Goal: Complete application form: Complete application form

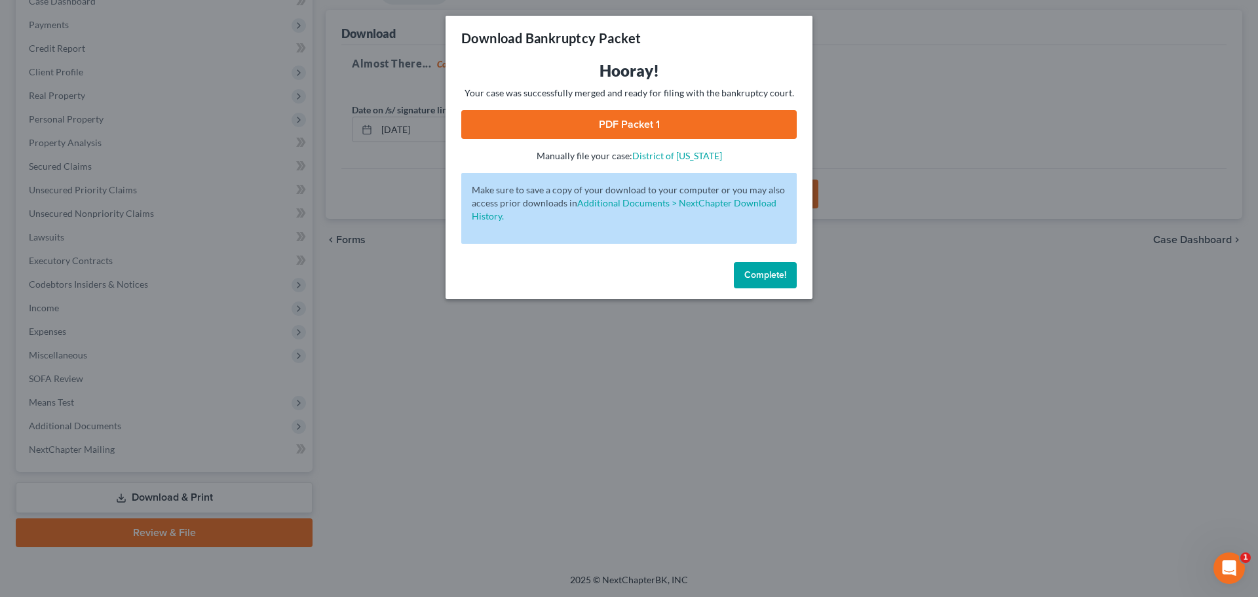
click at [780, 277] on span "Complete!" at bounding box center [765, 274] width 42 height 11
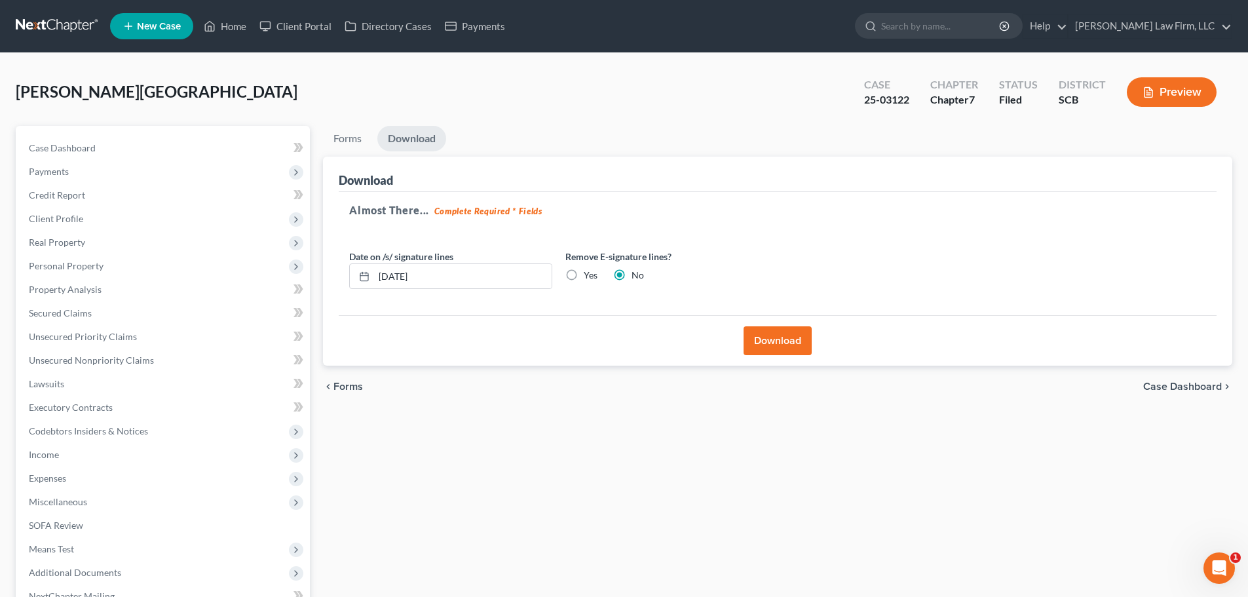
click at [39, 18] on link at bounding box center [58, 26] width 84 height 24
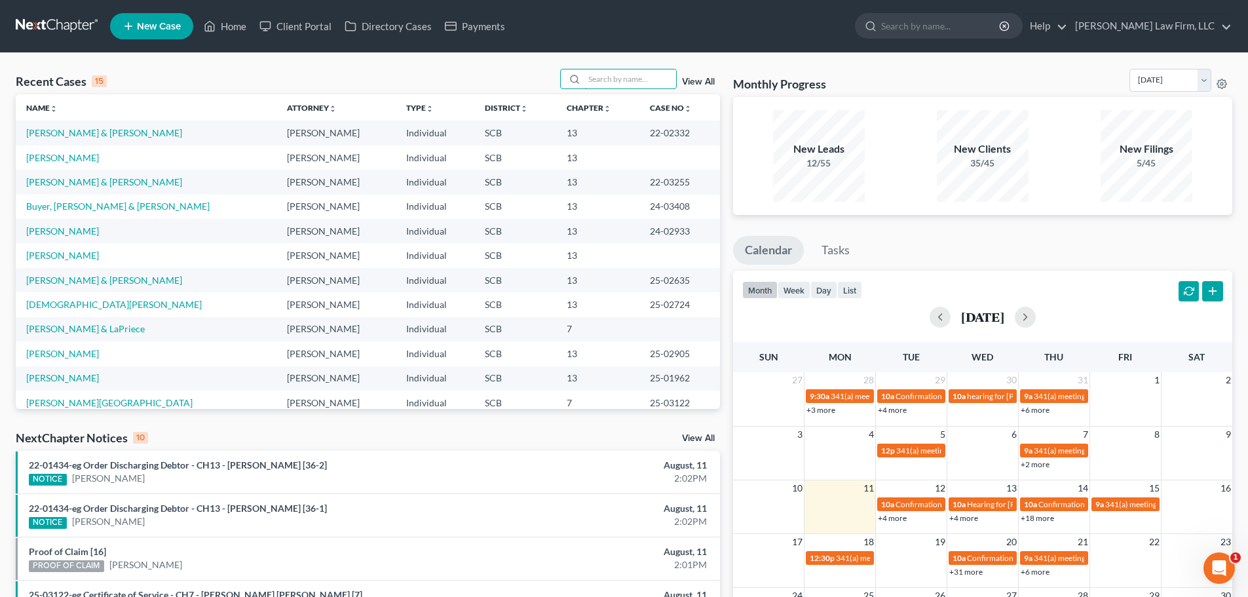
click at [642, 76] on input "search" at bounding box center [630, 78] width 92 height 19
type input "long"
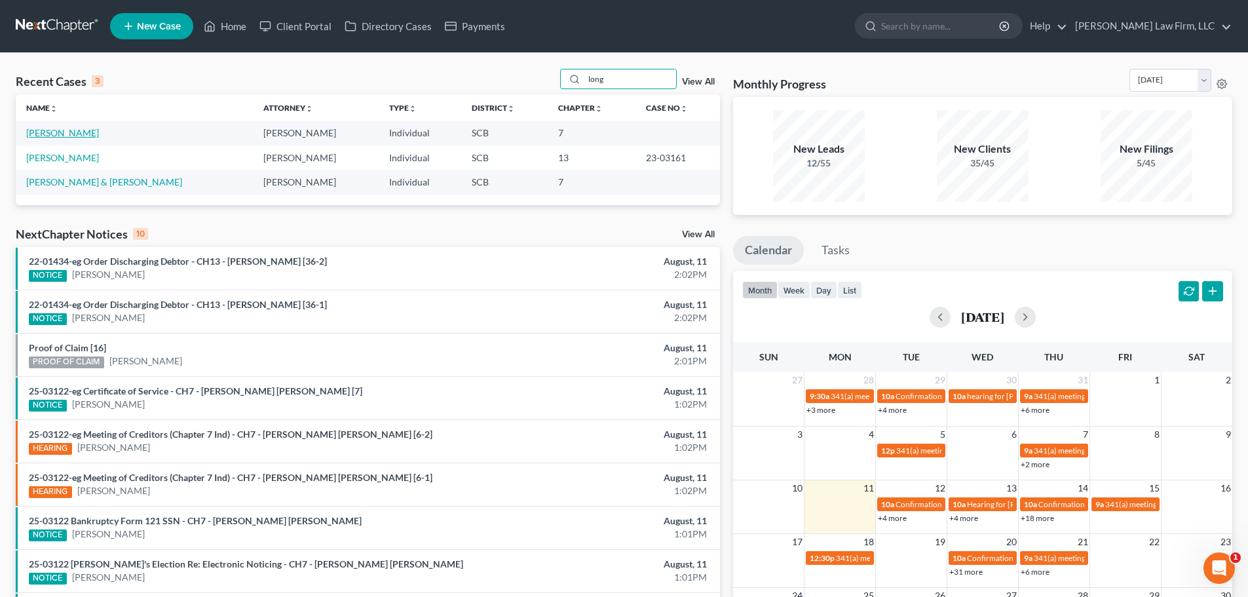
click at [79, 134] on link "[PERSON_NAME]" at bounding box center [62, 132] width 73 height 11
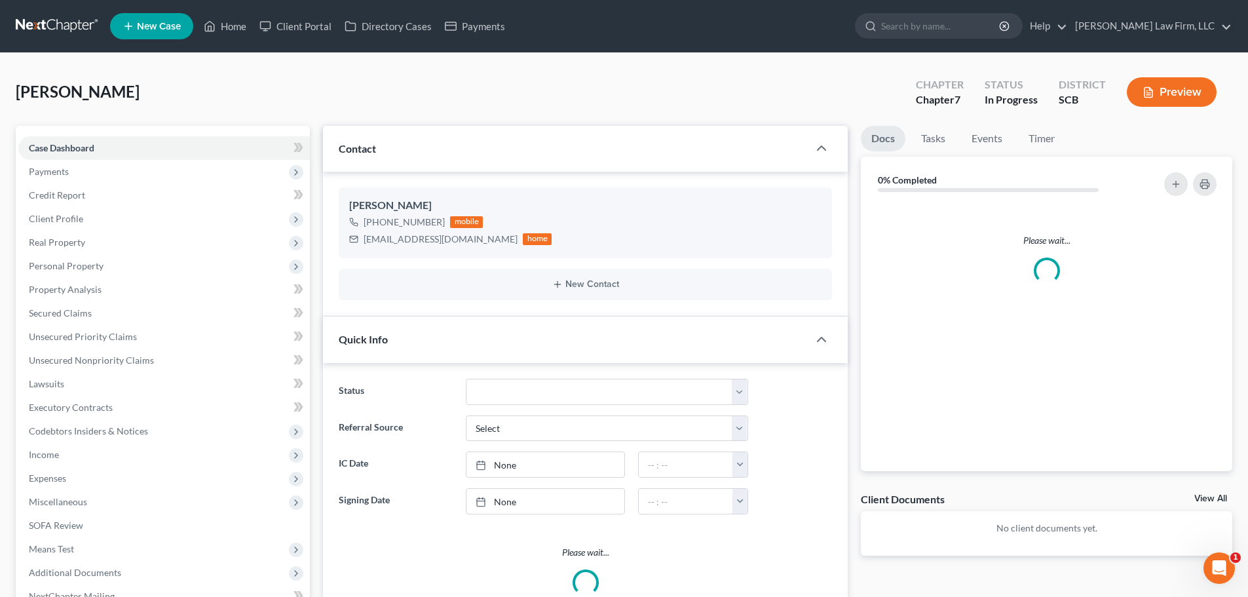
select select "1"
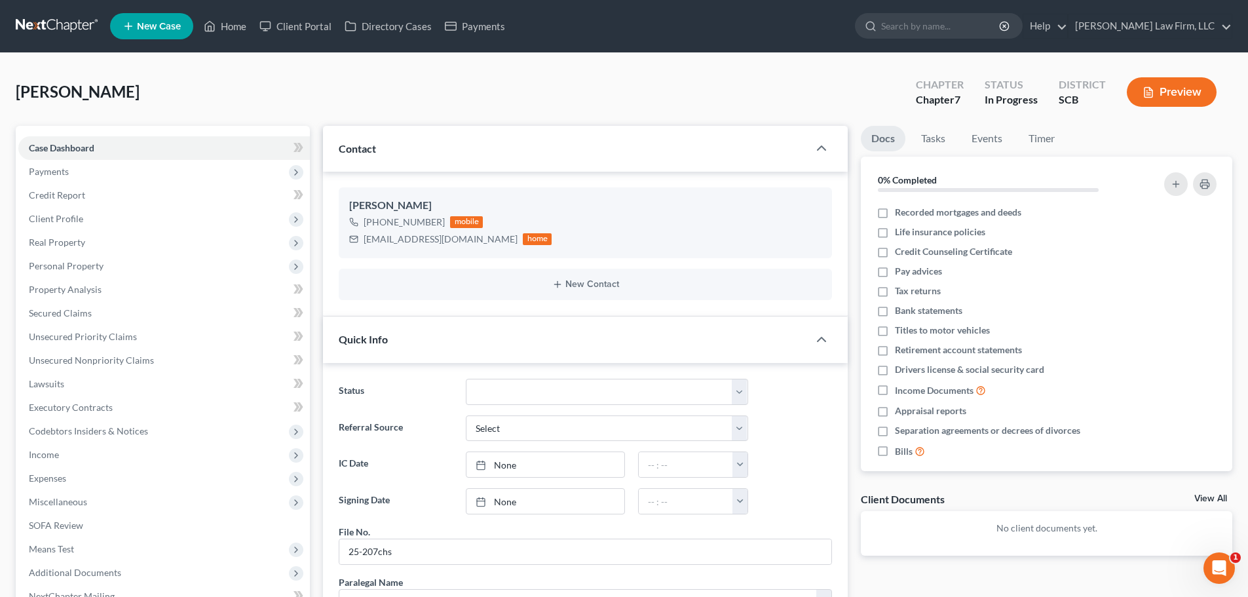
click at [68, 176] on span "Payments" at bounding box center [49, 171] width 40 height 11
click at [77, 196] on span "Invoices" at bounding box center [71, 194] width 33 height 11
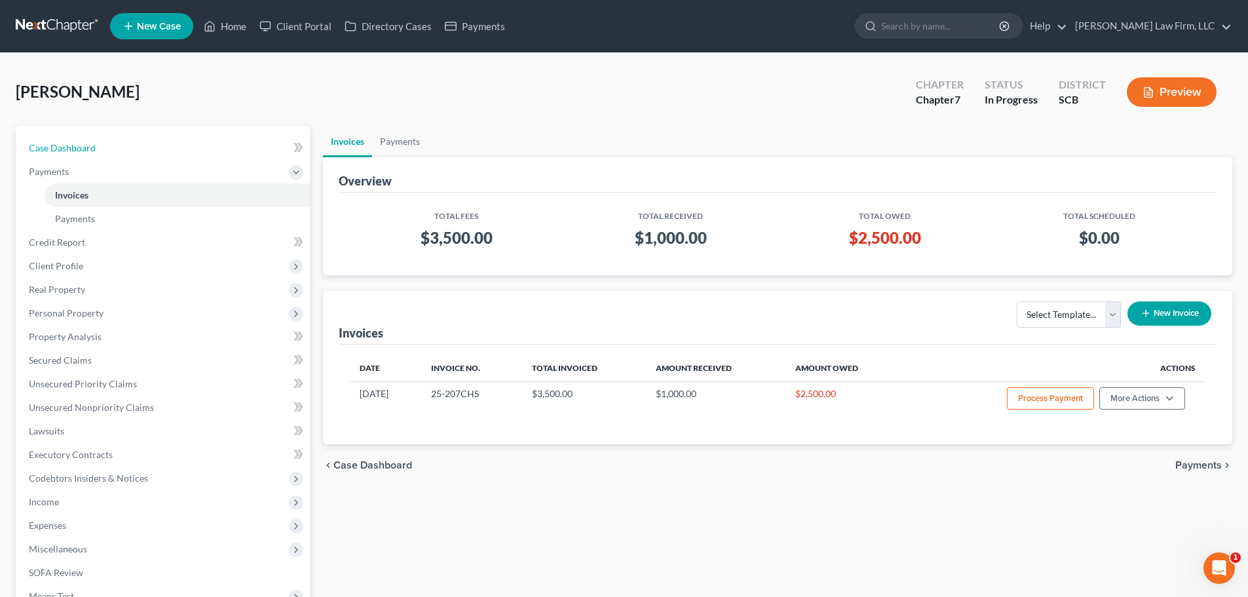
click at [73, 156] on link "Case Dashboard" at bounding box center [163, 148] width 291 height 24
select select "1"
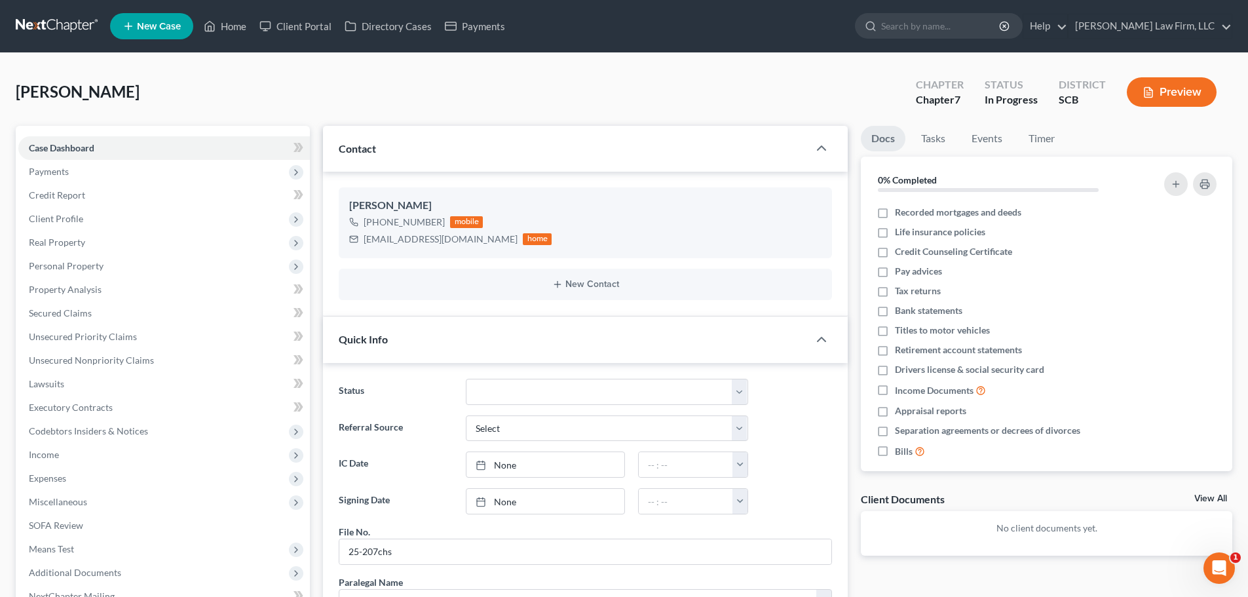
click at [68, 24] on link at bounding box center [58, 26] width 84 height 24
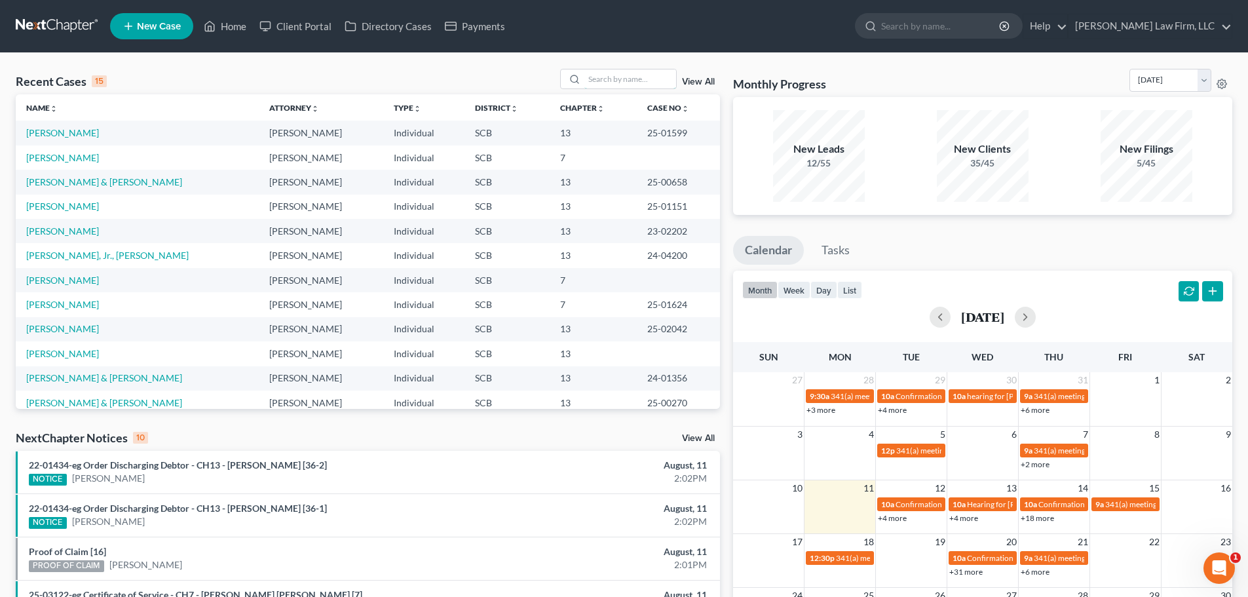
click at [644, 77] on input "search" at bounding box center [630, 78] width 92 height 19
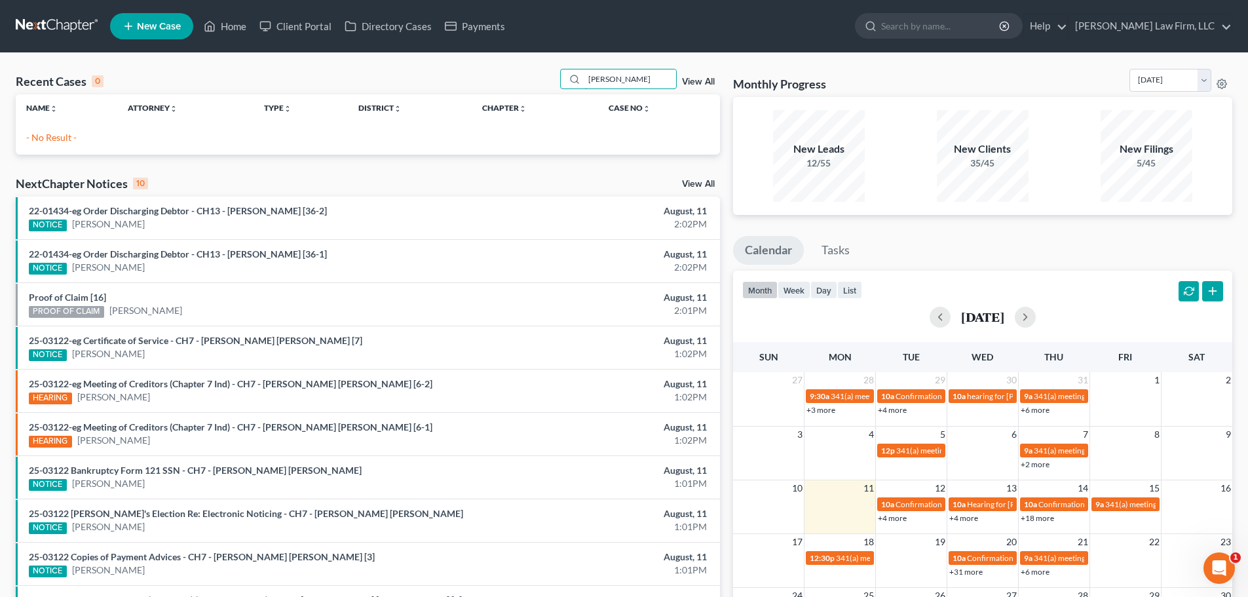
drag, startPoint x: 631, startPoint y: 78, endPoint x: 536, endPoint y: 75, distance: 95.0
click at [544, 75] on div "Recent Cases 0 smith,brooke View All" at bounding box center [368, 82] width 704 height 26
type input "brooke"
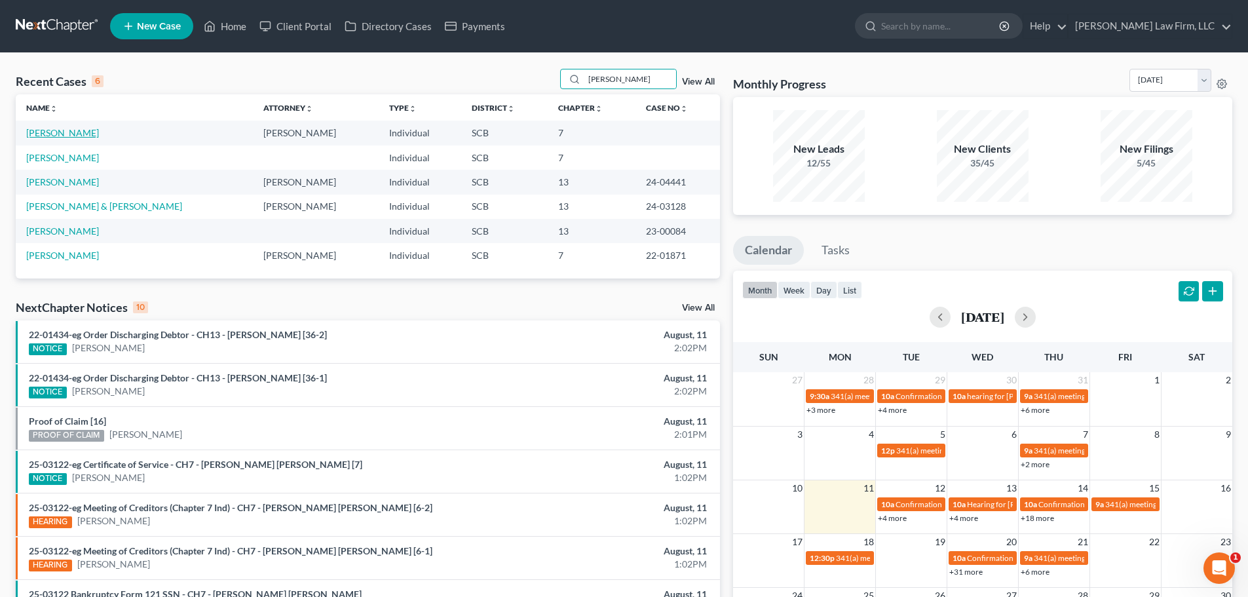
click at [41, 128] on link "Smith, Brooke" at bounding box center [62, 132] width 73 height 11
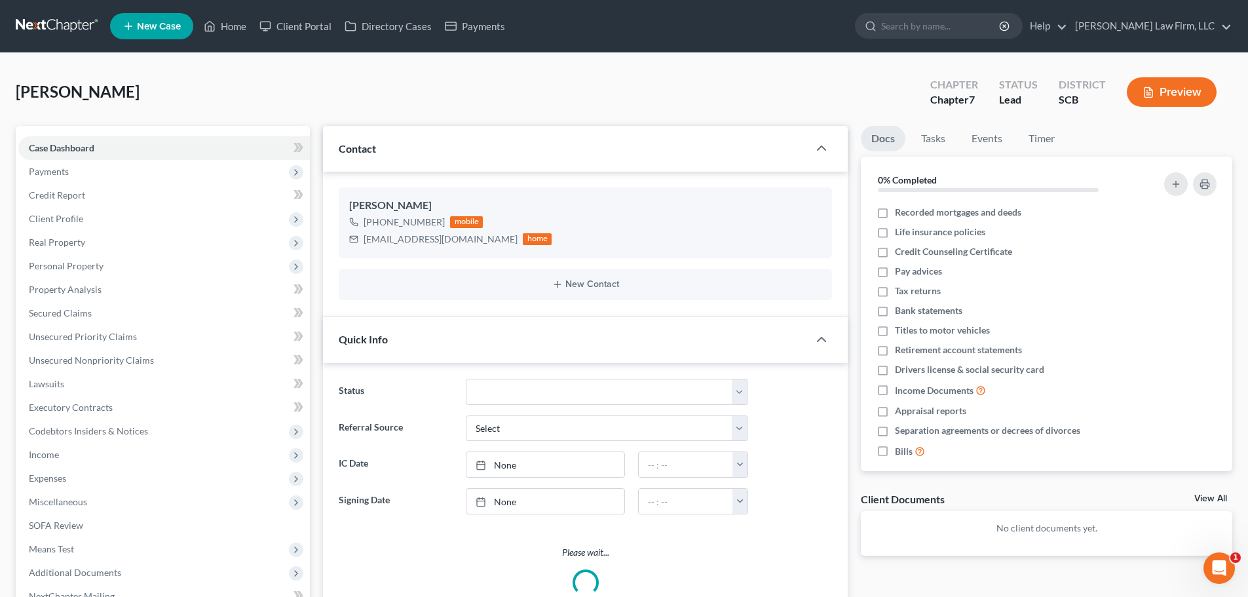
select select "1"
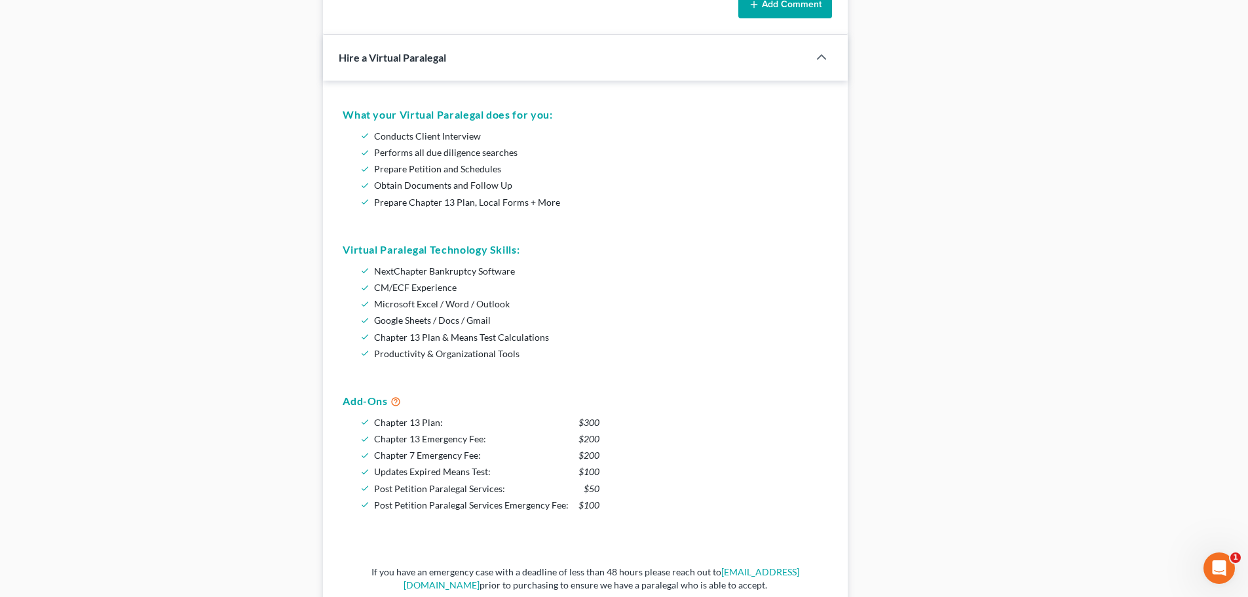
scroll to position [786, 0]
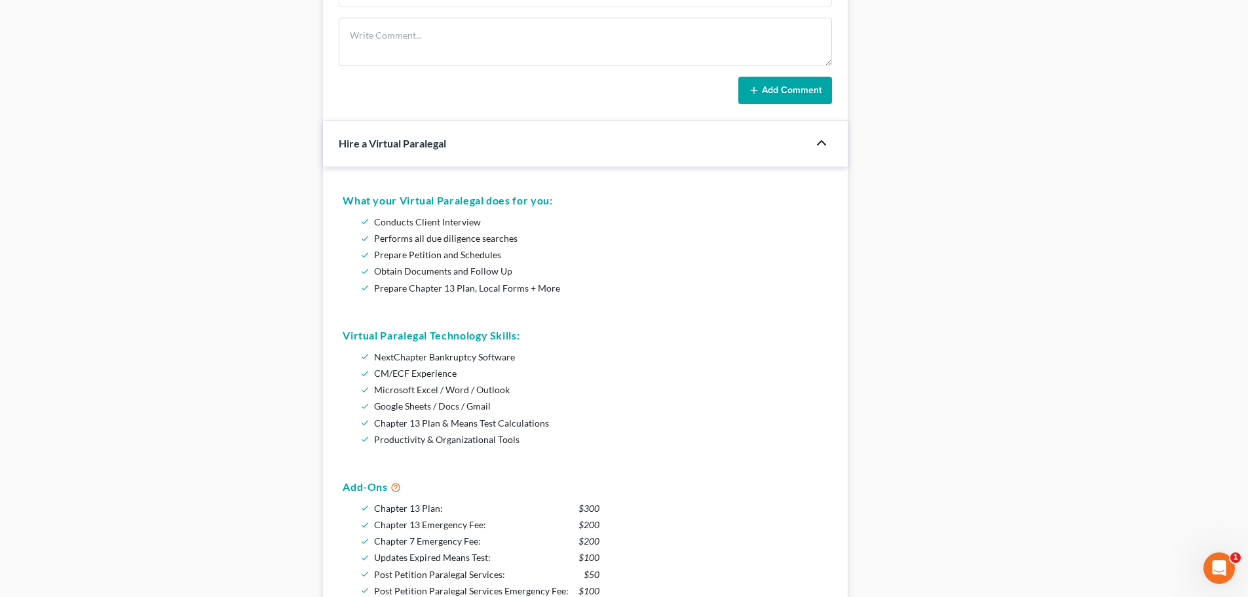
click at [823, 145] on icon "button" at bounding box center [822, 143] width 16 height 16
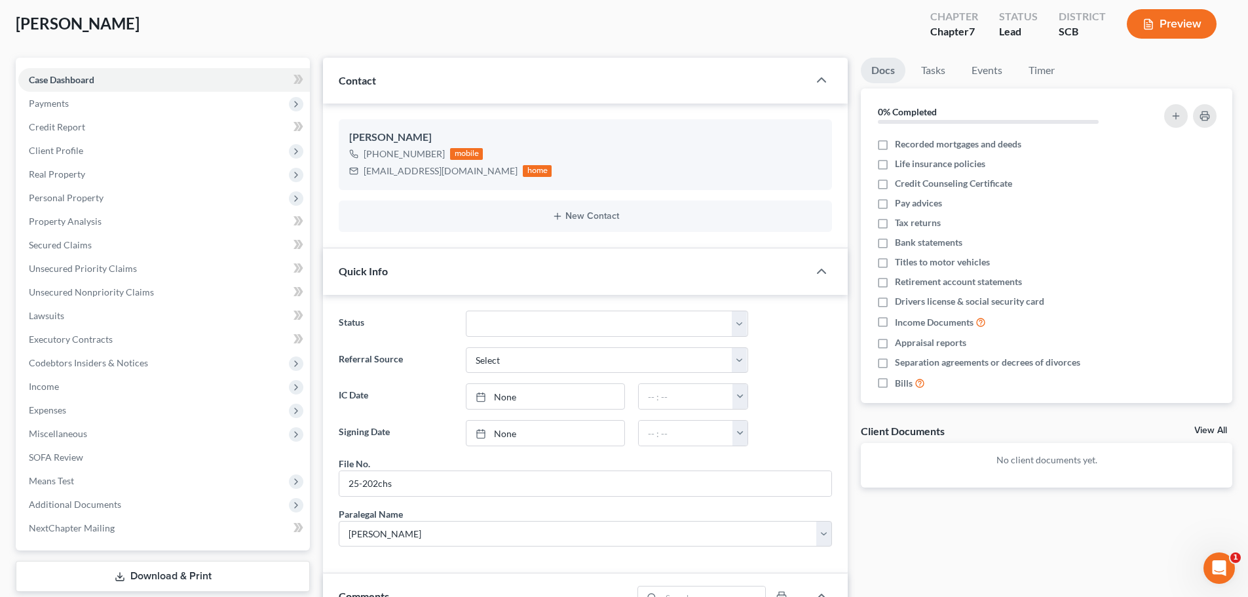
scroll to position [0, 0]
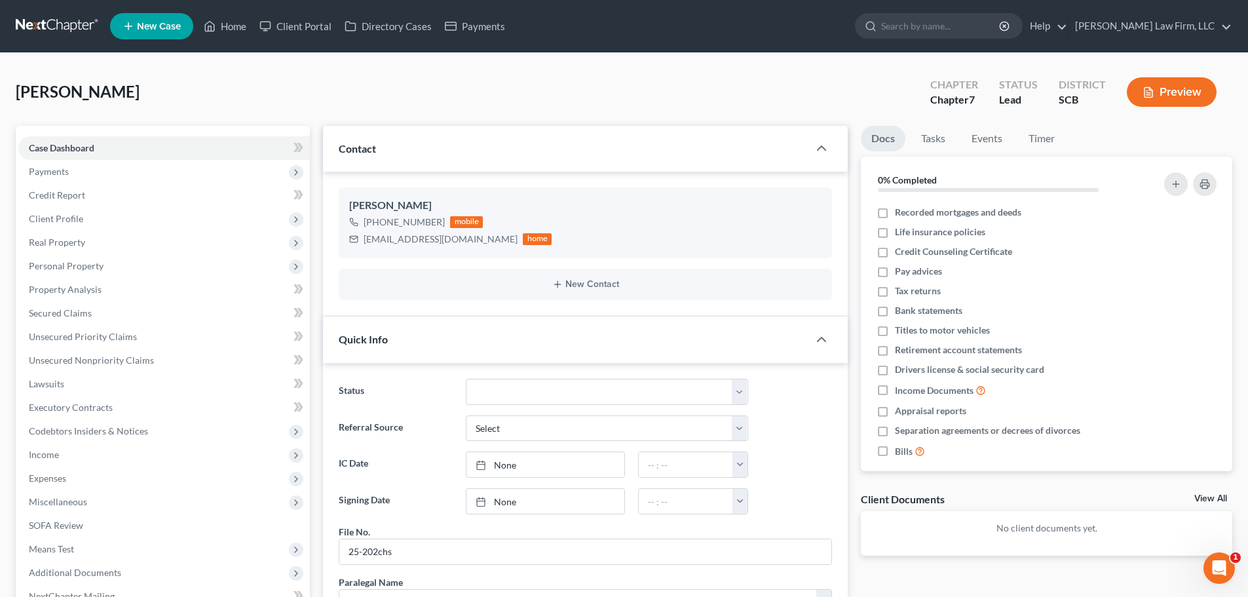
click at [64, 22] on link at bounding box center [58, 26] width 84 height 24
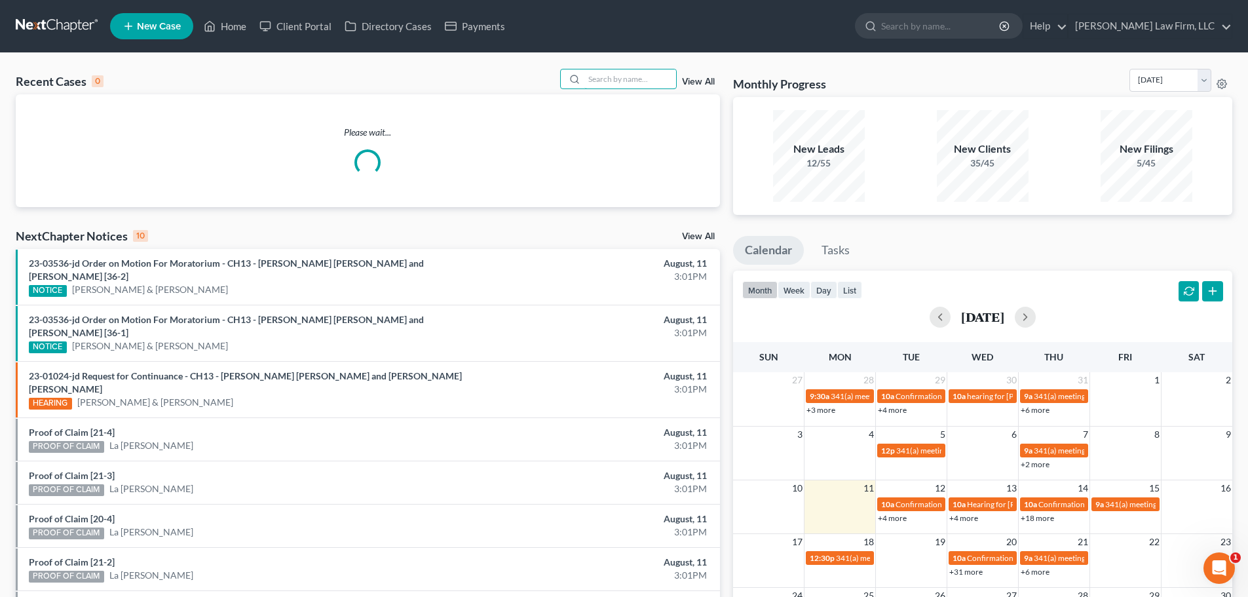
click at [637, 81] on input "search" at bounding box center [630, 78] width 92 height 19
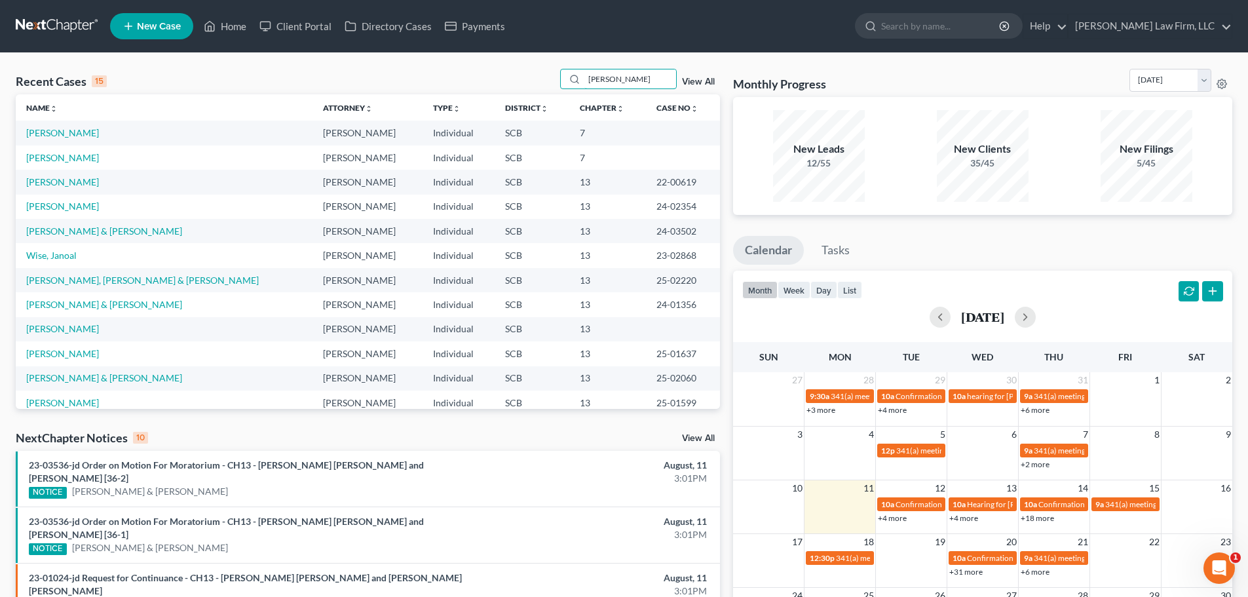
type input "knecht"
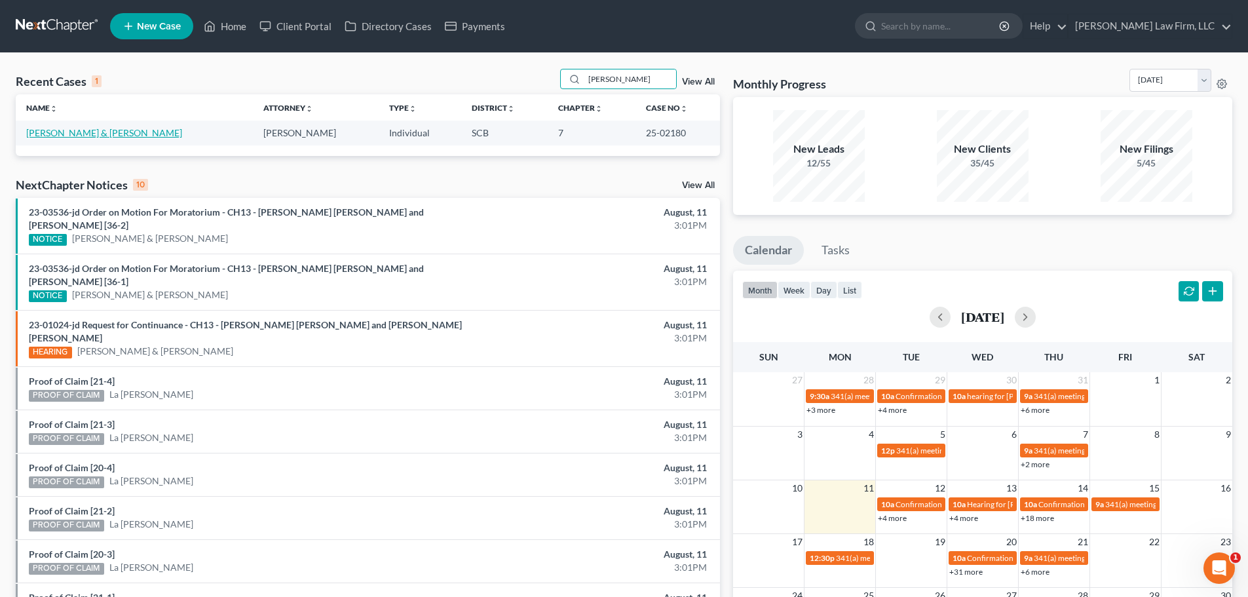
click at [50, 134] on link "Knecht, Levi & Kathryn" at bounding box center [104, 132] width 156 height 11
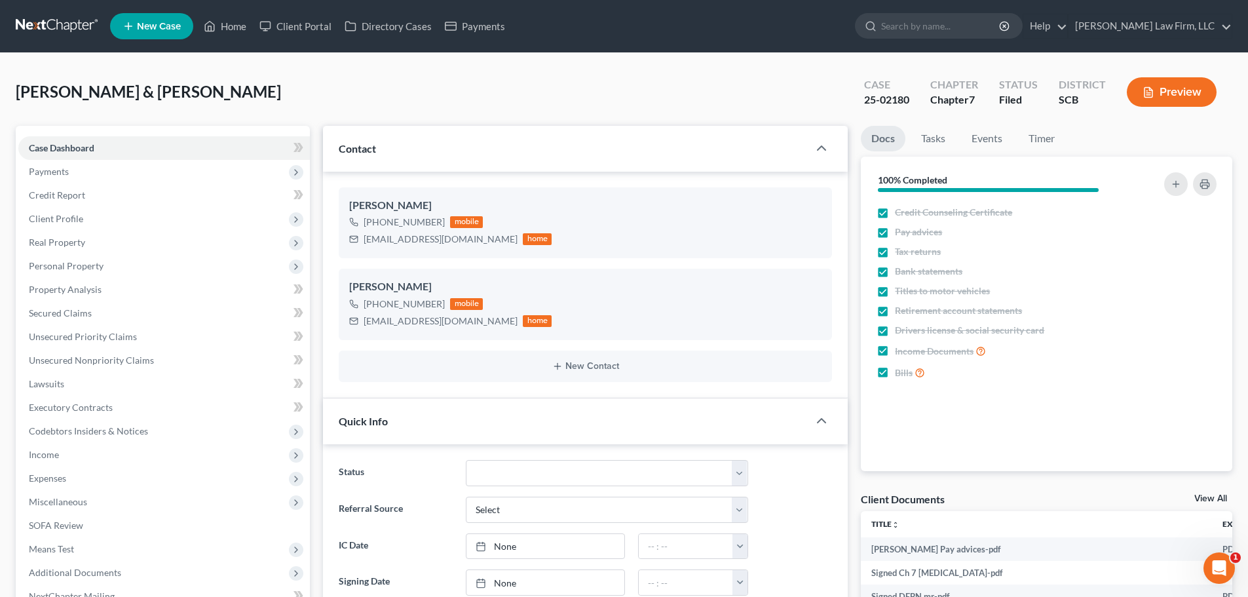
select select "1"
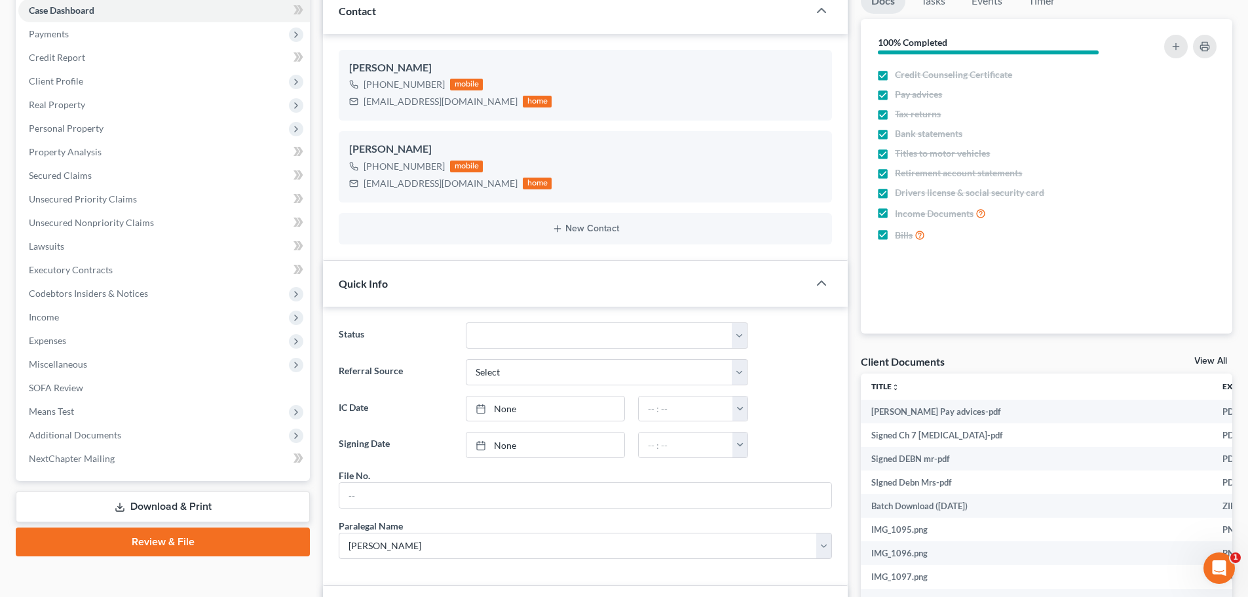
scroll to position [262, 0]
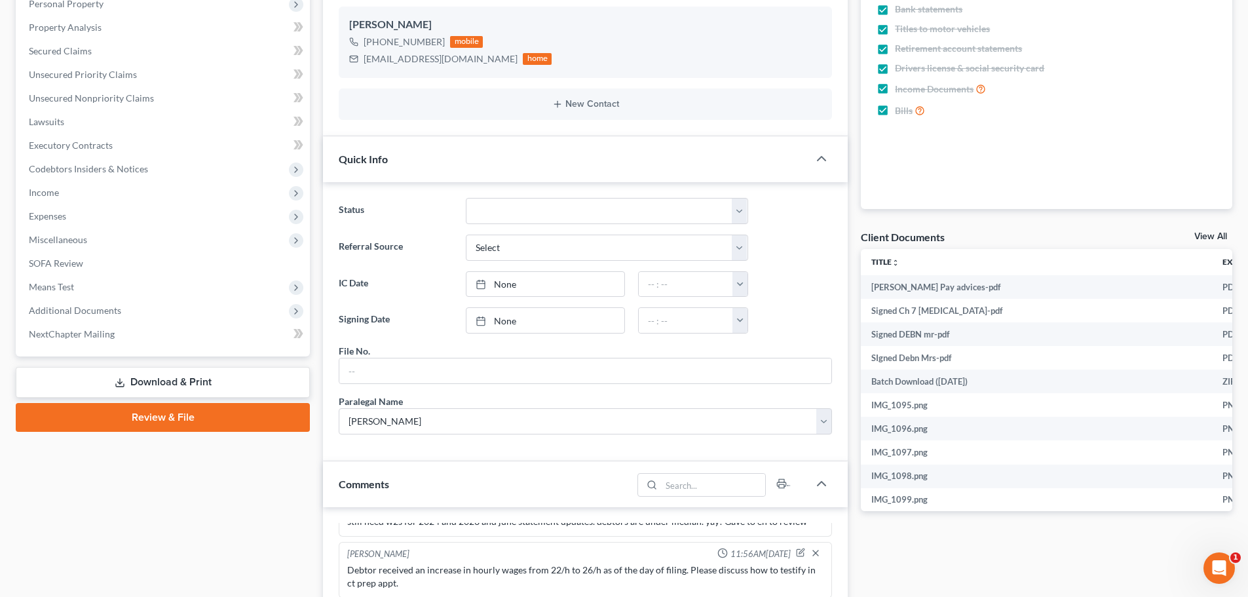
click at [103, 309] on span "Additional Documents" at bounding box center [75, 310] width 92 height 11
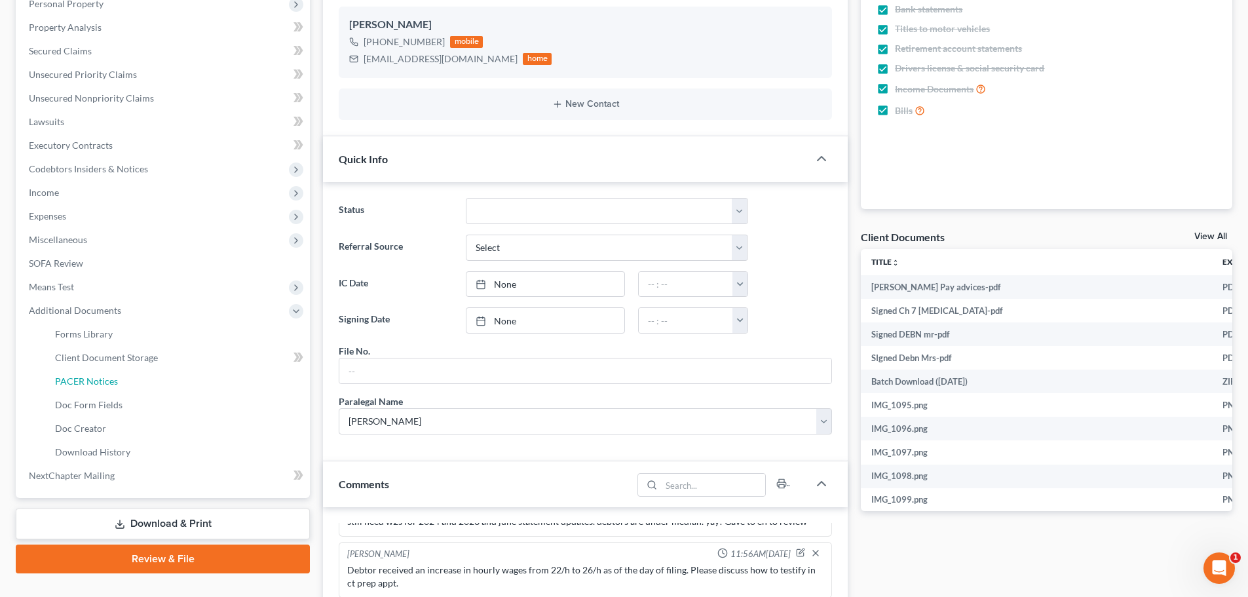
click at [117, 382] on link "PACER Notices" at bounding box center [177, 381] width 265 height 24
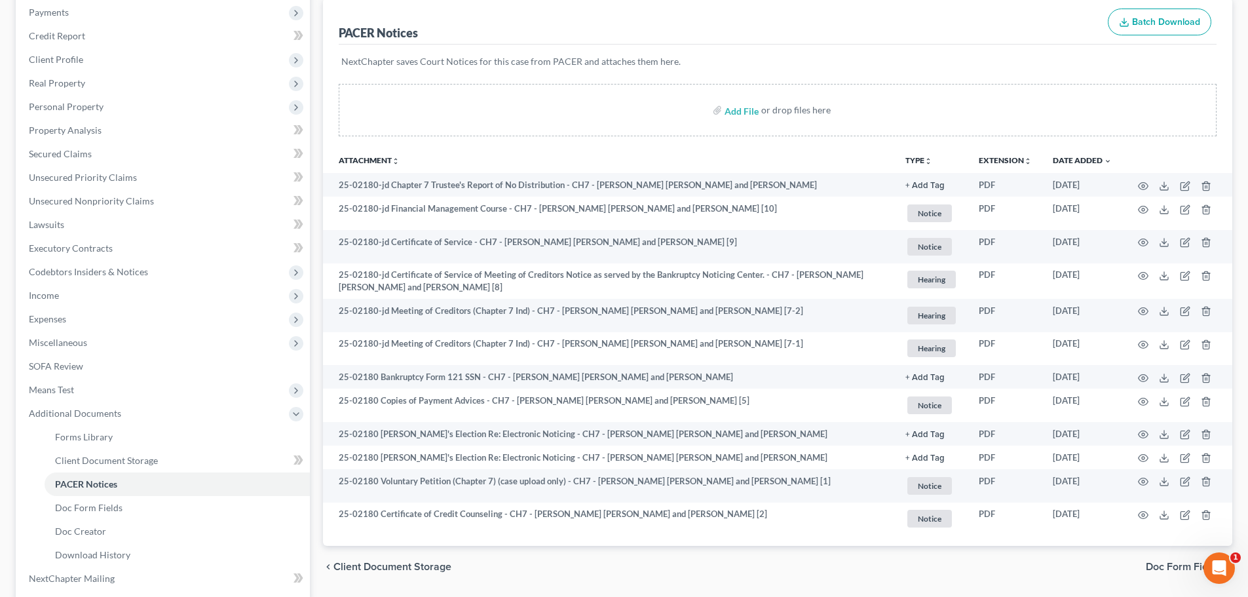
scroll to position [288, 0]
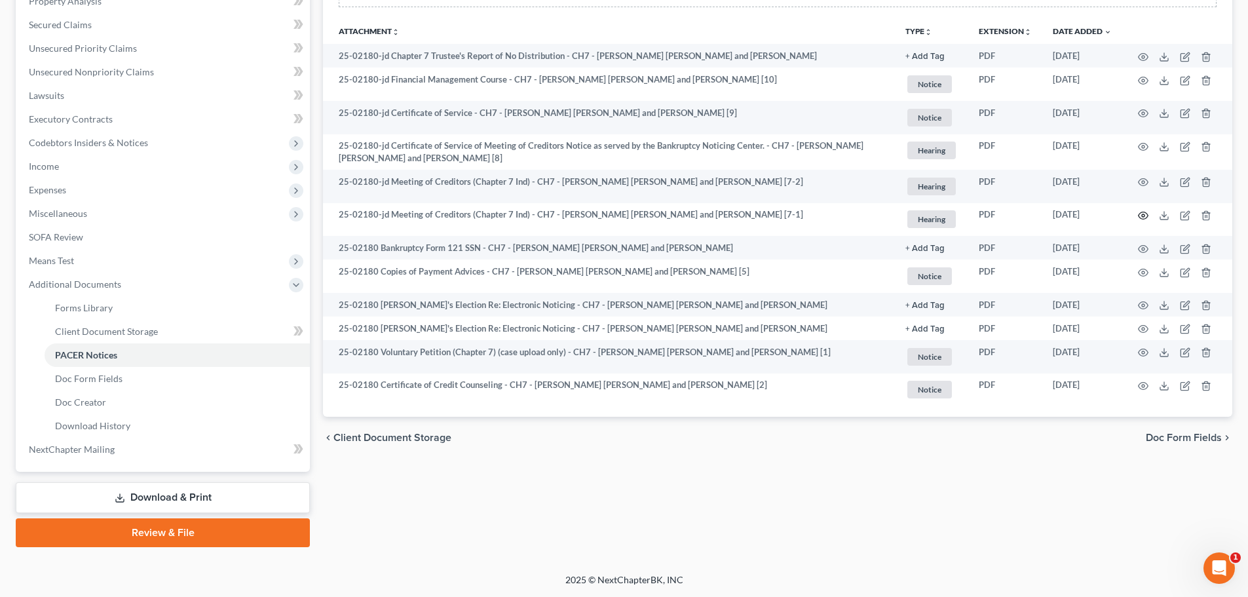
click at [1148, 212] on icon "button" at bounding box center [1143, 215] width 10 height 10
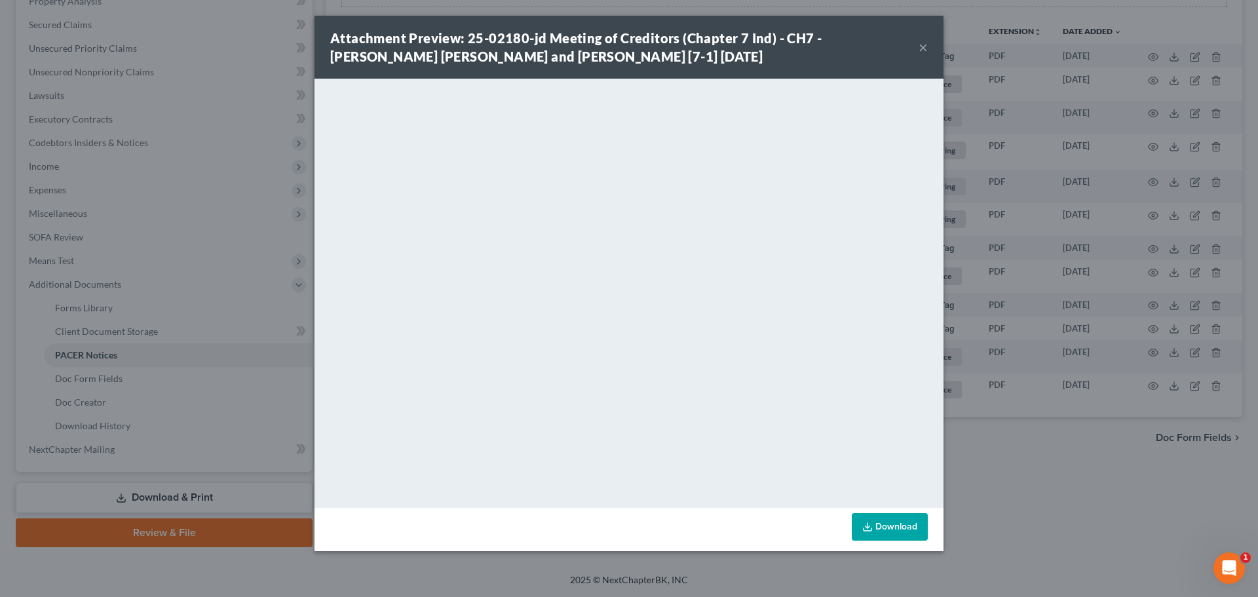
click at [923, 47] on button "×" at bounding box center [922, 47] width 9 height 16
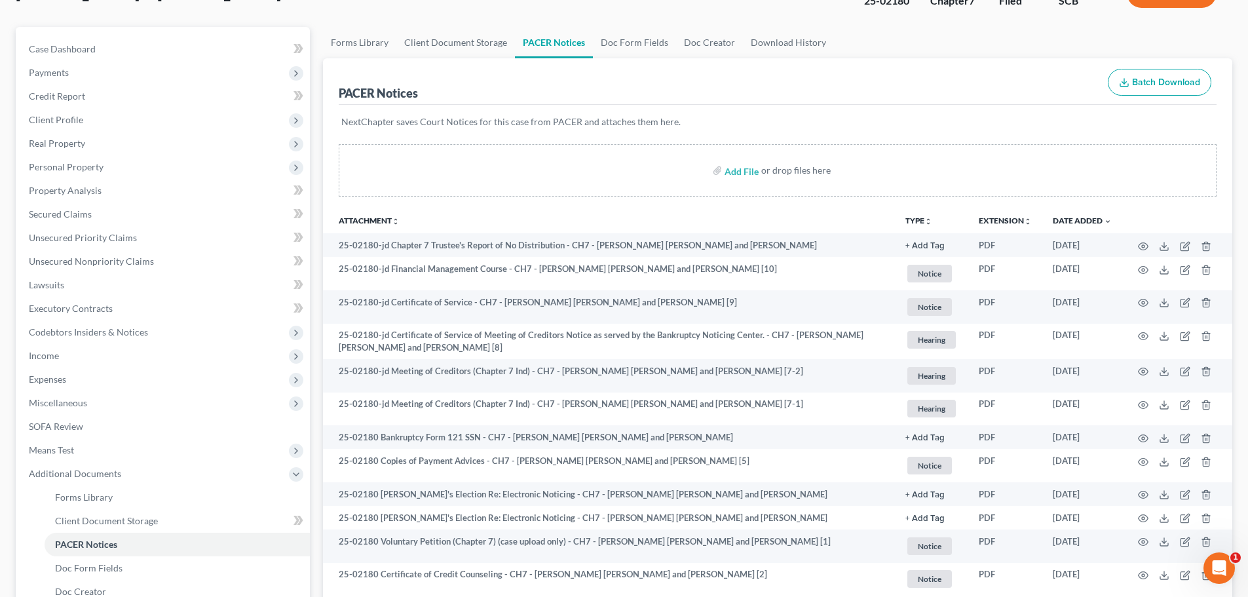
scroll to position [0, 0]
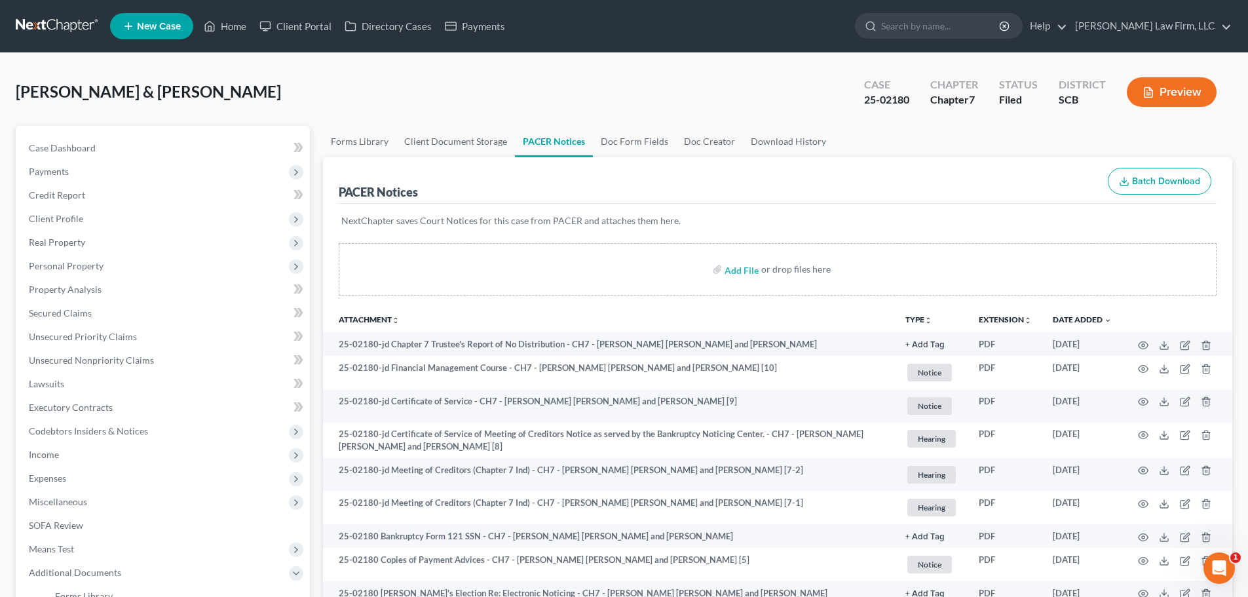
click at [81, 28] on link at bounding box center [58, 26] width 84 height 24
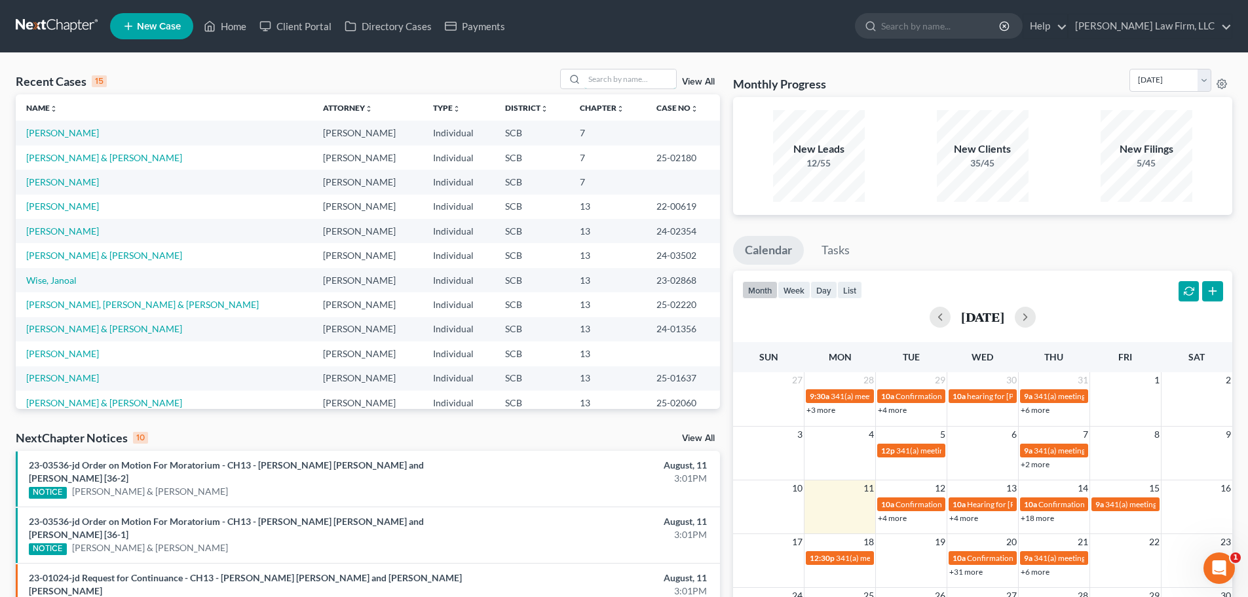
click at [657, 75] on input "search" at bounding box center [630, 78] width 92 height 19
click at [622, 73] on input "search" at bounding box center [630, 78] width 92 height 19
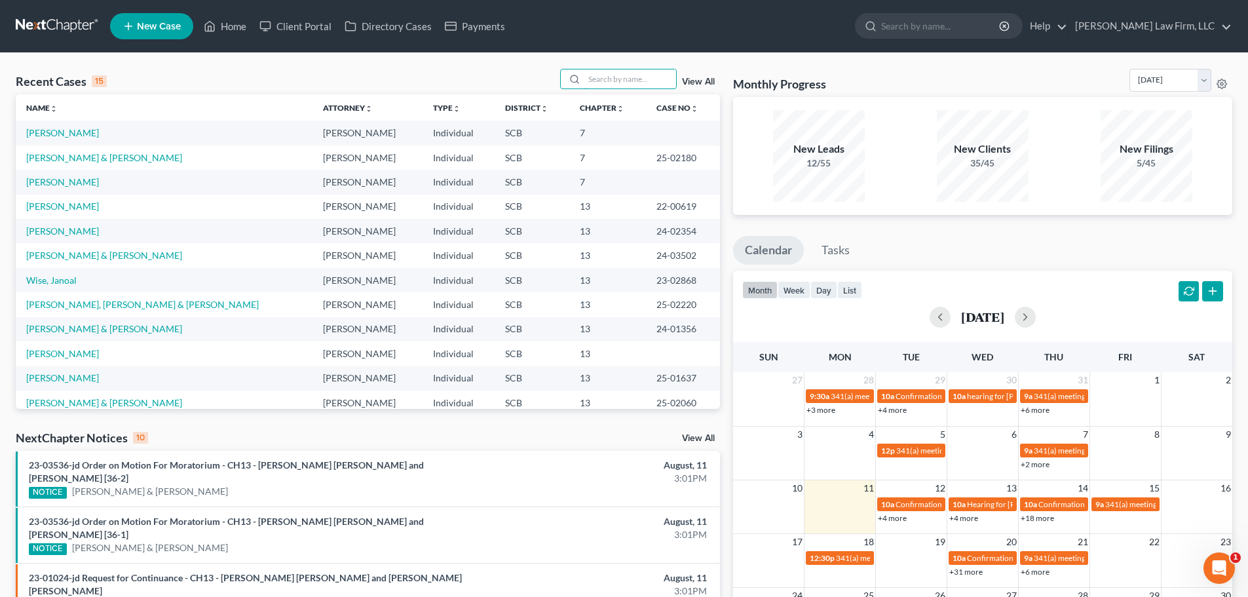
click at [629, 83] on input "search" at bounding box center [630, 78] width 92 height 19
click at [606, 86] on input "search" at bounding box center [630, 78] width 92 height 19
click at [607, 77] on input "search" at bounding box center [630, 78] width 92 height 19
type input "long"
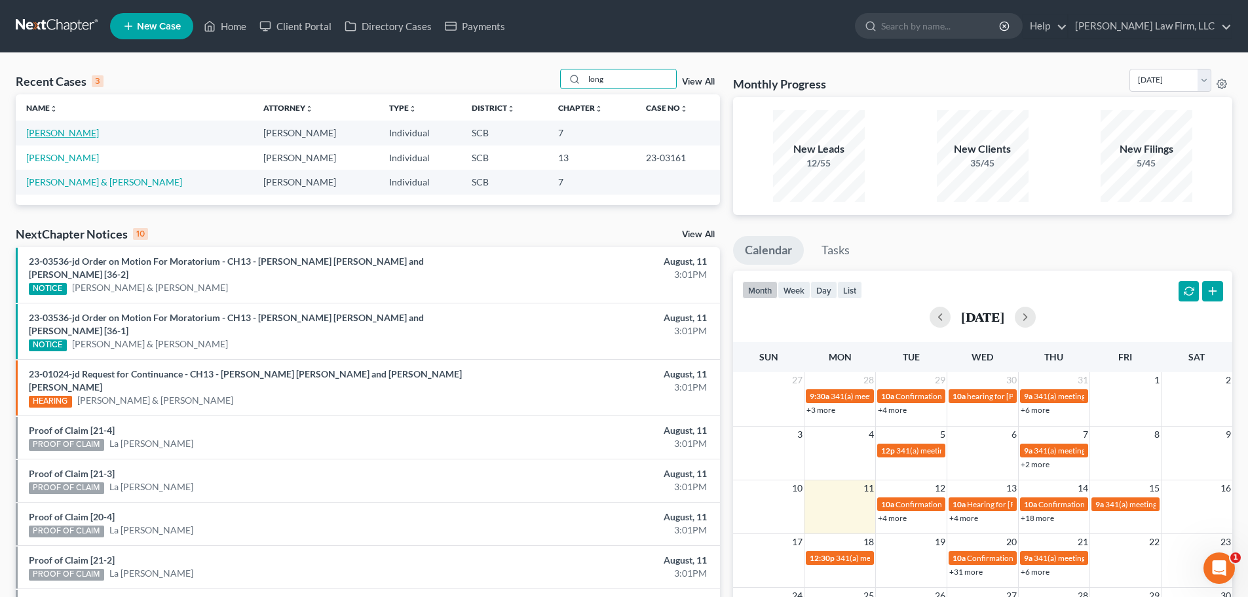
click at [48, 134] on link "[PERSON_NAME]" at bounding box center [62, 132] width 73 height 11
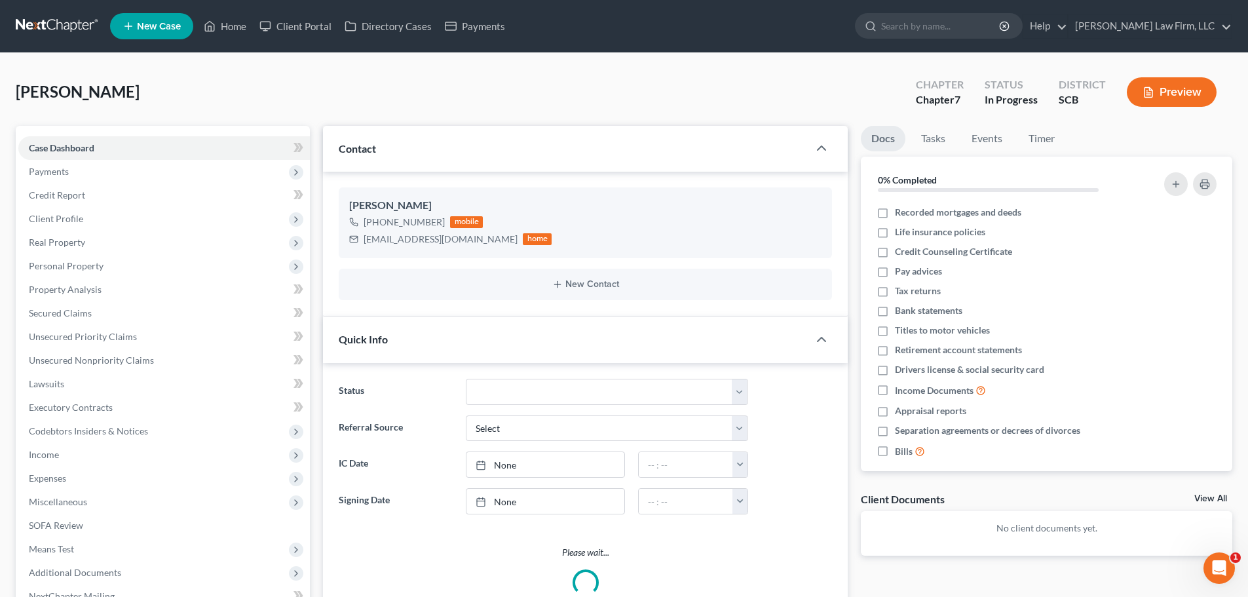
select select "1"
click at [402, 241] on div "bel5224@hotmail.com" at bounding box center [441, 239] width 154 height 13
copy div "bel5224@hotmail.com"
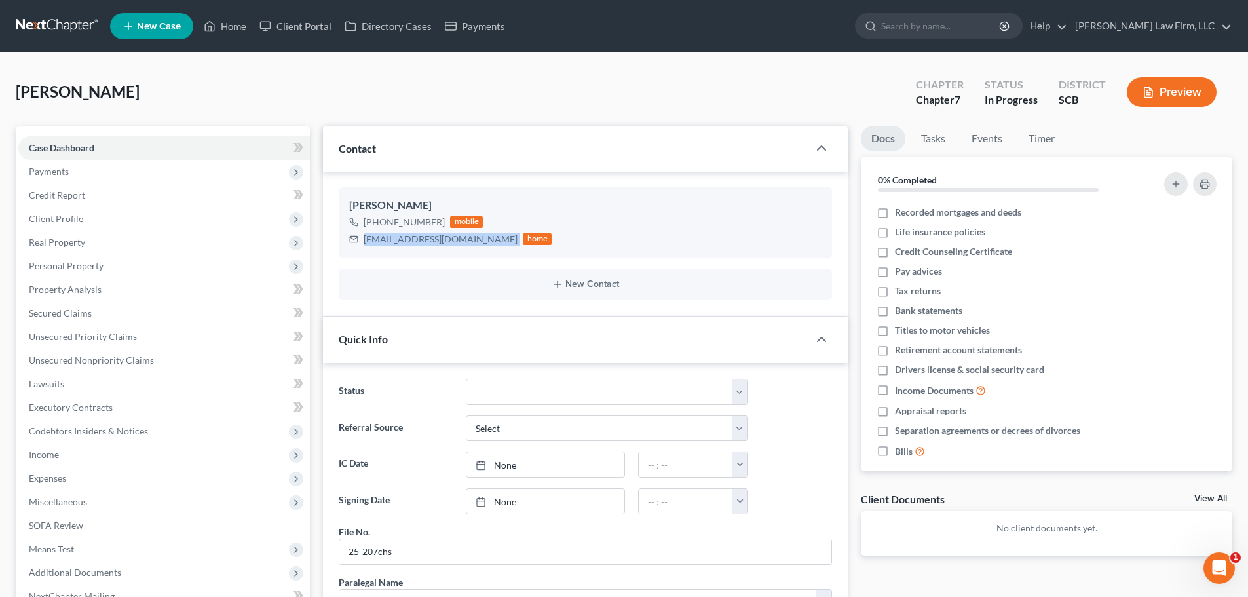
click at [69, 20] on link at bounding box center [58, 26] width 84 height 24
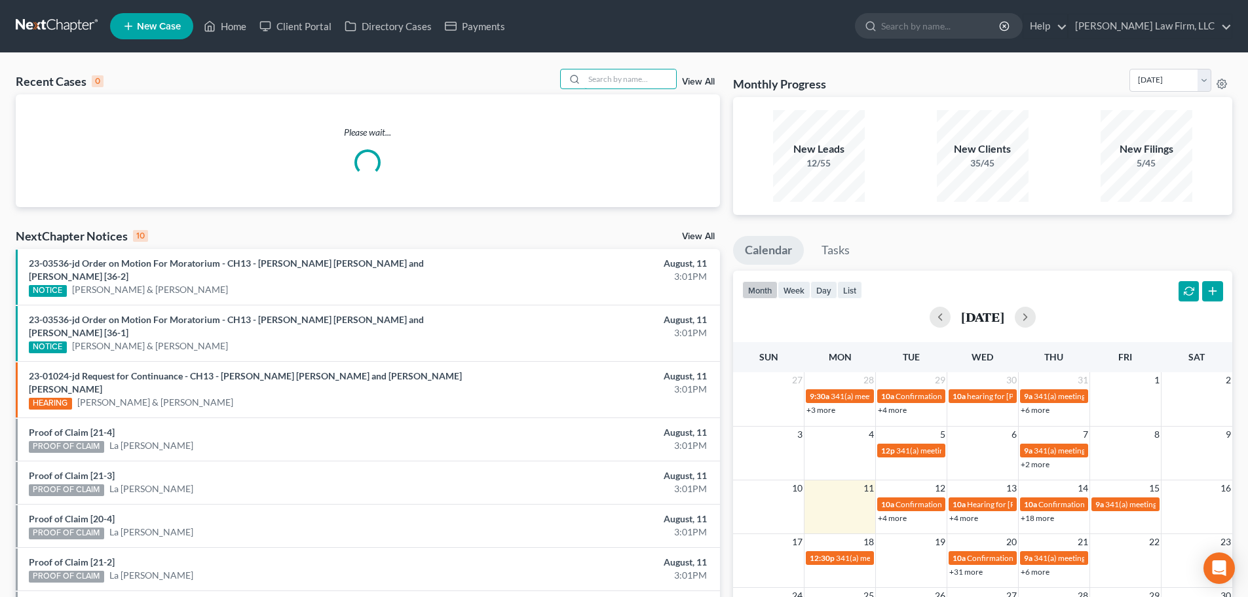
click at [618, 78] on input "search" at bounding box center [630, 78] width 92 height 19
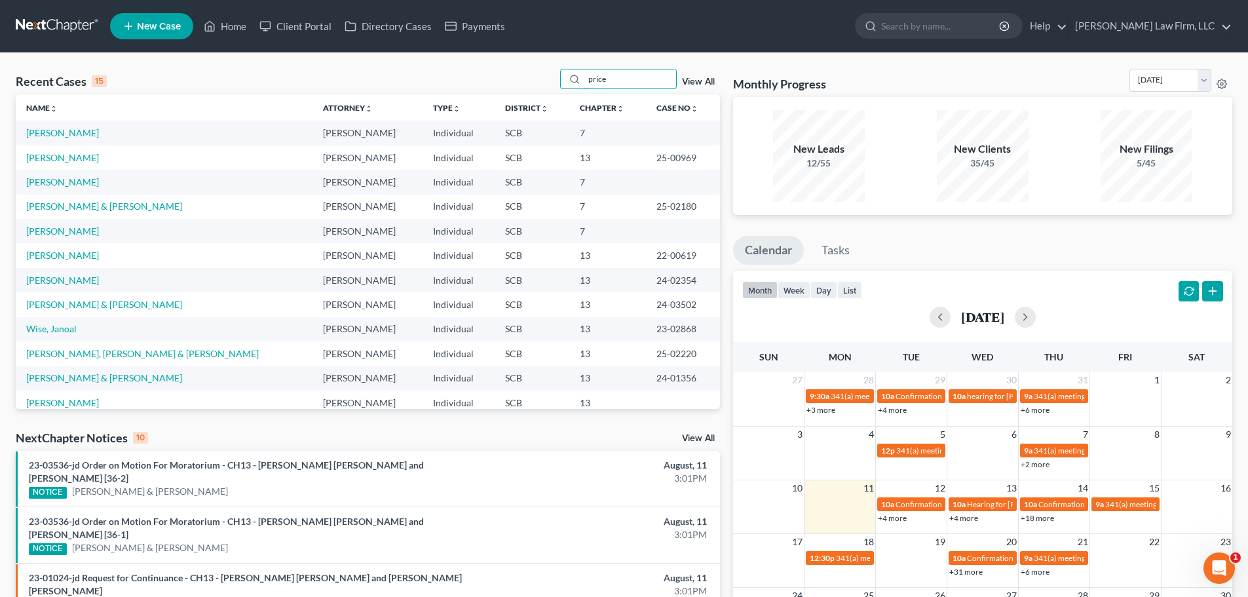
type input "price"
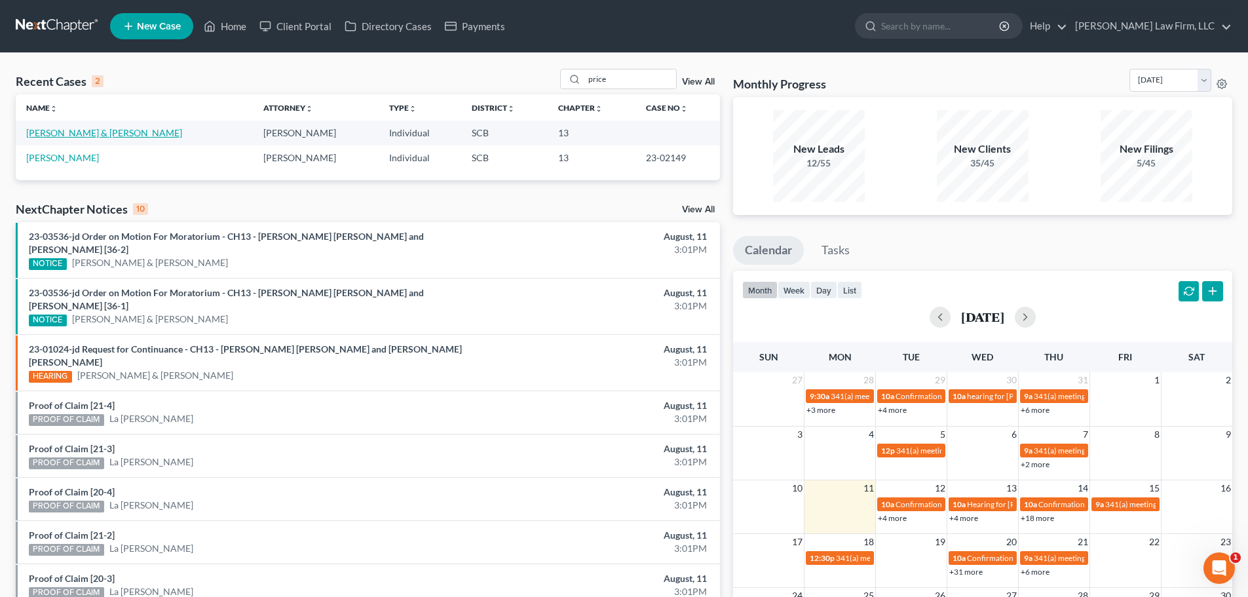
click at [79, 134] on link "[PERSON_NAME] & [PERSON_NAME]" at bounding box center [104, 132] width 156 height 11
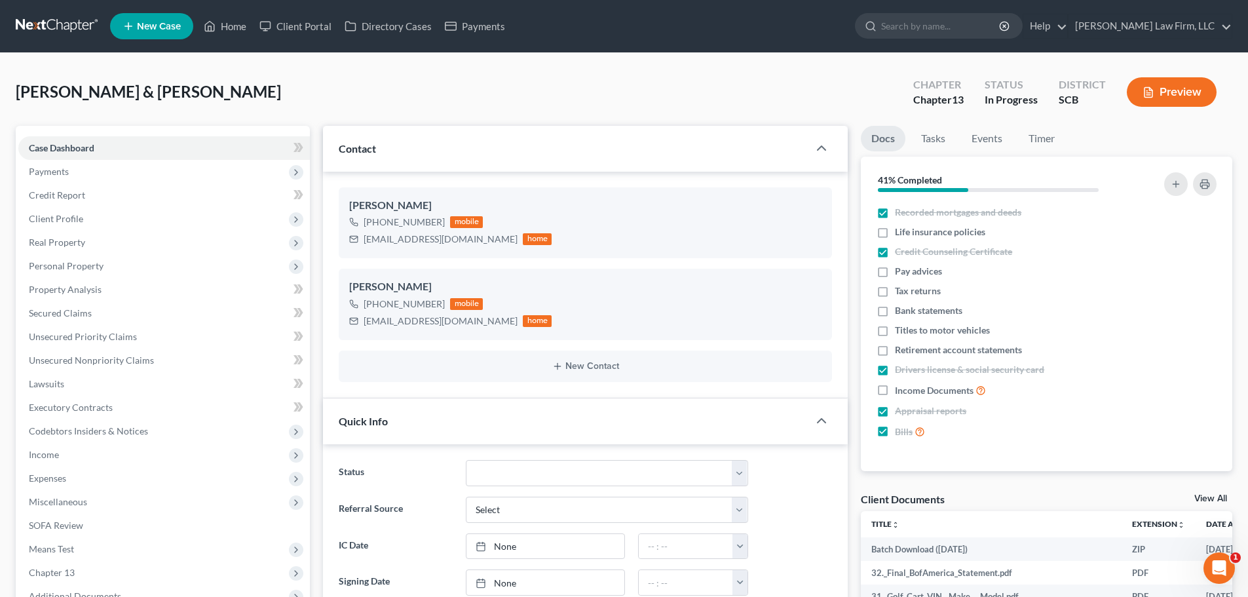
select select "0"
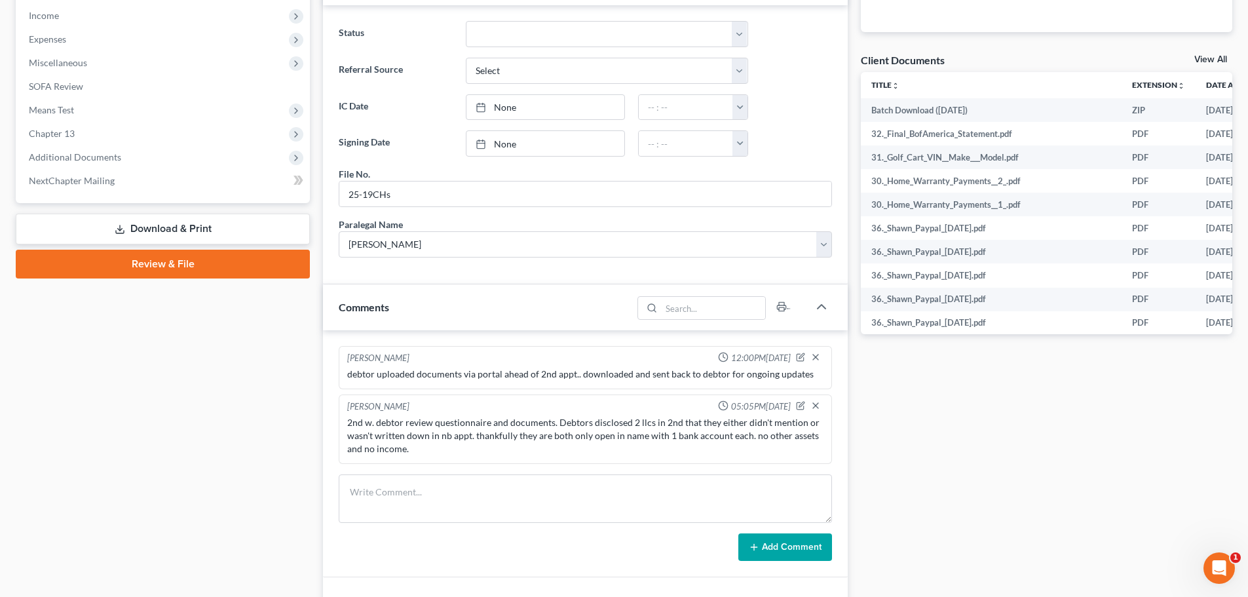
scroll to position [458, 0]
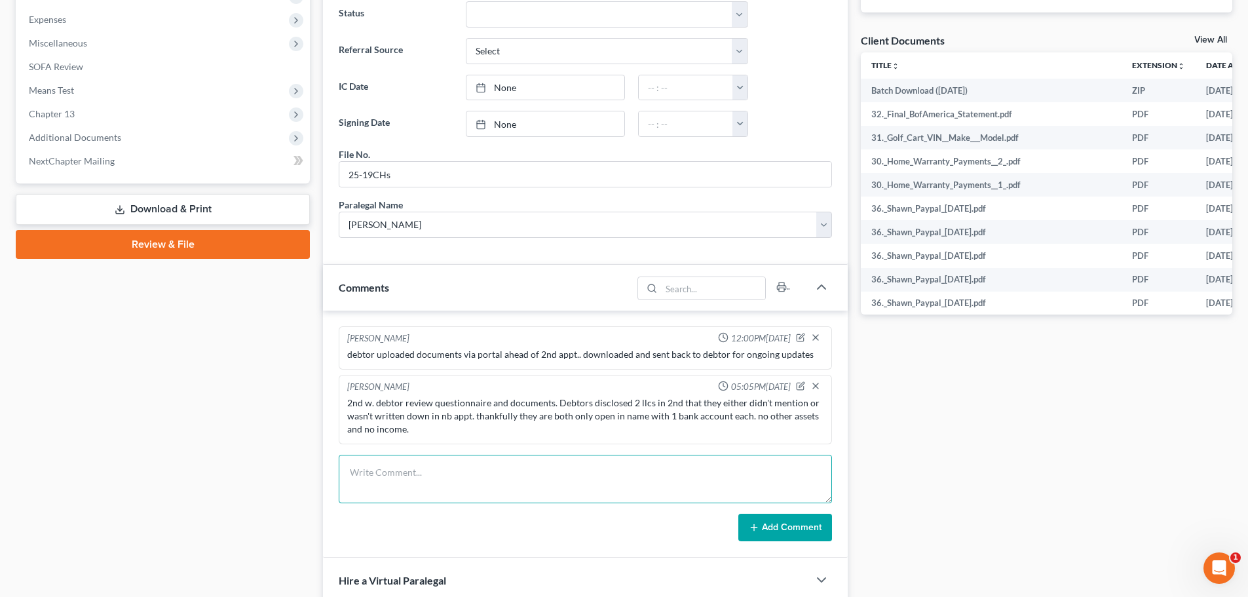
click at [427, 473] on textarea at bounding box center [585, 479] width 493 height 48
type textarea "review of documents submitted. looks like everything is there. starting case pr…"
click at [774, 528] on button "Add Comment" at bounding box center [785, 528] width 94 height 28
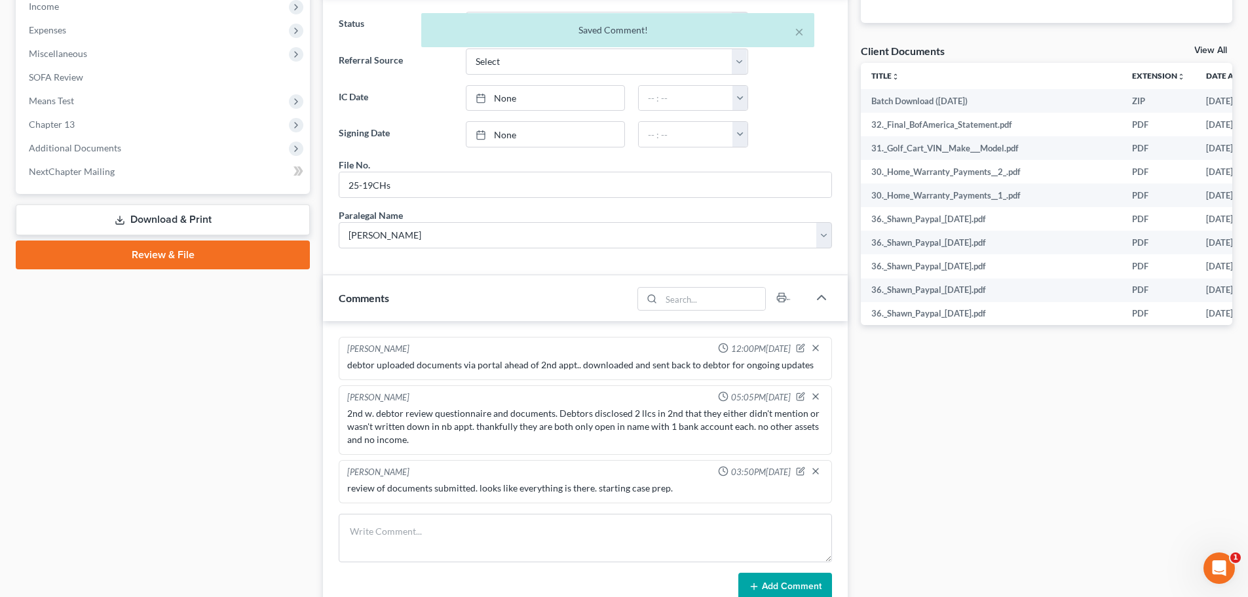
scroll to position [0, 0]
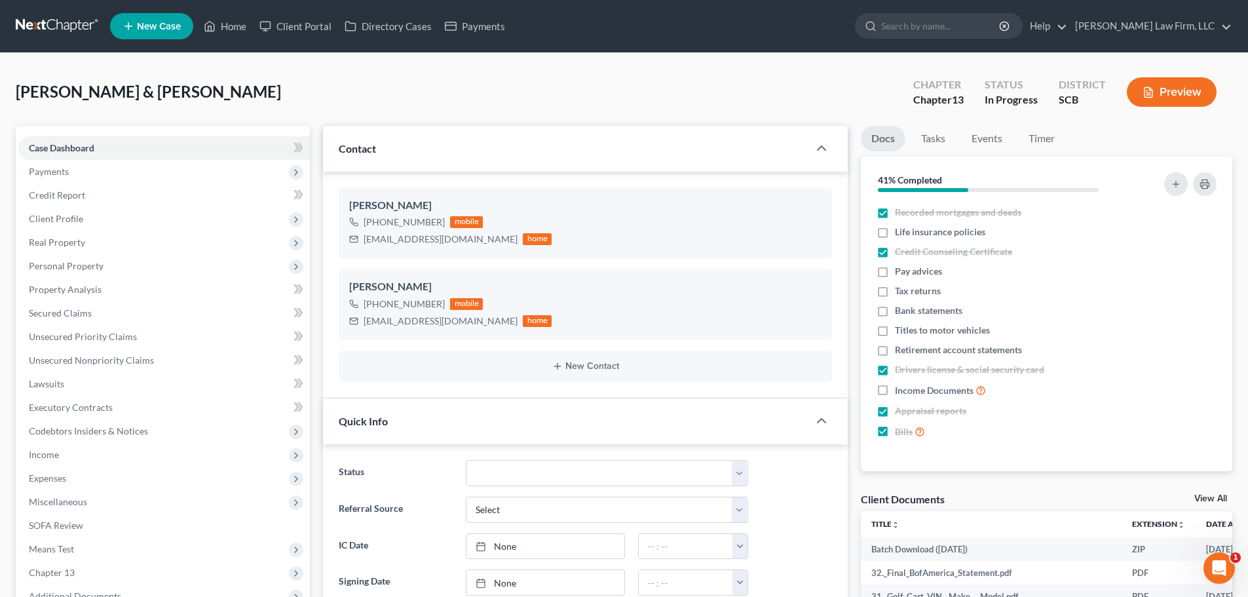
click at [81, 224] on span "Client Profile" at bounding box center [163, 219] width 291 height 24
click at [89, 244] on span "Filing Information" at bounding box center [92, 241] width 74 height 11
select select "1"
select select "3"
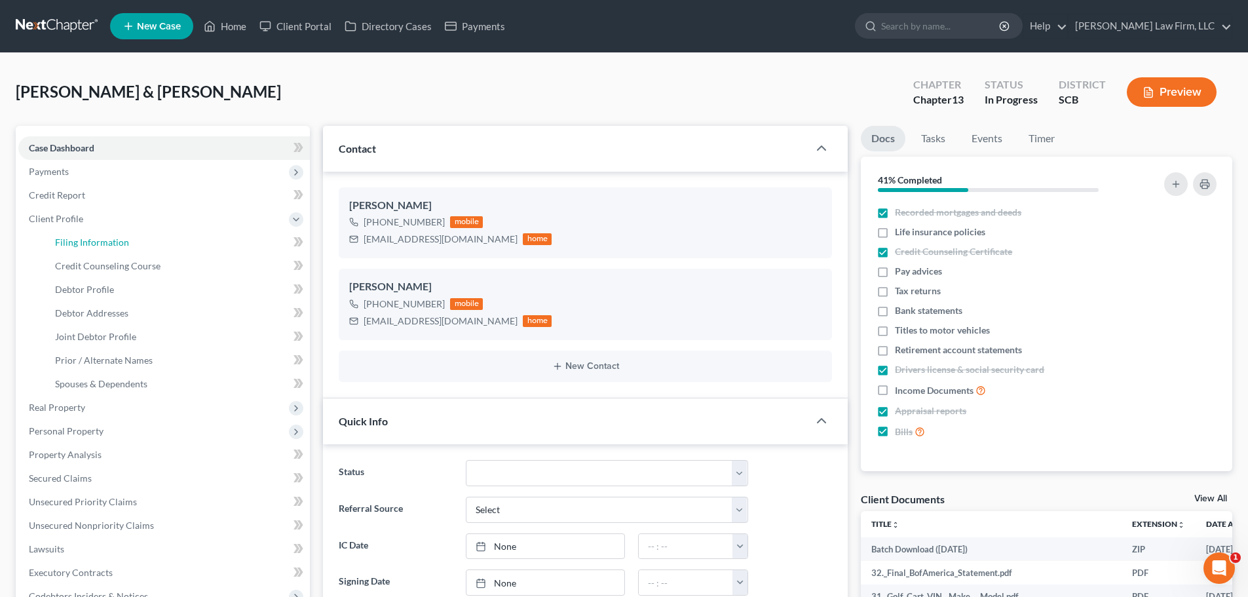
select select "42"
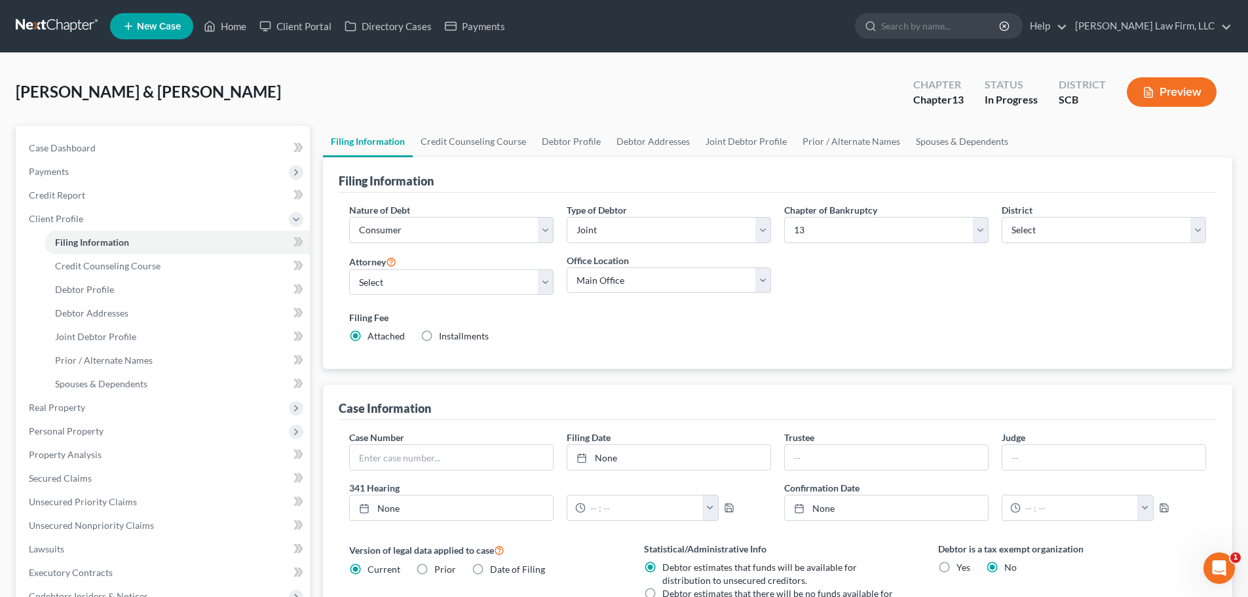
click at [366, 140] on link "Filing Information" at bounding box center [368, 141] width 90 height 31
click at [470, 145] on link "Credit Counseling Course" at bounding box center [473, 141] width 121 height 31
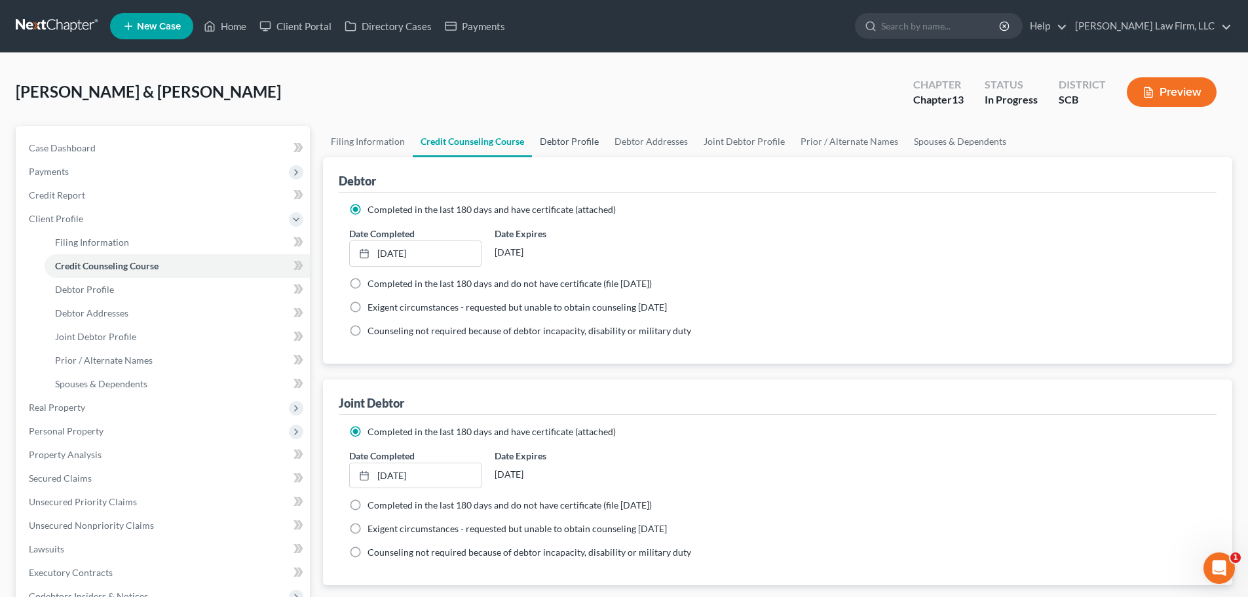
click at [573, 142] on link "Debtor Profile" at bounding box center [569, 141] width 75 height 31
select select "1"
select select "4"
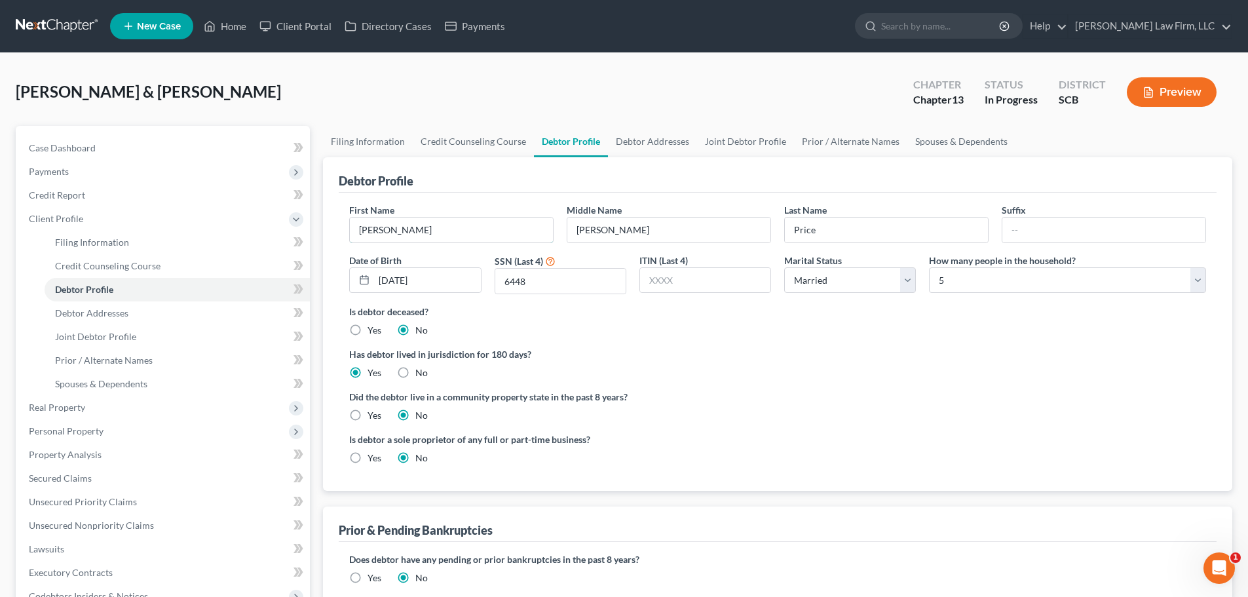
click at [458, 227] on input "Shawn" at bounding box center [451, 229] width 203 height 25
click at [444, 284] on input "06/05/1987" at bounding box center [427, 280] width 106 height 25
drag, startPoint x: 394, startPoint y: 295, endPoint x: 286, endPoint y: 314, distance: 109.7
click at [295, 314] on div "Petition Navigation Case Dashboard Payments Invoices Payments Payments Credit R…" at bounding box center [623, 504] width 1229 height 757
type input "4/19/85"
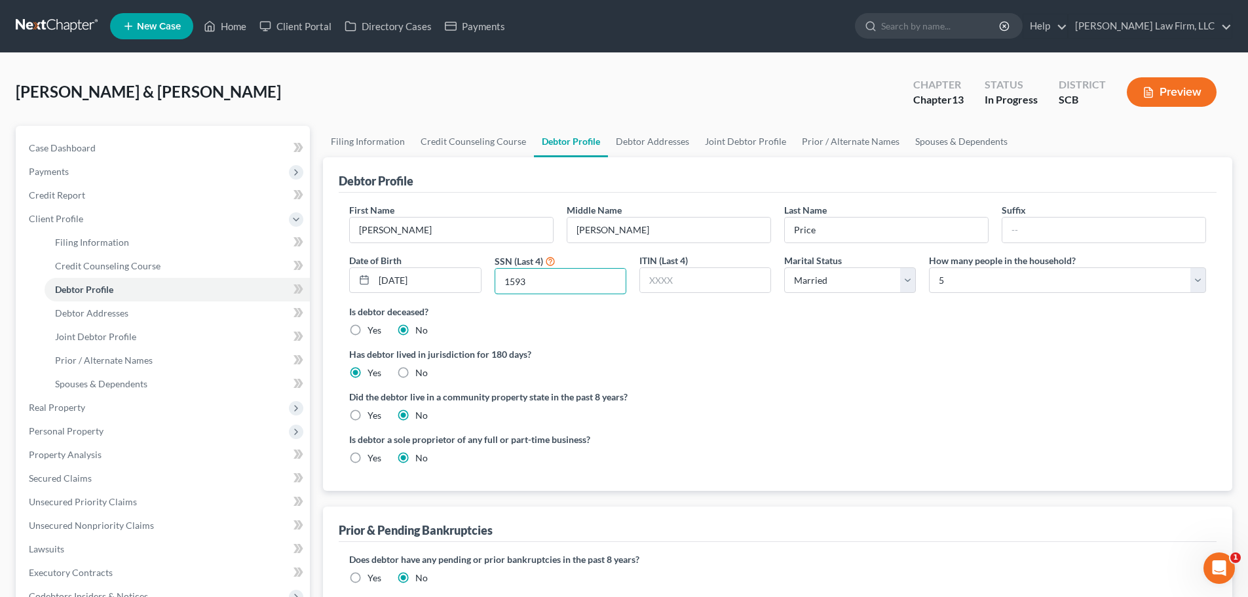
type input "1593"
click at [415, 331] on label "No" at bounding box center [421, 330] width 12 height 13
click at [421, 331] on input "No" at bounding box center [425, 328] width 9 height 9
click at [655, 141] on link "Debtor Addresses" at bounding box center [652, 141] width 89 height 31
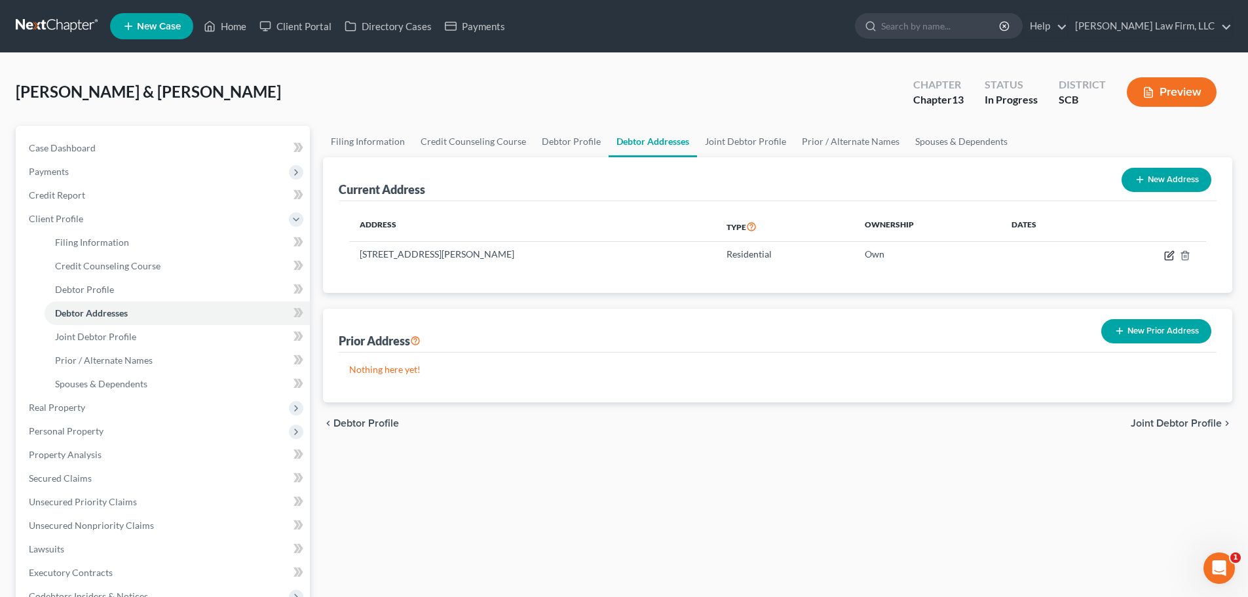
click at [1168, 254] on icon "button" at bounding box center [1169, 255] width 10 height 10
select select "42"
select select "0"
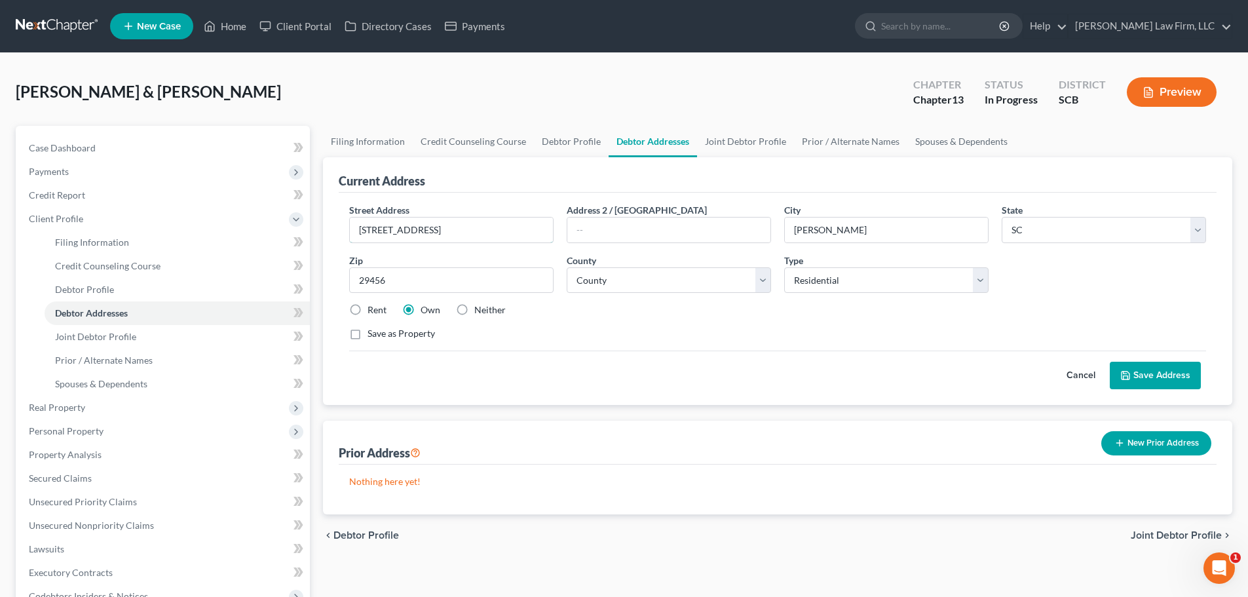
click at [502, 221] on input "4810 Black Cherry St." at bounding box center [451, 229] width 203 height 25
type input "4810 Black Cherry Street"
click at [741, 135] on link "Joint Debtor Profile" at bounding box center [745, 141] width 97 height 31
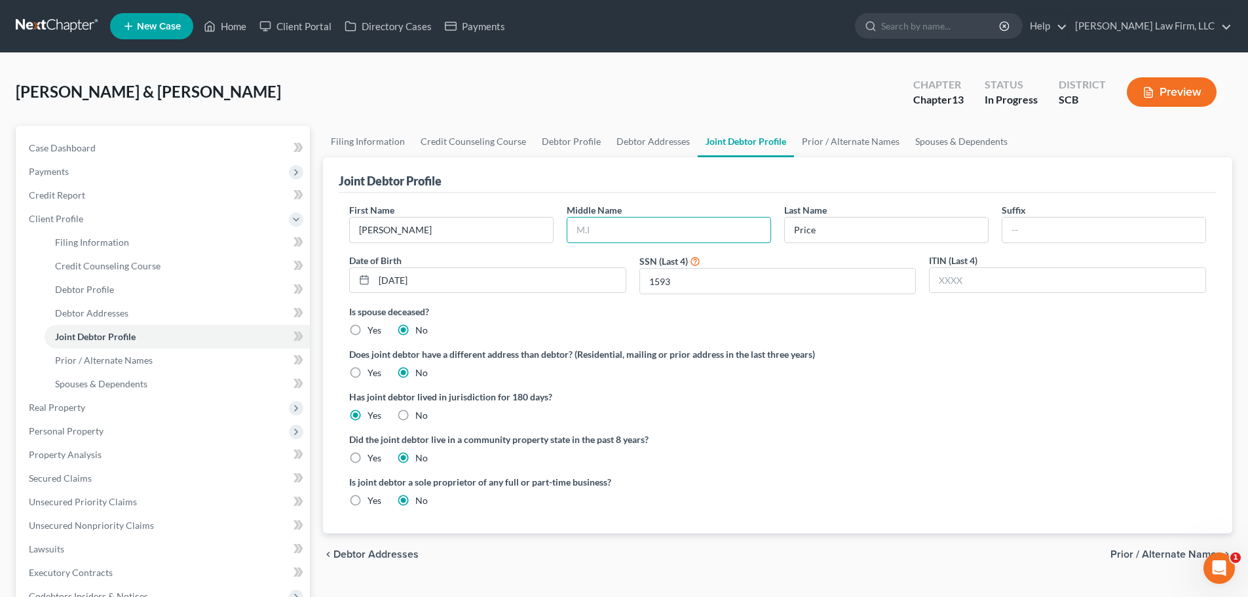
click at [674, 237] on input "text" at bounding box center [668, 229] width 203 height 25
type input "Christine"
type input "6/5/1987"
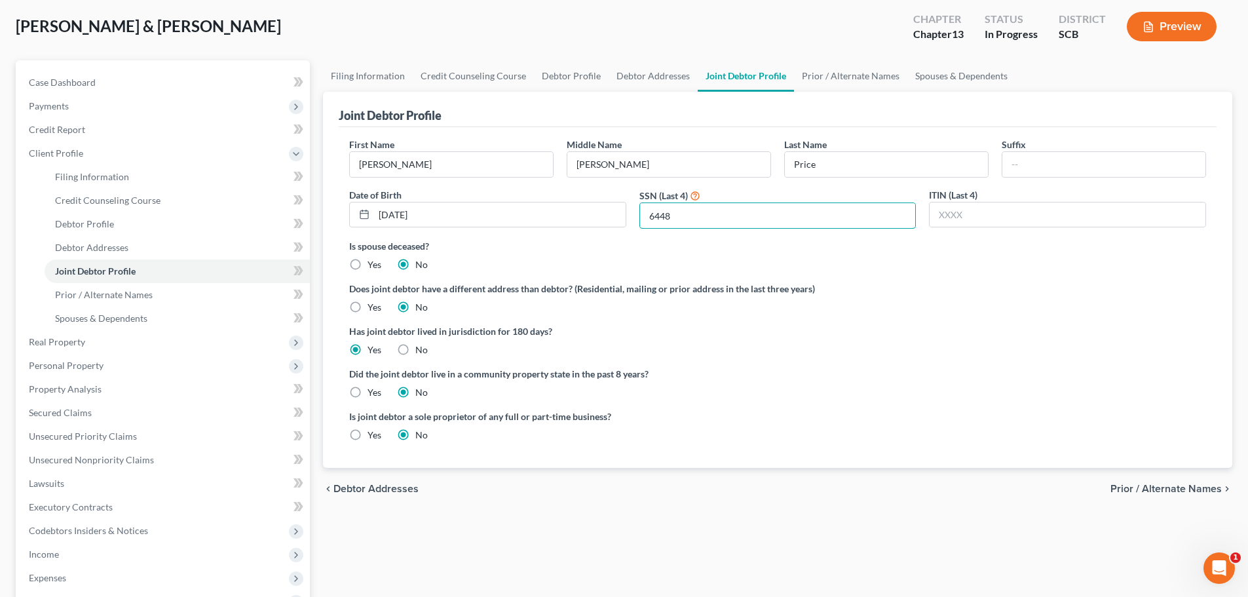
type input "6448"
click at [861, 72] on link "Prior / Alternate Names" at bounding box center [850, 75] width 113 height 31
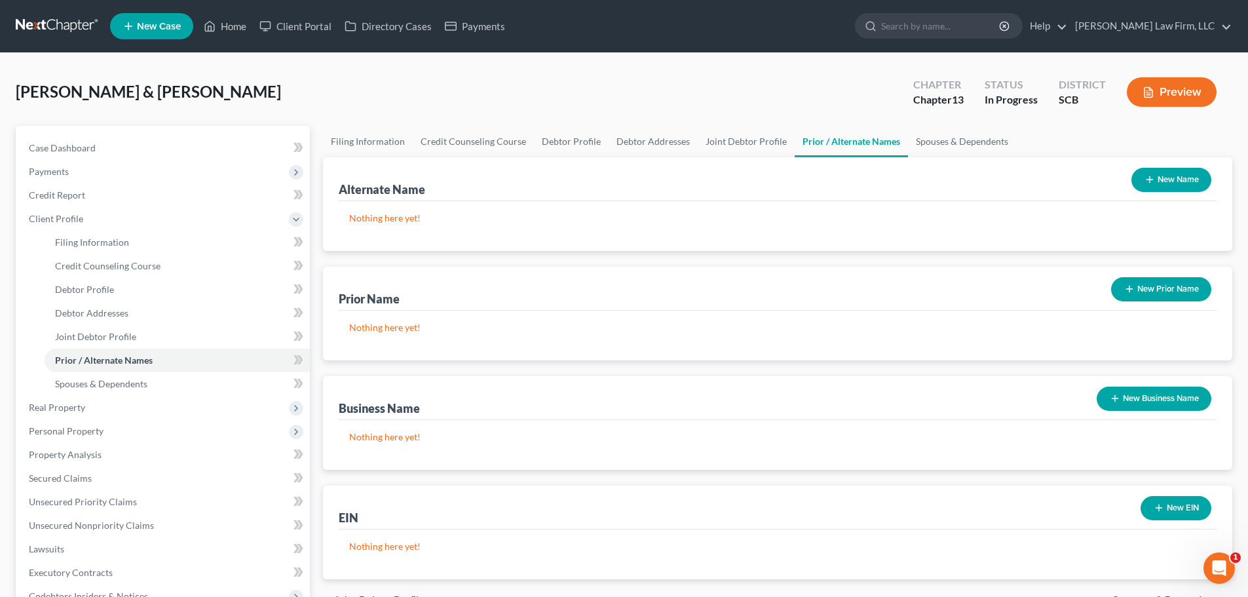
click at [1177, 178] on button "New Name" at bounding box center [1171, 180] width 80 height 24
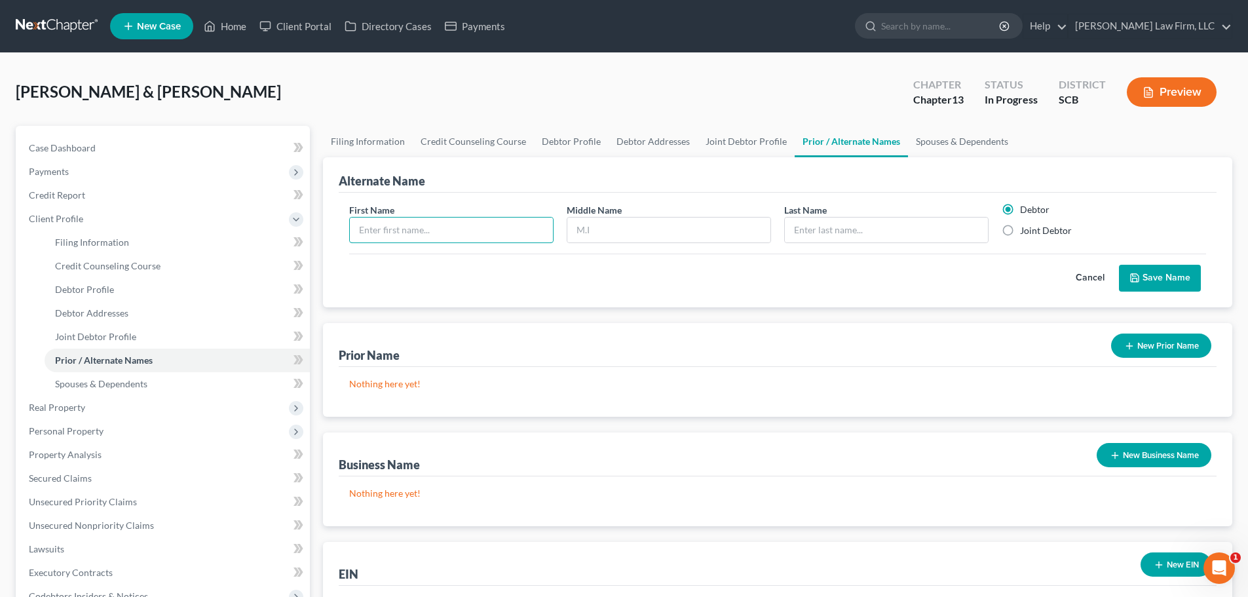
click at [521, 234] on input "text" at bounding box center [451, 229] width 203 height 25
type input "Shawn"
type input "H"
type input "P"
click at [882, 224] on input "Pricer" at bounding box center [886, 229] width 203 height 25
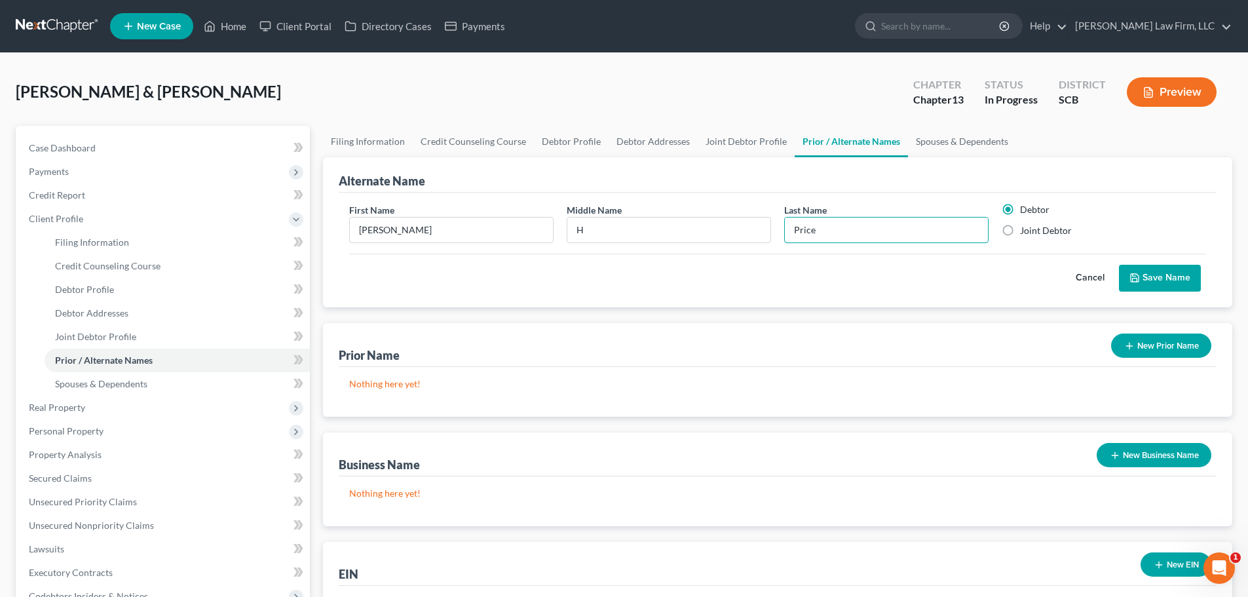
type input "Price"
click at [1184, 272] on button "Save Name" at bounding box center [1160, 279] width 82 height 28
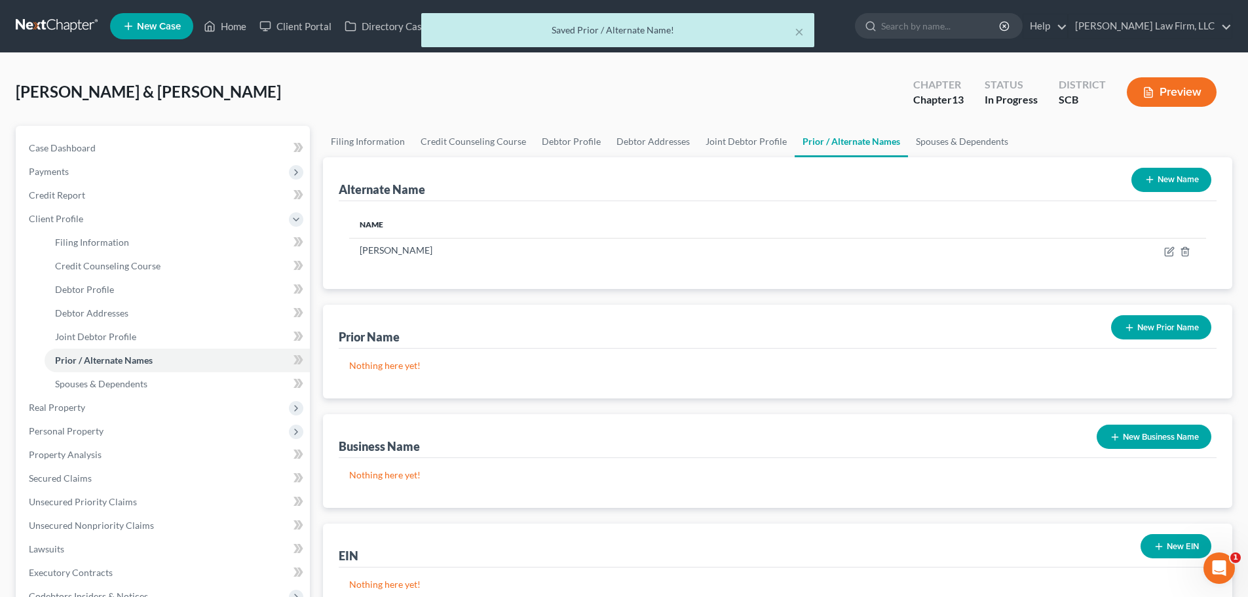
click at [1159, 176] on button "New Name" at bounding box center [1171, 180] width 80 height 24
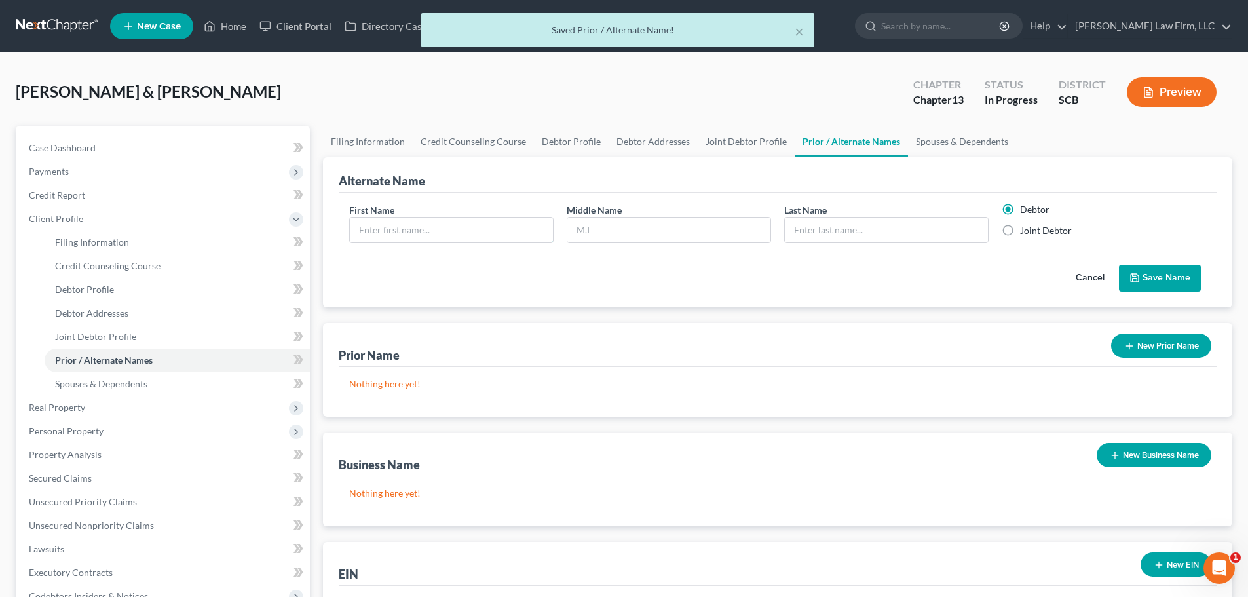
click at [517, 226] on input "text" at bounding box center [451, 229] width 203 height 25
type input "Shawn"
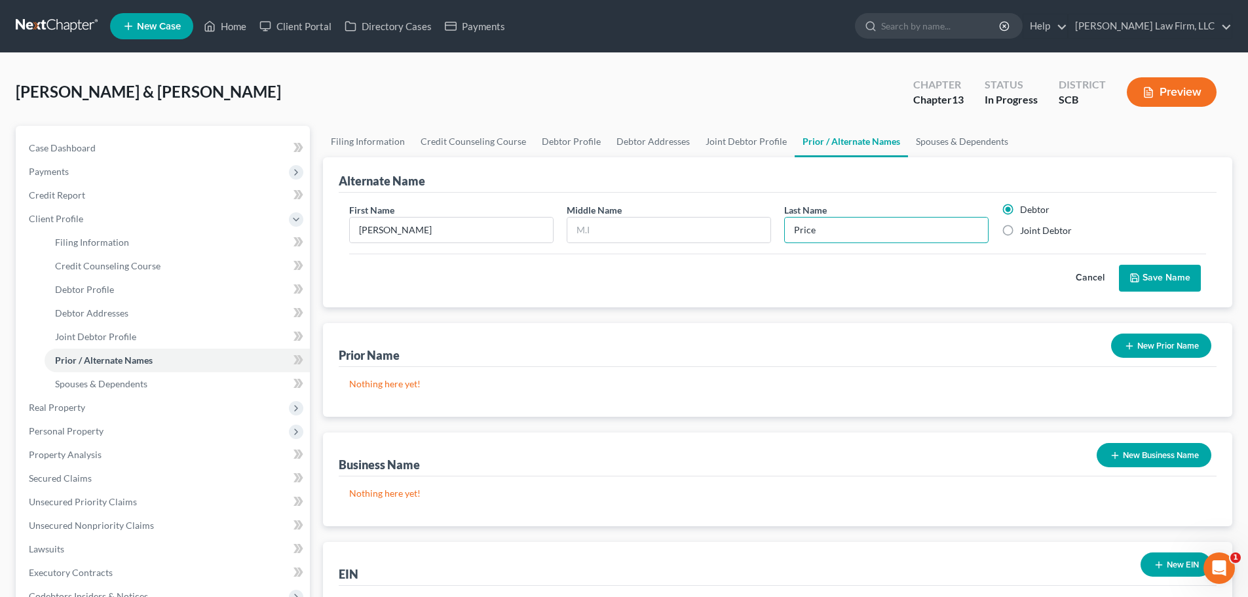
type input "Price"
click at [1165, 280] on button "Save Name" at bounding box center [1160, 279] width 82 height 28
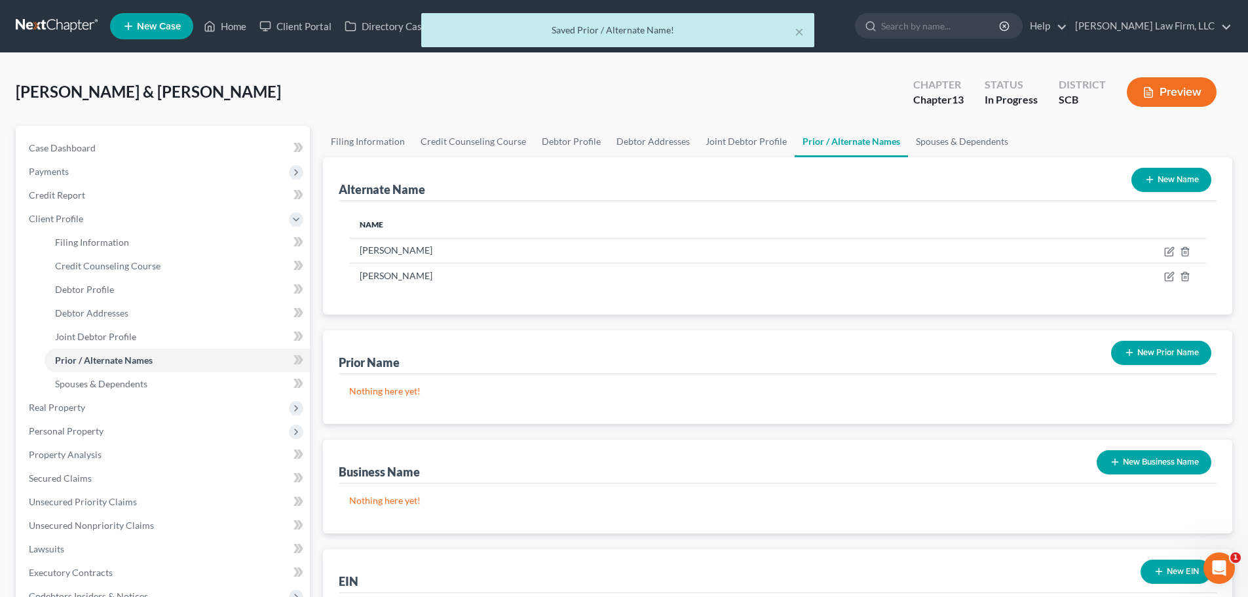
click at [1165, 183] on button "New Name" at bounding box center [1171, 180] width 80 height 24
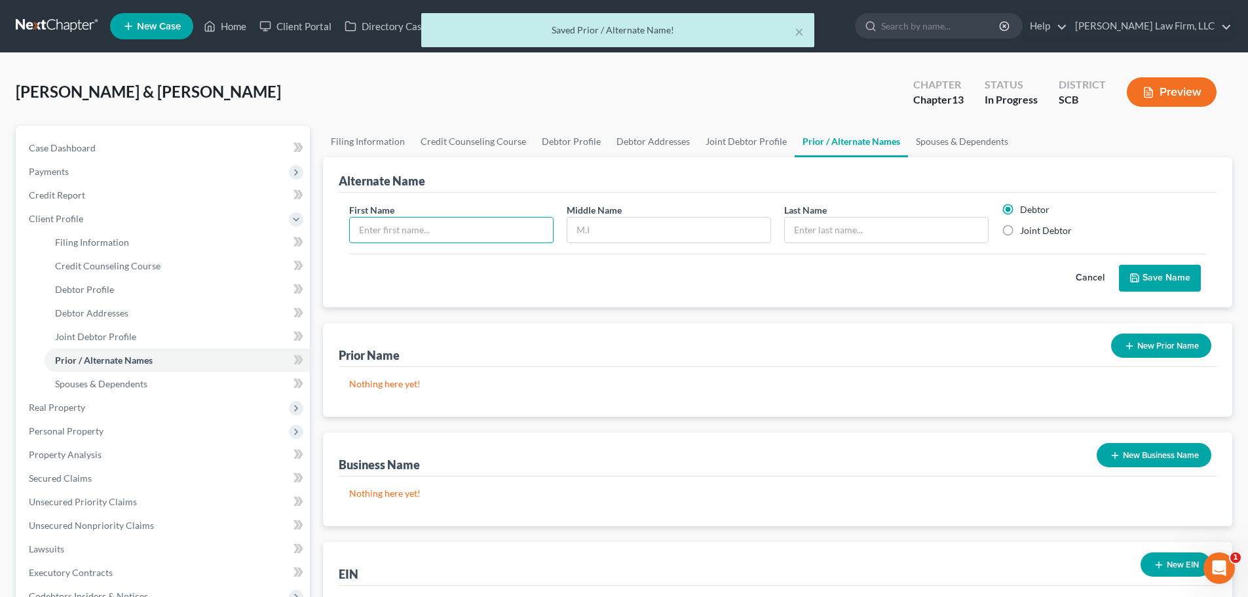
click at [458, 229] on input "text" at bounding box center [451, 229] width 203 height 25
type input "Lori"
type input "C"
type input "Price"
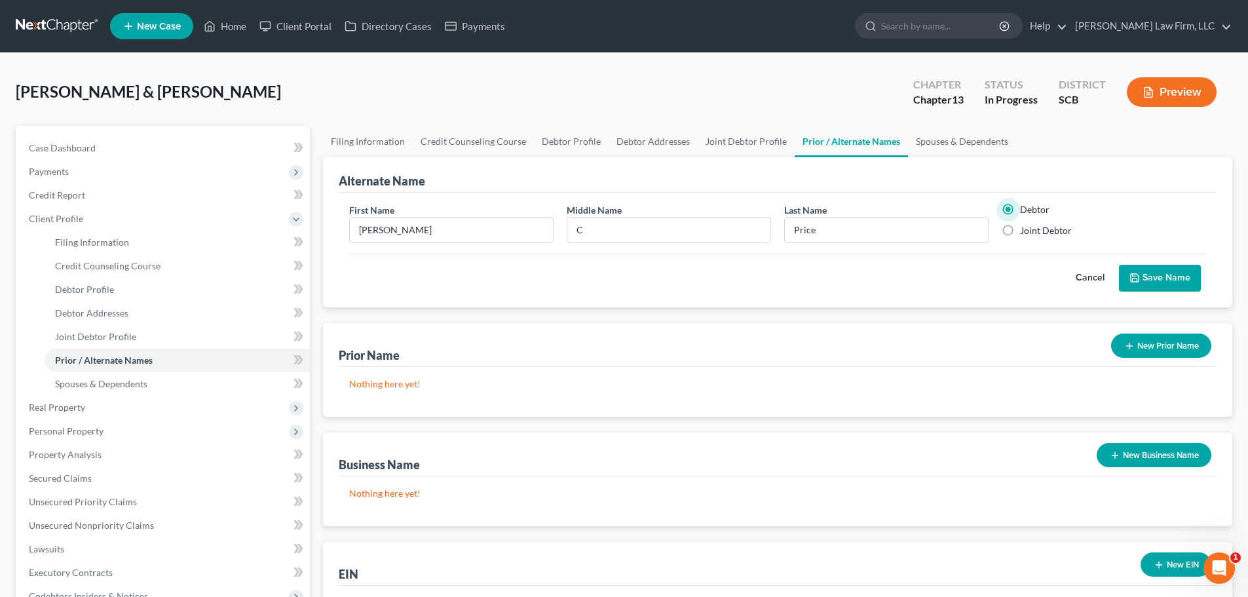
click at [1053, 229] on label "Joint Debtor" at bounding box center [1046, 230] width 52 height 13
click at [1034, 229] on input "Joint Debtor" at bounding box center [1029, 228] width 9 height 9
radio input "true"
radio input "false"
click at [1137, 271] on button "Save Name" at bounding box center [1160, 279] width 82 height 28
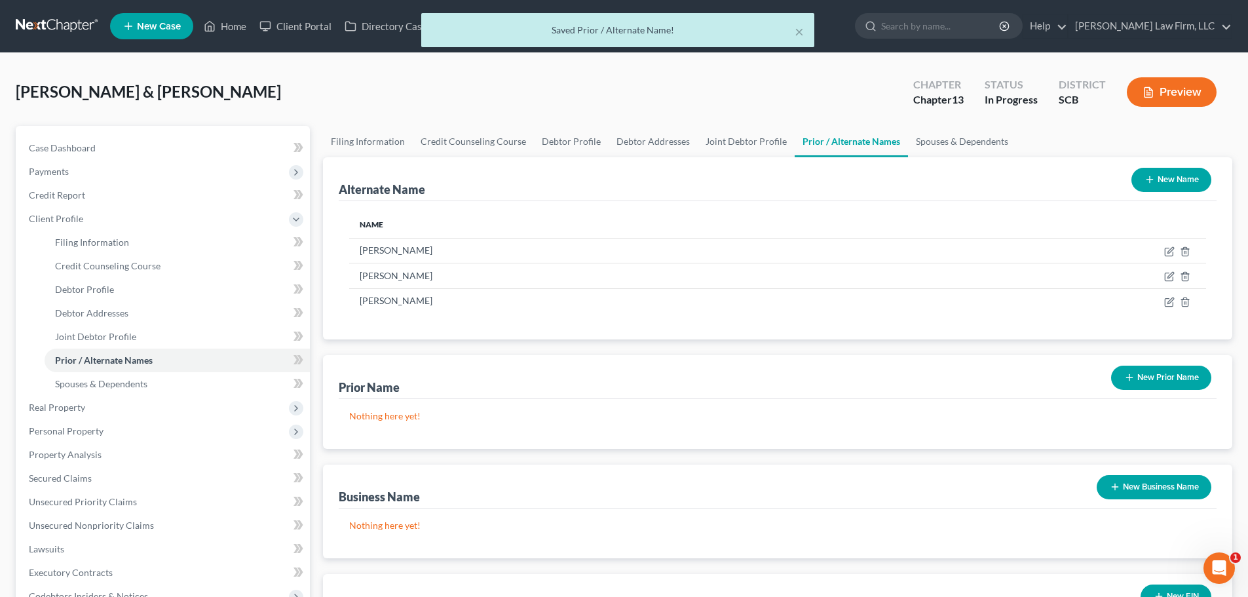
click at [1170, 181] on button "New Name" at bounding box center [1171, 180] width 80 height 24
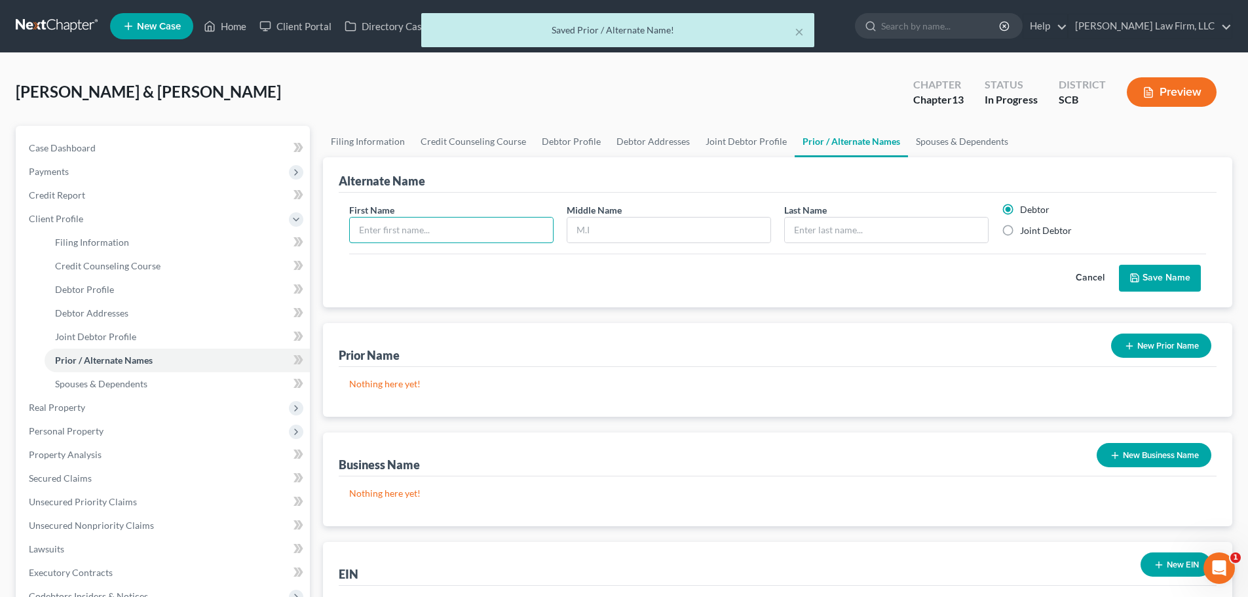
click at [505, 235] on input "text" at bounding box center [451, 229] width 203 height 25
type input "Lori"
type input "Price"
drag, startPoint x: 1011, startPoint y: 238, endPoint x: 1015, endPoint y: 231, distance: 8.2
click at [1020, 234] on label "Joint Debtor" at bounding box center [1046, 230] width 52 height 13
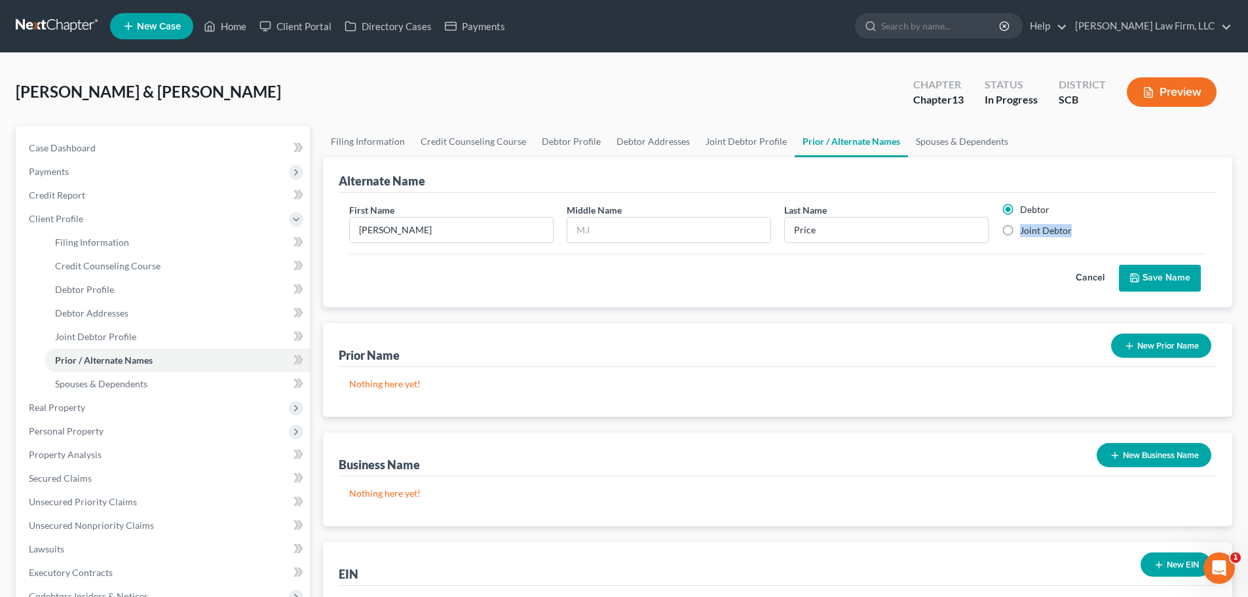
click at [1020, 226] on label "Joint Debtor" at bounding box center [1046, 230] width 52 height 13
click at [1025, 226] on input "Joint Debtor" at bounding box center [1029, 228] width 9 height 9
radio input "true"
radio input "false"
click at [1152, 283] on button "Save Name" at bounding box center [1160, 279] width 82 height 28
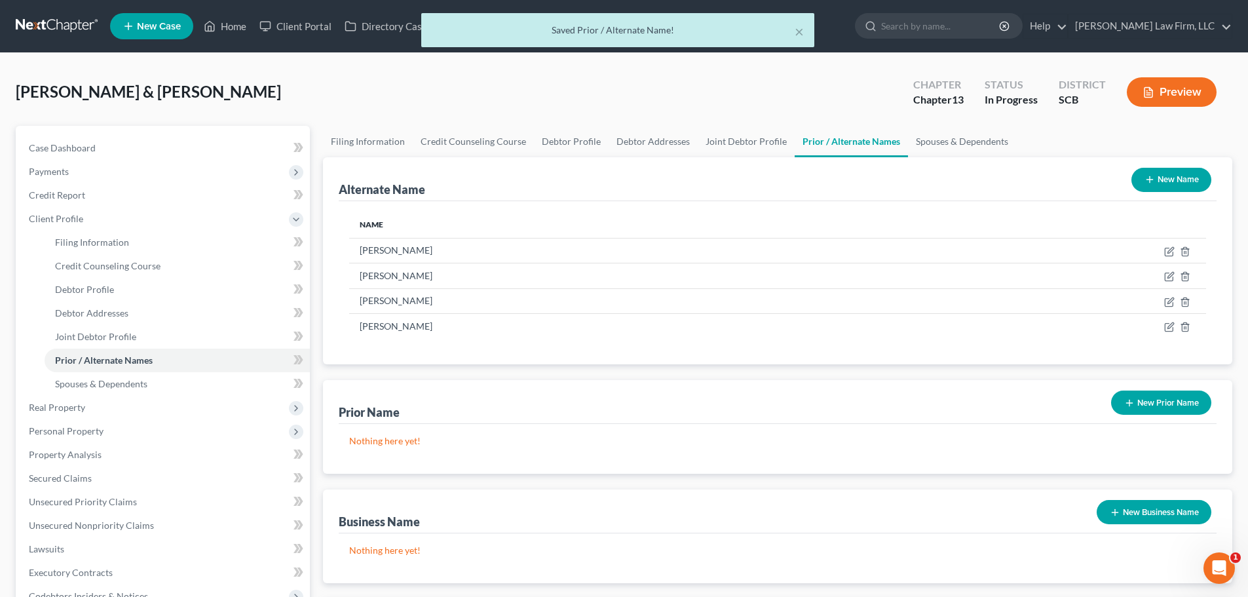
click at [1187, 181] on button "New Name" at bounding box center [1171, 180] width 80 height 24
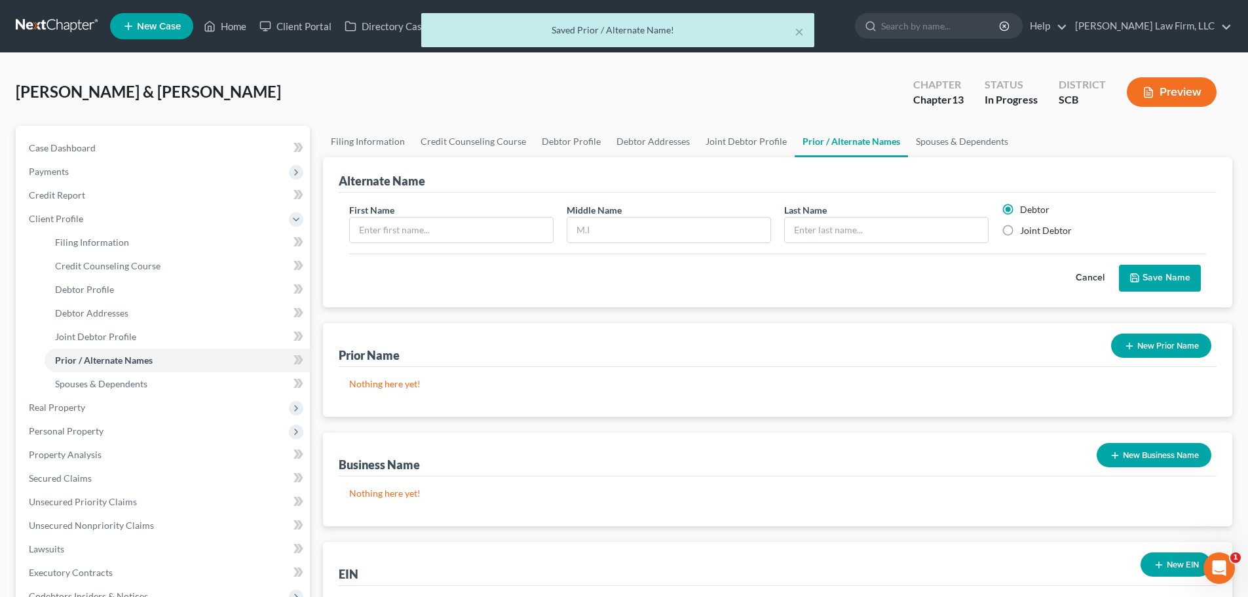
click at [567, 226] on div at bounding box center [669, 230] width 204 height 26
click at [526, 226] on input "text" at bounding box center [451, 229] width 203 height 25
type input "Lori"
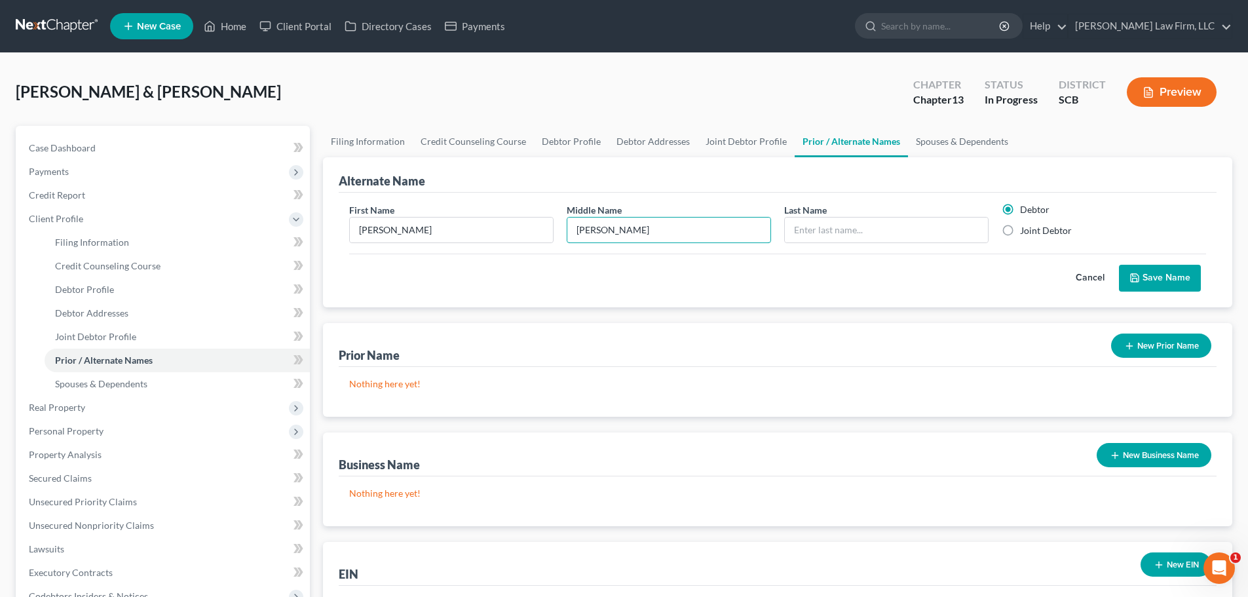
type input "Christine"
type input "Jones"
drag, startPoint x: 1009, startPoint y: 229, endPoint x: 1087, endPoint y: 244, distance: 78.7
click at [1020, 229] on label "Joint Debtor" at bounding box center [1046, 230] width 52 height 13
click at [1025, 229] on input "Joint Debtor" at bounding box center [1029, 228] width 9 height 9
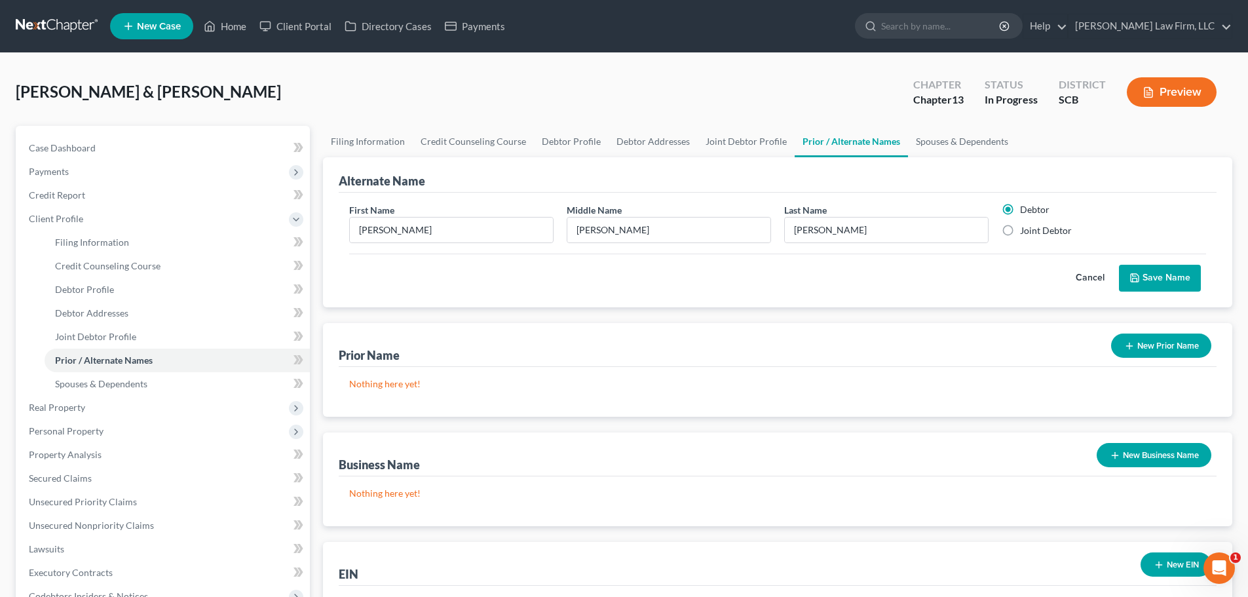
radio input "true"
radio input "false"
click at [1150, 275] on button "Save Name" at bounding box center [1160, 279] width 82 height 28
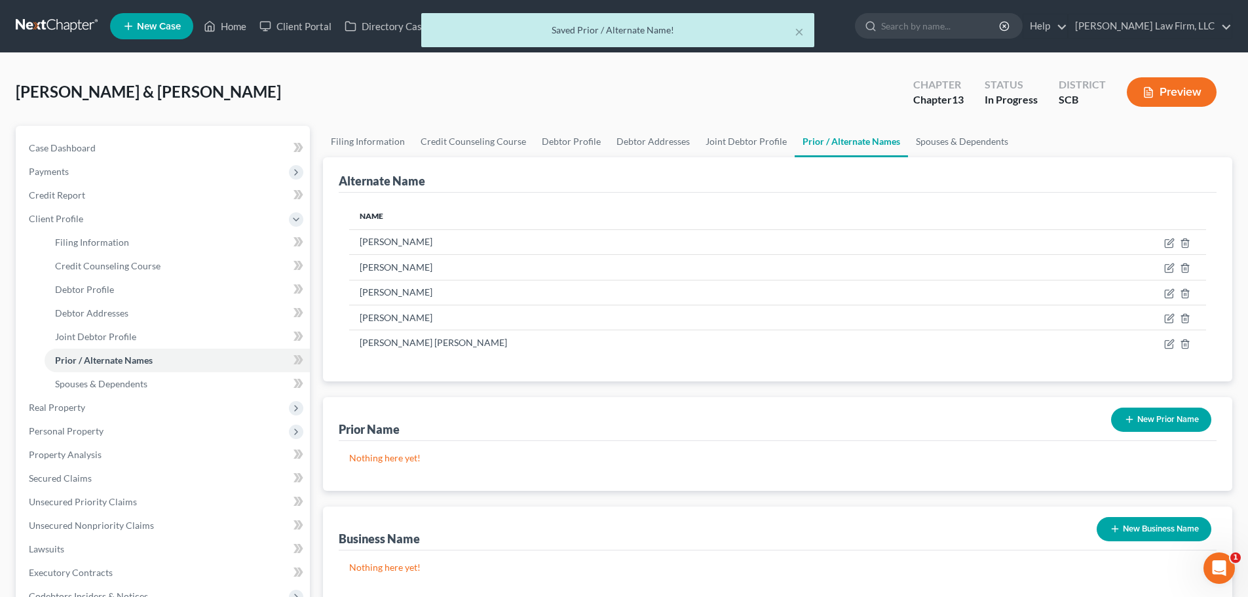
click at [1129, 412] on button "New Prior Name" at bounding box center [1161, 419] width 100 height 24
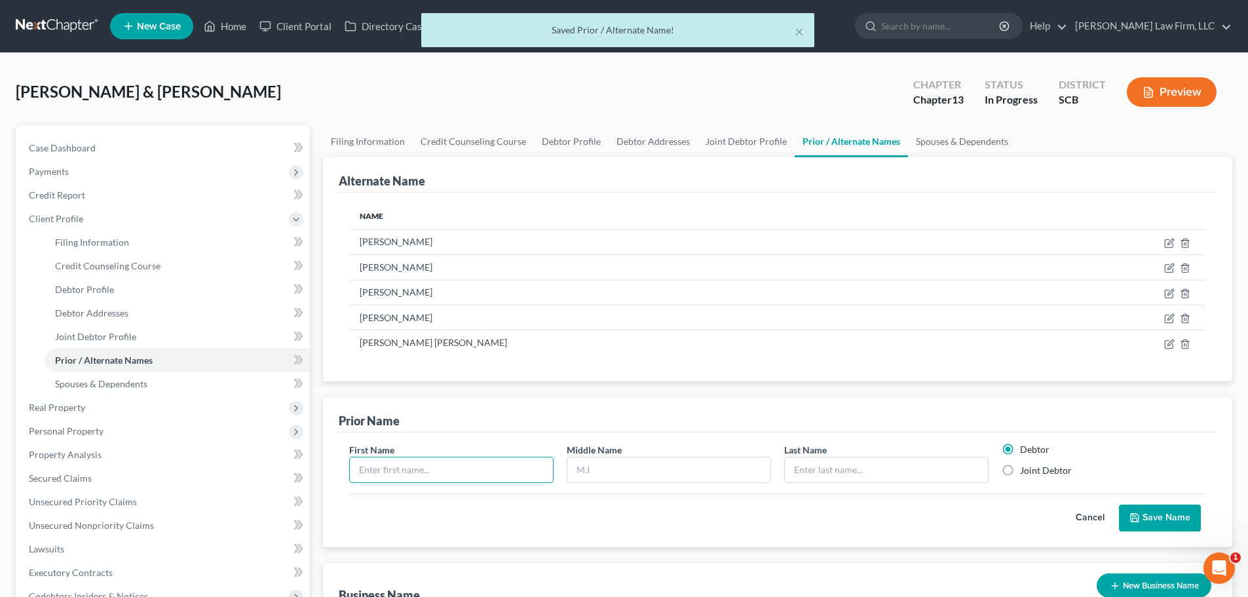
click at [447, 457] on input "text" at bounding box center [451, 469] width 203 height 25
type input "Lori"
type input "C"
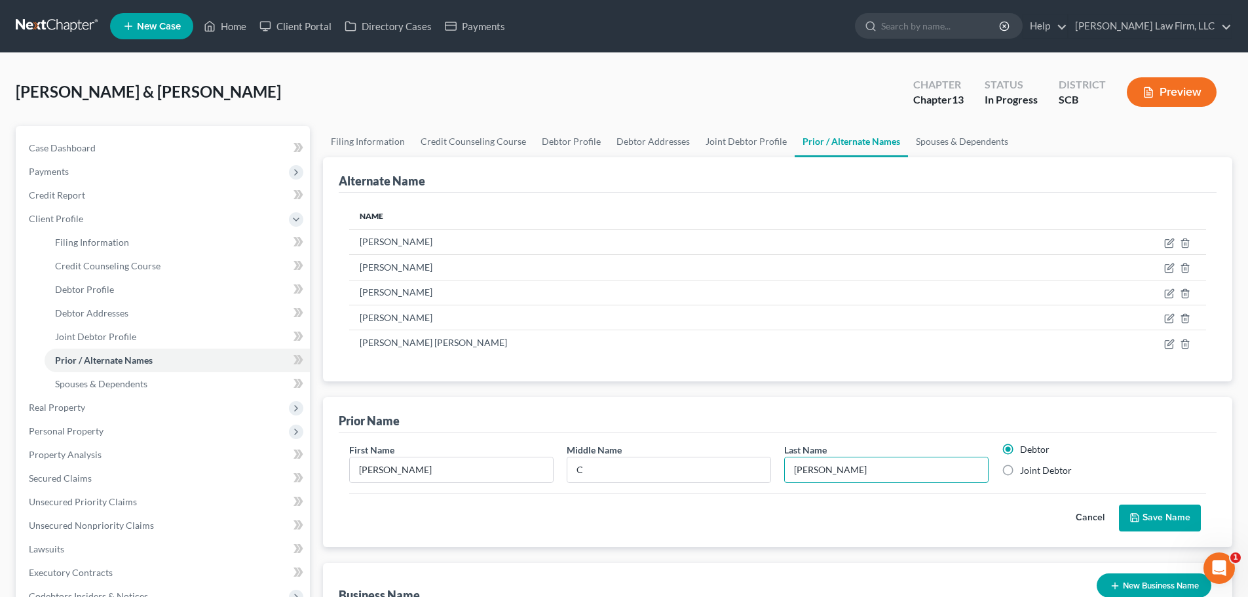
type input "Jones"
click at [1046, 469] on label "Joint Debtor" at bounding box center [1046, 470] width 52 height 13
click at [1034, 469] on input "Joint Debtor" at bounding box center [1029, 468] width 9 height 9
radio input "true"
radio input "false"
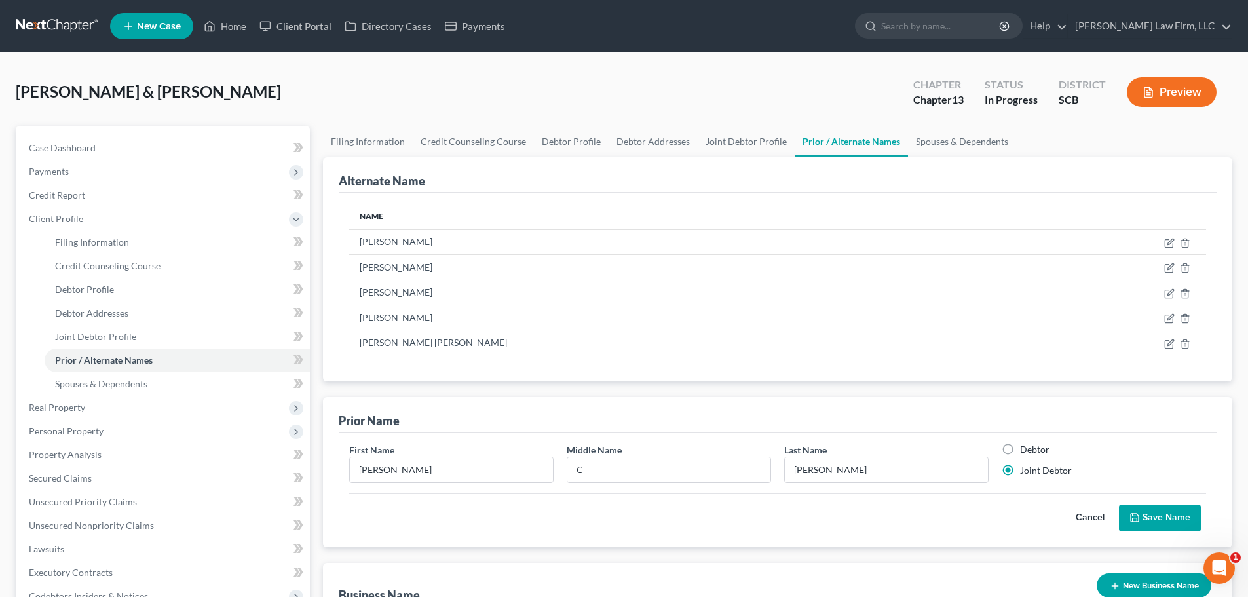
click at [1155, 521] on button "Save Name" at bounding box center [1160, 518] width 82 height 28
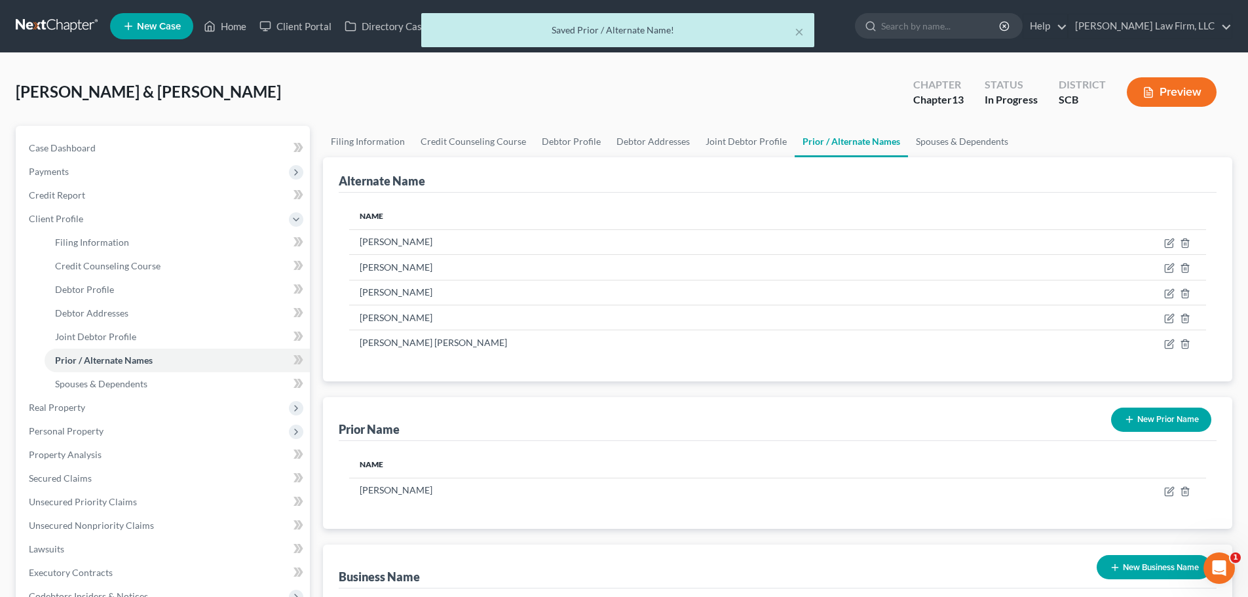
click at [1169, 426] on button "New Prior Name" at bounding box center [1161, 419] width 100 height 24
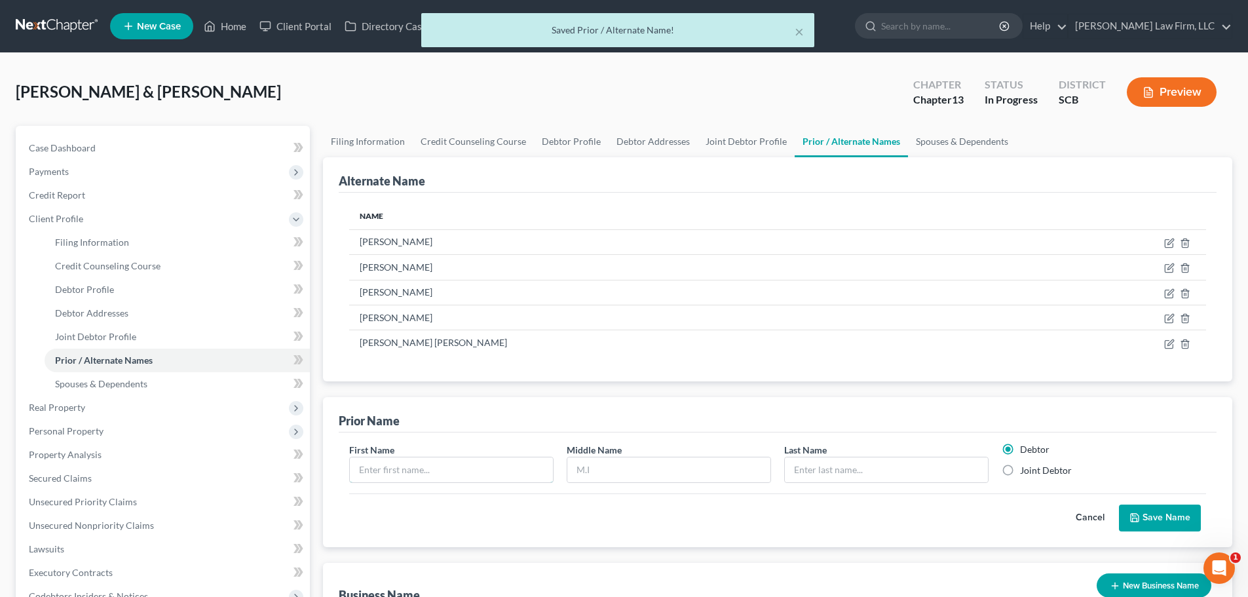
click at [509, 479] on input "text" at bounding box center [451, 469] width 203 height 25
type input "Lori"
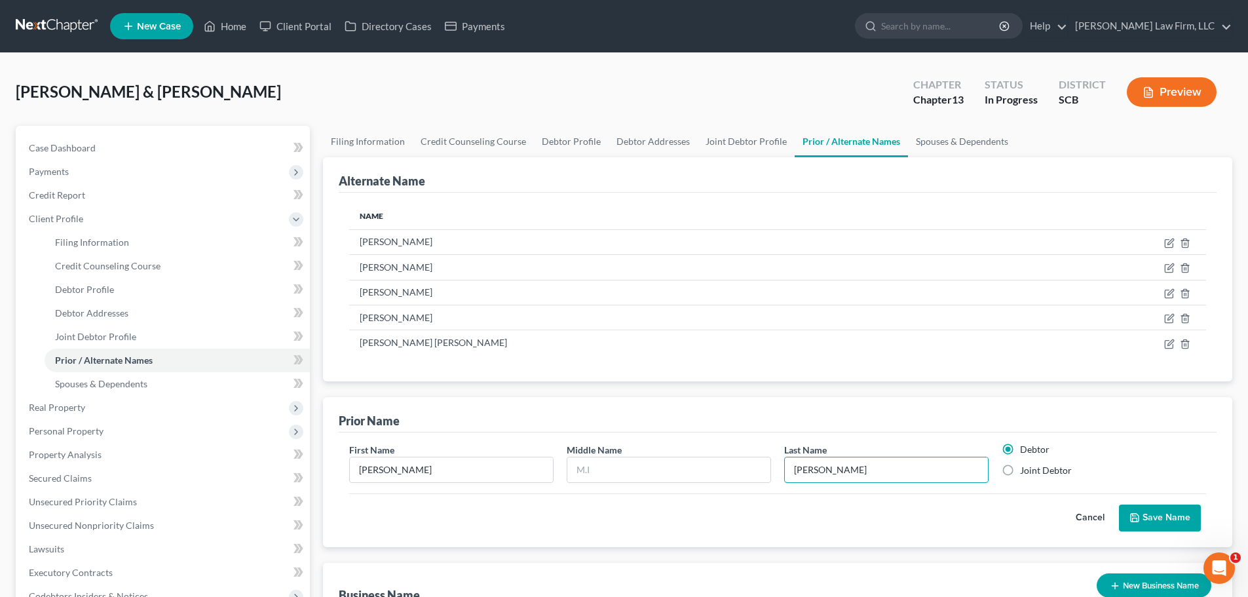
type input "Jones"
click at [1025, 464] on input "Joint Debtor" at bounding box center [1029, 468] width 9 height 9
radio input "true"
radio input "false"
click at [1119, 504] on button "Save Name" at bounding box center [1160, 518] width 82 height 28
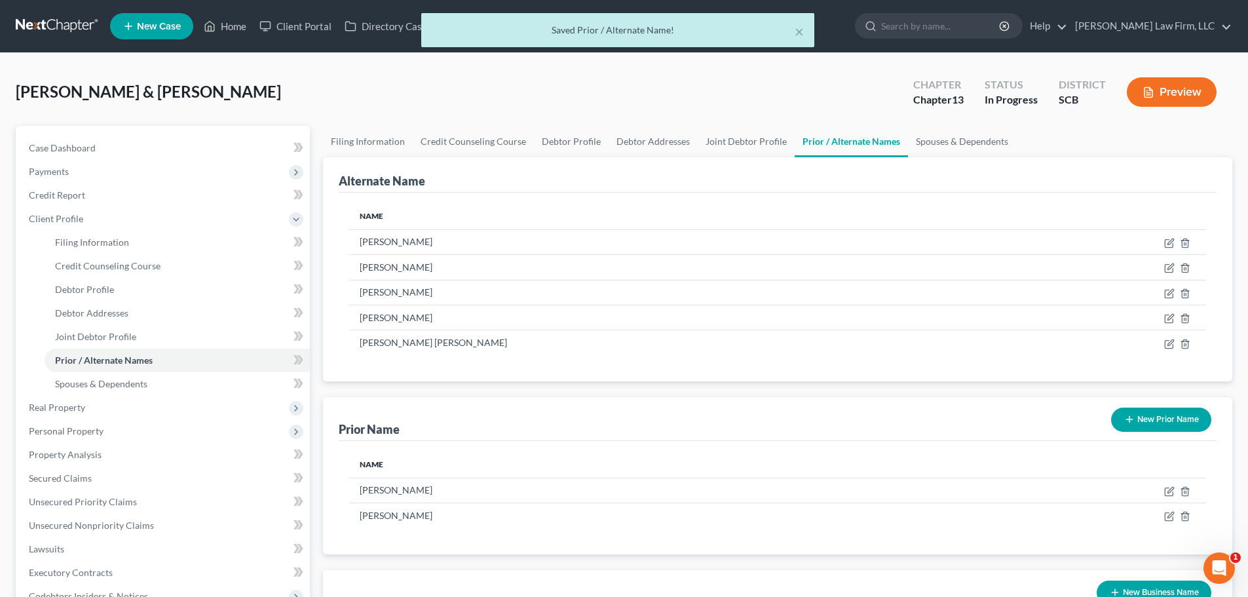
click at [1146, 415] on button "New Prior Name" at bounding box center [1161, 419] width 100 height 24
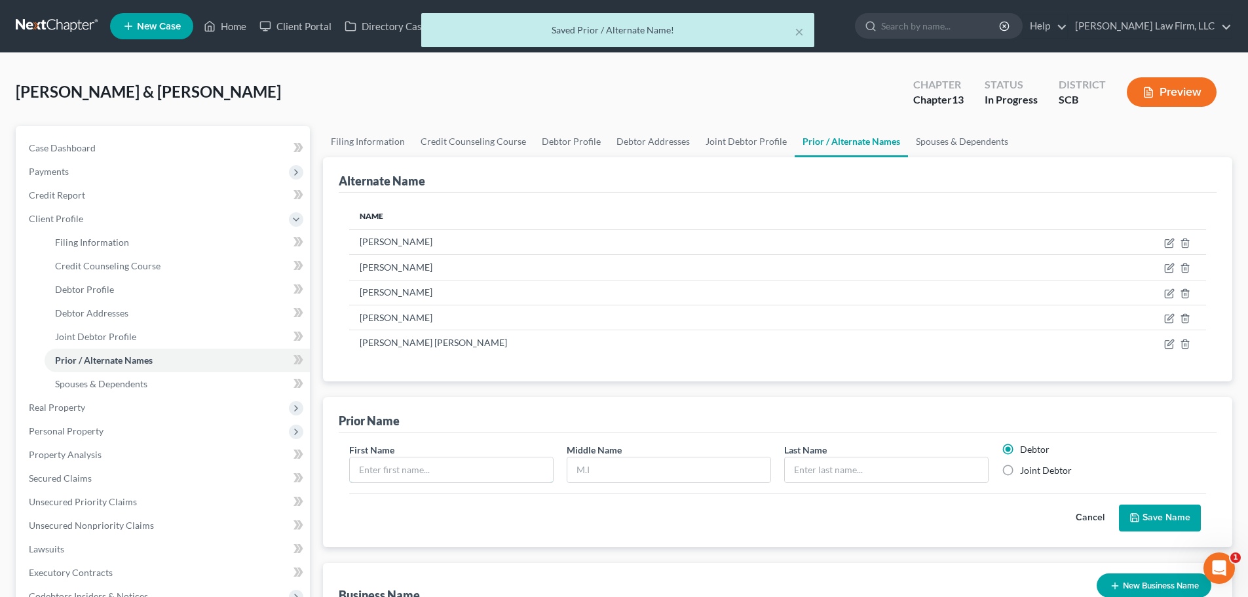
click at [434, 465] on input "text" at bounding box center [451, 469] width 203 height 25
type input "Lori"
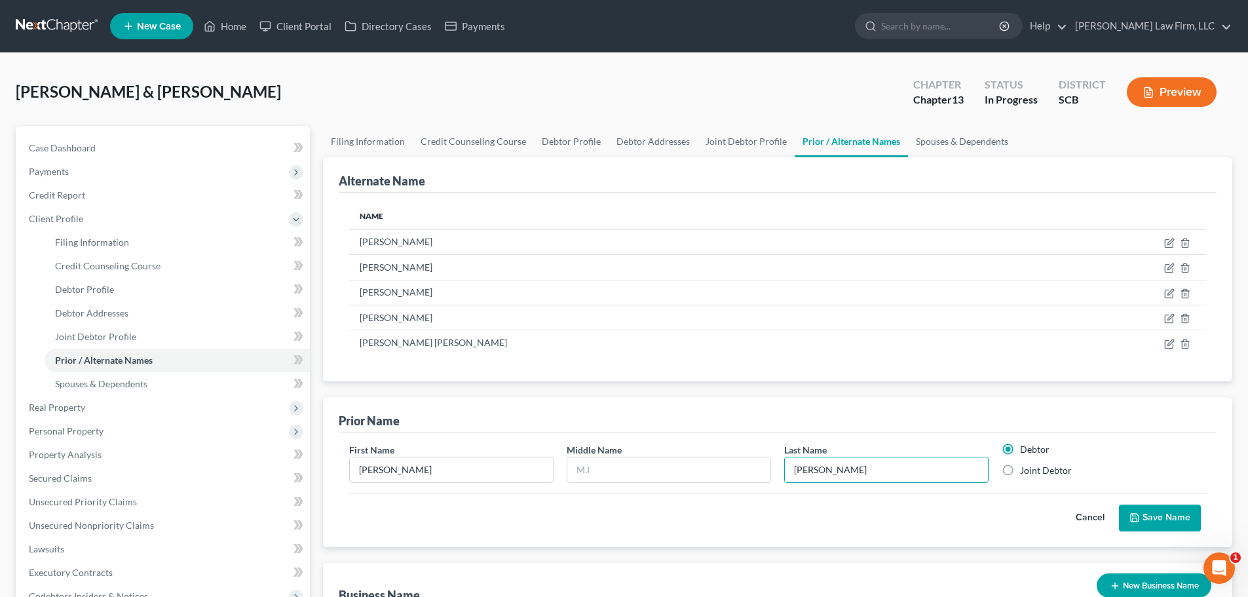
type input "Jones"
click at [1025, 464] on input "Joint Debtor" at bounding box center [1029, 468] width 9 height 9
radio input "true"
radio input "false"
click at [1119, 504] on button "Save Name" at bounding box center [1160, 518] width 82 height 28
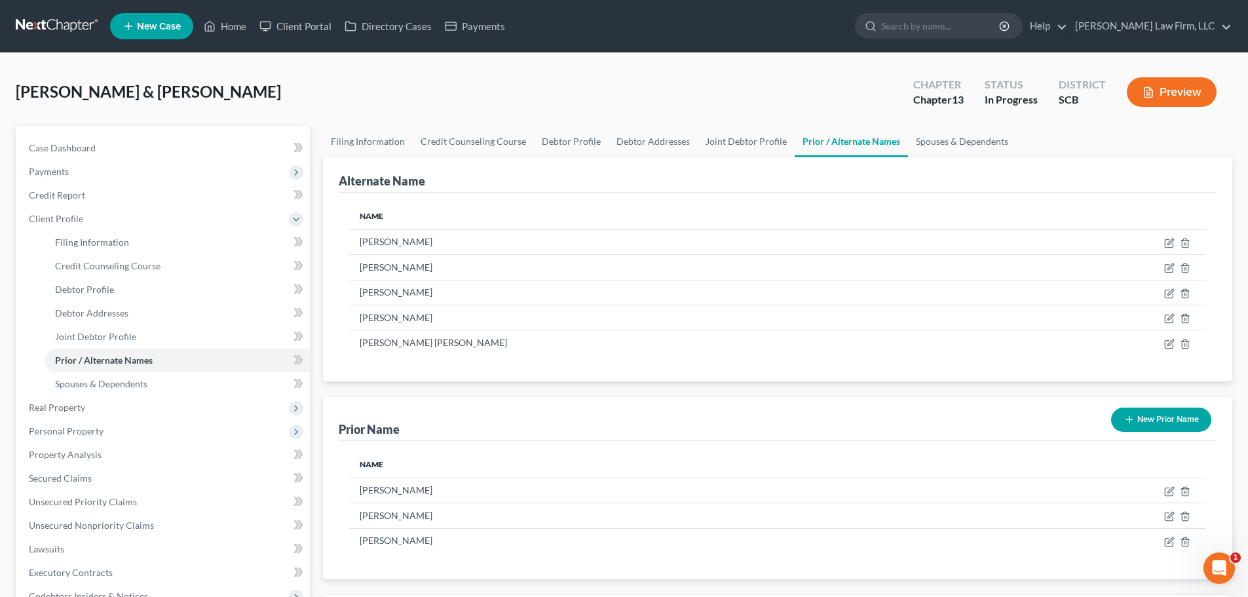
click at [69, 26] on link at bounding box center [58, 26] width 84 height 24
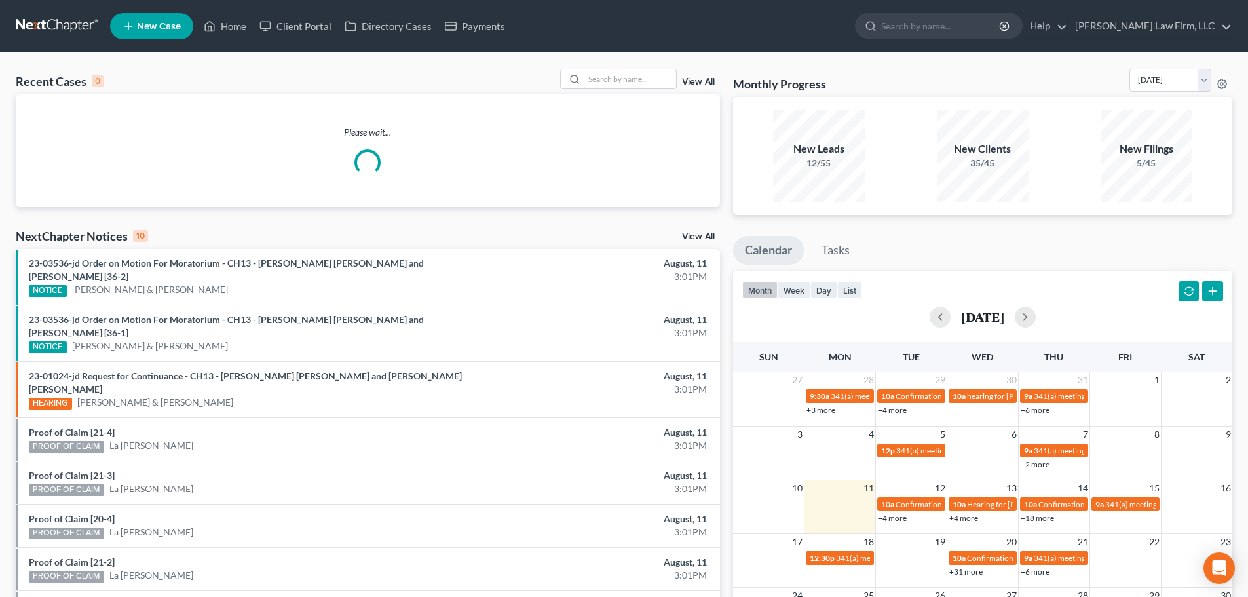
click at [641, 80] on input "search" at bounding box center [630, 78] width 92 height 19
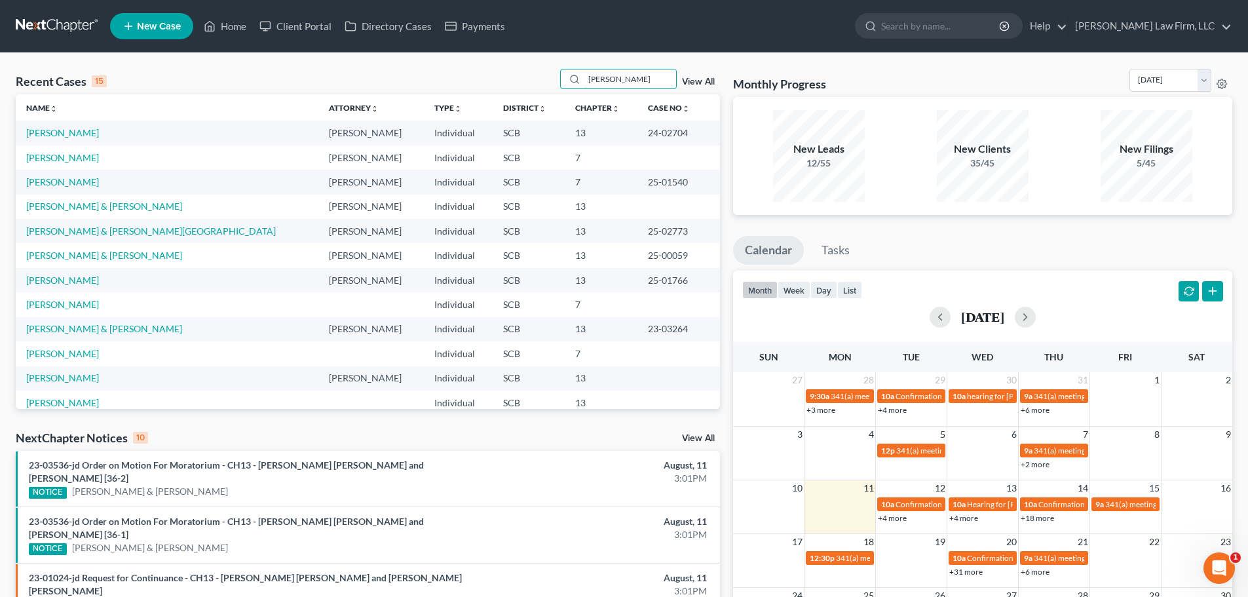
type input "[PERSON_NAME]"
click at [82, 132] on td "[PERSON_NAME]" at bounding box center [167, 133] width 303 height 24
click at [73, 130] on link "[PERSON_NAME]" at bounding box center [62, 132] width 73 height 11
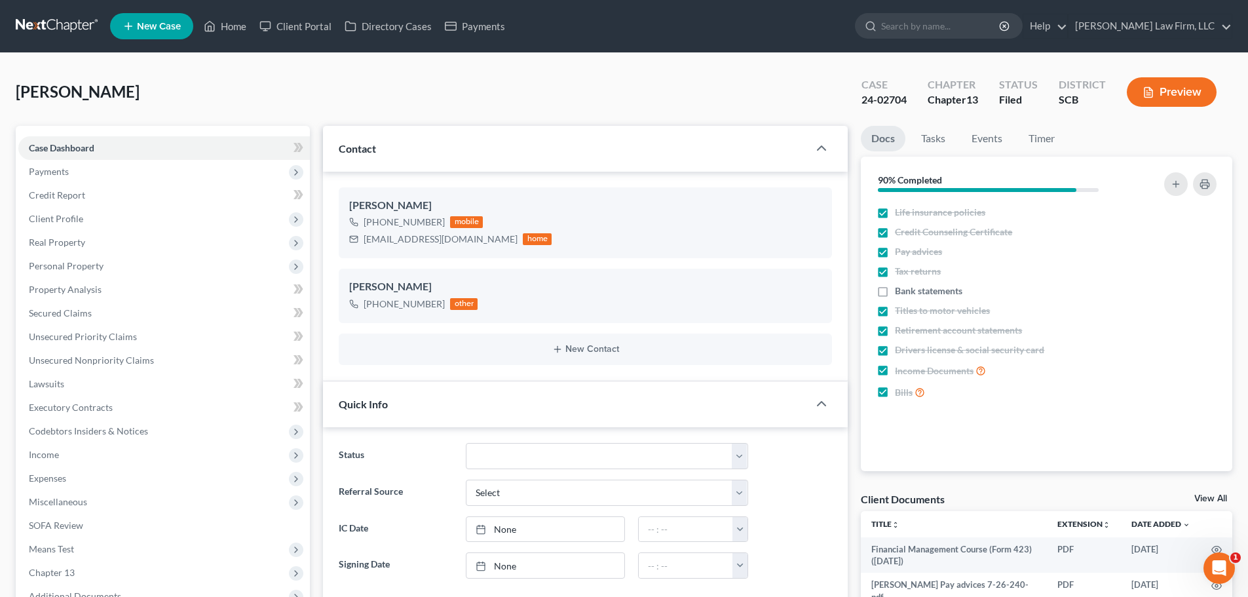
select select "1"
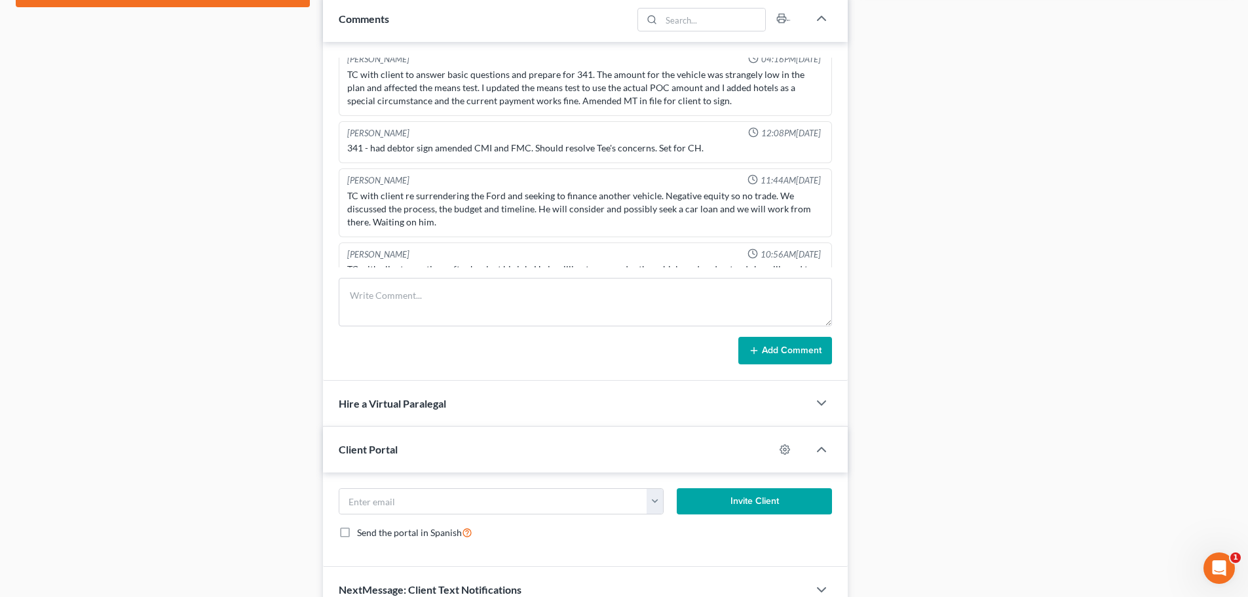
scroll to position [145, 0]
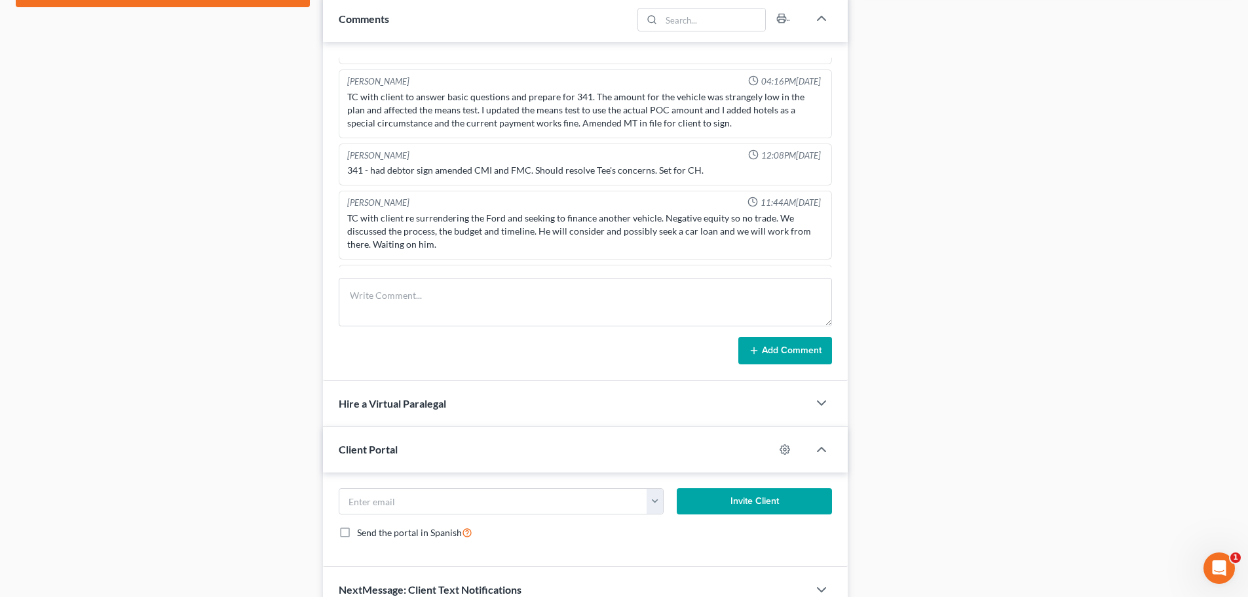
click at [255, 231] on div "Case Dashboard Payments Invoices Payments Payments Credit Report Client Profile" at bounding box center [162, 14] width 307 height 1197
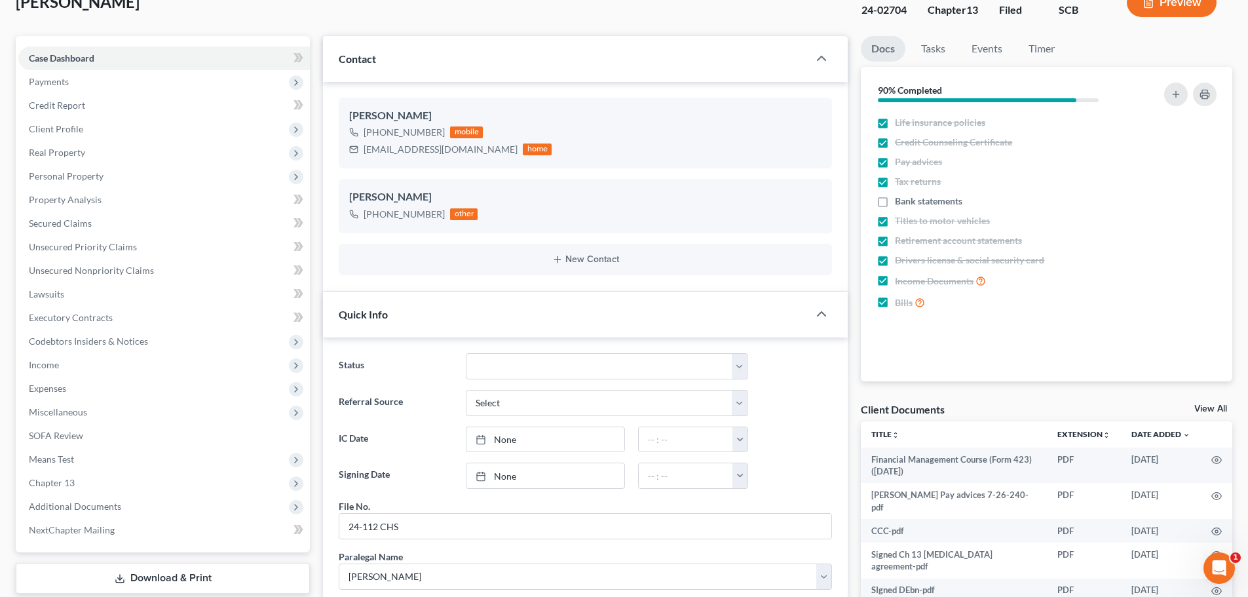
scroll to position [0, 0]
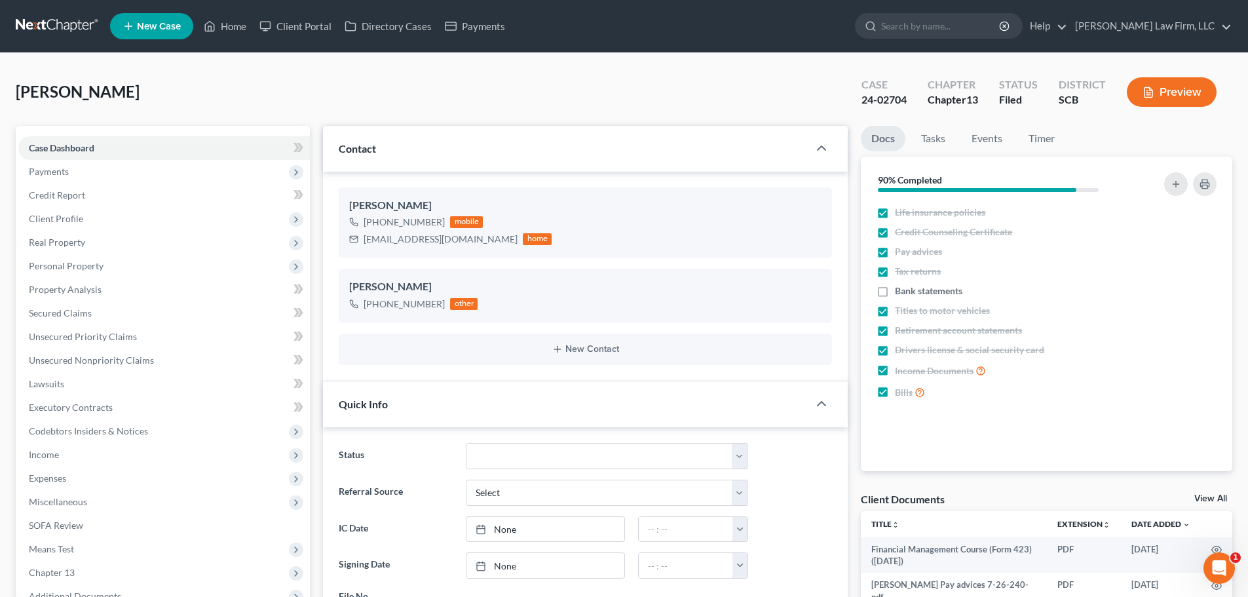
click at [35, 24] on link at bounding box center [58, 26] width 84 height 24
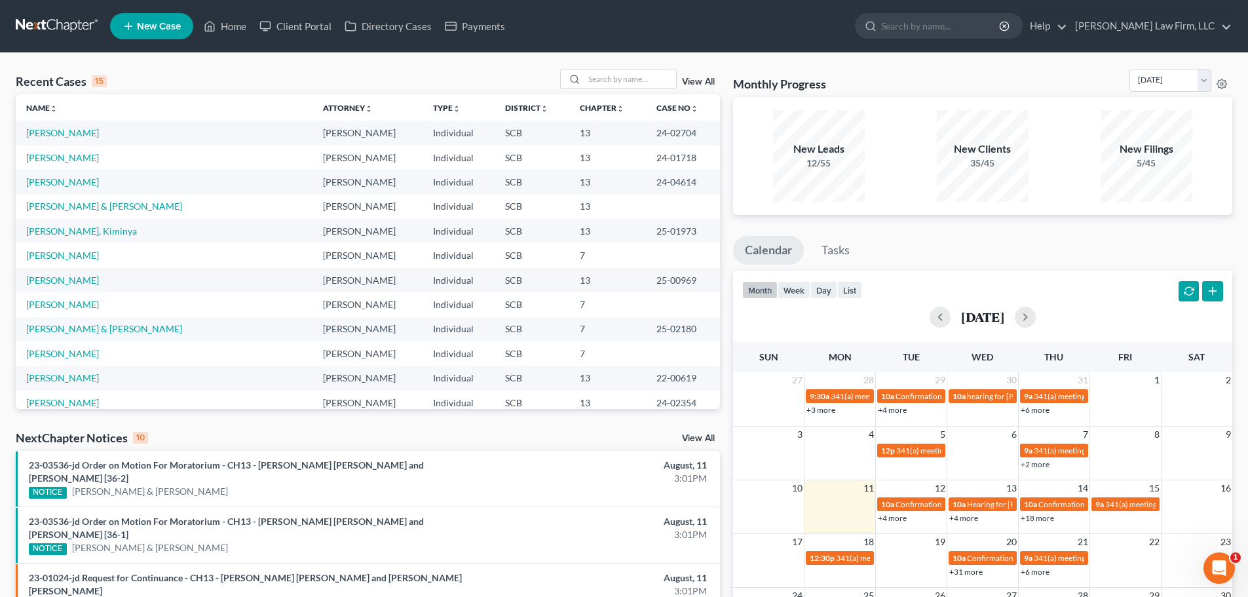
click at [299, 79] on div "Recent Cases 15 View All" at bounding box center [368, 82] width 704 height 26
click at [74, 206] on link "[PERSON_NAME] & [PERSON_NAME]" at bounding box center [104, 205] width 156 height 11
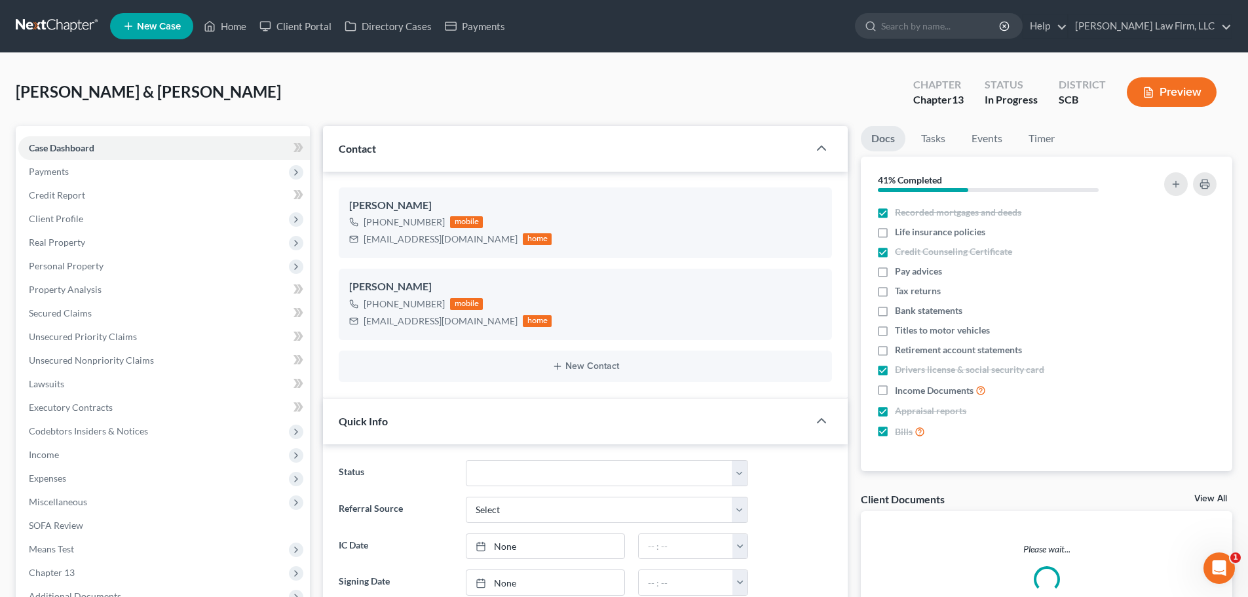
select select "0"
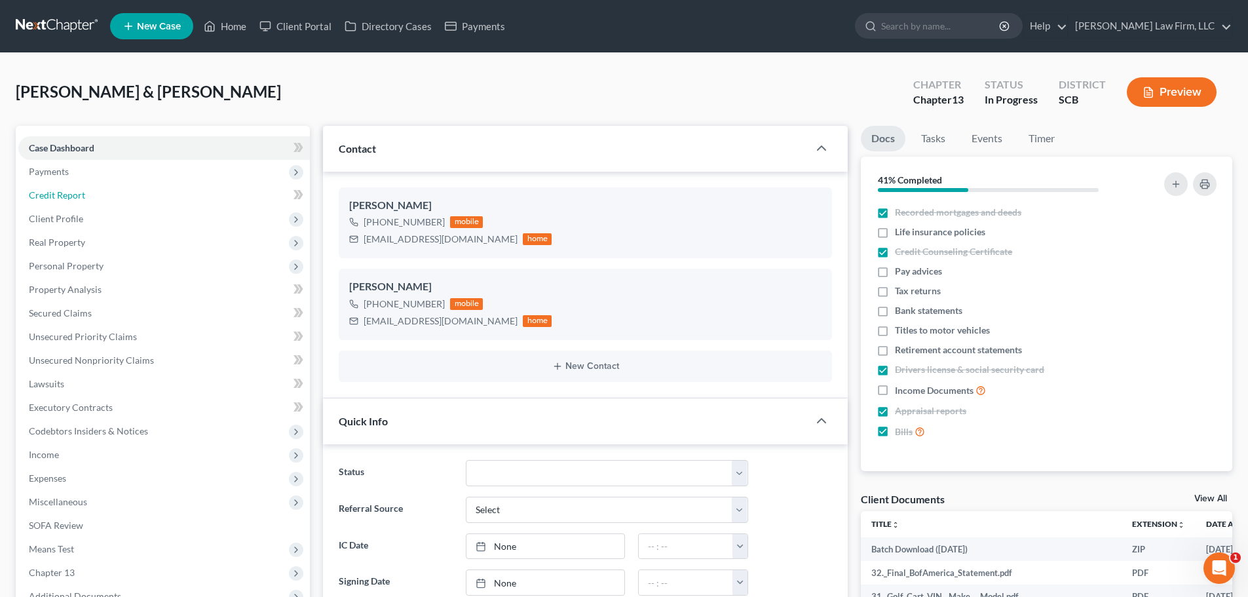
click at [79, 198] on span "Credit Report" at bounding box center [57, 194] width 56 height 11
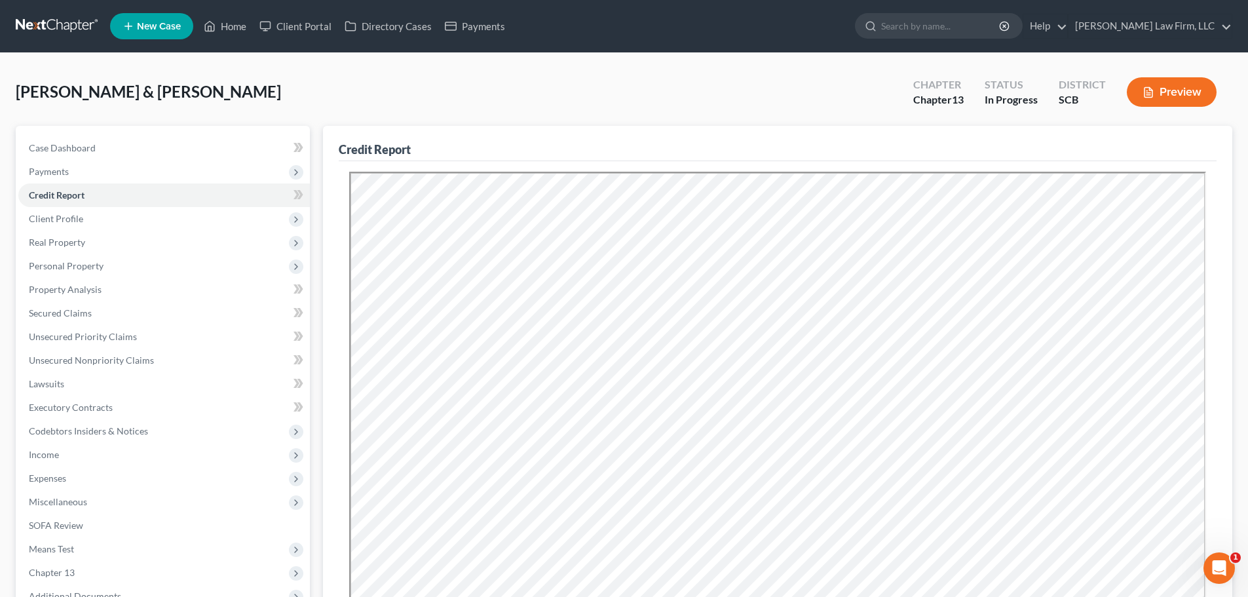
click at [86, 215] on span "Client Profile" at bounding box center [163, 219] width 291 height 24
click at [92, 234] on link "Filing Information" at bounding box center [177, 243] width 265 height 24
select select "1"
select select "3"
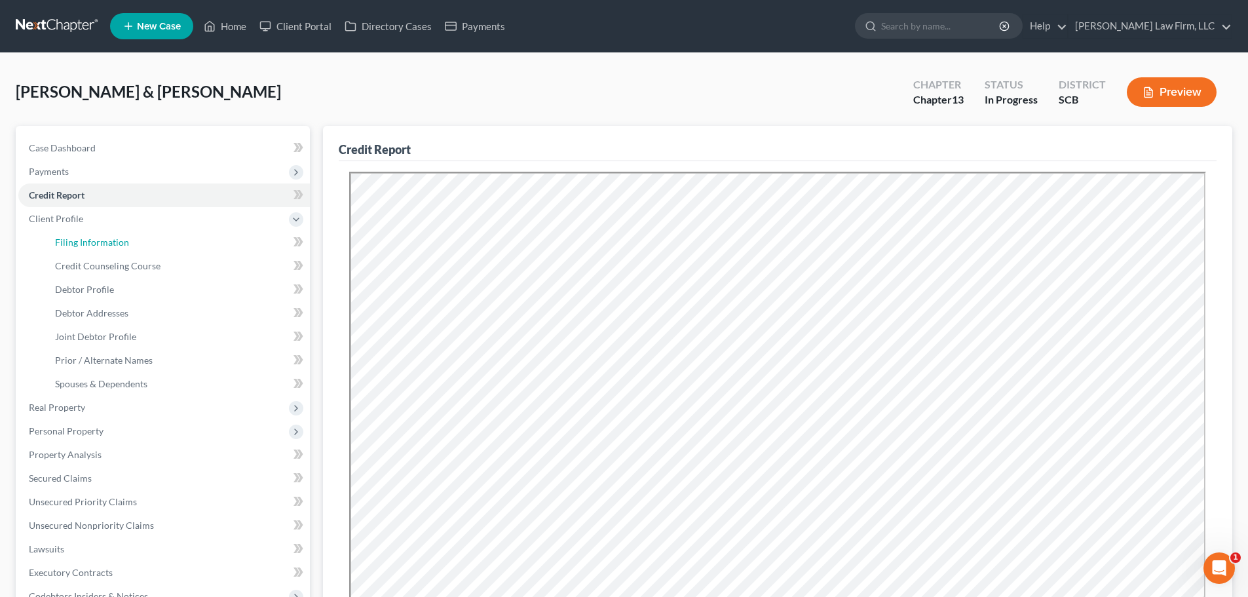
select select "42"
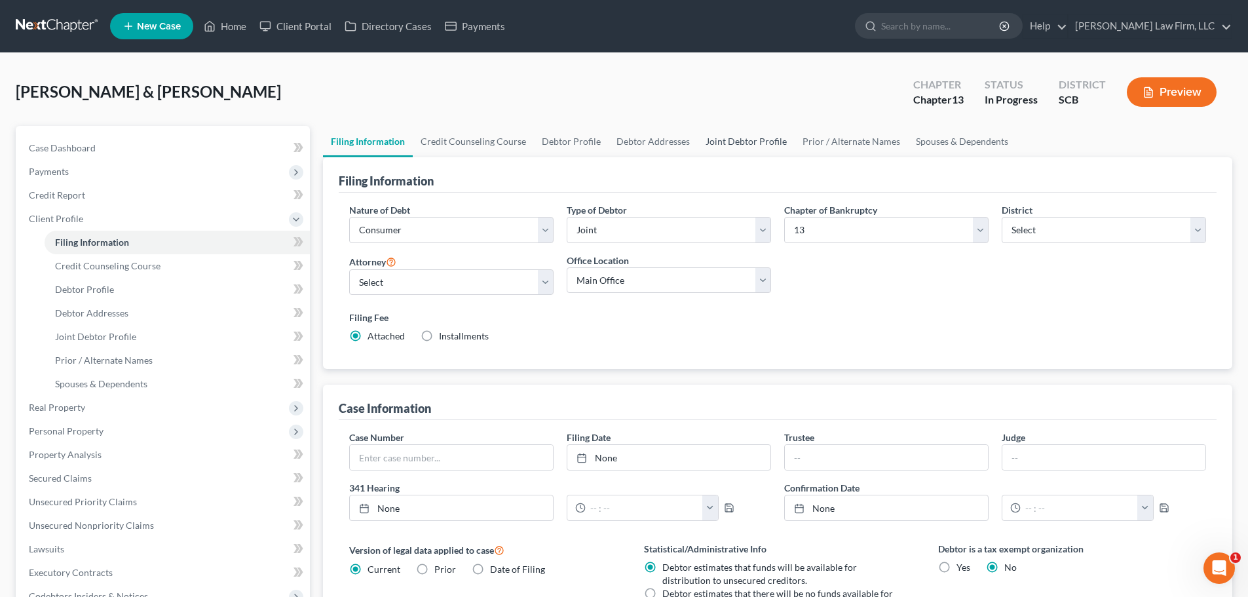
click at [732, 143] on link "Joint Debtor Profile" at bounding box center [746, 141] width 97 height 31
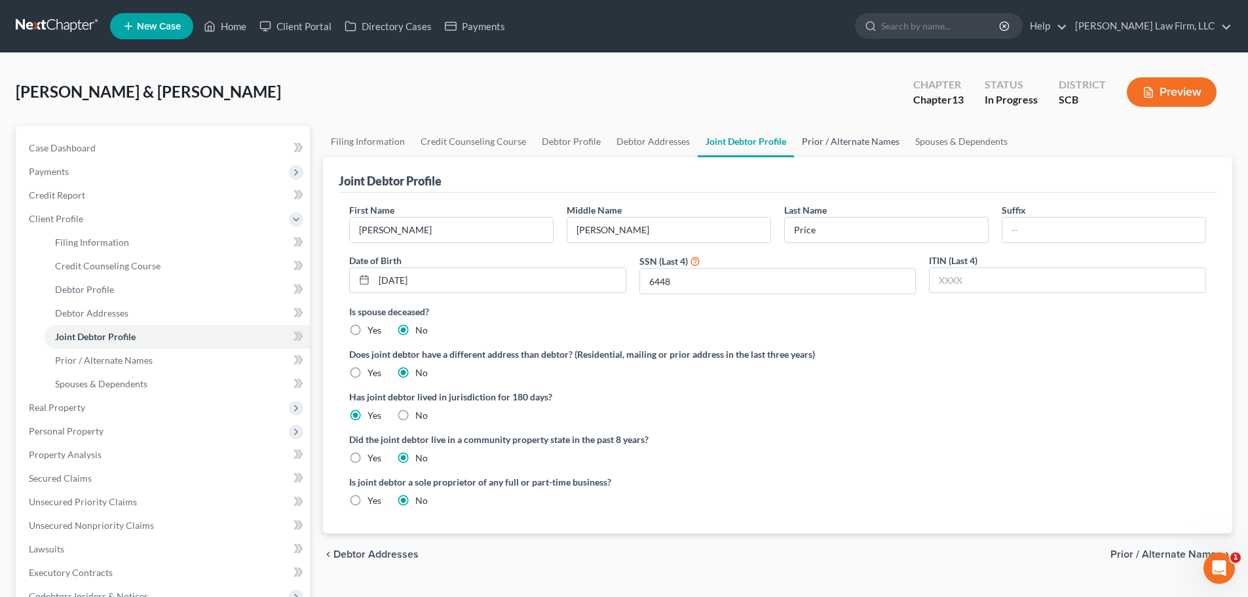
click at [836, 138] on link "Prior / Alternate Names" at bounding box center [850, 141] width 113 height 31
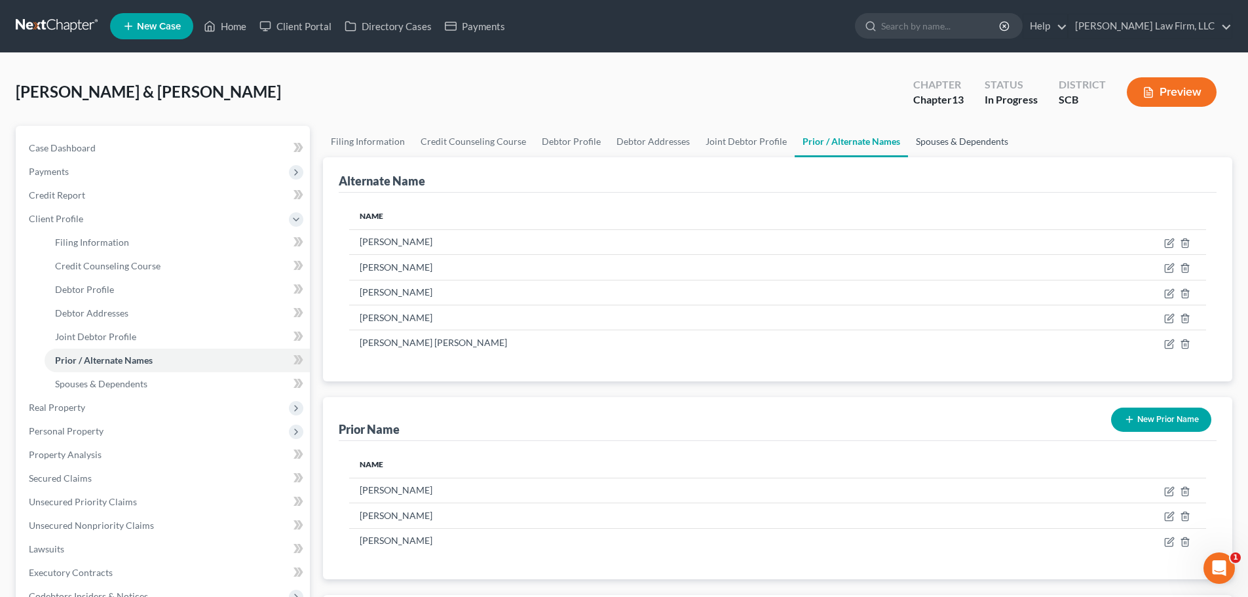
click at [937, 142] on link "Spouses & Dependents" at bounding box center [962, 141] width 108 height 31
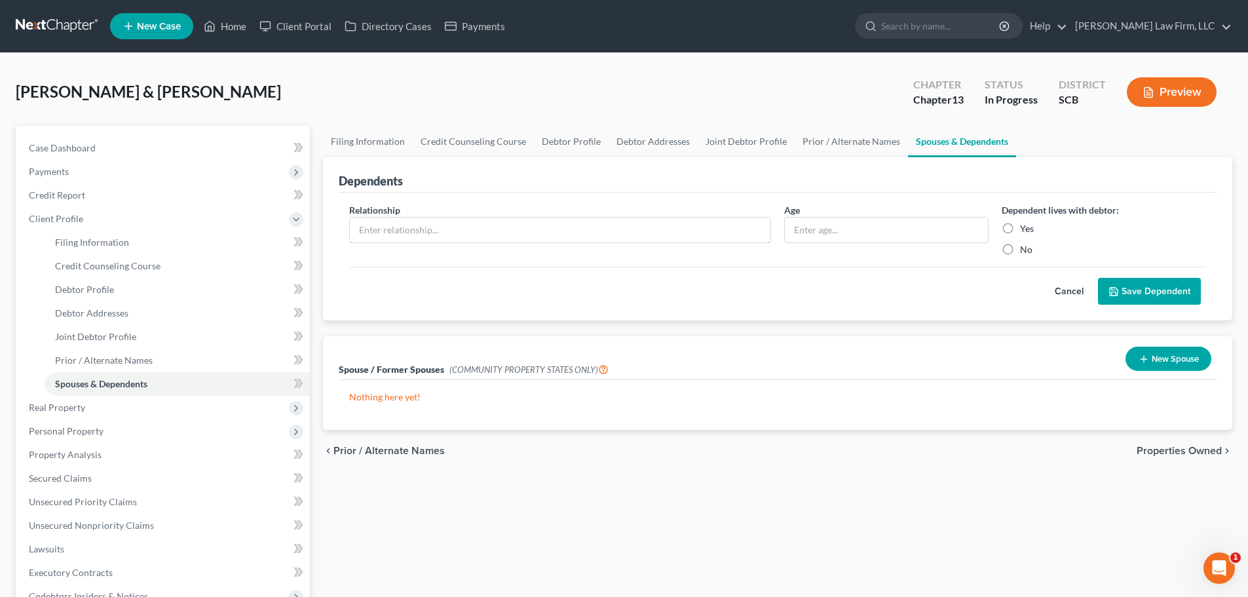
click at [529, 238] on input "text" at bounding box center [560, 229] width 421 height 25
type input "Daughter"
type input "11"
drag, startPoint x: 1020, startPoint y: 230, endPoint x: 1110, endPoint y: 270, distance: 98.8
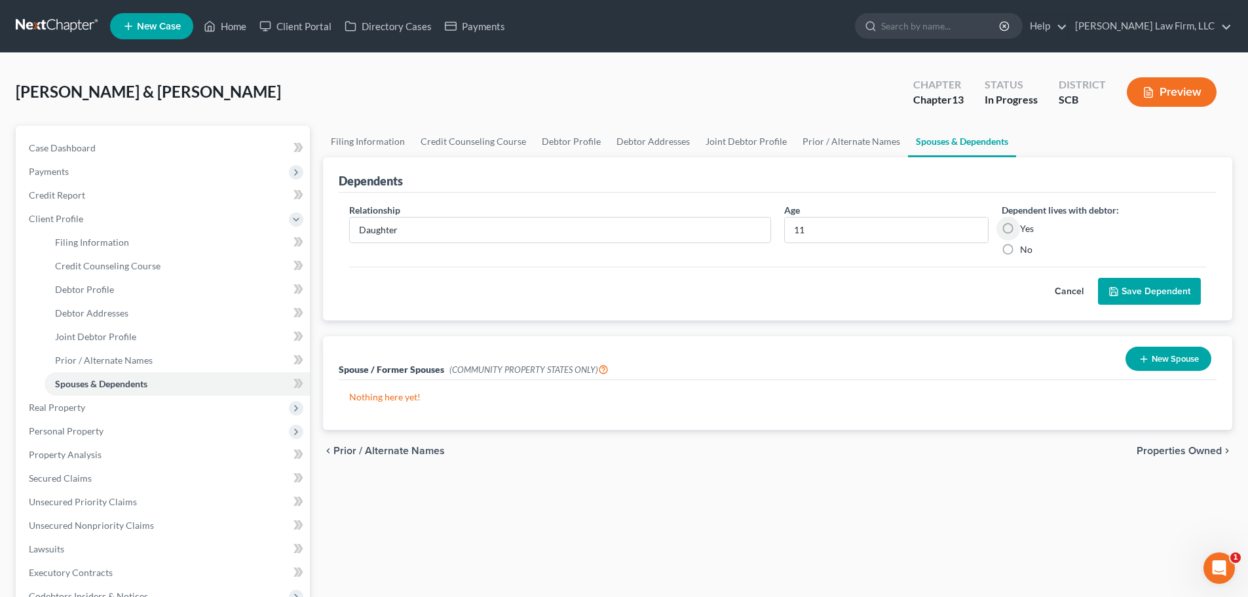
click at [1020, 230] on label "Yes" at bounding box center [1027, 228] width 14 height 13
click at [1025, 230] on input "Yes" at bounding box center [1029, 226] width 9 height 9
radio input "true"
click at [1152, 295] on button "Save Dependent" at bounding box center [1149, 292] width 103 height 28
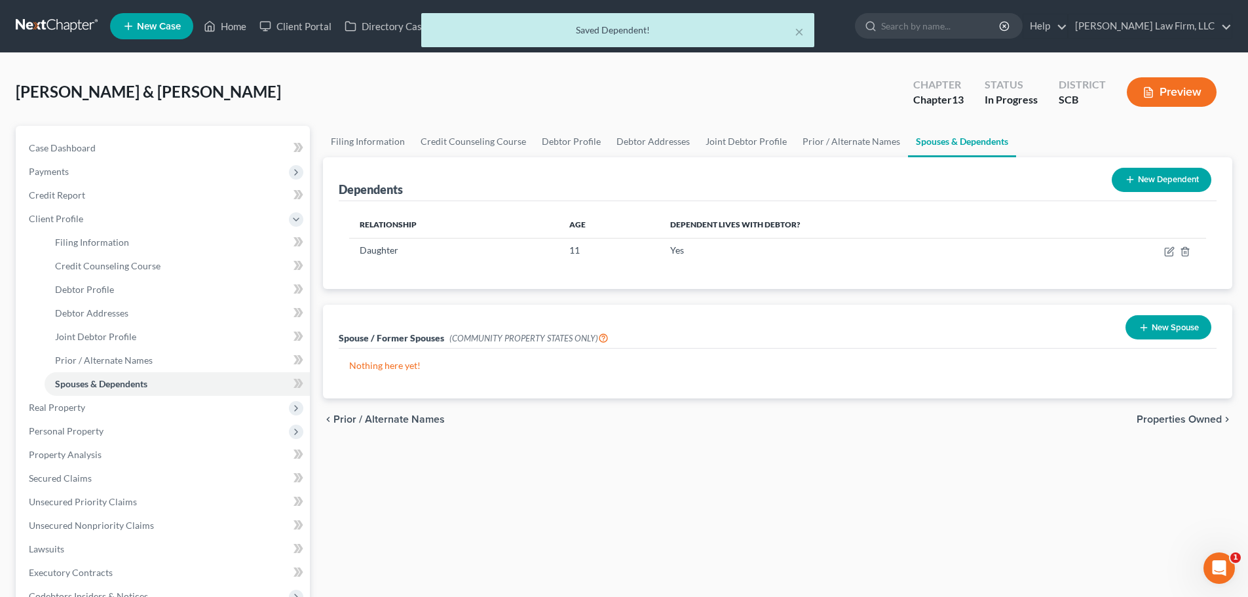
click at [1140, 185] on button "New Dependent" at bounding box center [1162, 180] width 100 height 24
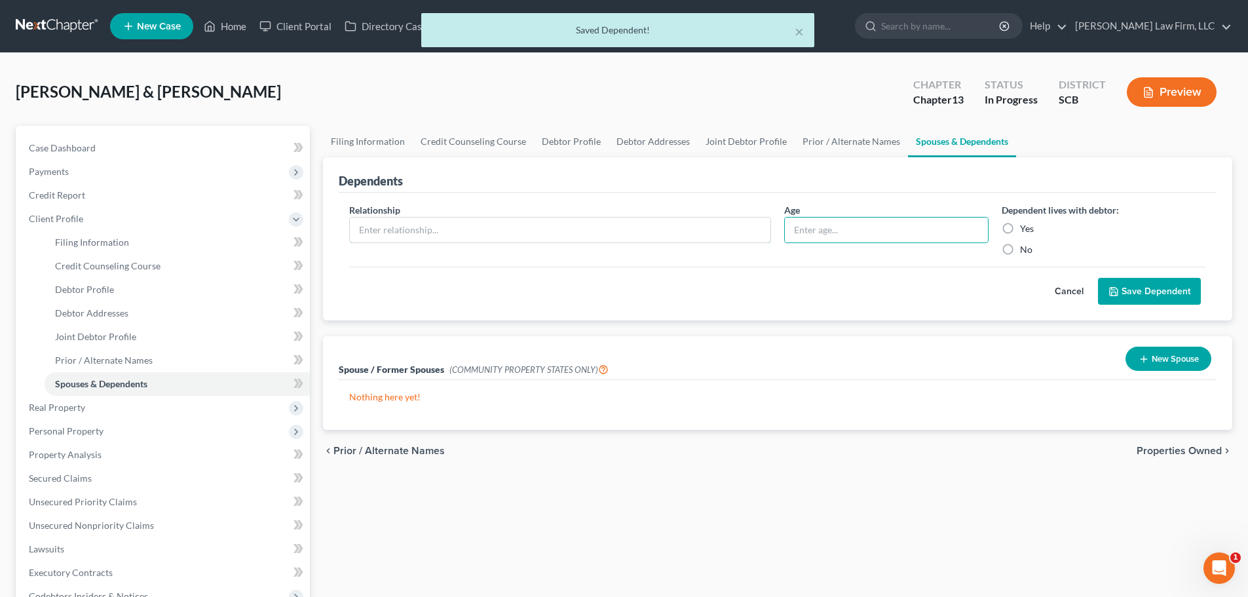
click at [633, 233] on input "text" at bounding box center [560, 229] width 421 height 25
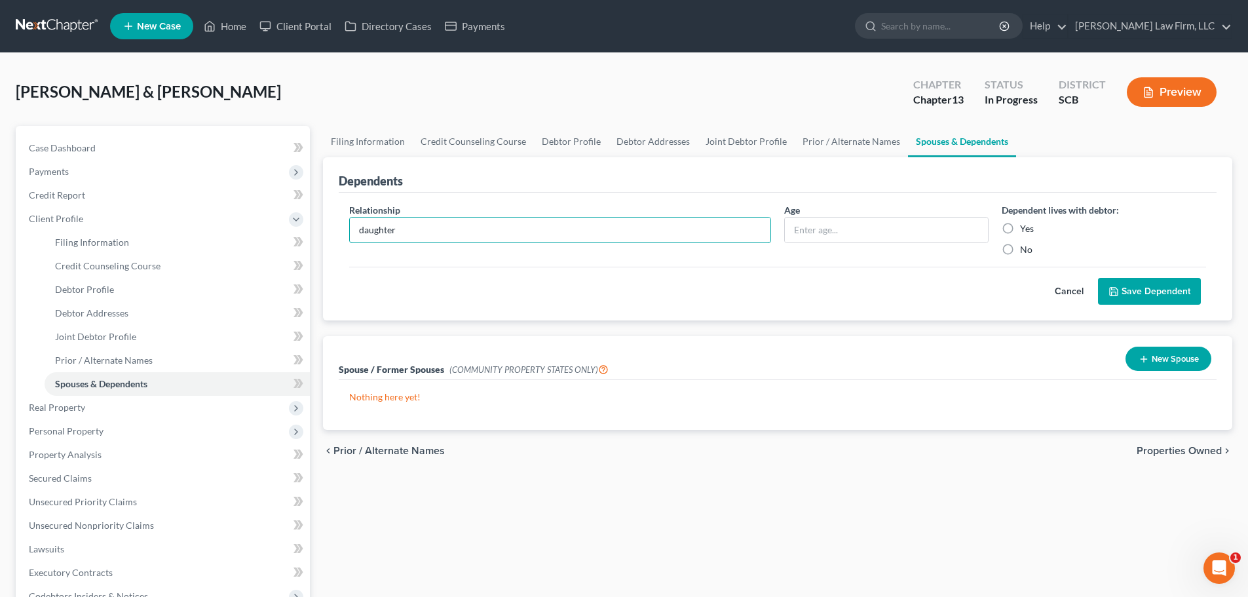
drag, startPoint x: 633, startPoint y: 233, endPoint x: 106, endPoint y: 316, distance: 533.8
click at [115, 315] on div "Petition Navigation Case Dashboard Payments Invoices Payments Payments Credit R…" at bounding box center [623, 504] width 1229 height 757
type input "Daughter"
type input "6"
click at [1020, 228] on label "Yes" at bounding box center [1027, 228] width 14 height 13
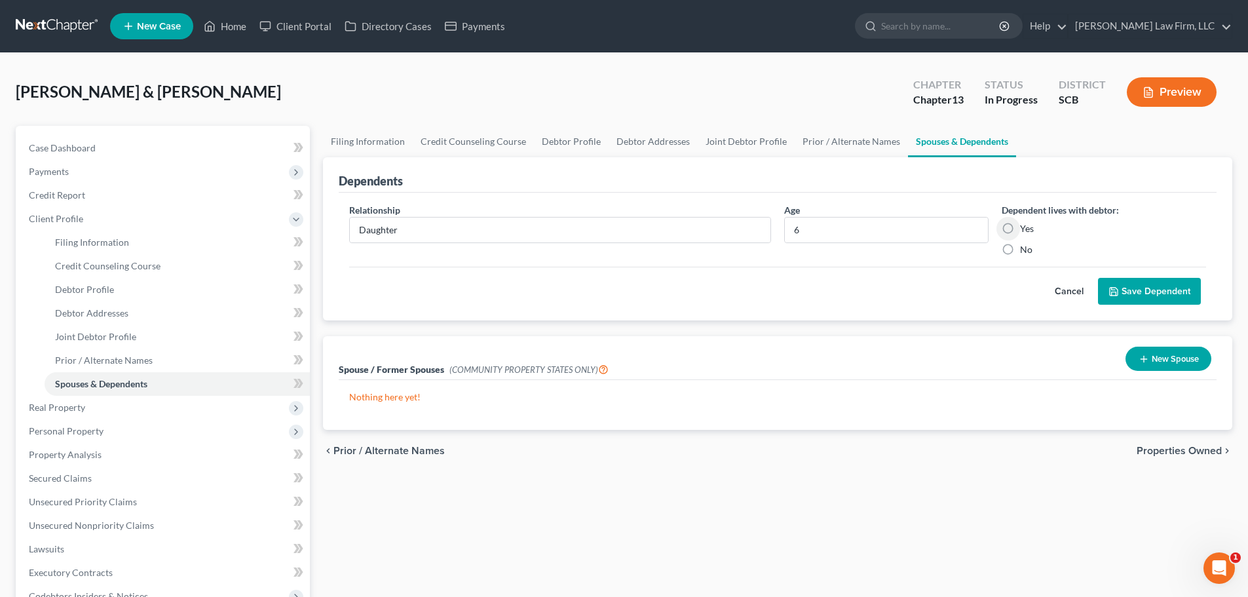
click at [1025, 228] on input "Yes" at bounding box center [1029, 226] width 9 height 9
radio input "true"
click at [1150, 293] on button "Save Dependent" at bounding box center [1149, 292] width 103 height 28
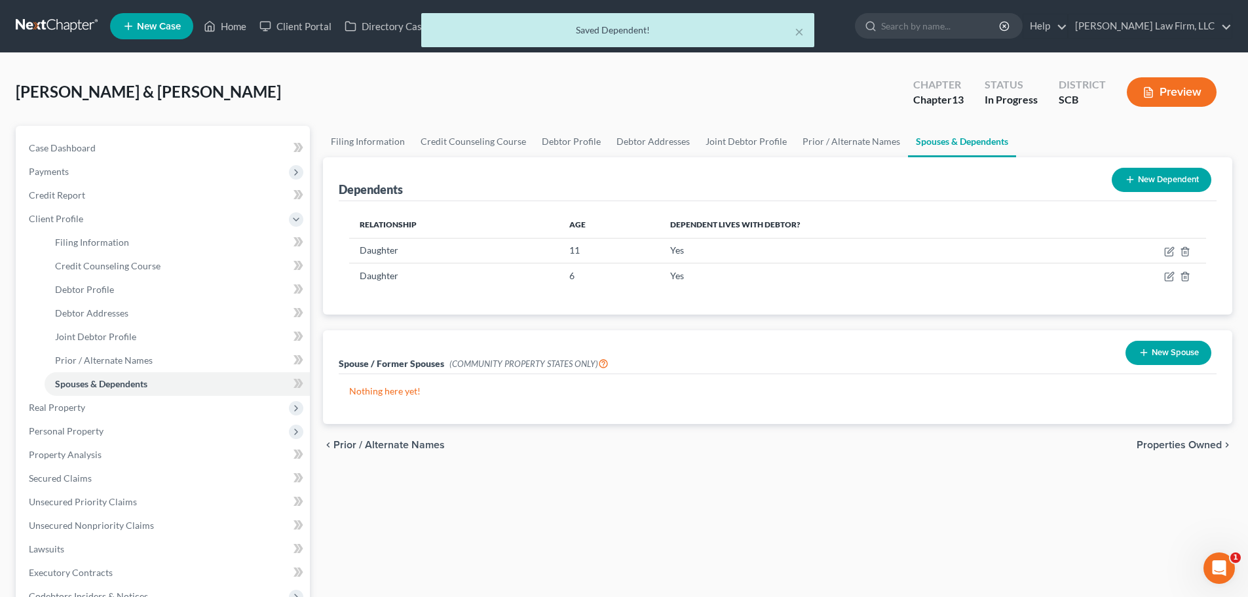
click at [1168, 186] on button "New Dependent" at bounding box center [1162, 180] width 100 height 24
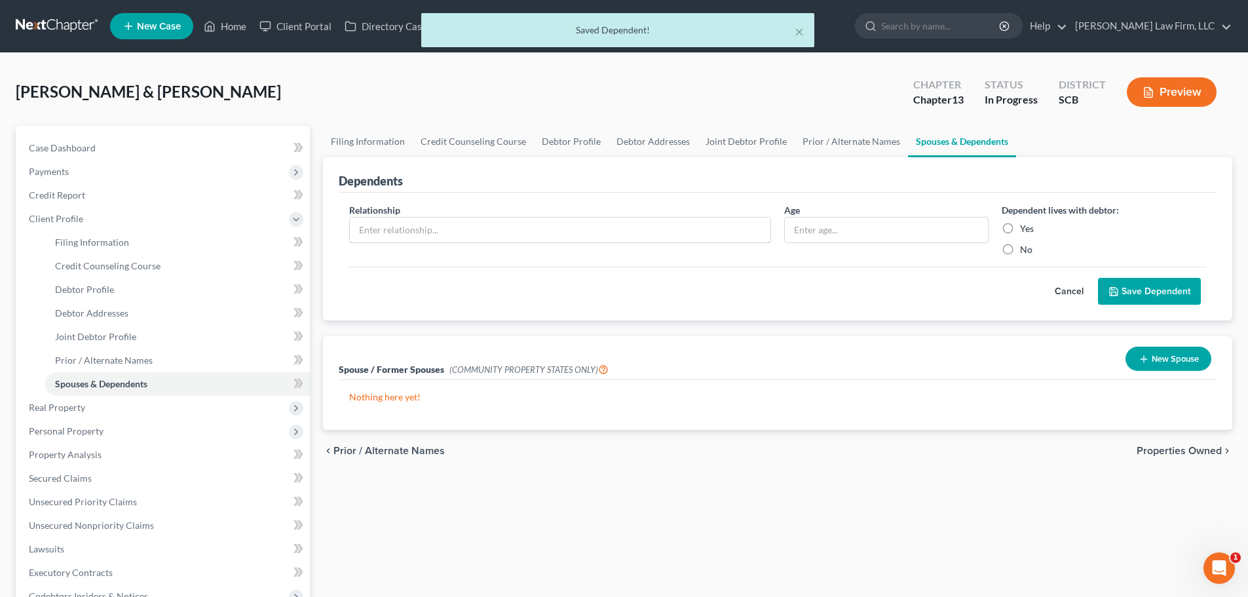
click at [557, 234] on input "text" at bounding box center [560, 229] width 421 height 25
type input "Son"
type input "4"
click at [1033, 229] on label "Yes" at bounding box center [1027, 228] width 14 height 13
click at [1033, 229] on input "Yes" at bounding box center [1029, 226] width 9 height 9
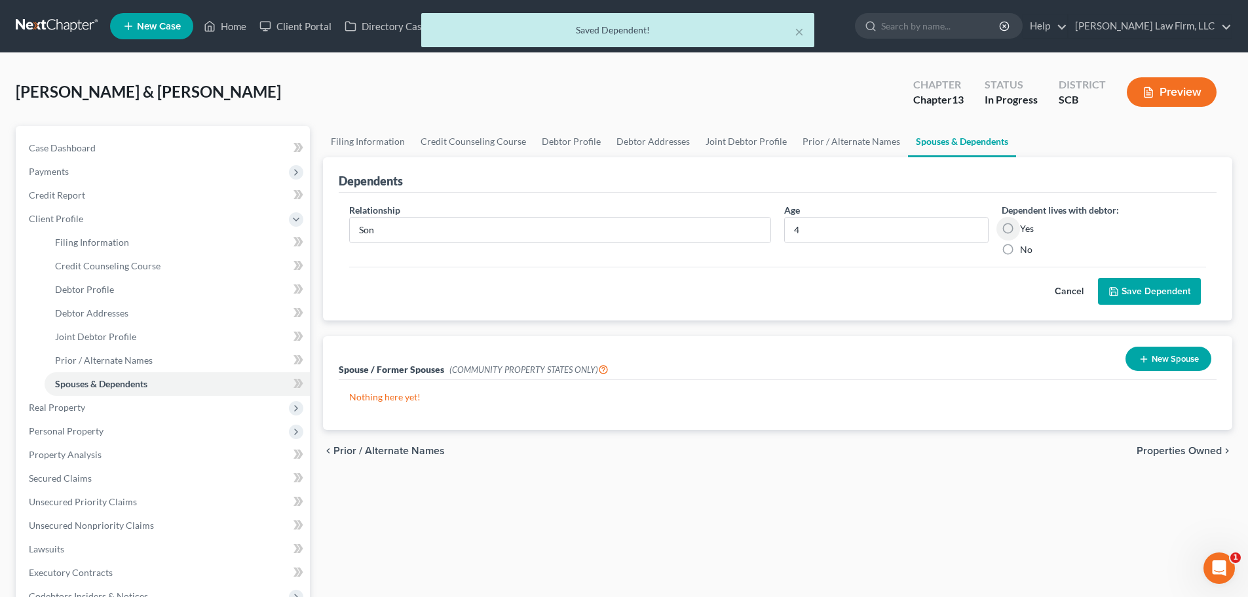
radio input "true"
click at [1142, 291] on button "Save Dependent" at bounding box center [1149, 292] width 103 height 28
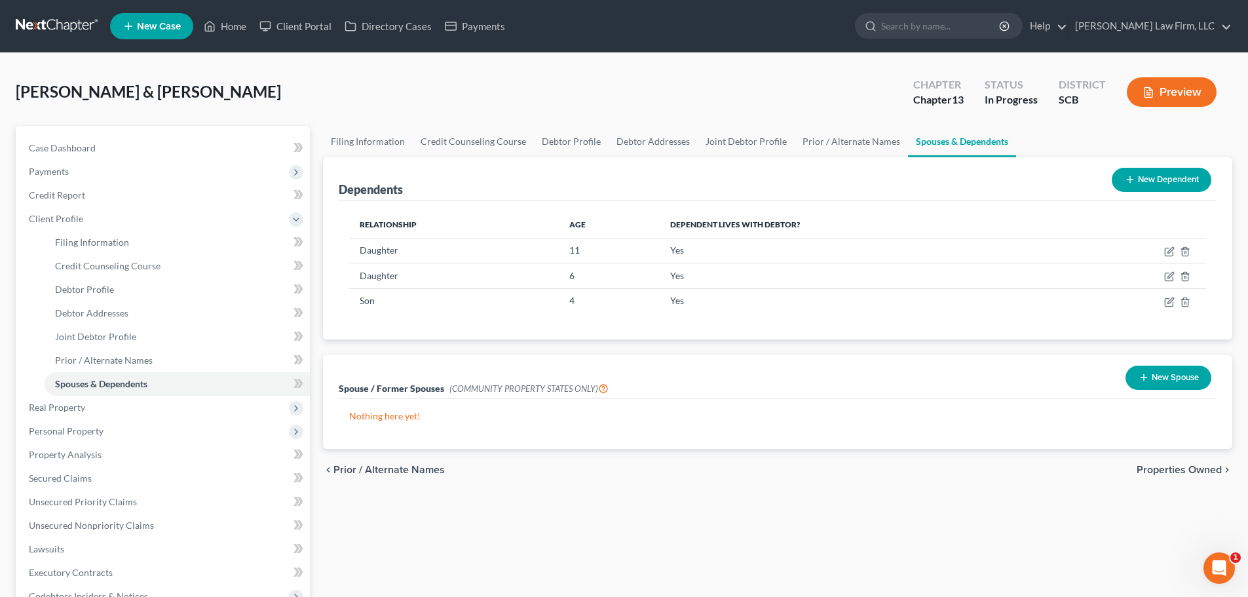
click at [91, 400] on span "Real Property" at bounding box center [163, 408] width 291 height 24
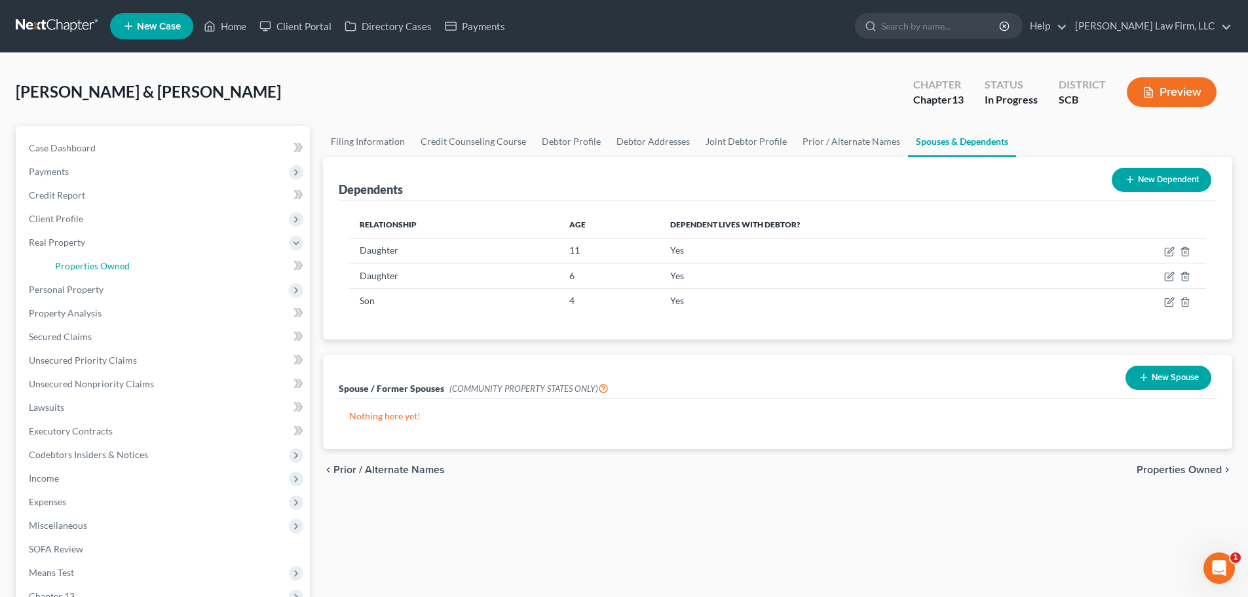
click at [98, 265] on span "Properties Owned" at bounding box center [92, 265] width 75 height 11
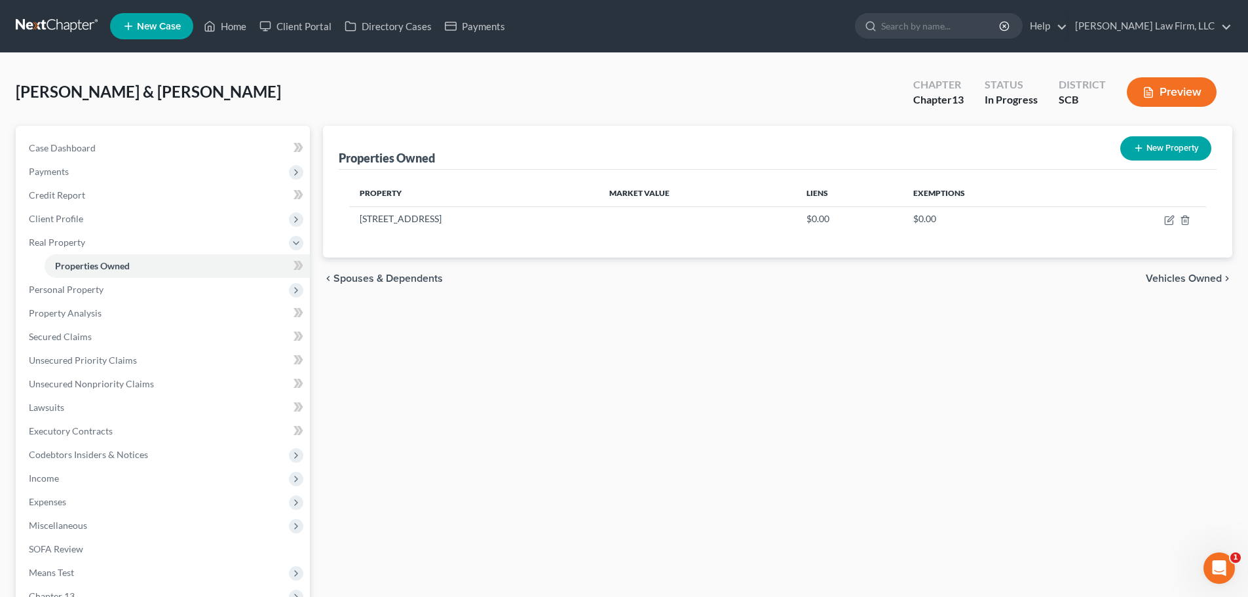
click at [1015, 339] on div "Properties Owned New Property Property Market Value Liens Exemptions 4810 Black…" at bounding box center [777, 433] width 922 height 615
click at [1169, 218] on icon "button" at bounding box center [1170, 218] width 6 height 6
select select "42"
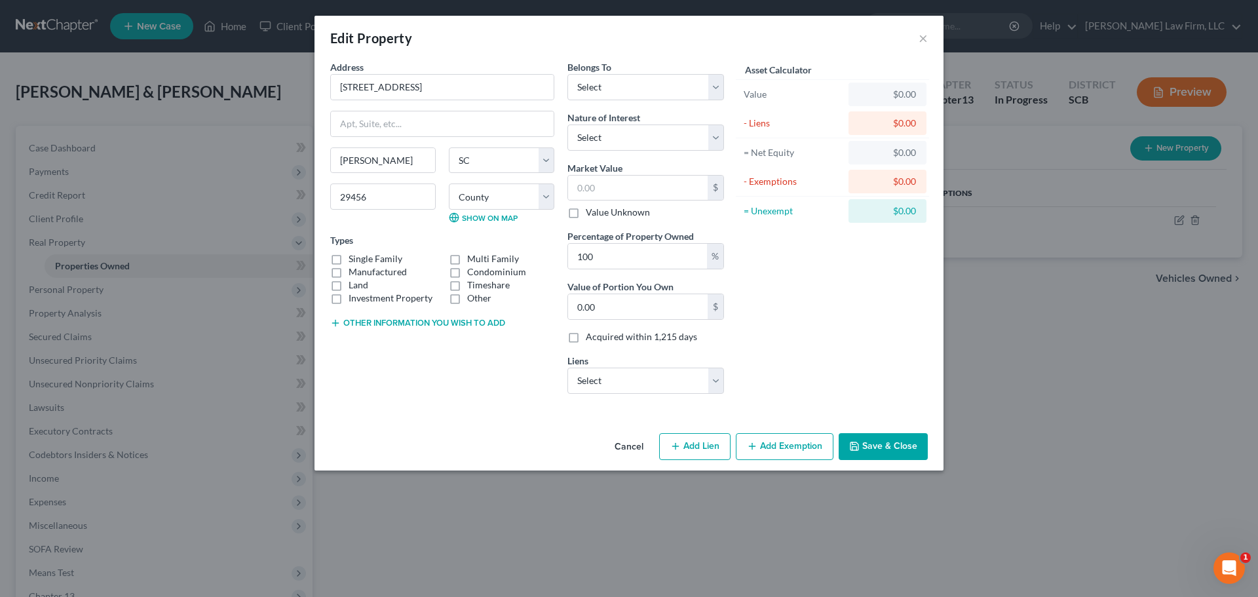
click at [379, 324] on button "Other information you wish to add" at bounding box center [417, 323] width 175 height 10
click at [384, 260] on label "Single Family" at bounding box center [375, 258] width 54 height 13
click at [362, 260] on input "Single Family" at bounding box center [358, 256] width 9 height 9
checkbox input "true"
click at [397, 358] on textarea at bounding box center [442, 353] width 224 height 48
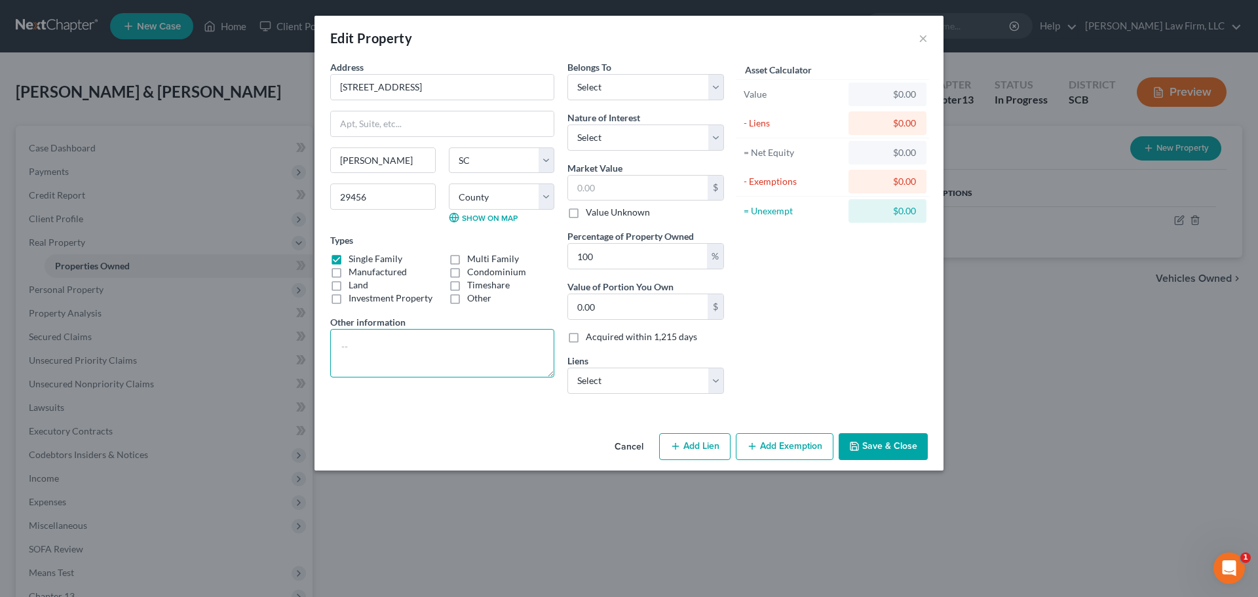
paste textarea "TMS# (The debtor purchased this home for $225,000.00 in 2006. The debtor is inf…"
click at [414, 347] on textarea "TMS# (The debtor purchased this home for $225,000.00 in 2006. The debtor is inf…" at bounding box center [442, 353] width 224 height 48
type textarea "TMS#1630201010000 (The debtor purchased this home for $225,000.00 in 2006. The …"
click at [637, 86] on select "Select Debtor 1 Only Debtor 2 Only Debtor 1 And Debtor 2 Only At Least One Of T…" at bounding box center [645, 87] width 157 height 26
select select "2"
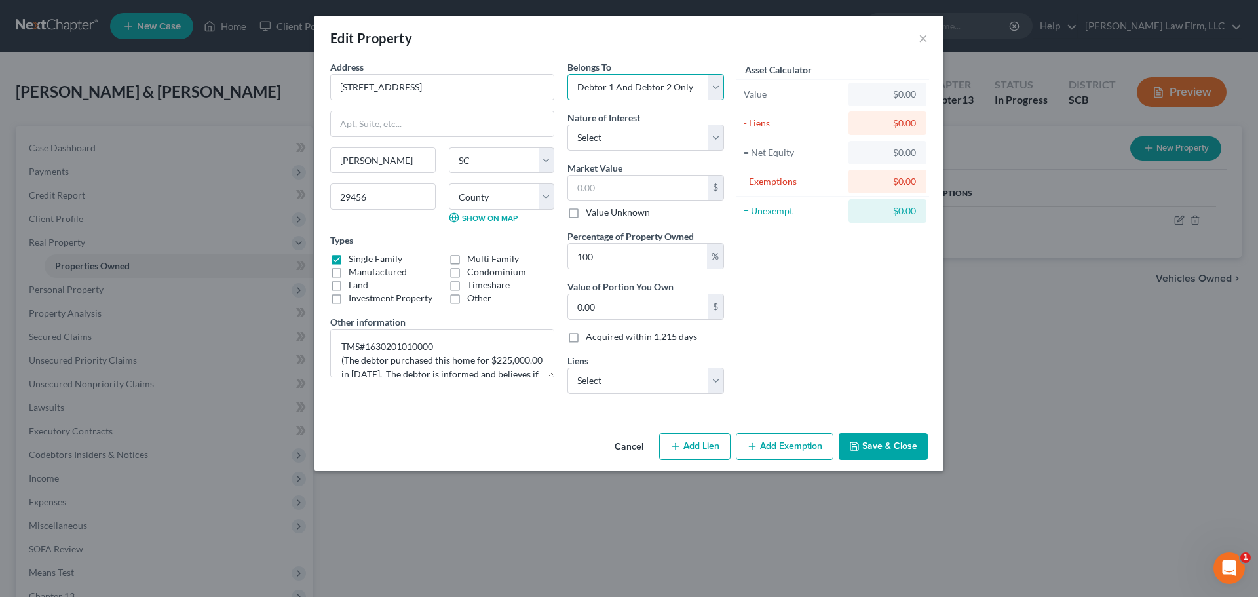
click at [567, 74] on select "Select Debtor 1 Only Debtor 2 Only Debtor 1 And Debtor 2 Only At Least One Of T…" at bounding box center [645, 87] width 157 height 26
click at [379, 343] on textarea "TMS#1630201010000 (The debtor purchased this home for $225,000.00 in 2006. The …" at bounding box center [442, 353] width 224 height 48
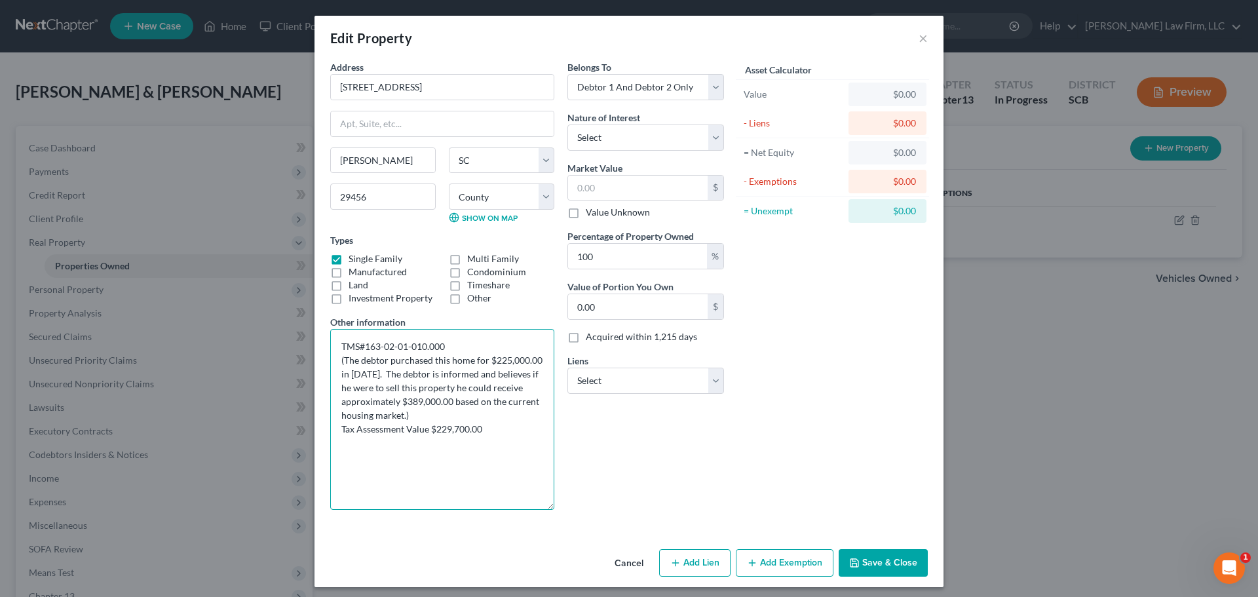
drag, startPoint x: 547, startPoint y: 373, endPoint x: 533, endPoint y: 531, distance: 158.5
click at [546, 510] on textarea "TMS#163-02-01-010.000 (The debtor purchased this home for $225,000.00 in 2006. …" at bounding box center [442, 419] width 224 height 181
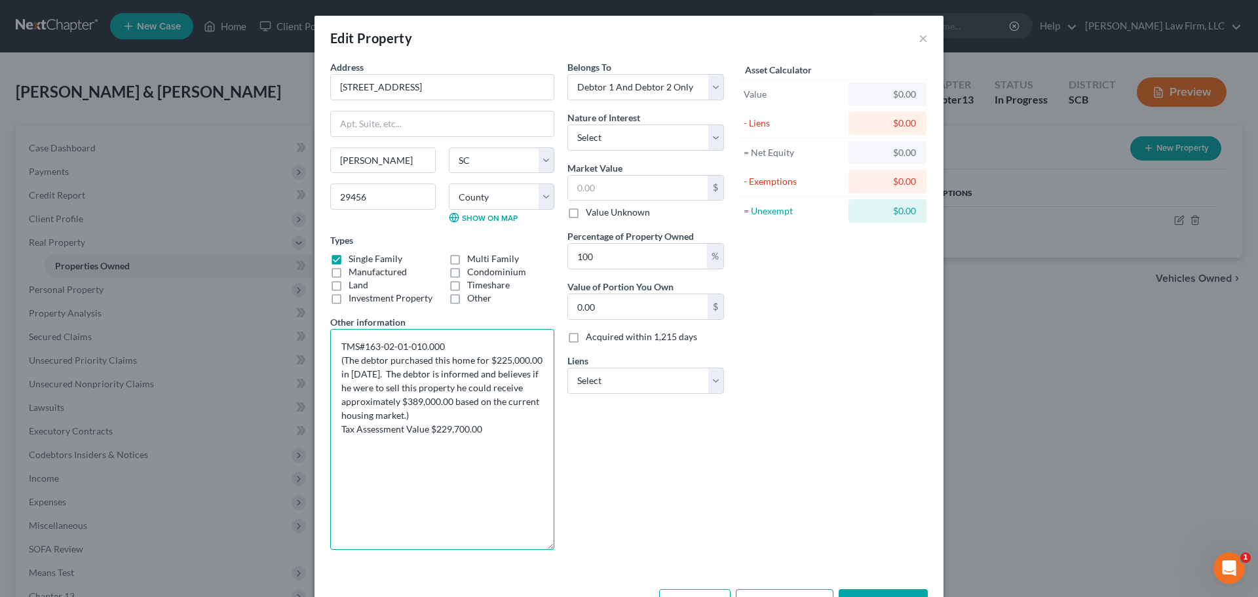
click at [381, 359] on textarea "TMS#163-02-01-010.000 (The debtor purchased this home for $225,000.00 in 2006. …" at bounding box center [442, 439] width 224 height 221
click at [350, 375] on textarea "TMS#163-02-01-010.000 (The debtors purchased this home for $225,000.00 in 2006.…" at bounding box center [442, 439] width 224 height 221
drag, startPoint x: 443, startPoint y: 428, endPoint x: 430, endPoint y: 409, distance: 23.6
click at [443, 428] on textarea "TMS#163-02-01-010.000 (The debtors purchased this home for $225,000.00 in 2006.…" at bounding box center [442, 439] width 224 height 221
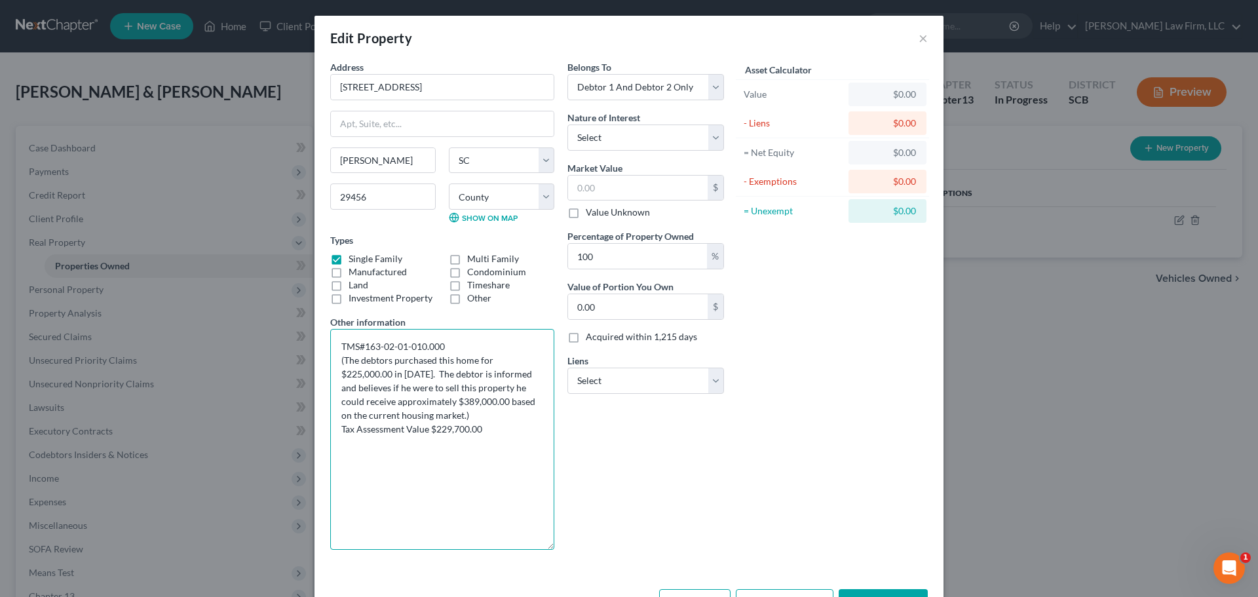
click at [361, 368] on textarea "TMS#163-02-01-010.000 (The debtors purchased this home for $225,000.00 in 2006.…" at bounding box center [442, 439] width 224 height 221
click at [419, 376] on textarea "TMS#163-02-01-010.000 (The debtors purchased this home for $329,785.00 in 2006.…" at bounding box center [442, 439] width 224 height 221
click at [419, 375] on textarea "TMS#163-02-01-010.000 (The debtors purchased this home for $329,785.00 in 2006.…" at bounding box center [442, 439] width 224 height 221
click at [415, 373] on textarea "TMS#163-02-01-010.000 (The debtors purchased this home for $329,785.00 in 2006.…" at bounding box center [442, 439] width 224 height 221
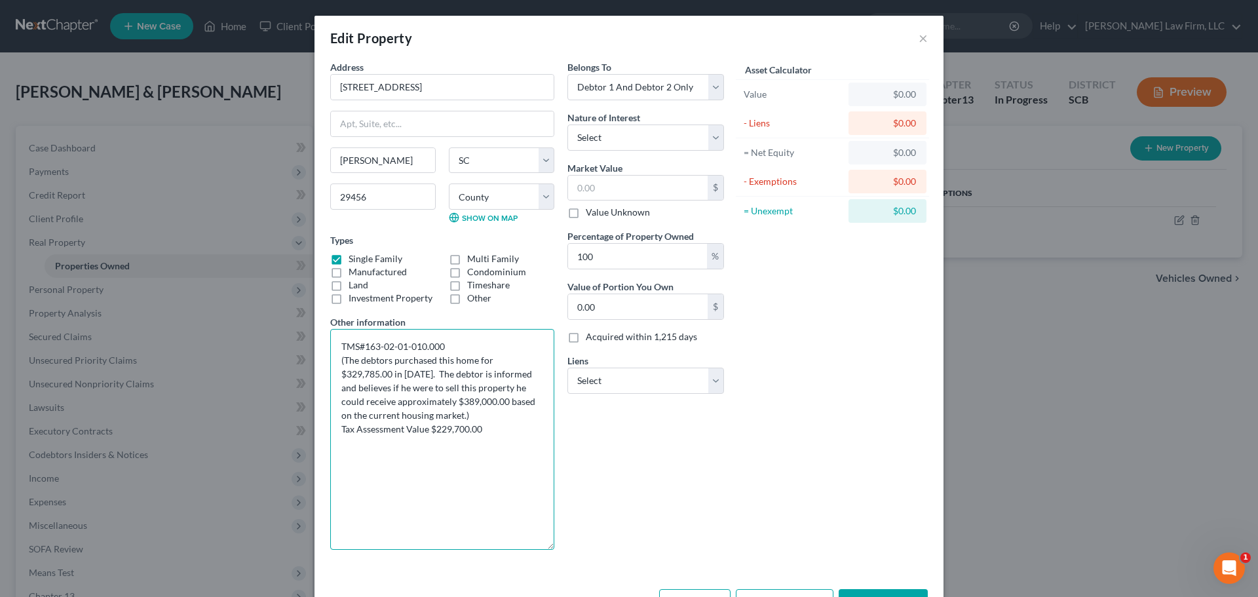
click at [415, 373] on textarea "TMS#163-02-01-010.000 (The debtors purchased this home for $329,785.00 in 2006.…" at bounding box center [442, 439] width 224 height 221
click at [469, 373] on textarea "TMS#163-02-01-010.000 (The debtors purchased this home for $329,785.00 in 2019.…" at bounding box center [442, 439] width 224 height 221
click at [386, 384] on textarea "TMS#163-02-01-010.000 (The debtors purchased this home for $329,785.00 in 2019.…" at bounding box center [442, 439] width 224 height 221
click at [394, 388] on textarea "TMS#163-02-01-010.000 (The debtors purchased this home for $329,785.00 in 2019.…" at bounding box center [442, 439] width 224 height 221
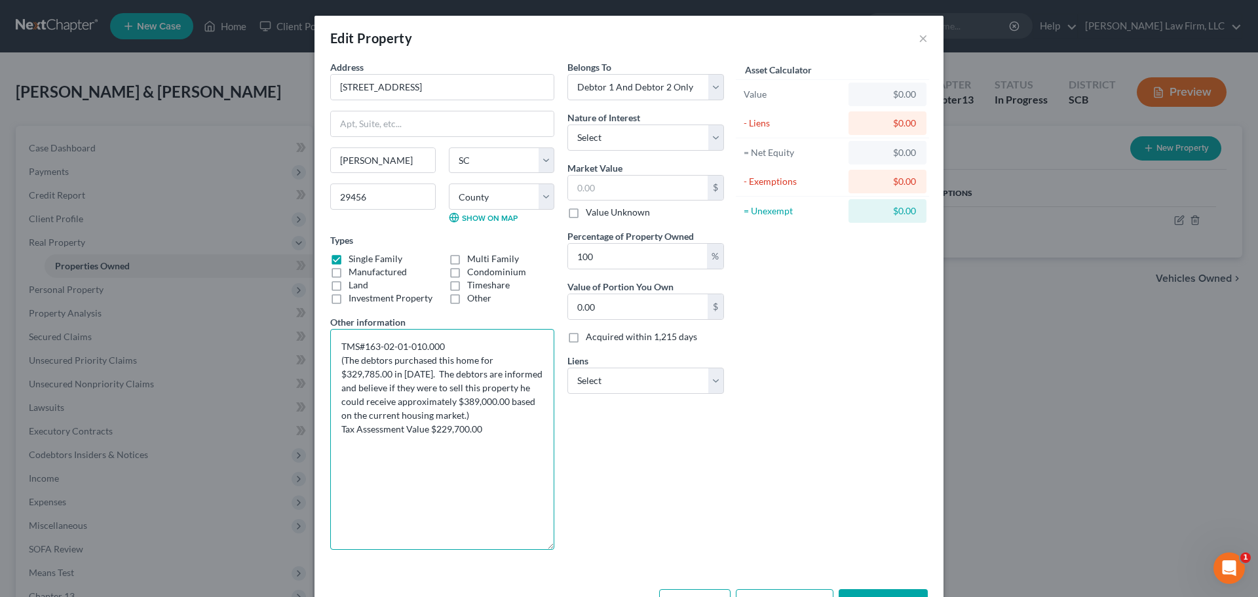
click at [520, 385] on textarea "TMS#163-02-01-010.000 (The debtors purchased this home for $329,785.00 in 2019.…" at bounding box center [442, 439] width 224 height 221
click at [516, 385] on textarea "TMS#163-02-01-010.000 (The debtors purchased this home for $329,785.00 in 2019.…" at bounding box center [442, 439] width 224 height 221
click at [477, 399] on textarea "TMS#163-02-01-010.000 (The debtors purchased this home for $329,785.00 in 2019.…" at bounding box center [442, 439] width 224 height 221
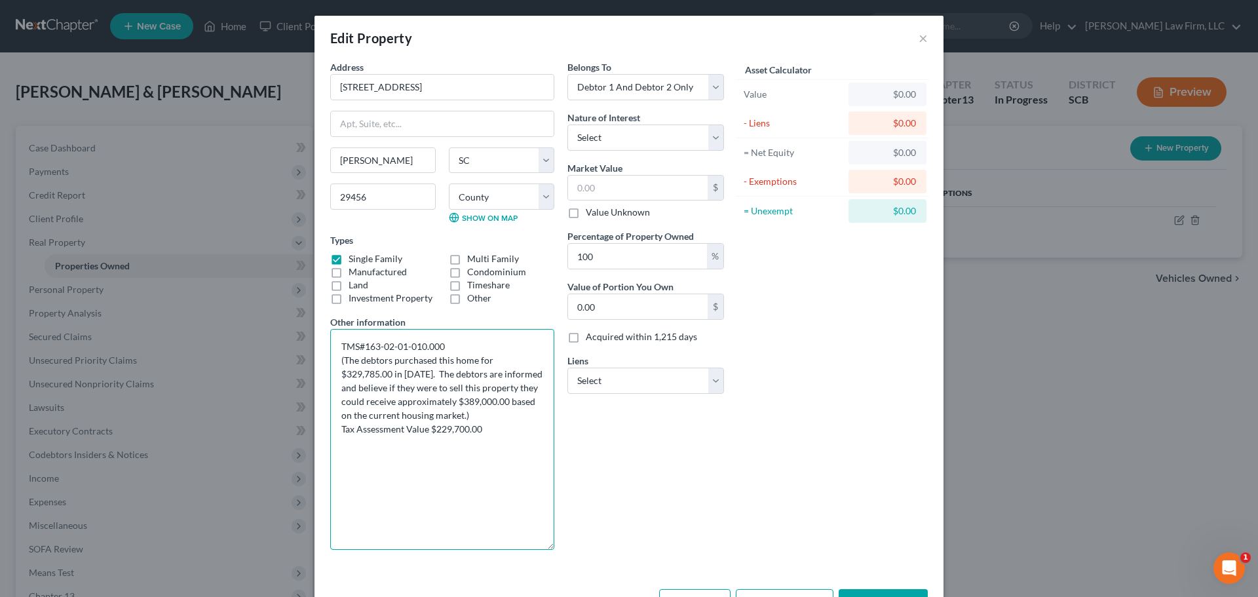
click at [477, 399] on textarea "TMS#163-02-01-010.000 (The debtors purchased this home for $329,785.00 in 2019.…" at bounding box center [442, 439] width 224 height 221
click at [451, 430] on textarea "TMS#163-02-01-010.000 (The debtors purchased this home for $329,785.00 in 2019.…" at bounding box center [442, 439] width 224 height 221
click at [509, 409] on textarea "TMS#163-02-01-010.000 (The debtors purchased this home for $329,785.00 in 2019.…" at bounding box center [442, 439] width 224 height 221
click at [509, 440] on textarea "TMS#163-02-01-010.000 (The debtors purchased this home for $329,785.00 in 2019.…" at bounding box center [442, 439] width 224 height 221
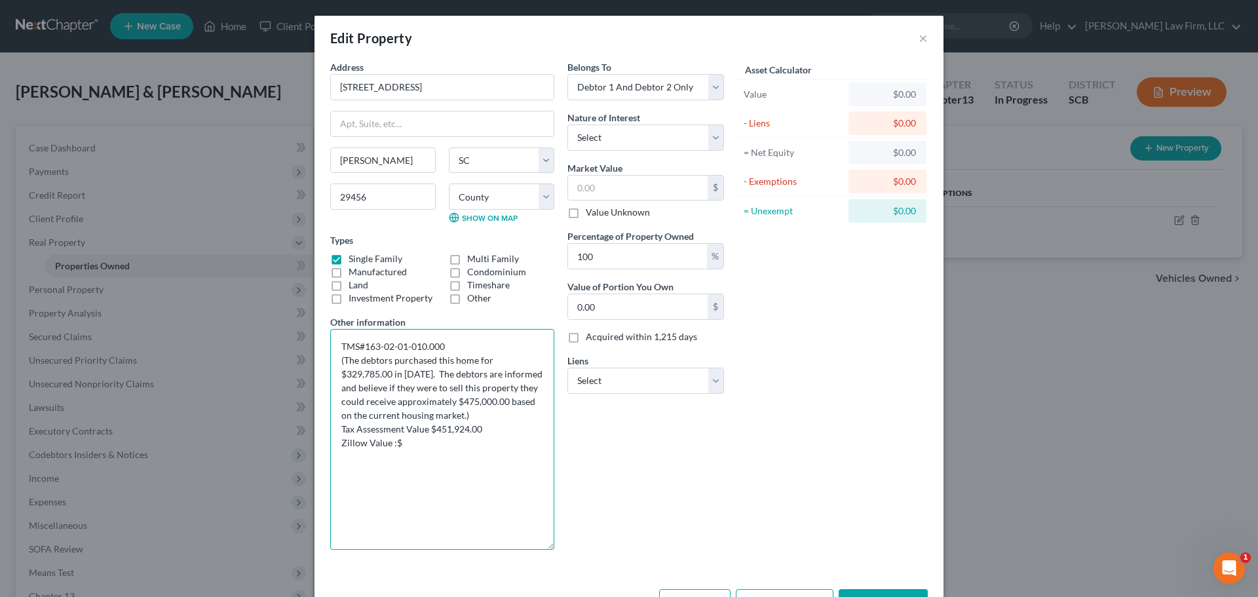
click at [503, 464] on textarea "TMS#163-02-01-010.000 (The debtors purchased this home for $329,785.00 in 2019.…" at bounding box center [442, 439] width 224 height 221
click at [502, 464] on textarea "TMS#163-02-01-010.000 (The debtors purchased this home for $329,785.00 in 2019.…" at bounding box center [442, 439] width 224 height 221
type textarea "TMS#163-02-01-010.000 (The debtors purchased this home for $329,785.00 in 2019.…"
click at [500, 187] on select "County Abbeville County Aiken County Allendale County Anderson County Bamberg C…" at bounding box center [501, 196] width 105 height 26
select select "17"
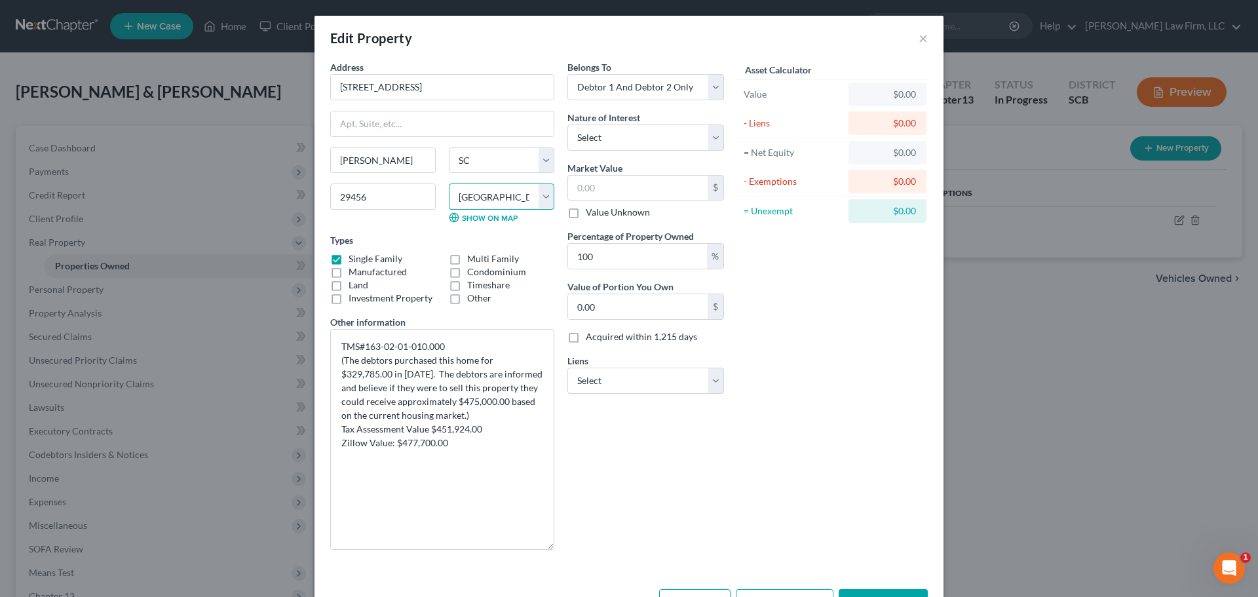
click at [449, 183] on select "County Abbeville County Aiken County Allendale County Anderson County Bamberg C…" at bounding box center [501, 196] width 105 height 26
click at [722, 468] on div "Belongs To * Select Debtor 1 Only Debtor 2 Only Debtor 1 And Debtor 2 Only At L…" at bounding box center [646, 310] width 170 height 500
click at [654, 130] on select "Select Fee Simple Joint Tenant Life Estate Equitable Interest Future Interest T…" at bounding box center [645, 137] width 157 height 26
select select "0"
click at [567, 124] on select "Select Fee Simple Joint Tenant Life Estate Equitable Interest Future Interest T…" at bounding box center [645, 137] width 157 height 26
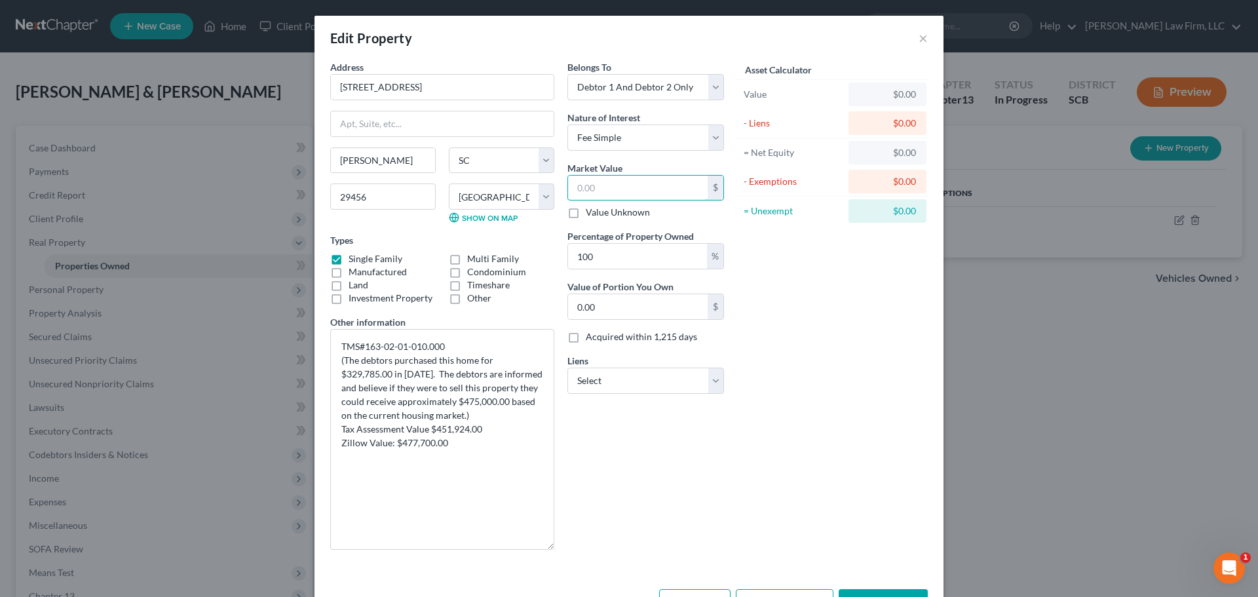
click at [640, 179] on input "text" at bounding box center [638, 188] width 140 height 25
type input "4"
type input "4.00"
type input "47"
type input "47.00"
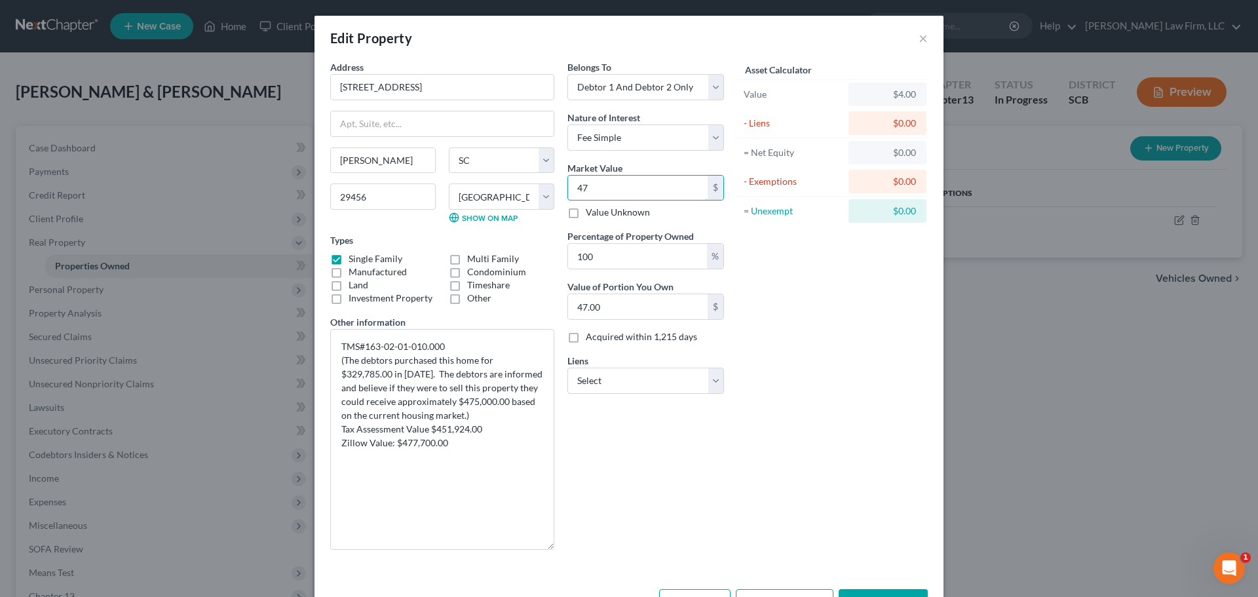
type input "475"
type input "475.00"
type input "4750"
type input "4,750.00"
type input "4,7500"
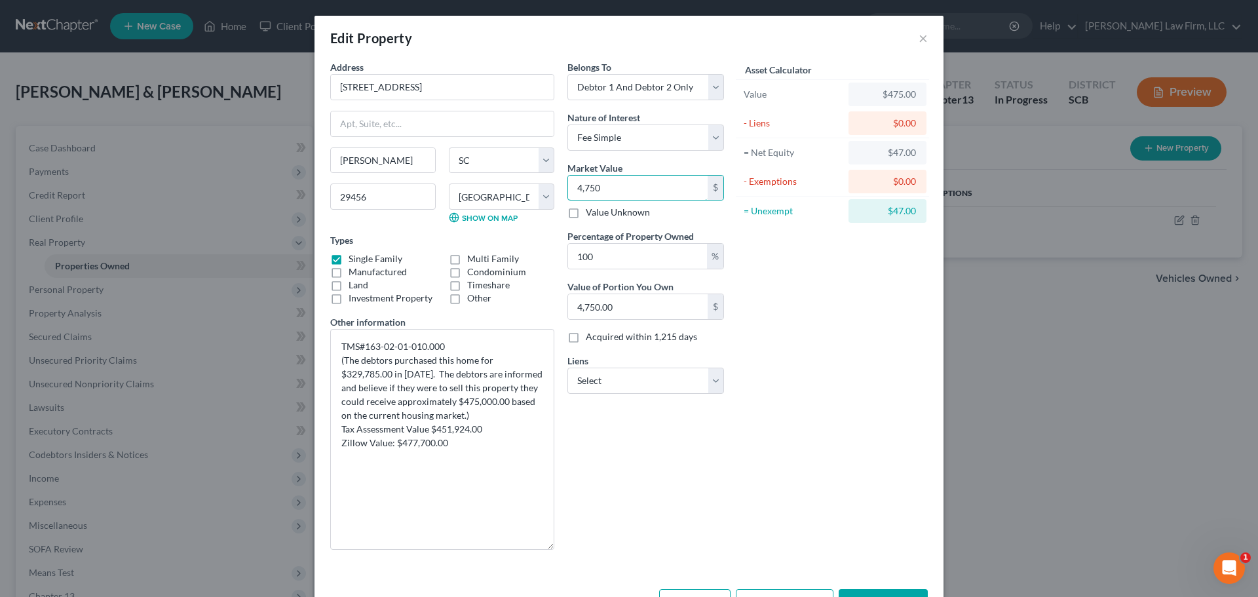
type input "47,500.00"
type input "47,5000"
type input "475,000.00"
click at [622, 388] on select "Select Nstar/Cooper - $280,132.00 Ally Fincl - $48,585.00 South Carolina Feder …" at bounding box center [645, 380] width 157 height 26
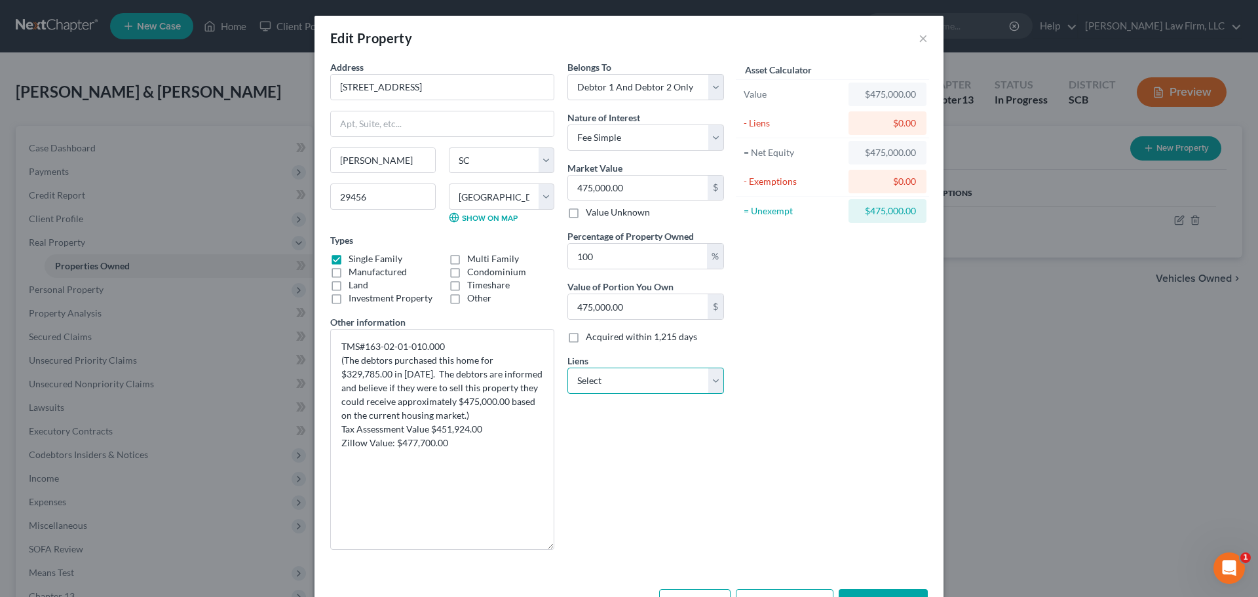
select select "0"
click at [567, 367] on select "Select Nstar/Cooper - $280,132.00 Ally Fincl - $48,585.00 South Carolina Feder …" at bounding box center [645, 380] width 157 height 26
select select "45"
select select "0"
select select
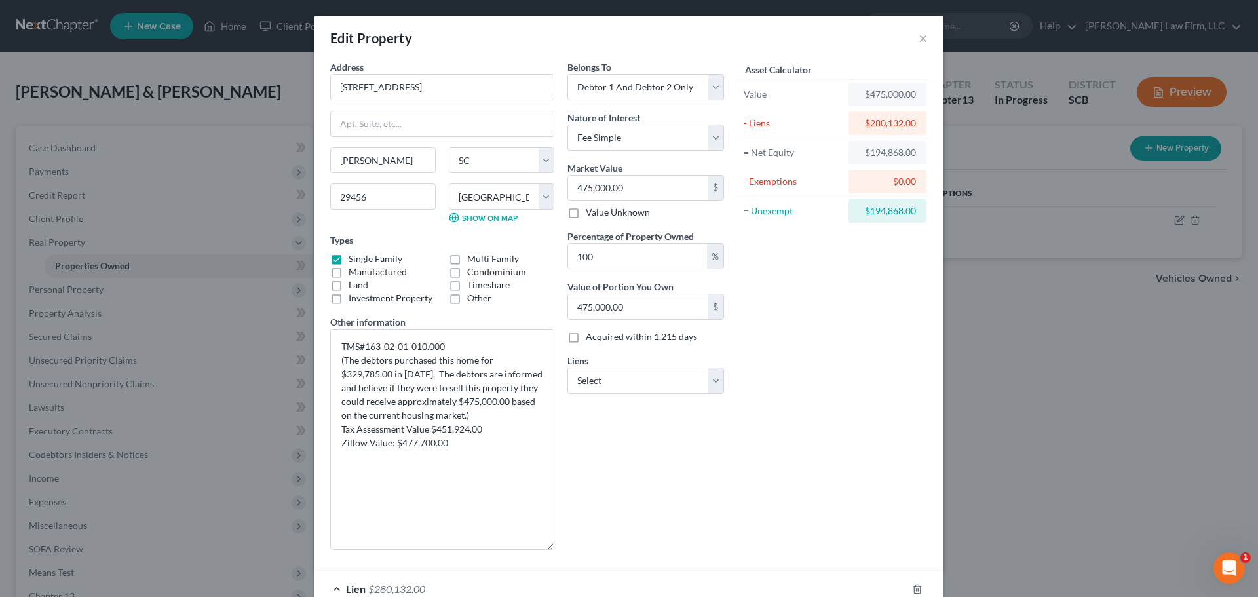
click at [793, 401] on div "Asset Calculator Value $475,000.00 - Liens $280,132.00 = Net Equity $194,868.00…" at bounding box center [832, 310] width 204 height 500
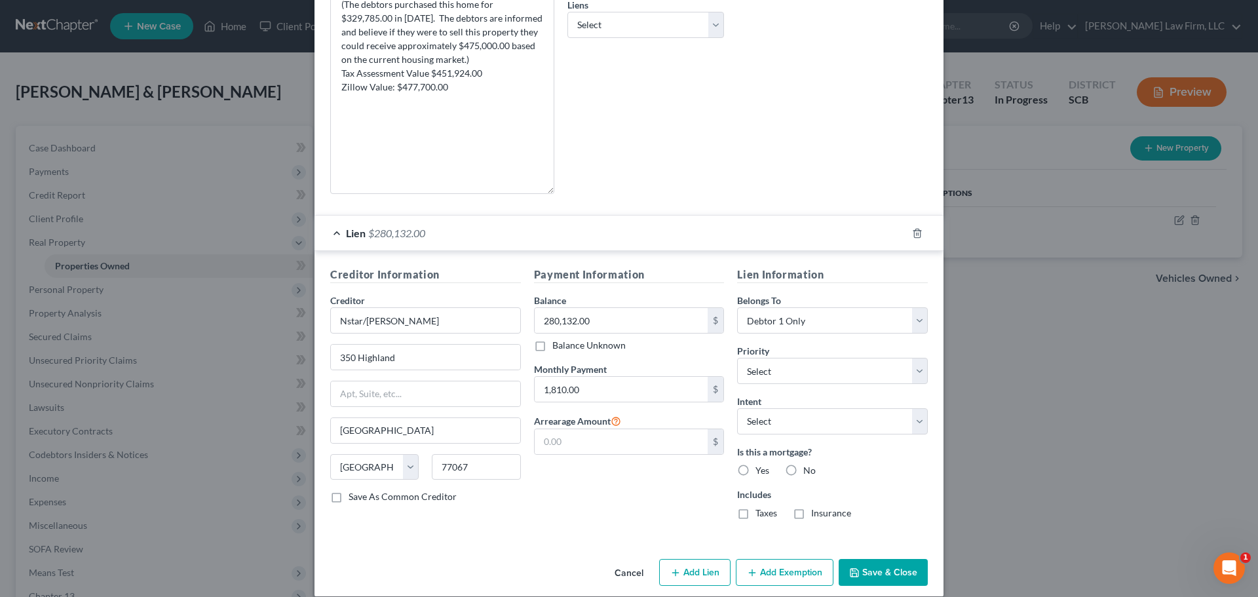
scroll to position [371, 0]
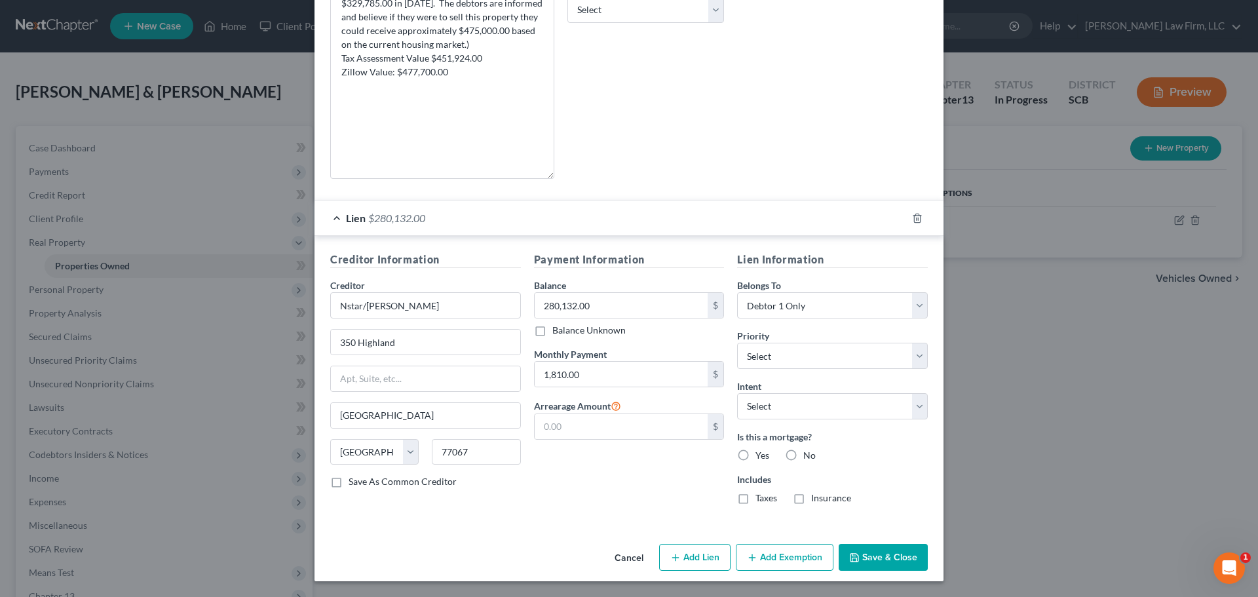
click at [750, 556] on icon "button" at bounding box center [752, 557] width 10 height 10
select select "2"
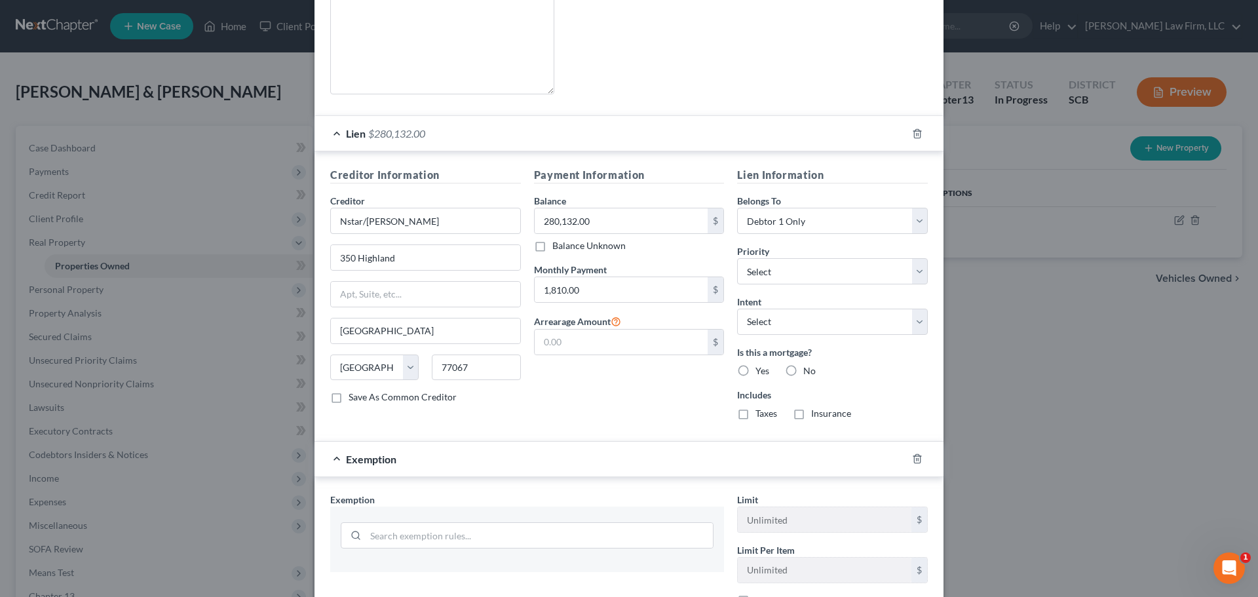
scroll to position [633, 0]
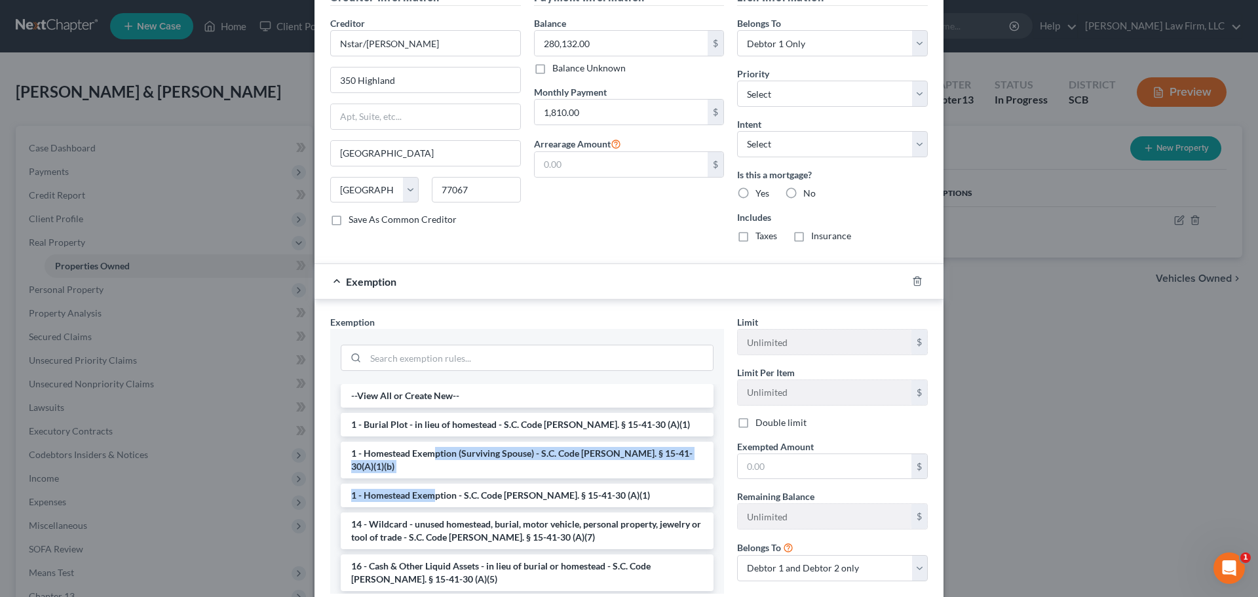
drag, startPoint x: 427, startPoint y: 457, endPoint x: 432, endPoint y: 480, distance: 23.5
click at [460, 488] on li "1 - Homestead Exemption - S.C. Code Ann. § 15-41-30 (A)(1)" at bounding box center [527, 495] width 373 height 24
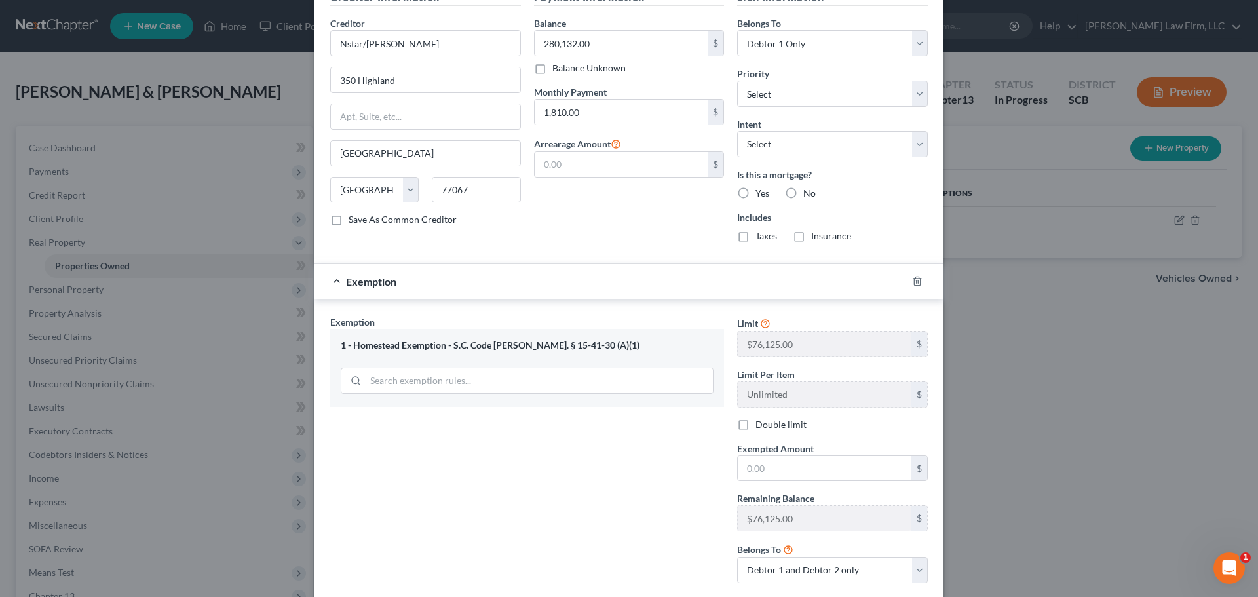
click at [765, 423] on label "Double limit" at bounding box center [780, 424] width 51 height 13
click at [765, 423] on input "Double limit" at bounding box center [764, 422] width 9 height 9
checkbox input "true"
click at [758, 477] on input "text" at bounding box center [825, 468] width 174 height 25
type input "137,050"
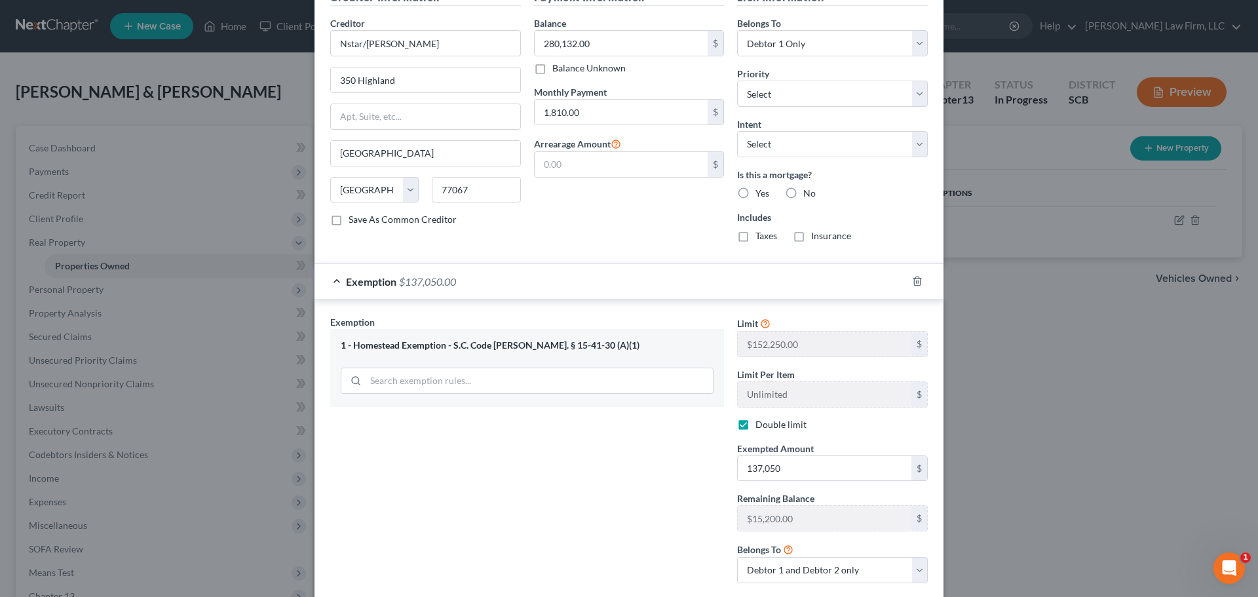
drag, startPoint x: 739, startPoint y: 192, endPoint x: 752, endPoint y: 198, distance: 14.1
click at [755, 192] on label "Yes" at bounding box center [762, 193] width 14 height 13
click at [760, 192] on input "Yes" at bounding box center [764, 191] width 9 height 9
radio input "true"
click at [755, 238] on label "Taxes" at bounding box center [766, 235] width 22 height 13
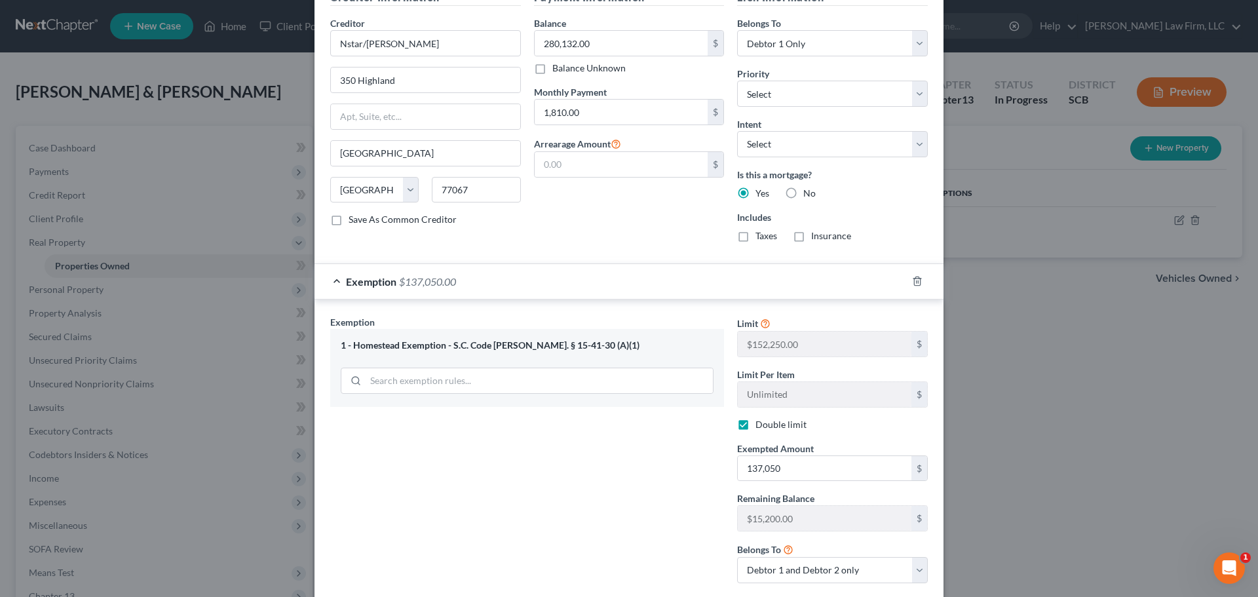
click at [760, 238] on input "Taxes" at bounding box center [764, 233] width 9 height 9
checkbox input "true"
click at [811, 234] on label "Insurance" at bounding box center [831, 235] width 40 height 13
click at [816, 234] on input "Insurance" at bounding box center [820, 233] width 9 height 9
checkbox input "true"
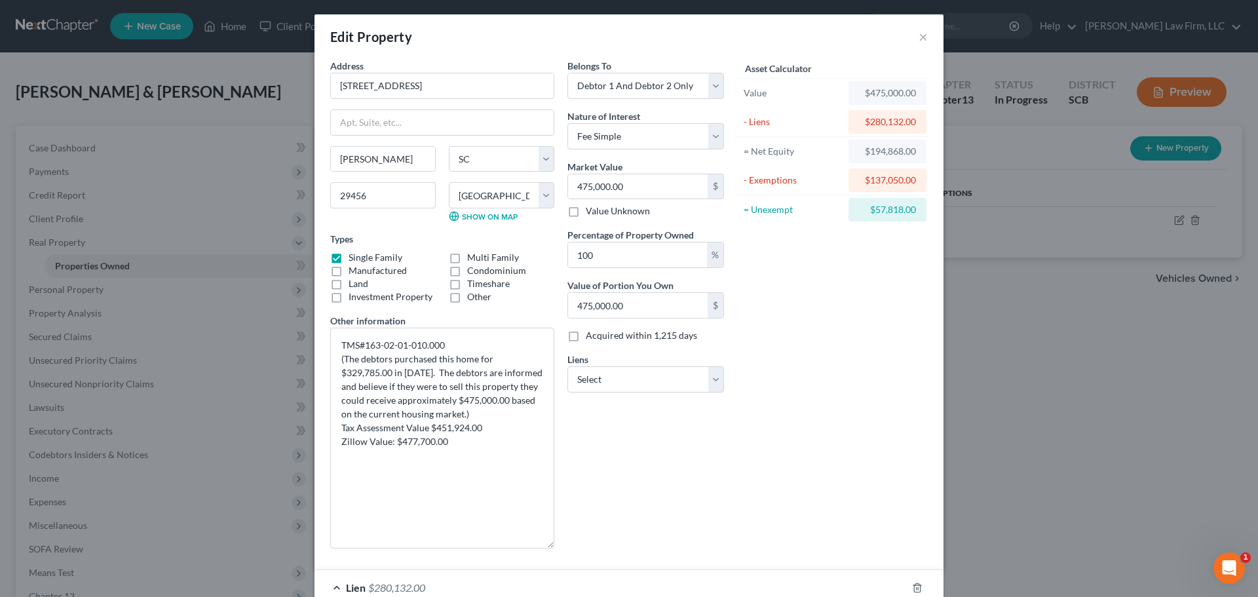
scroll to position [0, 0]
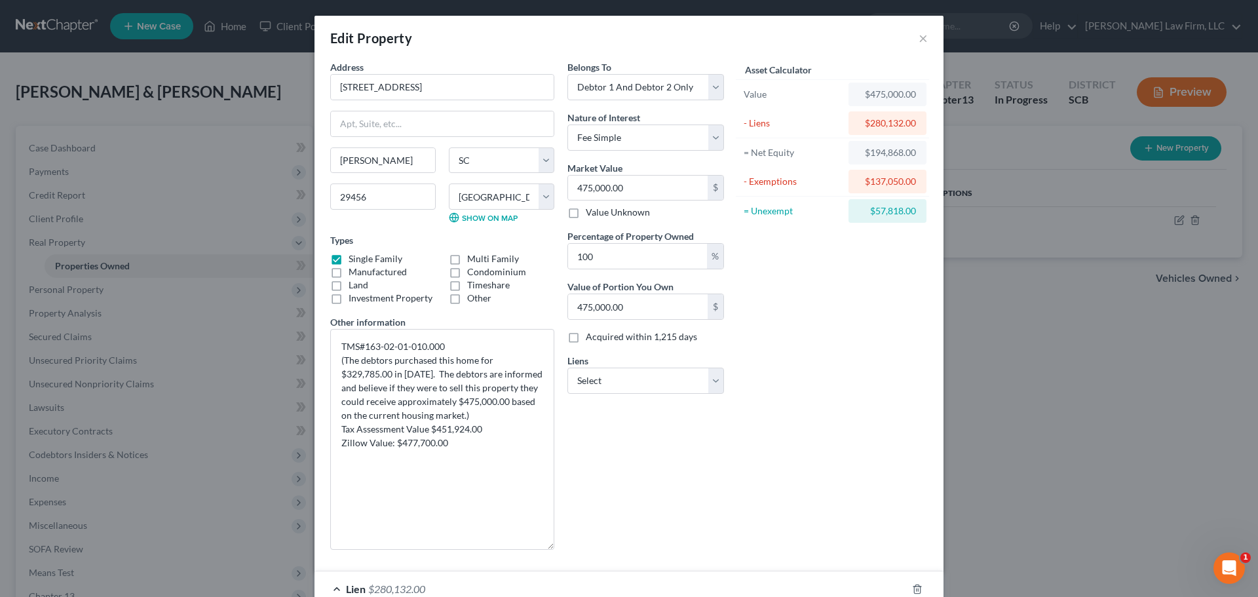
click at [765, 412] on div "Asset Calculator Value $475,000.00 - Liens $280,132.00 = Net Equity $194,868.00…" at bounding box center [832, 310] width 204 height 500
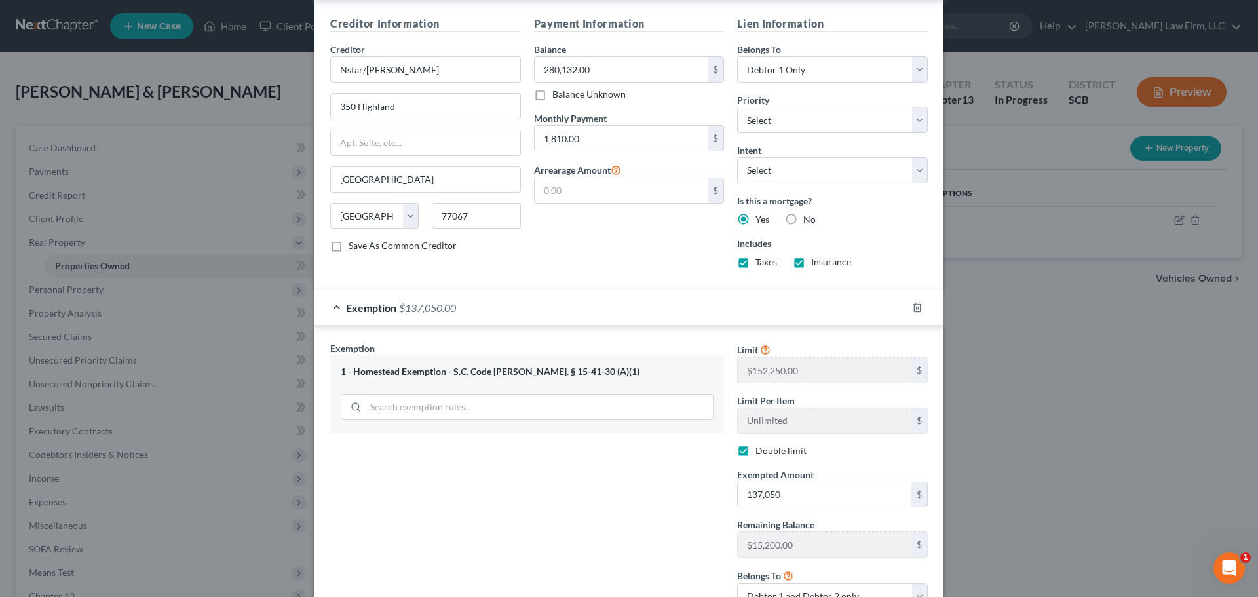
scroll to position [712, 0]
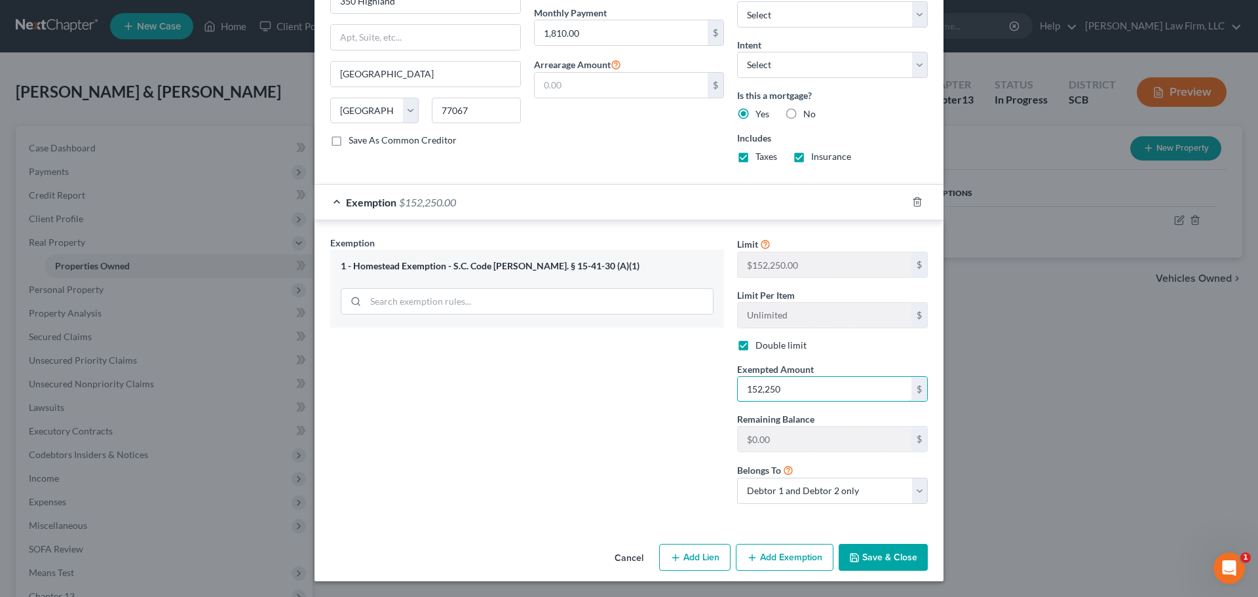
type input "152,250"
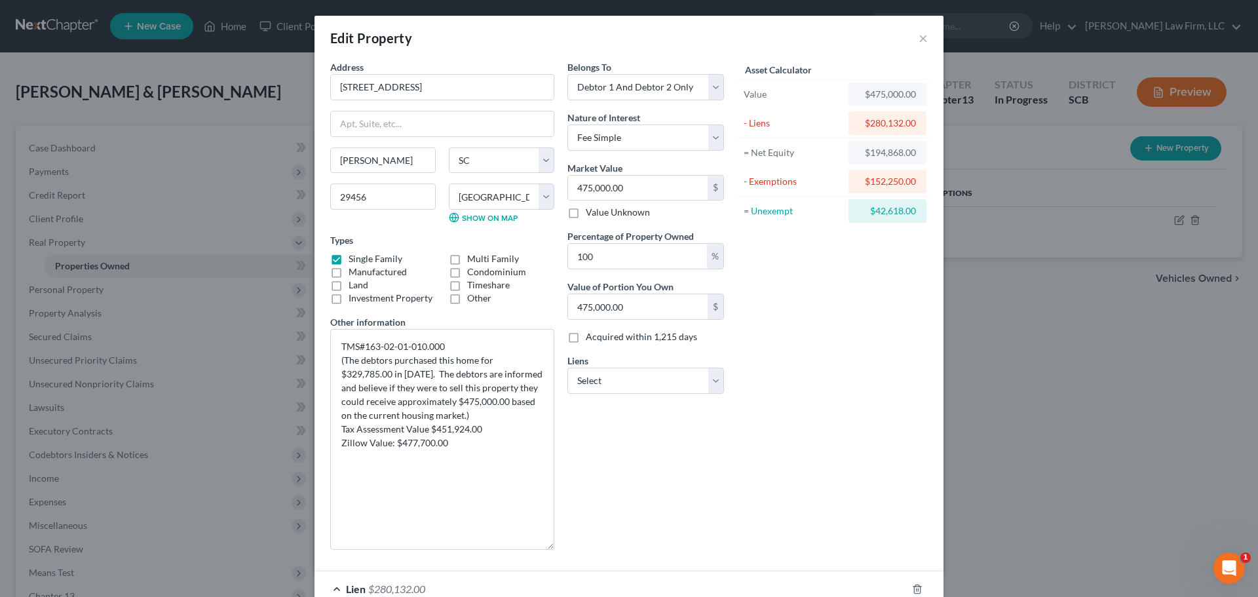
click at [831, 387] on div "Asset Calculator Value $475,000.00 - Liens $280,132.00 = Net Equity $194,868.00…" at bounding box center [832, 310] width 204 height 500
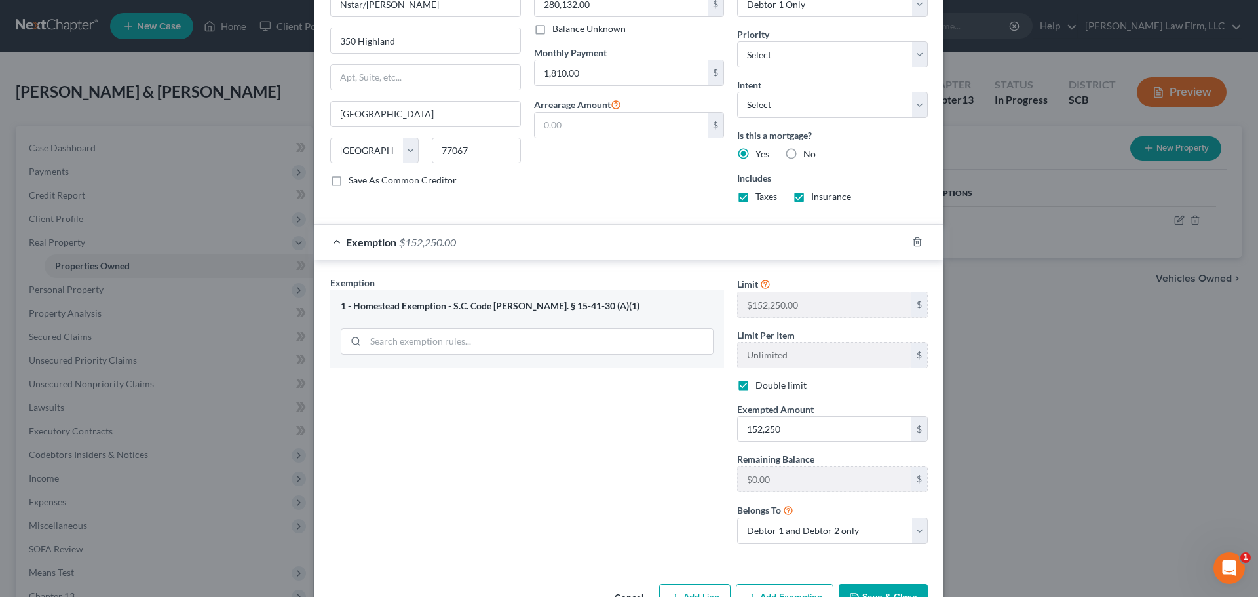
scroll to position [712, 0]
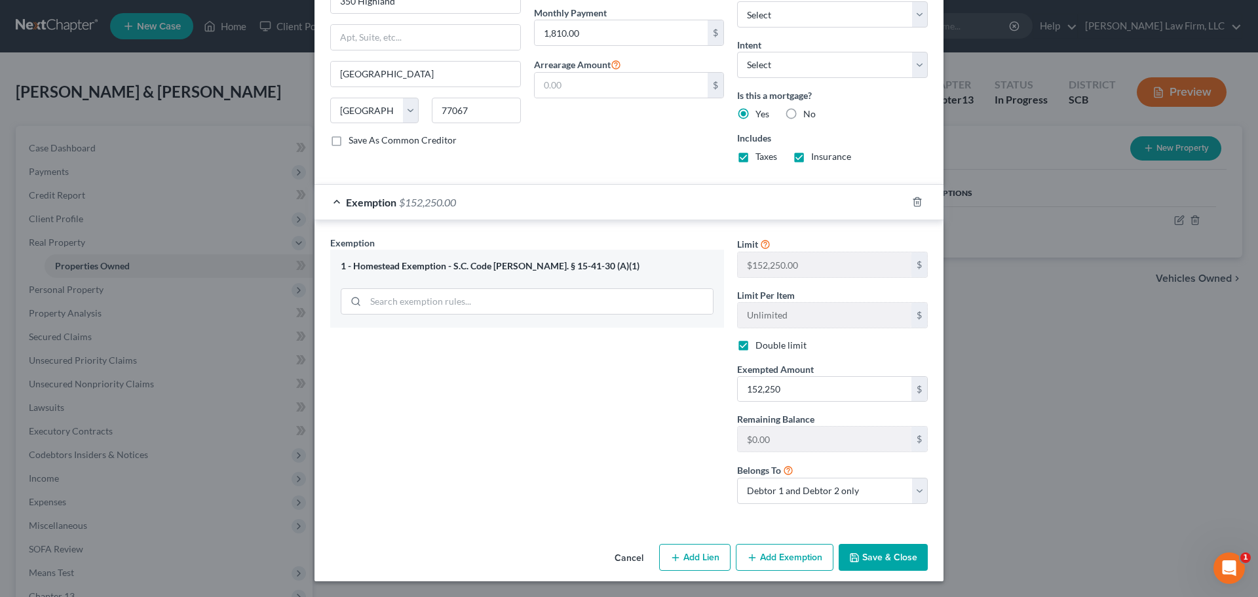
click at [872, 550] on button "Save & Close" at bounding box center [882, 558] width 89 height 28
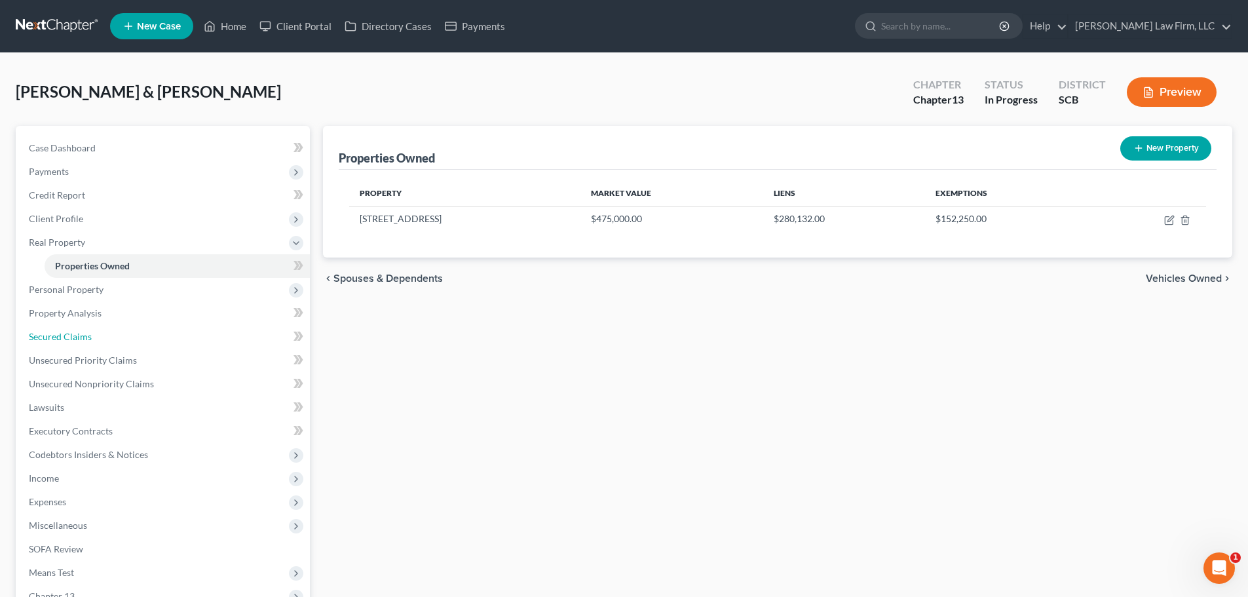
click at [82, 334] on span "Secured Claims" at bounding box center [60, 336] width 63 height 11
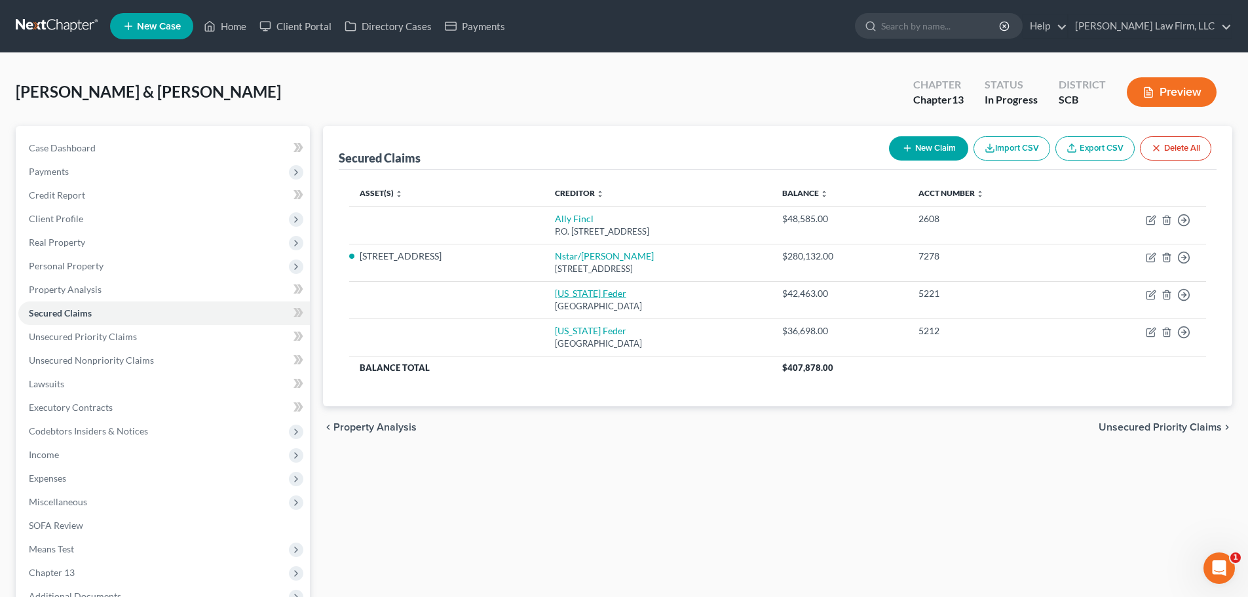
click at [579, 294] on link "South Carolina Feder" at bounding box center [590, 293] width 71 height 11
select select "42"
select select "0"
select select "2"
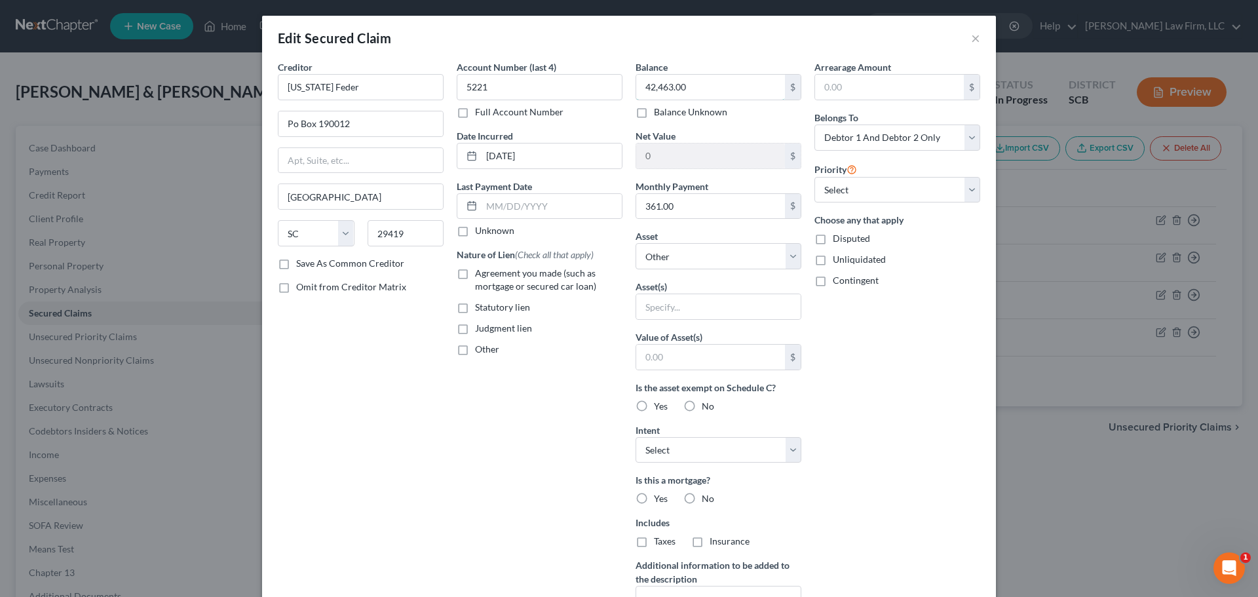
click at [777, 92] on input "42,463.00" at bounding box center [710, 87] width 149 height 25
click at [692, 249] on select "Select Other Multiple Assets 4810 Black Cherry St. - $475000.0" at bounding box center [718, 256] width 166 height 26
select select "2"
click at [635, 243] on select "Select Other Multiple Assets 4810 Black Cherry St. - $475000.0" at bounding box center [718, 256] width 166 height 26
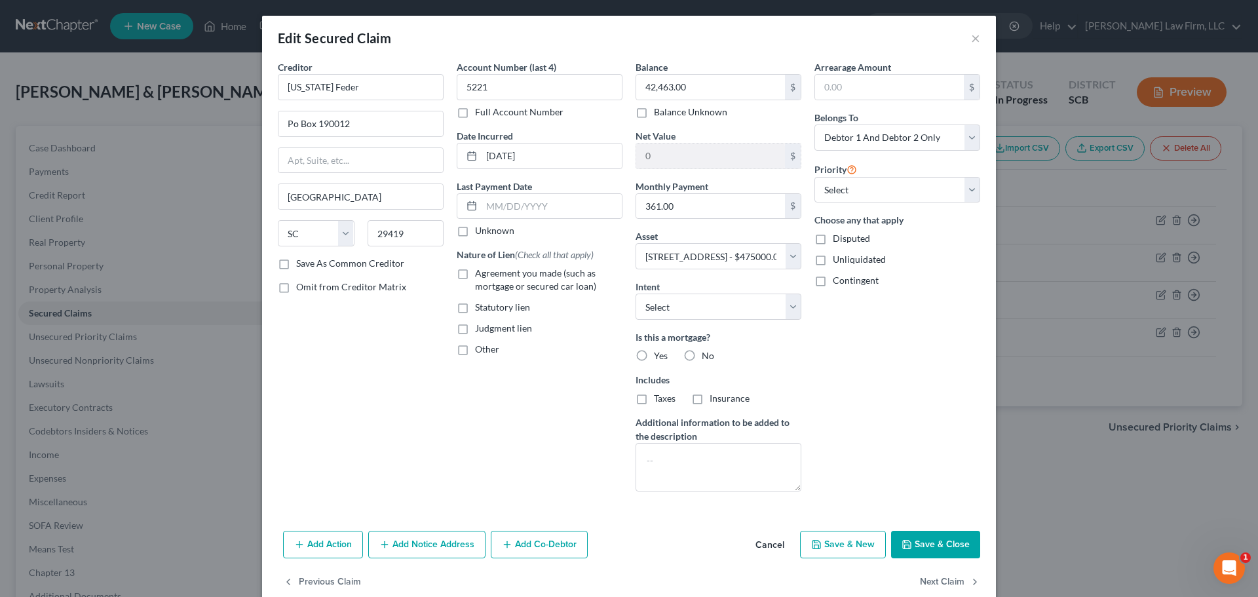
click at [528, 272] on span "Agreement you made (such as mortgage or secured car loan)" at bounding box center [535, 279] width 121 height 24
click at [489, 272] on input "Agreement you made (such as mortgage or secured car loan)" at bounding box center [484, 271] width 9 height 9
checkbox input "true"
click at [475, 351] on label "Other" at bounding box center [487, 349] width 24 height 13
click at [480, 351] on input "Other" at bounding box center [484, 347] width 9 height 9
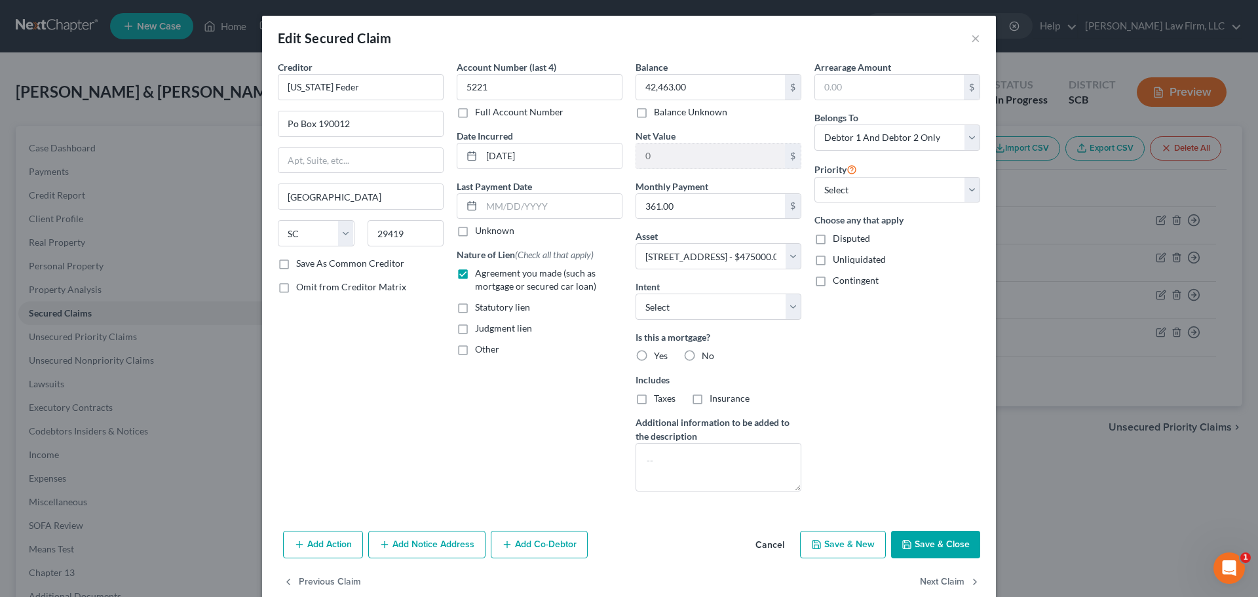
checkbox input "true"
click at [477, 377] on input "text" at bounding box center [539, 379] width 164 height 25
drag, startPoint x: 538, startPoint y: 379, endPoint x: 450, endPoint y: 383, distance: 88.5
click at [451, 383] on div "Account Number (last 4) 5221 Full Account Number Date Incurred 03-02-2022 Last …" at bounding box center [539, 280] width 179 height 441
type input "2nd Mortgage"
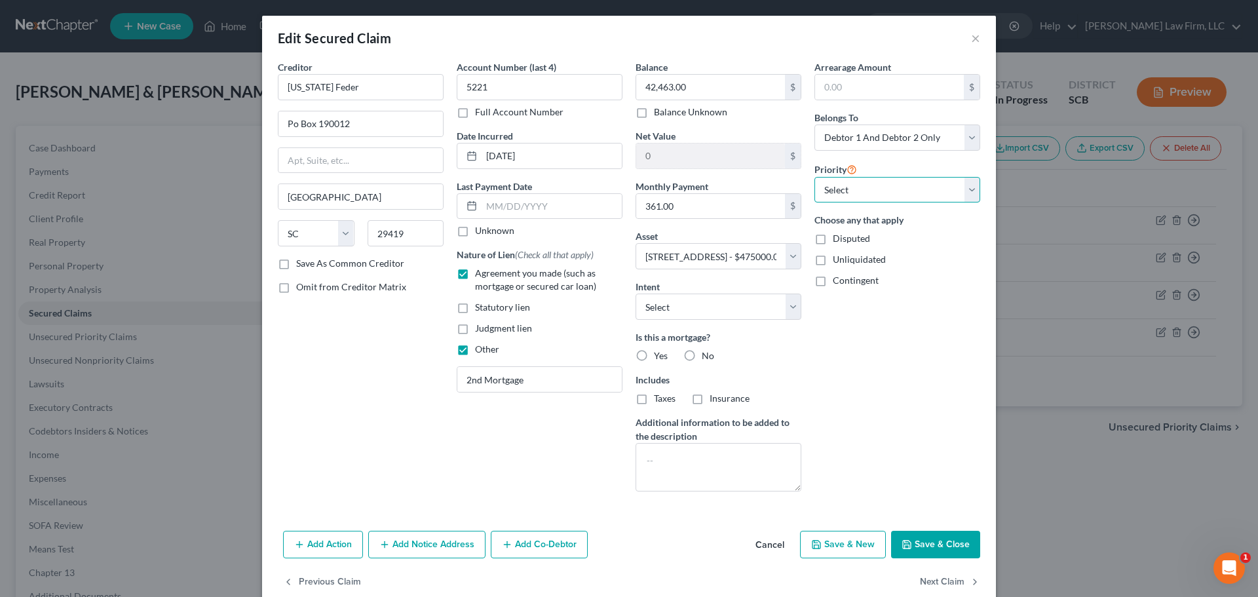
click at [855, 194] on select "Select 1st 2nd 3rd 4th 5th 6th 7th 8th 9th 10th 11th 12th 13th 14th 15th 16th 1…" at bounding box center [897, 190] width 166 height 26
select select "1"
click at [814, 177] on select "Select 1st 2nd 3rd 4th 5th 6th 7th 8th 9th 10th 11th 12th 13th 14th 15th 16th 1…" at bounding box center [897, 190] width 166 height 26
click at [741, 458] on textarea at bounding box center [718, 467] width 166 height 48
click at [654, 353] on label "Yes" at bounding box center [661, 355] width 14 height 13
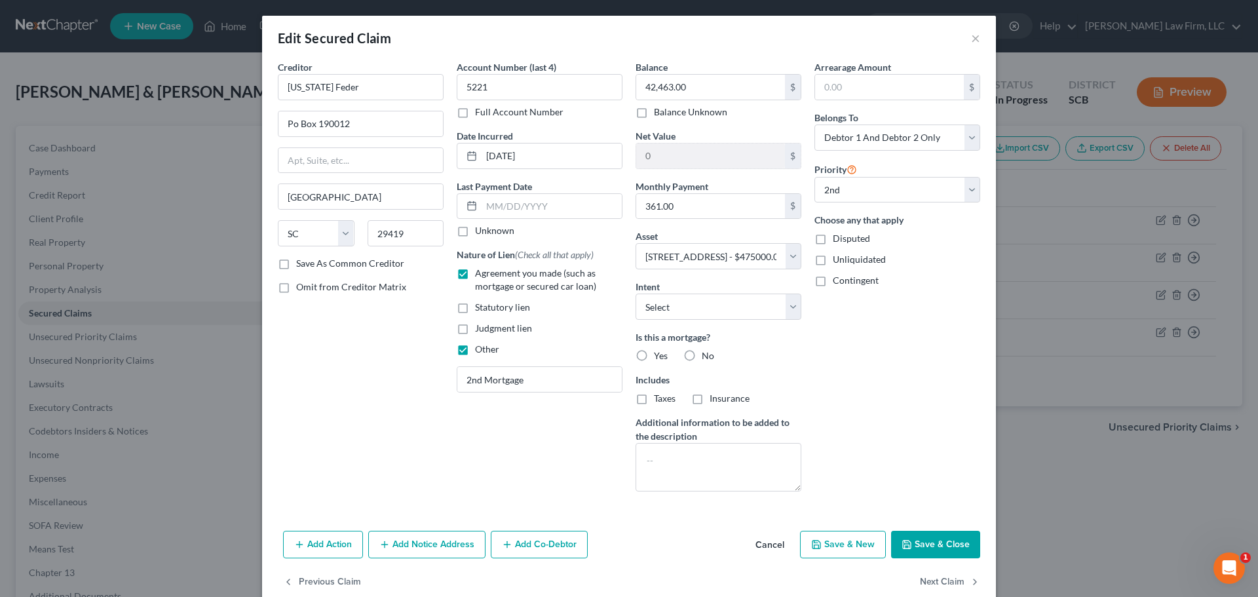
click at [659, 353] on input "Yes" at bounding box center [663, 353] width 9 height 9
radio input "true"
click at [393, 83] on input "South Carolina Feder" at bounding box center [361, 87] width 166 height 26
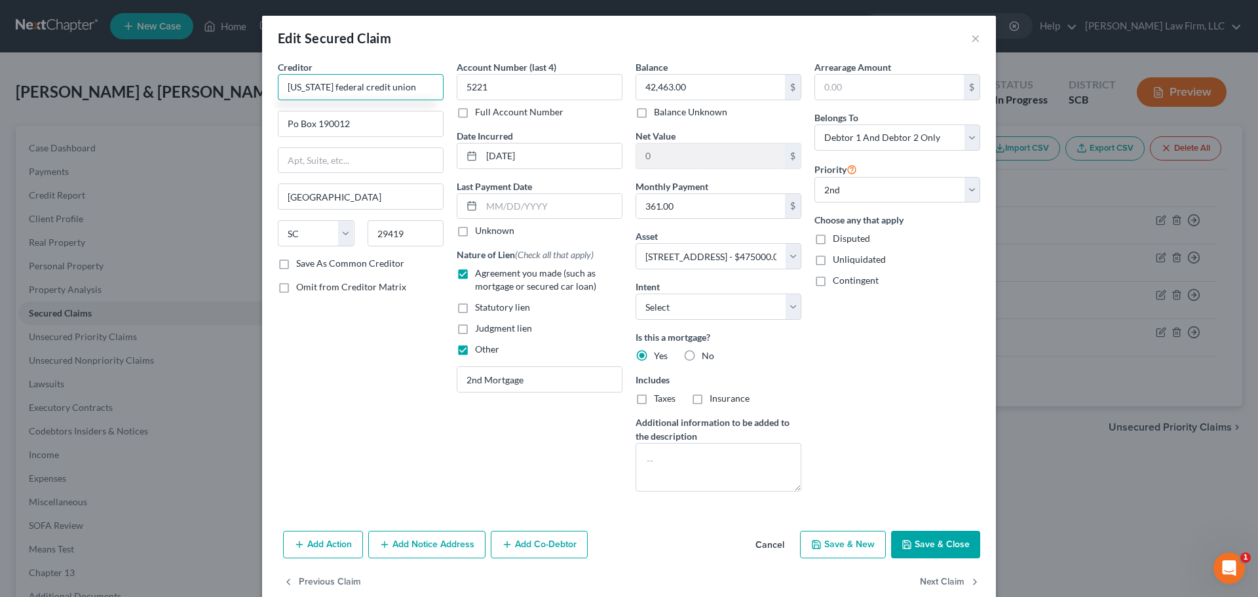
type input "south carolina federal credit union"
click at [954, 550] on button "Save & Close" at bounding box center [935, 545] width 89 height 28
select select
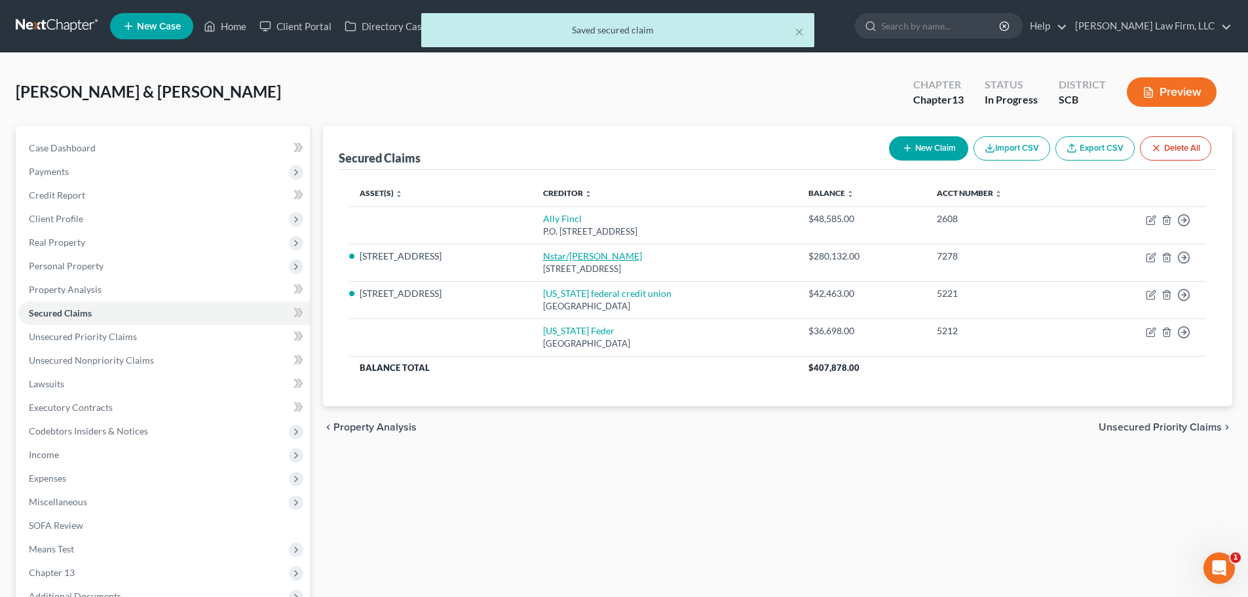
click at [575, 257] on link "Nstar/Cooper" at bounding box center [592, 255] width 99 height 11
select select "45"
select select "0"
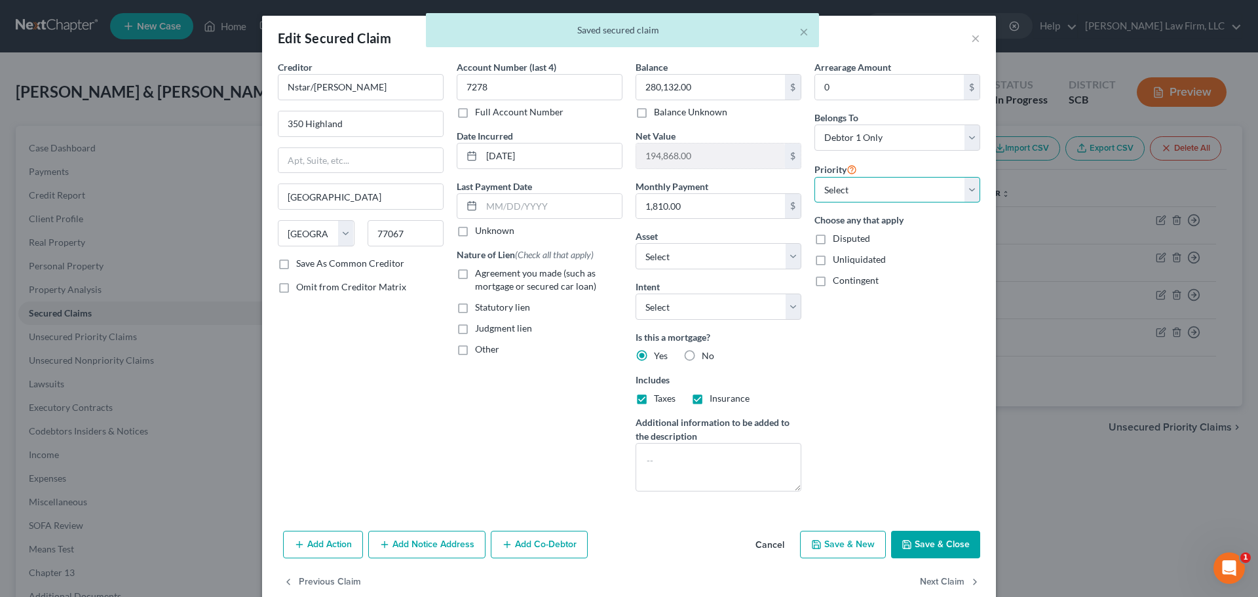
click at [872, 192] on select "Select 1st 3rd 4th 5th 6th 7th 8th 9th 10th 11th 12th 13th 14th 15th 16th 17th …" at bounding box center [897, 190] width 166 height 26
select select "0"
click at [814, 177] on select "Select 1st 3rd 4th 5th 6th 7th 8th 9th 10th 11th 12th 13th 14th 15th 16th 17th …" at bounding box center [897, 190] width 166 height 26
click at [910, 546] on button "Save & Close" at bounding box center [935, 545] width 89 height 28
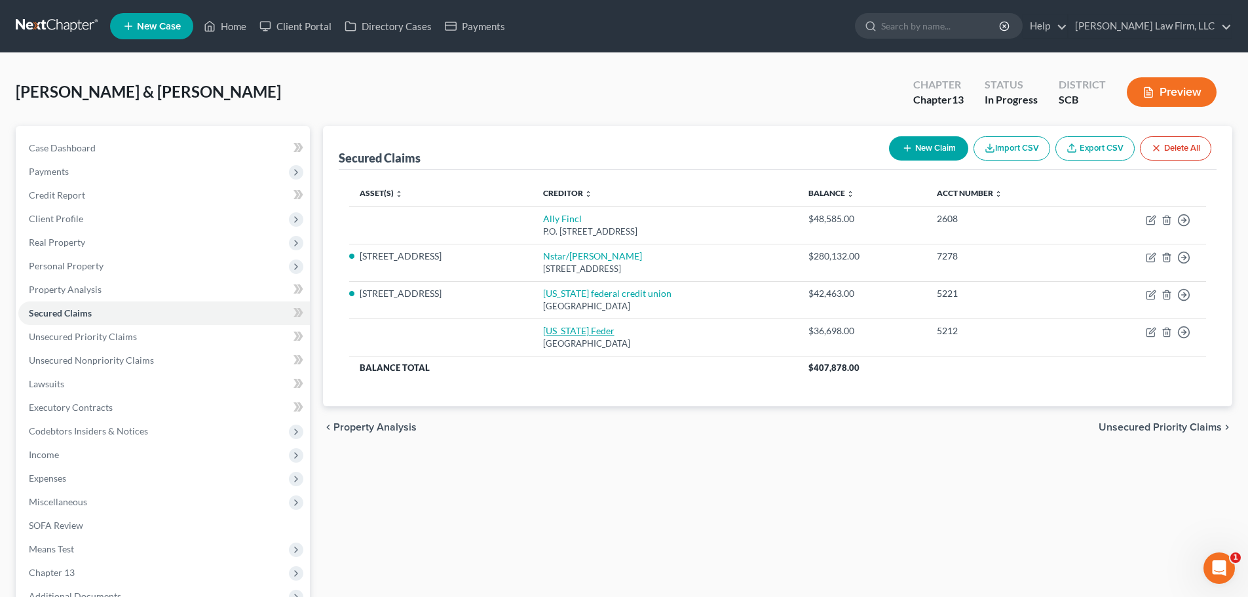
click at [591, 329] on link "South Carolina Feder" at bounding box center [578, 330] width 71 height 11
select select "42"
select select "2"
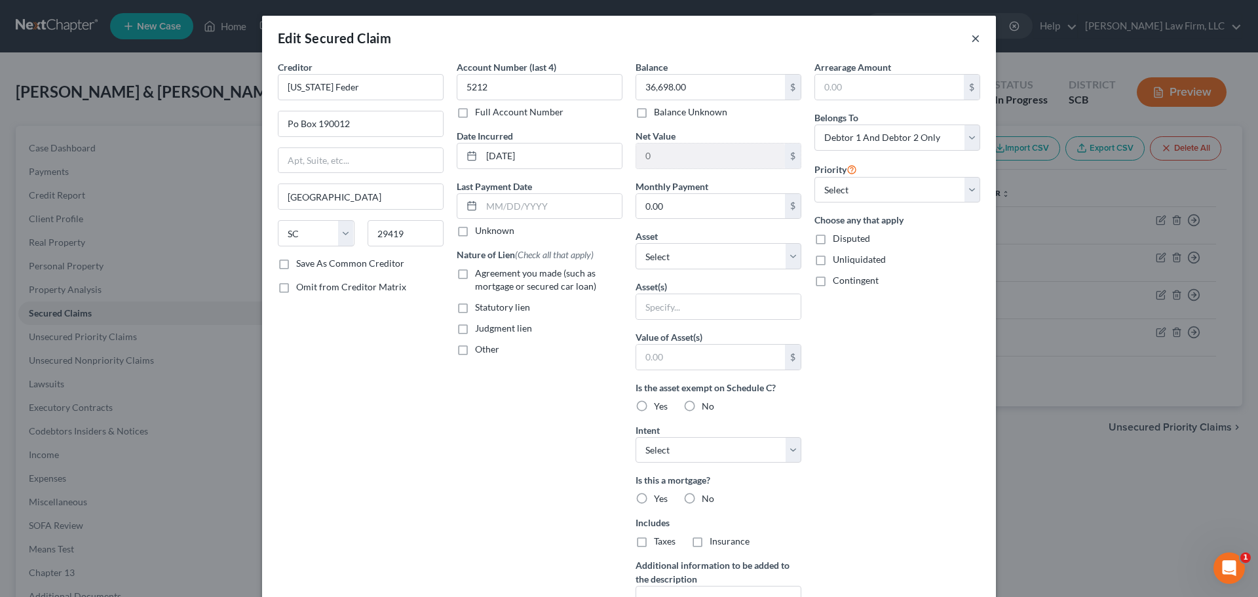
click at [971, 33] on button "×" at bounding box center [975, 38] width 9 height 16
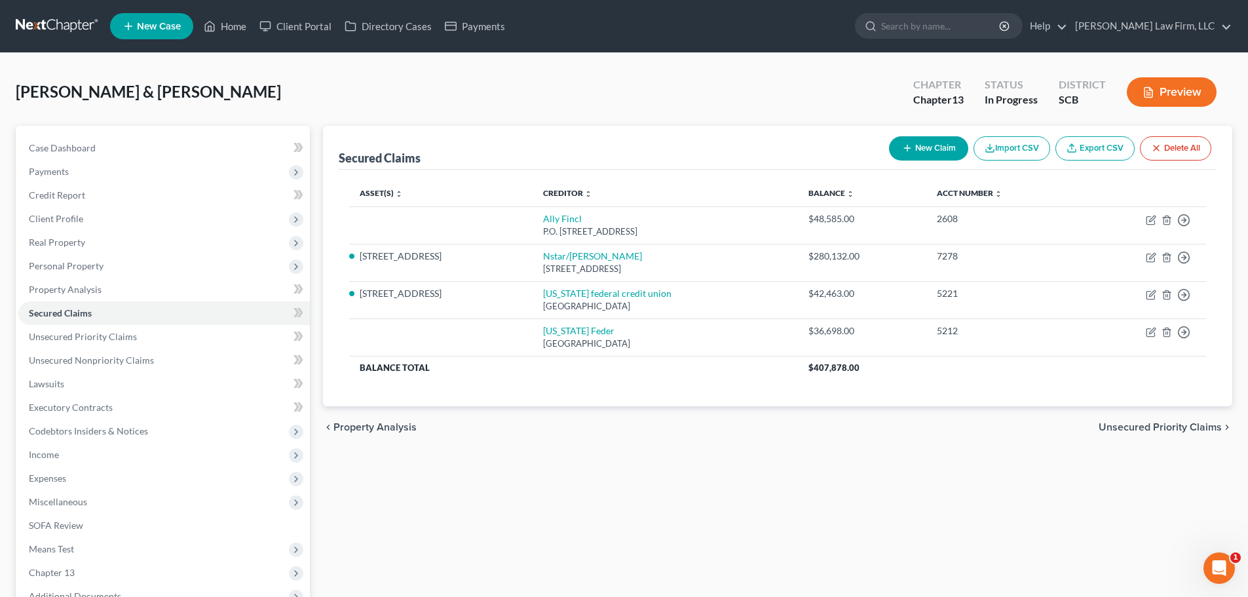
click at [914, 141] on button "New Claim" at bounding box center [928, 148] width 79 height 24
select select "0"
select select "2"
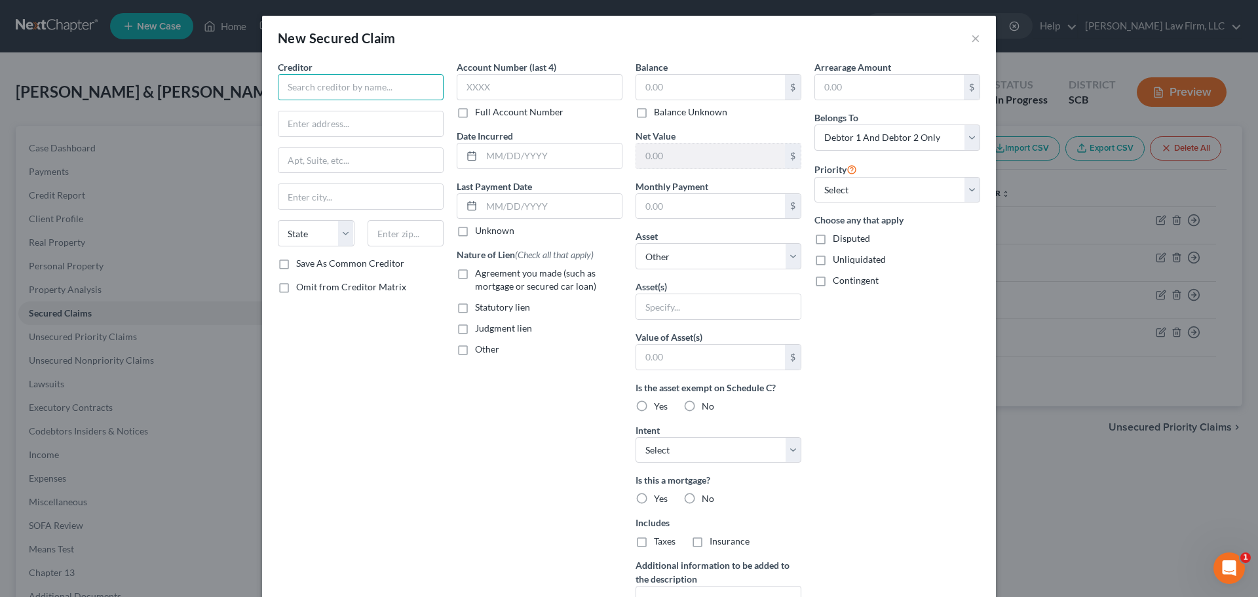
click at [388, 92] on input "text" at bounding box center [361, 87] width 166 height 26
click at [331, 79] on input "text" at bounding box center [361, 87] width 166 height 26
type input "Coosaw Preserve POA, Inc."
type input "c/o Poston Community Management, Inc."
click at [386, 119] on input "c/o Poston Community Management, Inc." at bounding box center [360, 123] width 164 height 25
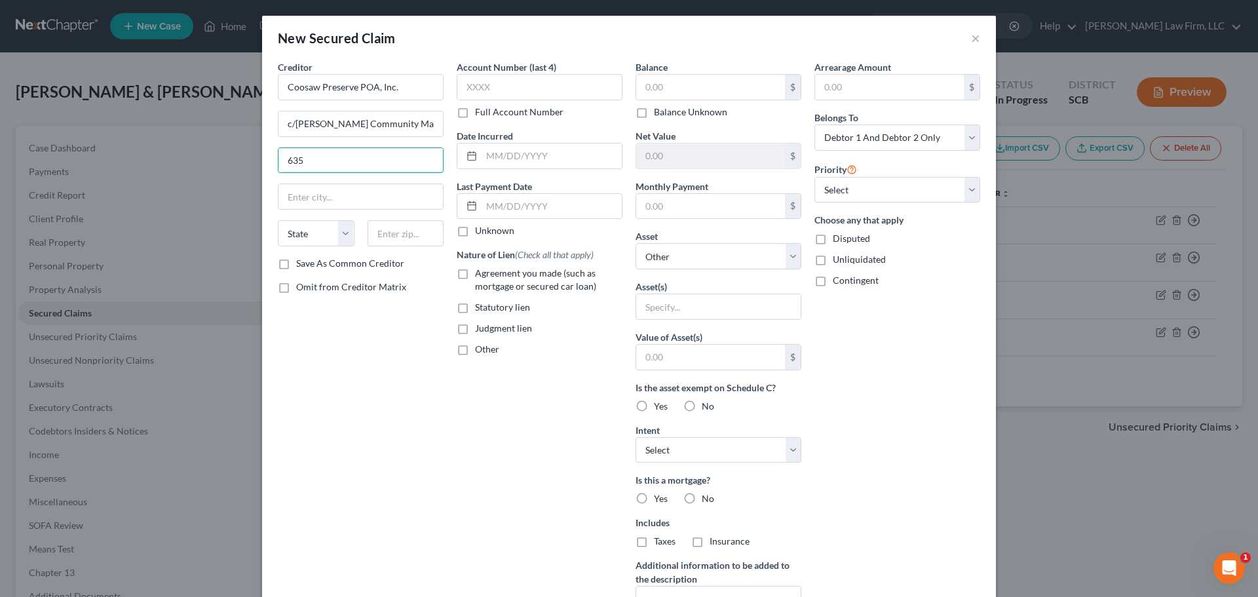
type input "635 Rutledge Ave #105"
type input "29403"
type input "Charleston"
select select "42"
click at [475, 272] on label "Agreement you made (such as mortgage or secured car loan)" at bounding box center [548, 280] width 147 height 26
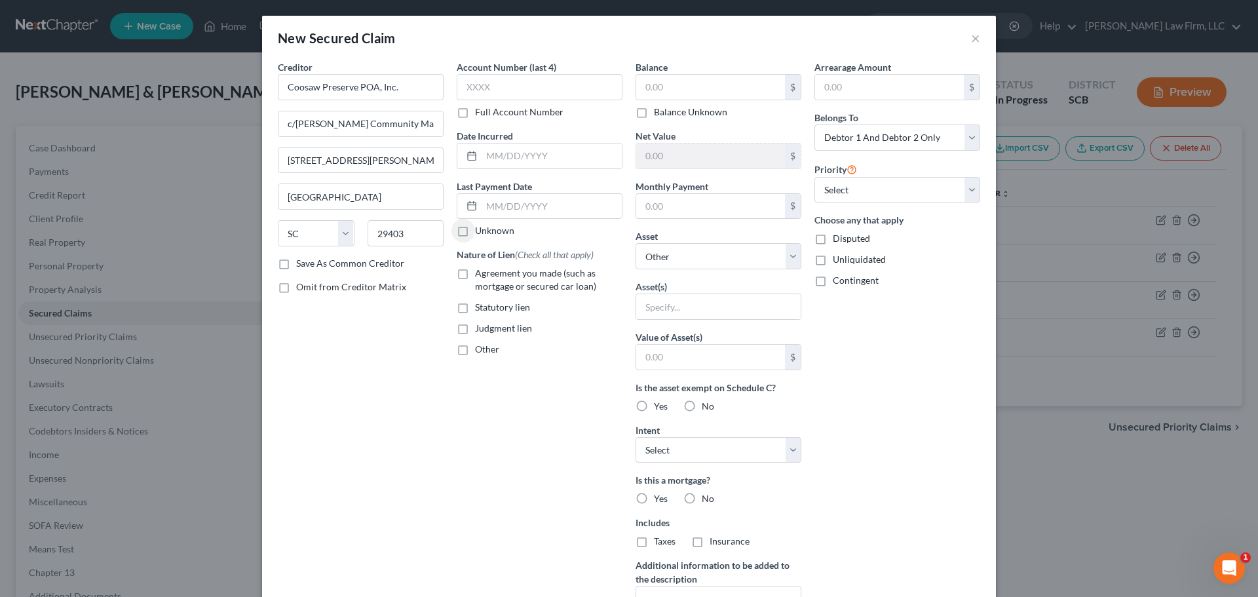
click at [480, 272] on input "Agreement you made (such as mortgage or secured car loan)" at bounding box center [484, 271] width 9 height 9
checkbox input "true"
click at [475, 356] on label "Other" at bounding box center [487, 349] width 24 height 13
click at [480, 351] on input "Other" at bounding box center [484, 347] width 9 height 9
checkbox input "true"
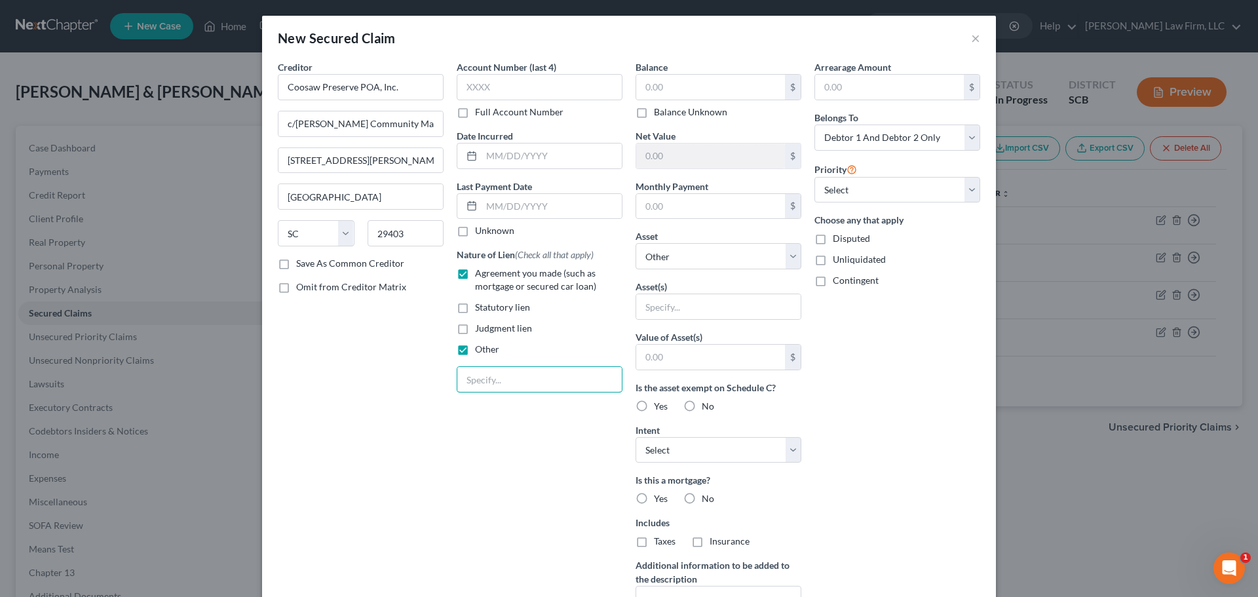
click at [481, 381] on input "text" at bounding box center [539, 379] width 164 height 25
type input "HOA"
type input "0"
click at [693, 252] on select "Select Other Multiple Assets 4810 Black Cherry St. - $475000.0" at bounding box center [718, 256] width 166 height 26
select select "2"
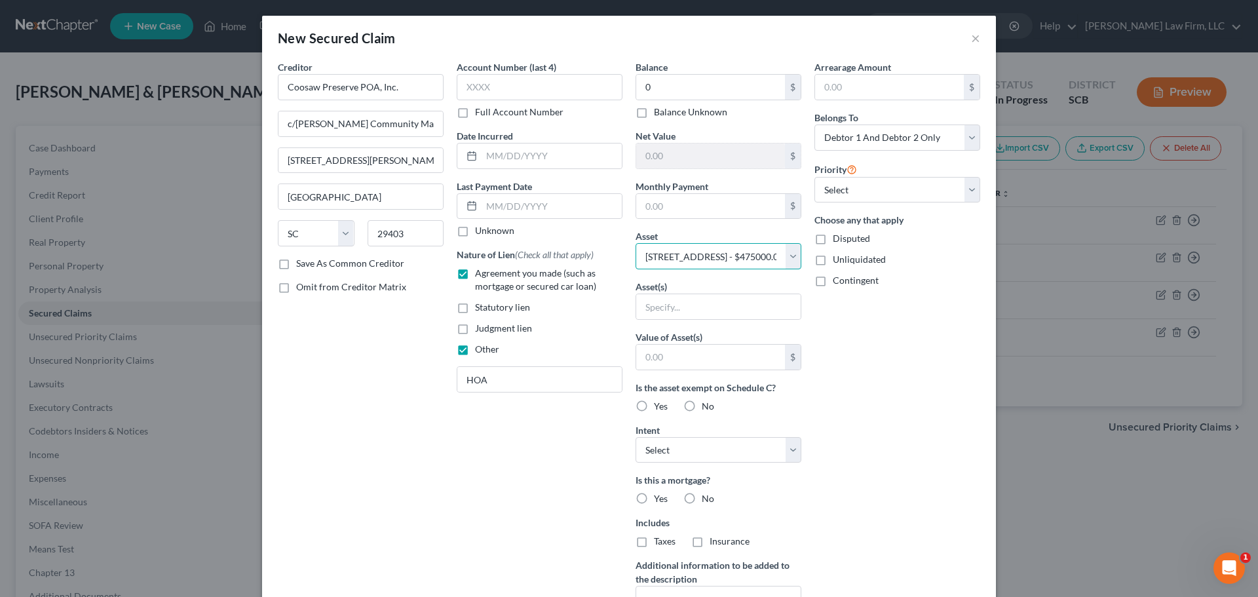
click at [635, 243] on select "Select Other Multiple Assets 4810 Black Cherry St. - $475000.0" at bounding box center [718, 256] width 166 height 26
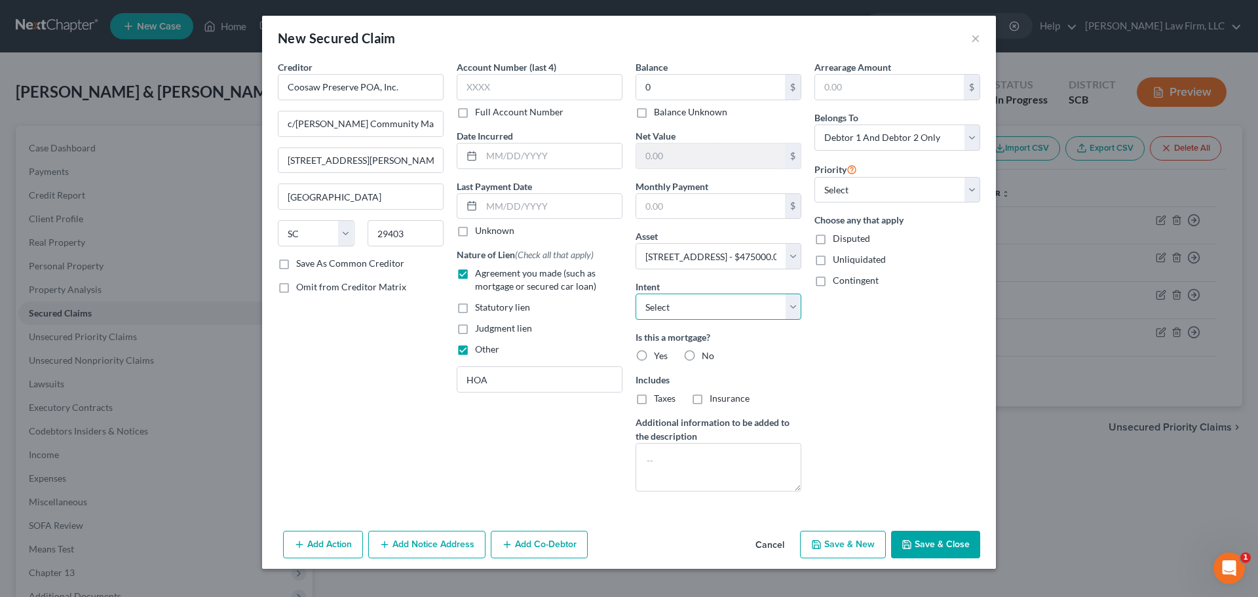
click at [696, 312] on select "Select Surrender Redeem Reaffirm Avoid Other" at bounding box center [718, 306] width 166 height 26
click at [868, 333] on div "Arrearage Amount $ Belongs To * Select Debtor 1 Only Debtor 2 Only Debtor 1 And…" at bounding box center [897, 280] width 179 height 441
click at [715, 458] on textarea at bounding box center [718, 467] width 166 height 48
click at [762, 469] on textarea "Notice Only" at bounding box center [718, 467] width 166 height 48
type textarea "(Notice Only)"
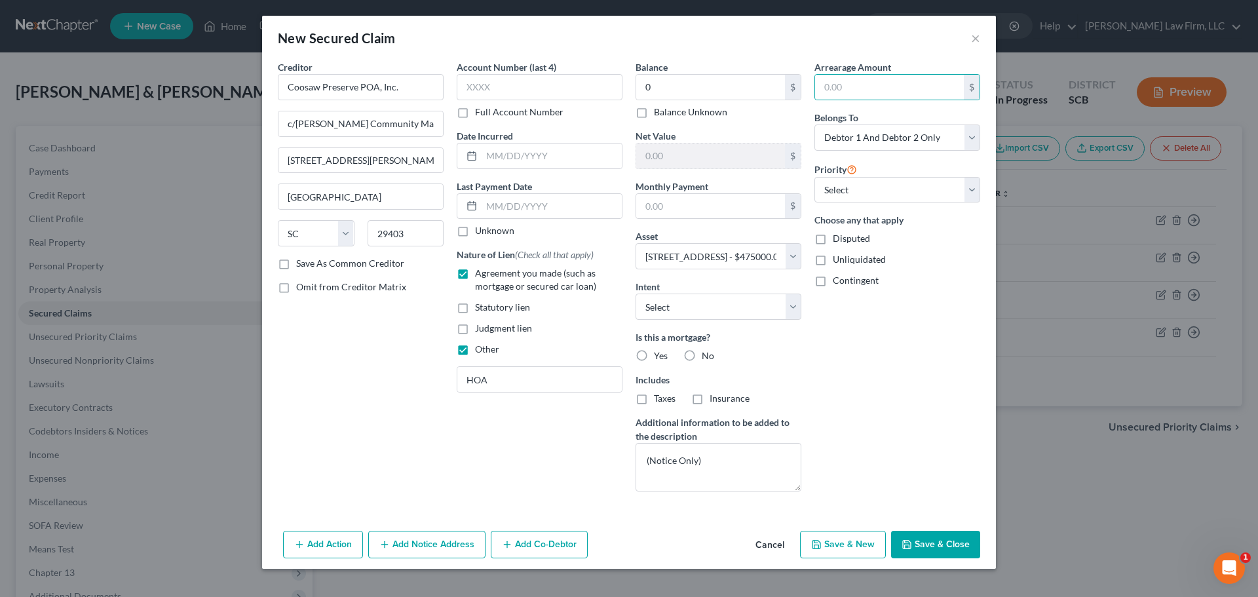
click at [880, 400] on div "Arrearage Amount $ Belongs To * Select Debtor 1 Only Debtor 2 Only Debtor 1 And…" at bounding box center [897, 280] width 179 height 441
click at [927, 543] on button "Save & Close" at bounding box center [935, 545] width 89 height 28
select select
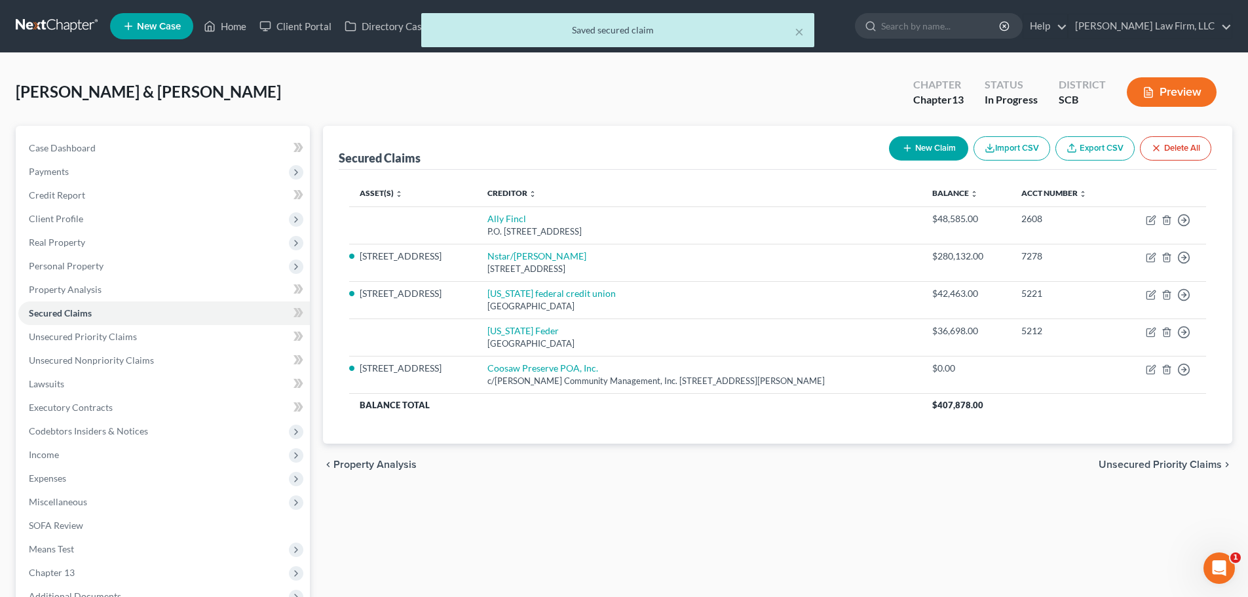
click at [629, 500] on div "Secured Claims New Claim Import CSV Export CSV Delete All Asset(s) expand_more …" at bounding box center [777, 421] width 922 height 591
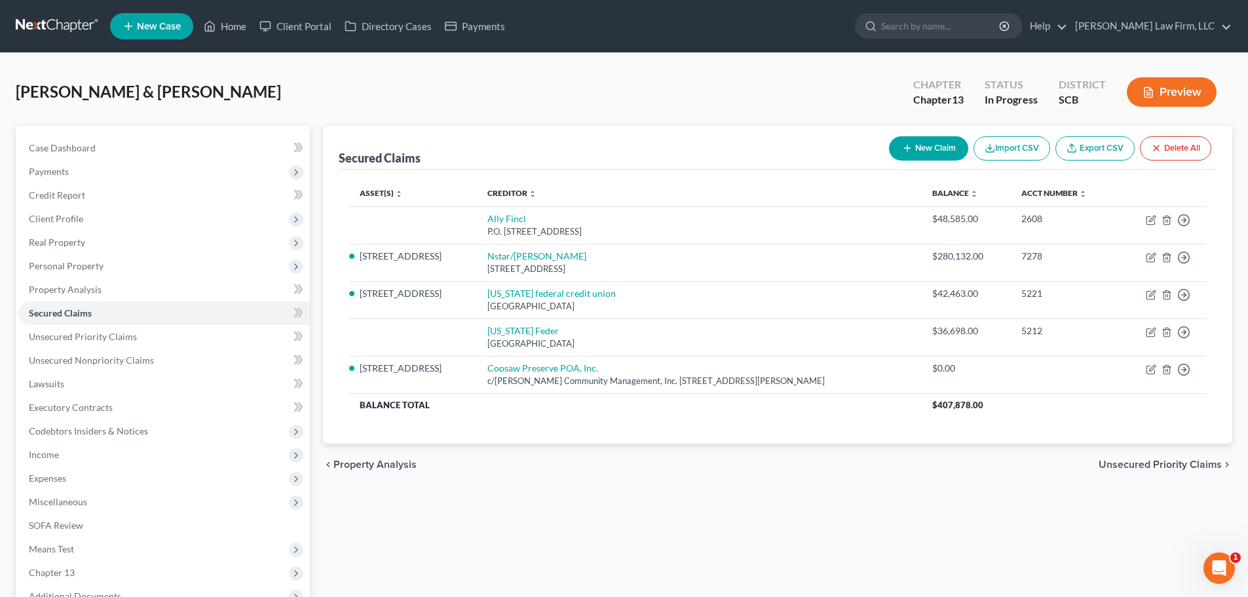
click at [71, 246] on span "Real Property" at bounding box center [57, 241] width 56 height 11
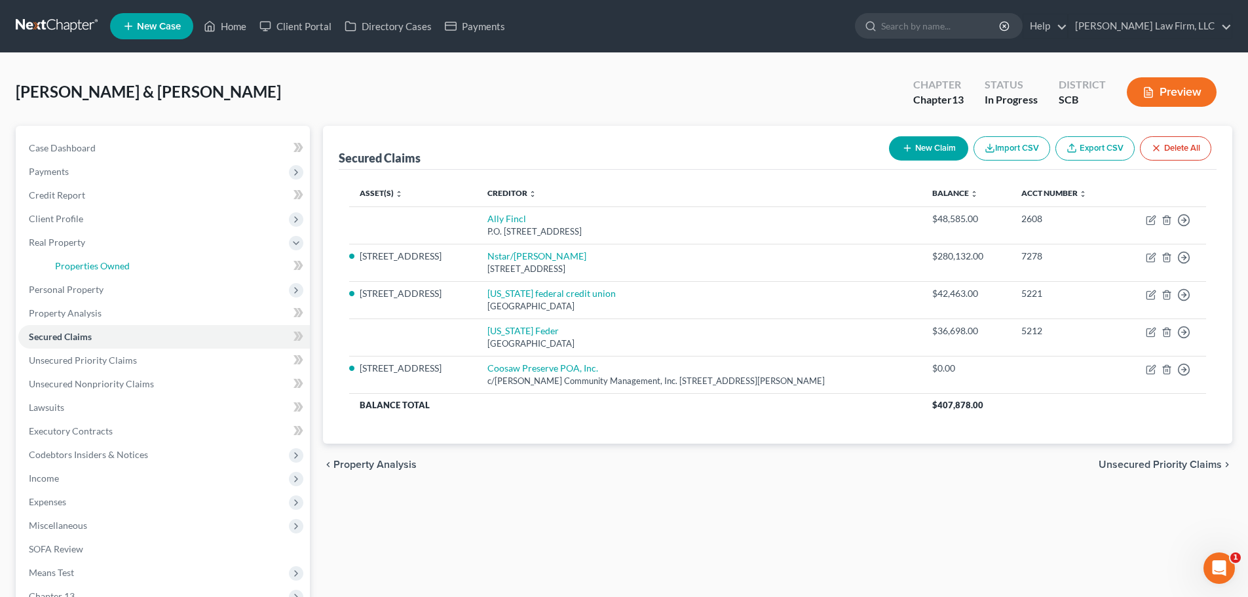
click at [80, 263] on span "Properties Owned" at bounding box center [92, 265] width 75 height 11
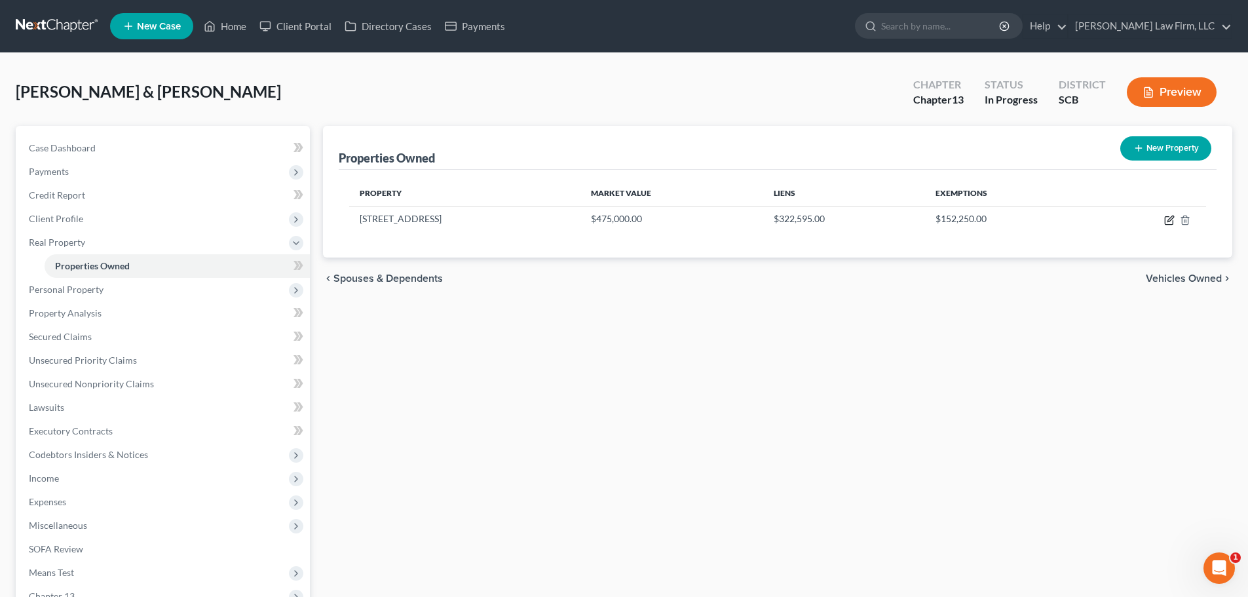
click at [1170, 216] on icon "button" at bounding box center [1169, 220] width 10 height 10
select select "42"
select select "17"
select select "2"
select select "0"
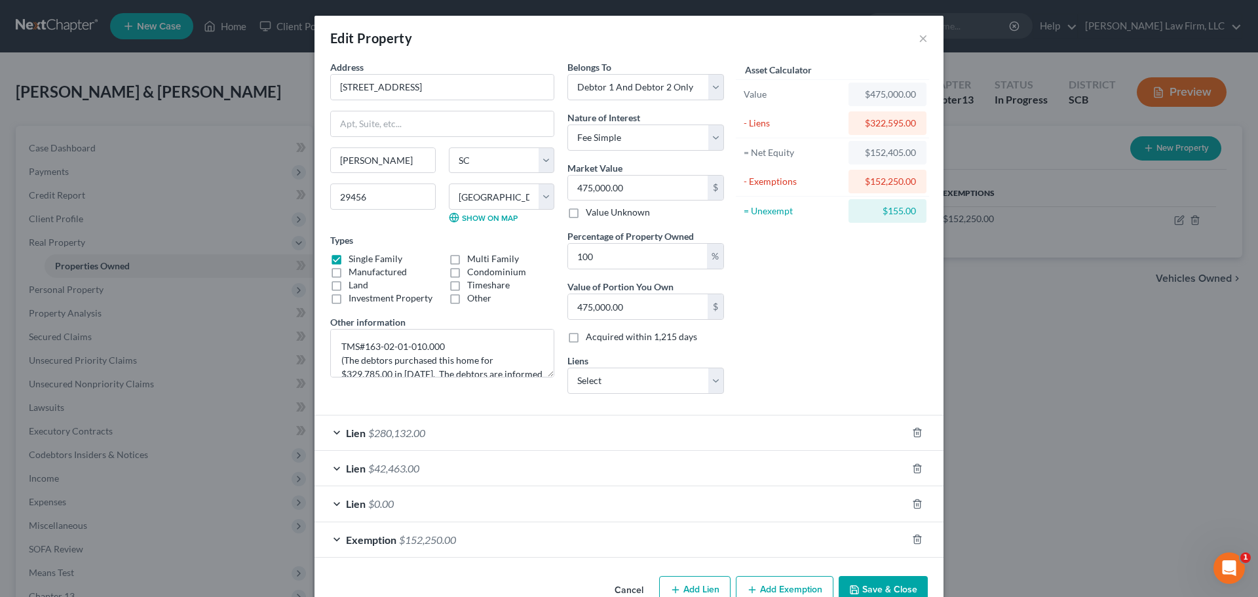
click at [876, 251] on div "Asset Calculator Value $475,000.00 - Liens $322,595.00 = Net Equity $152,405.00…" at bounding box center [832, 232] width 204 height 344
click at [845, 275] on div "Asset Calculator Value $475,000.00 - Liens $322,595.00 = Net Equity $152,405.00…" at bounding box center [832, 232] width 204 height 344
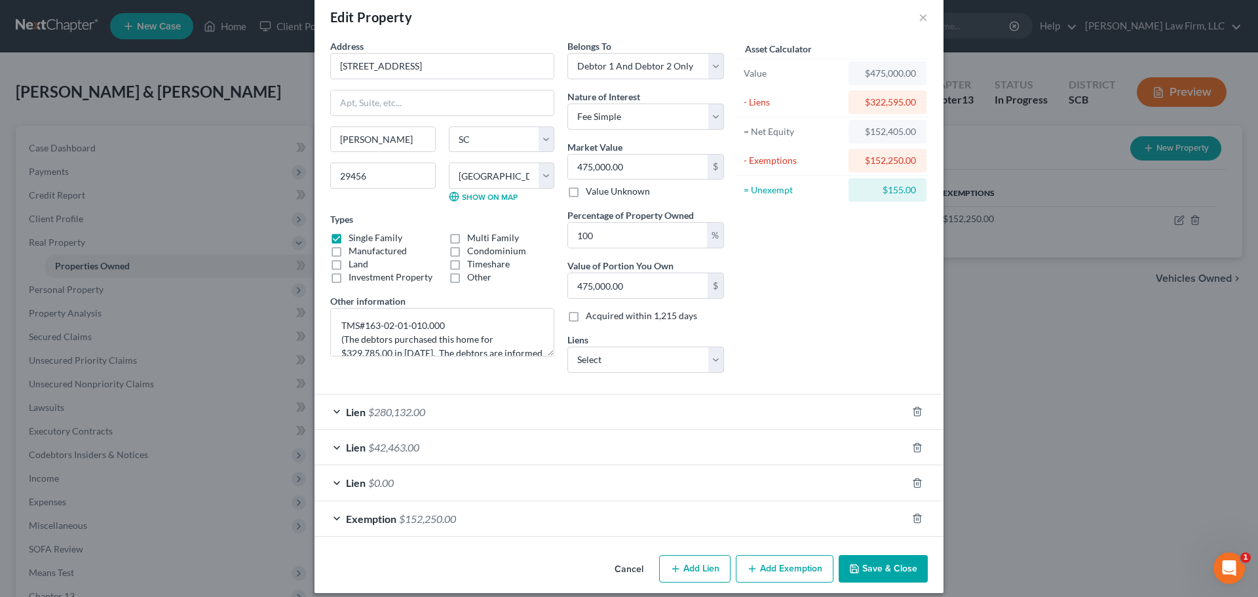
scroll to position [33, 0]
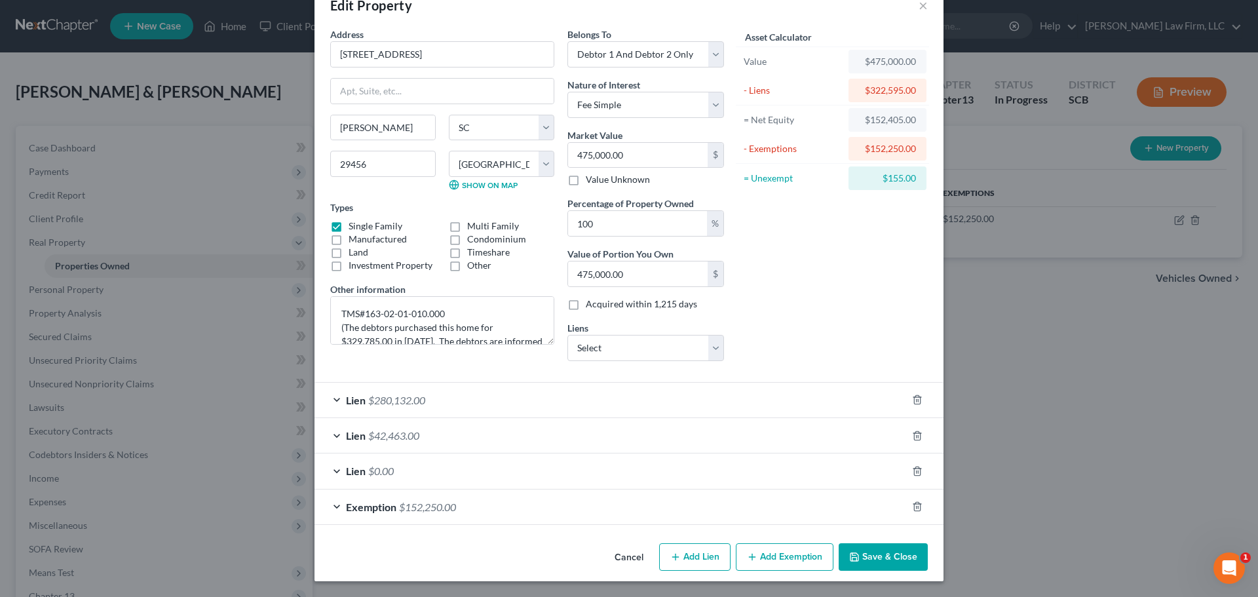
drag, startPoint x: 876, startPoint y: 555, endPoint x: 867, endPoint y: 547, distance: 12.5
click at [876, 555] on button "Save & Close" at bounding box center [882, 557] width 89 height 28
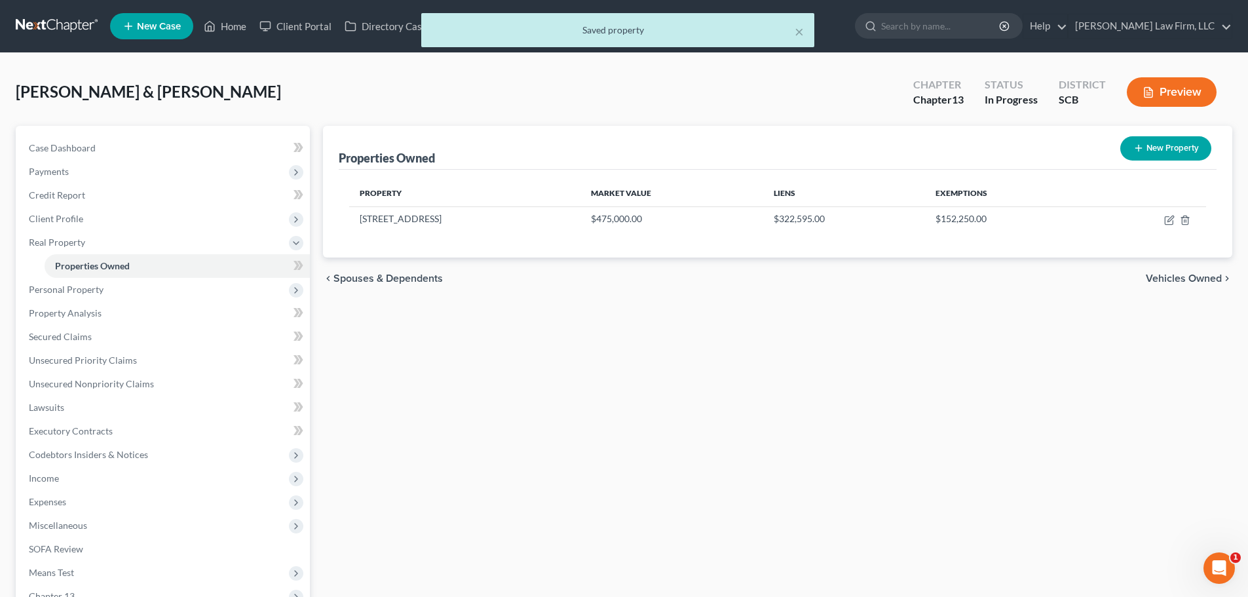
click at [479, 337] on div "Properties Owned New Property Property Market Value Liens Exemptions 4810 Black…" at bounding box center [777, 433] width 922 height 615
click at [84, 291] on span "Personal Property" at bounding box center [66, 289] width 75 height 11
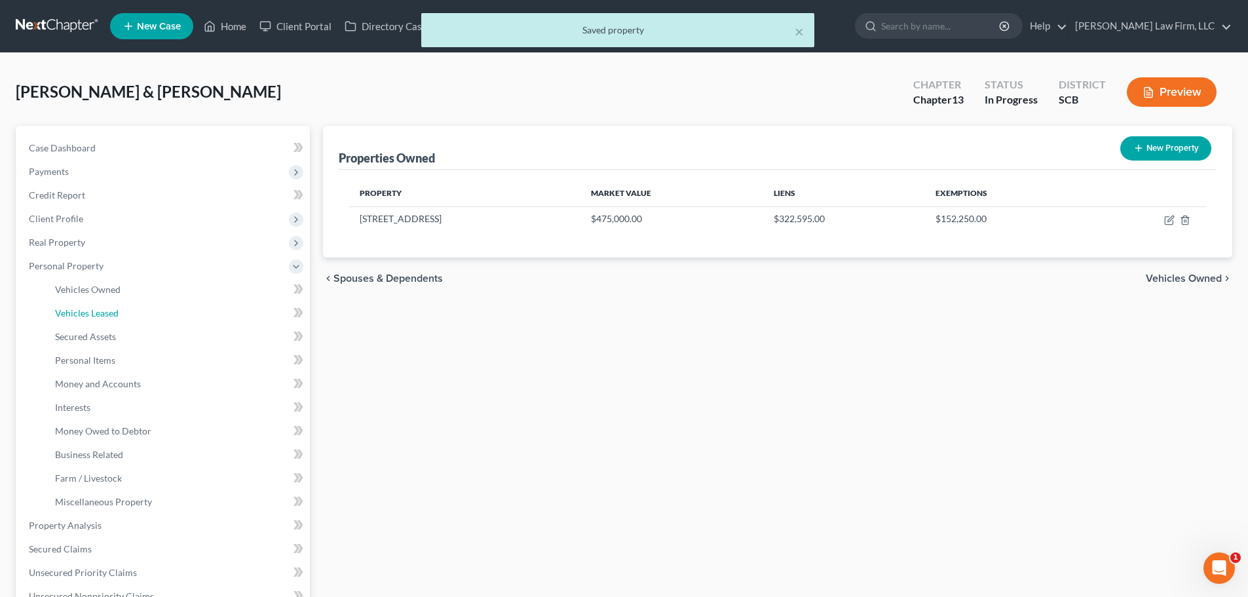
click at [91, 305] on link "Vehicles Leased" at bounding box center [177, 313] width 265 height 24
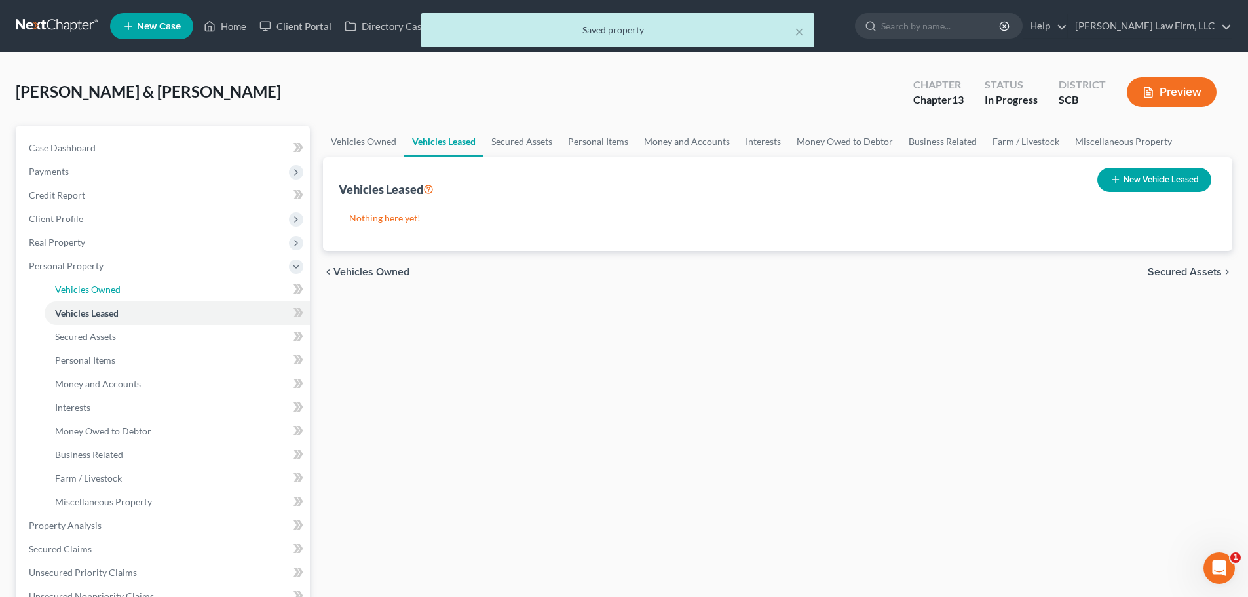
click at [94, 285] on span "Vehicles Owned" at bounding box center [87, 289] width 65 height 11
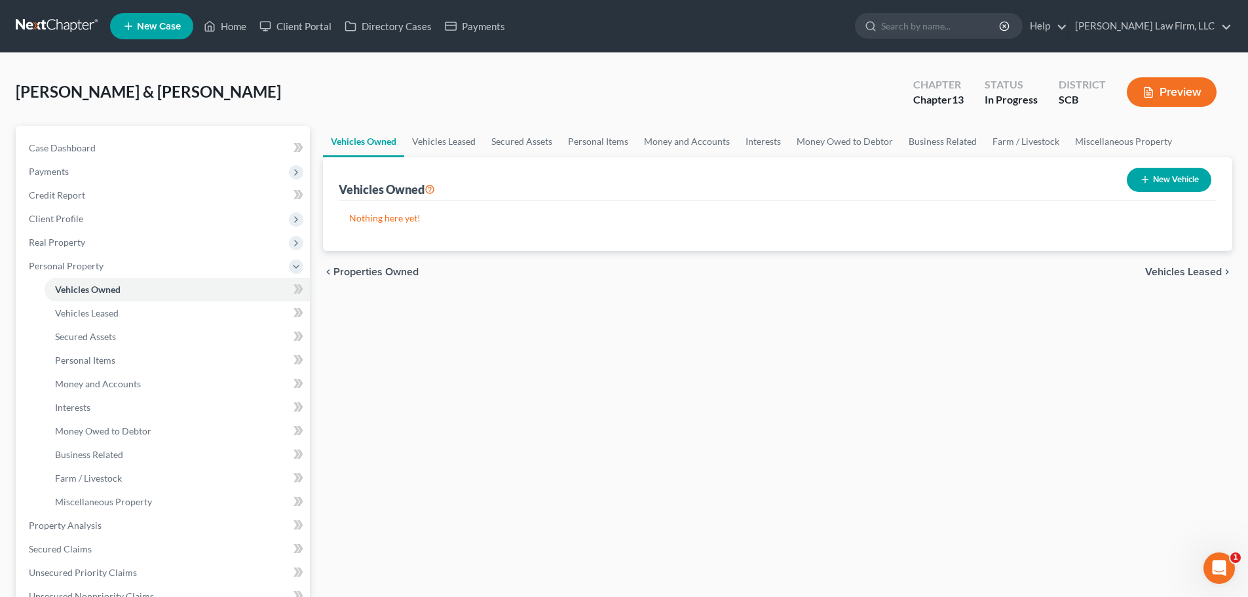
click at [1167, 181] on button "New Vehicle" at bounding box center [1169, 180] width 84 height 24
select select "0"
select select "2"
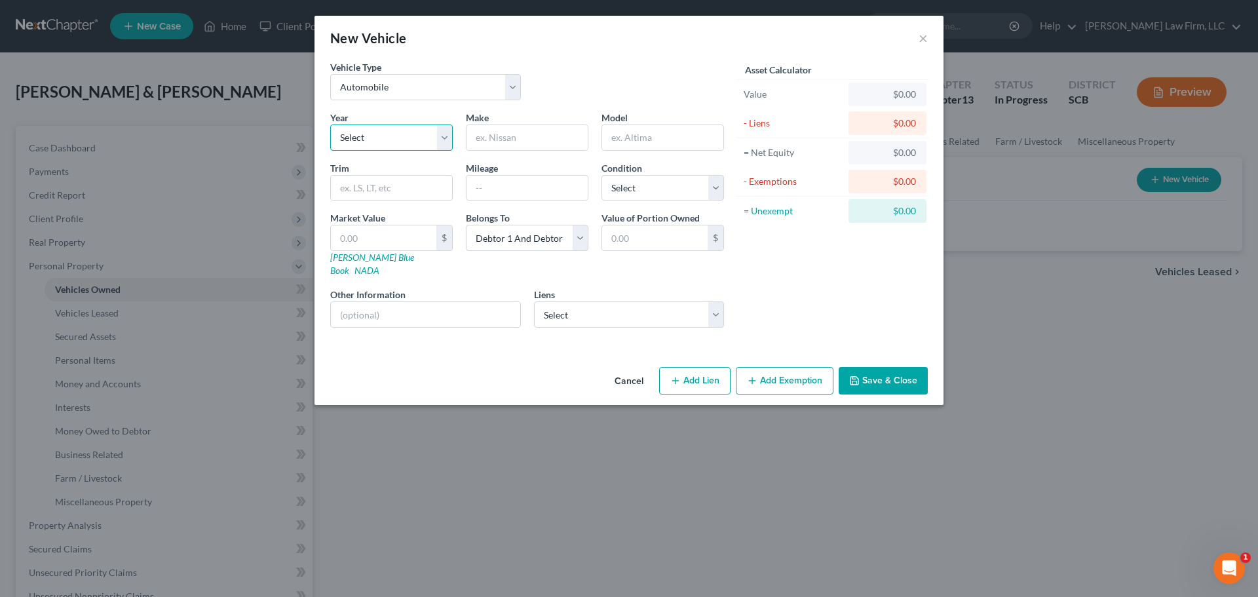
click at [412, 134] on select "Select 2026 2025 2024 2023 2022 2021 2020 2019 2018 2017 2016 2015 2014 2013 20…" at bounding box center [391, 137] width 122 height 26
select select "4"
click at [330, 124] on select "Select 2026 2025 2024 2023 2022 2021 2020 2019 2018 2017 2016 2015 2014 2013 20…" at bounding box center [391, 137] width 122 height 26
type input "Kia"
type input "T"
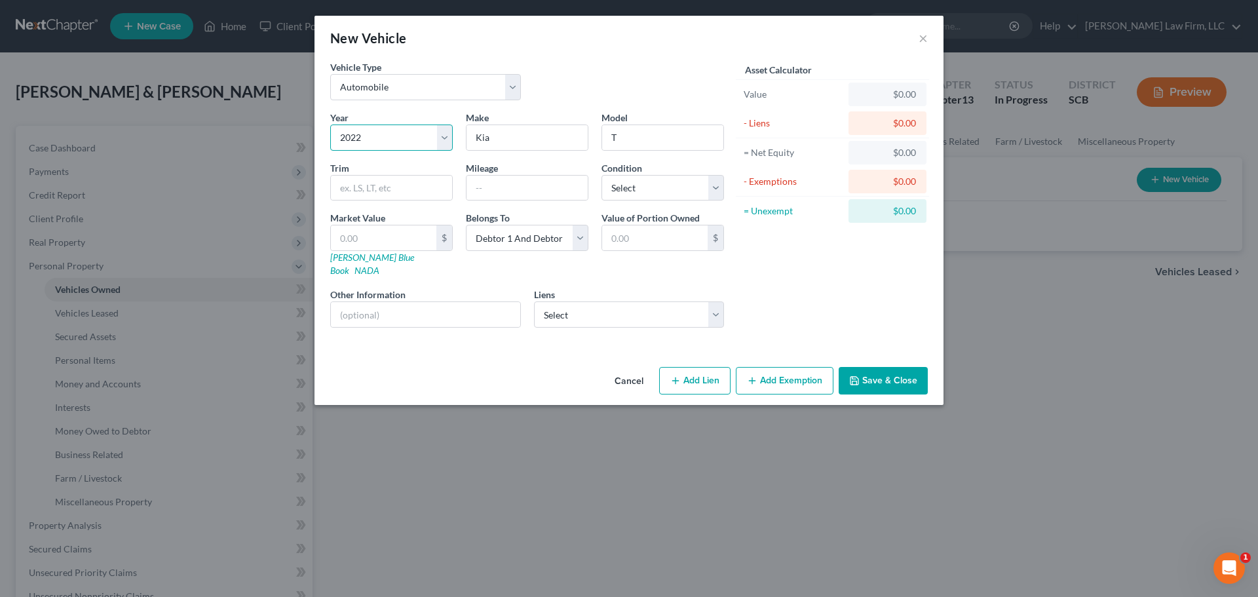
click at [394, 142] on select "Select 2026 2025 2024 2023 2022 2021 2020 2019 2018 2017 2016 2015 2014 2013 20…" at bounding box center [391, 137] width 122 height 26
select select "1"
click at [330, 124] on select "Select 2026 2025 2024 2023 2022 2021 2020 2019 2018 2017 2016 2015 2014 2013 20…" at bounding box center [391, 137] width 122 height 26
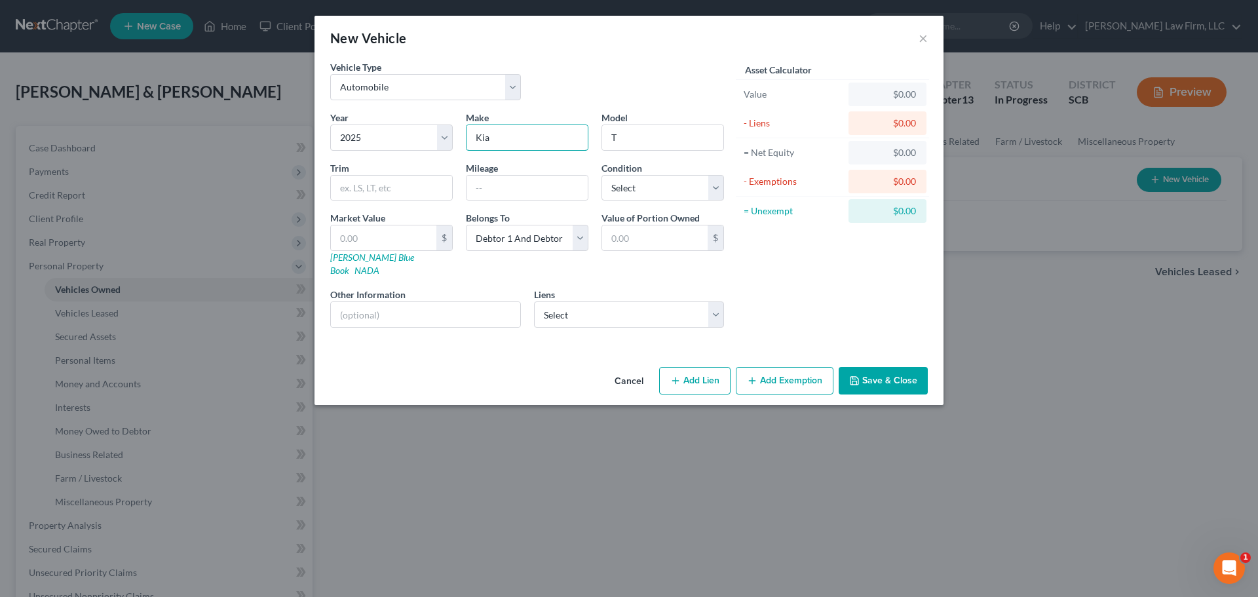
type input "Kia"
type input "Telluride"
type input "EX"
type input "5243"
select select "0"
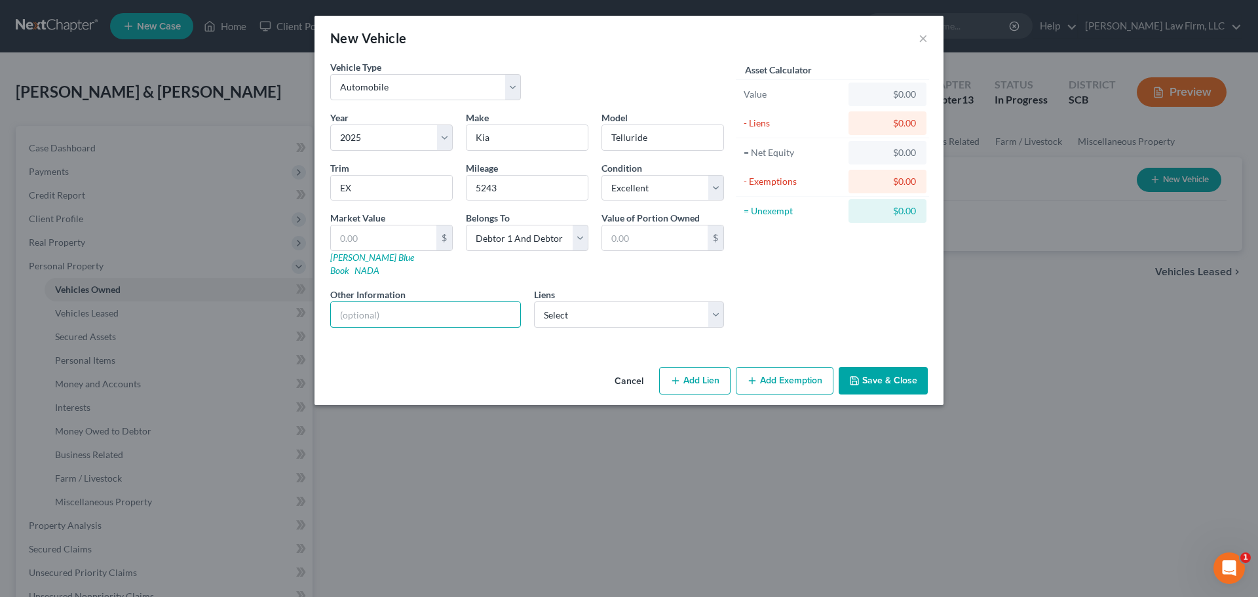
click at [383, 302] on input "text" at bounding box center [425, 314] width 189 height 25
type input "VIN: 5XYP34GC8SG630861"
click at [605, 301] on select "Select Ally Fincl - $48,585.00 South Carolina Feder - $36,698.00" at bounding box center [629, 314] width 191 height 26
select select "0"
click at [534, 301] on select "Select Ally Fincl - $48,585.00 South Carolina Feder - $36,698.00" at bounding box center [629, 314] width 191 height 26
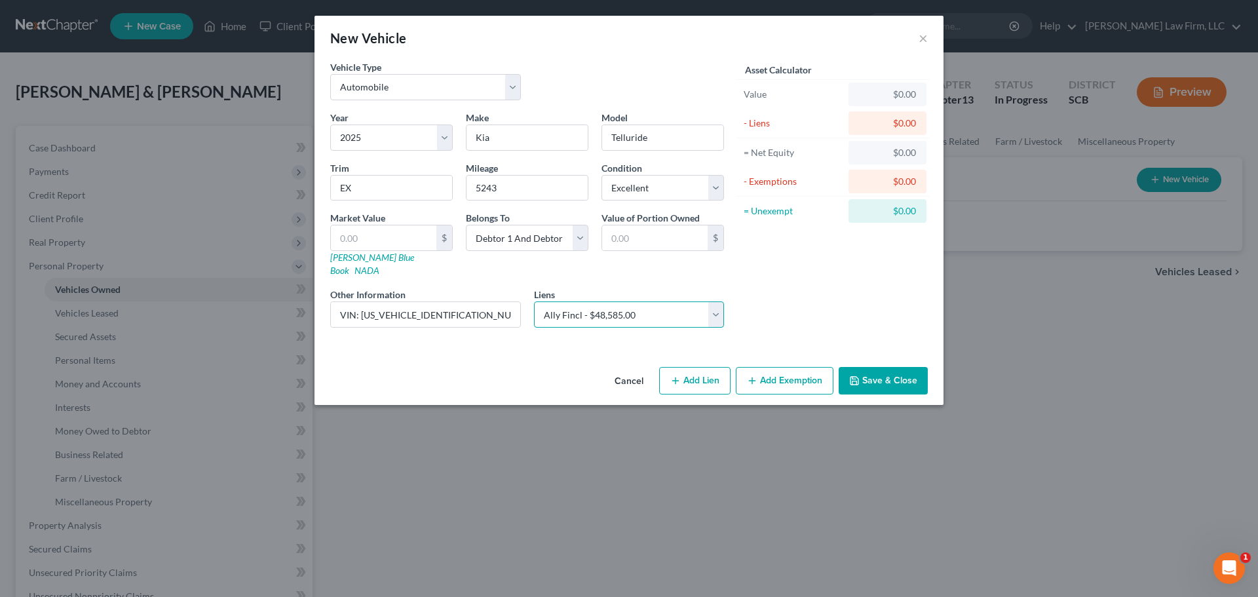
select select
select select "24"
select select "2"
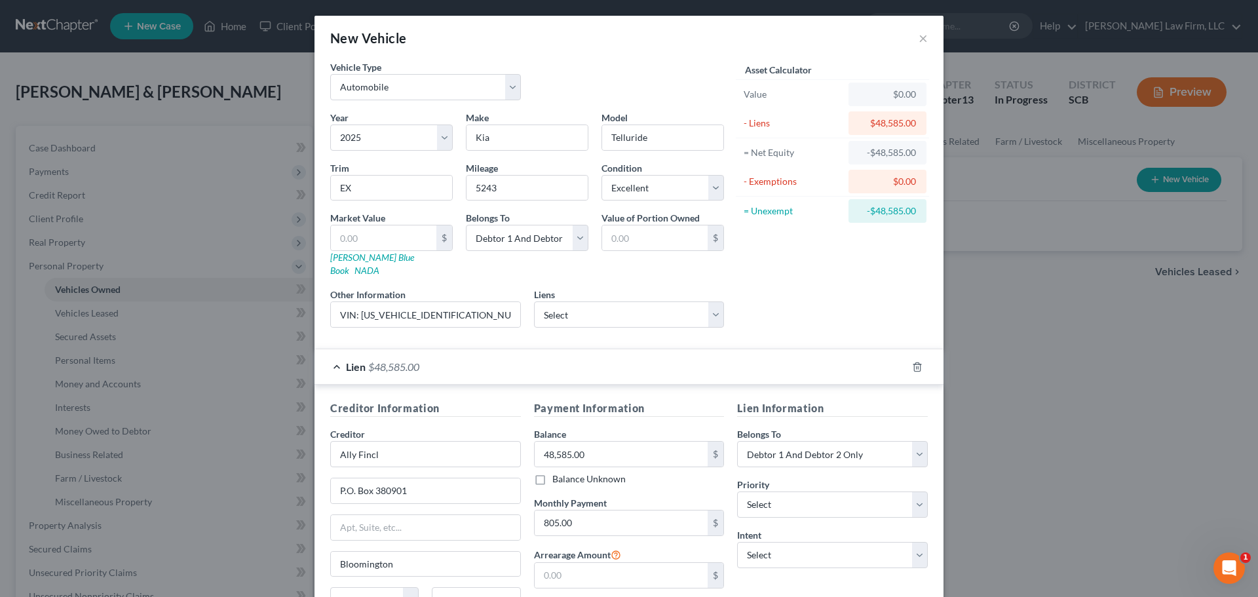
click at [814, 304] on div "Asset Calculator Value $0.00 - Liens $48,585.00 = Net Equity -$48,585.00 - Exem…" at bounding box center [832, 199] width 204 height 278
click at [475, 185] on input "5243" at bounding box center [526, 188] width 121 height 25
type input "5,243"
click at [504, 330] on form "Vehicle Type Select Automobile Truck Trailer Watercraft Aircraft Motor Home Atv…" at bounding box center [628, 358] width 597 height 597
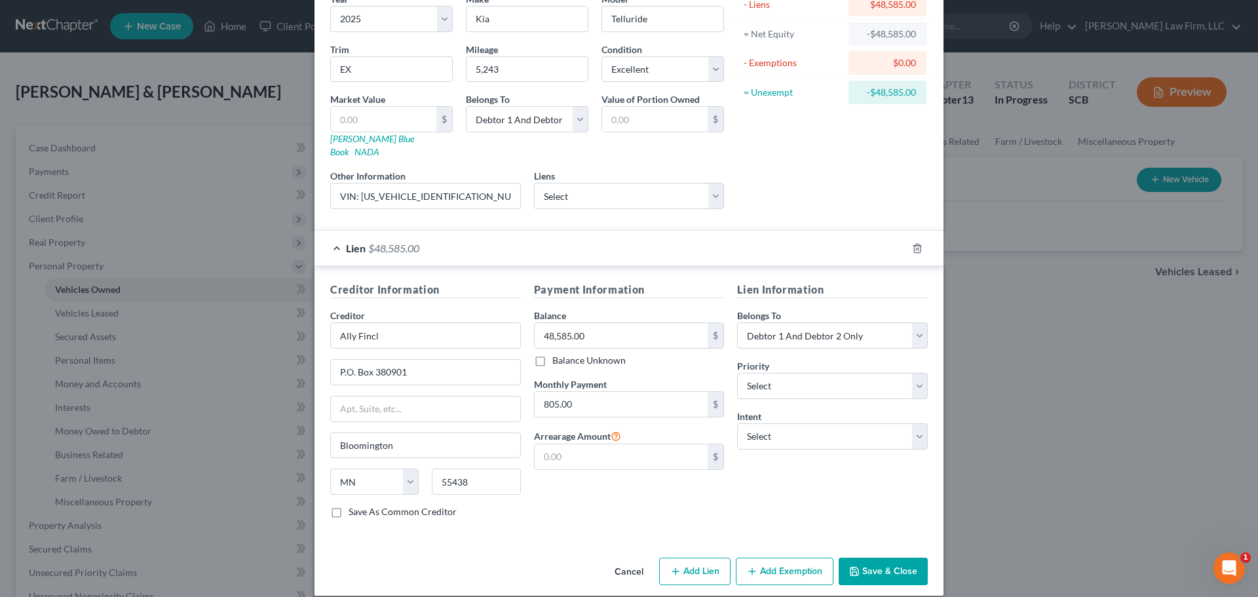
scroll to position [120, 0]
click at [905, 556] on button "Save & Close" at bounding box center [882, 570] width 89 height 28
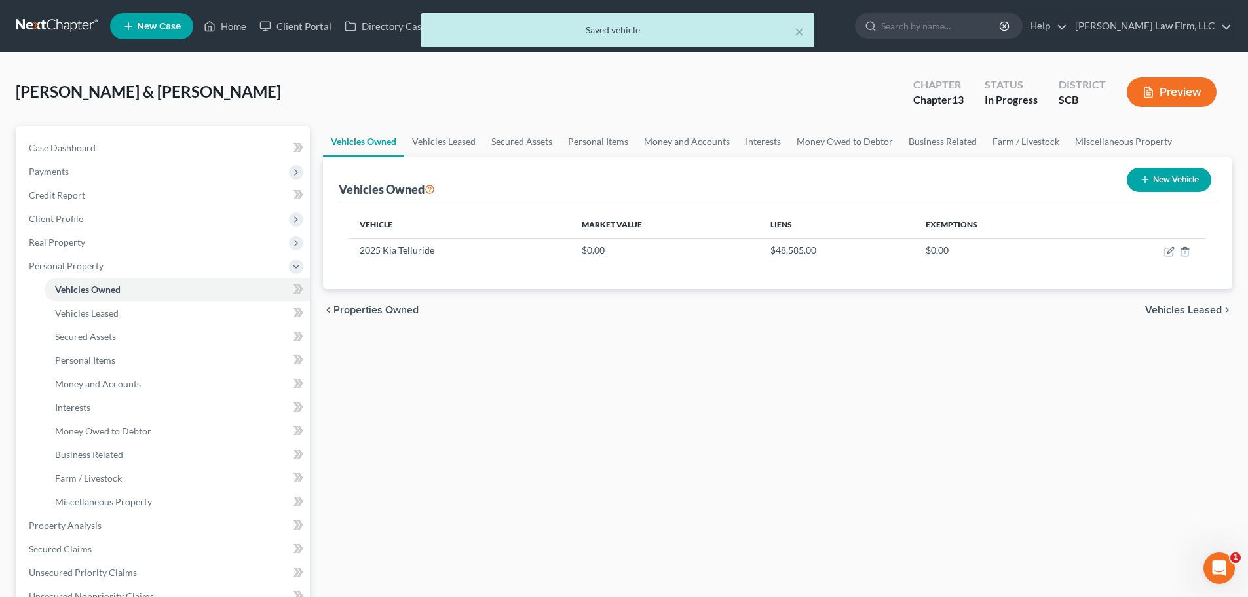
click at [934, 415] on div "Vehicles Owned Vehicles Leased Secured Assets Personal Items Money and Accounts…" at bounding box center [777, 539] width 922 height 827
click at [1167, 178] on button "New Vehicle" at bounding box center [1169, 180] width 84 height 24
select select "0"
select select "2"
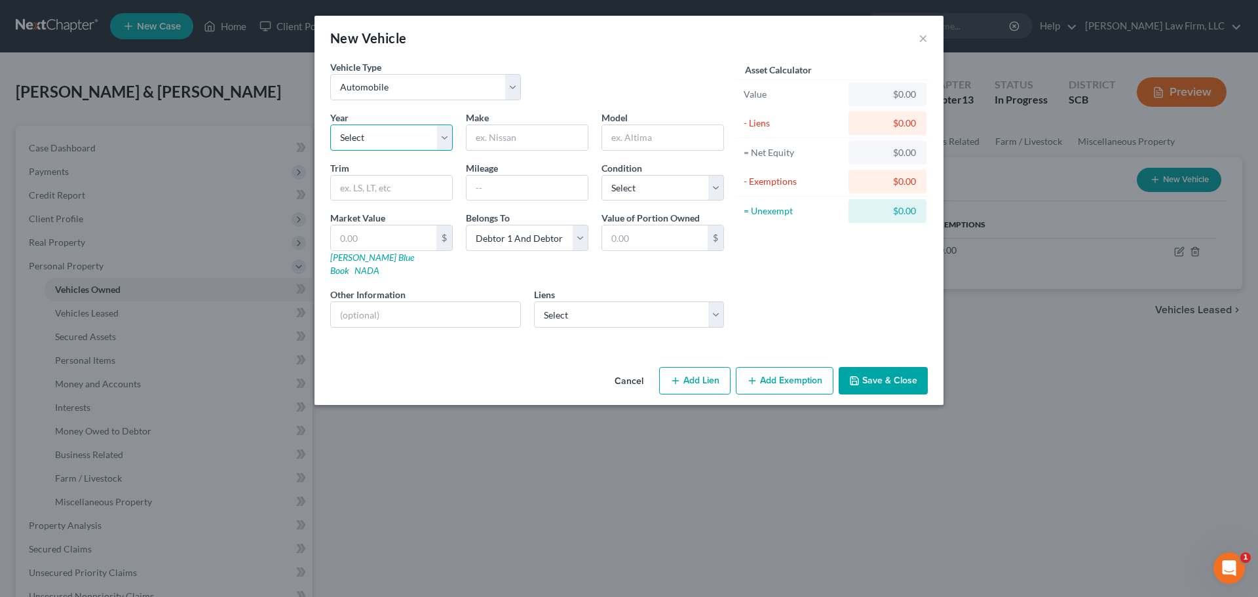
click at [398, 138] on select "Select 2026 2025 2024 2023 2022 2021 2020 2019 2018 2017 2016 2015 2014 2013 20…" at bounding box center [391, 137] width 122 height 26
select select "4"
click at [330, 124] on select "Select 2026 2025 2024 2023 2022 2021 2020 2019 2018 2017 2016 2015 2014 2013 20…" at bounding box center [391, 137] width 122 height 26
type input "d"
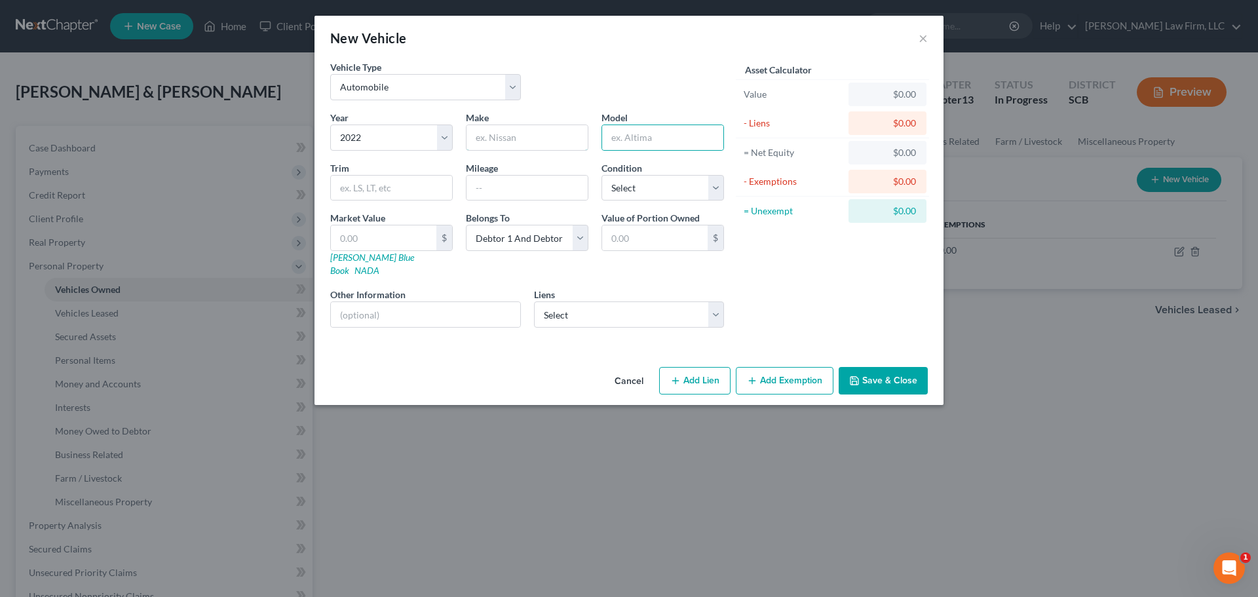
click at [506, 140] on input "text" at bounding box center [526, 137] width 121 height 25
type input "d"
type input "Dodge"
type input "Ram 2500"
type input "42,825"
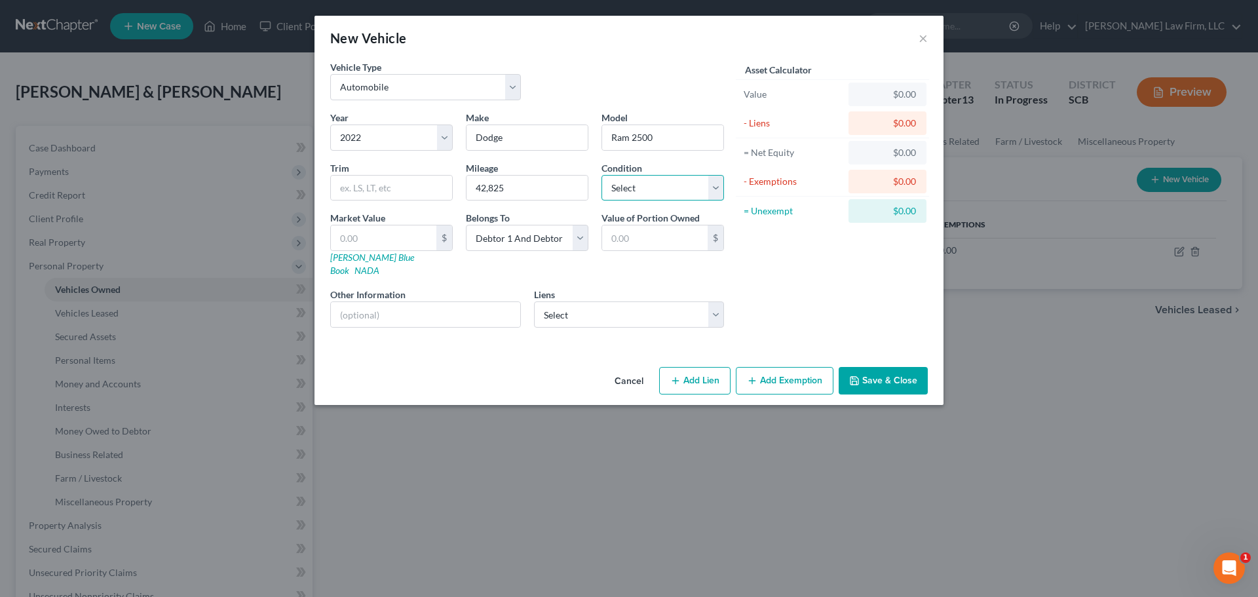
select select "1"
click at [579, 266] on div "Year Select 2026 2025 2024 2023 2022 2021 2020 2019 2018 2017 2016 2015 2014 20…" at bounding box center [527, 224] width 407 height 227
click at [567, 245] on select "Select Debtor 1 Only Debtor 2 Only Debtor 1 And Debtor 2 Only At Least One Of T…" at bounding box center [527, 238] width 122 height 26
select select "0"
click at [466, 225] on select "Select Debtor 1 Only Debtor 2 Only Debtor 1 And Debtor 2 Only At Least One Of T…" at bounding box center [527, 238] width 122 height 26
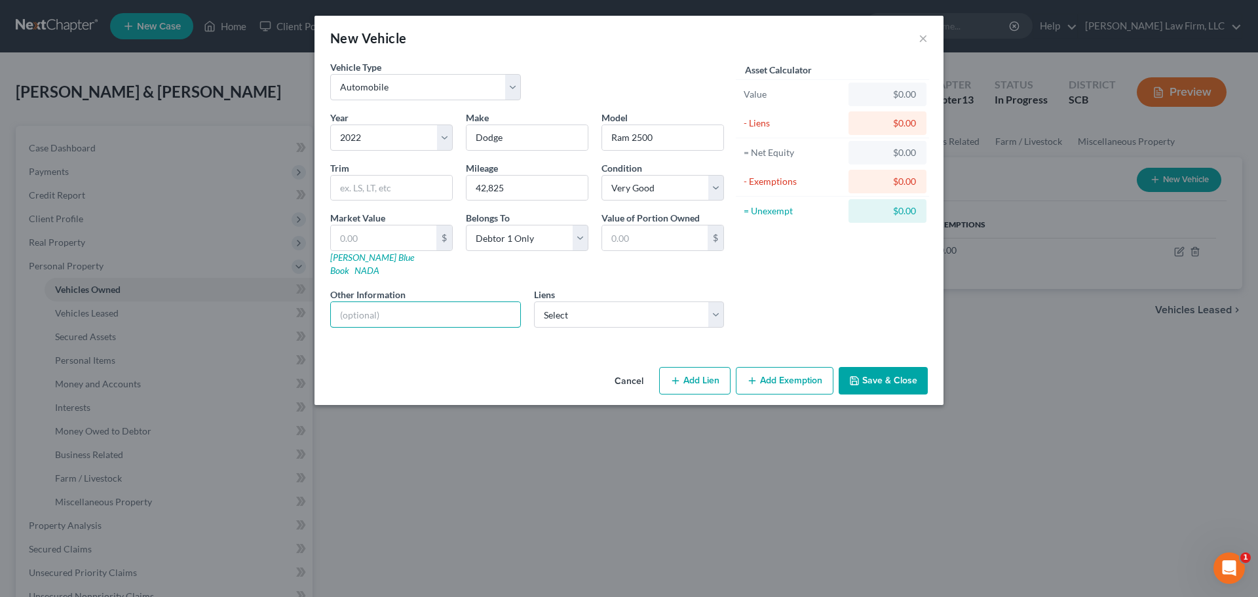
click at [449, 302] on input "text" at bounding box center [425, 314] width 189 height 25
type input "VIN: 3C6UR5FL9NG121609"
select select "42"
select select "2"
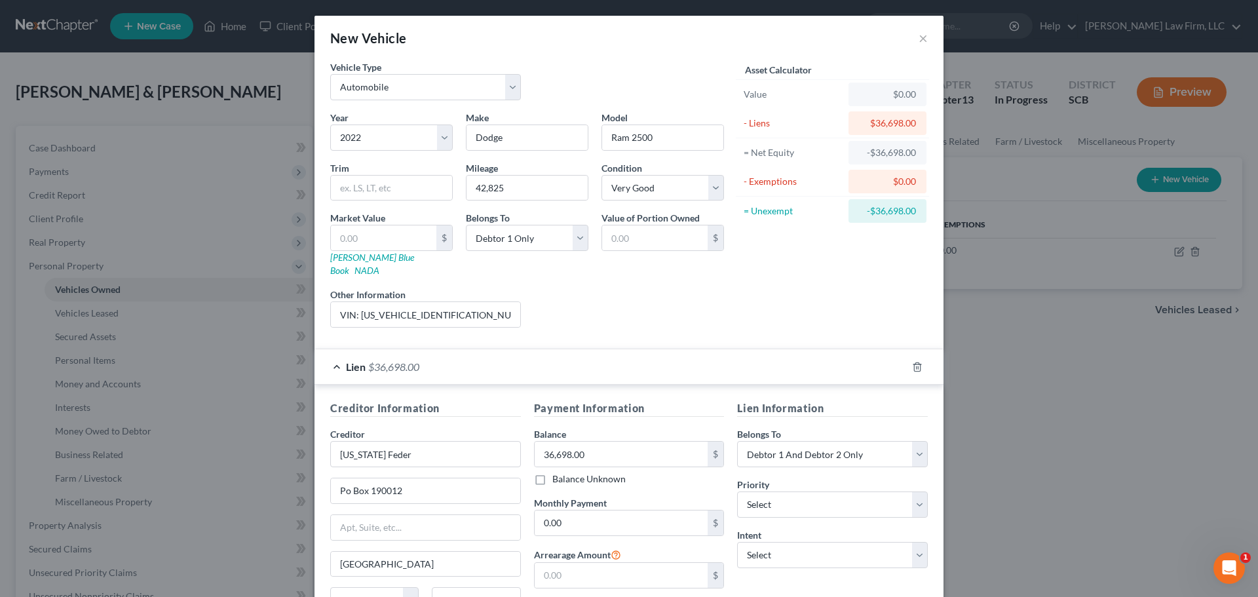
click at [616, 312] on div "Liens Select" at bounding box center [629, 308] width 204 height 40
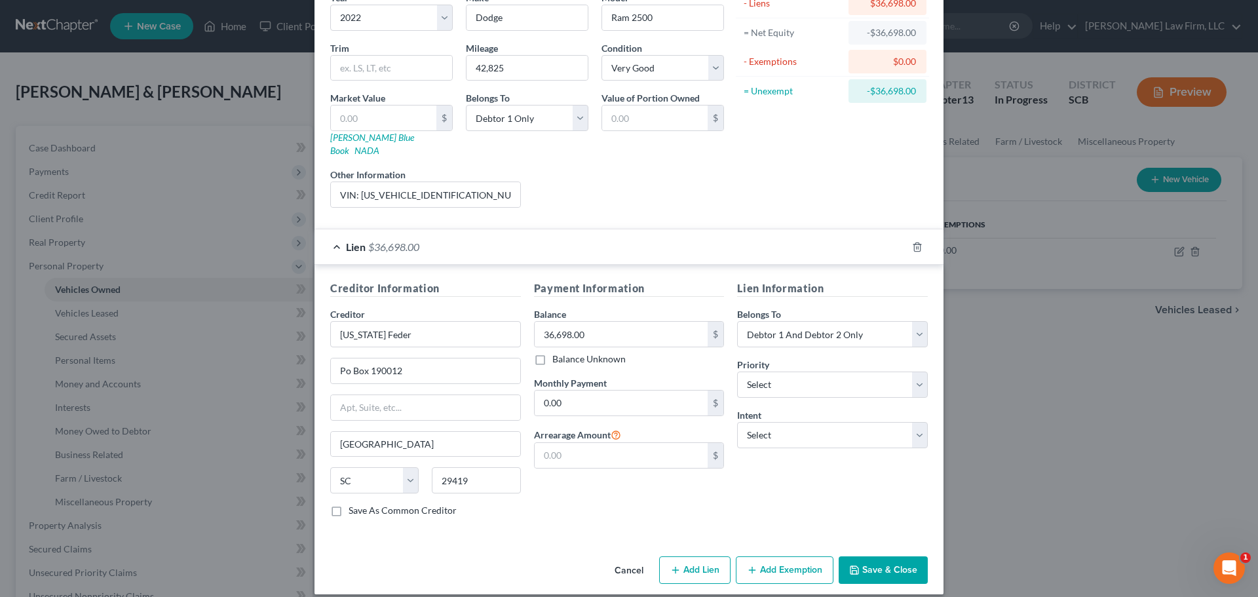
click at [891, 557] on button "Save & Close" at bounding box center [882, 570] width 89 height 28
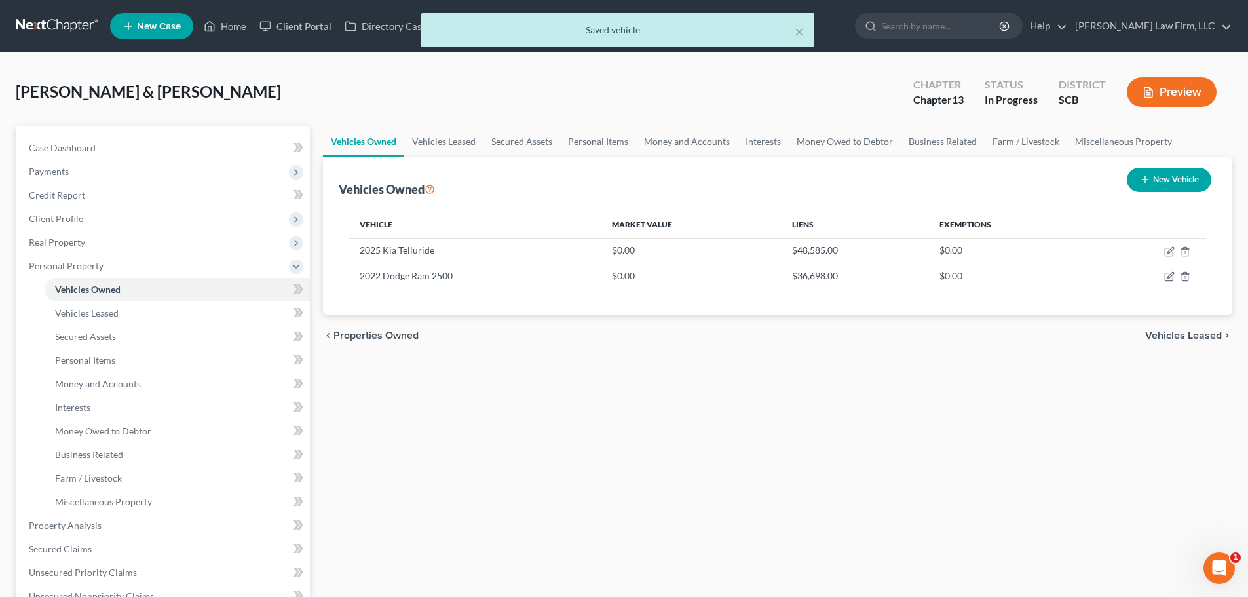
click at [1163, 182] on button "New Vehicle" at bounding box center [1169, 180] width 84 height 24
select select "0"
select select "2"
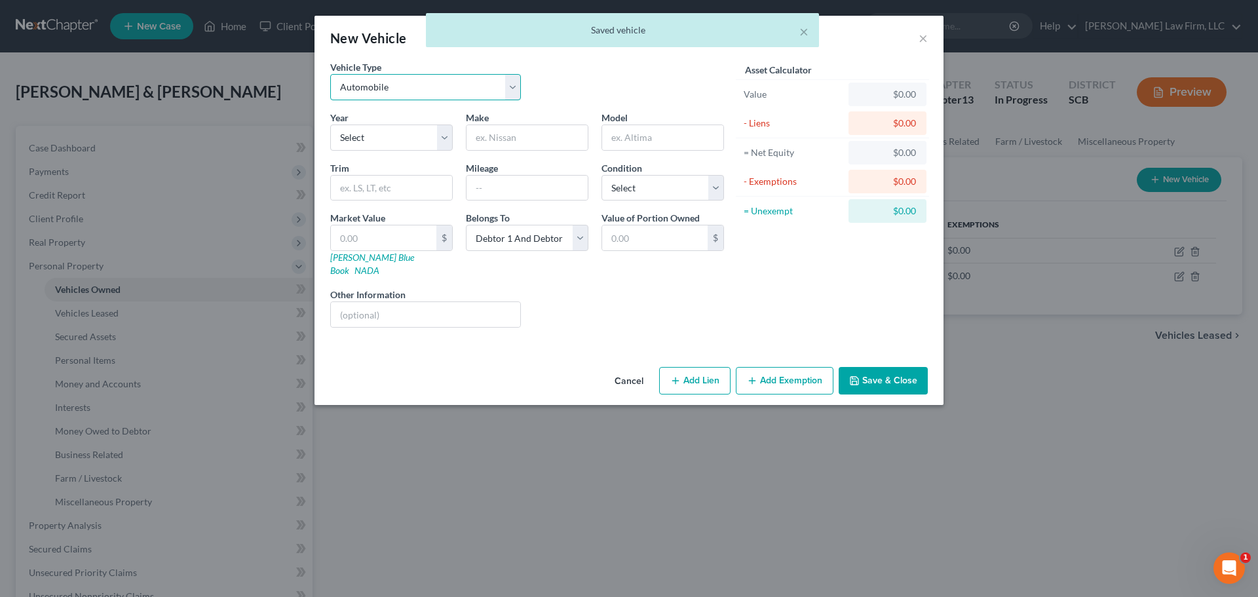
click at [404, 82] on select "Select Automobile Truck Trailer Watercraft Aircraft Motor Home Atv Other Vehicle" at bounding box center [425, 87] width 191 height 26
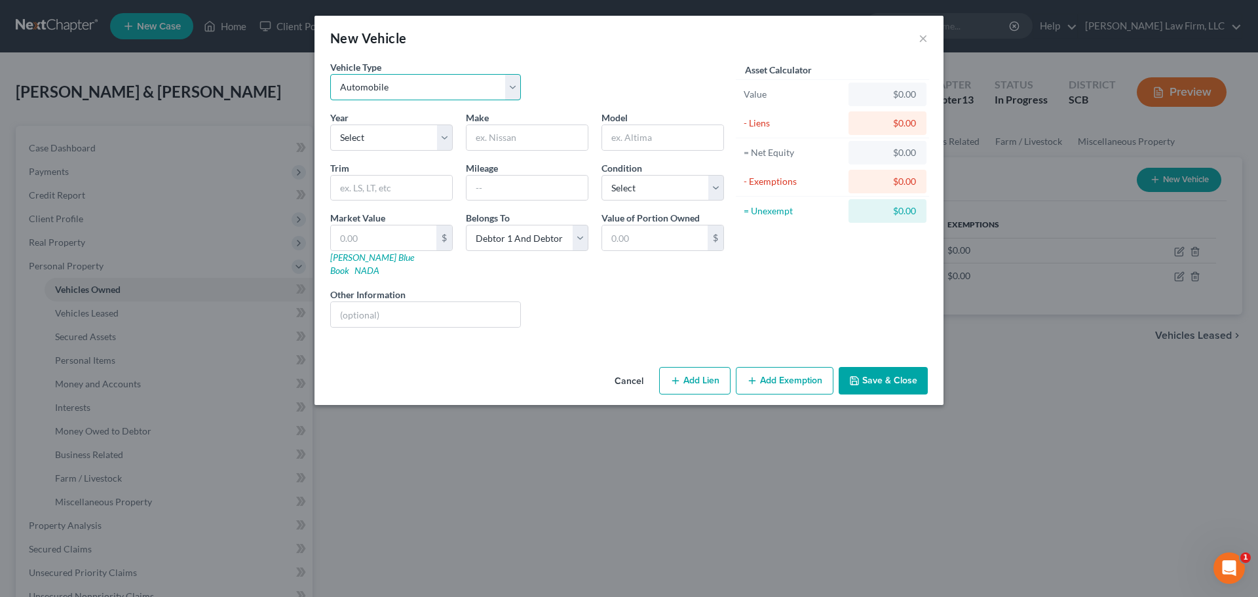
select select "7"
click at [330, 74] on select "Select Automobile Truck Trailer Watercraft Aircraft Motor Home Atv Other Vehicle" at bounding box center [425, 87] width 191 height 26
click at [409, 136] on select "Select 2026 2025 2024 2023 2022 2021 2020 2019 2018 2017 2016 2015 2014 2013 20…" at bounding box center [391, 137] width 122 height 26
select select "4"
click at [508, 145] on input "text" at bounding box center [526, 137] width 121 height 25
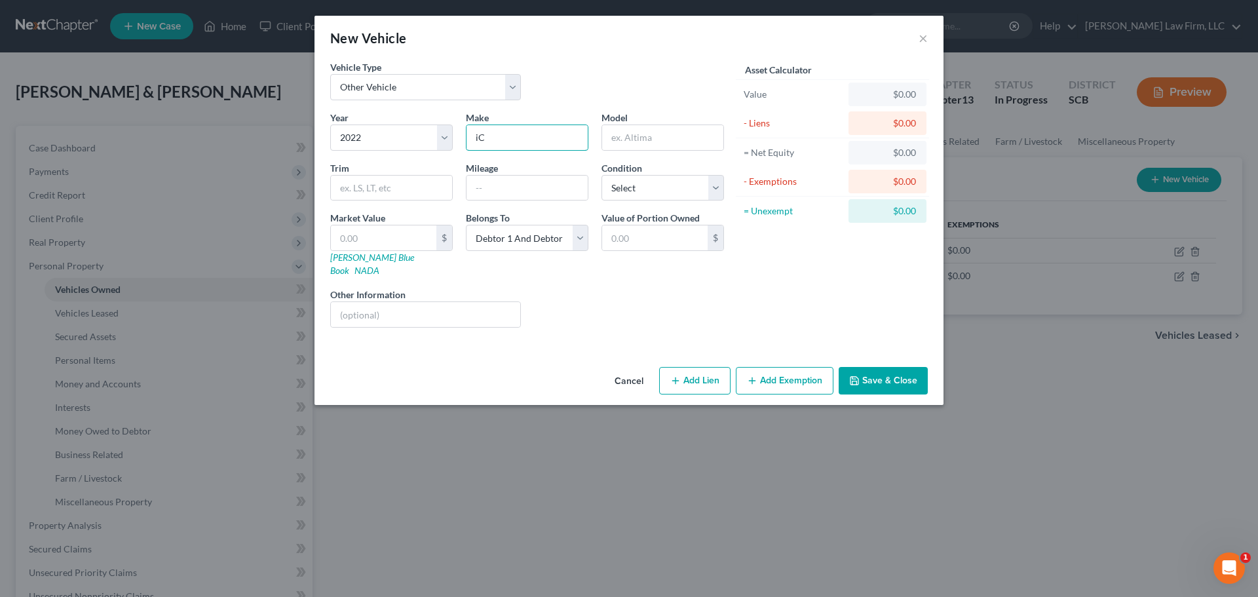
type input "i"
type input "Icon 140L"
type input "Golfcart"
select select "2"
type input "5"
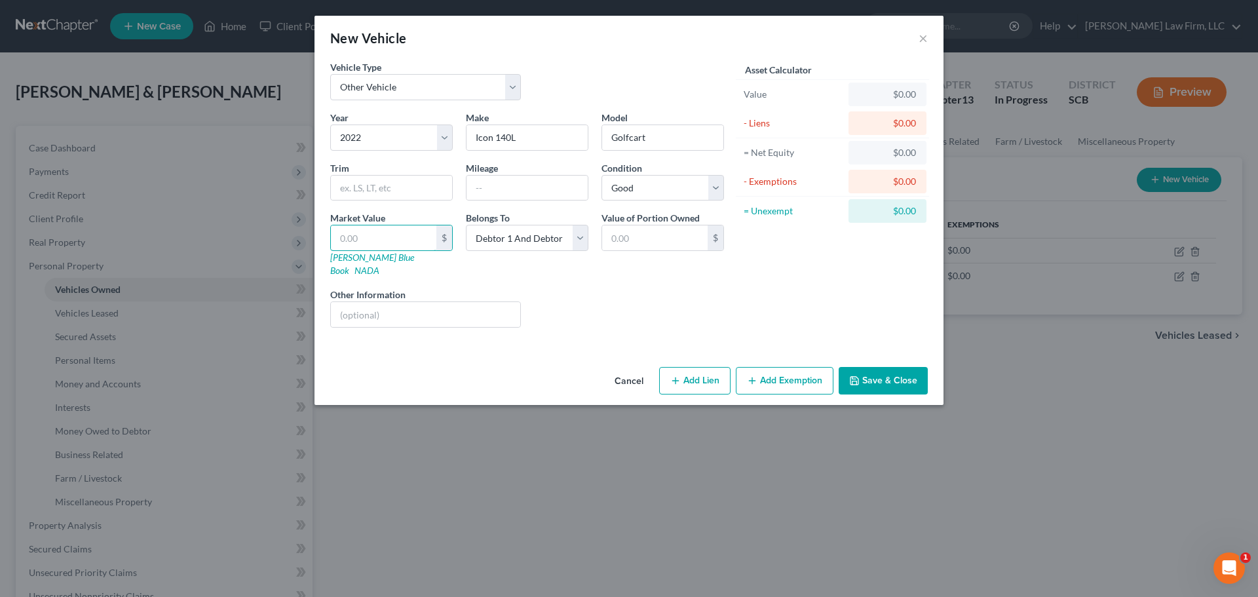
type input "5.00"
type input "50"
type input "50.00"
type input "500"
type input "500.00"
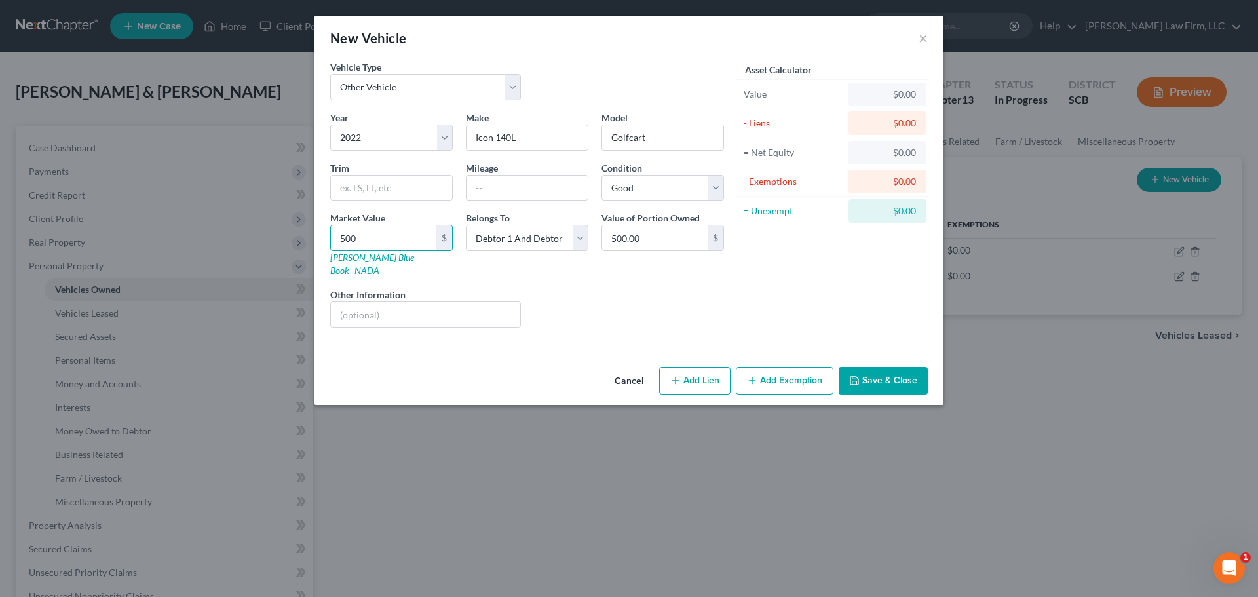
type input "5000"
type input "5,000.00"
type input "5,000"
drag, startPoint x: 412, startPoint y: 295, endPoint x: 454, endPoint y: 295, distance: 41.9
click at [412, 302] on input "text" at bounding box center [425, 314] width 189 height 25
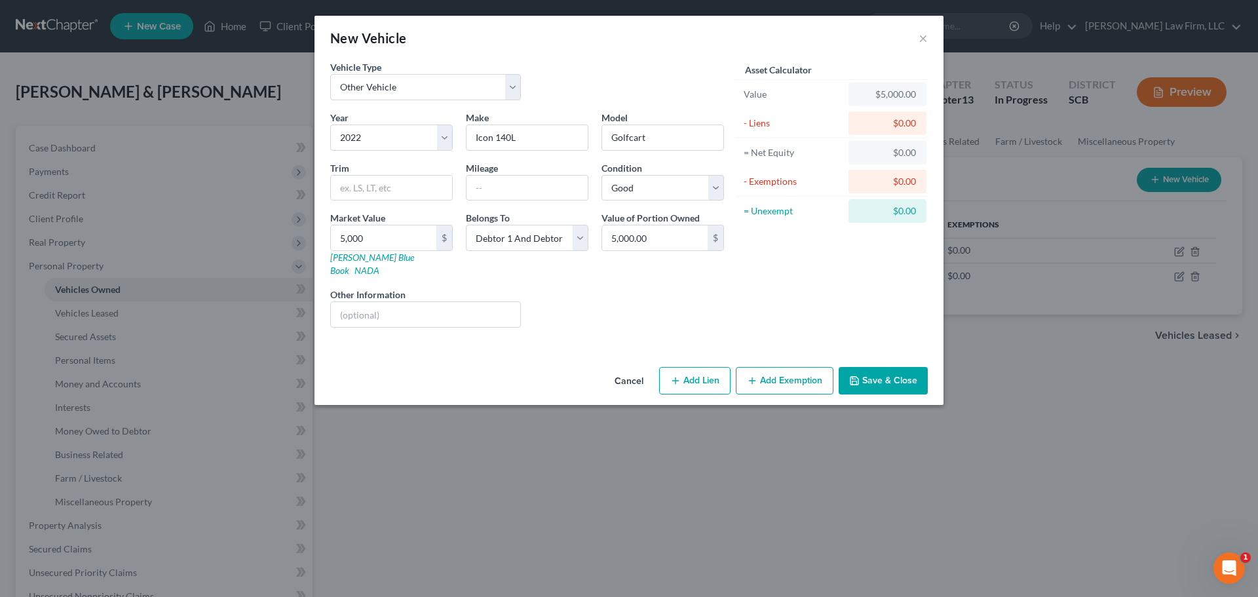
drag, startPoint x: 854, startPoint y: 326, endPoint x: 871, endPoint y: 336, distance: 19.7
click at [854, 326] on div "Vehicle Type Select Automobile Truck Trailer Watercraft Aircraft Motor Home Atv…" at bounding box center [628, 210] width 629 height 301
click at [905, 374] on button "Save & Close" at bounding box center [882, 381] width 89 height 28
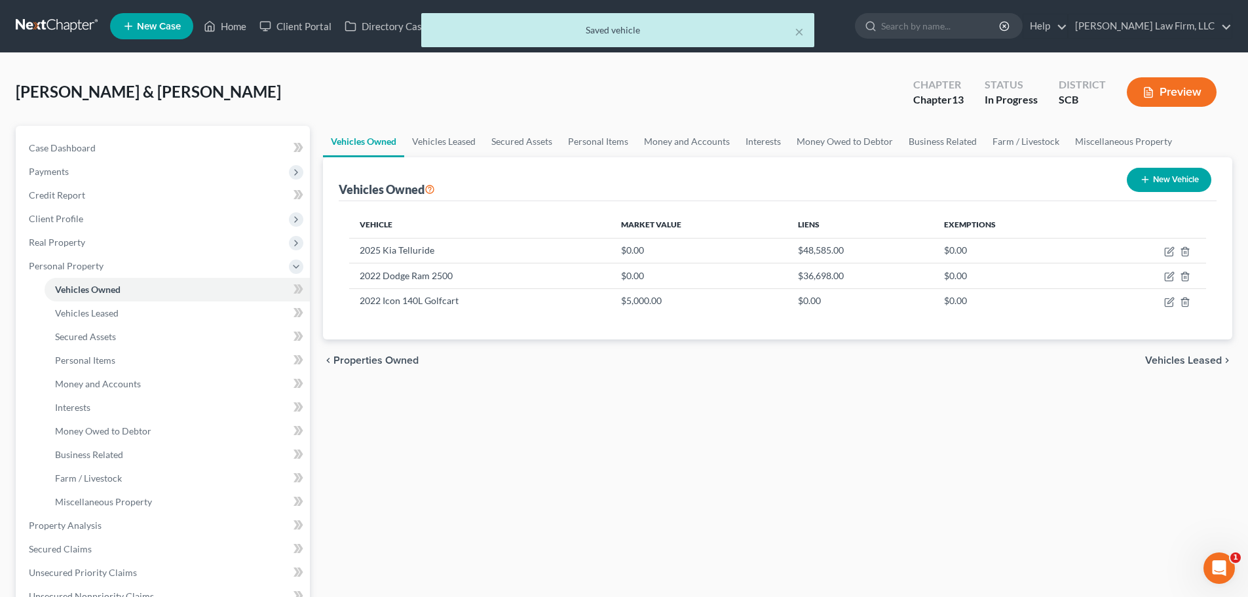
click at [895, 368] on div "chevron_left Properties Owned Vehicles Leased chevron_right" at bounding box center [777, 360] width 909 height 42
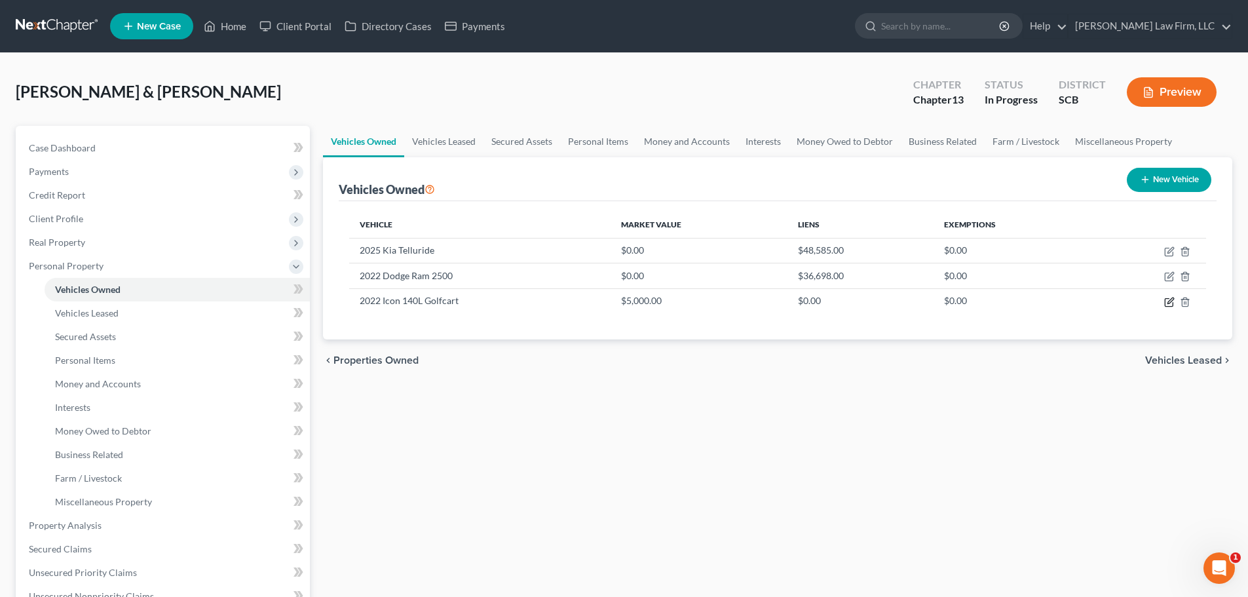
click at [1167, 302] on icon "button" at bounding box center [1169, 302] width 10 height 10
select select "7"
select select "4"
select select "2"
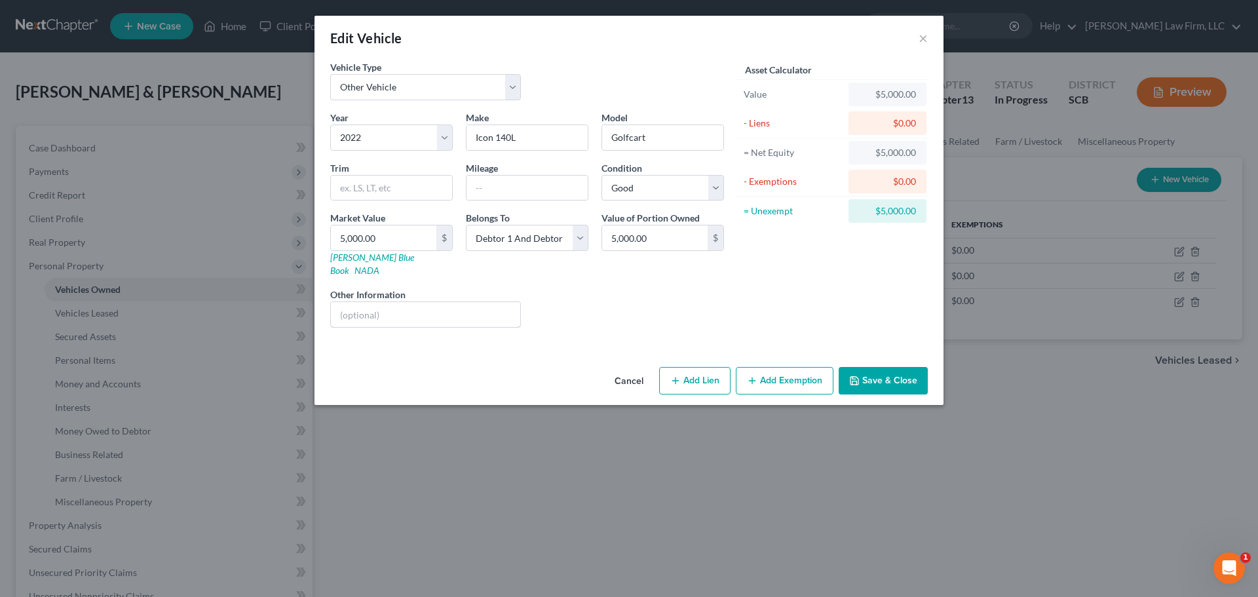
click at [440, 302] on input "text" at bounding box center [425, 314] width 189 height 25
type input "(No Lien)"
click at [401, 302] on input "(No Lien)" at bounding box center [425, 314] width 189 height 25
click at [879, 367] on button "Save & Close" at bounding box center [882, 381] width 89 height 28
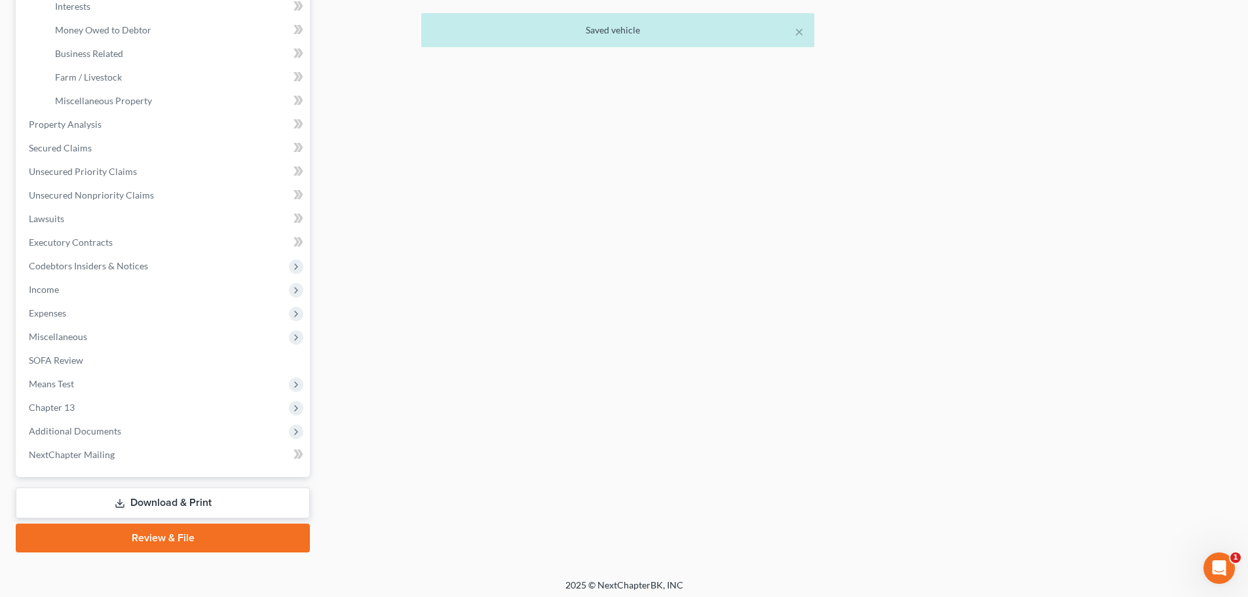
scroll to position [406, 0]
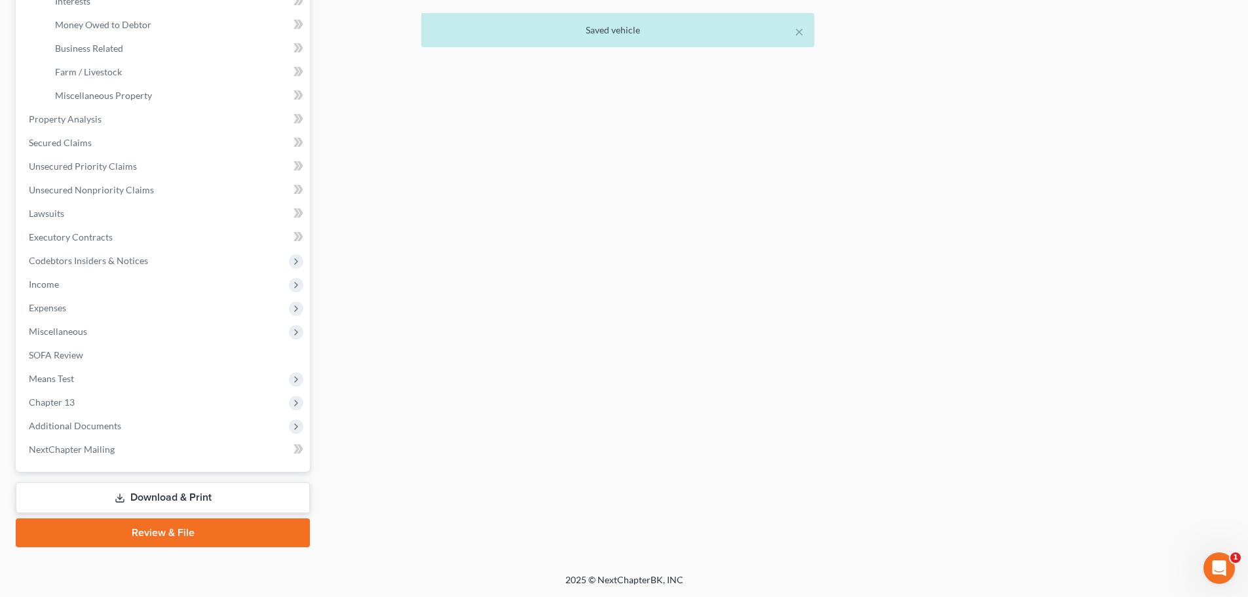
click at [75, 426] on span "Additional Documents" at bounding box center [75, 425] width 92 height 11
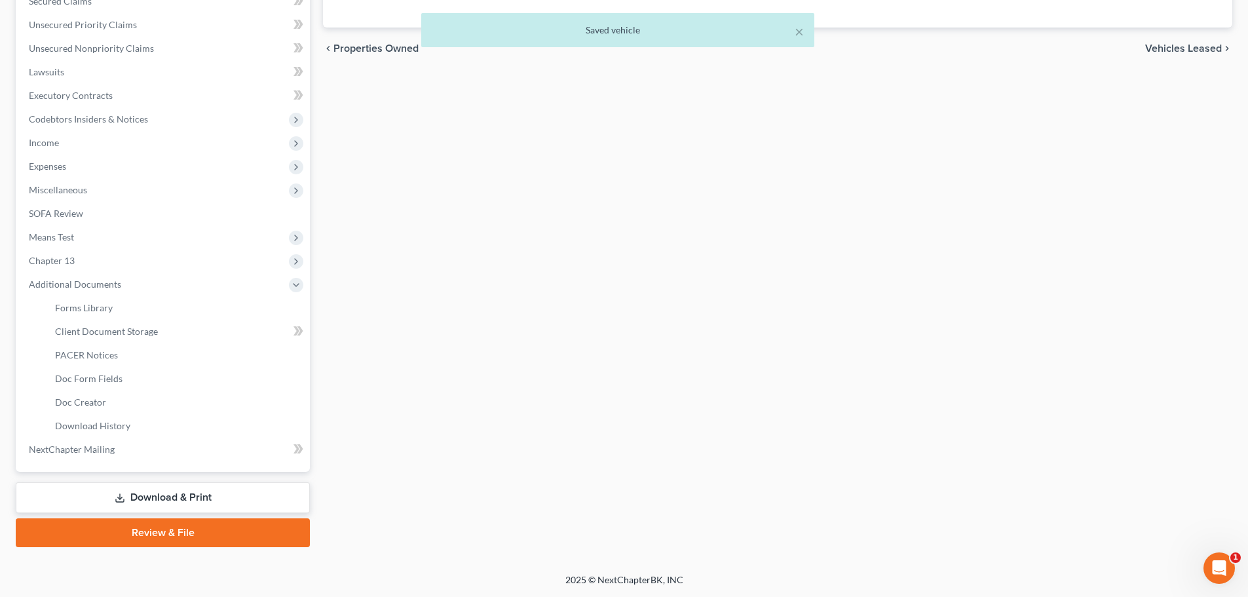
scroll to position [312, 0]
click at [119, 332] on span "Client Document Storage" at bounding box center [106, 331] width 103 height 11
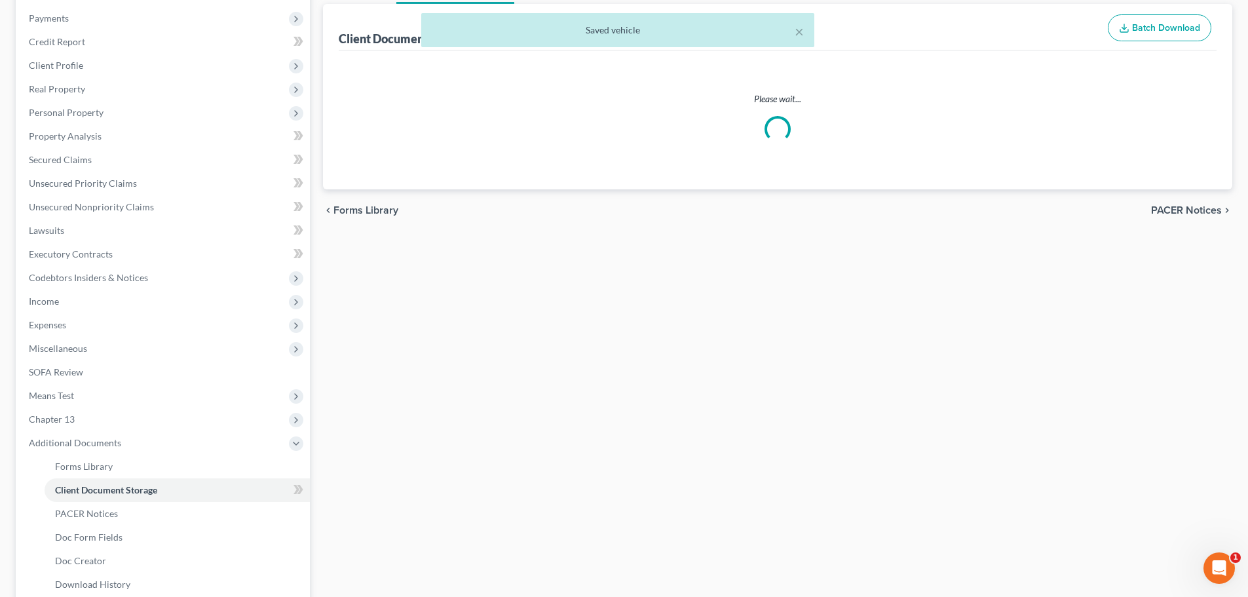
scroll to position [64, 0]
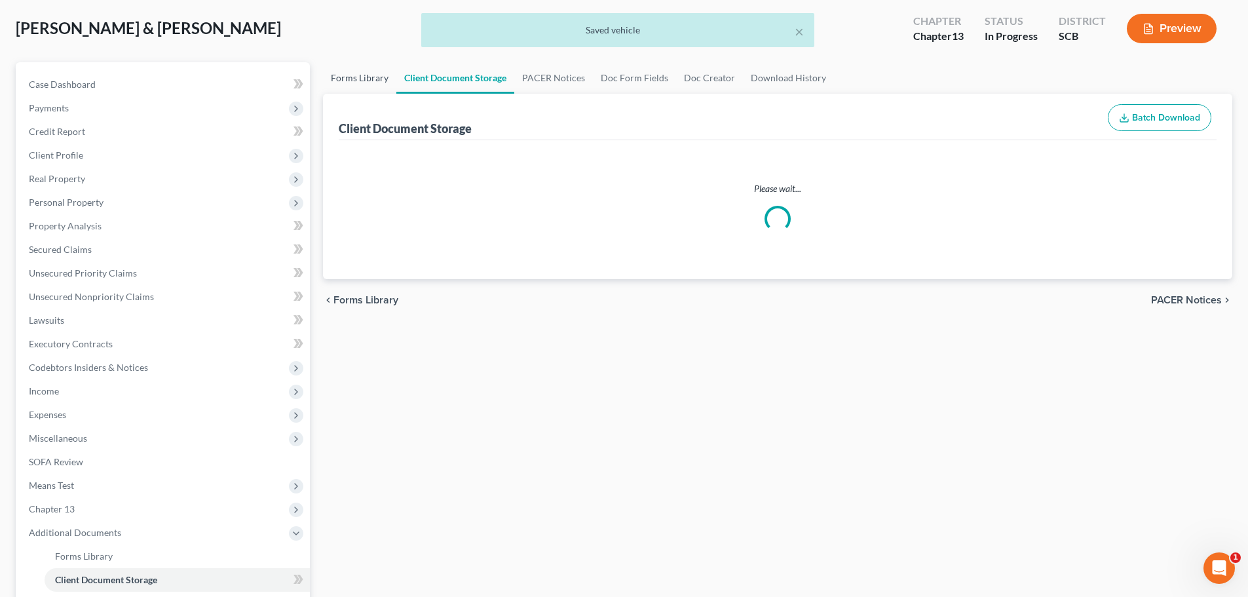
click at [340, 94] on link "Forms Library" at bounding box center [359, 77] width 73 height 31
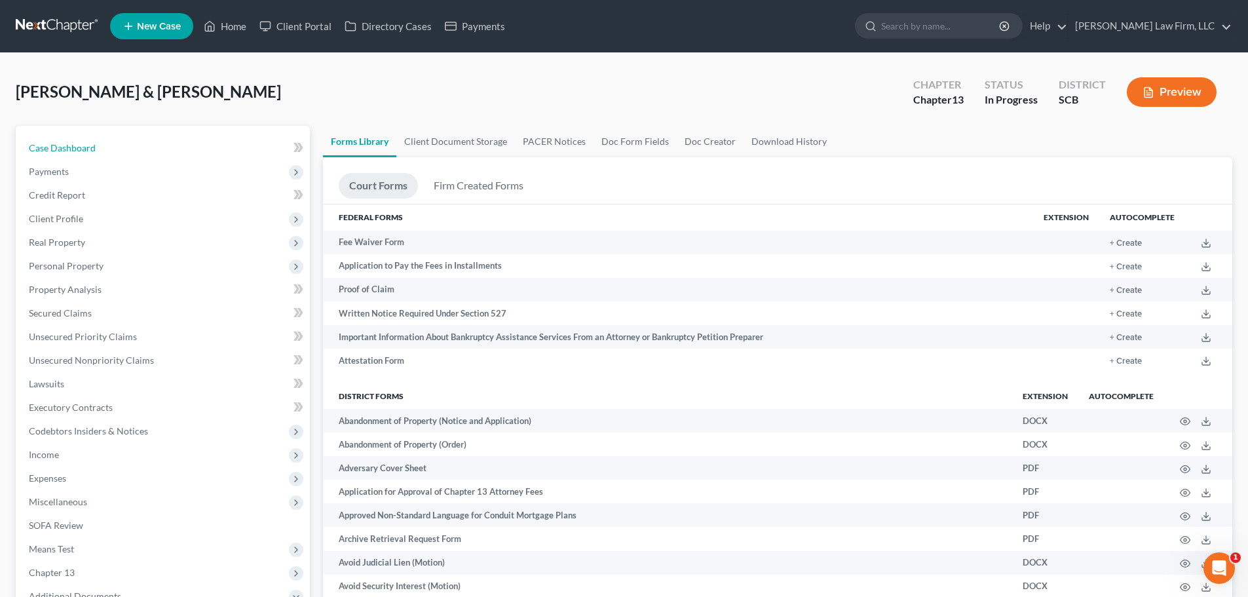
click at [48, 147] on span "Case Dashboard" at bounding box center [62, 147] width 67 height 11
select select "0"
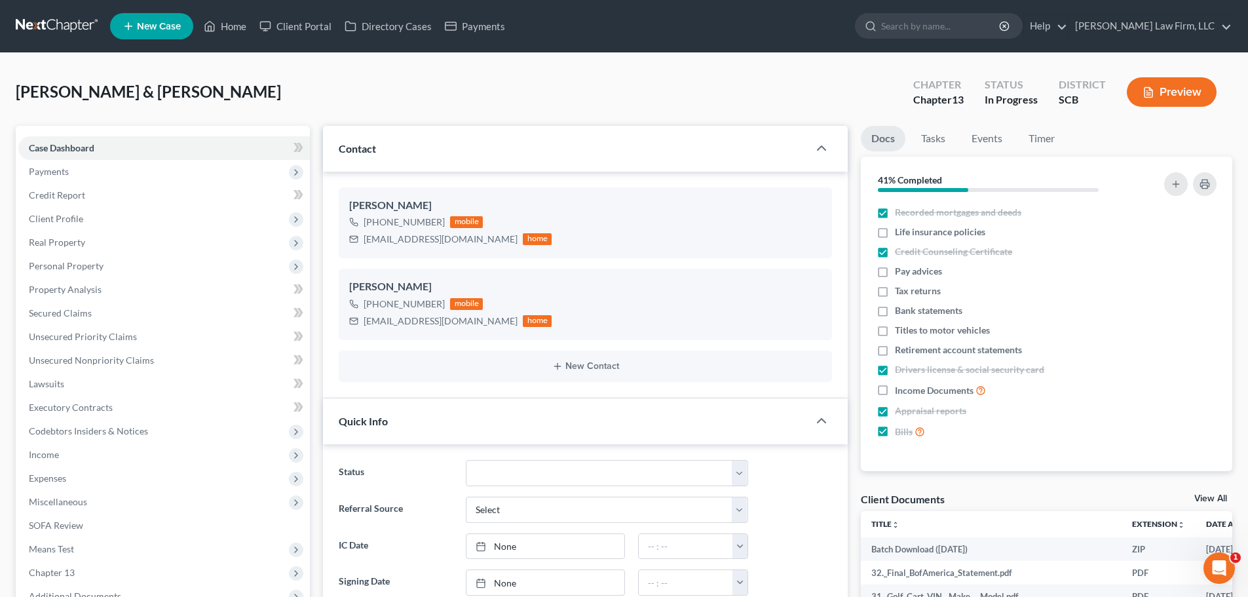
click at [656, 229] on div "+1 (615) 557-2471 mobile loricprice@gmail.com home" at bounding box center [585, 231] width 472 height 34
click at [798, 245] on icon "button" at bounding box center [800, 247] width 10 height 10
select select "0"
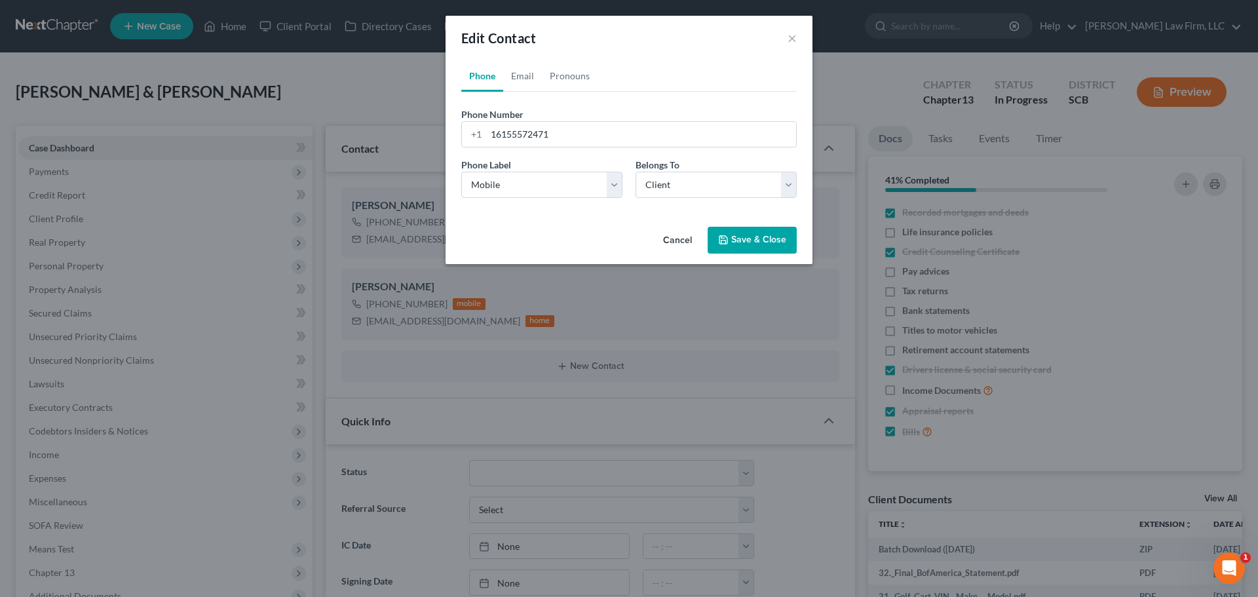
click at [758, 240] on button "Save & Close" at bounding box center [751, 241] width 89 height 28
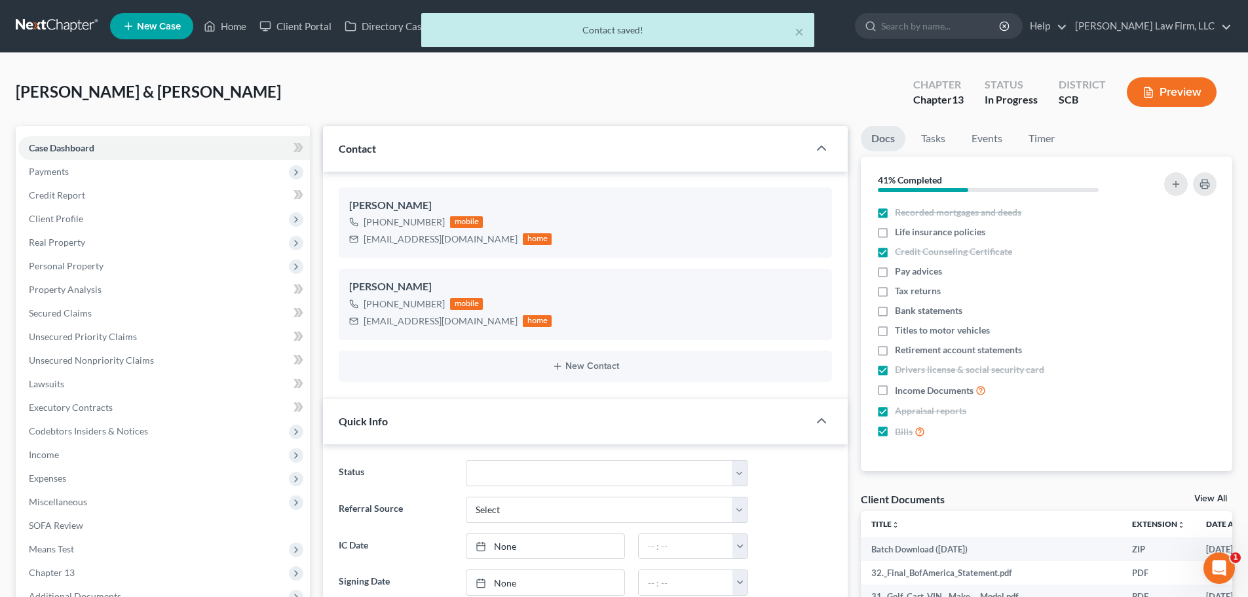
click at [608, 295] on div "+1 (615) 533-6020 mobile shawnp2523@gmail.com home" at bounding box center [585, 312] width 472 height 34
click at [800, 329] on icon "button" at bounding box center [800, 329] width 10 height 10
select select "0"
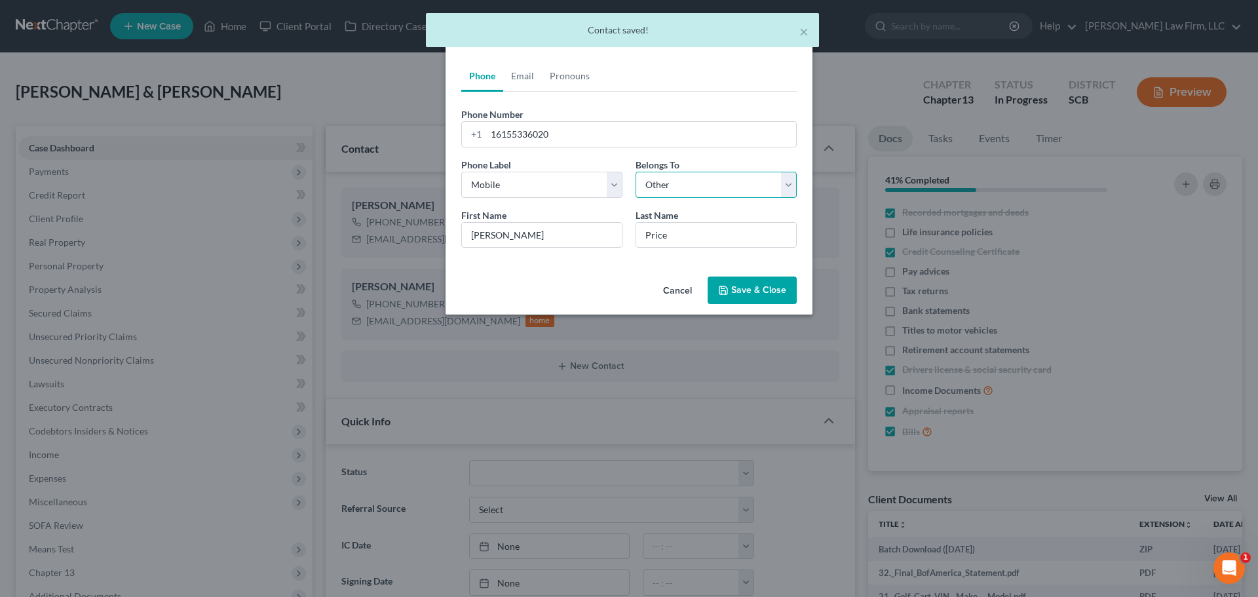
click at [694, 185] on select "Select Client Spouse Other" at bounding box center [715, 185] width 161 height 26
select select "1"
click at [635, 172] on select "Select Client Spouse Other" at bounding box center [715, 185] width 161 height 26
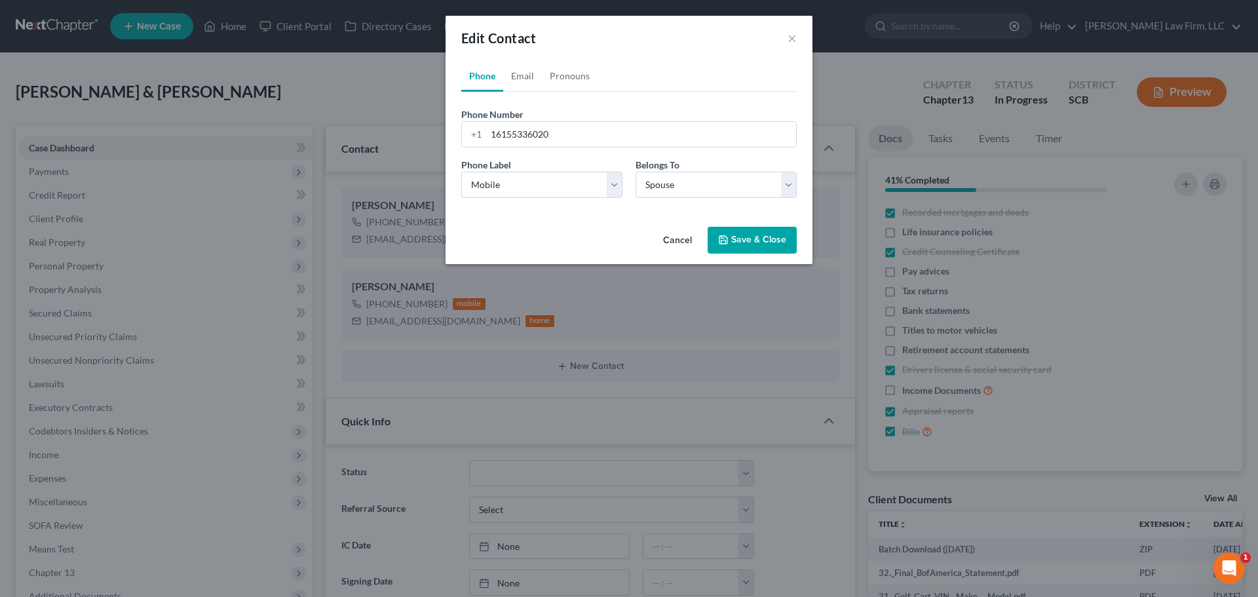
click at [739, 242] on button "Save & Close" at bounding box center [751, 241] width 89 height 28
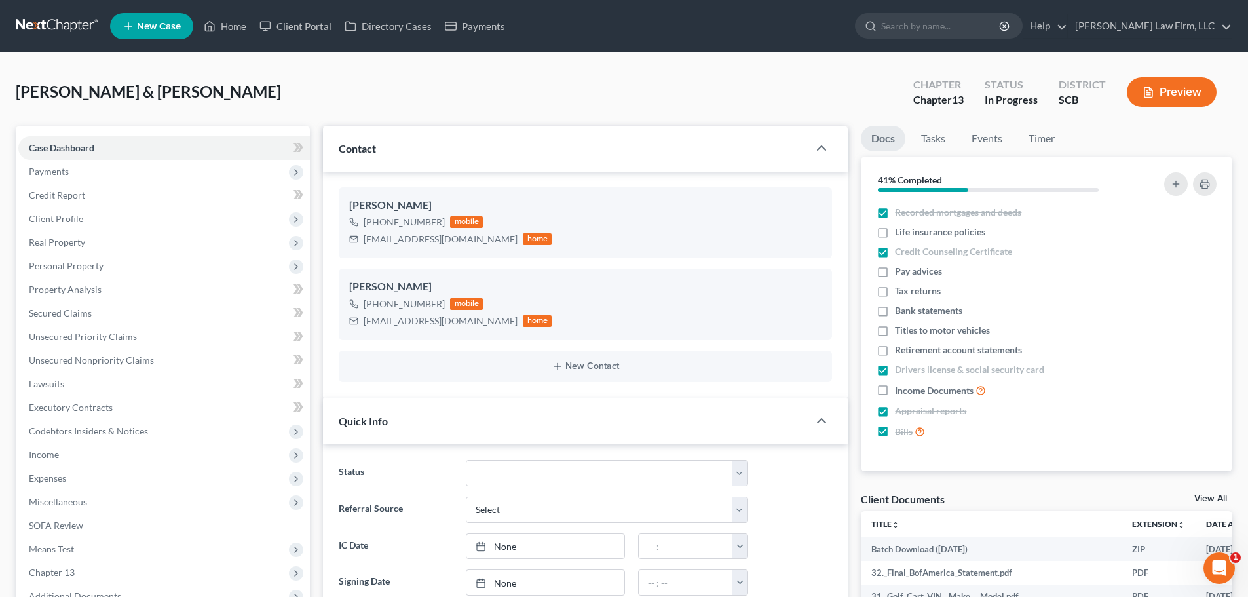
click at [585, 230] on div "+1 (615) 557-2471 mobile loricprice@gmail.com home" at bounding box center [585, 231] width 472 height 34
click at [800, 245] on icon "button" at bounding box center [800, 247] width 10 height 10
select select "0"
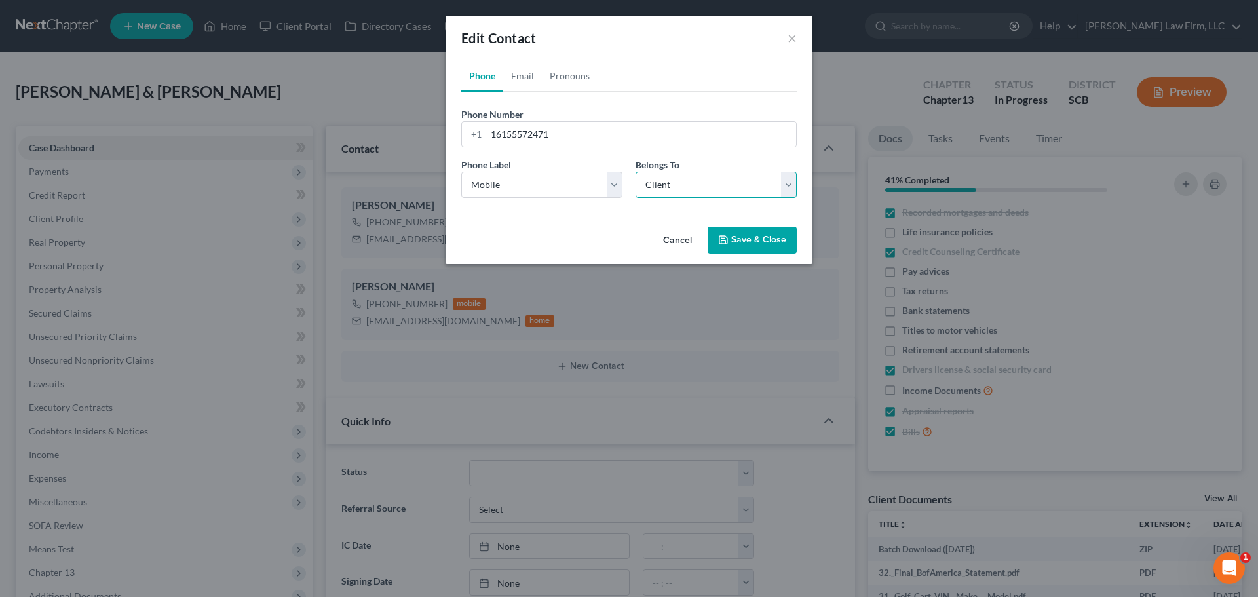
click at [685, 180] on select "Select Client Spouse Other" at bounding box center [715, 185] width 161 height 26
select select "1"
click at [635, 172] on select "Select Client Spouse Other" at bounding box center [715, 185] width 161 height 26
click at [728, 237] on icon "button" at bounding box center [723, 239] width 10 height 10
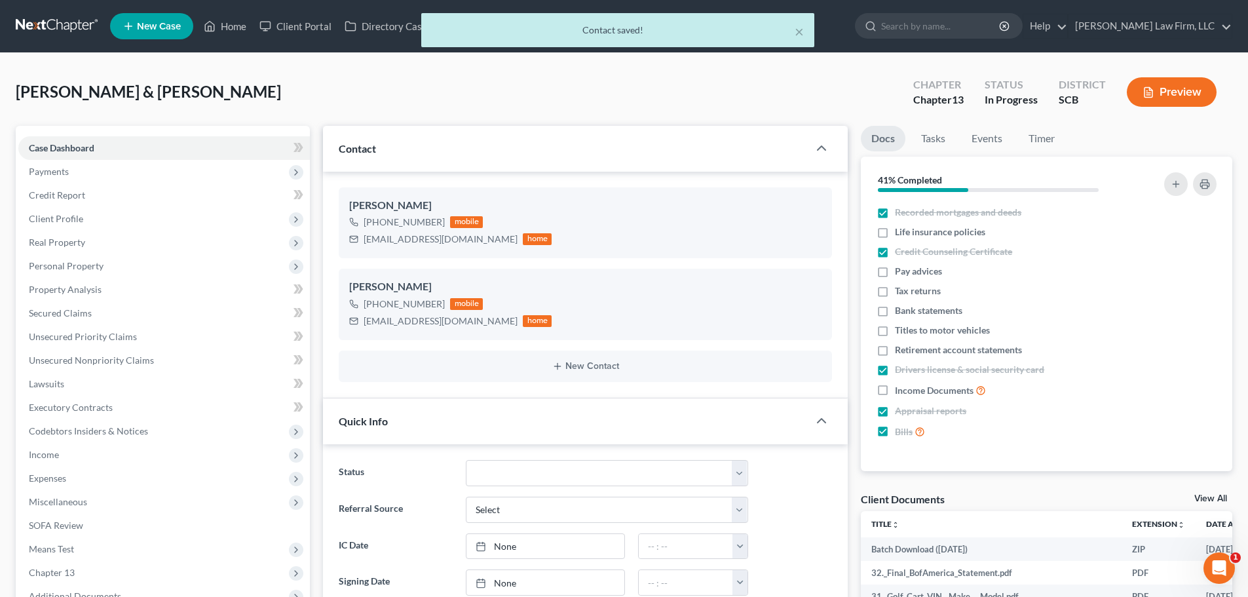
click at [664, 307] on div "+1 (615) 533-6020 mobile shawnp2523@gmail.com home" at bounding box center [585, 312] width 472 height 34
click at [798, 326] on icon "button" at bounding box center [800, 330] width 8 height 8
select select "0"
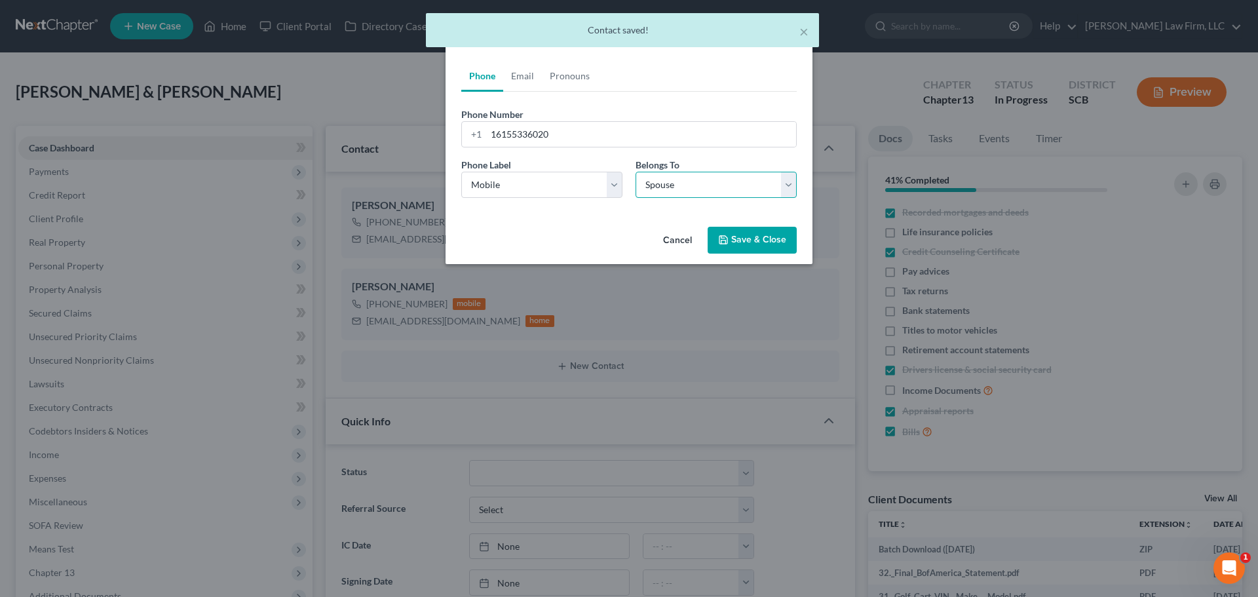
click at [701, 182] on select "Select Client Spouse Other" at bounding box center [715, 185] width 161 height 26
select select "0"
click at [635, 172] on select "Select Client Spouse Other" at bounding box center [715, 185] width 161 height 26
click at [741, 236] on button "Save & Close" at bounding box center [751, 241] width 89 height 28
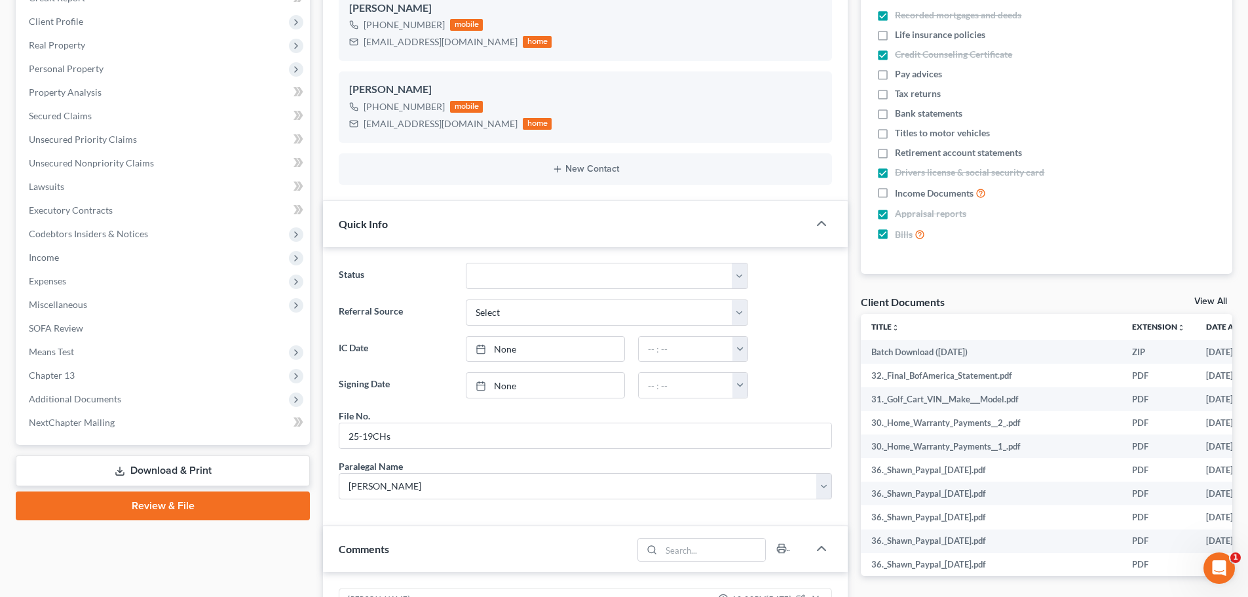
scroll to position [196, 0]
click at [71, 396] on span "Additional Documents" at bounding box center [75, 399] width 92 height 11
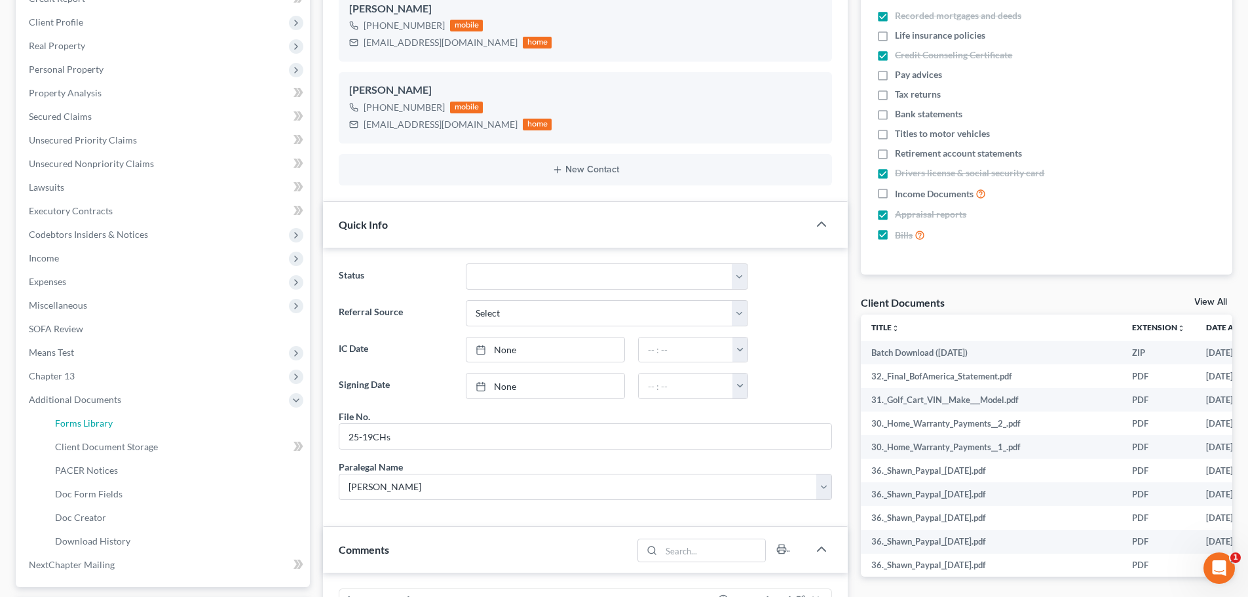
click at [101, 428] on link "Forms Library" at bounding box center [177, 423] width 265 height 24
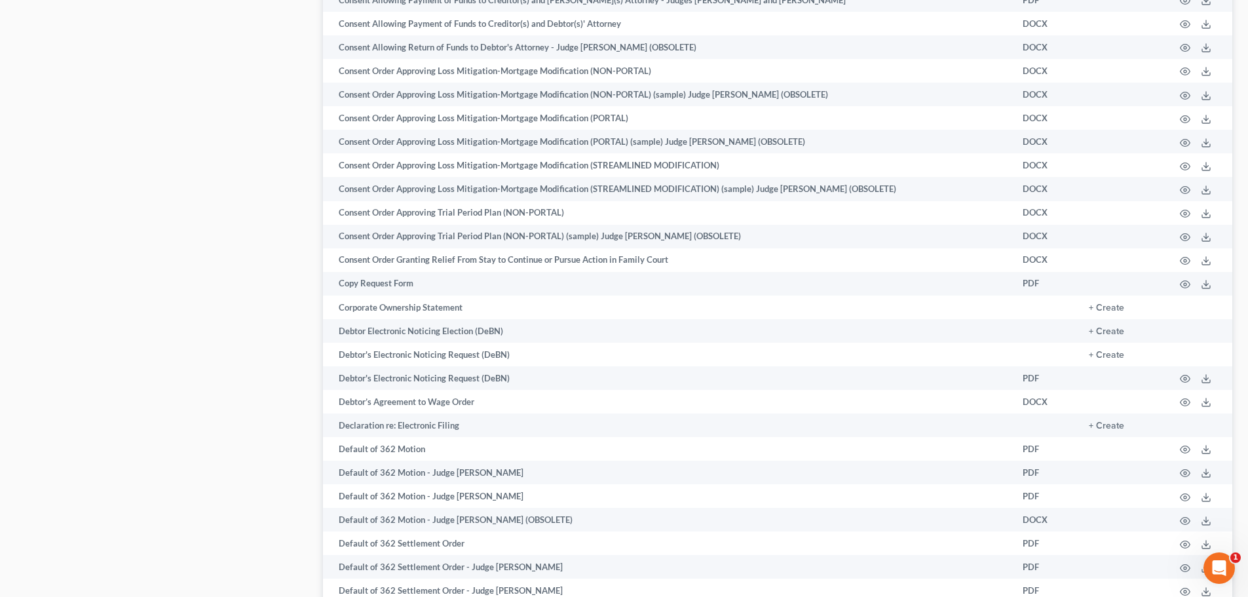
scroll to position [1375, 0]
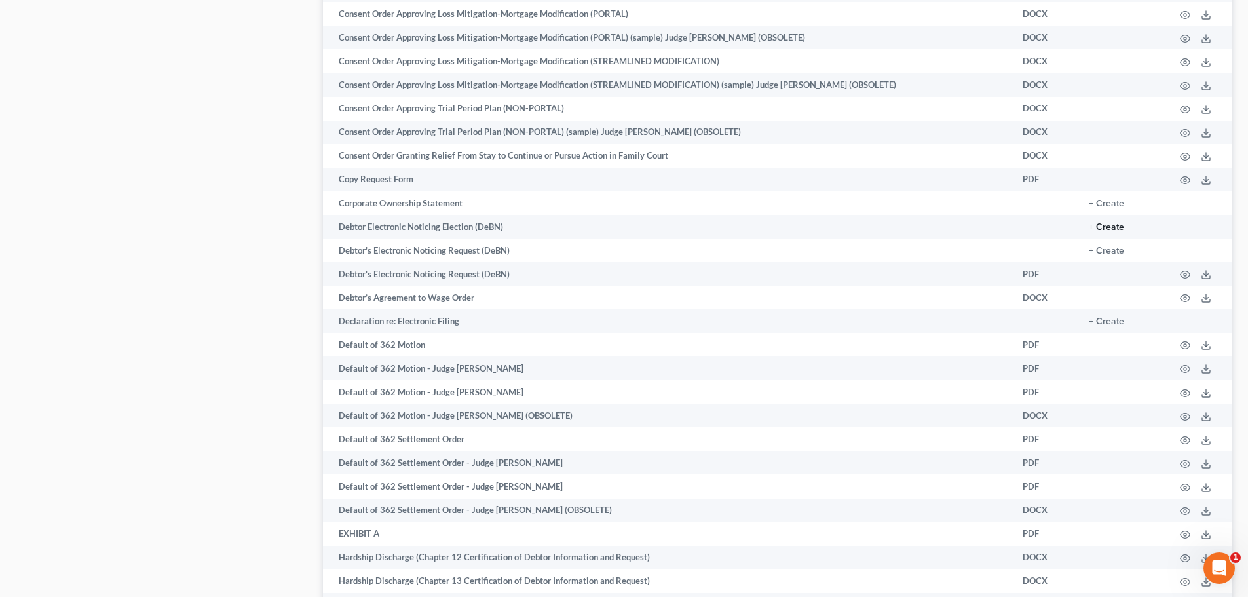
click at [1115, 223] on button "+ Create" at bounding box center [1106, 227] width 35 height 9
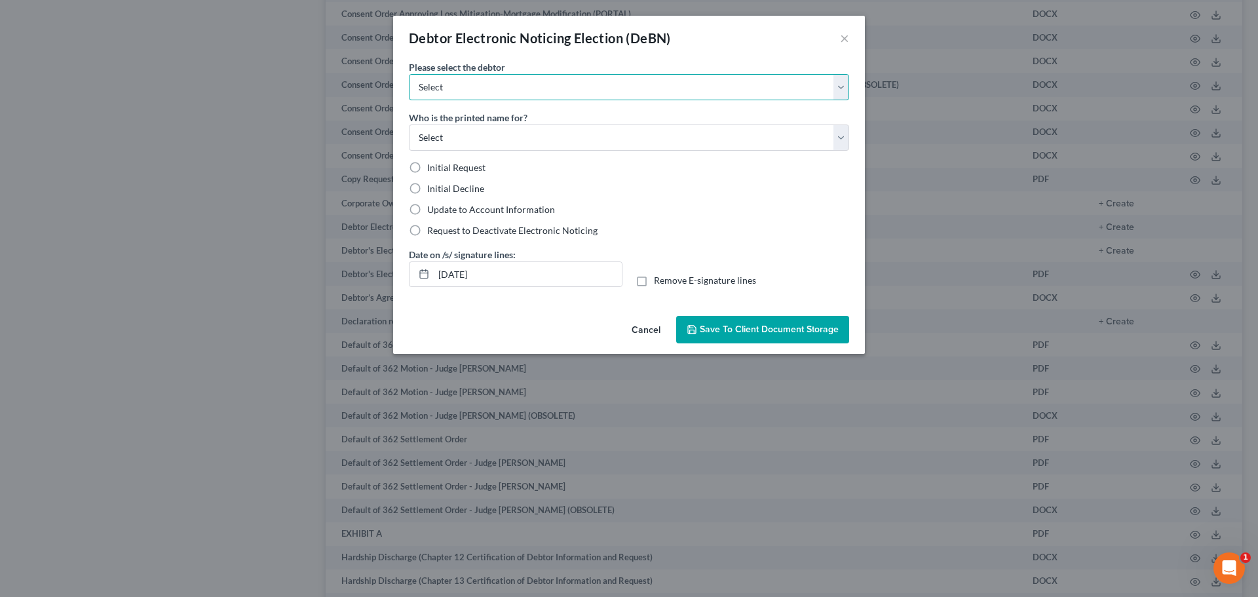
click at [513, 79] on select "Select Shawn Price Lori Price" at bounding box center [629, 87] width 440 height 26
select select "0"
click at [409, 74] on select "Select Shawn Price Lori Price" at bounding box center [629, 87] width 440 height 26
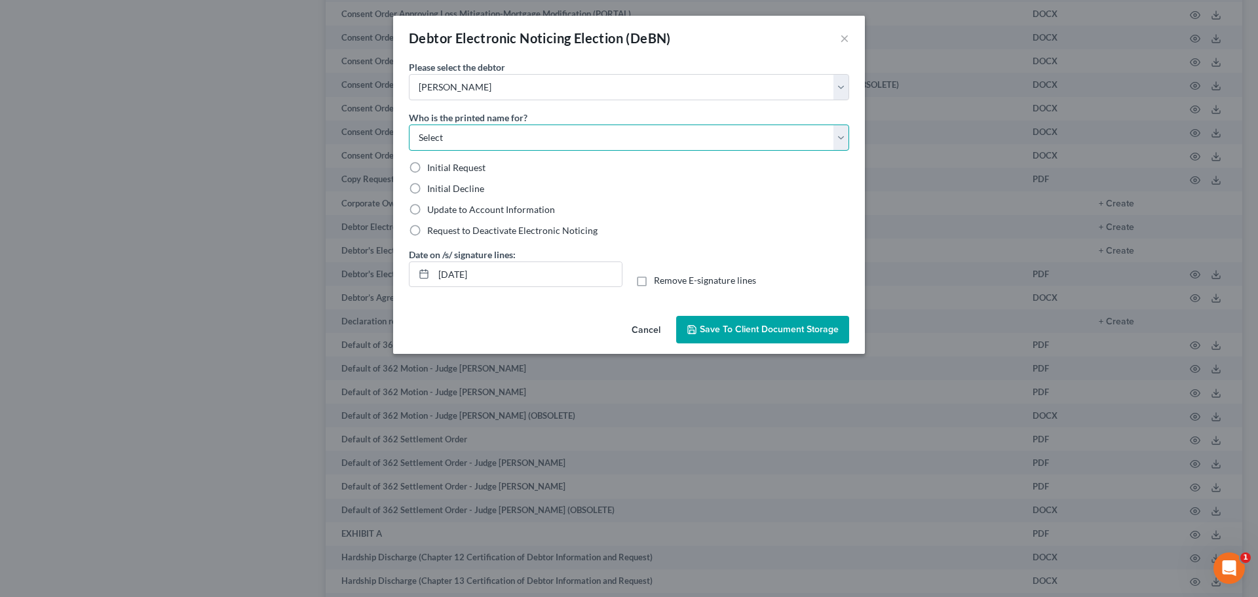
click at [486, 126] on select "Select Debtor Attorney" at bounding box center [629, 137] width 440 height 26
select select "0"
click at [409, 124] on select "Select Debtor Attorney" at bounding box center [629, 137] width 440 height 26
click at [463, 186] on span "Initial Decline" at bounding box center [455, 188] width 57 height 11
click at [441, 186] on input "Initial Decline" at bounding box center [436, 186] width 9 height 9
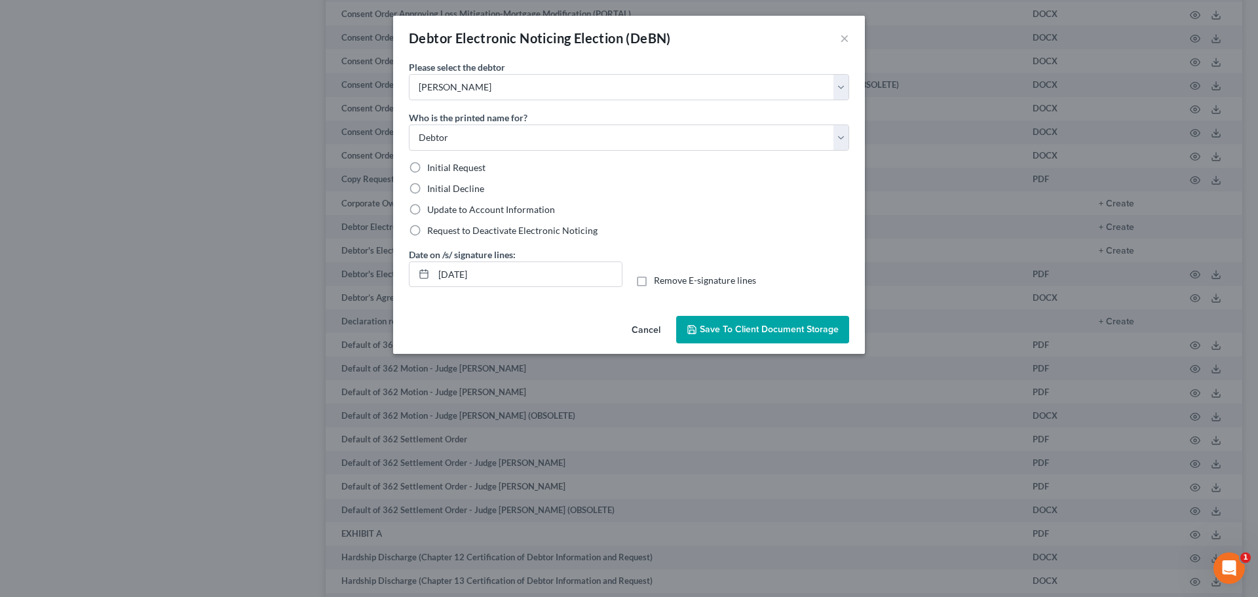
radio input "true"
drag, startPoint x: 514, startPoint y: 279, endPoint x: 396, endPoint y: 286, distance: 117.5
click at [405, 290] on div "Date on /s/ signature lines: 08/11/2025 Remove E-signature lines" at bounding box center [628, 273] width 453 height 50
click at [654, 282] on label "Remove E-signature lines" at bounding box center [705, 280] width 102 height 13
click at [659, 282] on input "Remove E-signature lines" at bounding box center [663, 278] width 9 height 9
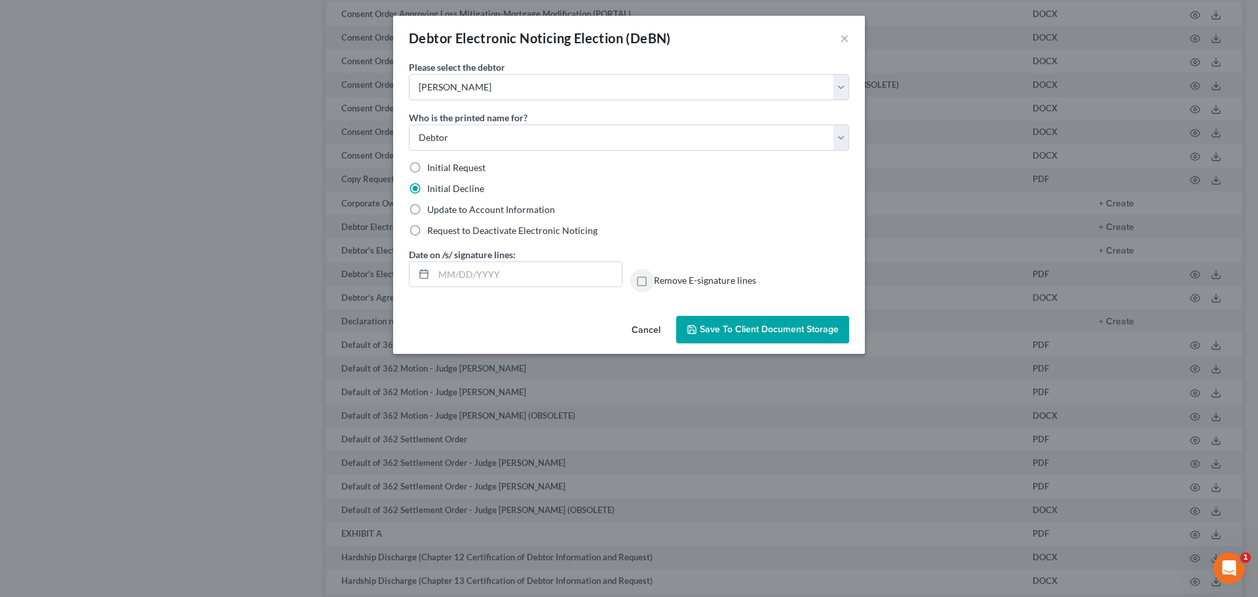
checkbox input "true"
click at [744, 325] on span "Save to Client Document Storage" at bounding box center [769, 329] width 139 height 11
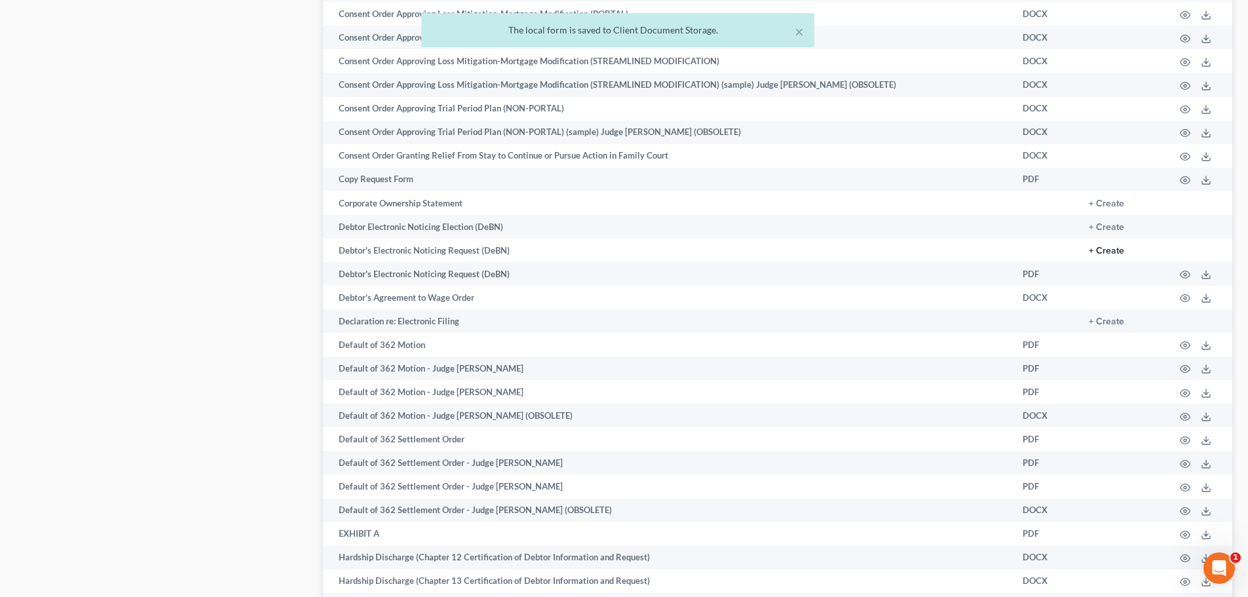
click at [1118, 248] on button "+ Create" at bounding box center [1106, 250] width 35 height 9
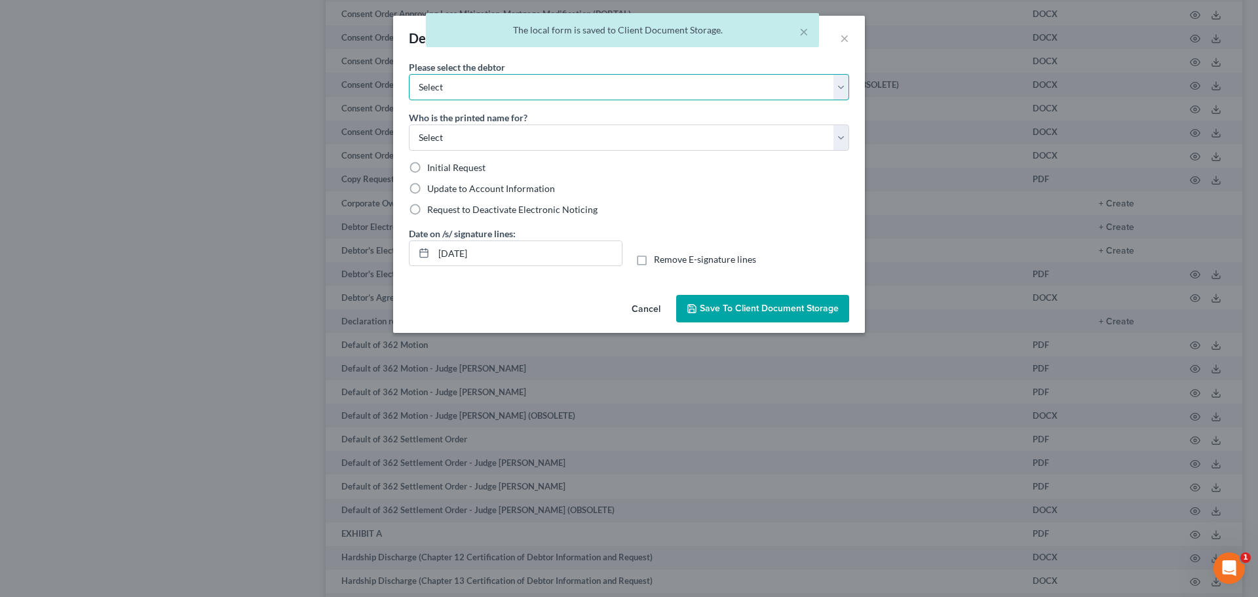
click at [476, 89] on select "Select Shawn Price Lori Price" at bounding box center [629, 87] width 440 height 26
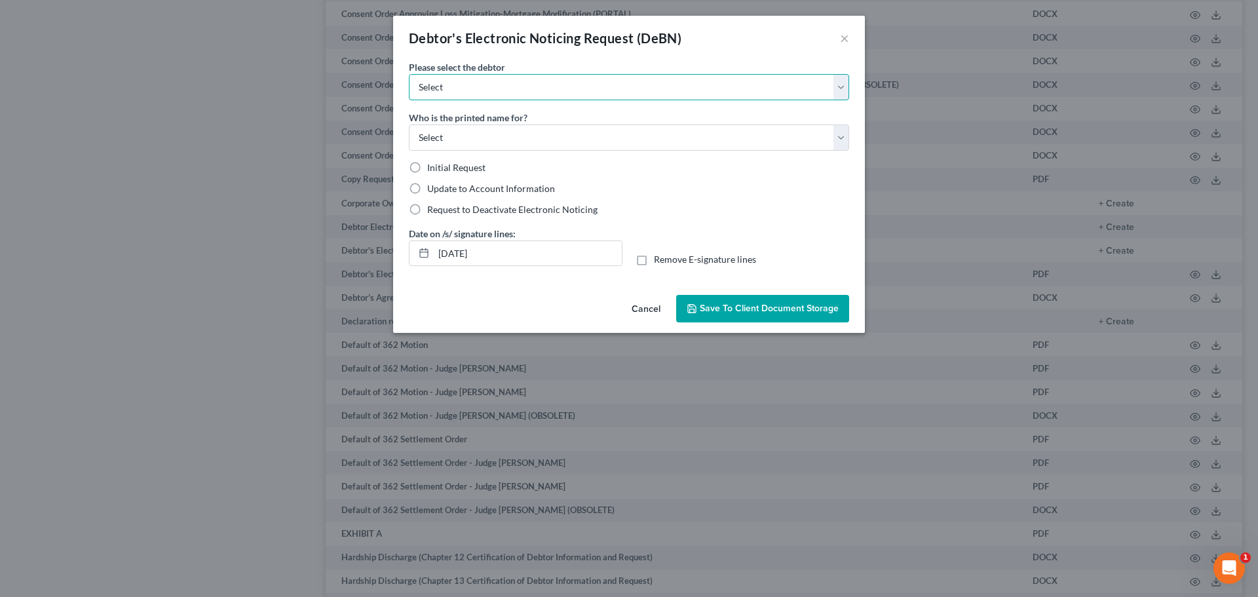
select select "1"
click at [409, 74] on select "Select Shawn Price Lori Price" at bounding box center [629, 87] width 440 height 26
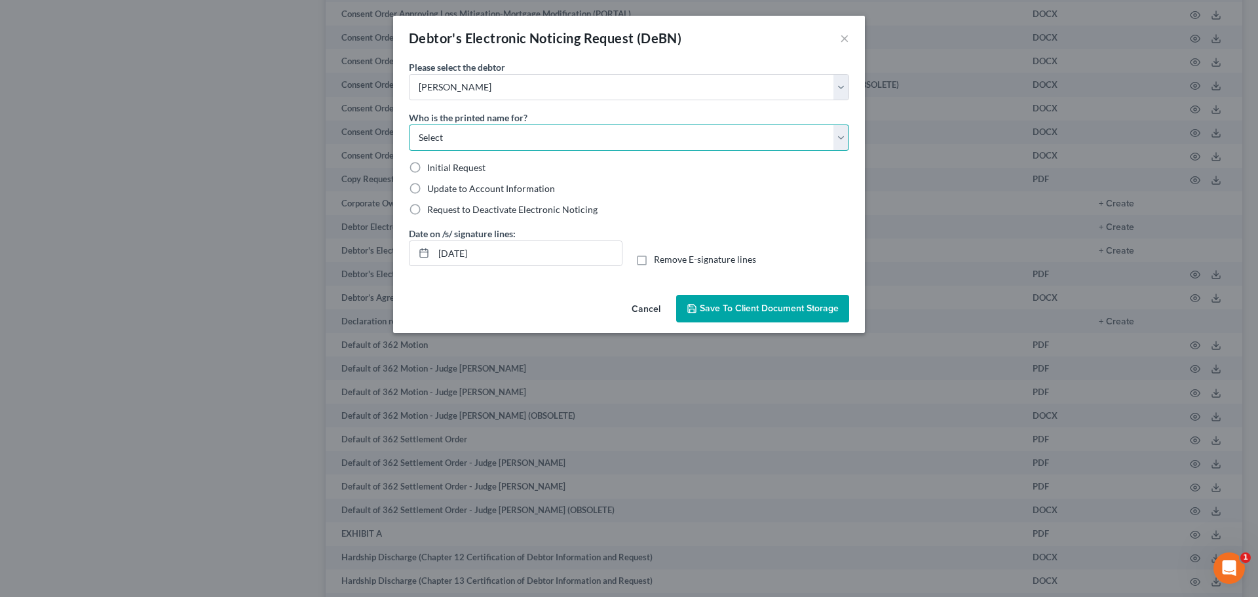
click at [468, 132] on select "Select Debtor Attorney" at bounding box center [629, 137] width 440 height 26
select select "0"
click at [409, 124] on select "Select Debtor Attorney" at bounding box center [629, 137] width 440 height 26
click at [463, 162] on span "Initial Request" at bounding box center [456, 167] width 58 height 11
click at [441, 162] on input "Initial Request" at bounding box center [436, 165] width 9 height 9
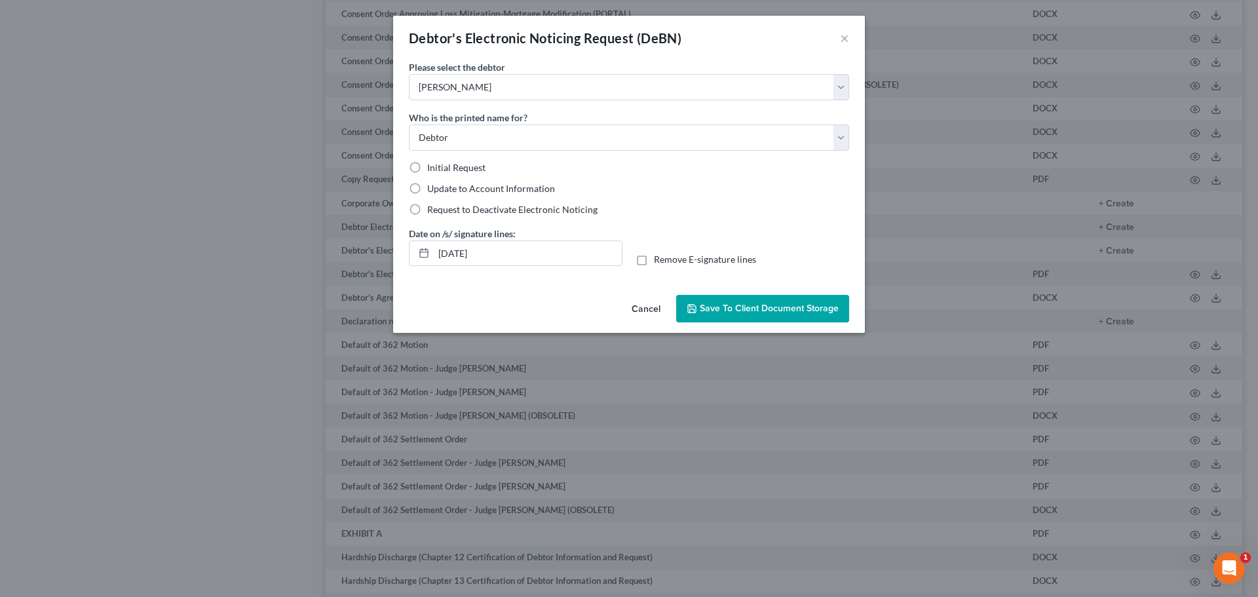
radio input "true"
drag, startPoint x: 513, startPoint y: 248, endPoint x: 333, endPoint y: 245, distance: 179.5
click at [348, 250] on div "Debtor's Electronic Noticing Request (DeBN) × Please select the debtor Select S…" at bounding box center [629, 298] width 1258 height 597
click at [682, 261] on span "Remove E-signature lines" at bounding box center [705, 258] width 102 height 11
click at [667, 261] on input "Remove E-signature lines" at bounding box center [663, 257] width 9 height 9
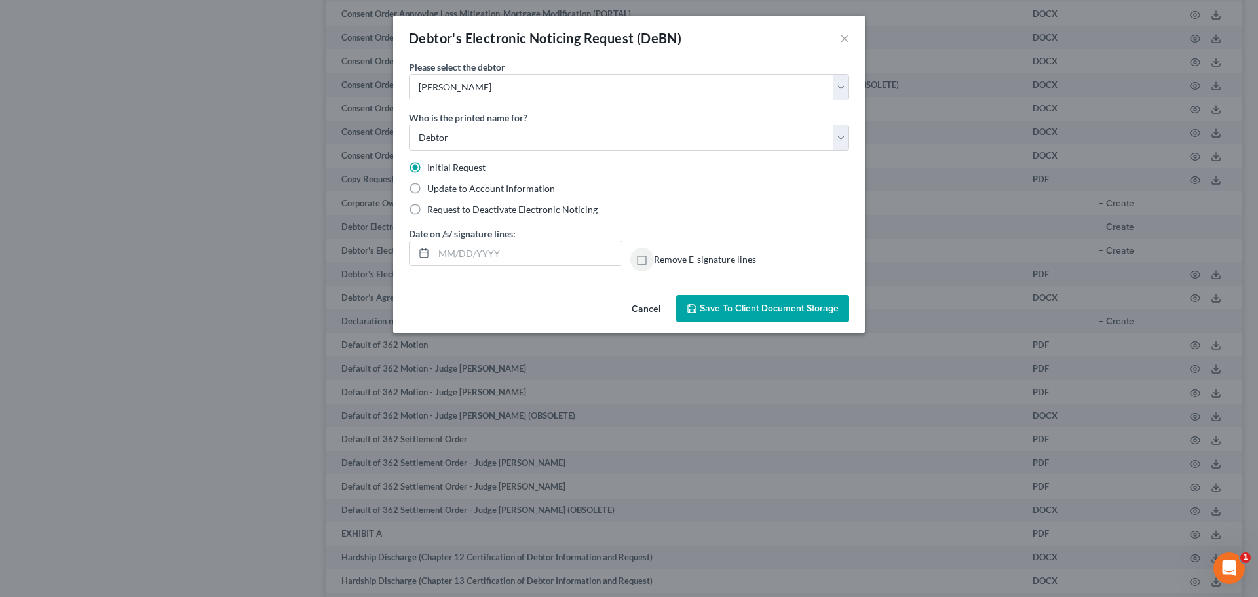
checkbox input "true"
click at [743, 306] on span "Save to Client Document Storage" at bounding box center [769, 308] width 139 height 11
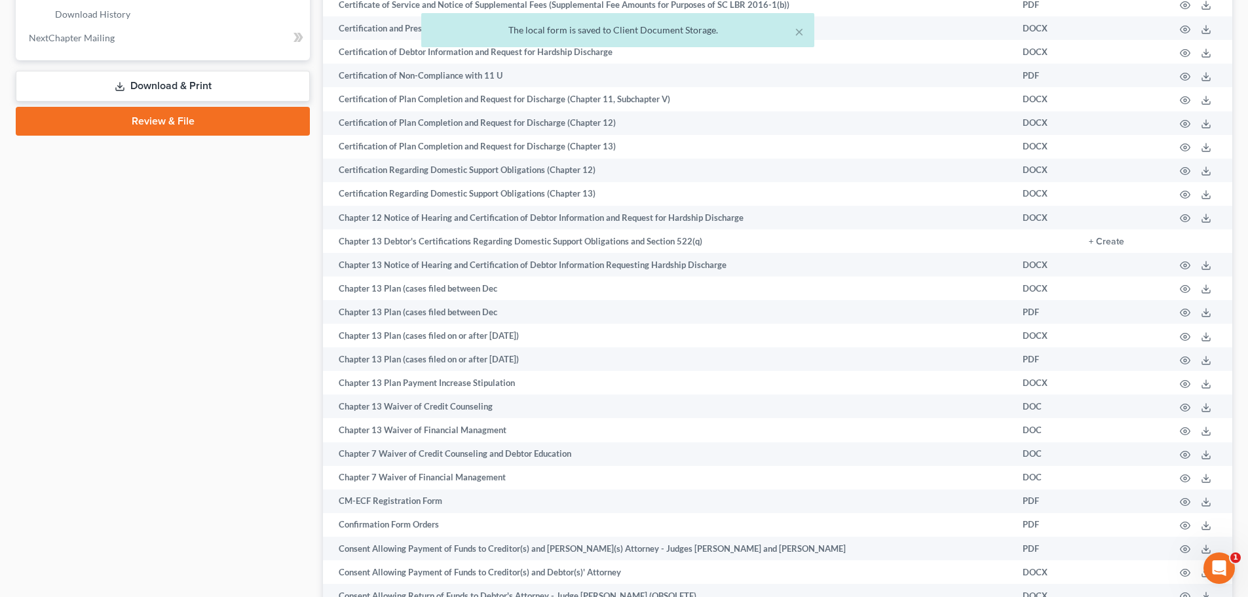
scroll to position [0, 0]
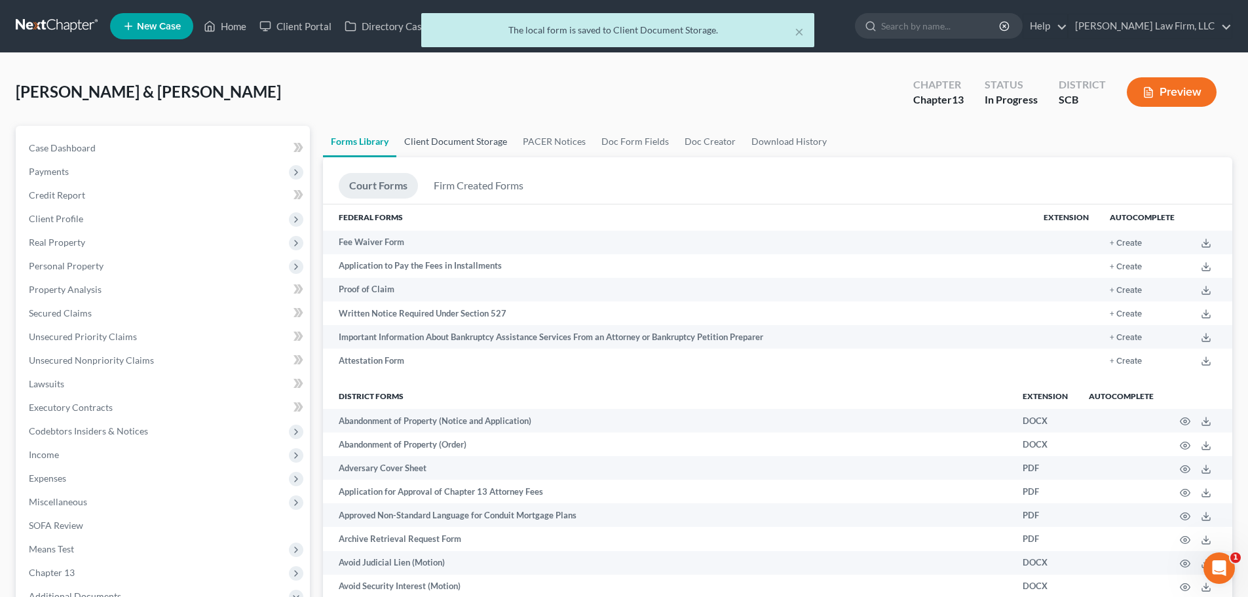
click at [464, 133] on link "Client Document Storage" at bounding box center [455, 141] width 119 height 31
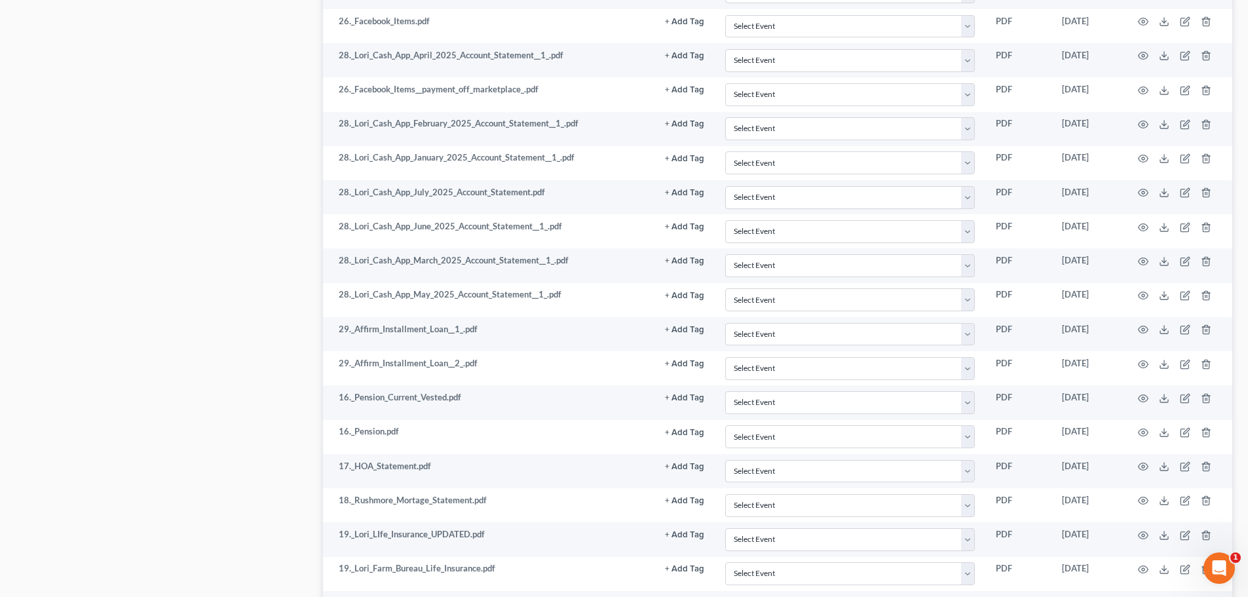
scroll to position [5637, 0]
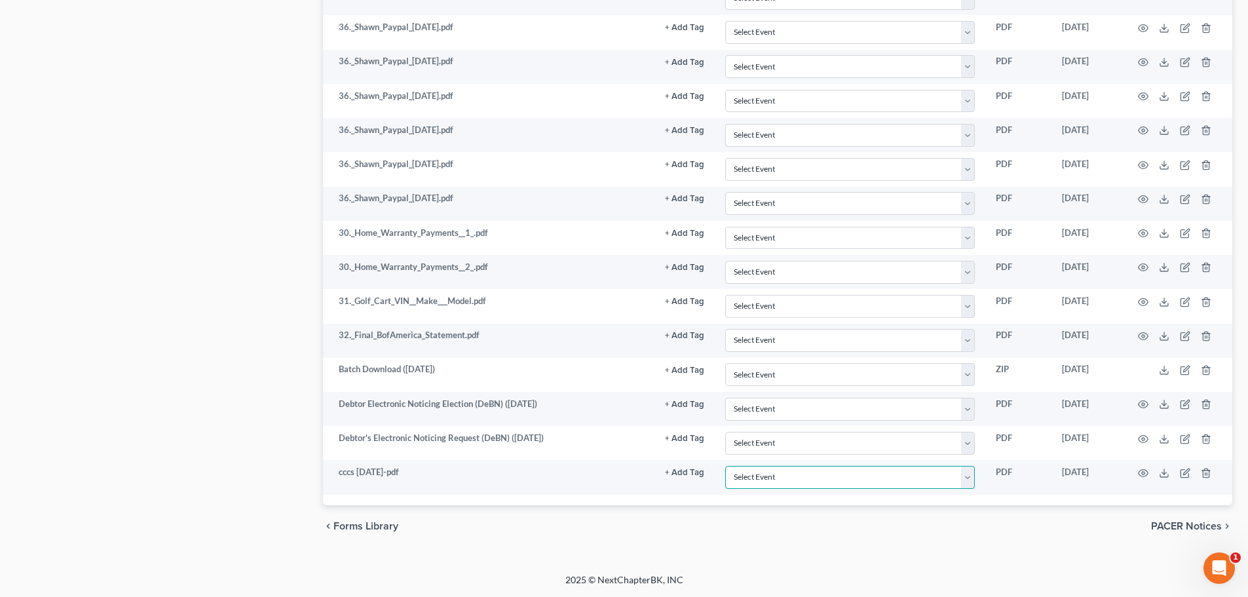
click at [737, 470] on select "Select Event Amended Application Amended Document Amended Schedules/Statements …" at bounding box center [850, 477] width 250 height 23
select select "6"
click at [725, 466] on select "Select Event Amended Application Amended Document Amended Schedules/Statements …" at bounding box center [850, 477] width 250 height 23
click at [775, 523] on div "chevron_left Forms Library PACER Notices chevron_right" at bounding box center [777, 526] width 909 height 42
click at [1164, 403] on line at bounding box center [1164, 402] width 0 height 5
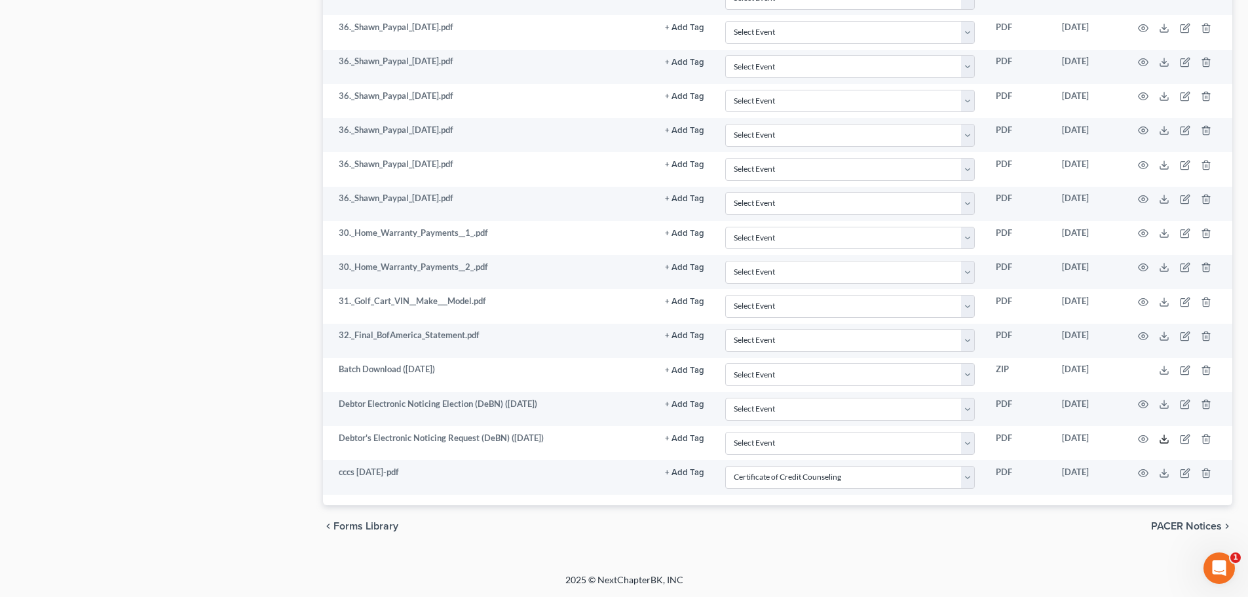
click at [1167, 436] on icon at bounding box center [1164, 439] width 10 height 10
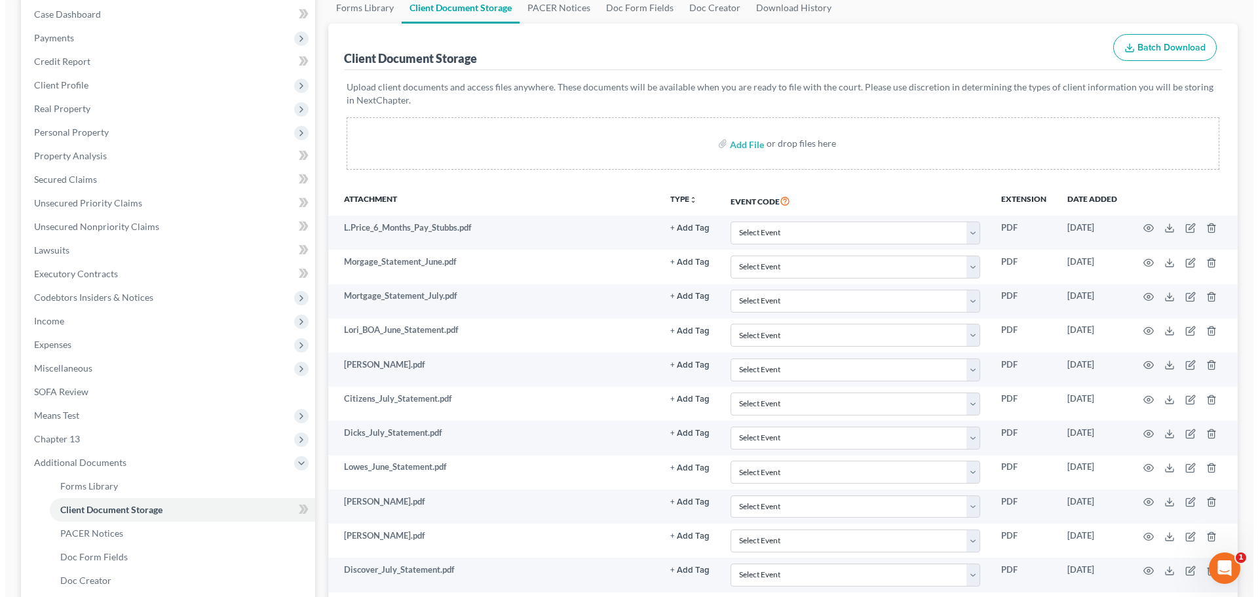
scroll to position [0, 0]
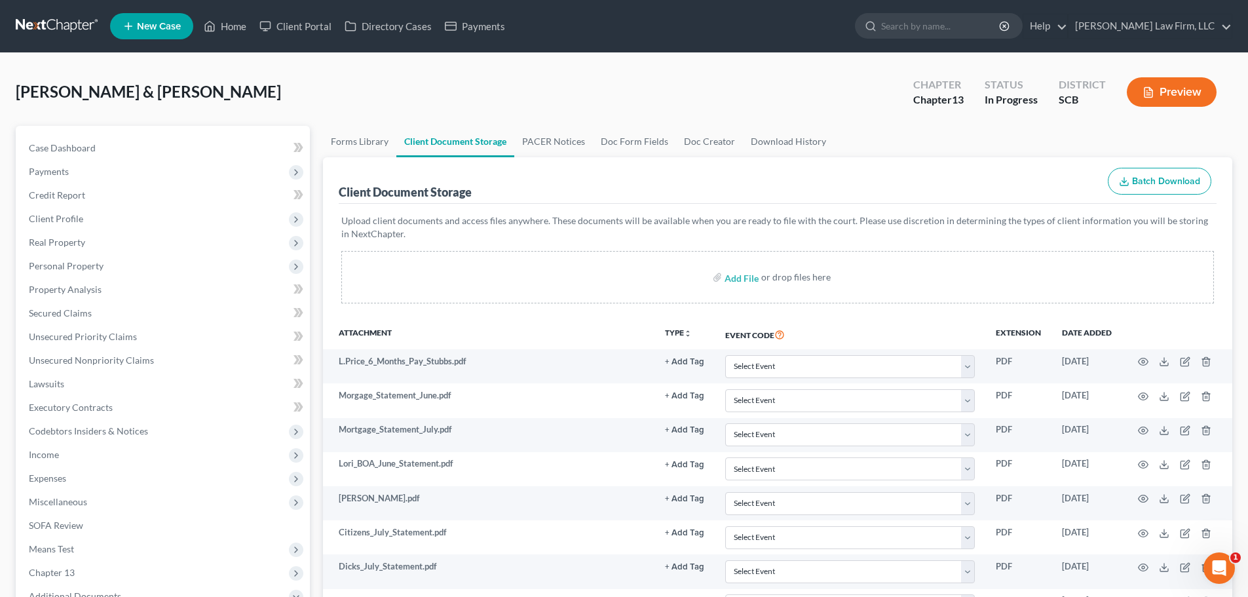
click at [87, 261] on span "Personal Property" at bounding box center [66, 265] width 75 height 11
click at [99, 288] on span "Vehicles Owned" at bounding box center [87, 289] width 65 height 11
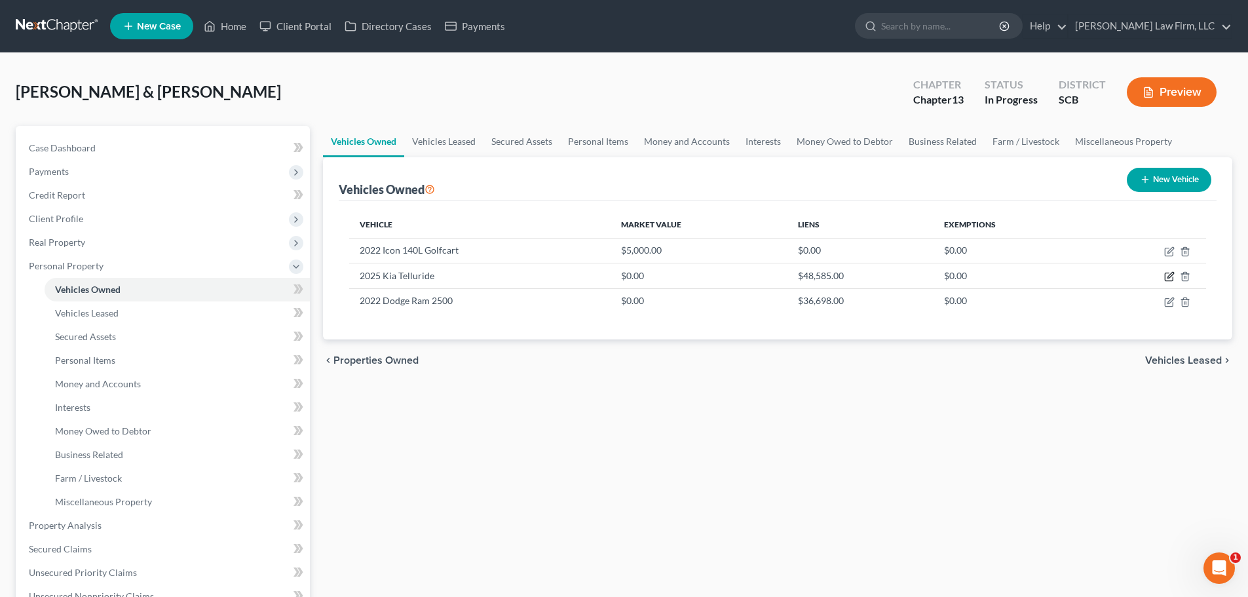
click at [1169, 272] on icon "button" at bounding box center [1169, 276] width 10 height 10
select select "0"
select select "1"
select select "0"
select select "2"
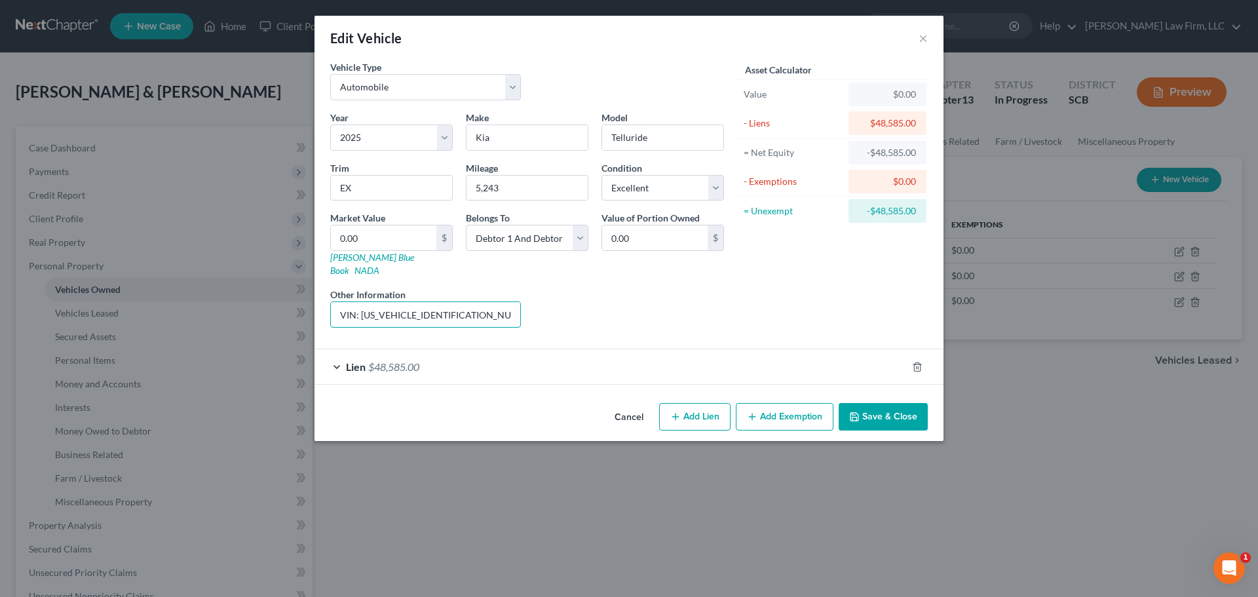
drag, startPoint x: 362, startPoint y: 301, endPoint x: 517, endPoint y: 294, distance: 155.4
click at [519, 302] on input "VIN: 5XYP34GC8SG630861" at bounding box center [425, 314] width 189 height 25
click at [396, 235] on input "0.00" at bounding box center [383, 237] width 105 height 25
type input "4"
type input "4.00"
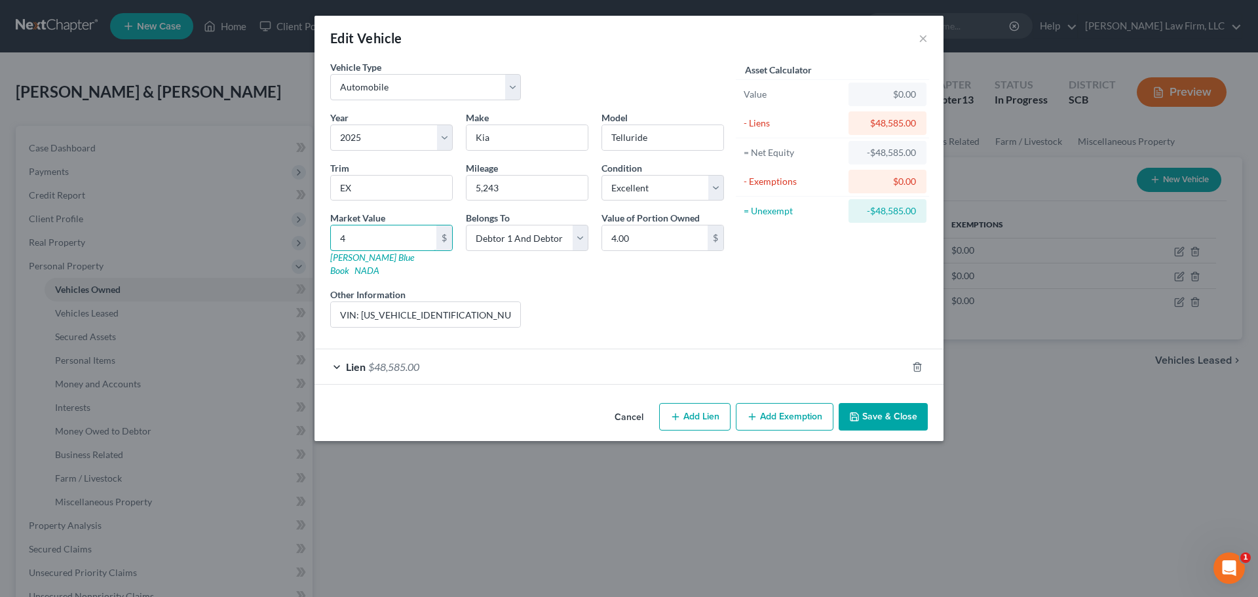
type input "44"
type input "44.00"
type input "441"
type input "441.00"
type input "4415"
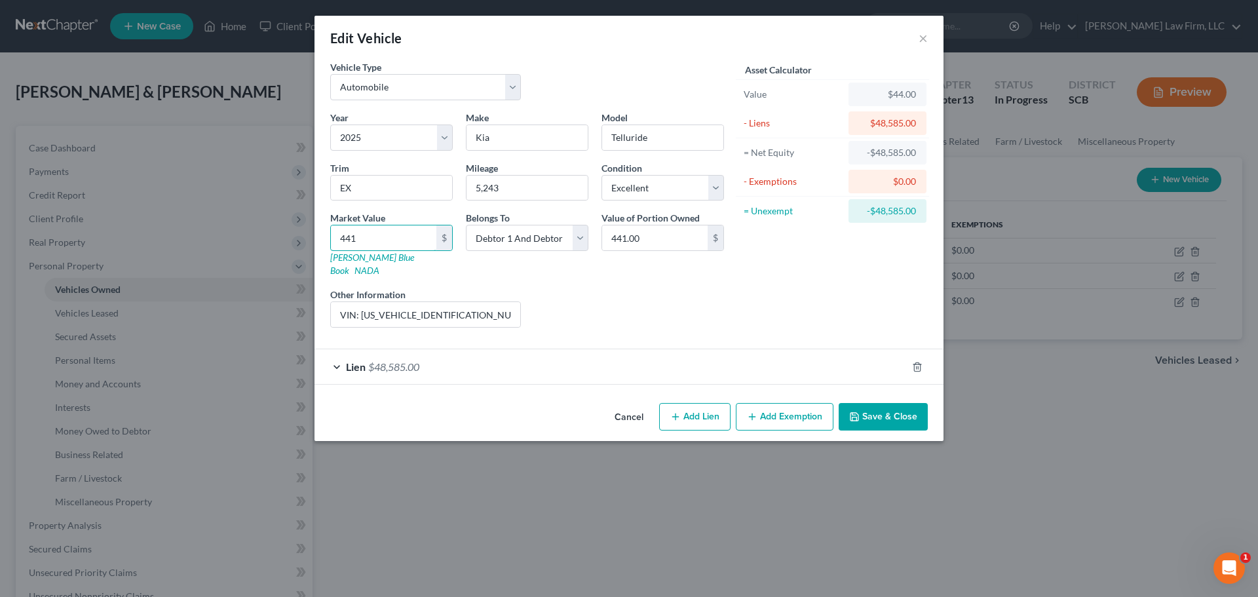
type input "4,415.00"
type input "44150"
type input "44,150.00"
click at [580, 309] on div "Liens Select" at bounding box center [629, 308] width 204 height 40
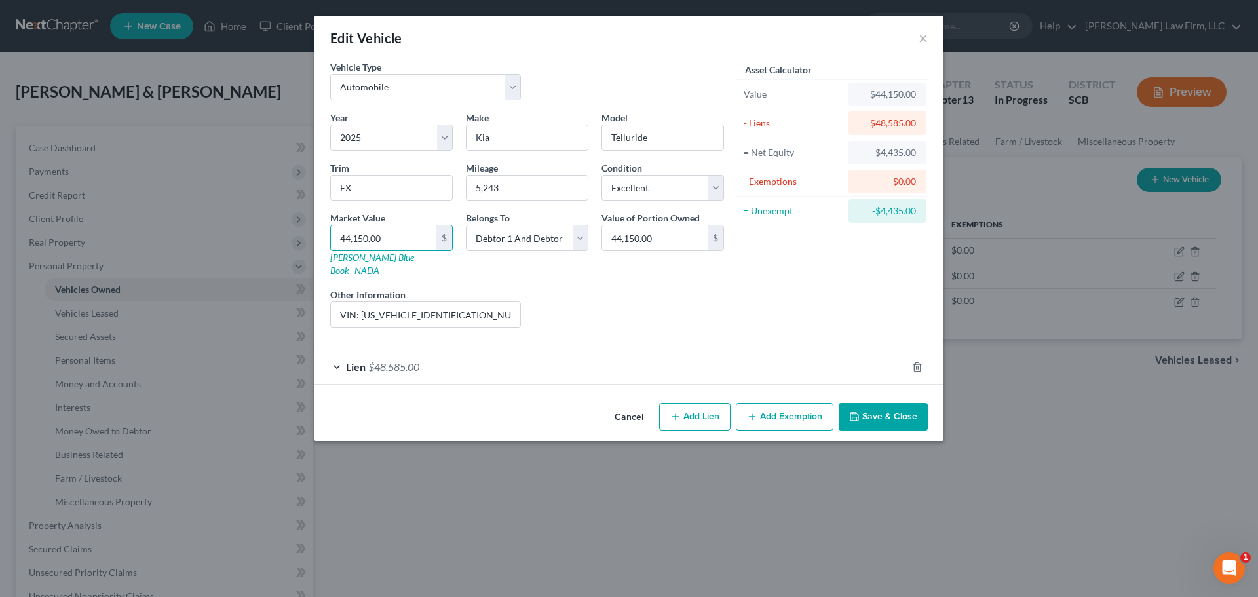
click at [413, 240] on input "44,150.00" at bounding box center [383, 237] width 105 height 25
click at [633, 288] on div "Liens Select" at bounding box center [629, 308] width 204 height 40
click at [889, 403] on button "Save & Close" at bounding box center [882, 417] width 89 height 28
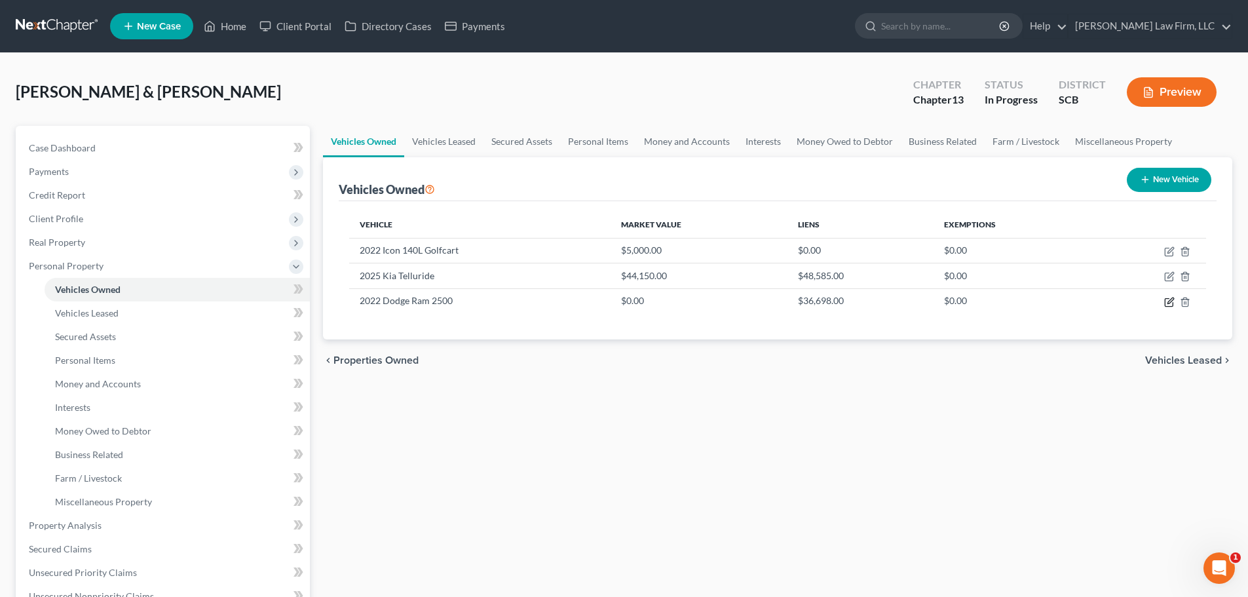
click at [1169, 301] on icon "button" at bounding box center [1169, 302] width 10 height 10
select select "0"
select select "4"
select select "1"
select select "0"
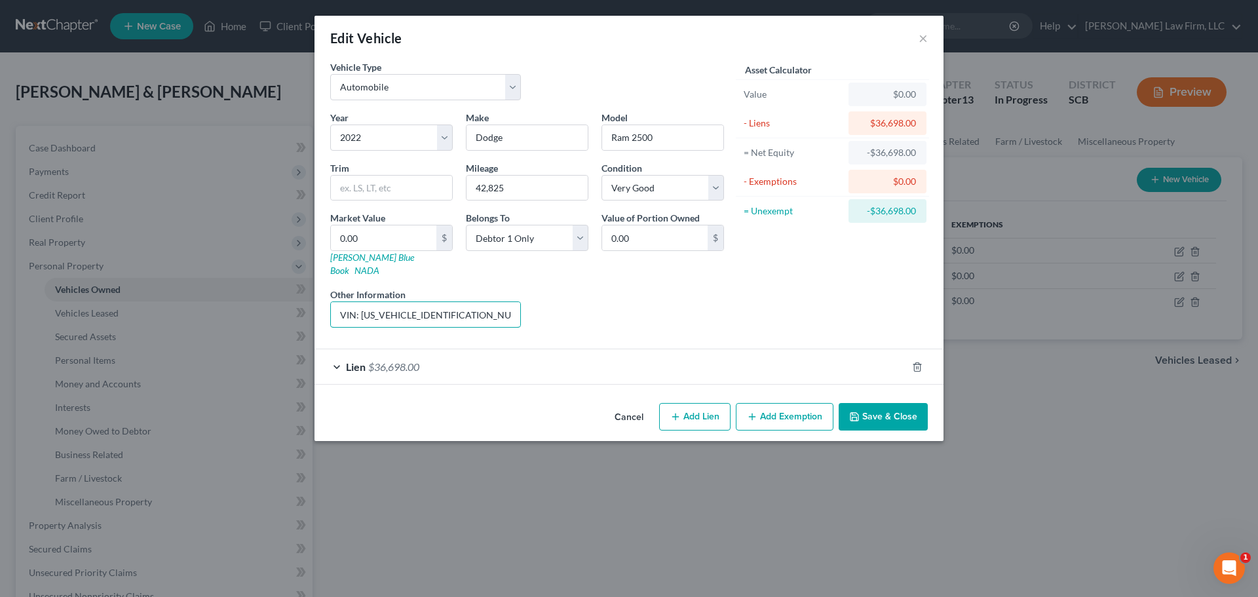
click at [390, 302] on input "VIN: 3C6UR5FL9NG121609" at bounding box center [425, 314] width 189 height 25
click at [395, 231] on input "0.00" at bounding box center [383, 237] width 105 height 25
type input "6"
type input "6.00"
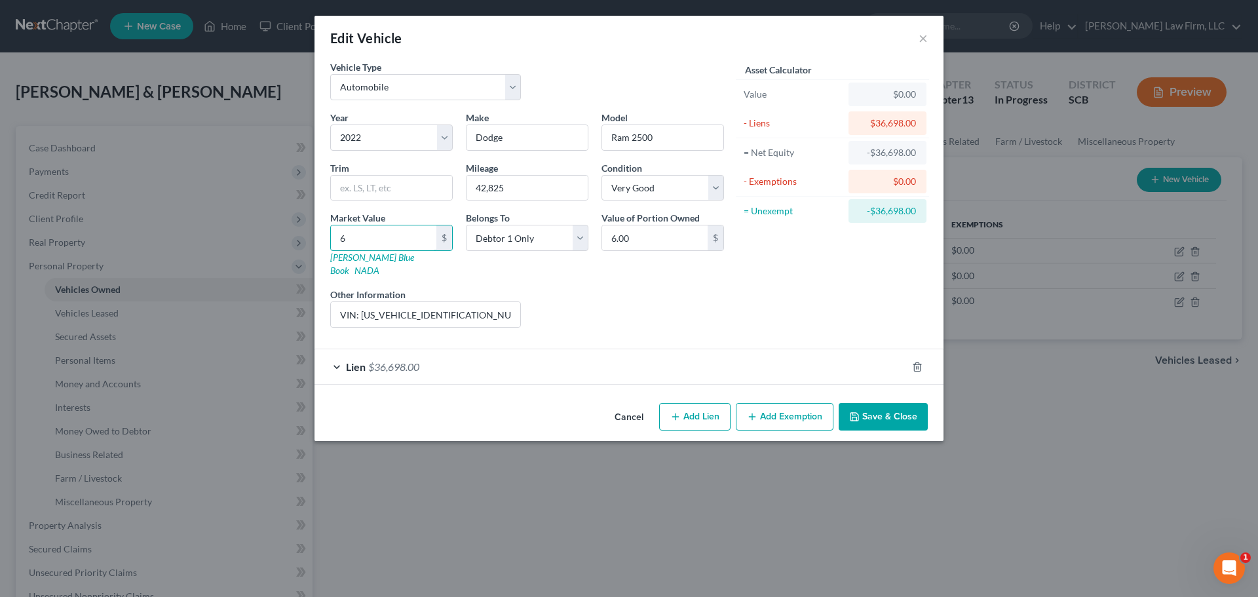
type input "60"
type input "60.00"
type input "601"
type input "601.00"
type input "6012"
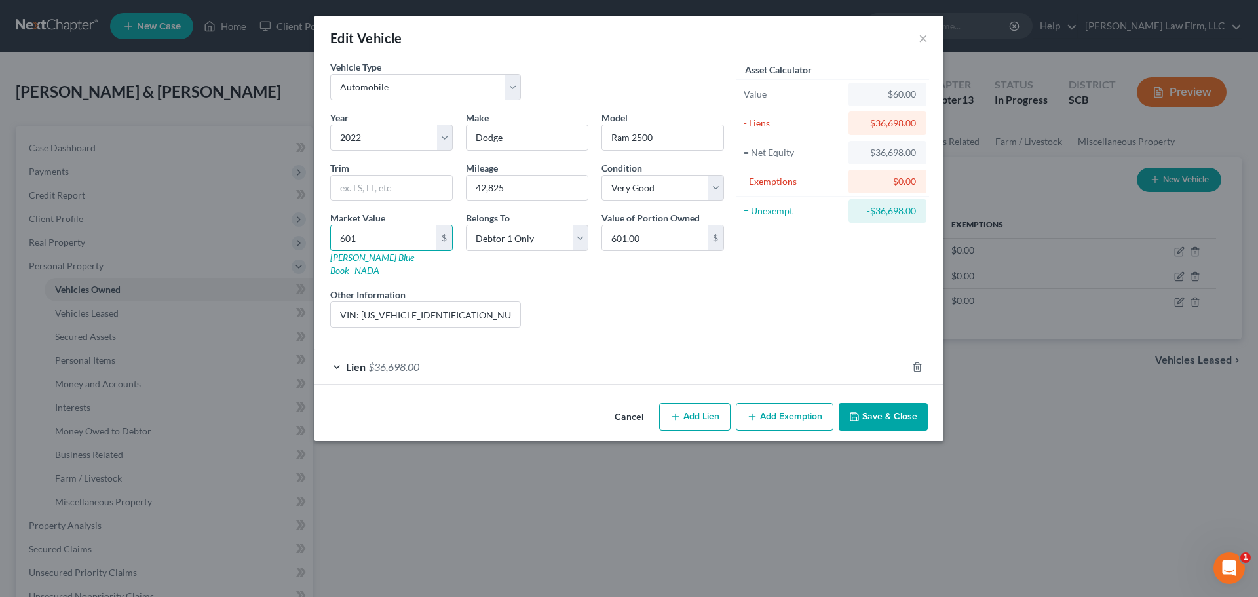
type input "6,012.00"
type input "6,0125"
type input "60,125.00"
click at [671, 309] on div "Liens Select" at bounding box center [629, 308] width 204 height 40
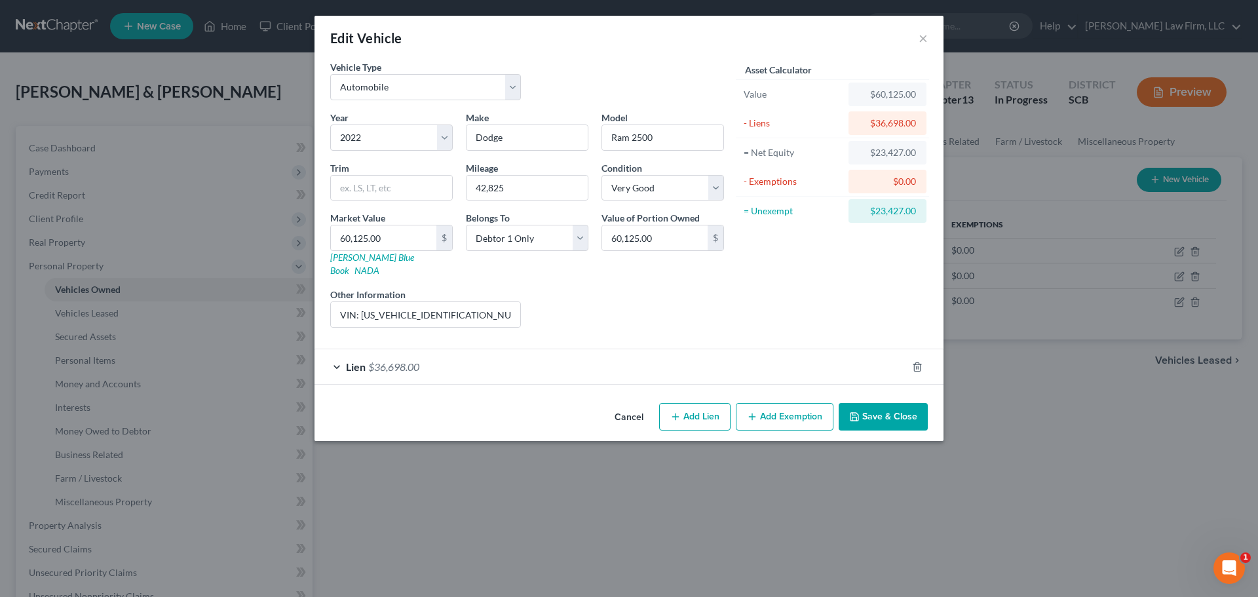
click at [867, 404] on button "Save & Close" at bounding box center [882, 417] width 89 height 28
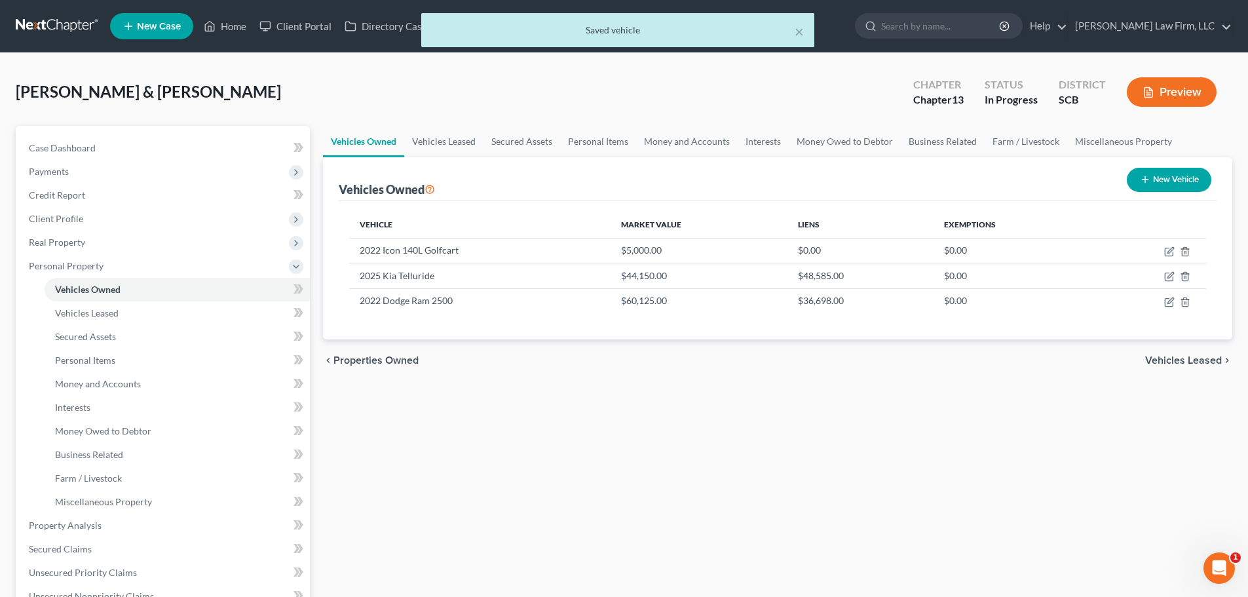
click at [812, 388] on div "Vehicles Owned Vehicles Leased Secured Assets Personal Items Money and Accounts…" at bounding box center [777, 539] width 922 height 827
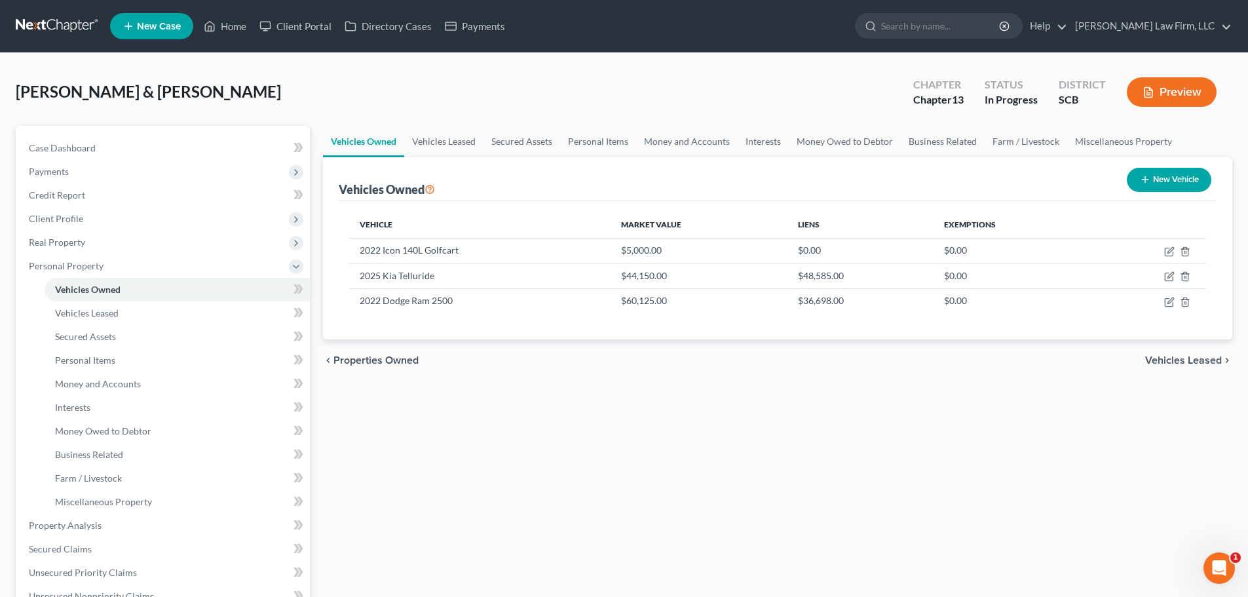
click at [741, 399] on div "Vehicles Owned Vehicles Leased Secured Assets Personal Items Money and Accounts…" at bounding box center [777, 539] width 922 height 827
click at [1166, 277] on icon "button" at bounding box center [1169, 276] width 10 height 10
select select "0"
select select "1"
select select "0"
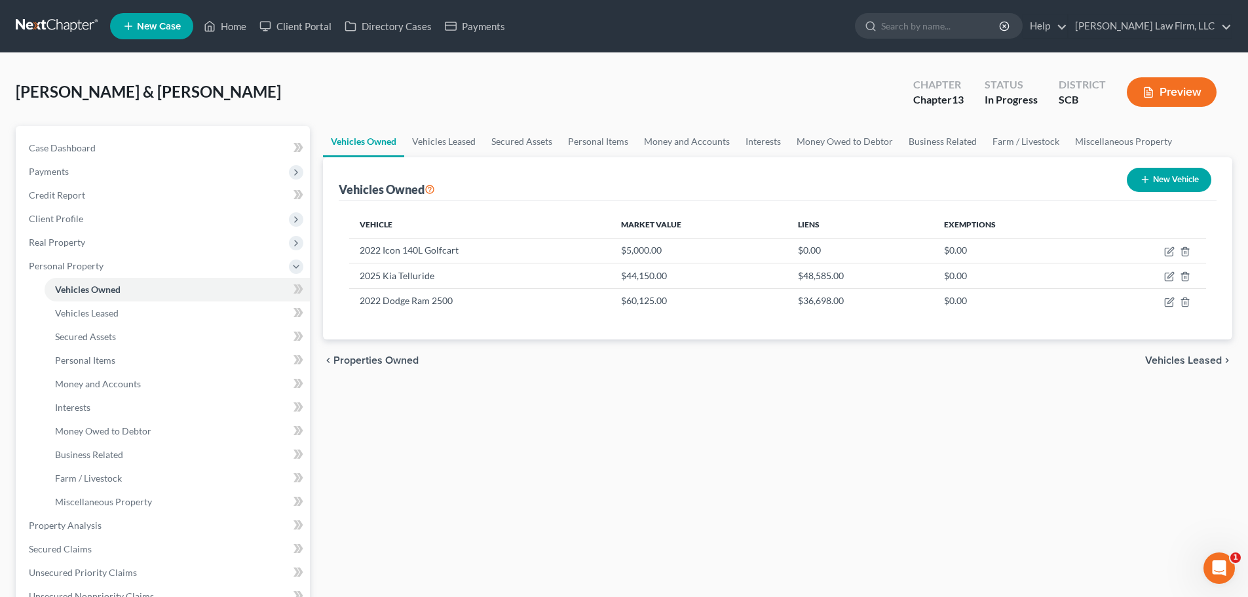
select select "2"
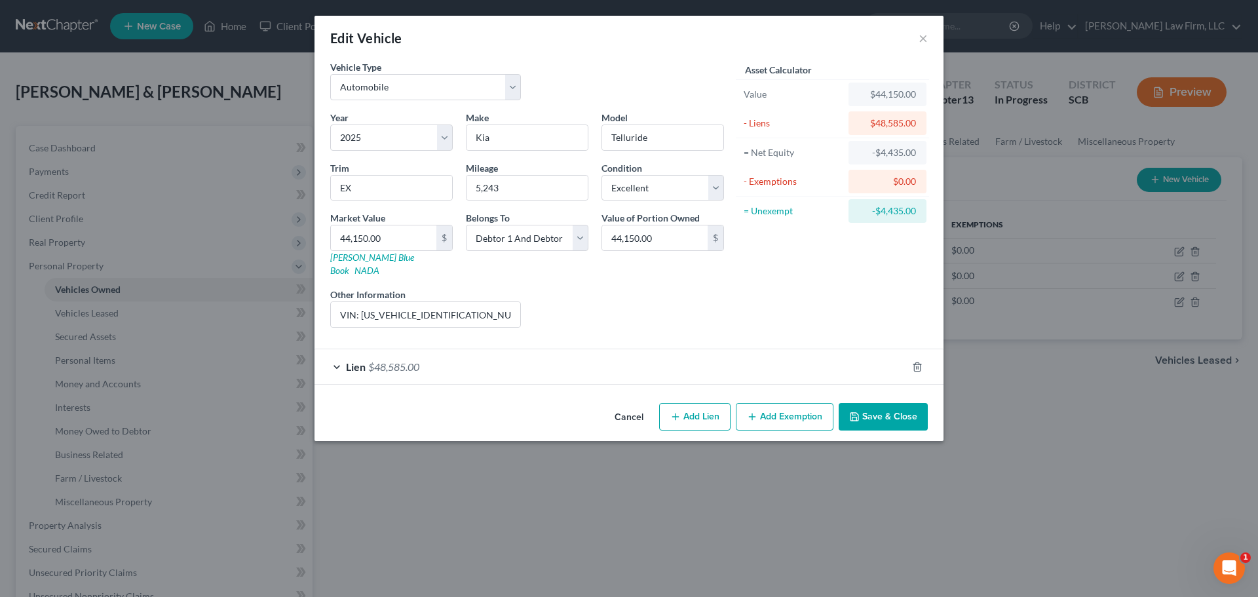
click at [793, 409] on button "Add Exemption" at bounding box center [785, 417] width 98 height 28
select select "2"
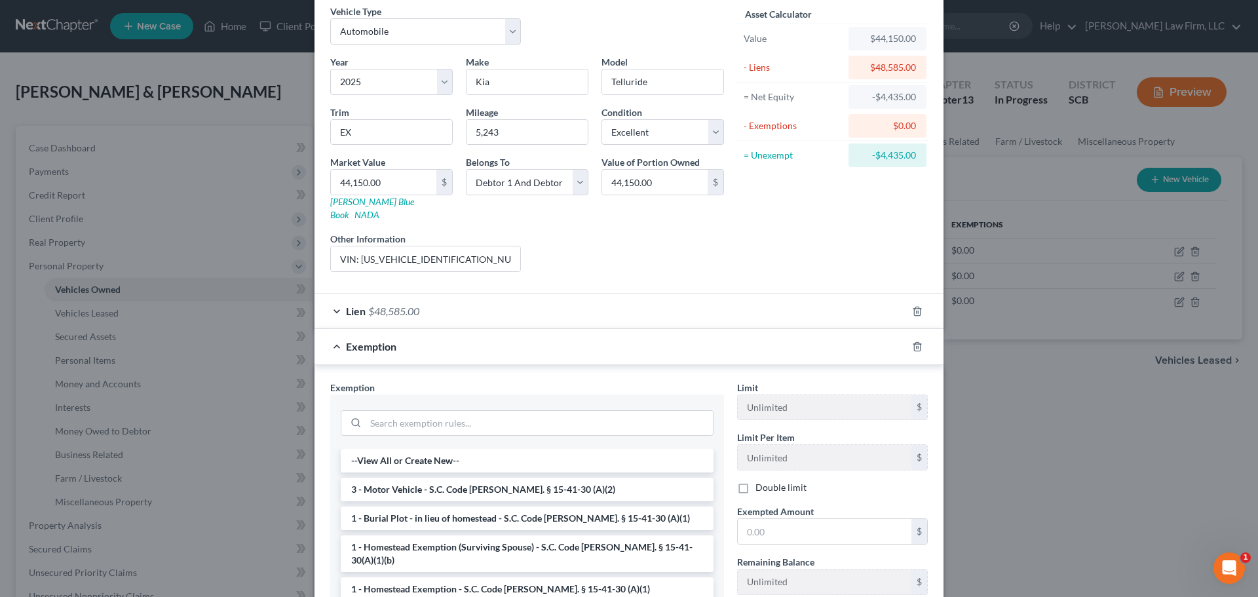
scroll to position [131, 0]
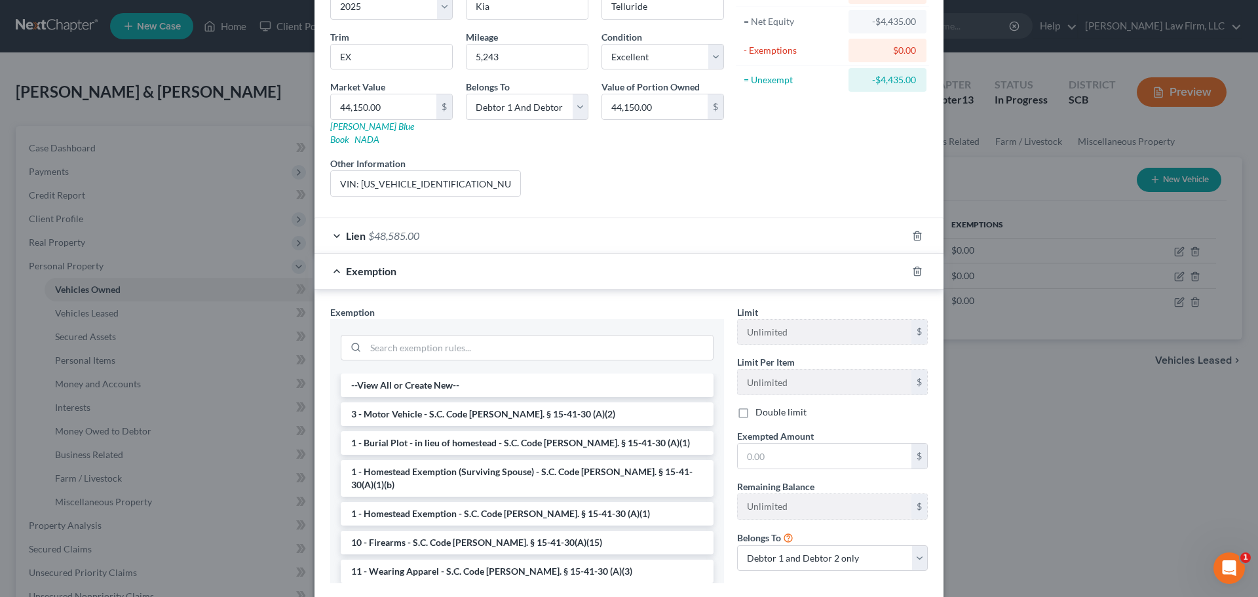
click at [488, 402] on li "3 - Motor Vehicle - S.C. Code Ann. § 15-41-30 (A)(2)" at bounding box center [527, 414] width 373 height 24
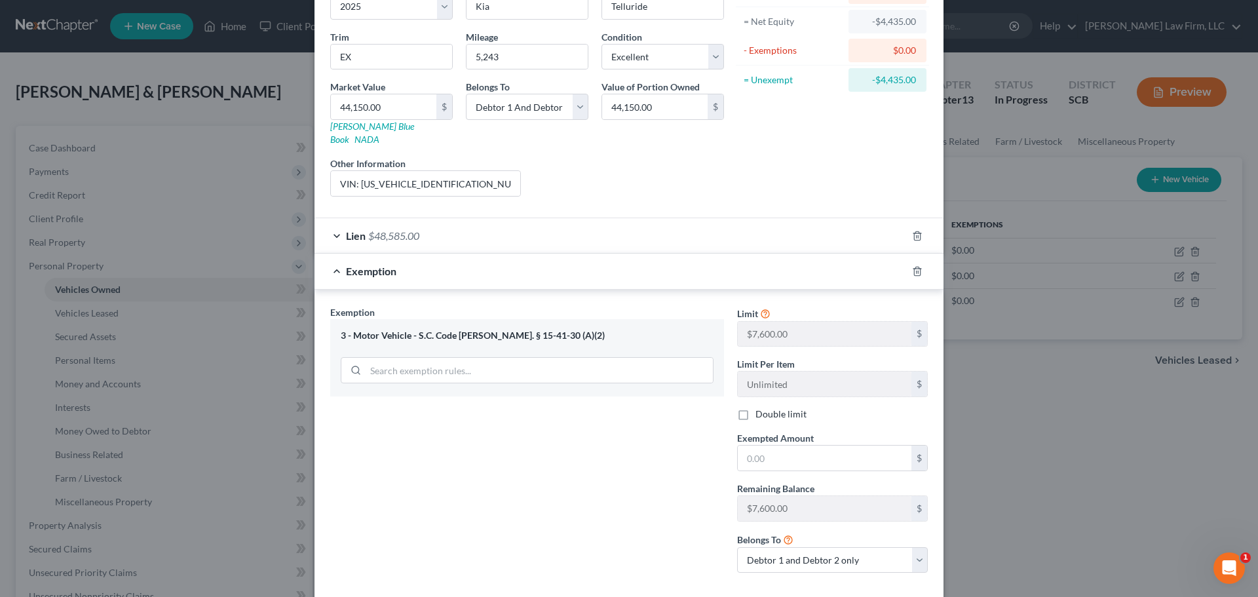
click at [762, 407] on label "Double limit" at bounding box center [780, 413] width 51 height 13
click at [762, 407] on input "Double limit" at bounding box center [764, 411] width 9 height 9
checkbox input "true"
click at [773, 445] on input "text" at bounding box center [825, 457] width 174 height 25
type input "7,600"
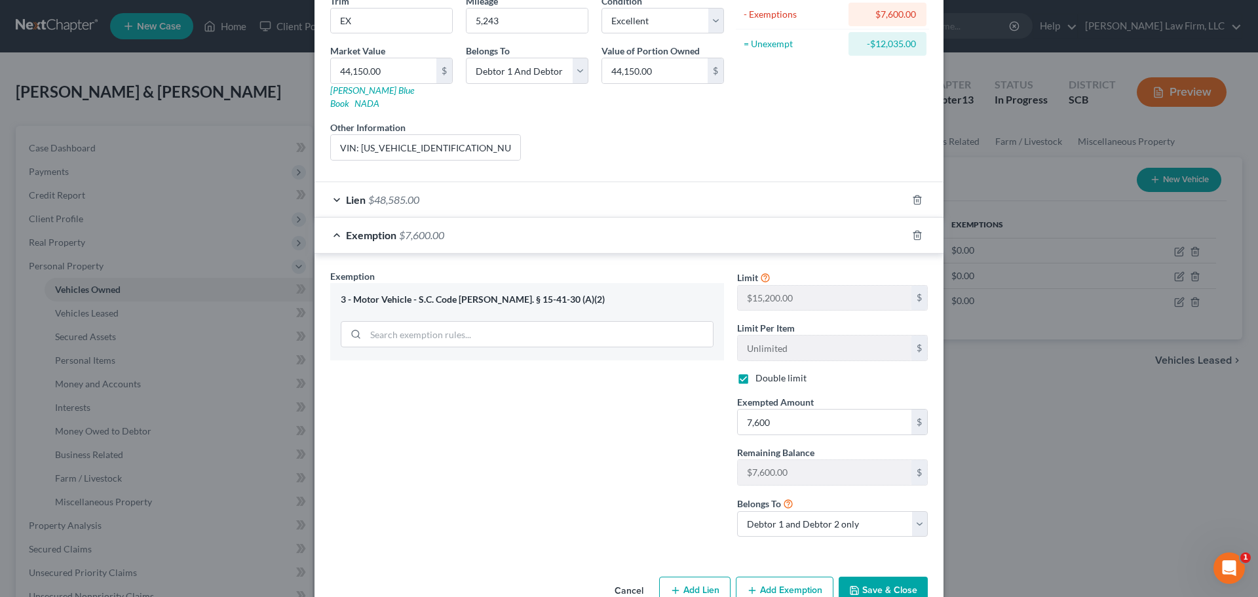
scroll to position [187, 0]
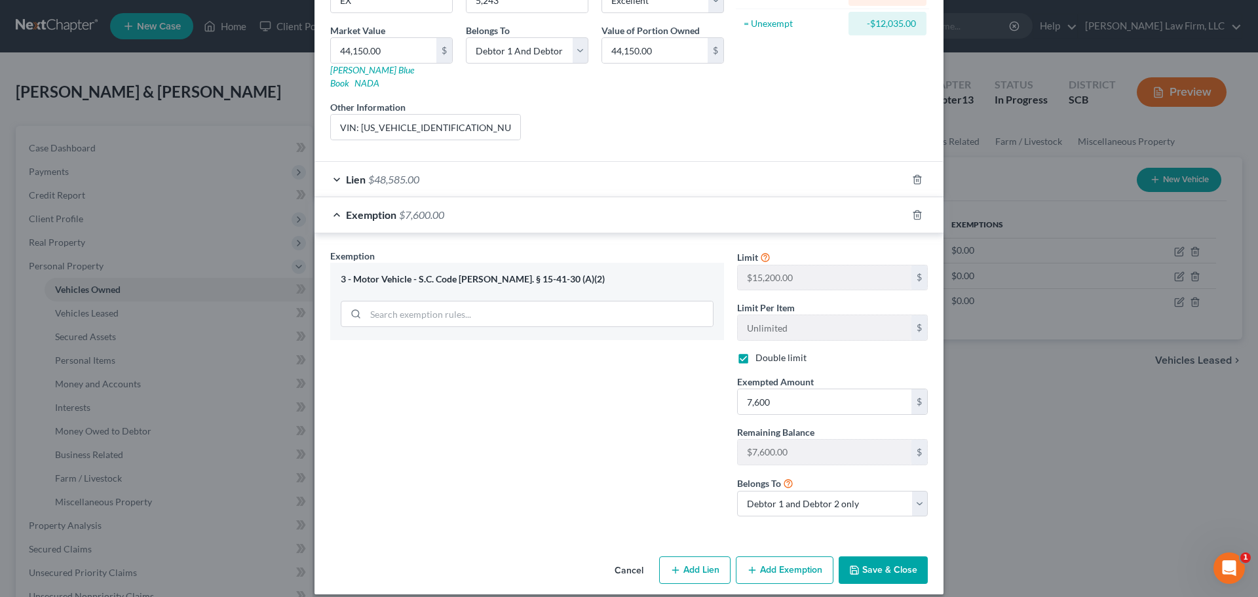
click at [875, 562] on button "Save & Close" at bounding box center [882, 570] width 89 height 28
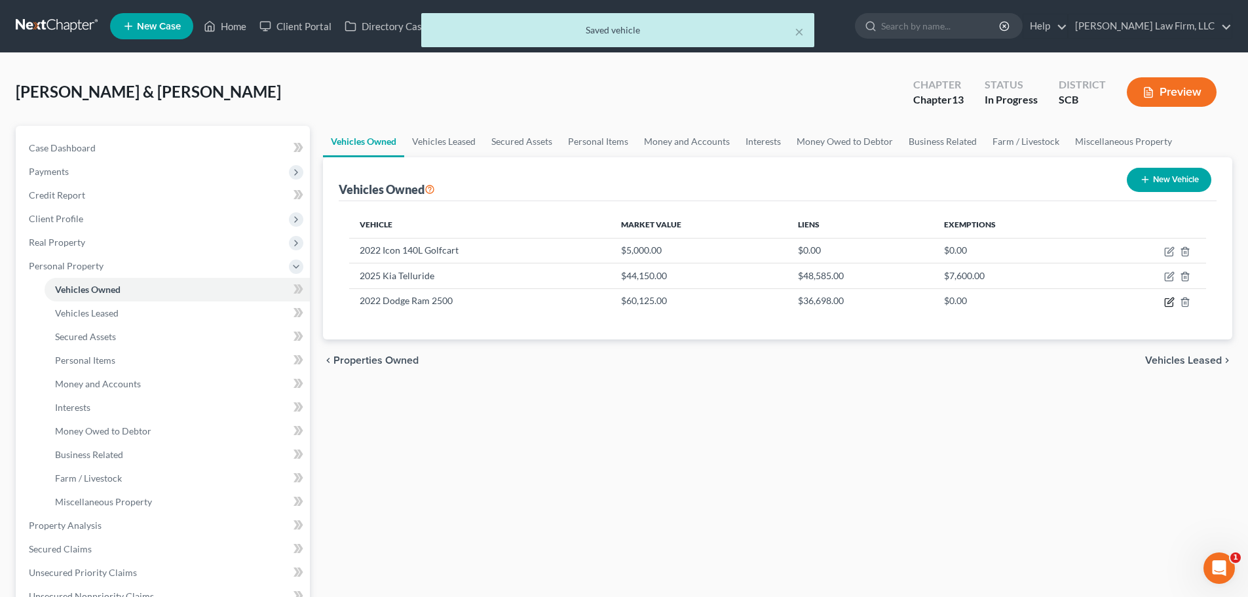
click at [1167, 301] on icon "button" at bounding box center [1169, 302] width 10 height 10
select select "0"
select select "4"
select select "1"
select select "0"
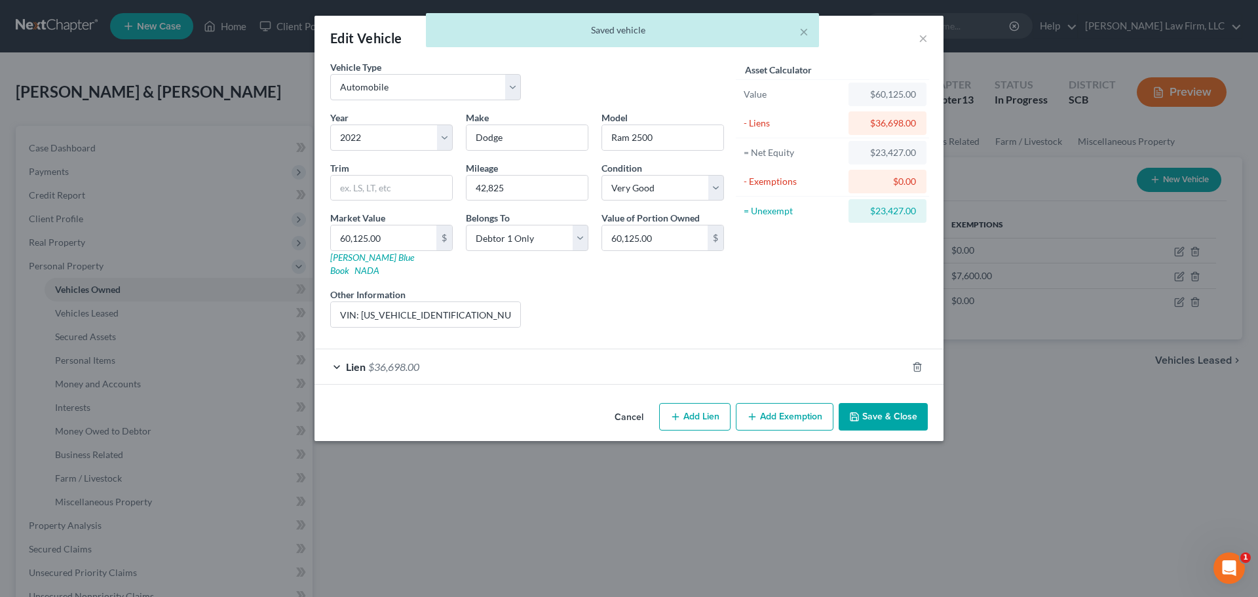
click at [473, 363] on div "Lien $36,698.00" at bounding box center [610, 366] width 592 height 35
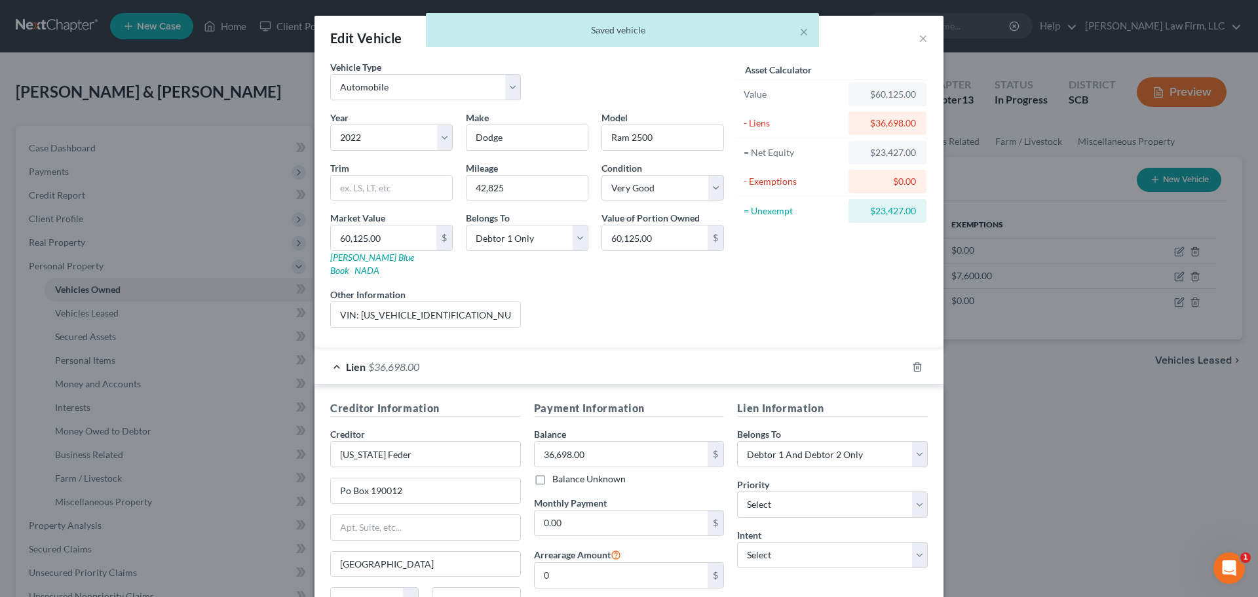
click at [473, 363] on div "Lien $36,698.00" at bounding box center [610, 366] width 592 height 35
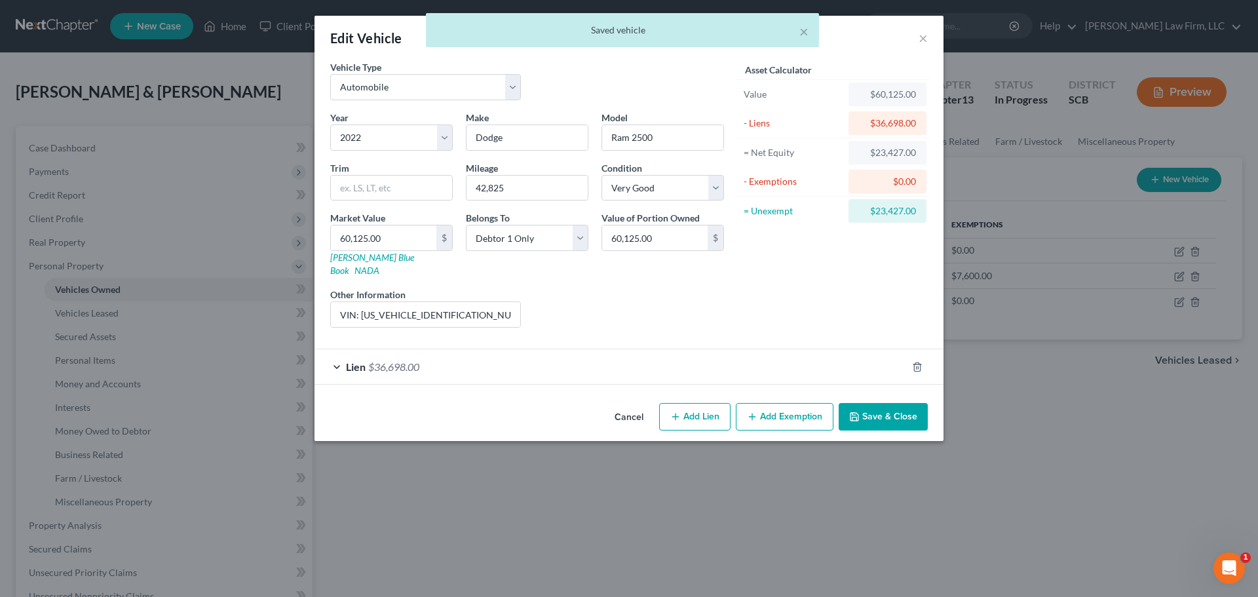
click at [787, 403] on button "Add Exemption" at bounding box center [785, 417] width 98 height 28
select select "2"
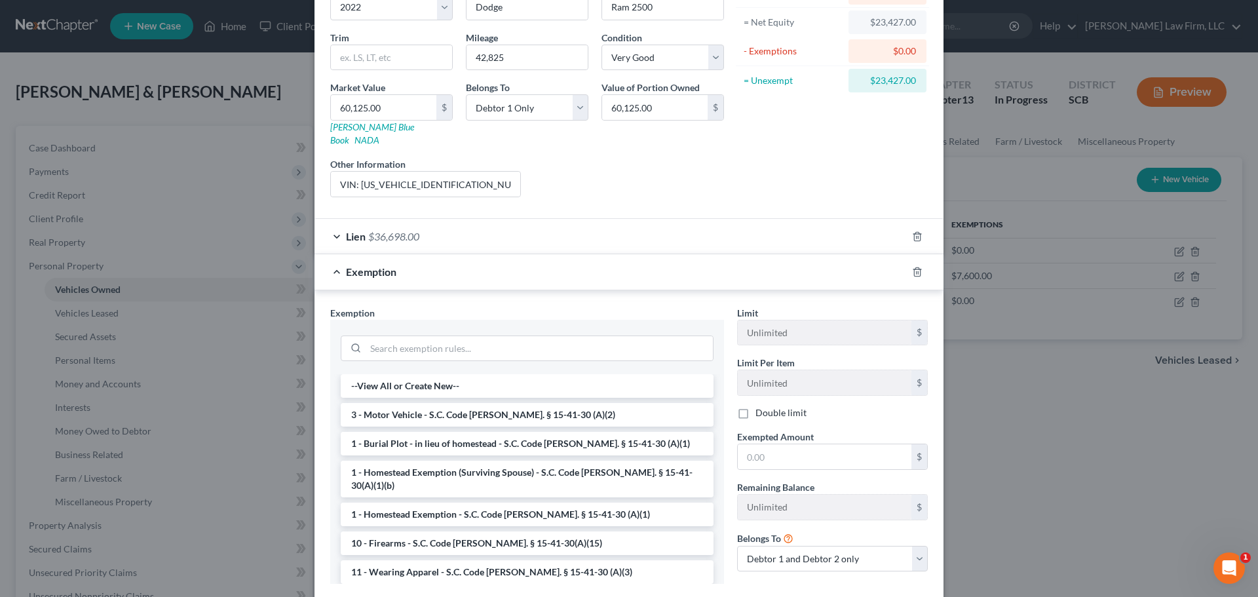
scroll to position [131, 0]
click at [467, 402] on li "3 - Motor Vehicle - S.C. Code Ann. § 15-41-30 (A)(2)" at bounding box center [527, 414] width 373 height 24
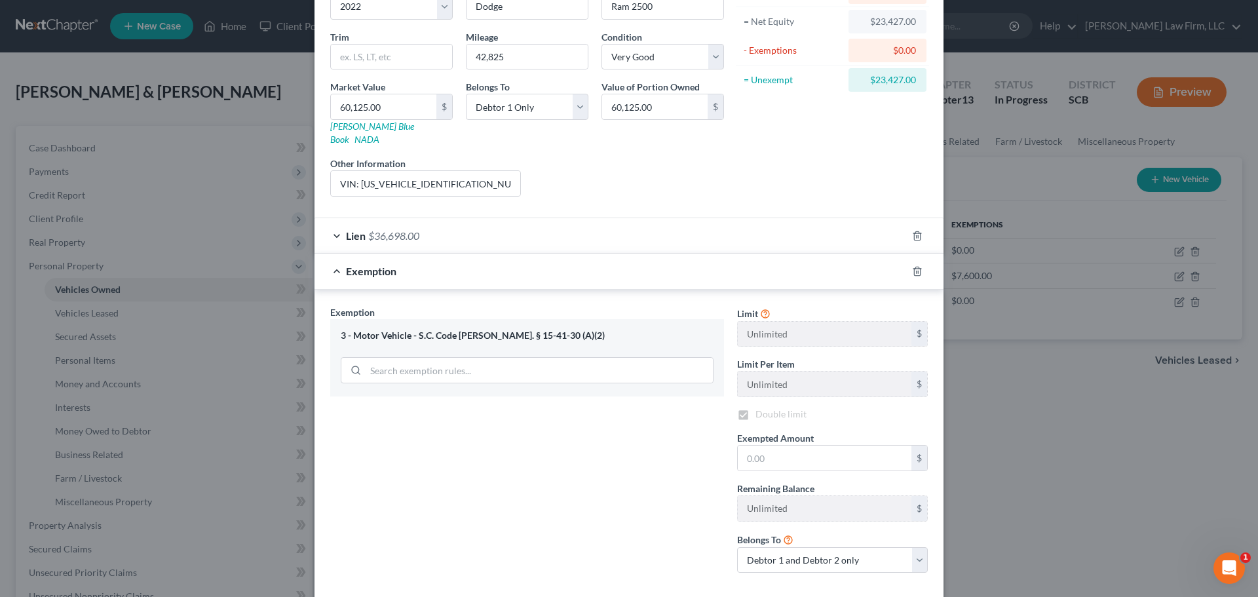
checkbox input "true"
click at [753, 449] on input "text" at bounding box center [825, 457] width 174 height 25
type input "7,600"
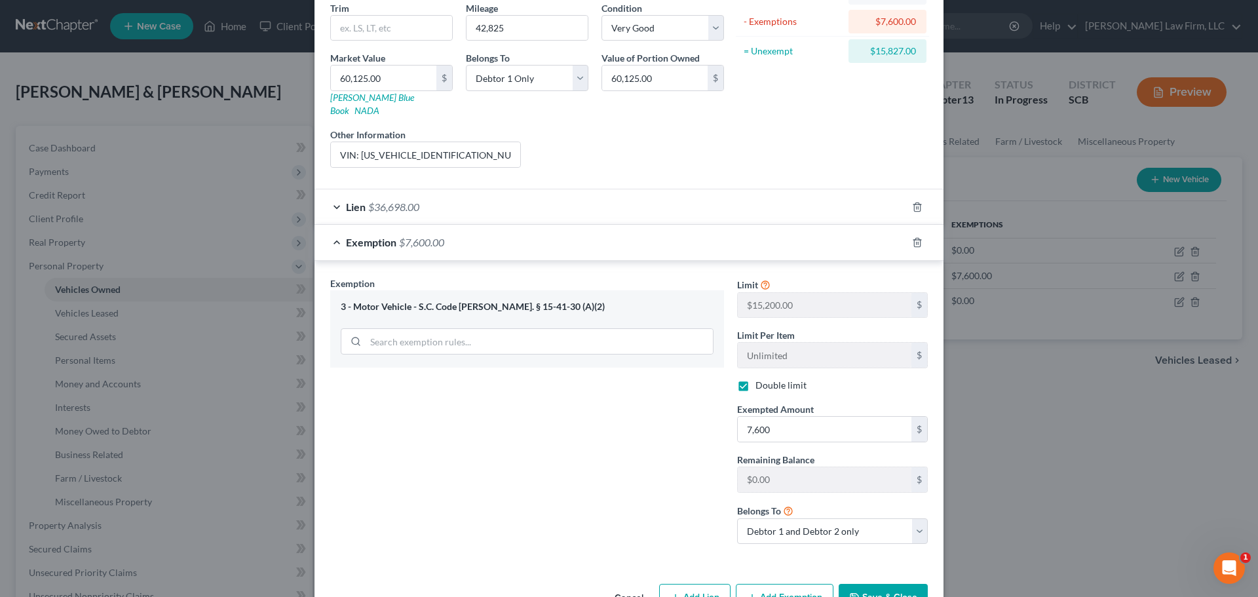
scroll to position [187, 0]
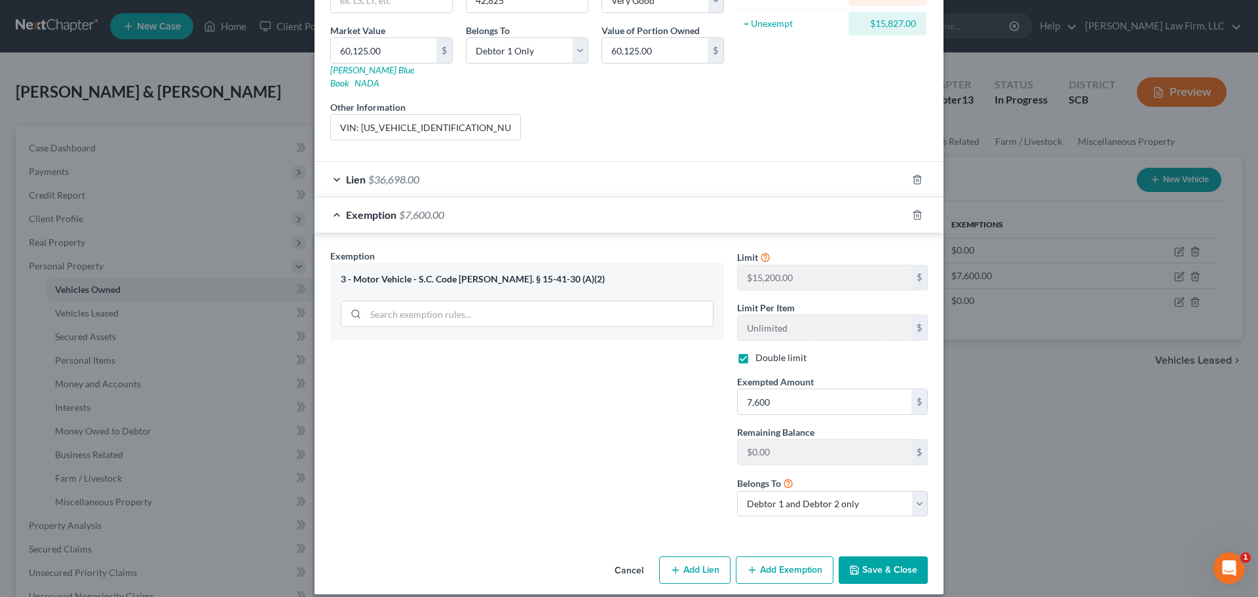
click at [874, 559] on button "Save & Close" at bounding box center [882, 570] width 89 height 28
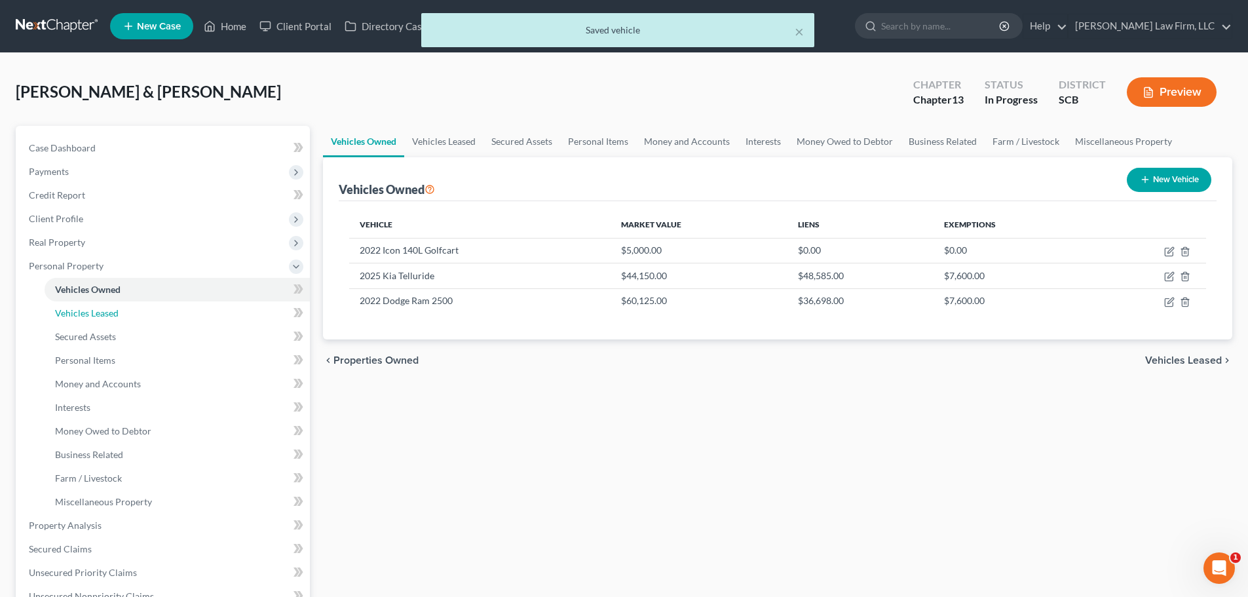
click at [122, 313] on link "Vehicles Leased" at bounding box center [177, 313] width 265 height 24
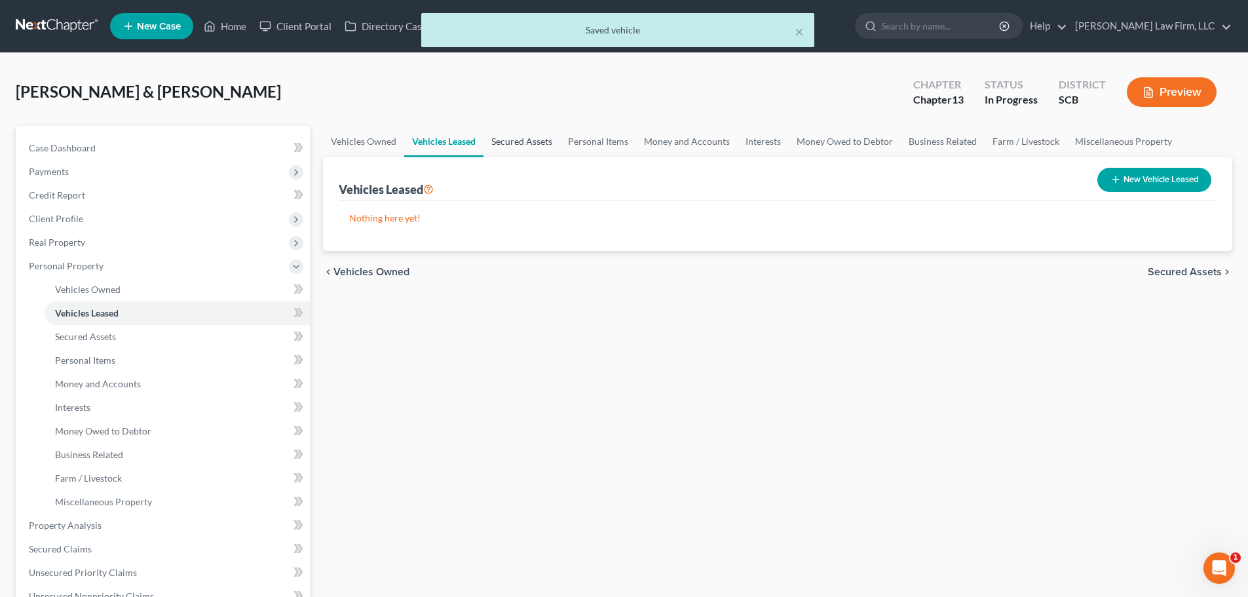
click at [515, 141] on link "Secured Assets" at bounding box center [521, 141] width 77 height 31
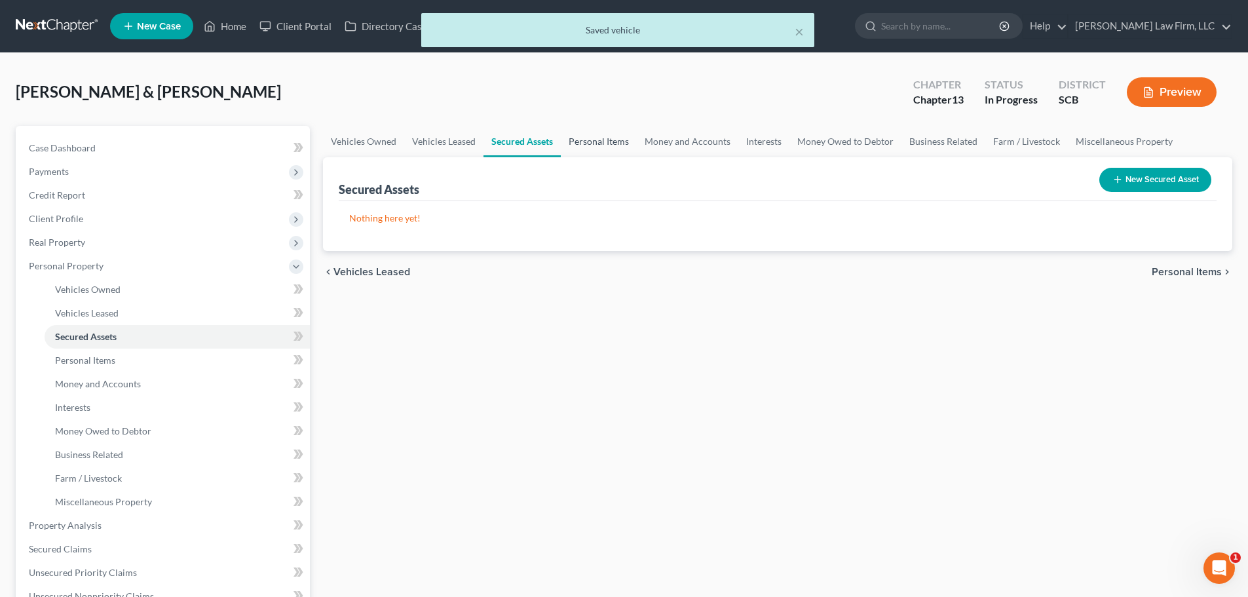
click at [605, 145] on link "Personal Items" at bounding box center [599, 141] width 76 height 31
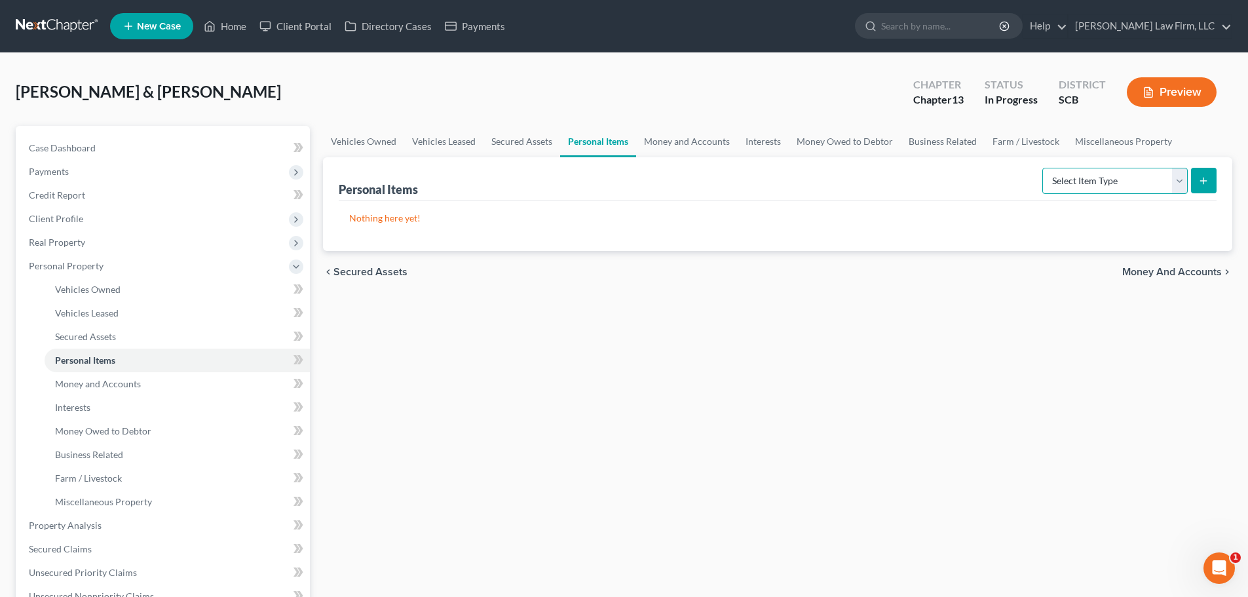
click at [1058, 182] on select "Select Item Type Clothing Collectibles Of Value Electronics Firearms Household …" at bounding box center [1114, 181] width 145 height 26
select select "clothing"
click at [1043, 168] on select "Select Item Type Clothing Collectibles Of Value Electronics Firearms Household …" at bounding box center [1114, 181] width 145 height 26
click at [1203, 178] on icon "submit" at bounding box center [1203, 181] width 10 height 10
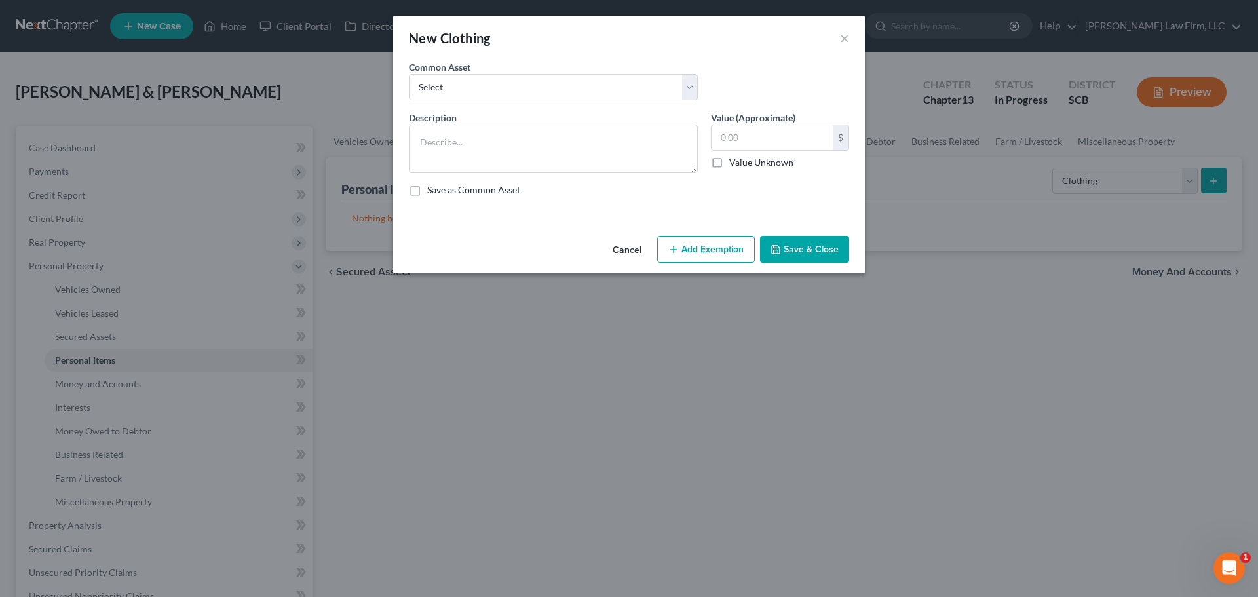
click at [479, 106] on div "Common Asset Select Clothing and Personal Items Clothing and Personal Items Per…" at bounding box center [628, 85] width 453 height 50
click at [484, 90] on select "Select Clothing and Personal Items Clothing and Personal Items Personal Items C…" at bounding box center [553, 87] width 289 height 26
click at [409, 74] on select "Select Clothing and Personal Items Clothing and Personal Items Personal Items C…" at bounding box center [553, 87] width 289 height 26
click at [772, 141] on input "250.00" at bounding box center [771, 137] width 121 height 25
click at [774, 140] on input "250.00" at bounding box center [771, 137] width 121 height 25
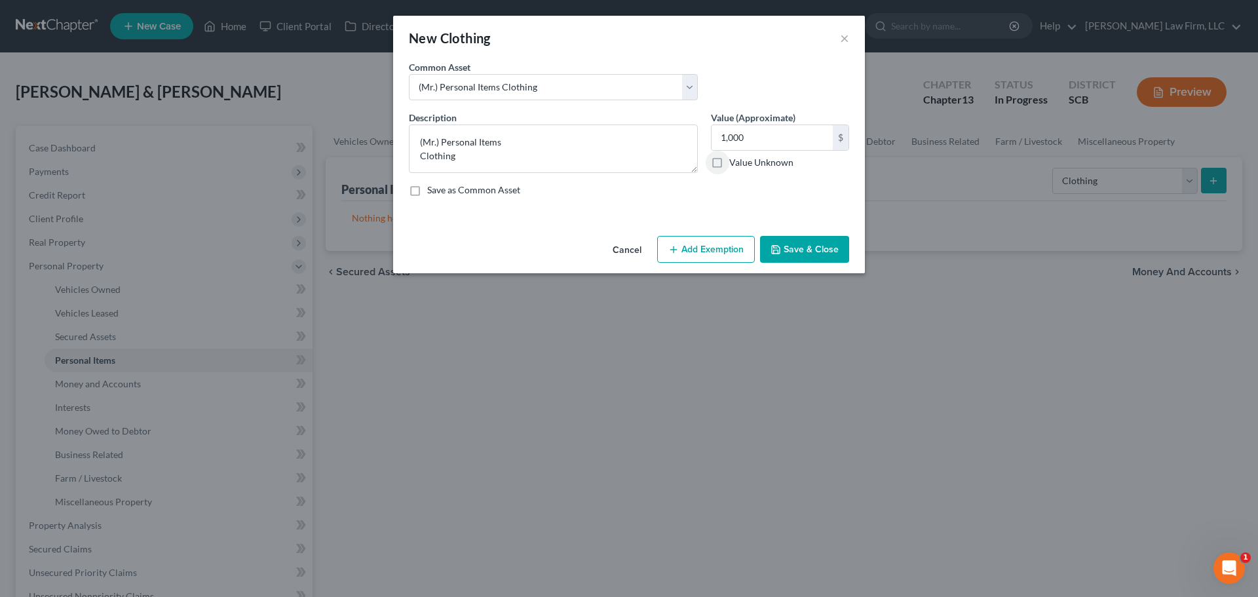
click at [688, 255] on button "Add Exemption" at bounding box center [706, 250] width 98 height 28
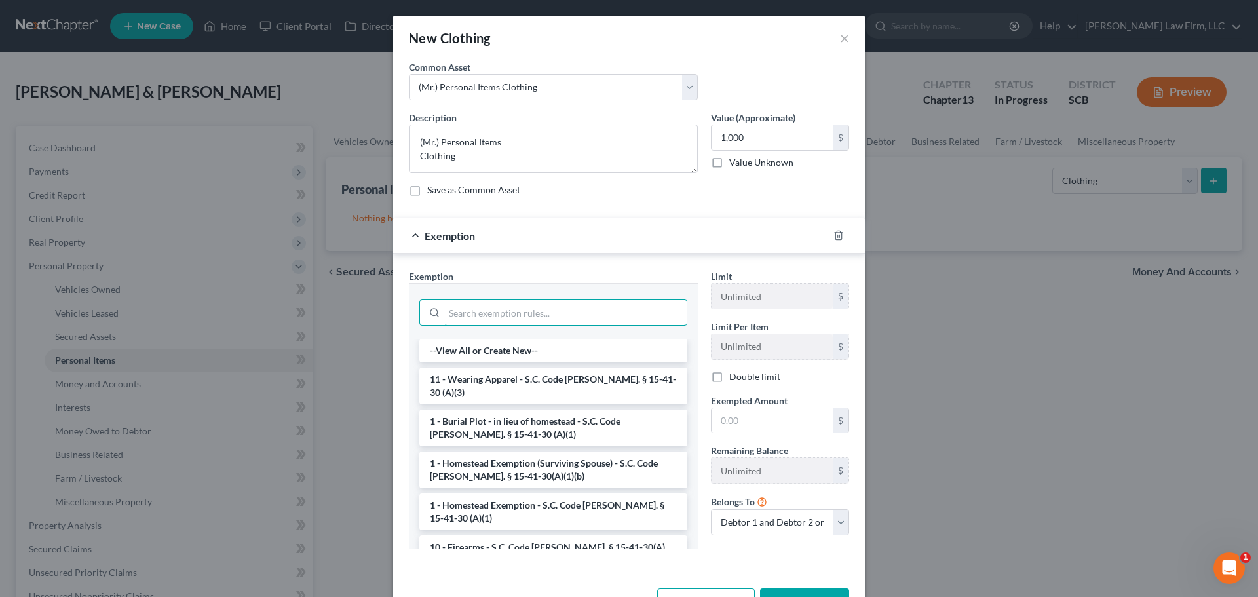
click at [584, 303] on input "search" at bounding box center [565, 312] width 242 height 25
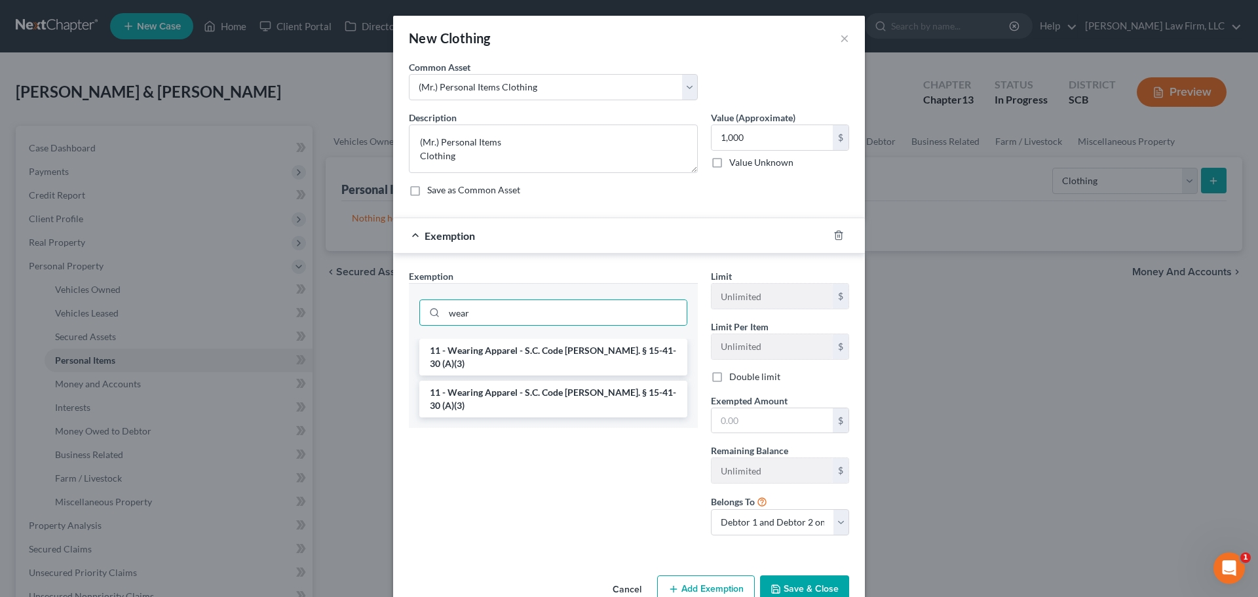
click at [563, 348] on li "11 - Wearing Apparel - S.C. Code Ann. § 15-41-30 (A)(3)" at bounding box center [553, 357] width 268 height 37
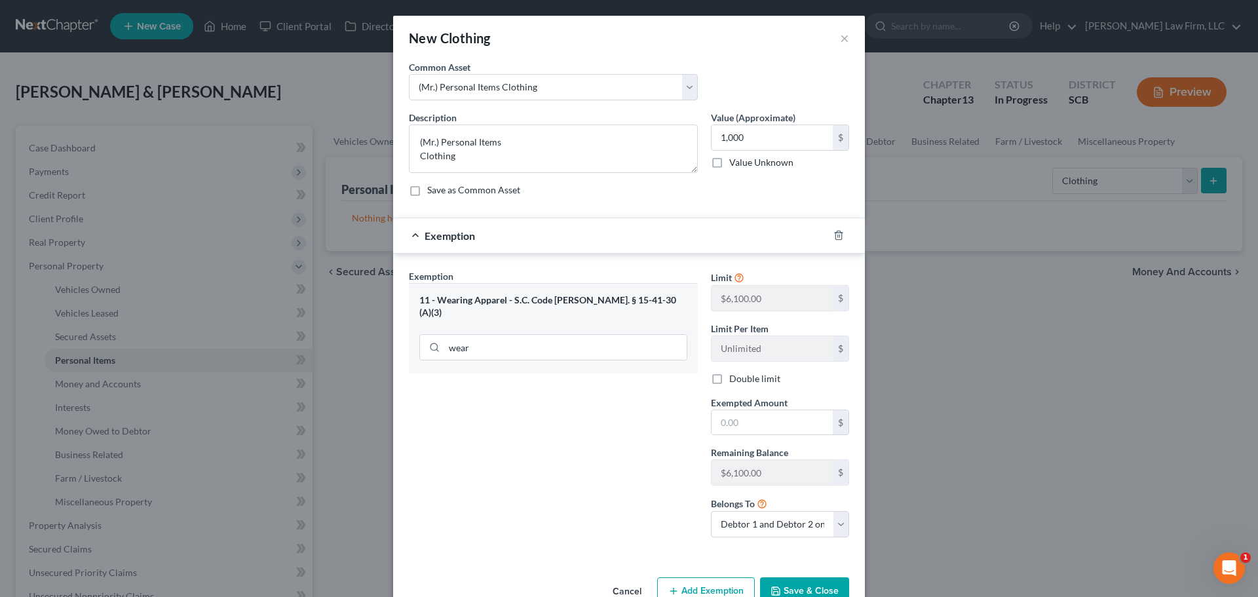
click at [751, 381] on label "Double limit" at bounding box center [754, 378] width 51 height 13
click at [743, 381] on input "Double limit" at bounding box center [738, 376] width 9 height 9
click at [747, 422] on input "text" at bounding box center [771, 422] width 121 height 25
click at [827, 595] on button "Save & Close" at bounding box center [804, 591] width 89 height 28
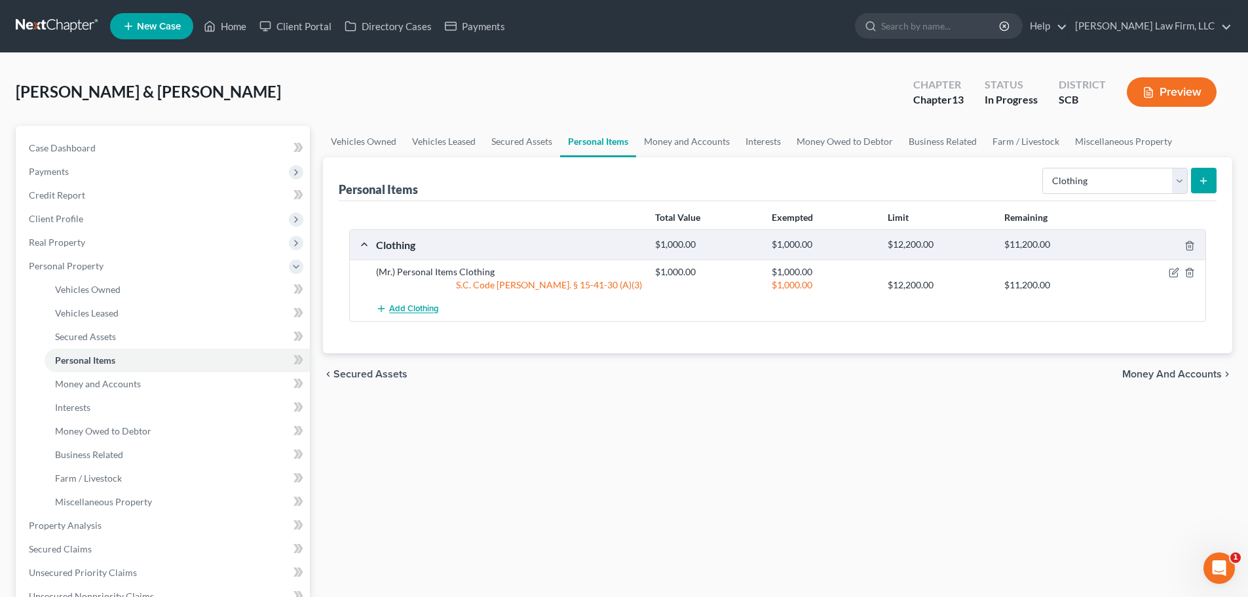
click at [415, 314] on span "Add Clothing" at bounding box center [414, 309] width 50 height 10
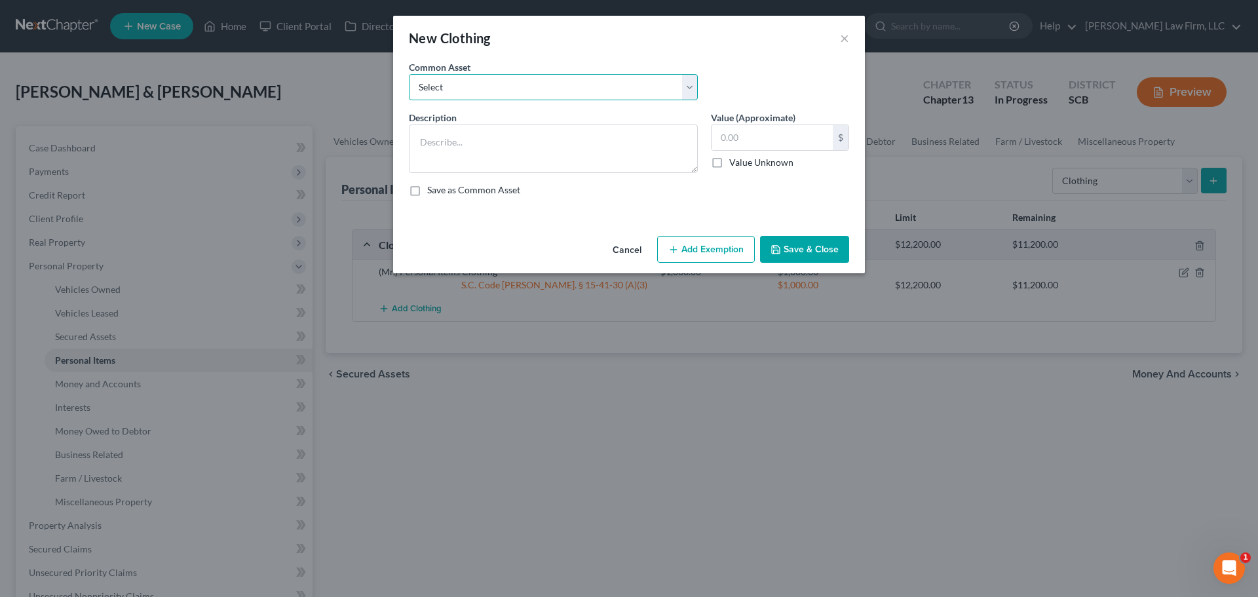
click at [471, 88] on select "Select Clothing and Personal Items Clothing and Personal Items Personal Items C…" at bounding box center [553, 87] width 289 height 26
click at [409, 74] on select "Select Clothing and Personal Items Clothing and Personal Items Personal Items C…" at bounding box center [553, 87] width 289 height 26
click at [703, 250] on button "Add Exemption" at bounding box center [706, 250] width 98 height 28
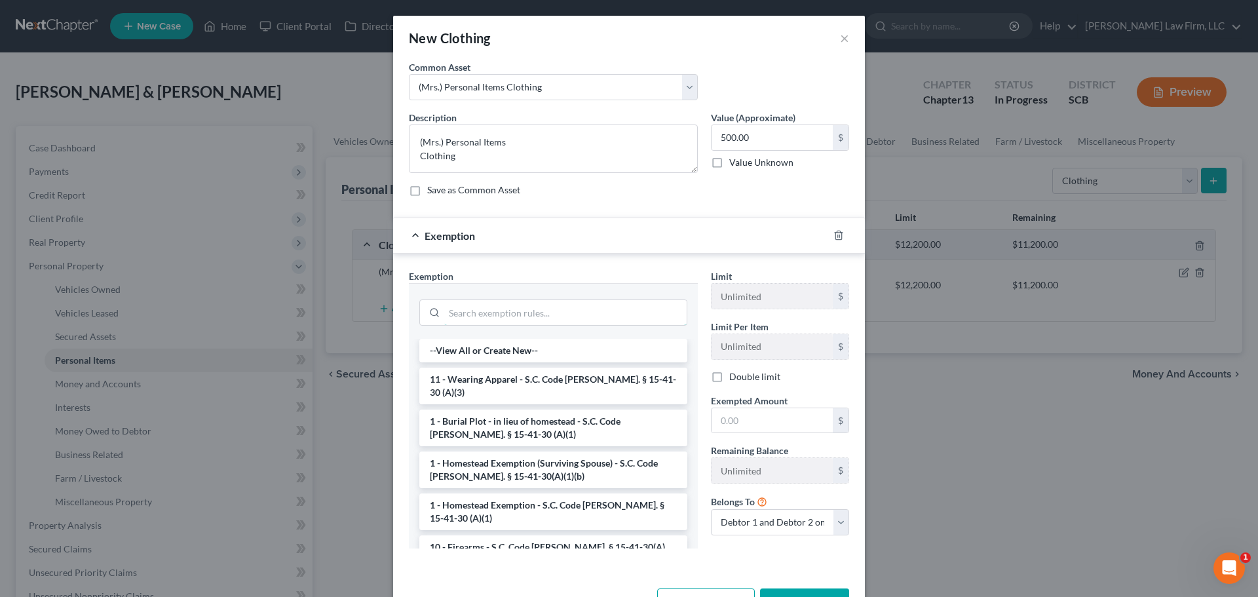
click at [512, 302] on input "search" at bounding box center [565, 312] width 242 height 25
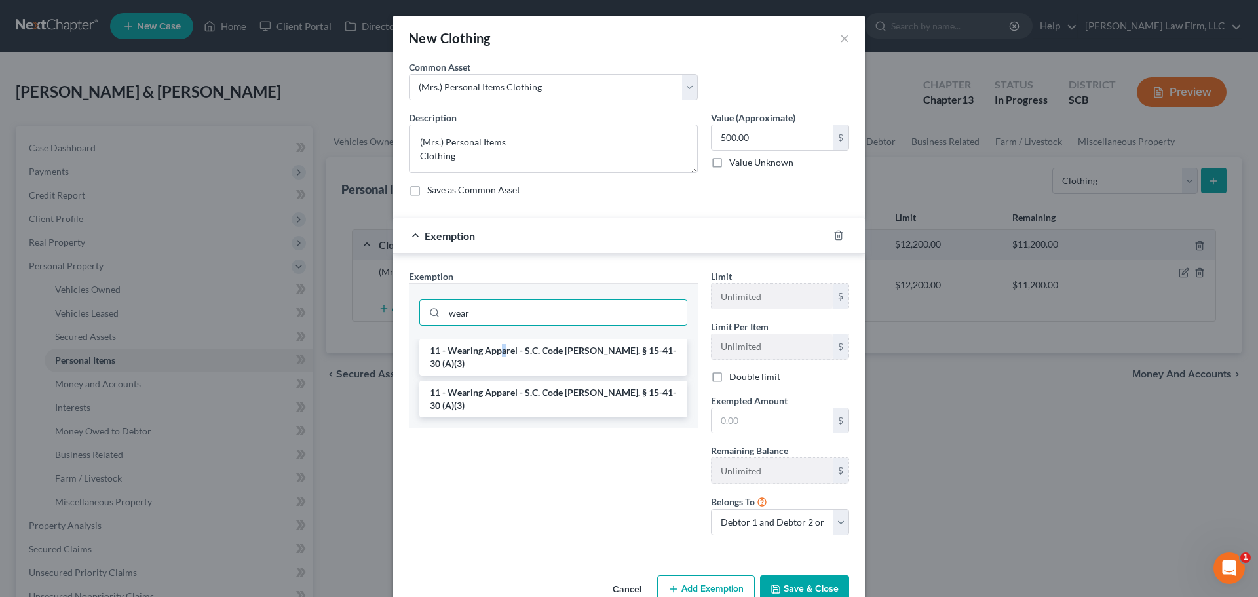
click at [499, 346] on li "11 - Wearing Apparel - S.C. Code Ann. § 15-41-30 (A)(3)" at bounding box center [553, 357] width 268 height 37
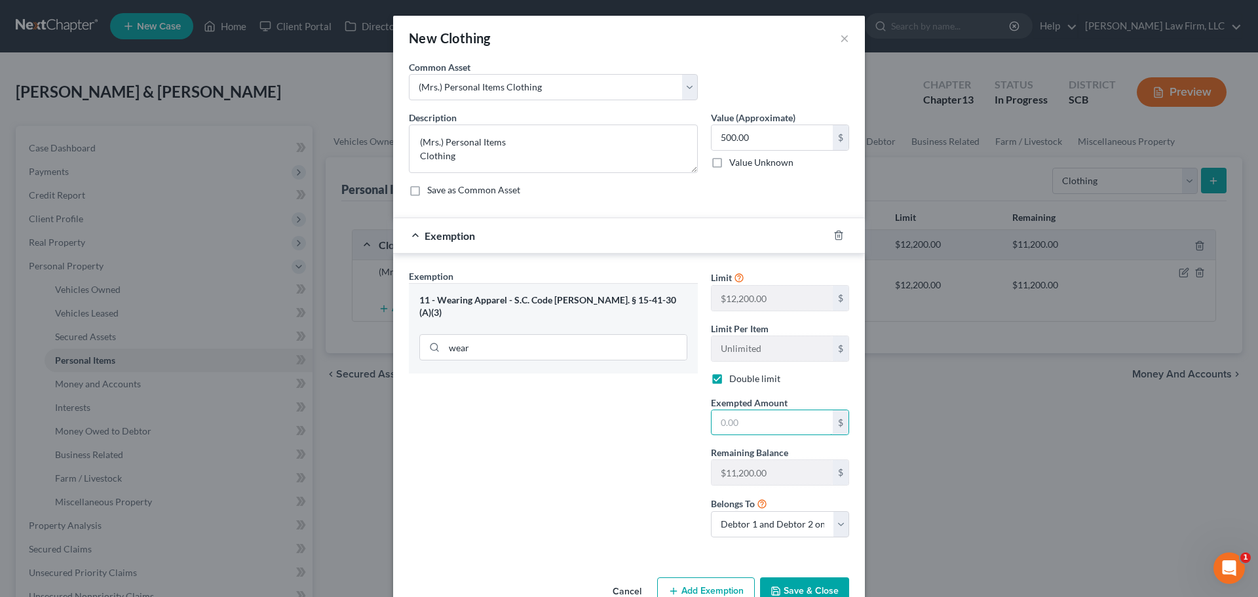
click at [772, 421] on input "text" at bounding box center [771, 422] width 121 height 25
drag, startPoint x: 823, startPoint y: 591, endPoint x: 823, endPoint y: 582, distance: 9.2
click at [823, 591] on button "Save & Close" at bounding box center [804, 591] width 89 height 28
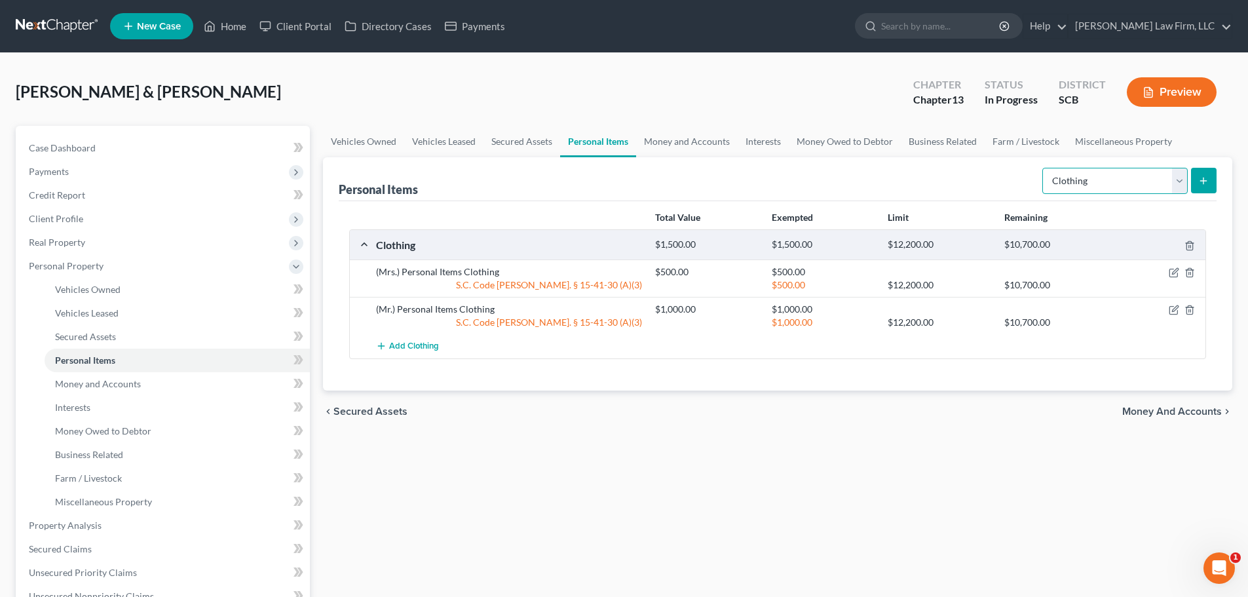
click at [1078, 185] on select "Select Item Type Clothing Collectibles Of Value Electronics Firearms Household …" at bounding box center [1114, 181] width 145 height 26
click at [1043, 168] on select "Select Item Type Clothing Collectibles Of Value Electronics Firearms Household …" at bounding box center [1114, 181] width 145 height 26
click at [1199, 184] on icon "submit" at bounding box center [1203, 181] width 10 height 10
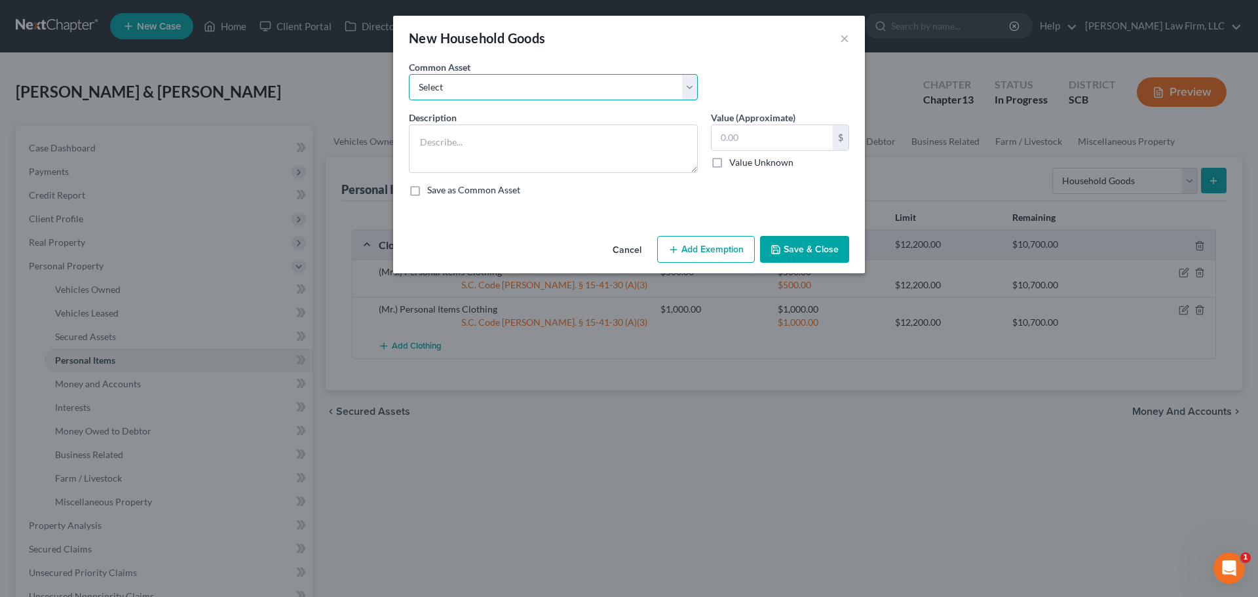
click at [603, 83] on select "Select Kitchenware Stove Refrigerator Washing Machine Dryer Living Room Furnitu…" at bounding box center [553, 87] width 289 height 26
click at [409, 74] on select "Select Kitchenware Stove Refrigerator Washing Machine Dryer Living Room Furnitu…" at bounding box center [553, 87] width 289 height 26
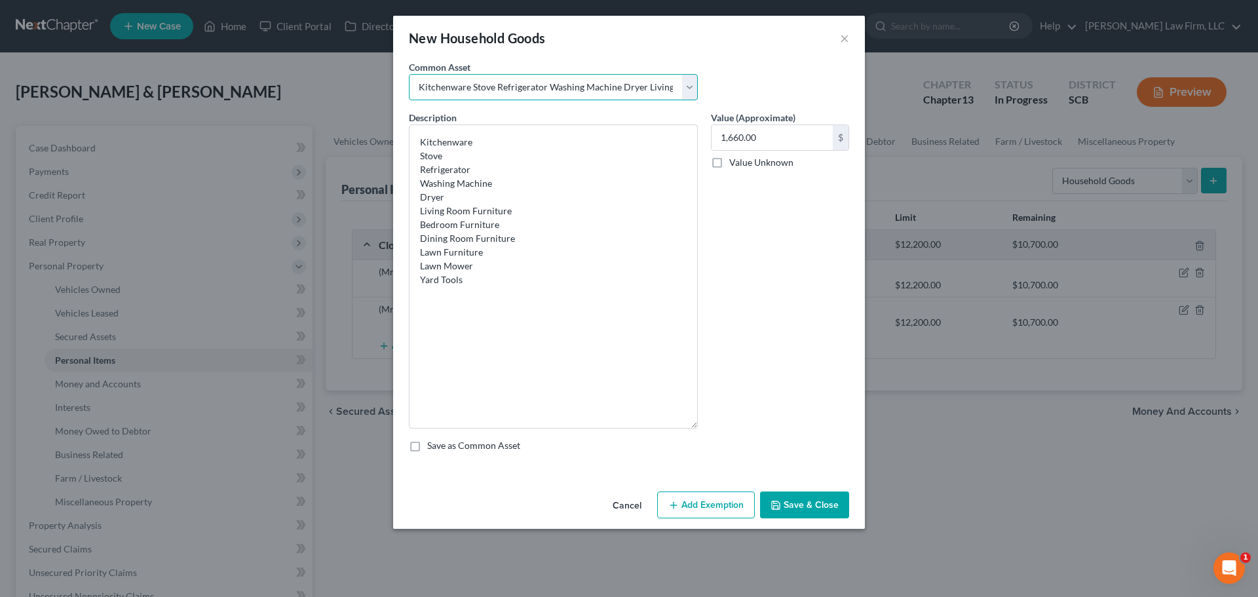
drag, startPoint x: 692, startPoint y: 172, endPoint x: 654, endPoint y: 482, distance: 312.9
click at [681, 428] on textarea "Kitchenware Stove Refrigerator Washing Machine Dryer Living Room Furniture Bedr…" at bounding box center [553, 276] width 289 height 304
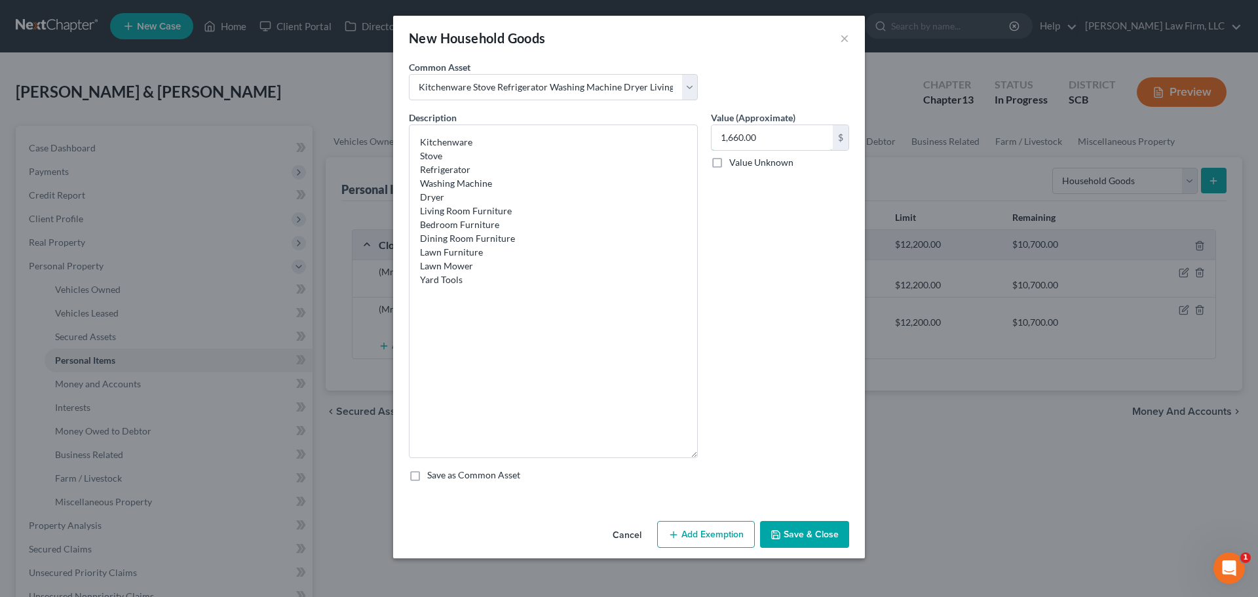
click at [782, 139] on input "1,660.00" at bounding box center [771, 137] width 121 height 25
click at [694, 529] on button "Add Exemption" at bounding box center [706, 535] width 98 height 28
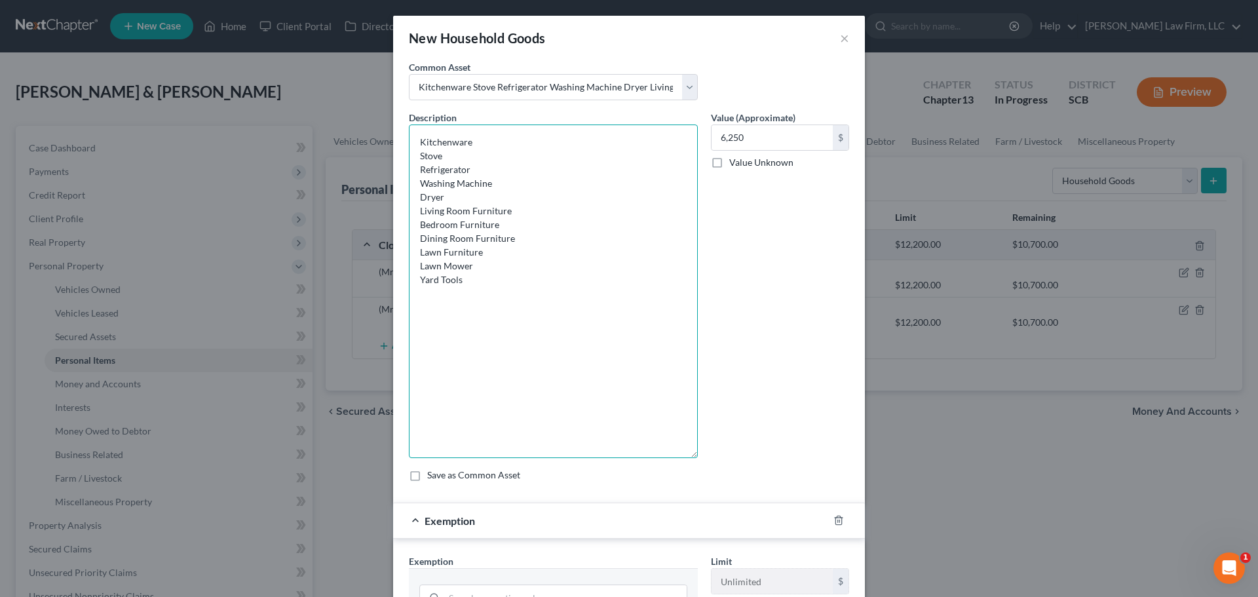
click at [533, 343] on textarea "Kitchenware Stove Refrigerator Washing Machine Dryer Living Room Furniture Bedr…" at bounding box center [553, 290] width 289 height 333
click at [576, 380] on textarea "Kitchenware Stove Refrigerator Washing Machine Dryer Living Room Furniture Bedr…" at bounding box center [553, 290] width 289 height 333
click at [748, 135] on input "6,250" at bounding box center [771, 137] width 121 height 25
click at [726, 136] on input "6,250" at bounding box center [771, 137] width 121 height 25
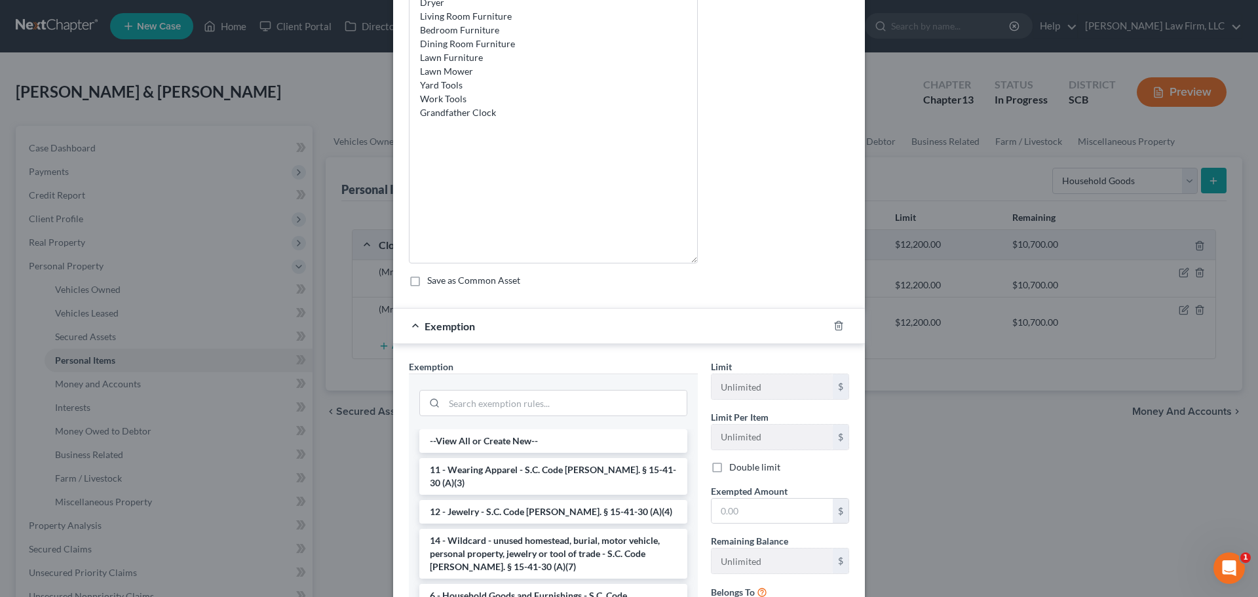
scroll to position [196, 0]
click at [603, 398] on input "search" at bounding box center [565, 400] width 242 height 25
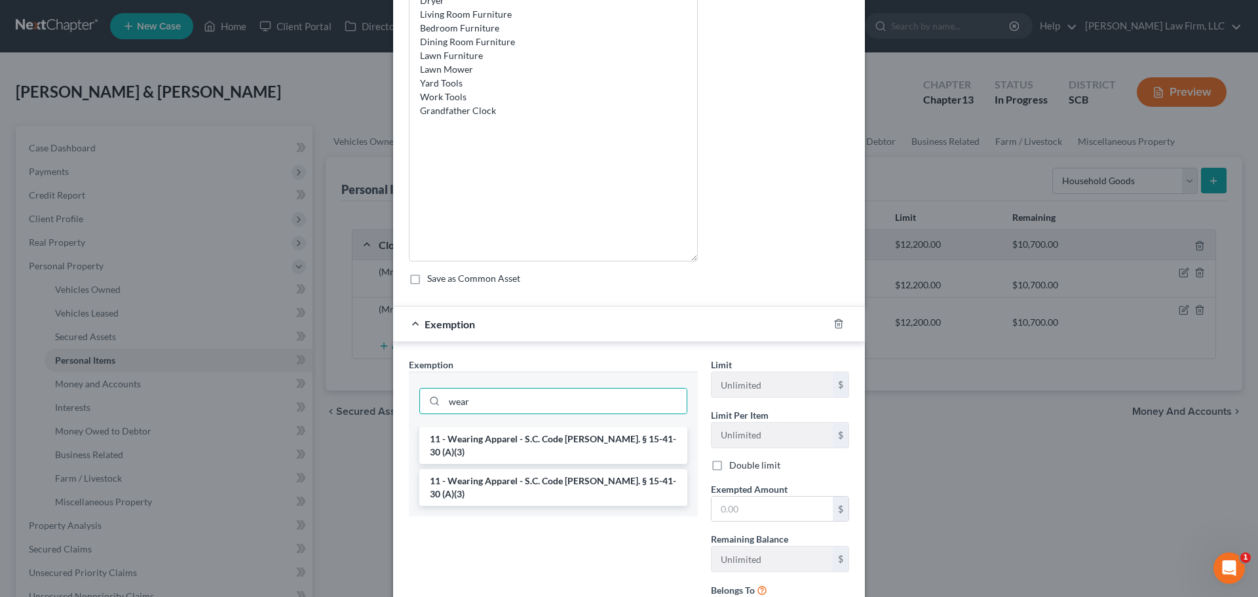
click at [584, 435] on li "11 - Wearing Apparel - S.C. Code Ann. § 15-41-30 (A)(3)" at bounding box center [553, 445] width 268 height 37
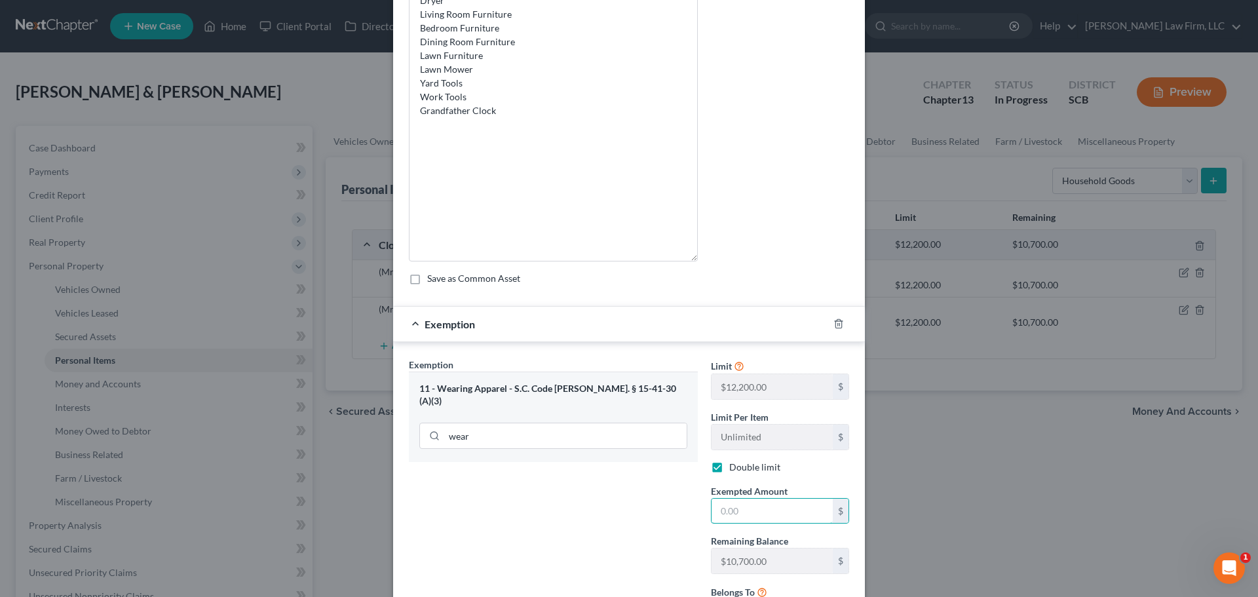
drag, startPoint x: 726, startPoint y: 516, endPoint x: 739, endPoint y: 512, distance: 13.9
click at [726, 516] on input "text" at bounding box center [771, 510] width 121 height 25
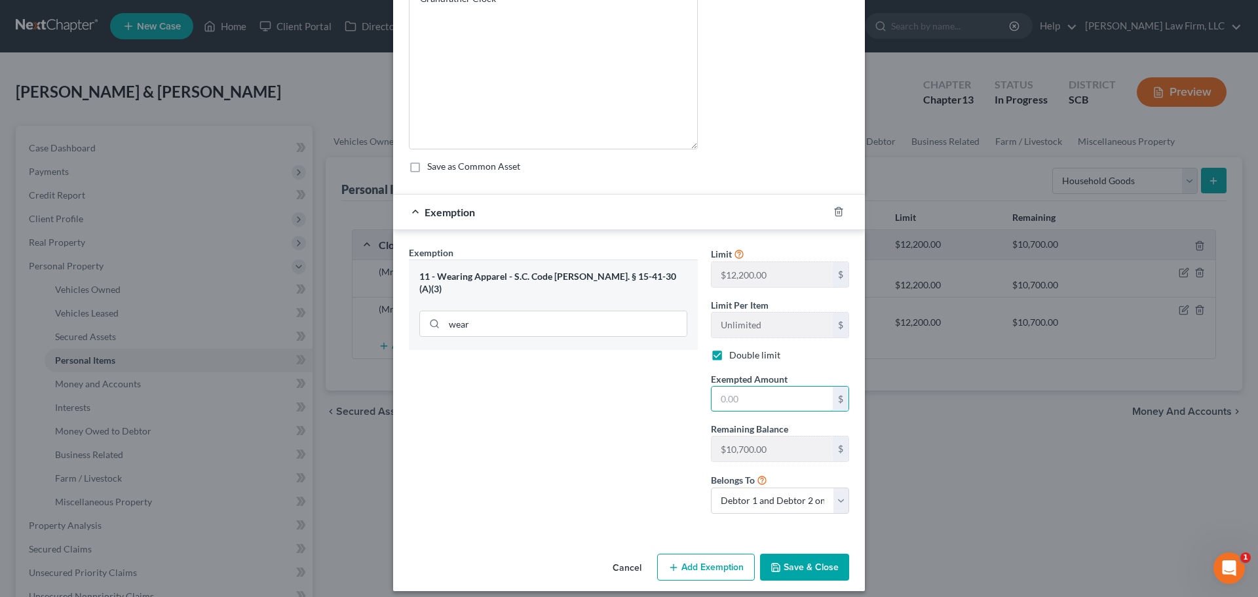
scroll to position [318, 0]
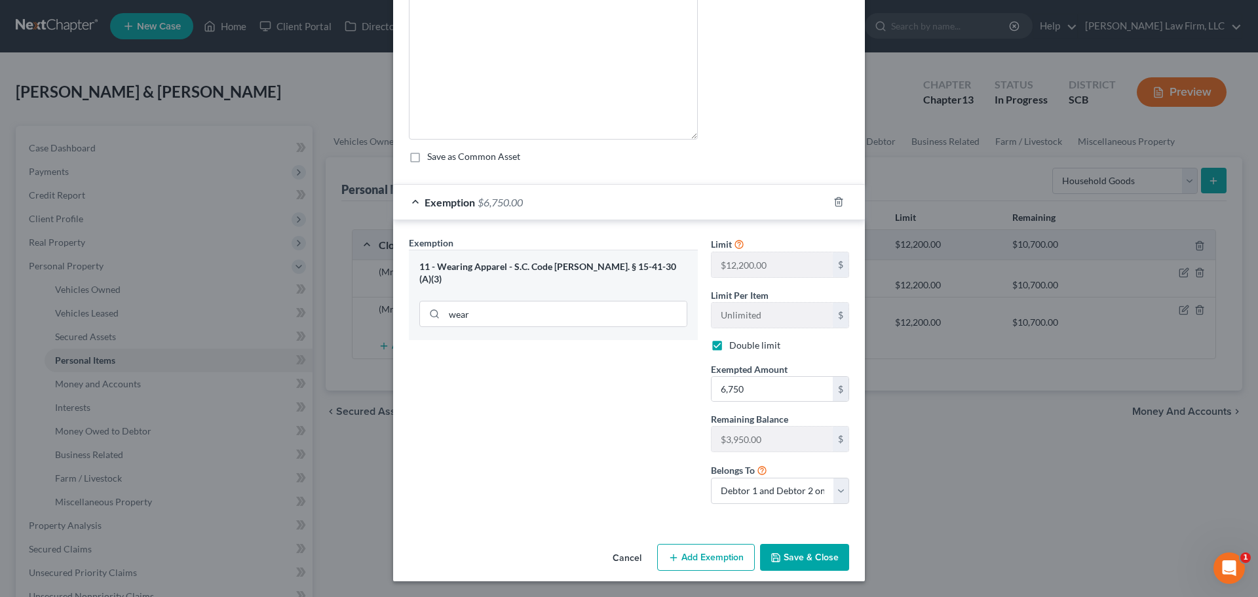
click at [797, 554] on button "Save & Close" at bounding box center [804, 558] width 89 height 28
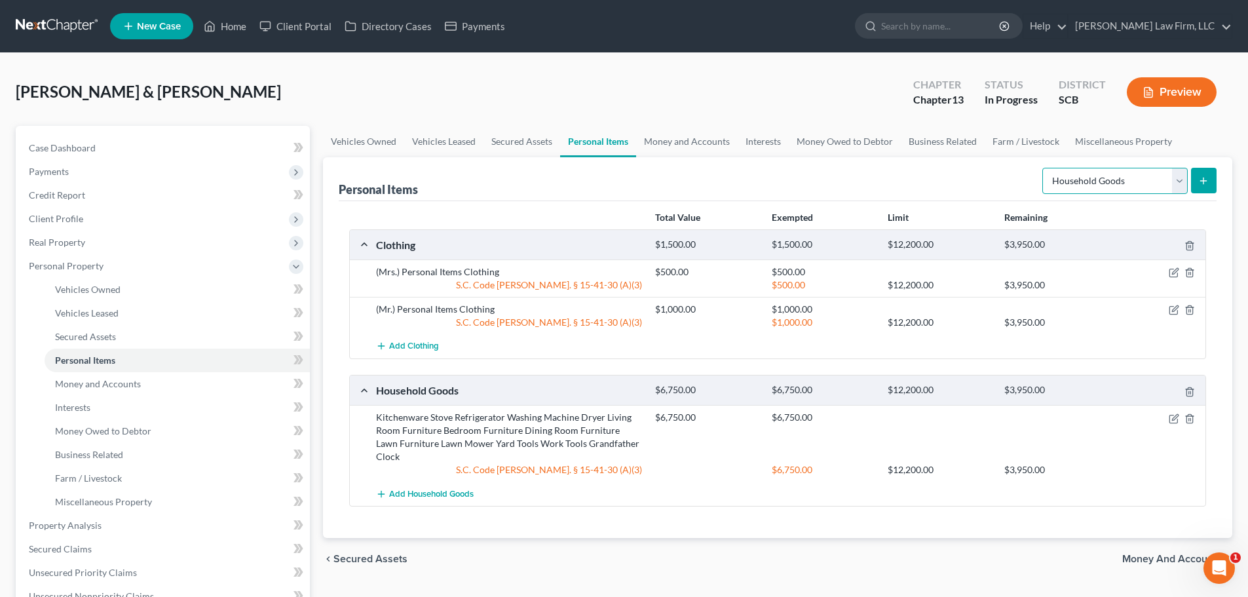
click at [1062, 188] on select "Select Item Type Clothing Collectibles Of Value Electronics Firearms Household …" at bounding box center [1114, 181] width 145 height 26
click at [1043, 168] on select "Select Item Type Clothing Collectibles Of Value Electronics Firearms Household …" at bounding box center [1114, 181] width 145 height 26
click at [1204, 187] on button "submit" at bounding box center [1204, 181] width 26 height 26
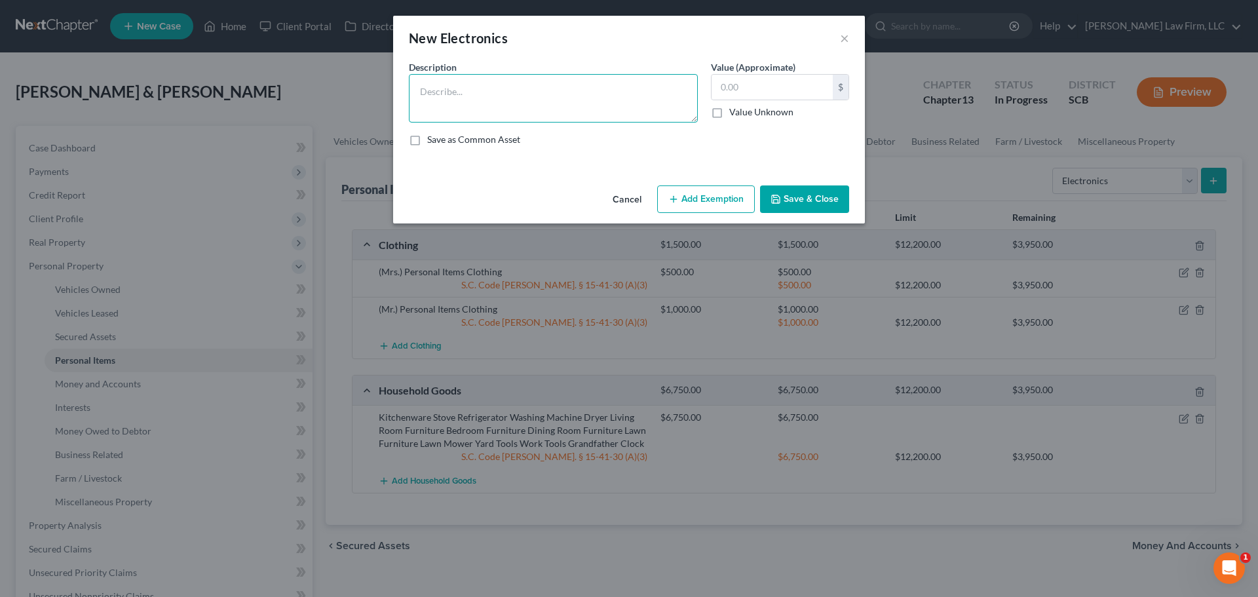
click at [671, 103] on textarea at bounding box center [553, 98] width 289 height 48
click at [531, 92] on textarea "3 Televisions ($" at bounding box center [553, 98] width 289 height 48
click at [498, 107] on textarea "3 Televisions ($1050) HP Desktop Computer ($100) Dell Laptop Computer ($100) iP…" at bounding box center [553, 98] width 289 height 48
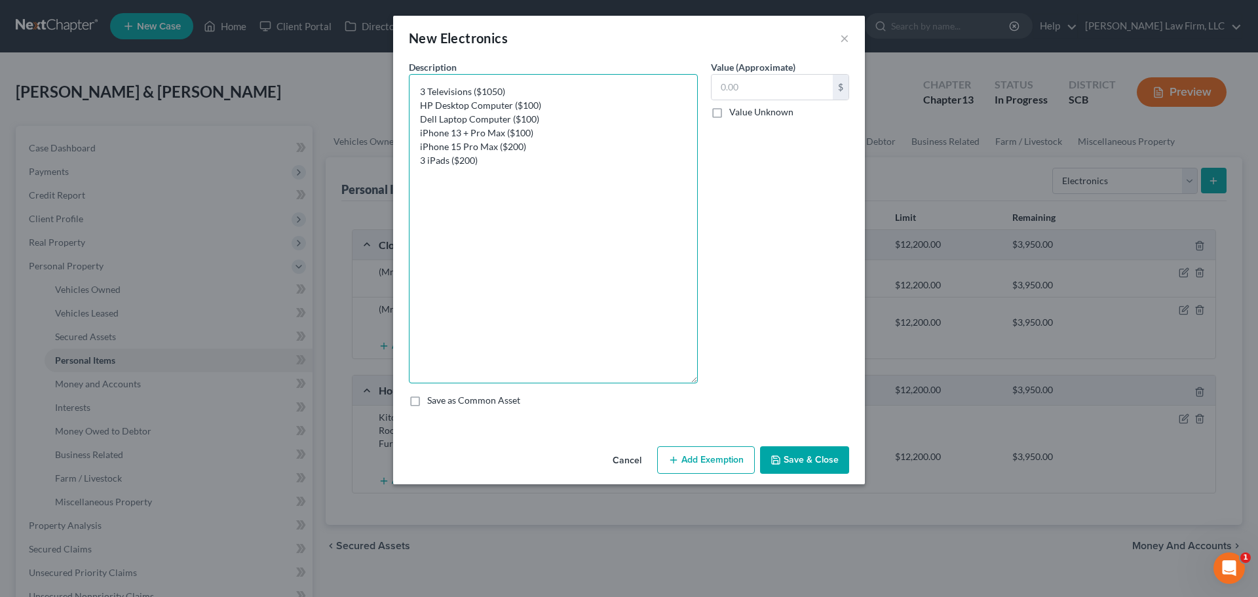
drag, startPoint x: 693, startPoint y: 120, endPoint x: 607, endPoint y: 381, distance: 274.7
click at [607, 381] on textarea "3 Televisions ($1050) HP Desktop Computer ($100) Dell Laptop Computer ($100) iP…" at bounding box center [553, 228] width 289 height 309
click at [749, 96] on input "text" at bounding box center [771, 87] width 121 height 25
click at [692, 440] on div "An exemption set must first be selected from the Filing Information section. Co…" at bounding box center [629, 250] width 472 height 381
click at [694, 457] on button "Add Exemption" at bounding box center [706, 460] width 98 height 28
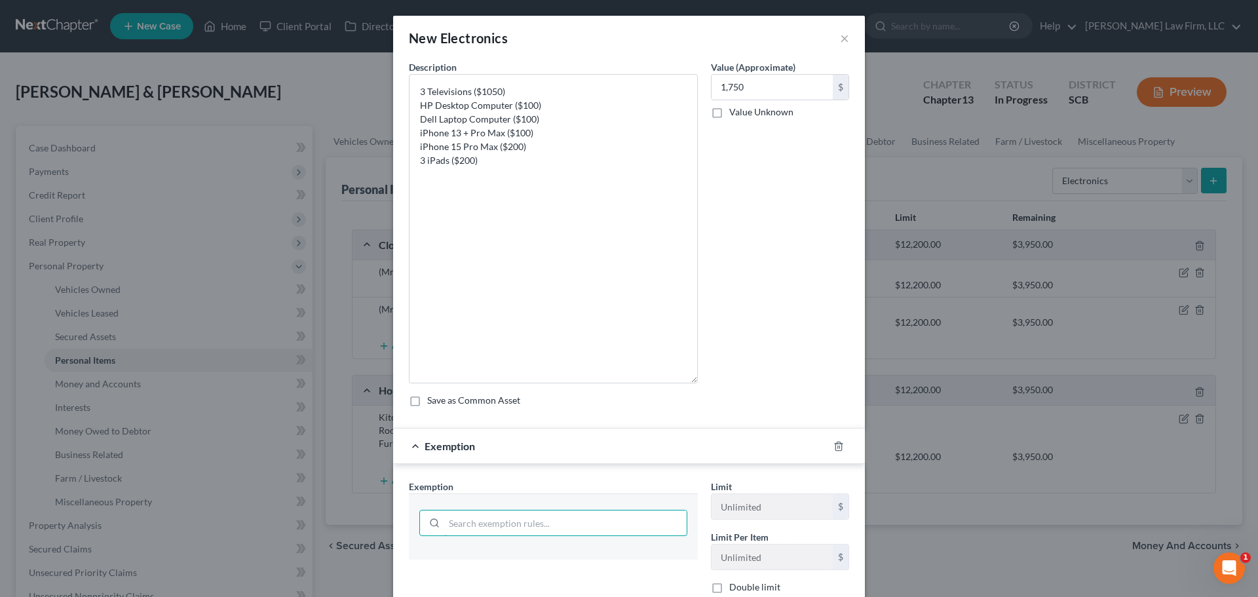
click at [513, 524] on input "search" at bounding box center [565, 522] width 242 height 25
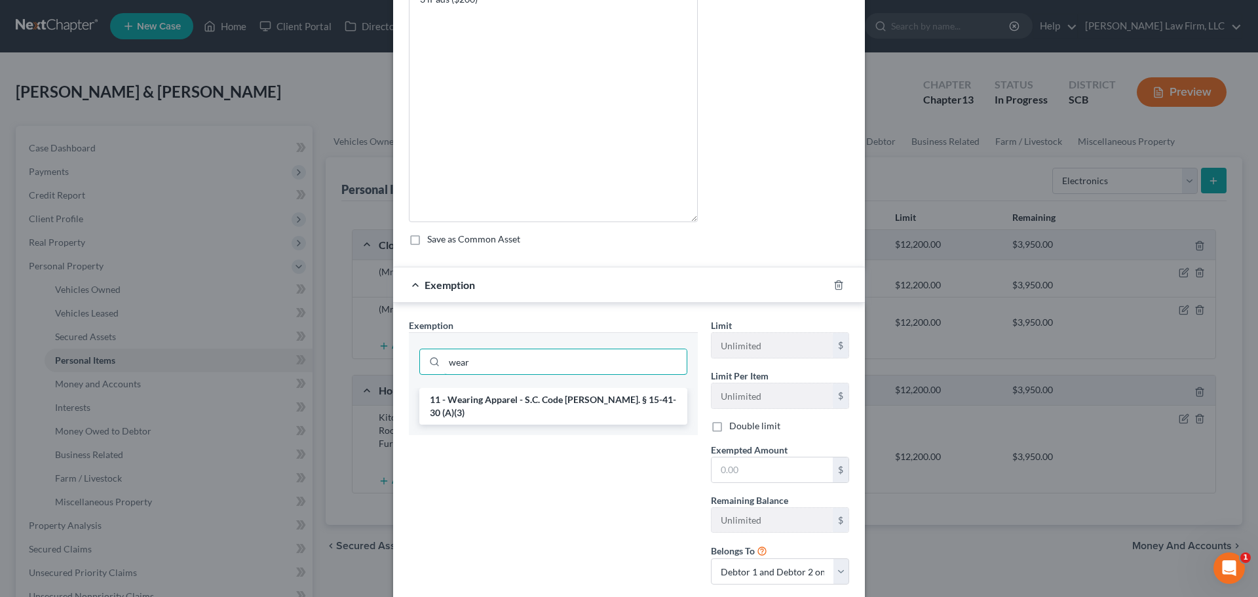
scroll to position [196, 0]
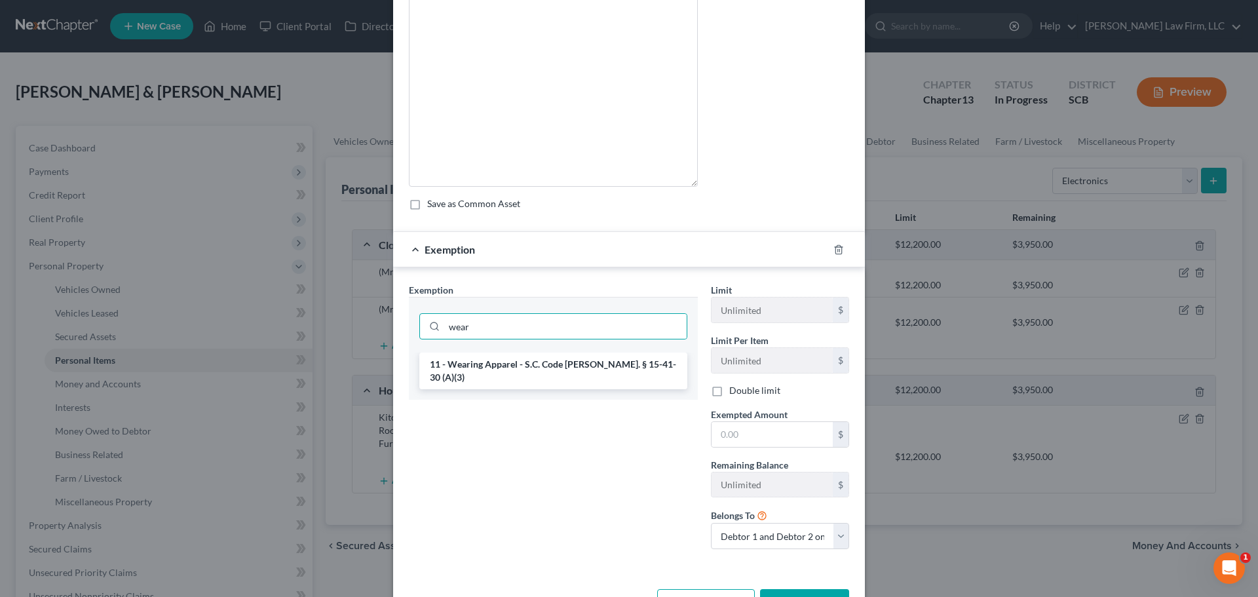
click at [574, 362] on li "11 - Wearing Apparel - S.C. Code Ann. § 15-41-30 (A)(3)" at bounding box center [553, 370] width 268 height 37
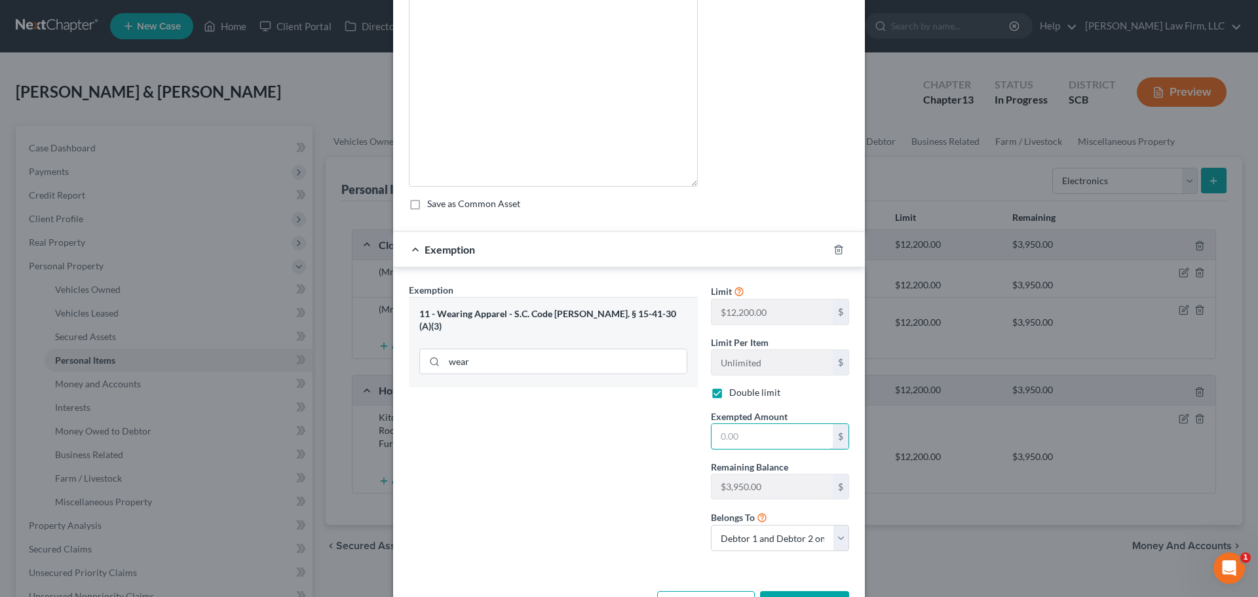
click at [726, 433] on input "text" at bounding box center [771, 436] width 121 height 25
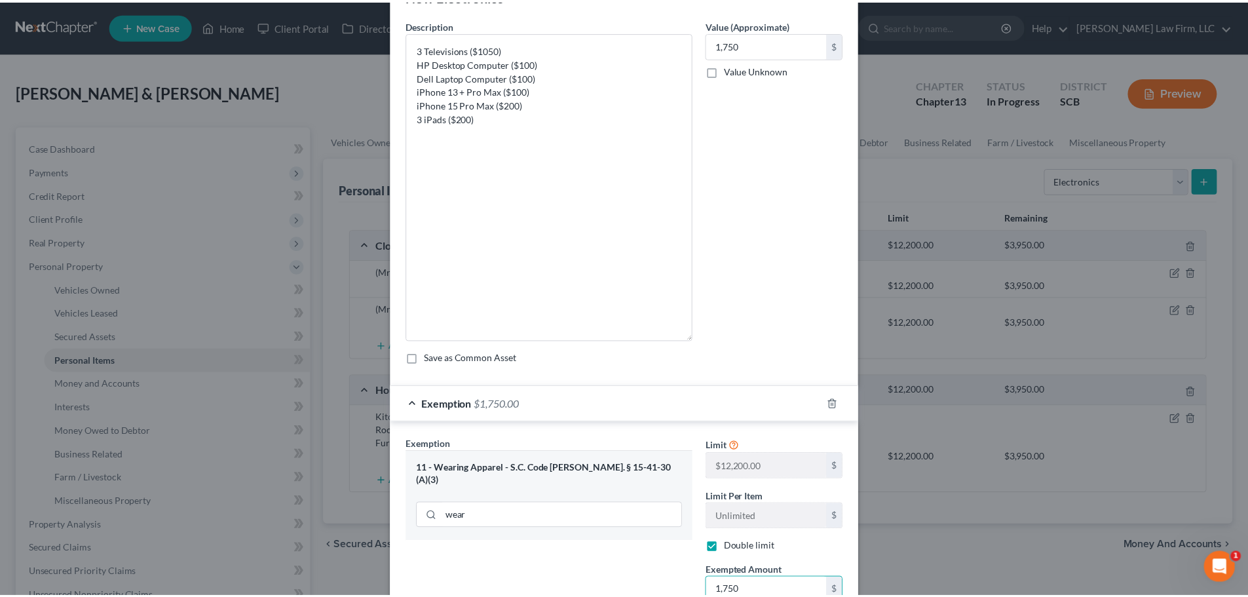
scroll to position [244, 0]
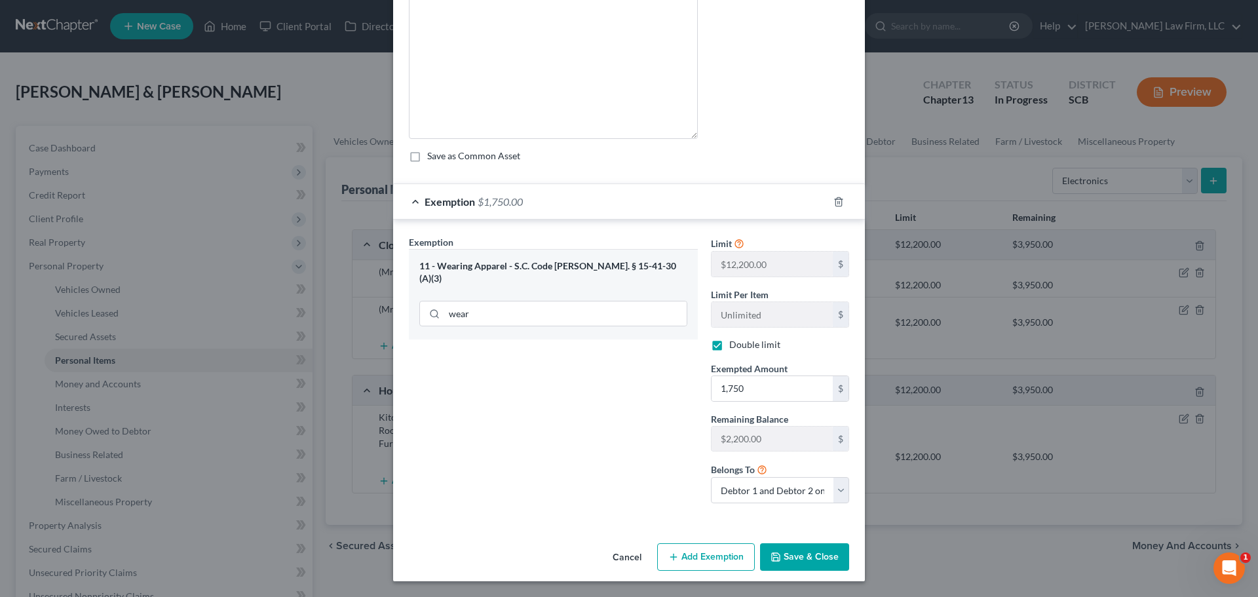
click at [814, 555] on button "Save & Close" at bounding box center [804, 557] width 89 height 28
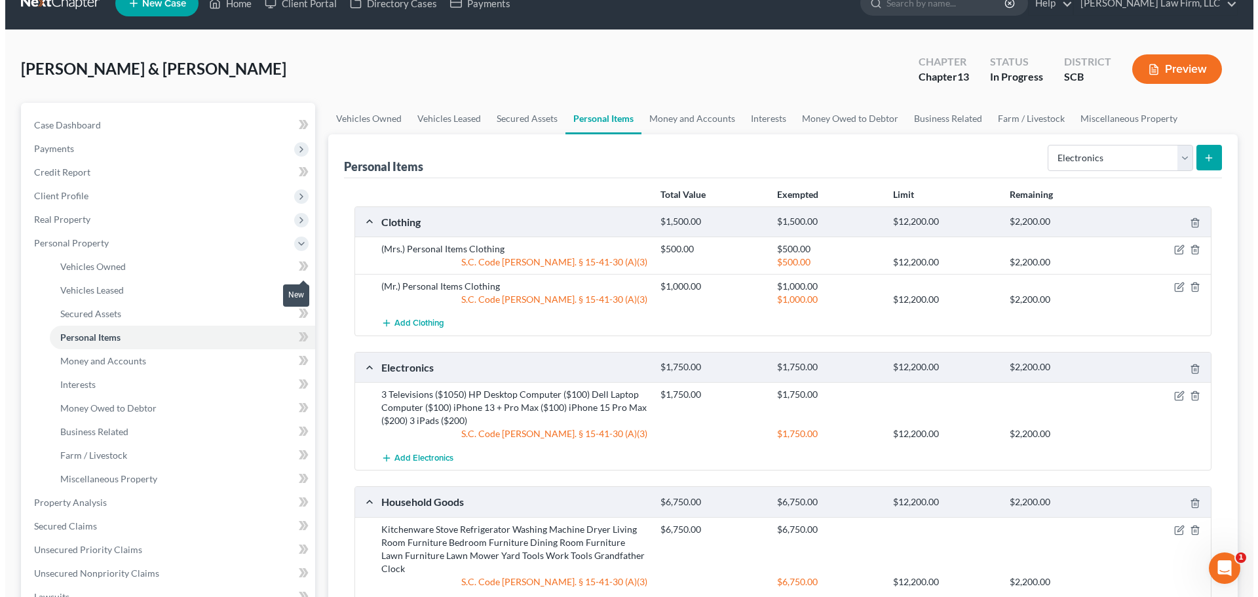
scroll to position [0, 0]
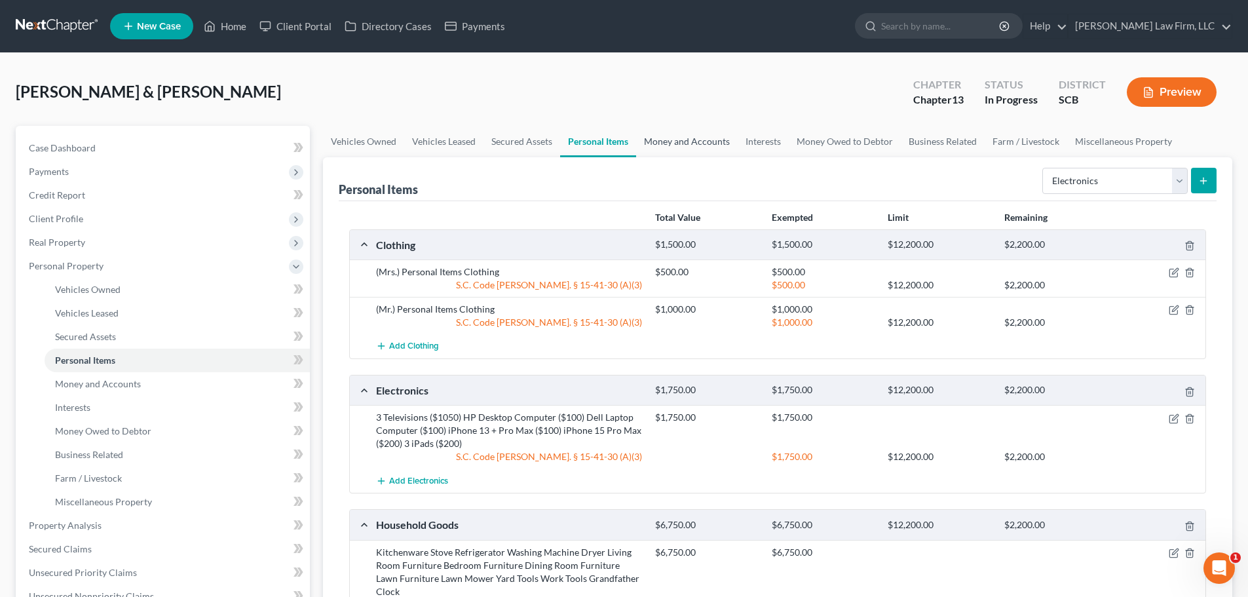
click at [698, 147] on link "Money and Accounts" at bounding box center [687, 141] width 102 height 31
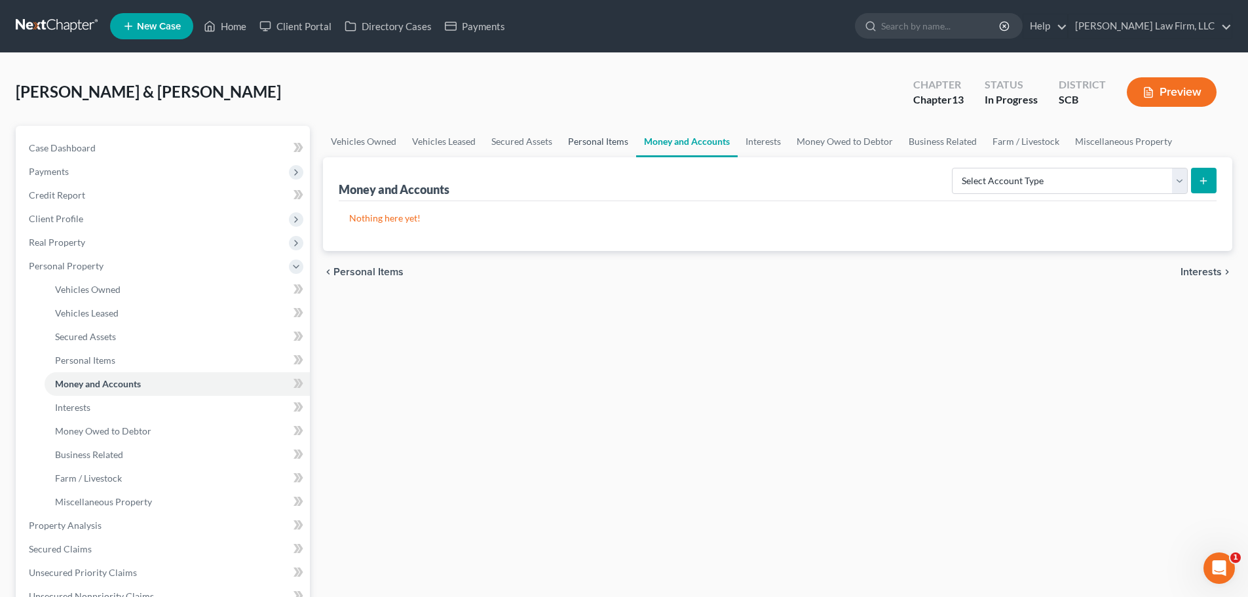
click at [596, 139] on link "Personal Items" at bounding box center [598, 141] width 76 height 31
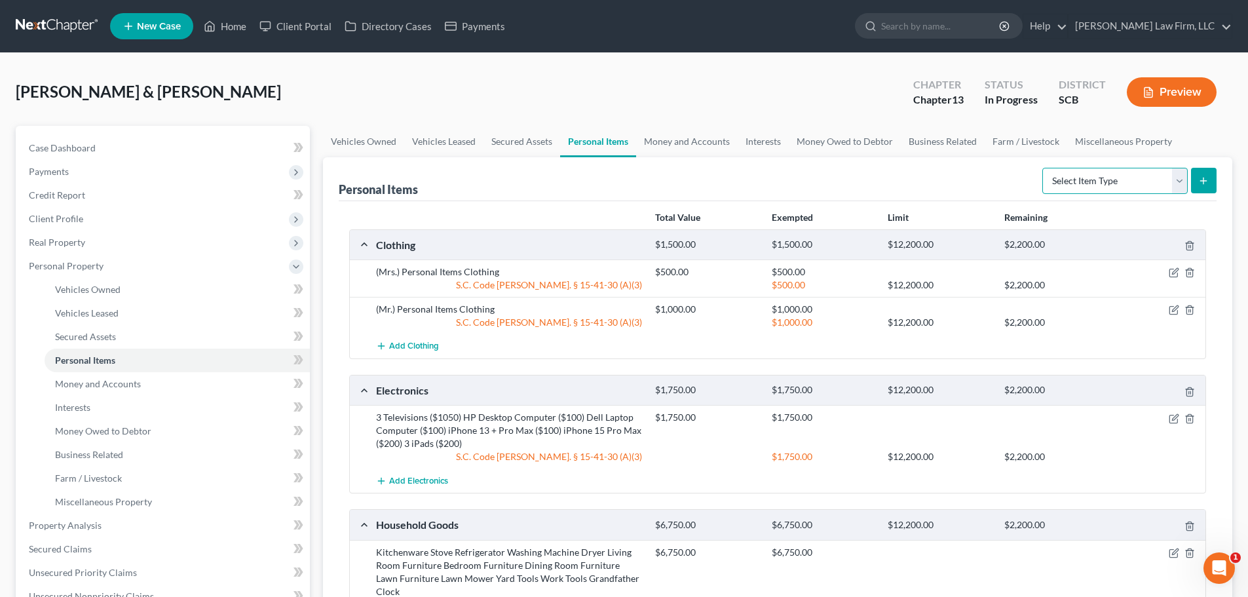
drag, startPoint x: 1096, startPoint y: 174, endPoint x: 1114, endPoint y: 183, distance: 20.2
click at [1096, 174] on select "Select Item Type Clothing Collectibles Of Value Electronics Firearms Household …" at bounding box center [1114, 181] width 145 height 26
click at [1043, 168] on select "Select Item Type Clothing Collectibles Of Value Electronics Firearms Household …" at bounding box center [1114, 181] width 145 height 26
click at [1207, 182] on icon "submit" at bounding box center [1203, 181] width 10 height 10
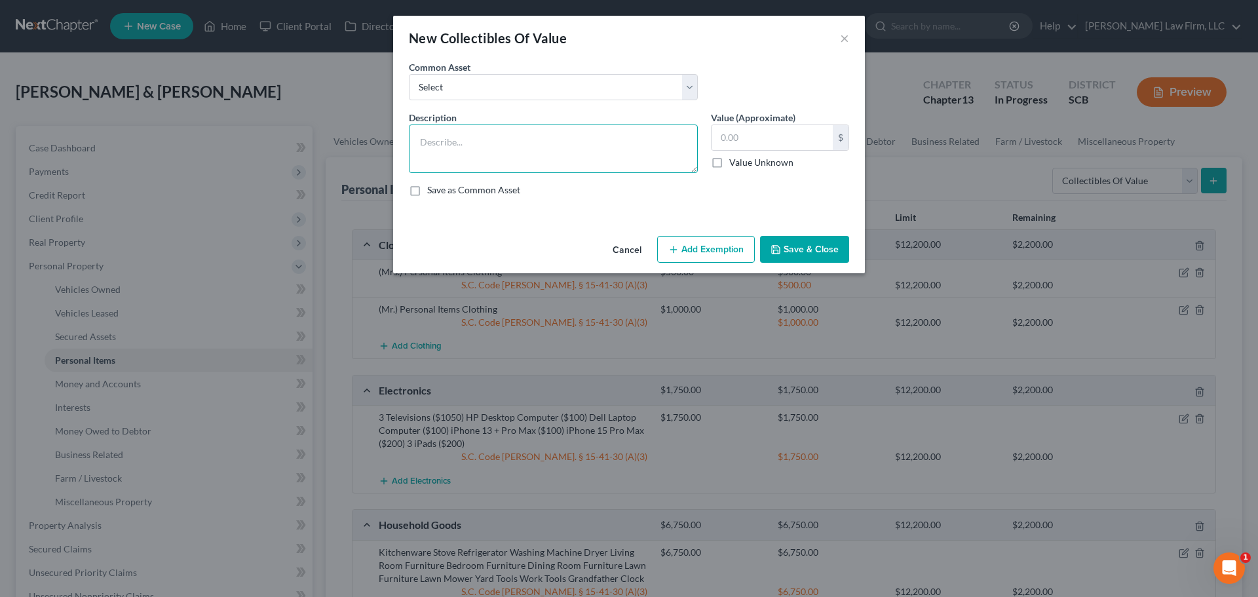
click at [534, 152] on textarea at bounding box center [553, 148] width 289 height 48
click at [468, 141] on textarea at bounding box center [553, 148] width 289 height 48
click at [525, 147] on textarea at bounding box center [553, 148] width 289 height 48
click at [554, 146] on textarea at bounding box center [553, 148] width 289 height 48
click at [451, 169] on textarea at bounding box center [553, 148] width 289 height 48
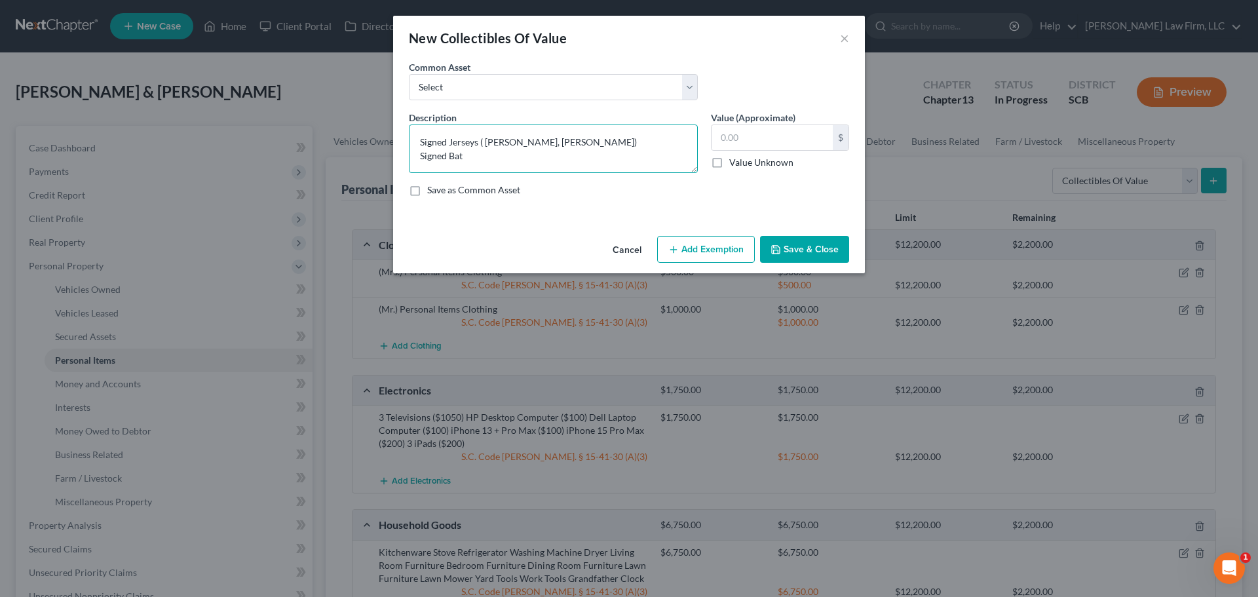
scroll to position [3, 0]
click at [604, 166] on textarea "Signed Jerseys ( Tim Tebow, Chipper Jones) Signed Bat Lithograph Picture (Austi…" at bounding box center [553, 148] width 289 height 48
click at [613, 138] on textarea "Signed Jerseys ( Tim Tebow, Chipper Jones) Signed Bat Lithograph Picture (Austi…" at bounding box center [553, 148] width 289 height 48
click at [595, 136] on textarea "Signed Jerseys ( Tim Tebow, Chipper Jones) (750) Signed Bat Lithograph Picture …" at bounding box center [553, 148] width 289 height 48
click at [599, 153] on textarea "Signed Jerseys ( Tim Tebow, Chipper Jones) ($750) Signed Bat Lithograph Picture…" at bounding box center [553, 148] width 289 height 48
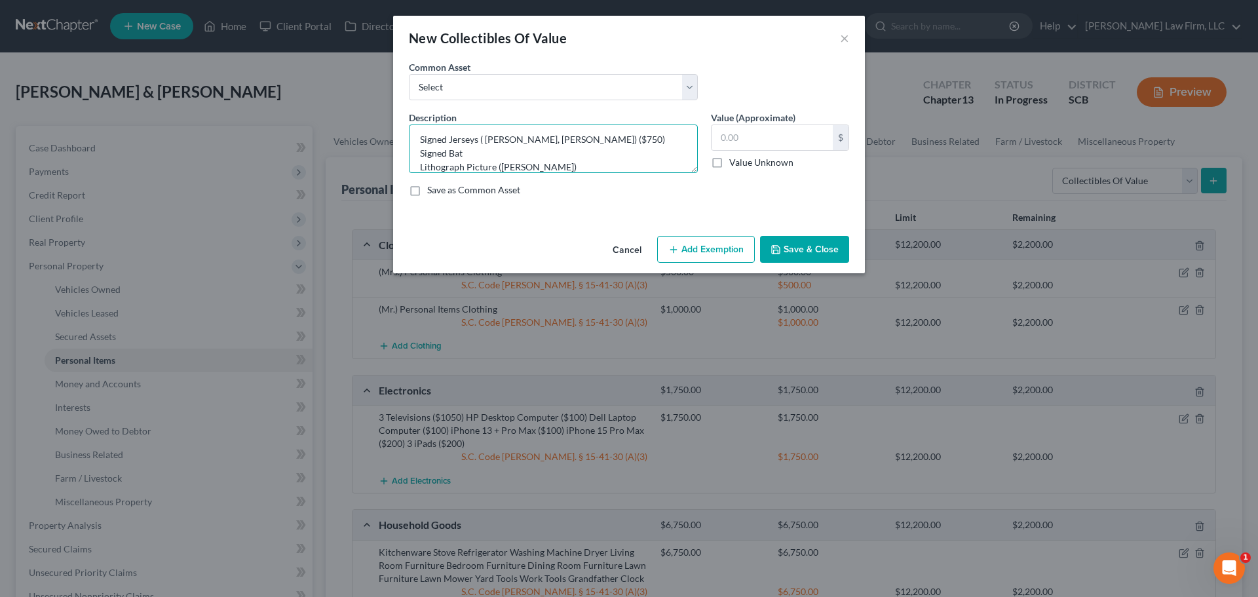
click at [508, 157] on textarea "Signed Jerseys ( Tim Tebow, Chipper Jones) ($750) Signed Bat Lithograph Picture…" at bounding box center [553, 148] width 289 height 48
click at [570, 169] on textarea "Signed Jerseys ( Tim Tebow, Chipper Jones) ($750) Signed Bat ($500) Lithograph …" at bounding box center [553, 148] width 289 height 48
click at [613, 133] on textarea "Signed Jerseys ( Tim Tebow, Chipper Jones) ($750) Signed Bat ($500) Lithograph …" at bounding box center [553, 148] width 289 height 48
click at [611, 138] on textarea "Signed Jerseys ( Tim Tebow, Chipper Jones) ($750) Signed Bat ($500) Lithograph …" at bounding box center [553, 148] width 289 height 48
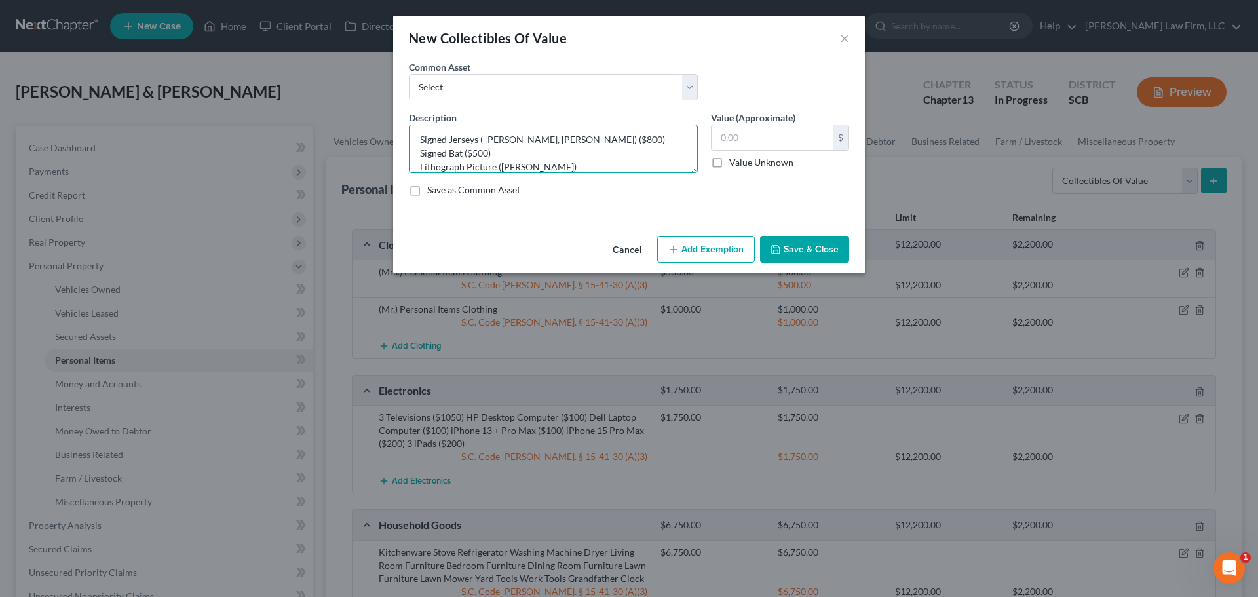
click at [479, 154] on textarea "Signed Jerseys ( Tim Tebow, Chipper Jones) ($800) Signed Bat ($500) Lithograph …" at bounding box center [553, 148] width 289 height 48
click at [572, 172] on textarea "Signed Jerseys ( Tim Tebow, Chipper Jones) ($800) Signed Bat ($300) Lithograph …" at bounding box center [553, 148] width 289 height 48
drag, startPoint x: 693, startPoint y: 170, endPoint x: 624, endPoint y: 318, distance: 163.8
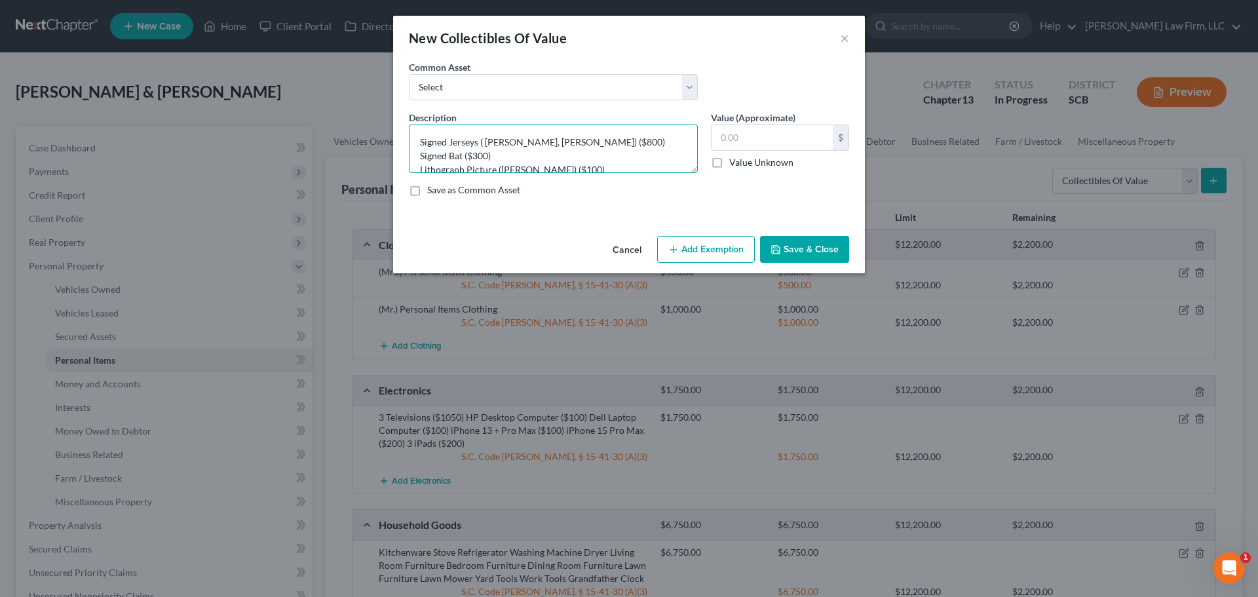
click at [664, 173] on textarea "Signed Jerseys ( Tim Tebow, Chipper Jones) ($800) Signed Bat ($300) Lithograph …" at bounding box center [553, 148] width 289 height 48
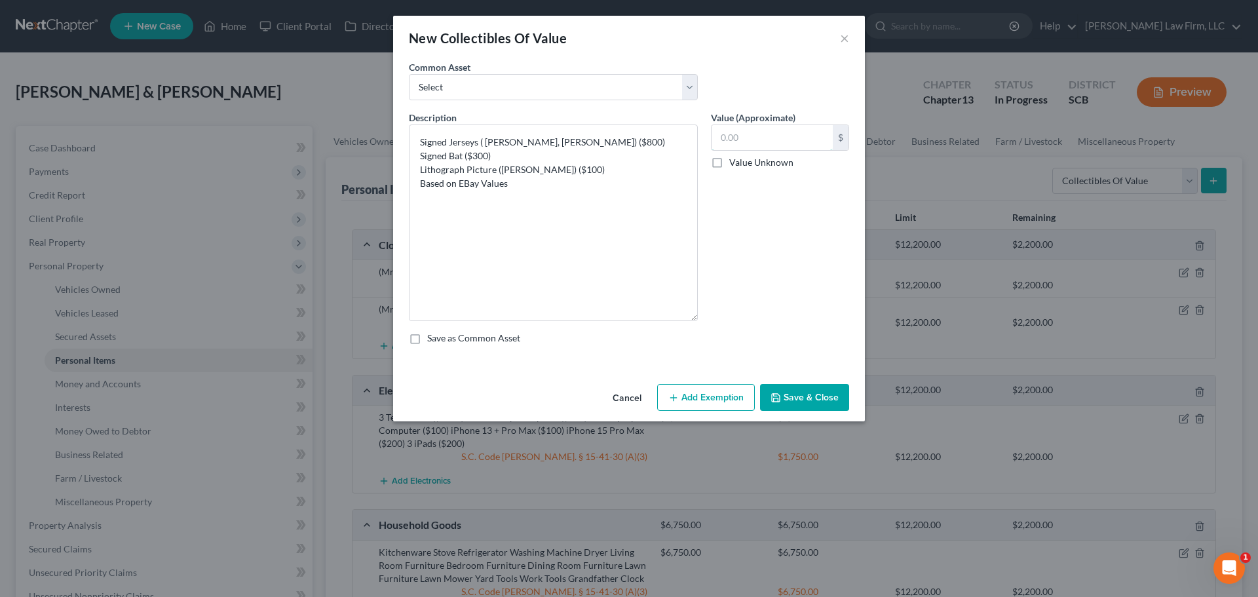
click at [755, 136] on input "text" at bounding box center [771, 137] width 121 height 25
click at [798, 400] on button "Save & Close" at bounding box center [804, 398] width 89 height 28
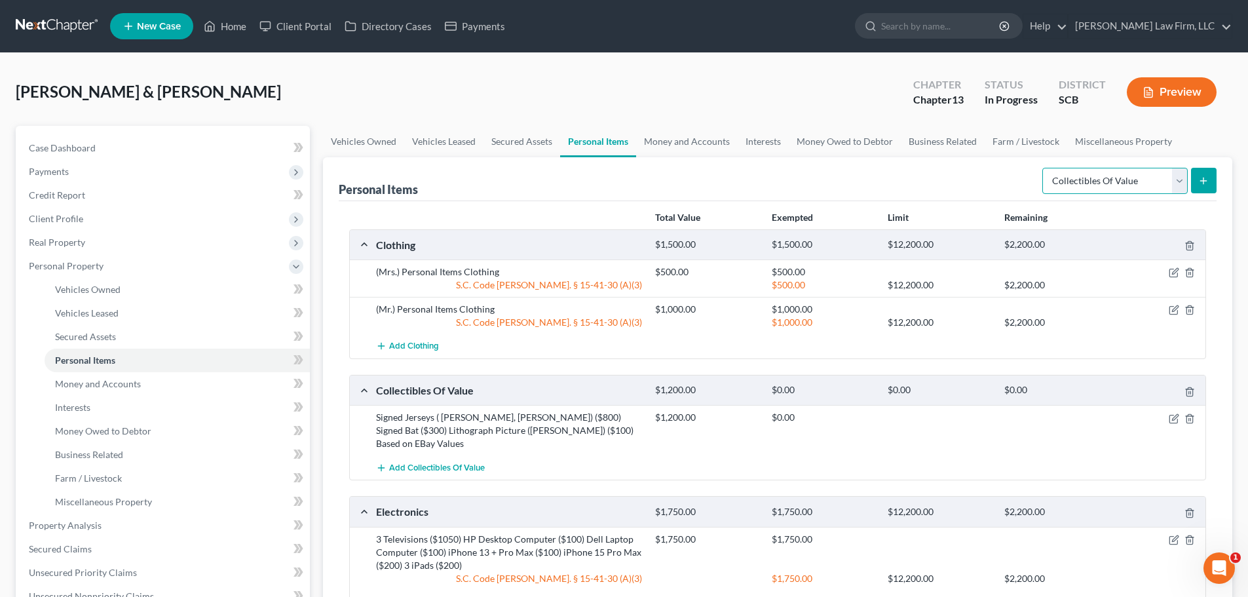
click at [1158, 178] on select "Select Item Type Clothing Collectibles Of Value Electronics Firearms Household …" at bounding box center [1114, 181] width 145 height 26
click at [1043, 168] on select "Select Item Type Clothing Collectibles Of Value Electronics Firearms Household …" at bounding box center [1114, 181] width 145 height 26
click at [1205, 187] on button "submit" at bounding box center [1204, 181] width 26 height 26
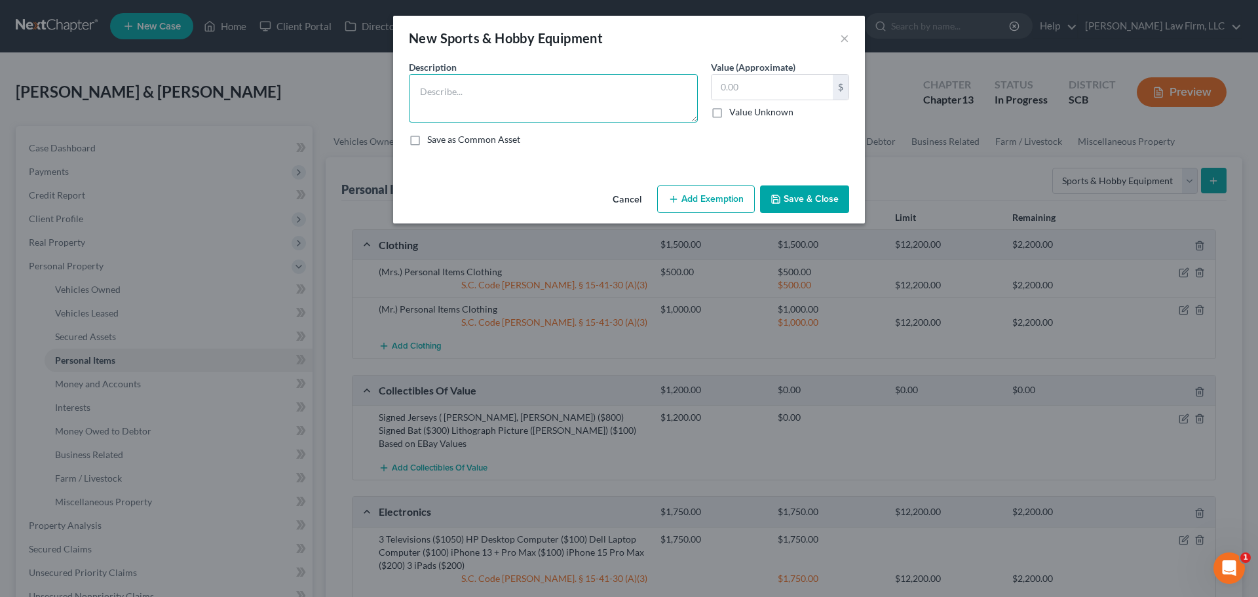
click at [601, 102] on textarea at bounding box center [553, 98] width 289 height 48
drag, startPoint x: 690, startPoint y: 117, endPoint x: 658, endPoint y: 206, distance: 95.3
click at [659, 122] on textarea "Golf Clubs ($1000) Hockey Costume ($100) Digital Camera ($50)" at bounding box center [553, 98] width 289 height 48
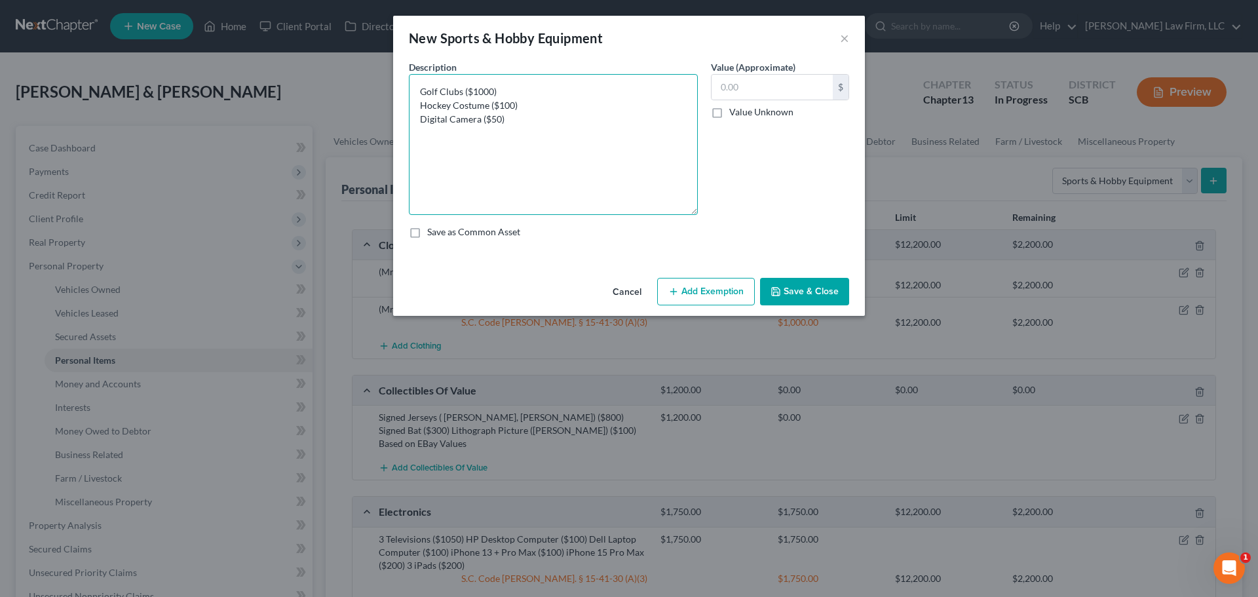
scroll to position [0, 0]
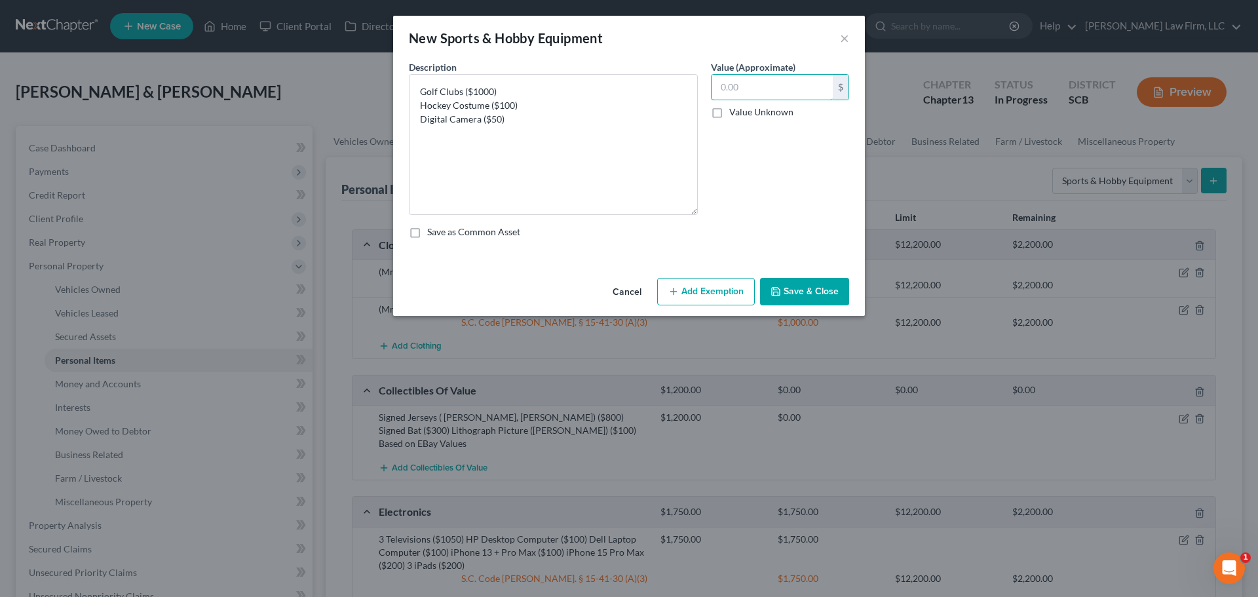
click at [760, 82] on input "text" at bounding box center [771, 87] width 121 height 25
click at [722, 291] on button "Add Exemption" at bounding box center [706, 292] width 98 height 28
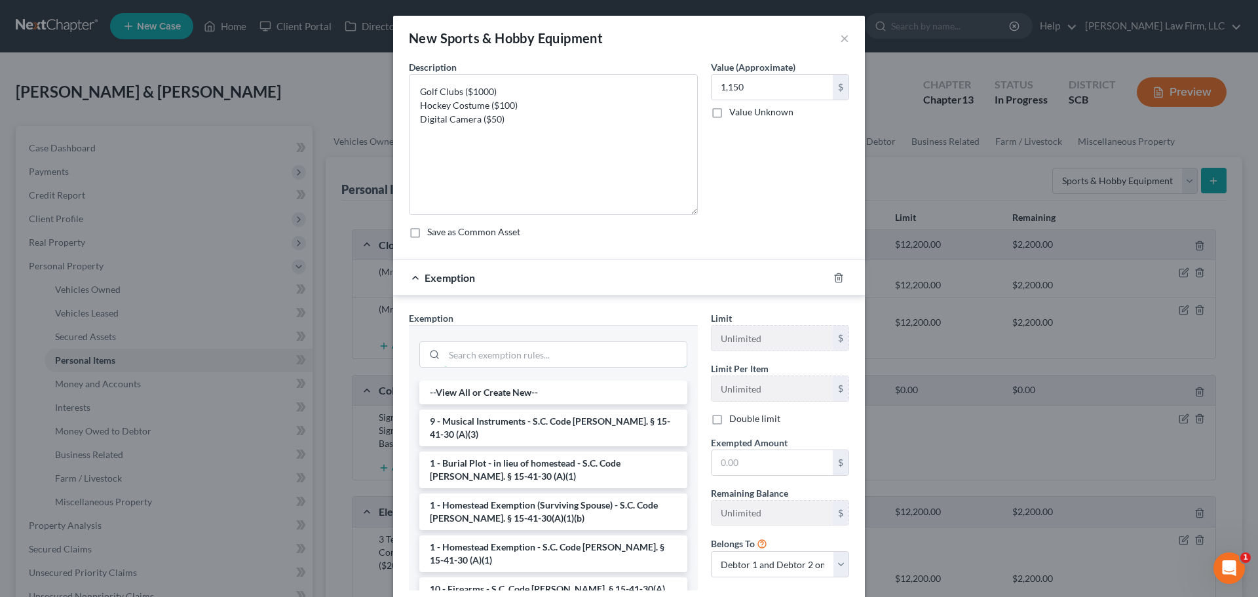
click at [585, 353] on input "search" at bounding box center [565, 354] width 242 height 25
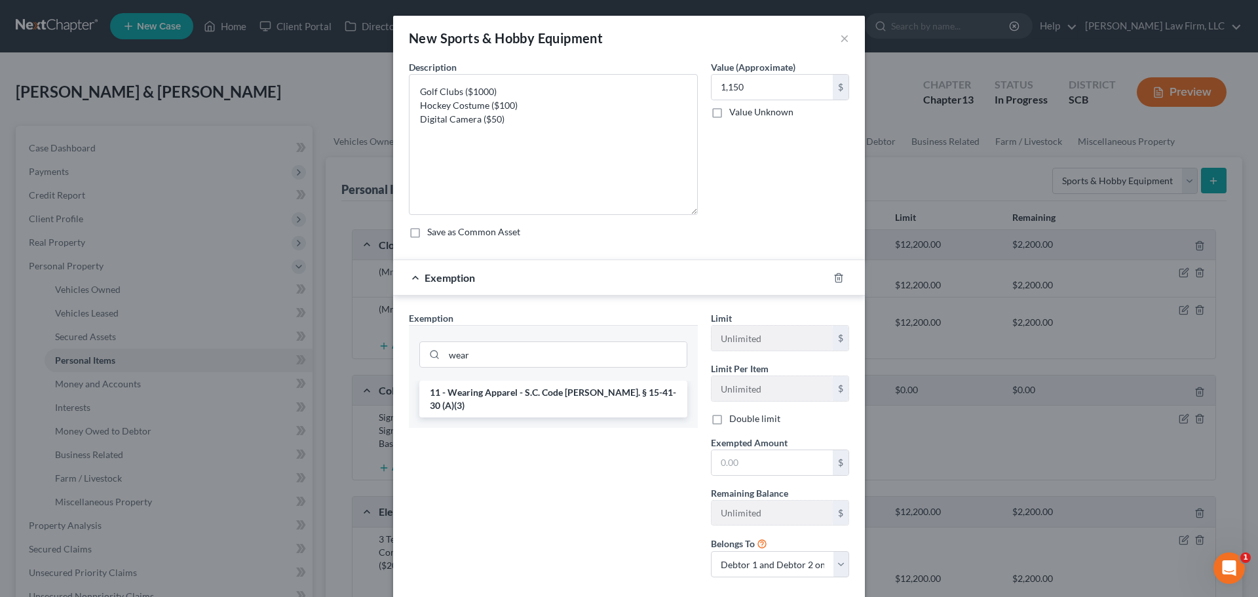
click at [556, 388] on li "11 - Wearing Apparel - S.C. Code Ann. § 15-41-30 (A)(3)" at bounding box center [553, 399] width 268 height 37
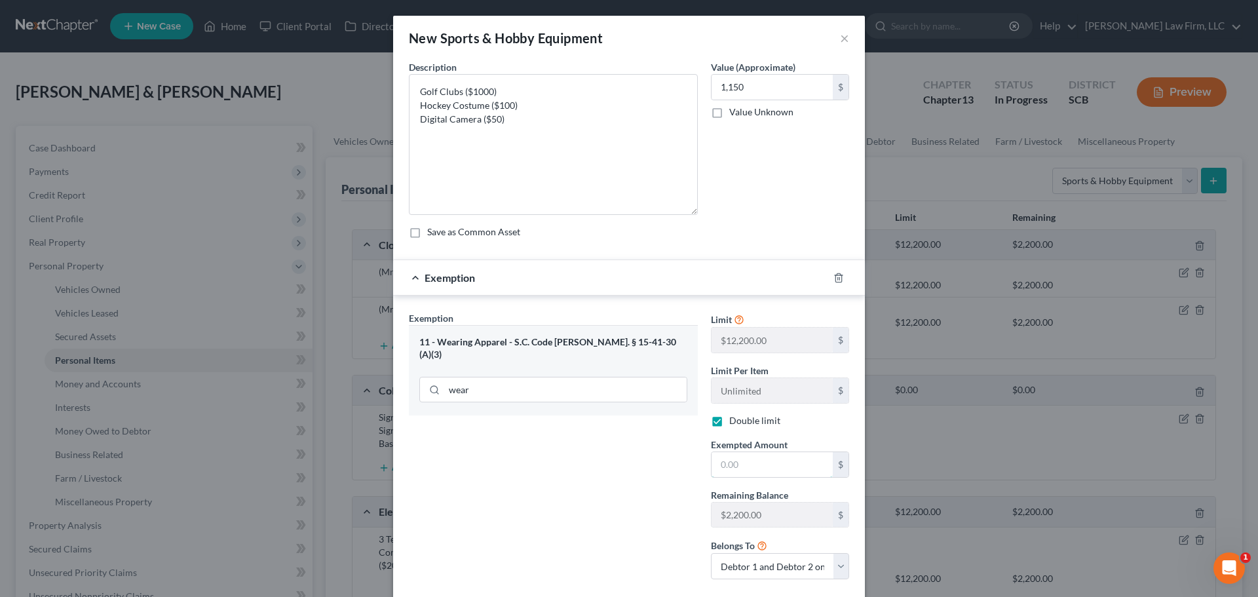
click at [747, 460] on input "text" at bounding box center [771, 464] width 121 height 25
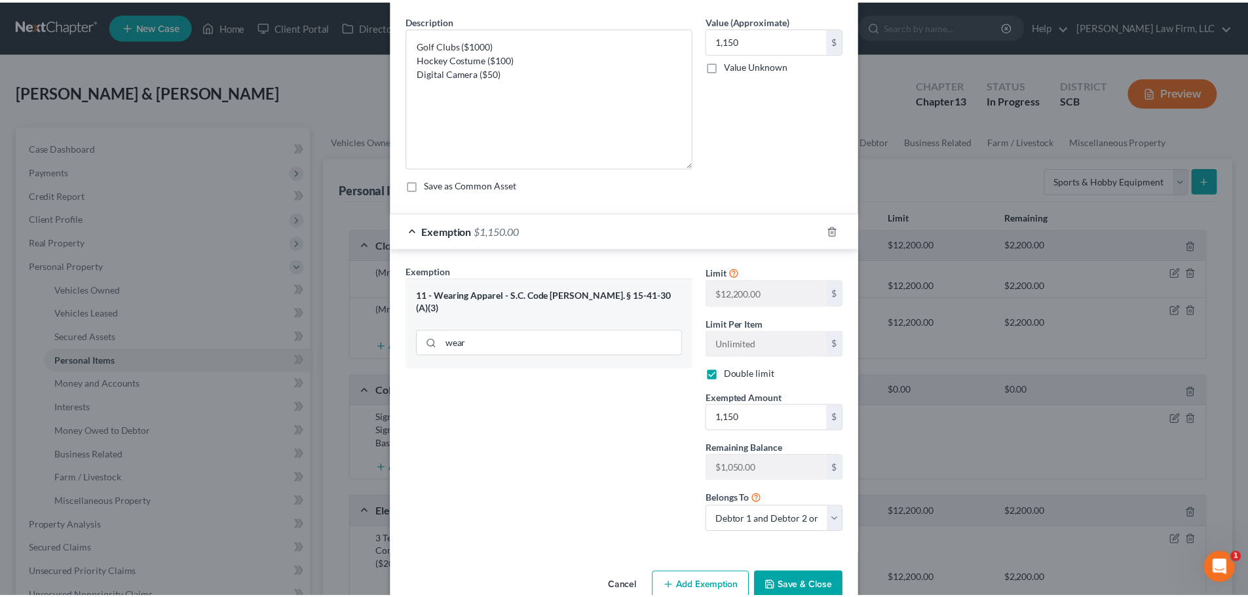
scroll to position [76, 0]
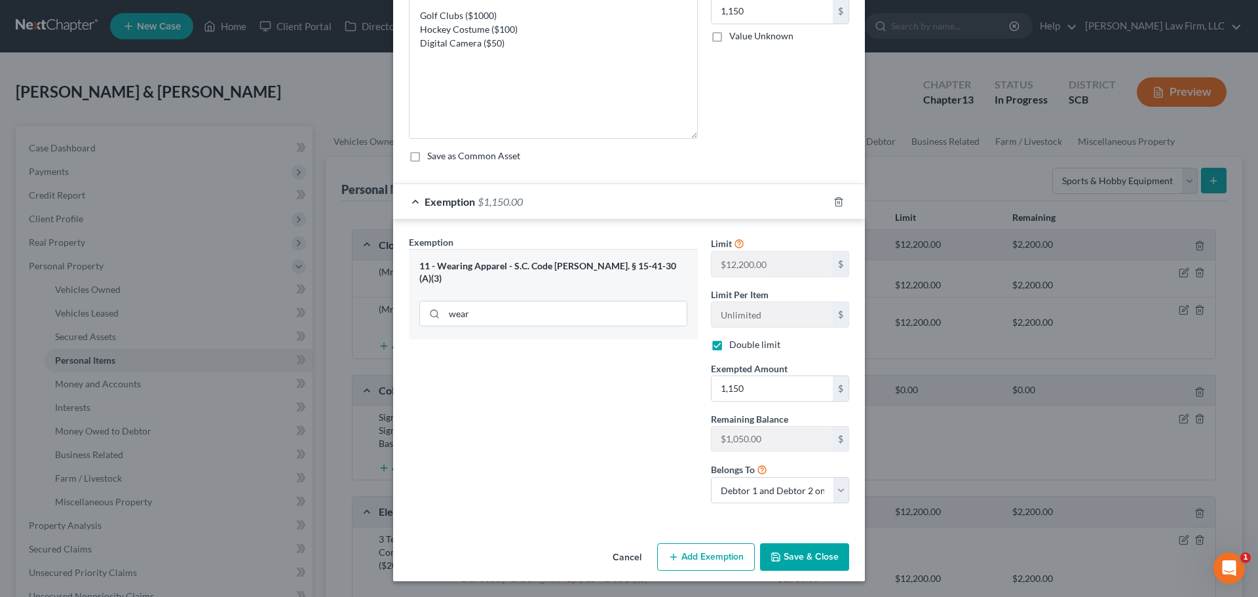
click at [793, 552] on button "Save & Close" at bounding box center [804, 557] width 89 height 28
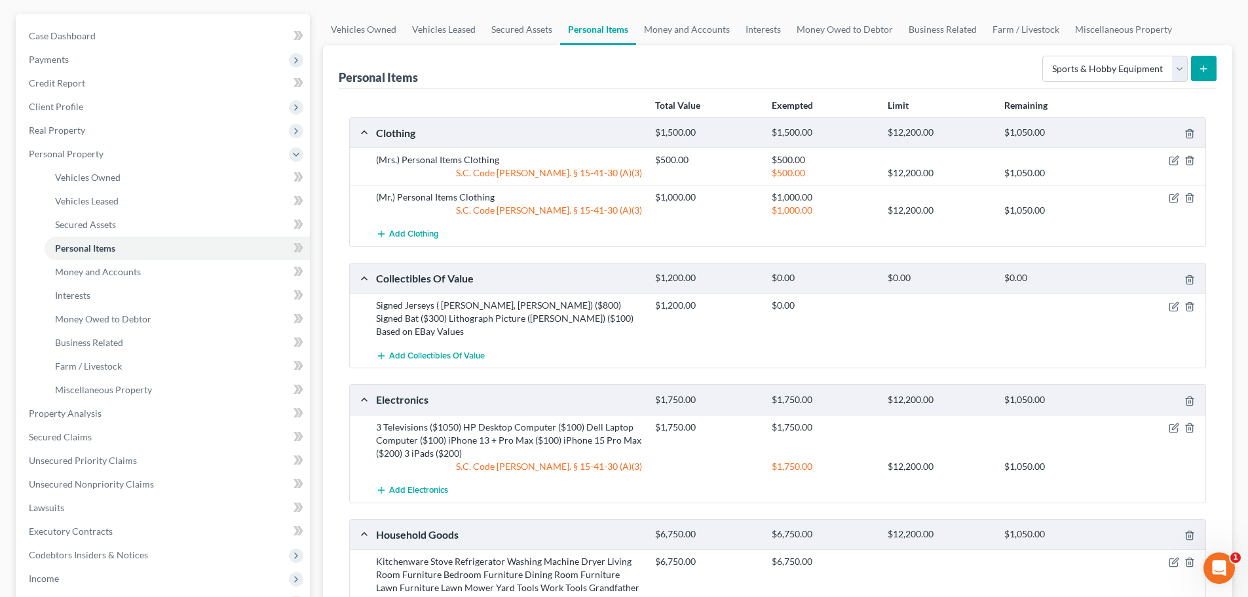
scroll to position [131, 0]
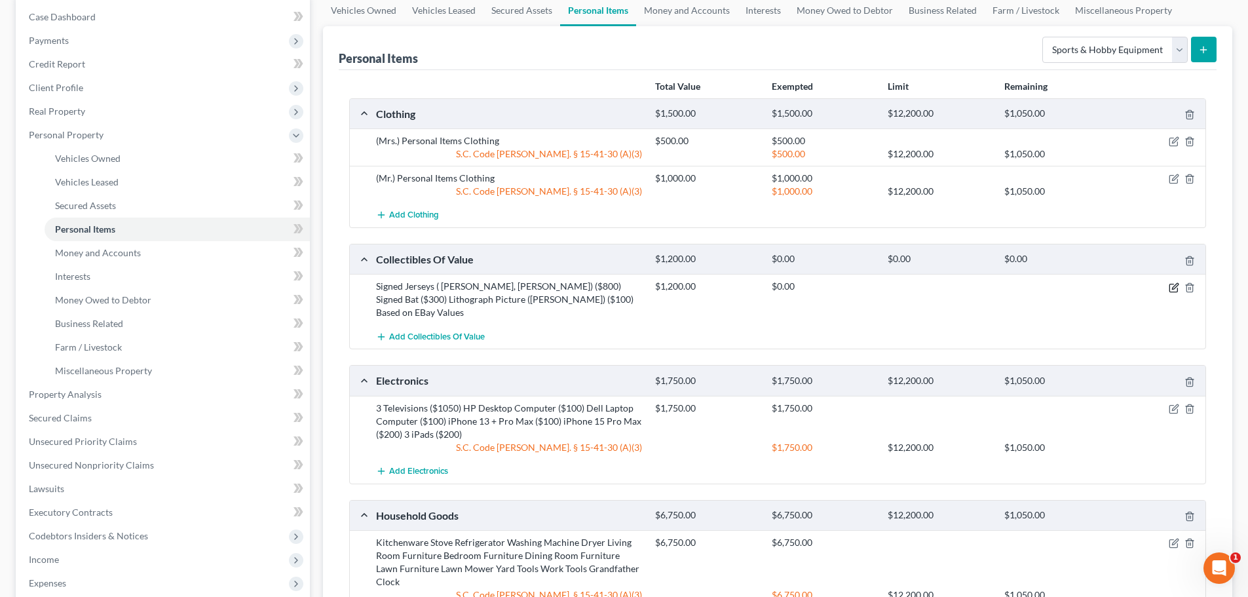
click at [1178, 286] on icon "button" at bounding box center [1174, 287] width 10 height 10
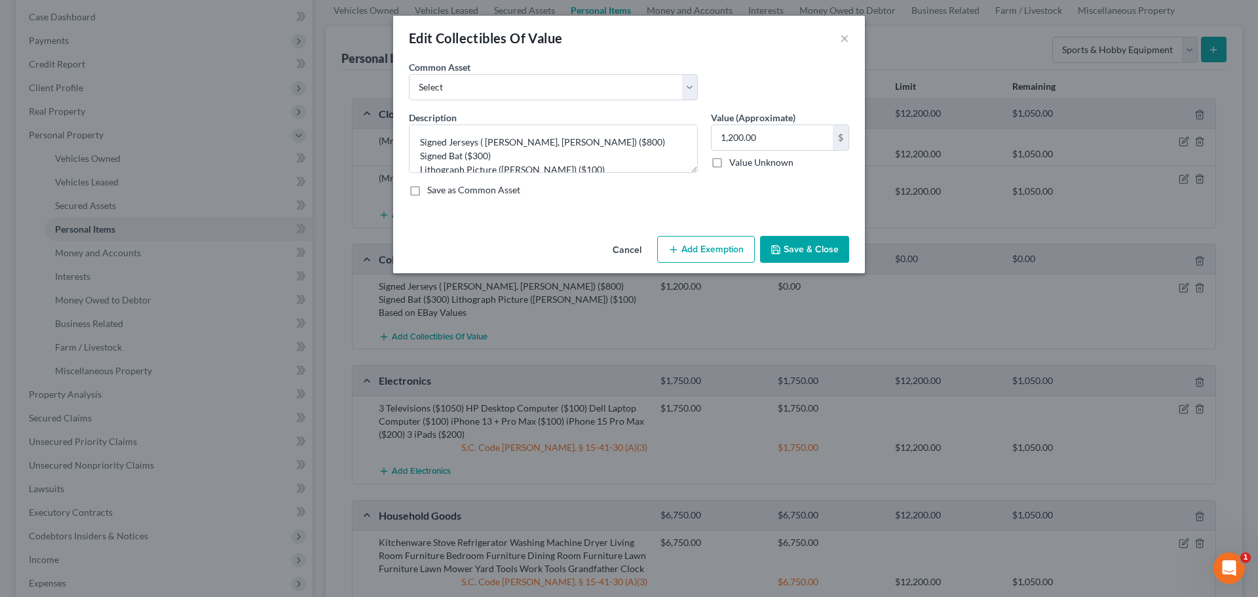
click at [693, 243] on button "Add Exemption" at bounding box center [706, 250] width 98 height 28
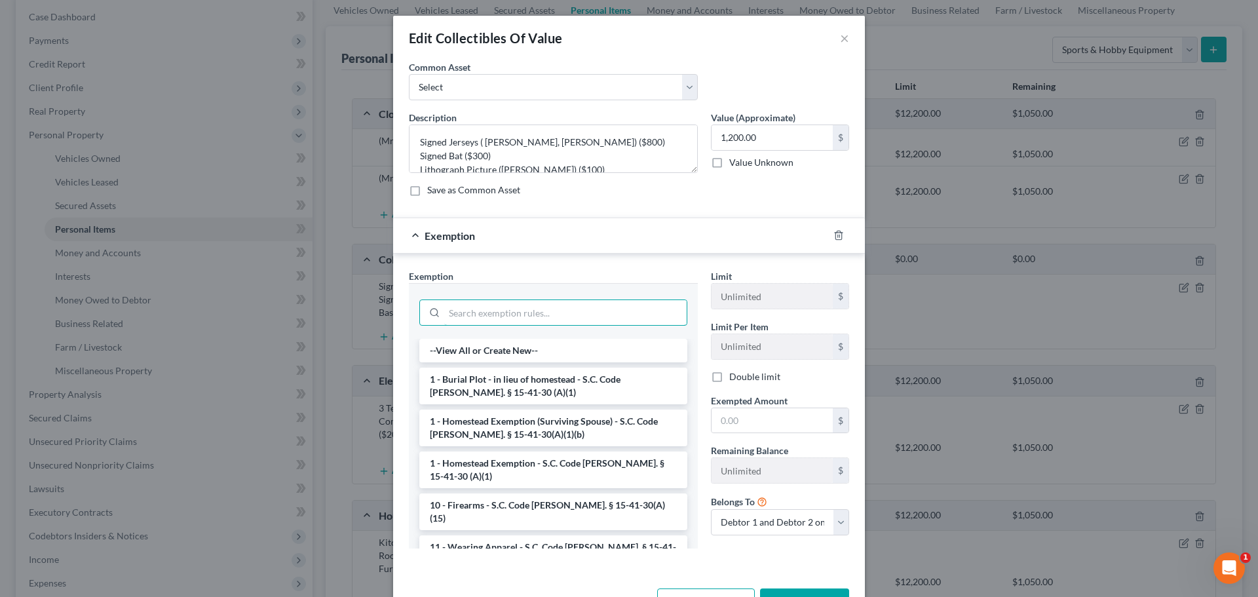
click at [580, 305] on input "search" at bounding box center [565, 312] width 242 height 25
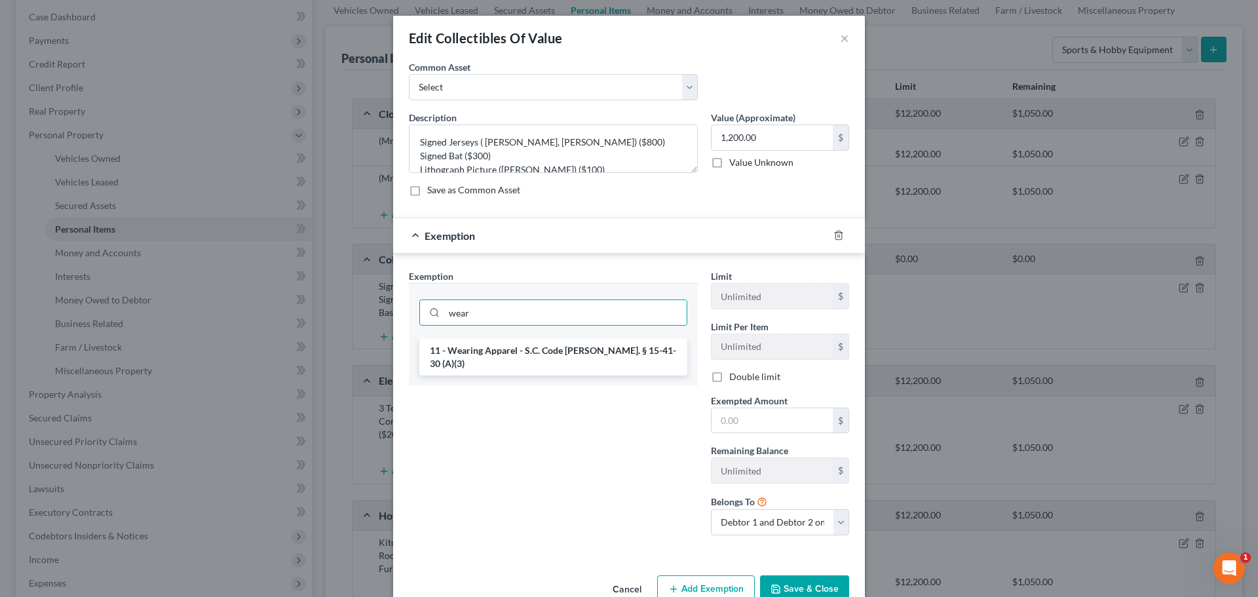
click at [555, 348] on li "11 - Wearing Apparel - S.C. Code Ann. § 15-41-30 (A)(3)" at bounding box center [553, 357] width 268 height 37
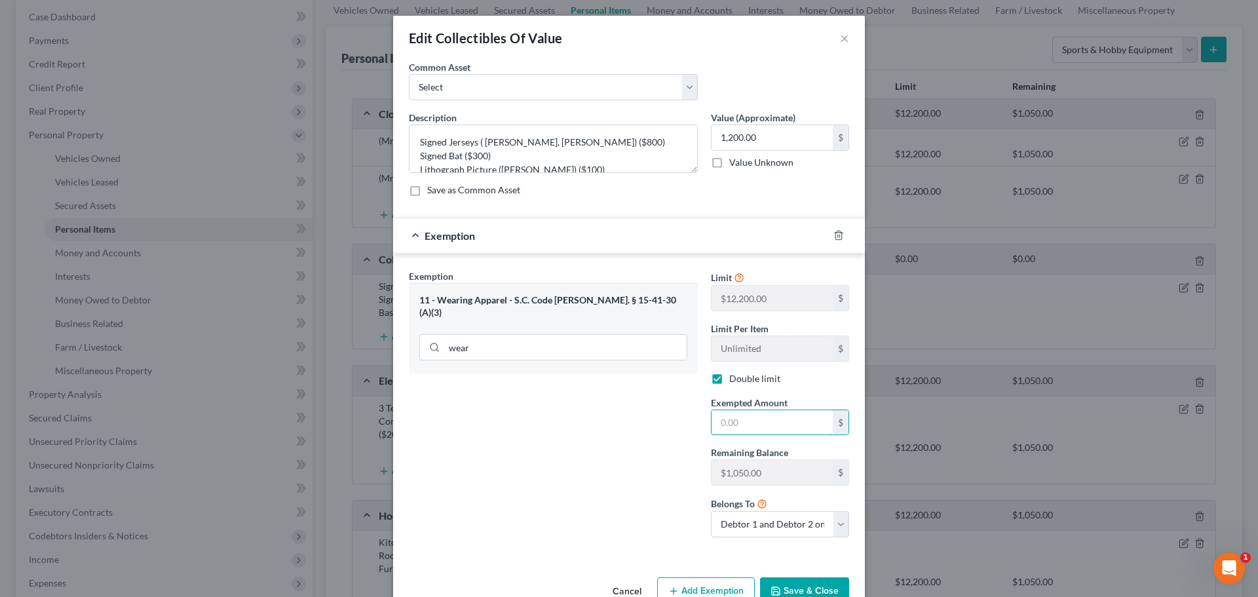
click at [751, 424] on input "text" at bounding box center [771, 422] width 121 height 25
click at [813, 585] on button "Save & Close" at bounding box center [804, 591] width 89 height 28
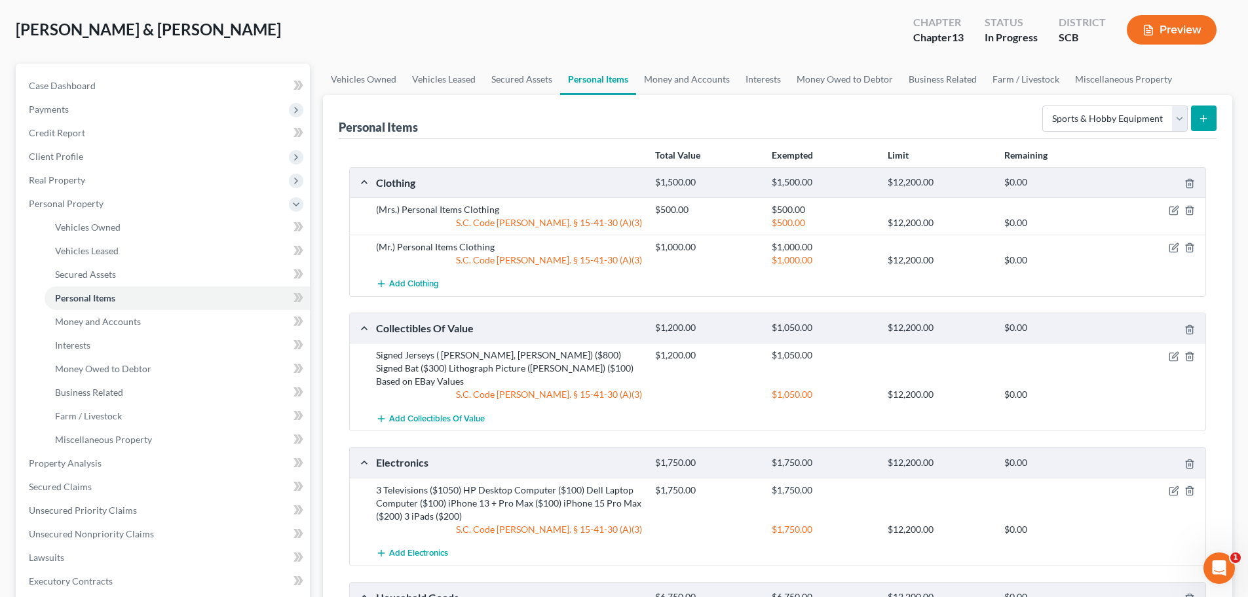
scroll to position [0, 0]
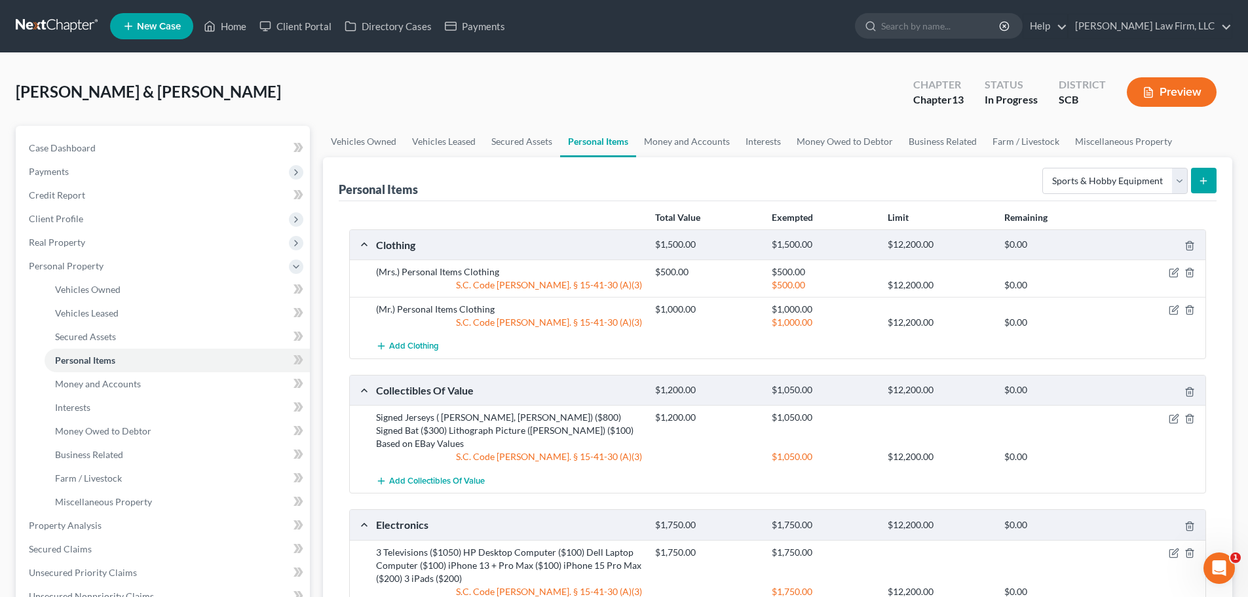
click at [460, 88] on div "Price, Shawn & Lori Upgraded Chapter Chapter 13 Status In Progress District SCB…" at bounding box center [624, 97] width 1216 height 57
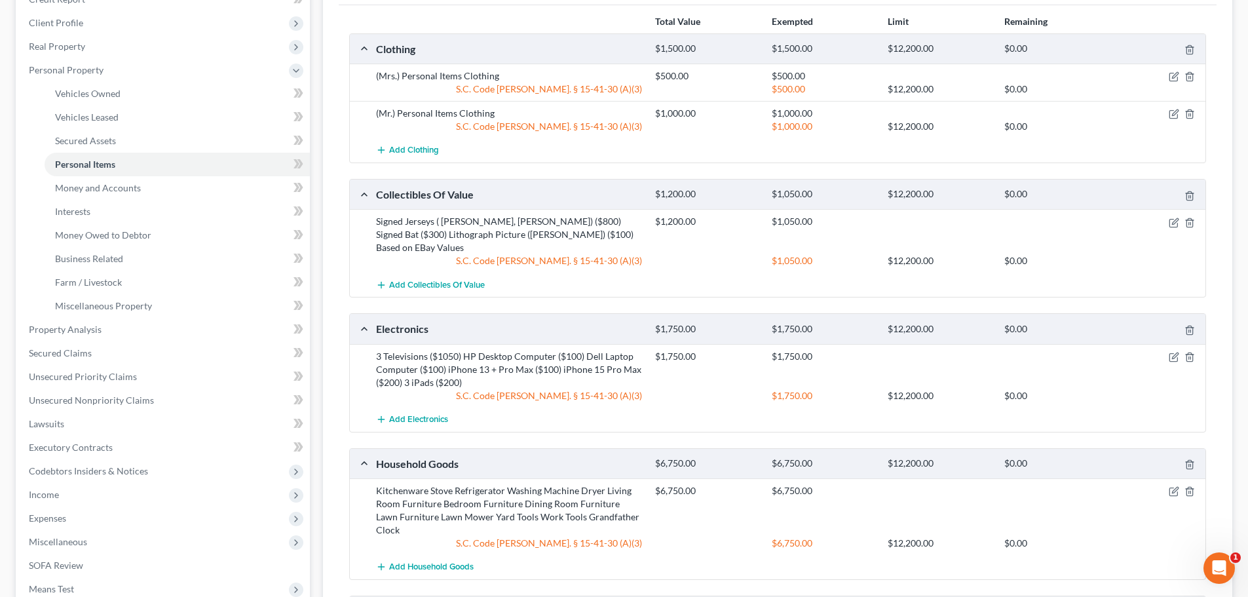
scroll to position [196, 0]
click at [1170, 219] on icon "button" at bounding box center [1173, 222] width 8 height 8
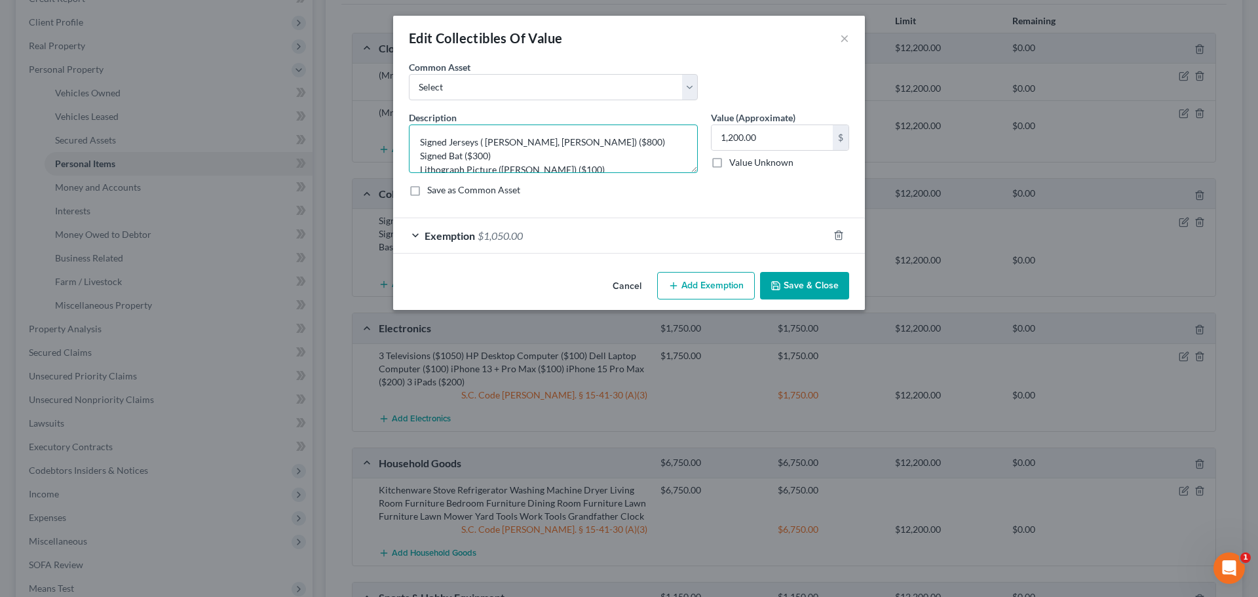
click at [485, 140] on textarea "Signed Jerseys ( Tim Tebow, Chipper Jones) ($800) Signed Bat ($300) Lithograph …" at bounding box center [553, 148] width 289 height 48
click at [823, 279] on button "Save & Close" at bounding box center [804, 286] width 89 height 28
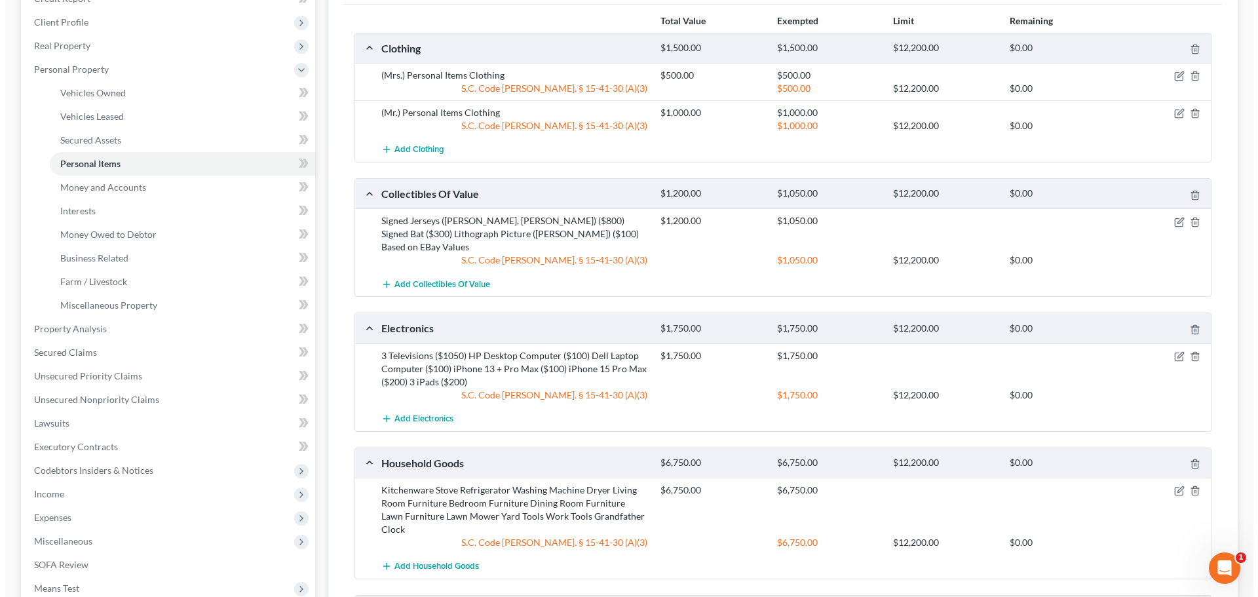
scroll to position [0, 0]
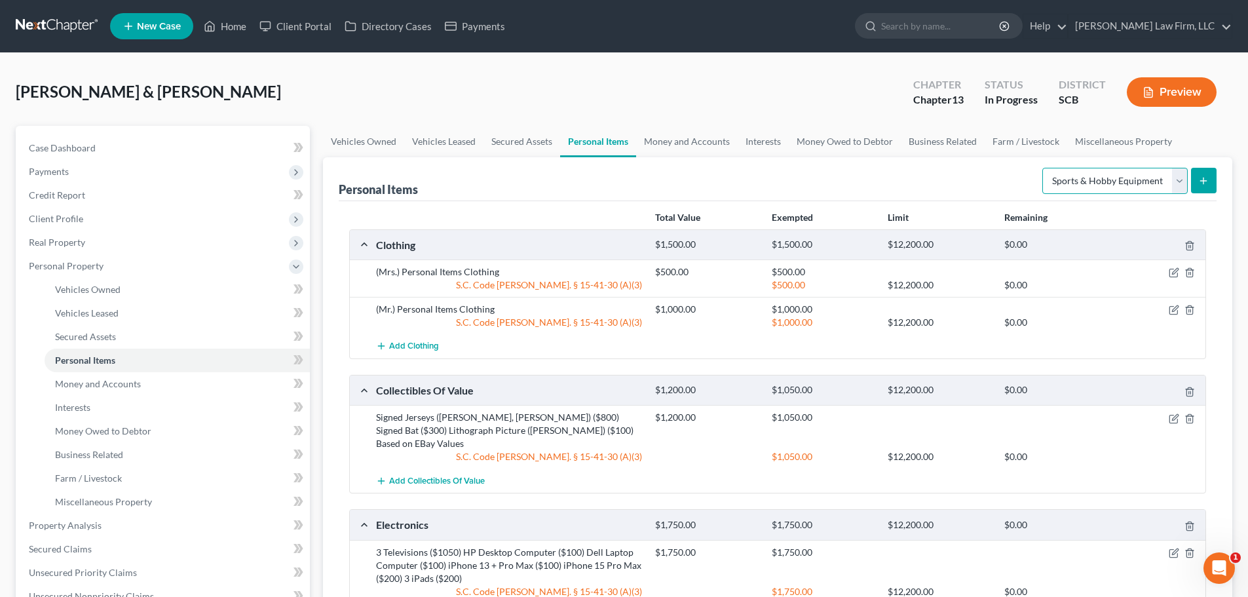
click at [1108, 180] on select "Select Item Type Clothing Collectibles Of Value Electronics Firearms Household …" at bounding box center [1114, 181] width 145 height 26
click at [1043, 168] on select "Select Item Type Clothing Collectibles Of Value Electronics Firearms Household …" at bounding box center [1114, 181] width 145 height 26
click at [1205, 183] on icon "submit" at bounding box center [1203, 181] width 10 height 10
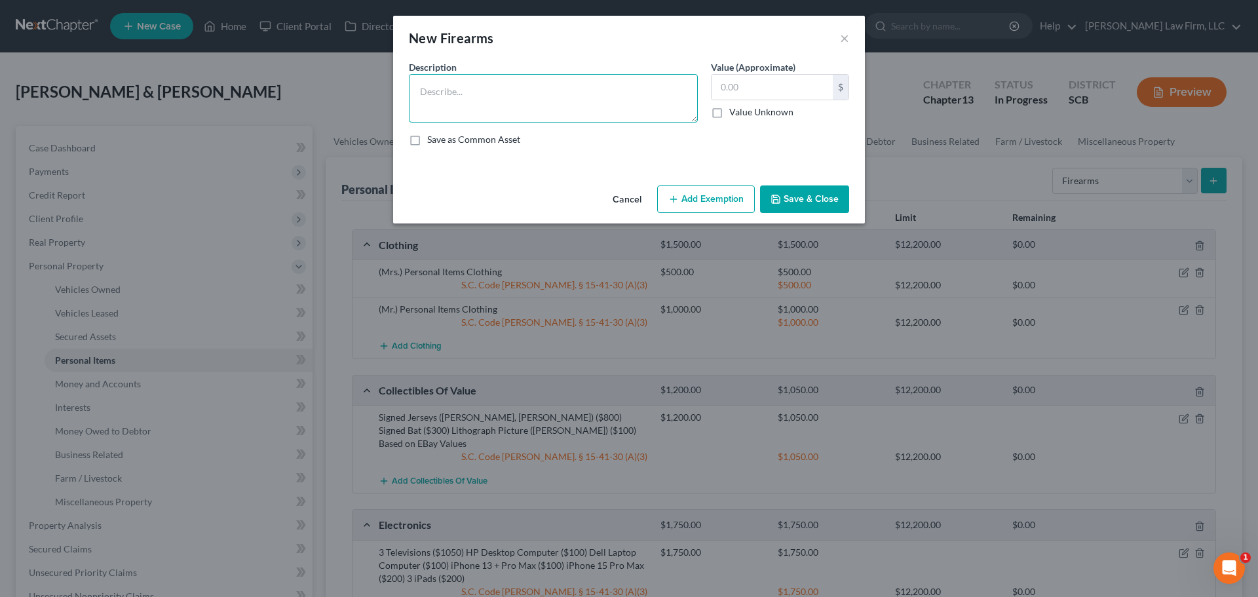
click at [610, 101] on textarea at bounding box center [553, 98] width 289 height 48
click at [610, 102] on textarea "Glock 19 .9mm" at bounding box center [553, 98] width 289 height 48
click at [573, 104] on textarea "Glock 19 .9mm ($500) Palmetto State Armory Dagger .9mm (200) Smith and Wesson S…" at bounding box center [553, 98] width 289 height 48
click at [620, 115] on textarea "Glock 19 .9mm ($500) Palmetto State Armory Dagger .9mm ($200) Smith and Wesson …" at bounding box center [553, 98] width 289 height 48
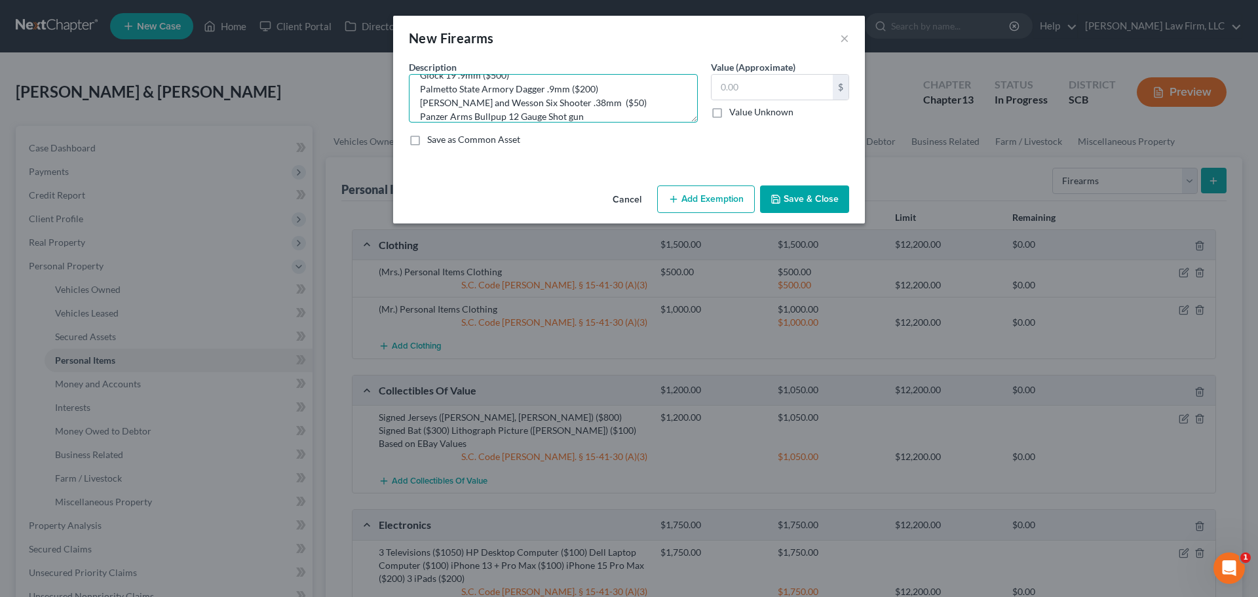
scroll to position [0, 0]
click at [481, 92] on textarea "Glock 19 .9mm ($500) Palmetto State Armory Dagger .9mm ($200) Smith and Wesson …" at bounding box center [553, 98] width 289 height 48
click at [572, 108] on textarea "Glock 19 .9mm Handgun ($500) Palmetto State Armory Dagger .9mm ($200) Smith and…" at bounding box center [553, 98] width 289 height 48
click at [583, 105] on textarea "Glock 19 .9mm Handgun ($500) Palmetto State Armory Dagger .9mm Handgun ($200) S…" at bounding box center [553, 98] width 289 height 48
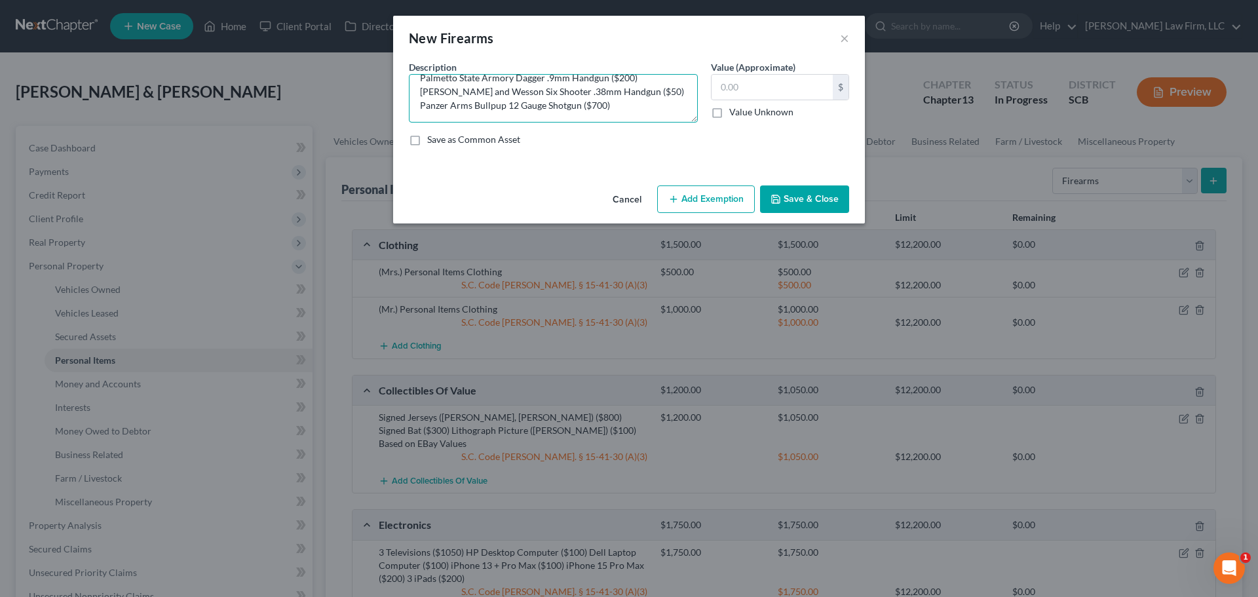
click at [597, 102] on textarea "Glock 19 .9mm Handgun ($500) Palmetto State Armory Dagger .9mm Handgun ($200) S…" at bounding box center [553, 98] width 289 height 48
click at [627, 102] on textarea "Glock 19 .9mm Handgun ($500) Palmetto State Armory Dagger .9mm Handgun ($200) S…" at bounding box center [553, 98] width 289 height 48
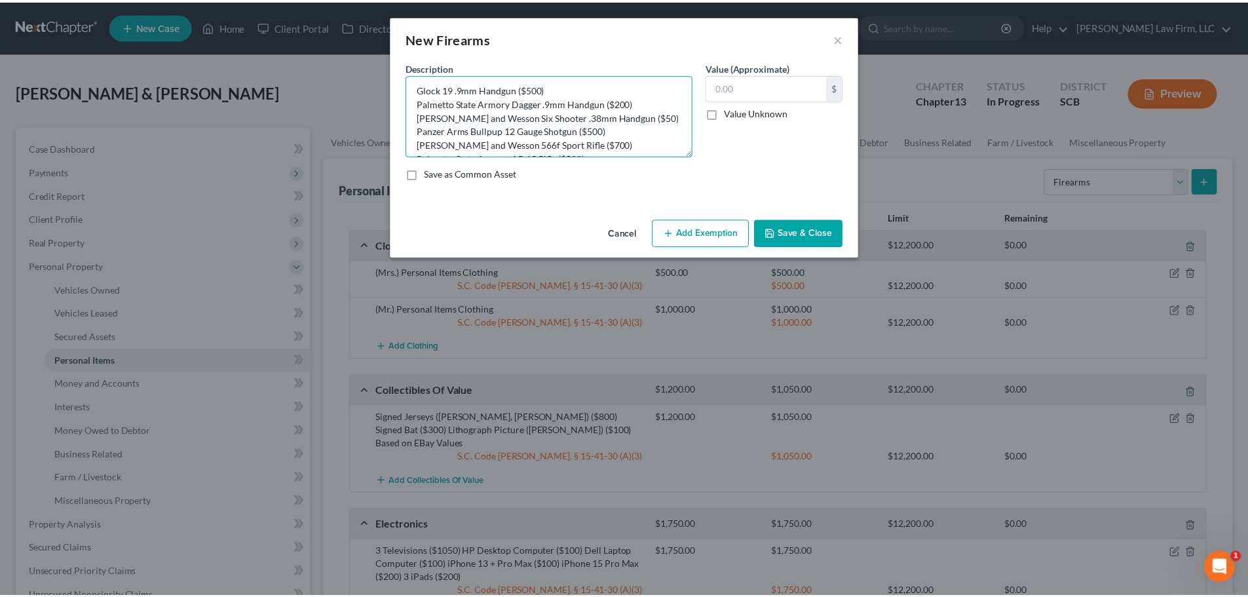
scroll to position [0, 0]
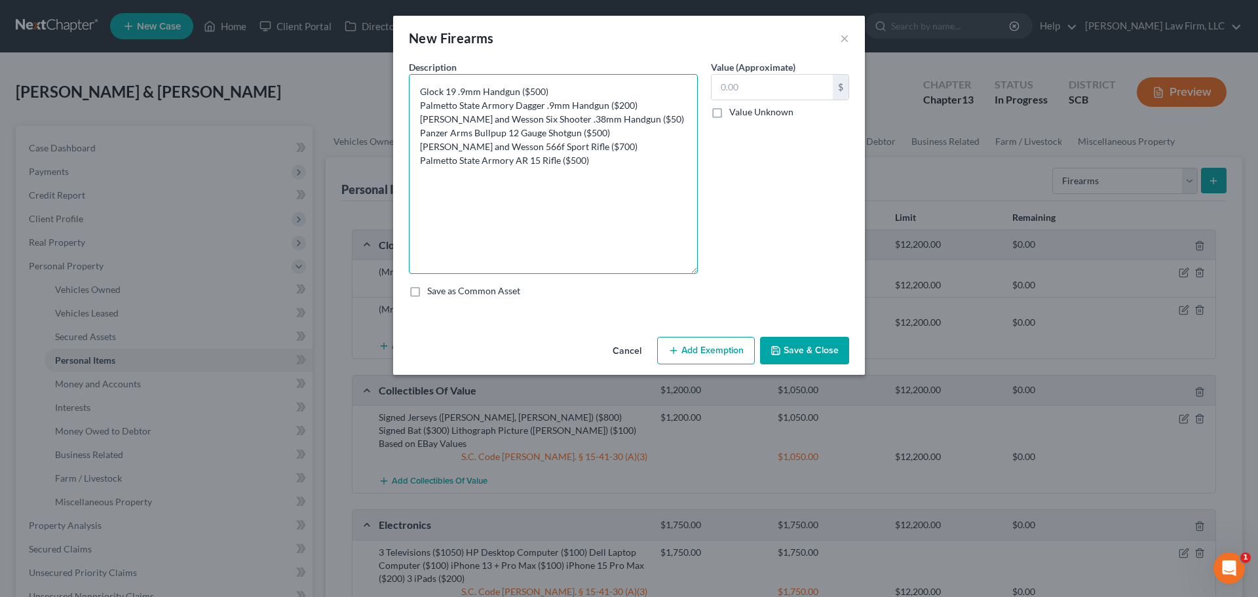
drag, startPoint x: 692, startPoint y: 117, endPoint x: 684, endPoint y: 276, distance: 158.7
click at [684, 274] on textarea "Glock 19 .9mm Handgun ($500) Palmetto State Armory Dagger .9mm Handgun ($200) S…" at bounding box center [553, 174] width 289 height 200
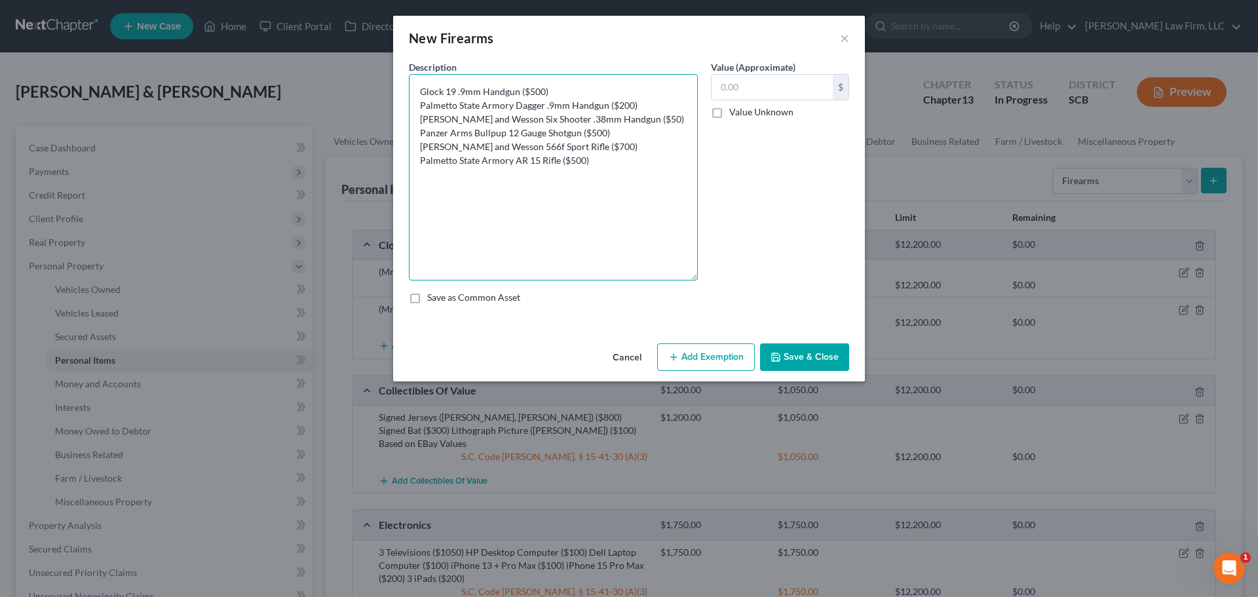
drag, startPoint x: 591, startPoint y: 144, endPoint x: 390, endPoint y: 147, distance: 201.1
click at [390, 147] on div "New Firearms × An exemption set must first be selected from the Filing Informat…" at bounding box center [629, 298] width 1258 height 597
click at [422, 91] on textarea "Glock 19 .9mm Handgun ($500) Palmetto State Armory Dagger .9mm Handgun ($200) S…" at bounding box center [553, 177] width 289 height 206
paste textarea "Smith and Wesson 566f Sport Rifle ($700)"
click at [605, 161] on textarea "Smith and Wesson 566f Sport Rifle ($700) Glock 19 .9mm Handgun ($500) Palmetto …" at bounding box center [553, 177] width 289 height 206
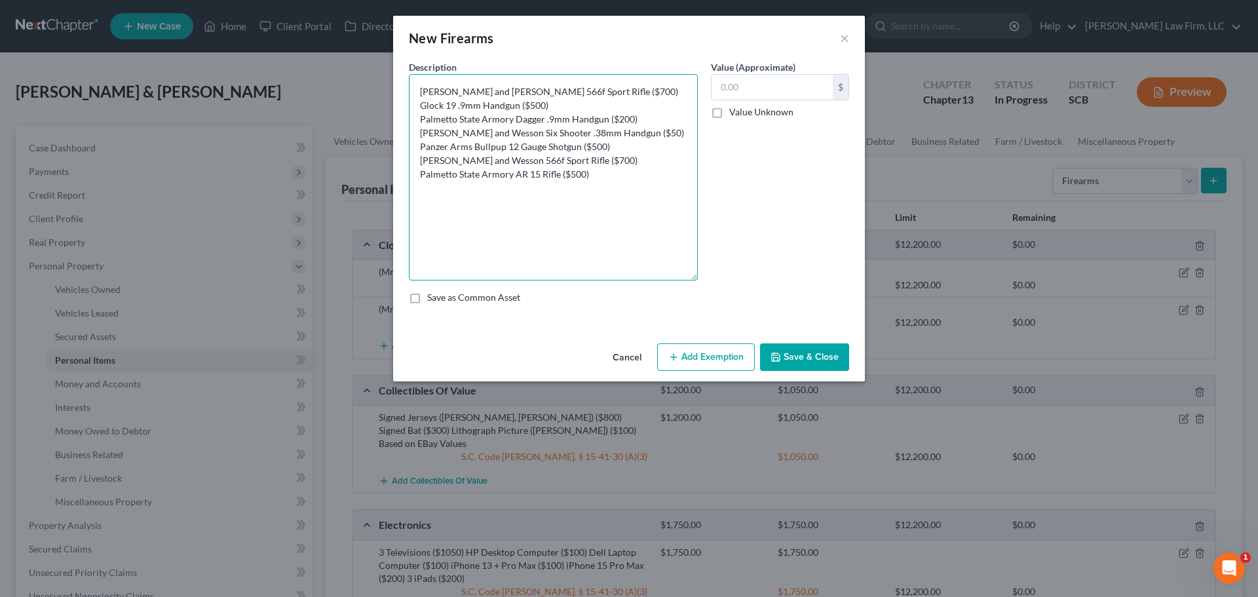
click at [591, 193] on textarea "Smith and Wesson 566f Sport Rifle ($700) Glock 19 .9mm Handgun ($500) Palmetto …" at bounding box center [553, 177] width 289 height 206
drag, startPoint x: 597, startPoint y: 160, endPoint x: 417, endPoint y: 161, distance: 180.1
click at [417, 161] on textarea "Smith and Wesson 566f Sport Rifle ($700) Glock 19 .9mm Handgun ($500) Palmetto …" at bounding box center [553, 177] width 289 height 206
click at [514, 92] on textarea "Smith and Wesson 566f Sport Rifle ($700) Glock 19 .9mm Handgun ($500) Palmetto …" at bounding box center [553, 177] width 289 height 206
drag, startPoint x: 495, startPoint y: 88, endPoint x: 550, endPoint y: 84, distance: 55.2
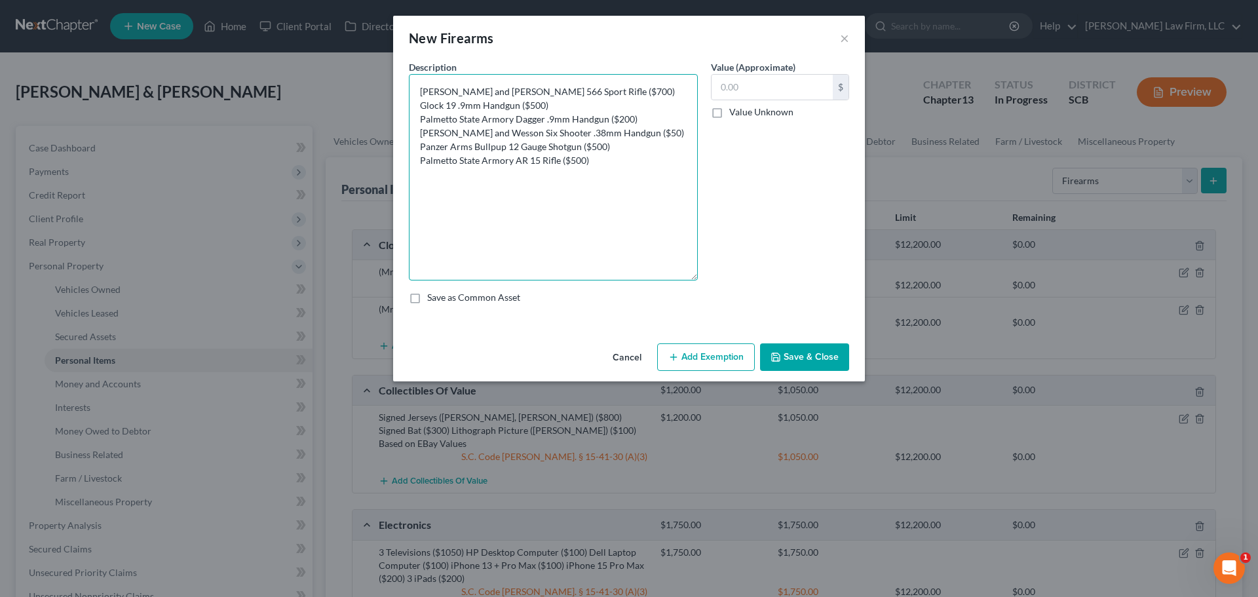
click at [495, 88] on textarea "Smith and Wesson 566 Sport Rifle ($700) Glock 19 .9mm Handgun ($500) Palmetto S…" at bounding box center [553, 177] width 289 height 206
click at [525, 87] on textarea "Smith and Wesson M&P 566 Sport Rifle ($700) Glock 19 .9mm Handgun ($500) Palmet…" at bounding box center [553, 177] width 289 height 206
click at [515, 88] on textarea "Smith and Wesson M&P 5.56mm Sport Rifle ($700) Glock 19 .9mm Handgun ($500) Pal…" at bounding box center [553, 177] width 289 height 206
drag, startPoint x: 612, startPoint y: 143, endPoint x: 422, endPoint y: 149, distance: 190.7
click at [422, 149] on textarea "Smith and Wesson M&P 15 5.56mm Sport Rifle ($700) Glock 19 .9mm Handgun ($500) …" at bounding box center [553, 177] width 289 height 206
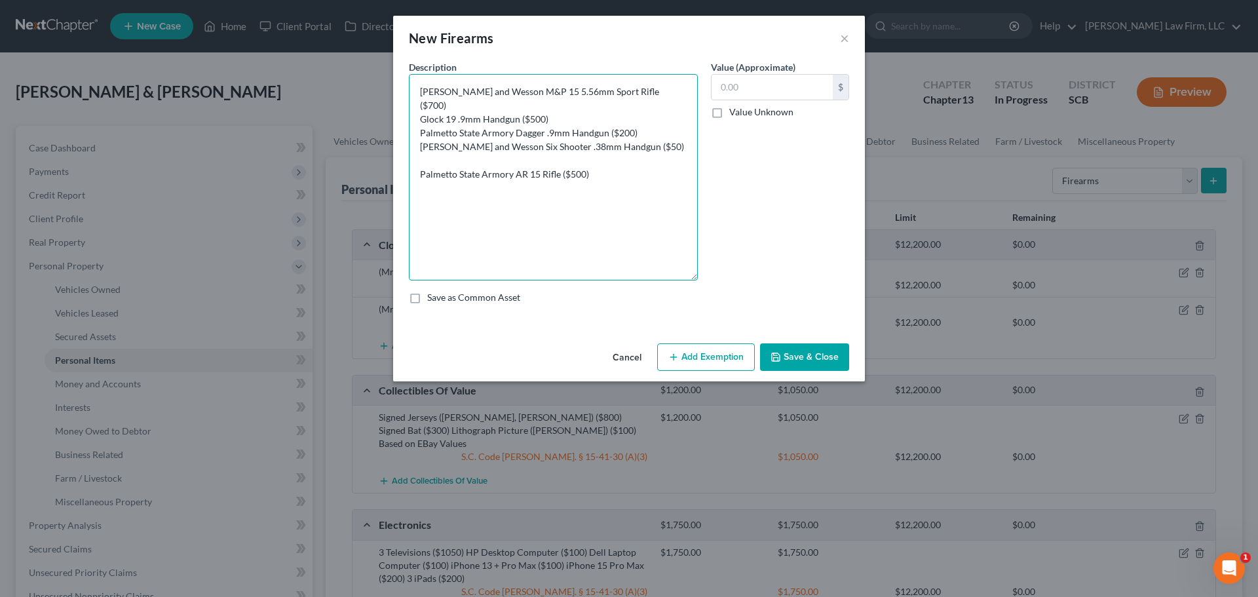
click at [573, 104] on textarea "Smith and Wesson M&P 15 5.56mm Sport Rifle ($700) Glock 19 .9mm Handgun ($500) …" at bounding box center [553, 177] width 289 height 206
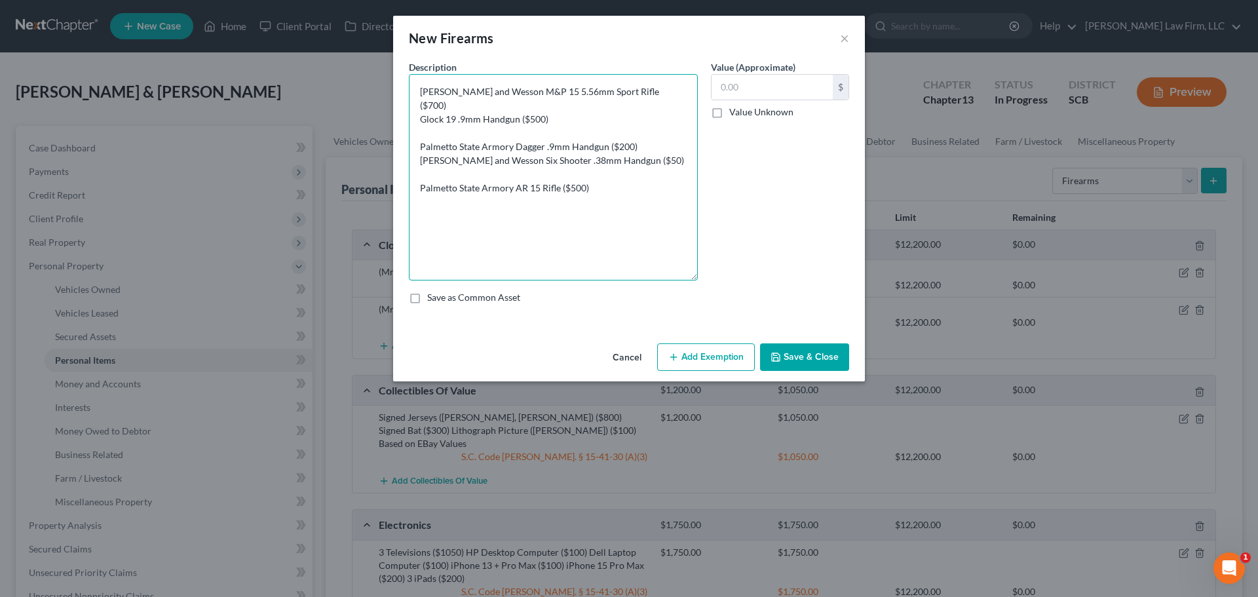
paste textarea "Panzer Arms Bullpup 12 Gauge Shotgun ($500)"
drag, startPoint x: 591, startPoint y: 172, endPoint x: 407, endPoint y: 169, distance: 184.7
click at [407, 169] on div "Description * Smith and Wesson M&P 15 5.56mm Sport Rifle ($700) Glock 19 .9mm H…" at bounding box center [553, 170] width 302 height 220
click at [605, 107] on textarea "Smith and Wesson M&P 15 5.56mm Sport Rifle ($700) Glock 19 .9mm Handgun ($500) …" at bounding box center [553, 177] width 289 height 206
paste textarea "Palmetto State Armory AR 15 Rifle ($500)"
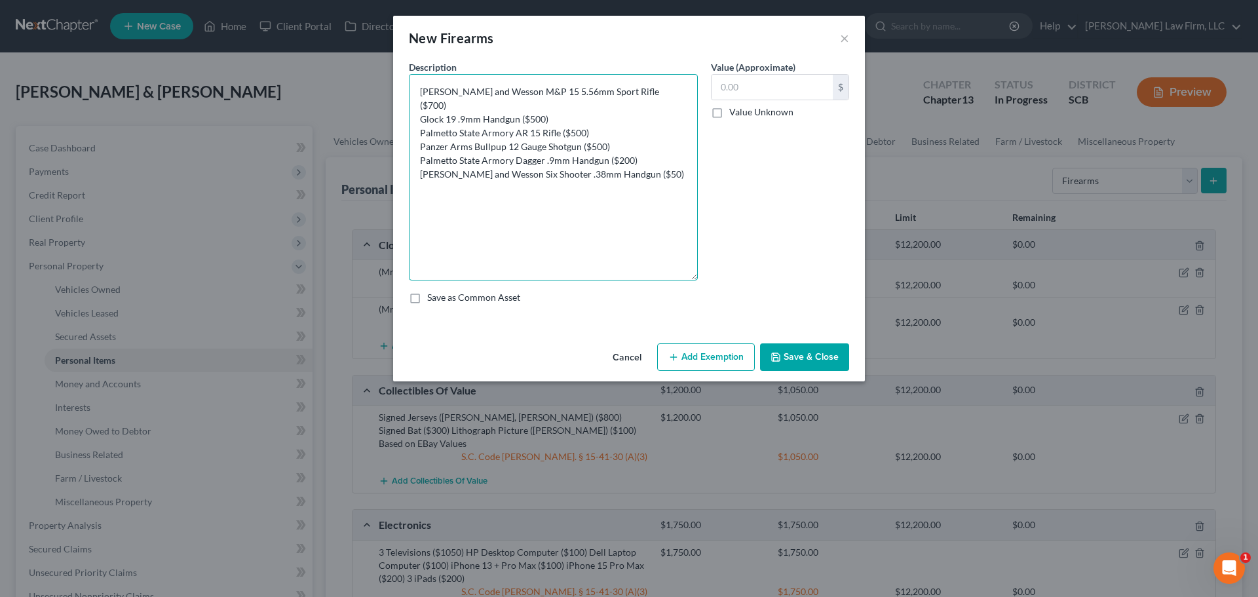
drag, startPoint x: 421, startPoint y: 131, endPoint x: 653, endPoint y: 161, distance: 234.5
click at [653, 161] on textarea "Smith and Wesson M&P 15 5.56mm Sport Rifle ($700) Glock 19 .9mm Handgun ($500) …" at bounding box center [553, 177] width 289 height 206
click at [792, 354] on button "Save & Close" at bounding box center [804, 357] width 89 height 28
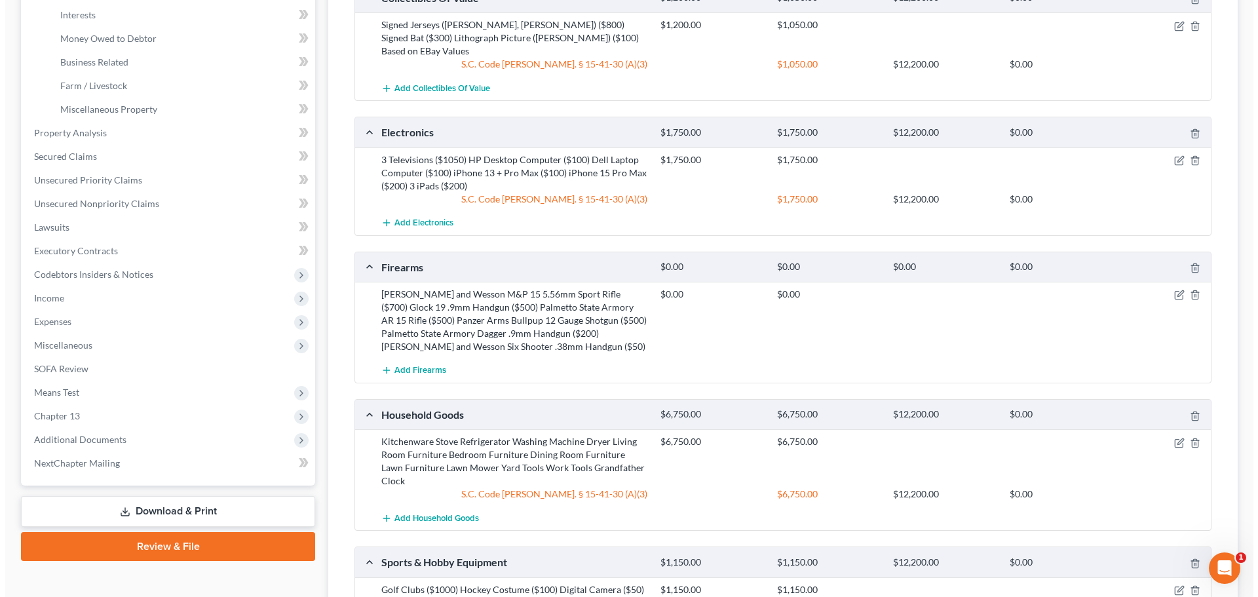
scroll to position [393, 0]
click at [427, 365] on span "Add Firearms" at bounding box center [415, 370] width 52 height 10
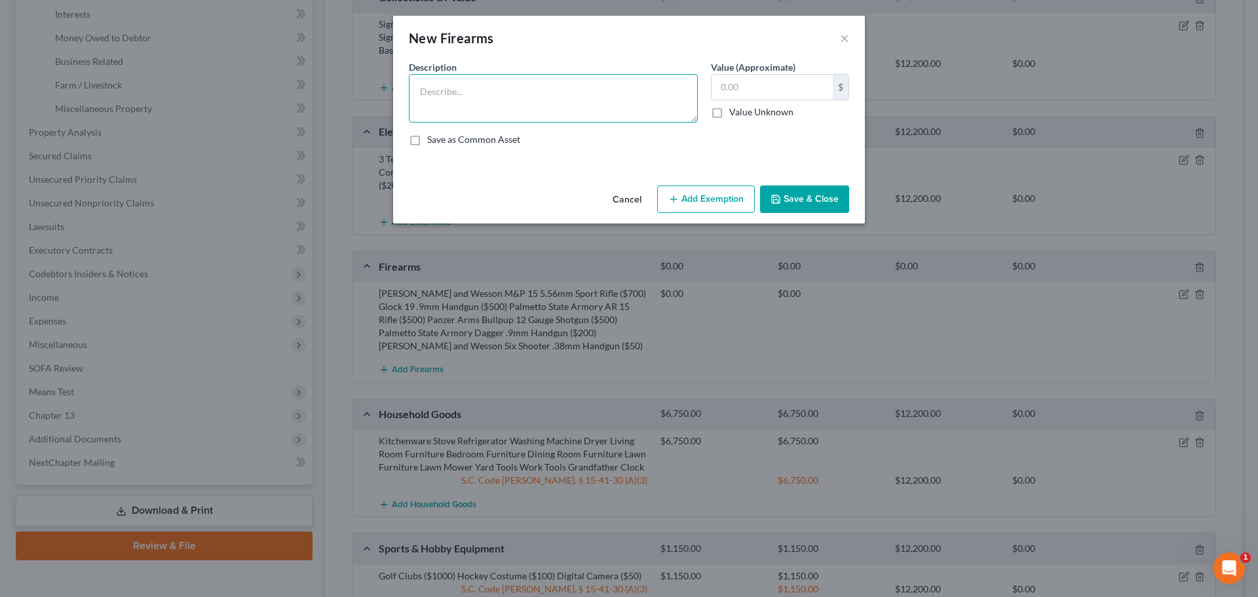
click at [477, 94] on textarea at bounding box center [553, 98] width 289 height 48
paste textarea "Panzer Arms Bullpup 12 Gauge Shotgun ($500) Palmetto State Armory Dagger .9mm H…"
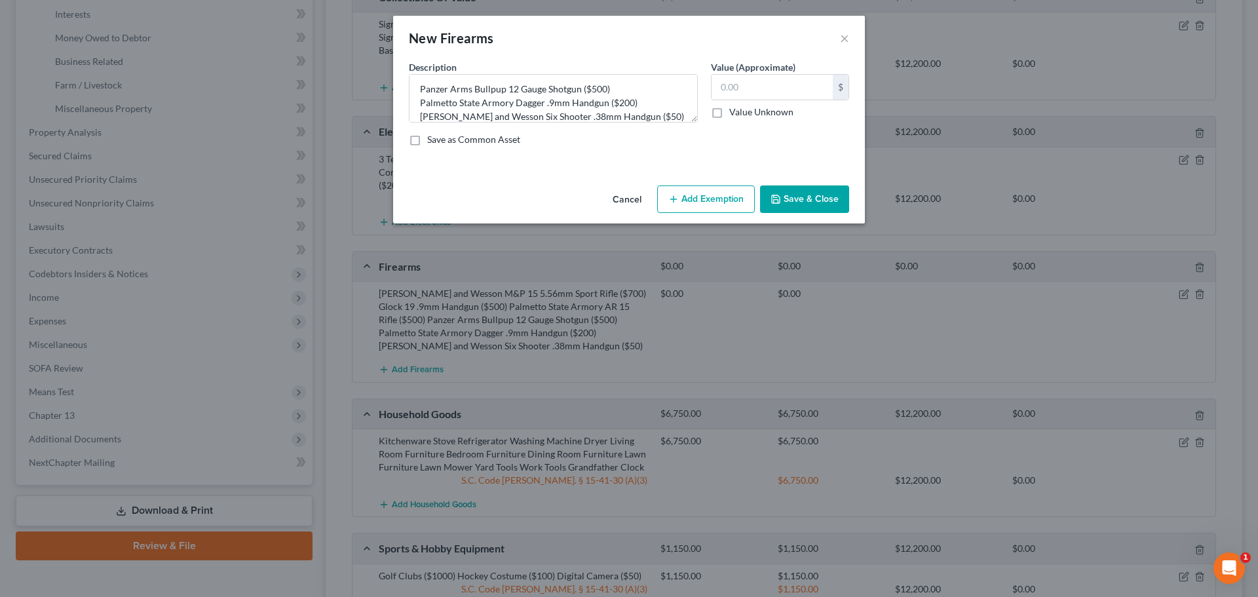
click at [792, 202] on button "Save & Close" at bounding box center [804, 199] width 89 height 28
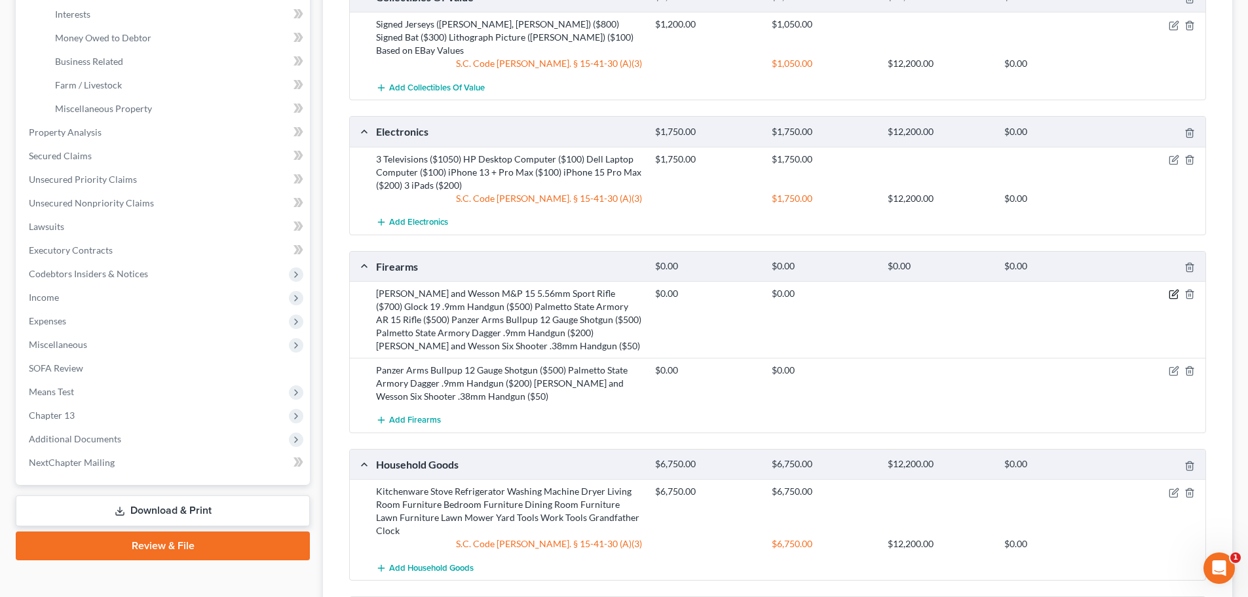
click at [1174, 295] on icon "button" at bounding box center [1174, 294] width 10 height 10
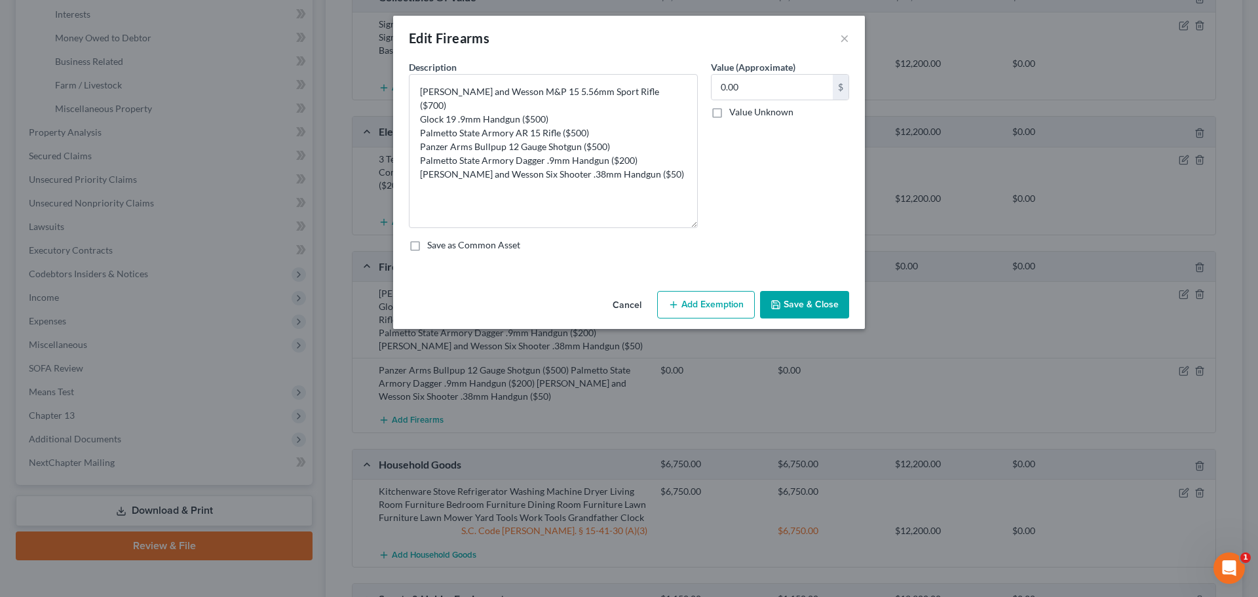
drag, startPoint x: 694, startPoint y: 116, endPoint x: 698, endPoint y: 224, distance: 108.1
click at [698, 223] on textarea "Smith and Wesson M&P 15 5.56mm Sport Rifle ($700) Glock 19 .9mm Handgun ($500) …" at bounding box center [553, 151] width 289 height 154
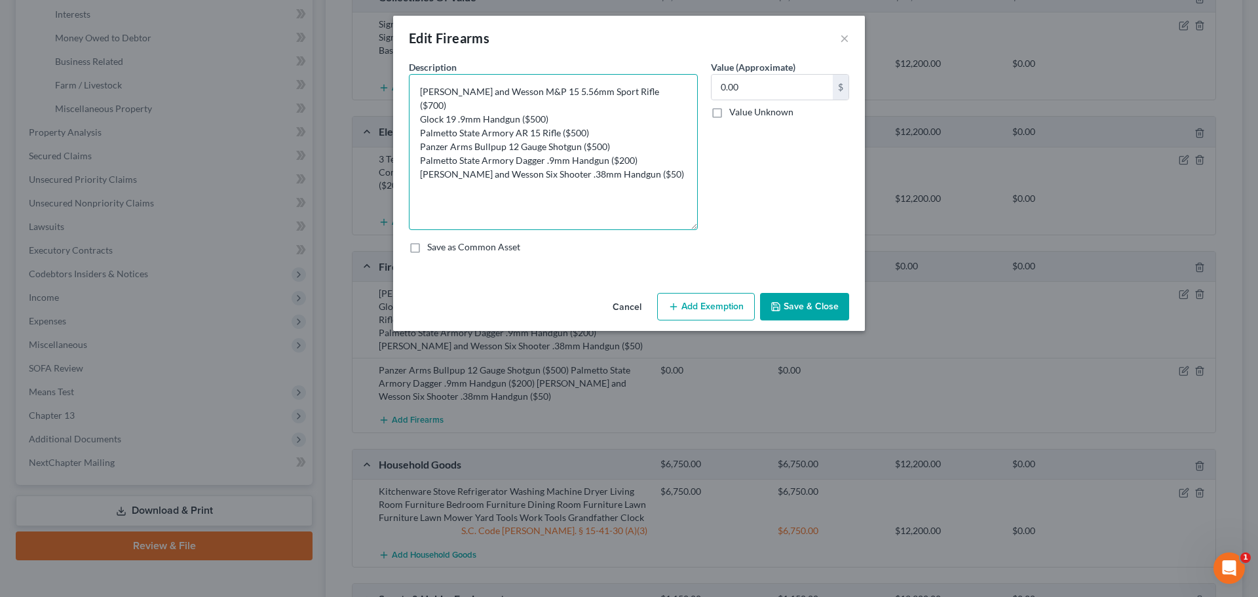
click at [664, 195] on textarea "Smith and Wesson M&P 15 5.56mm Sport Rifle ($700) Glock 19 .9mm Handgun ($500) …" at bounding box center [553, 152] width 289 height 156
drag, startPoint x: 646, startPoint y: 166, endPoint x: 403, endPoint y: 134, distance: 245.8
click at [403, 134] on div "Description * Smith and Wesson M&P 15 5.56mm Sport Rifle ($700) Glock 19 .9mm H…" at bounding box center [553, 145] width 302 height 170
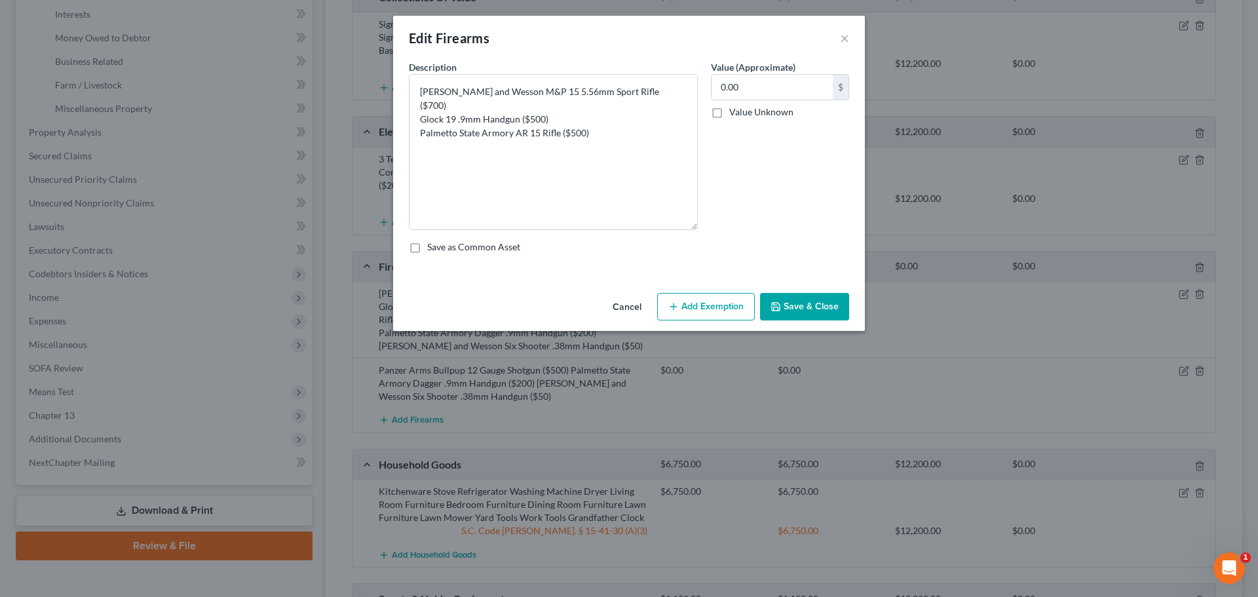
click at [775, 100] on div "0.00 $" at bounding box center [780, 87] width 138 height 26
click at [775, 94] on input "0.00" at bounding box center [771, 87] width 121 height 25
click at [719, 291] on div "Cancel Add Exemption Save & Close" at bounding box center [629, 309] width 472 height 43
click at [724, 299] on button "Add Exemption" at bounding box center [706, 307] width 98 height 28
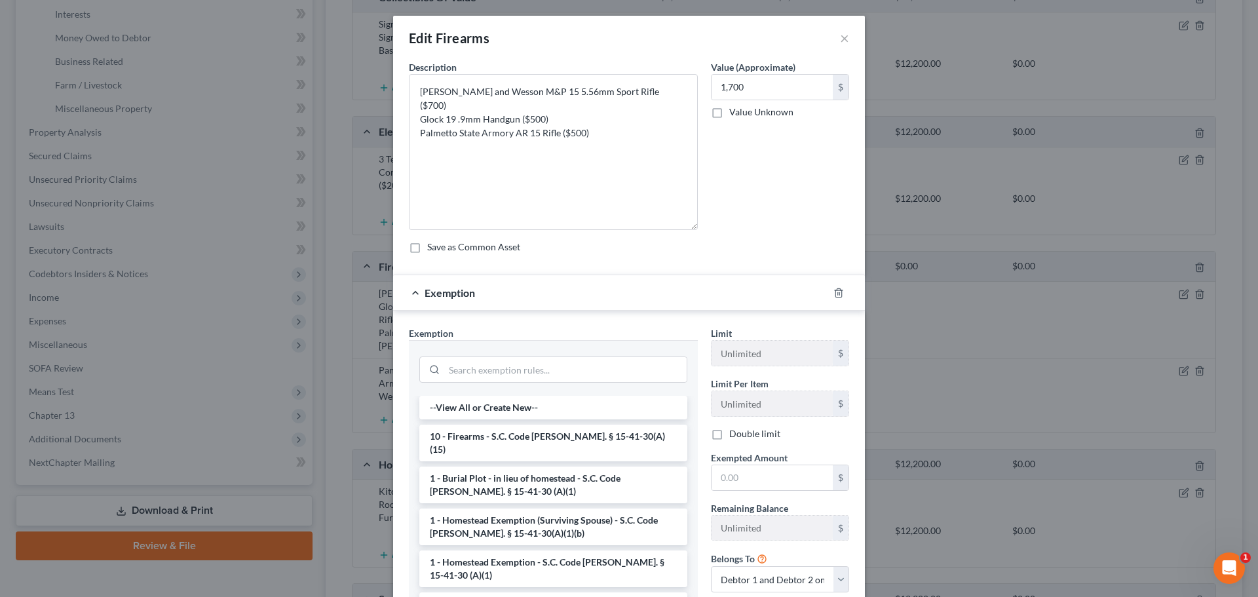
click at [537, 441] on li "10 - Firearms - S.C. Code Ann. § 15-41-30(A)(15)" at bounding box center [553, 442] width 268 height 37
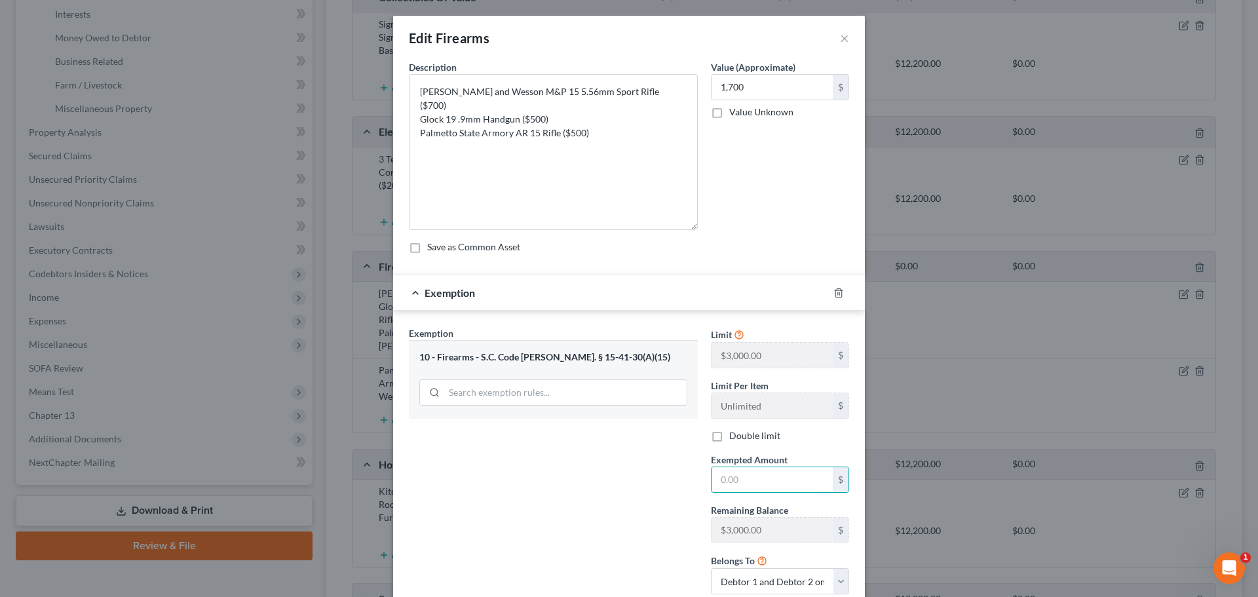
click at [736, 476] on input "text" at bounding box center [771, 479] width 121 height 25
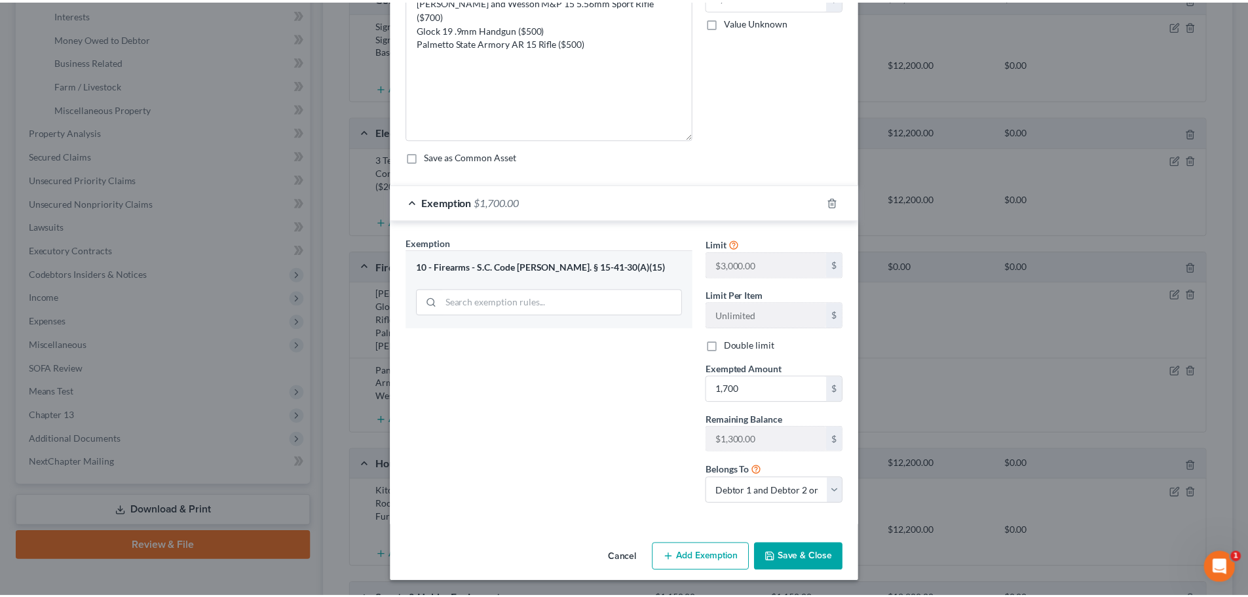
scroll to position [91, 0]
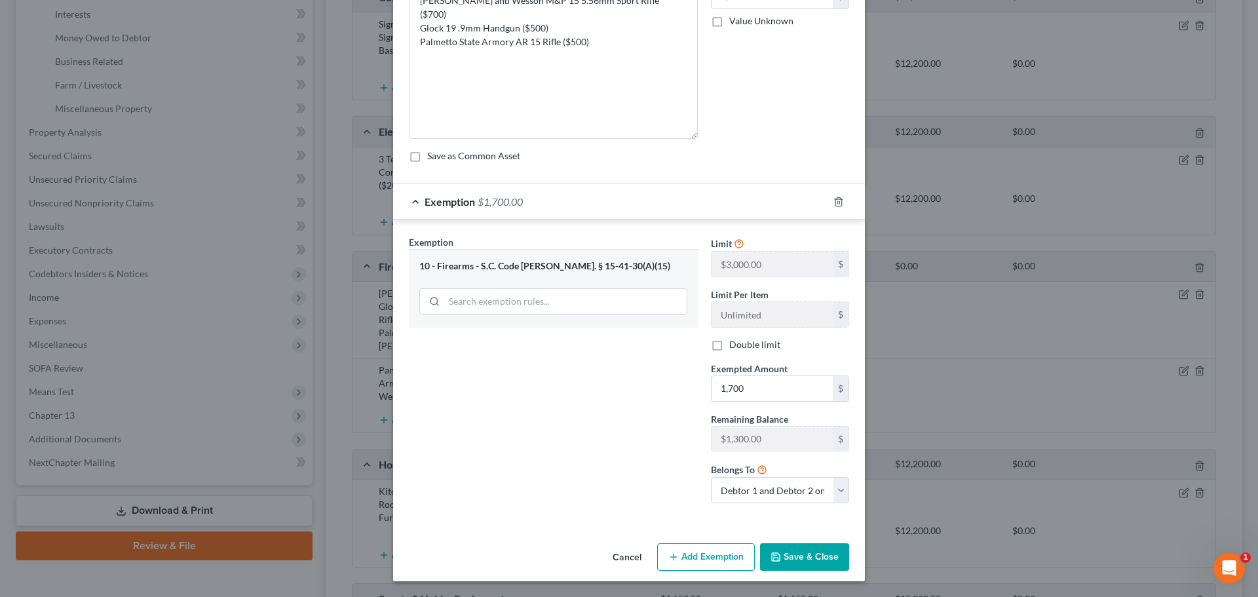
click at [793, 547] on button "Save & Close" at bounding box center [804, 557] width 89 height 28
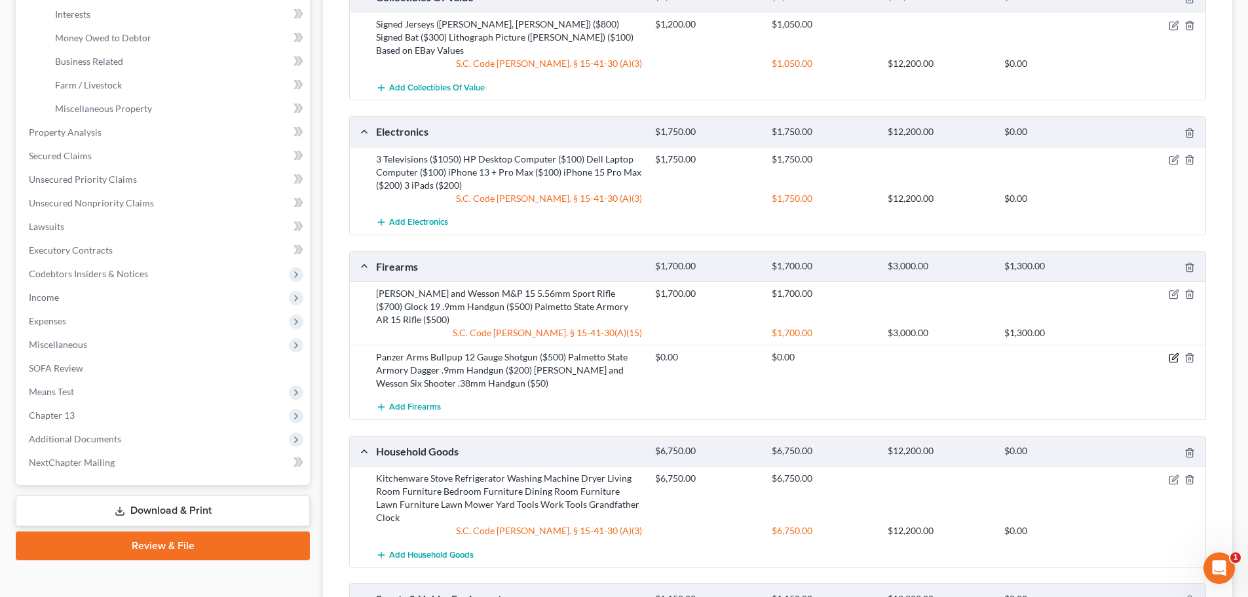
click at [1174, 352] on icon "button" at bounding box center [1174, 357] width 10 height 10
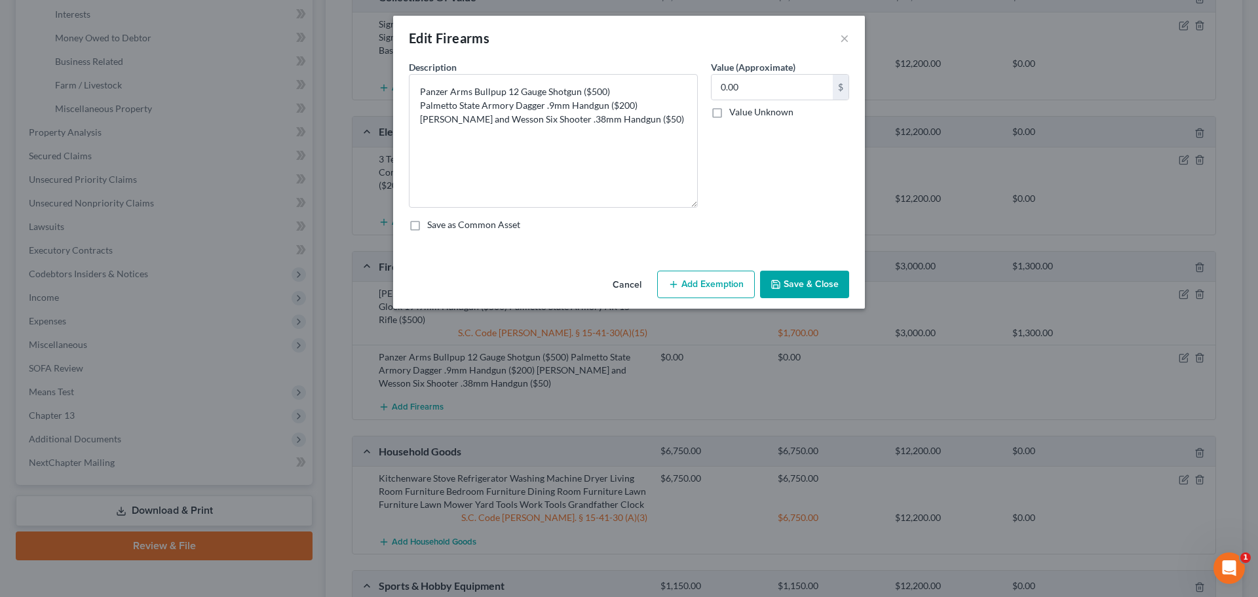
drag, startPoint x: 694, startPoint y: 120, endPoint x: 682, endPoint y: 191, distance: 71.7
click at [691, 208] on textarea "Panzer Arms Bullpup 12 Gauge Shotgun ($500) Palmetto State Armory Dagger .9mm H…" at bounding box center [553, 141] width 289 height 134
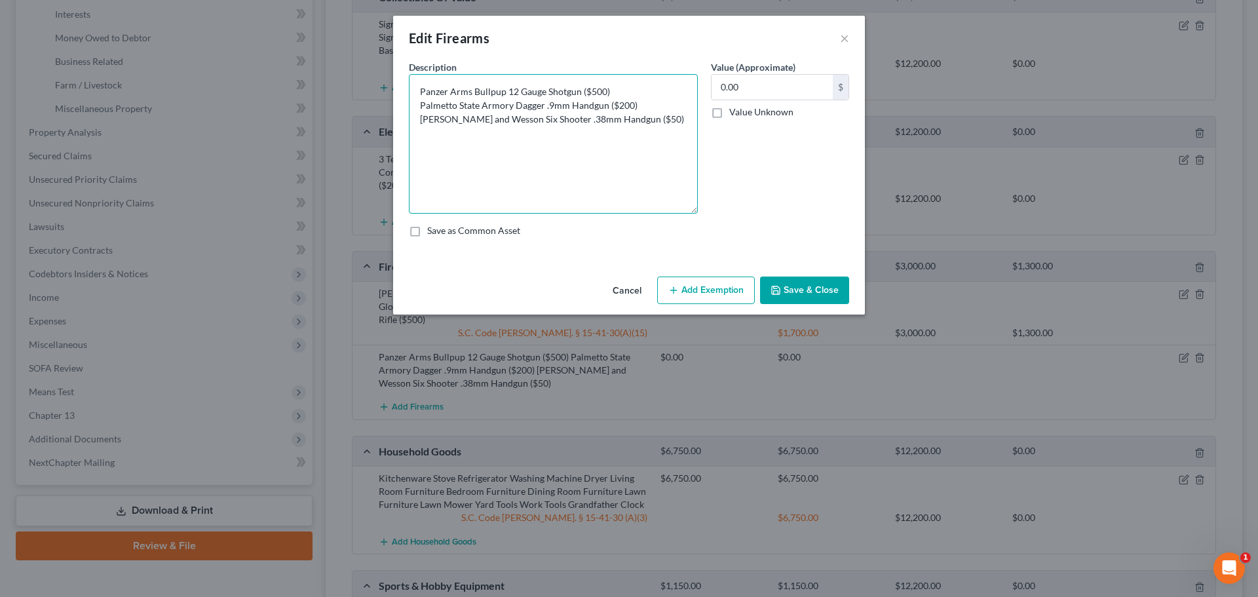
click at [667, 152] on textarea "Panzer Arms Bullpup 12 Gauge Shotgun ($500) Palmetto State Armory Dagger .9mm H…" at bounding box center [553, 144] width 289 height 140
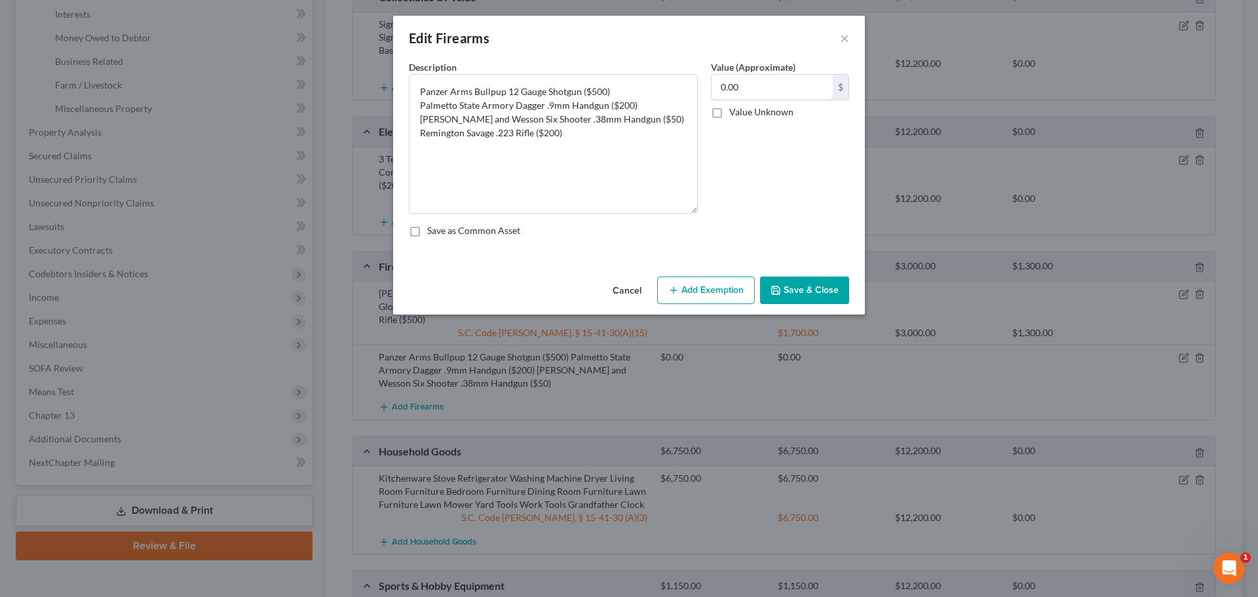
click at [770, 77] on input "0.00" at bounding box center [771, 87] width 121 height 25
click at [806, 284] on button "Save & Close" at bounding box center [804, 290] width 89 height 28
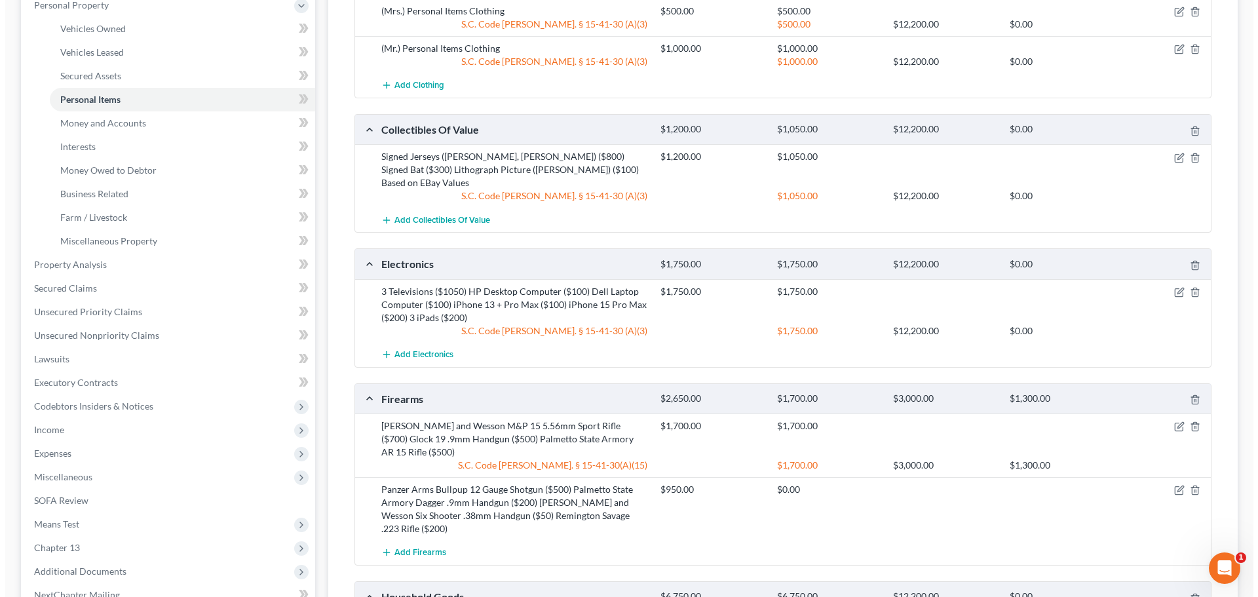
scroll to position [0, 0]
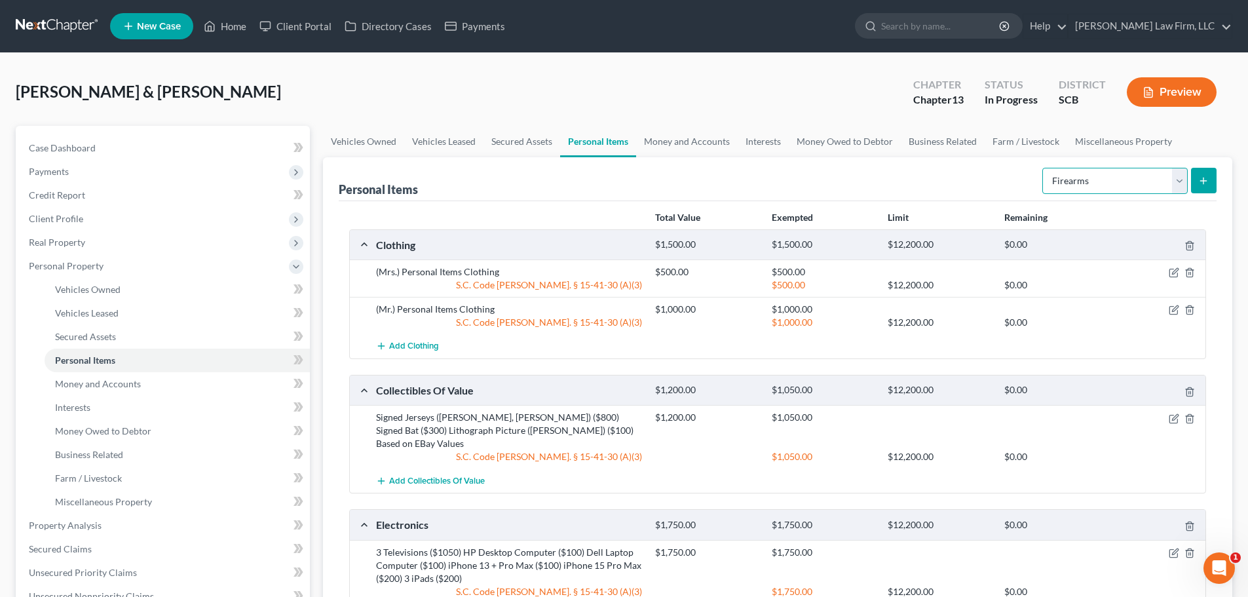
click at [1134, 174] on select "Select Item Type Clothing Collectibles Of Value Electronics Firearms Household …" at bounding box center [1114, 181] width 145 height 26
click at [1043, 168] on select "Select Item Type Clothing Collectibles Of Value Electronics Firearms Household …" at bounding box center [1114, 181] width 145 height 26
click at [1199, 180] on icon "submit" at bounding box center [1203, 181] width 10 height 10
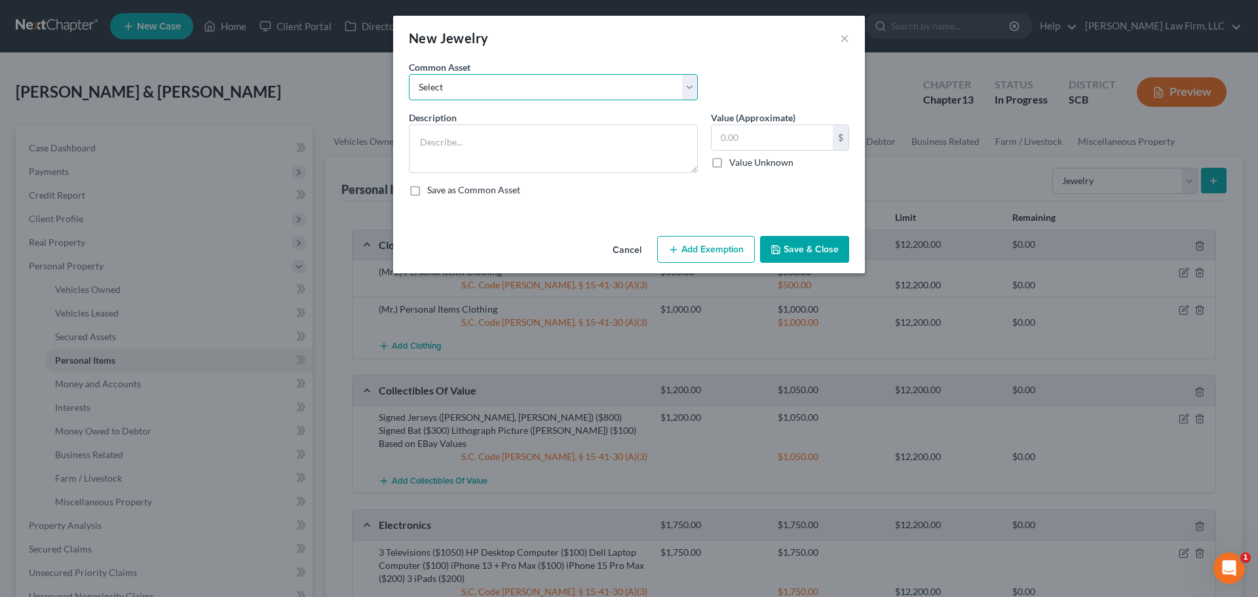
click at [559, 93] on select "Select Costume Jewelry The debtor does not own any jewelry. (Mr.) Wedding Band …" at bounding box center [553, 87] width 289 height 26
click at [409, 74] on select "Select Costume Jewelry The debtor does not own any jewelry. (Mr.) Wedding Band …" at bounding box center [553, 87] width 289 height 26
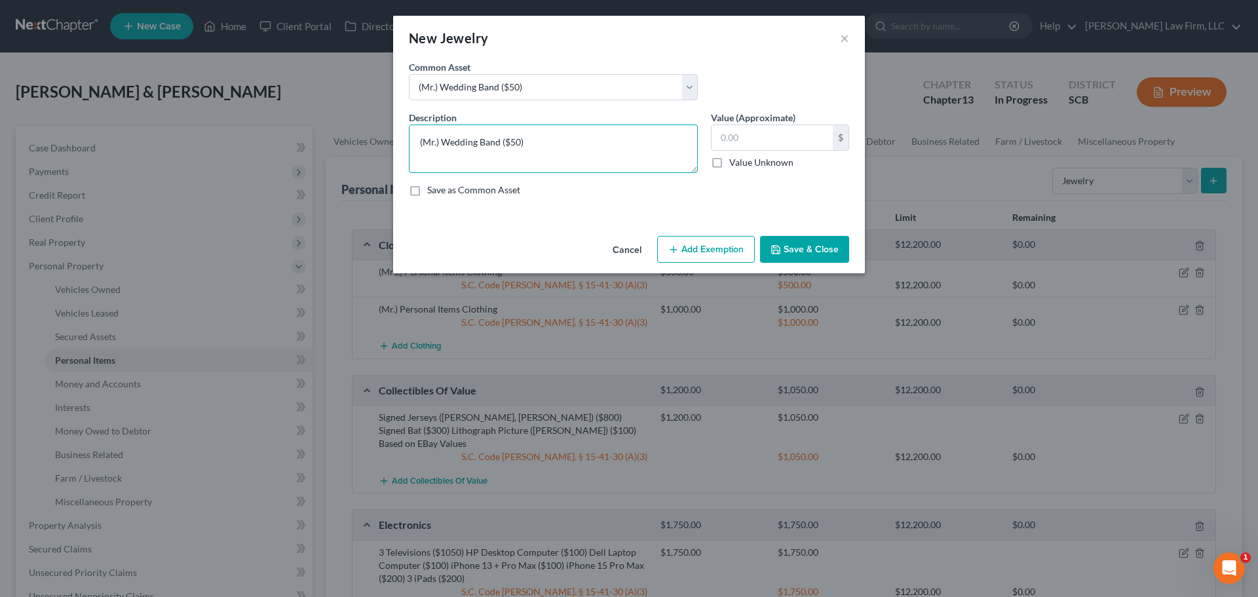
click at [546, 151] on textarea "(Mr.) Wedding Band ($50)" at bounding box center [553, 148] width 289 height 48
click at [552, 143] on textarea "(Mr.) Wedding Band ($50)" at bounding box center [553, 148] width 289 height 48
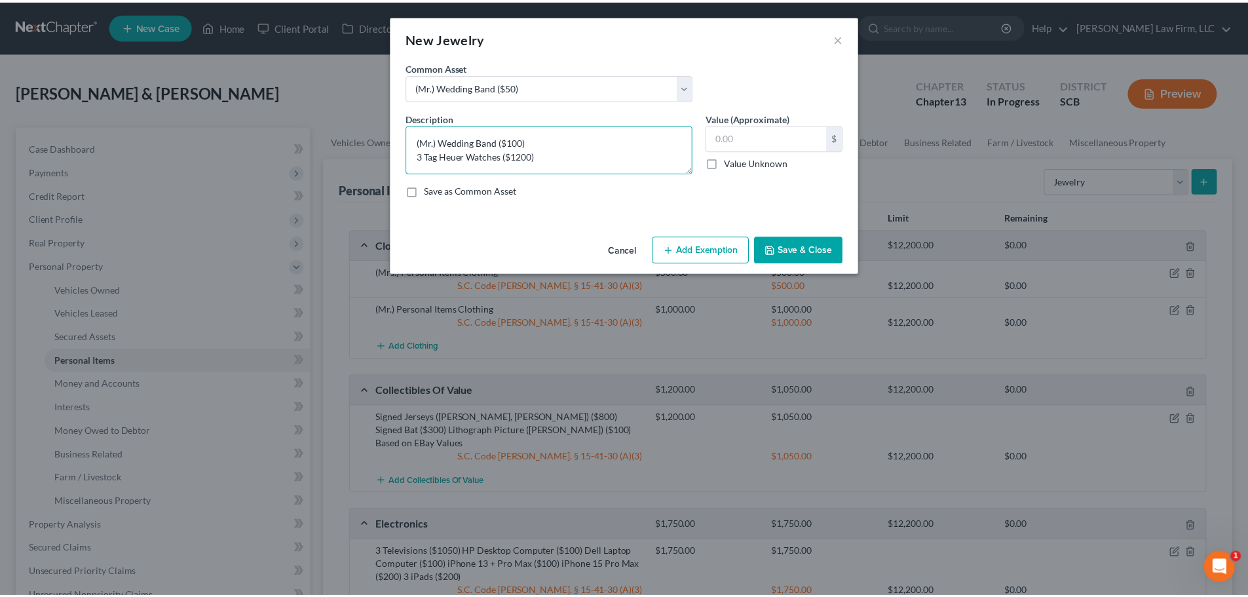
scroll to position [3, 0]
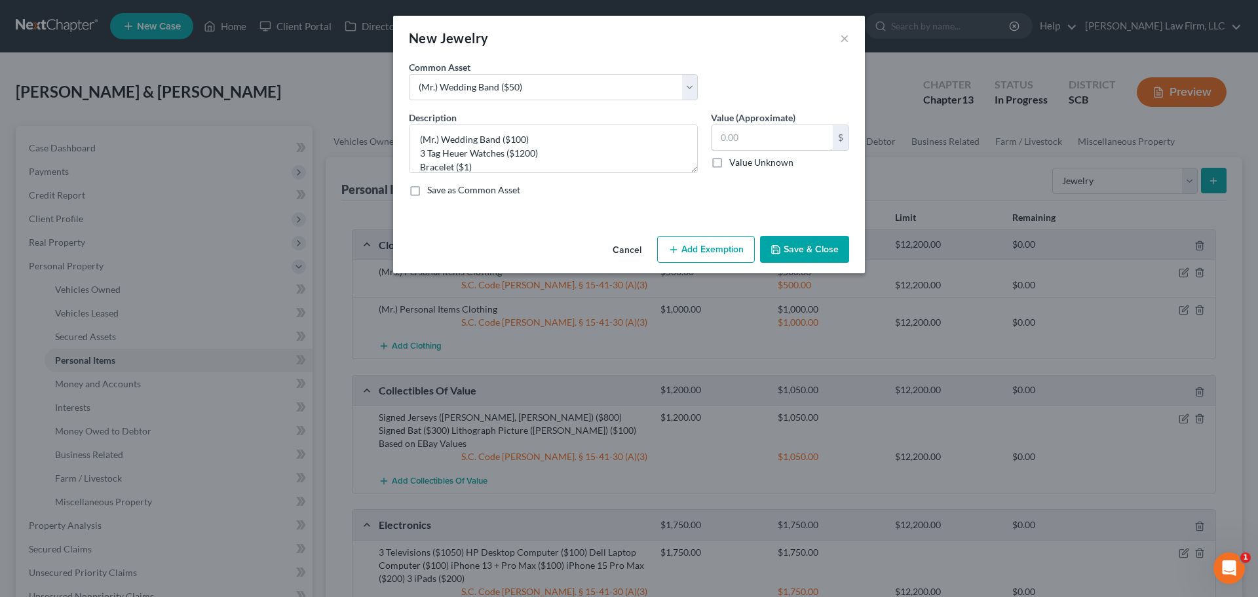
click at [779, 139] on input "text" at bounding box center [771, 137] width 121 height 25
click at [743, 248] on button "Add Exemption" at bounding box center [706, 250] width 98 height 28
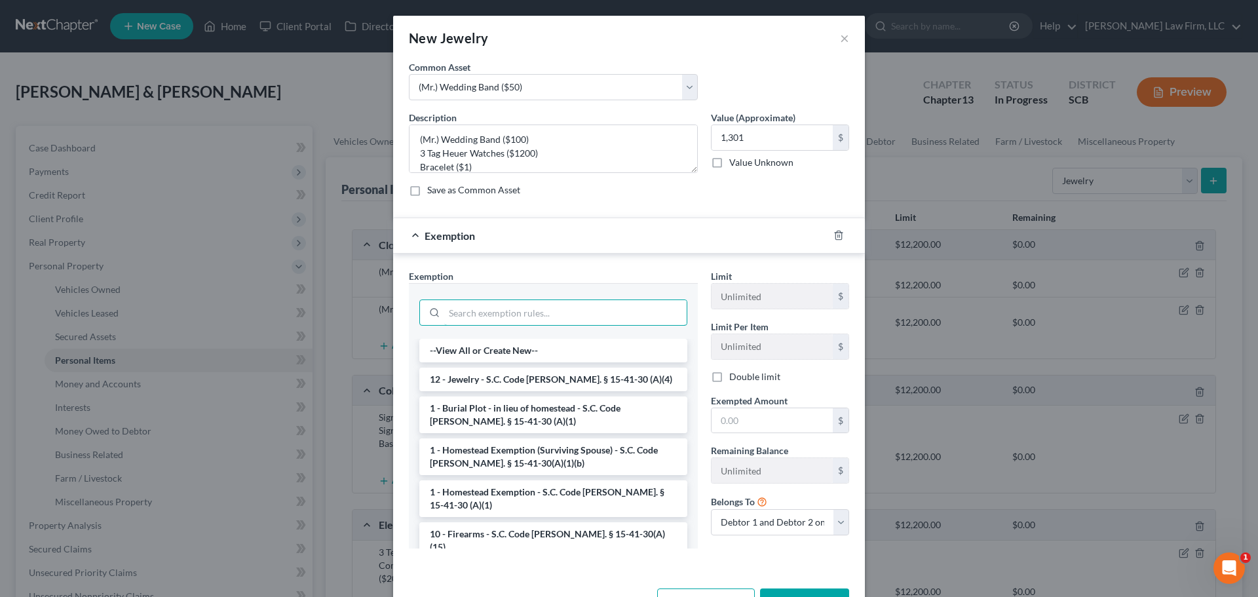
click at [521, 309] on input "search" at bounding box center [565, 312] width 242 height 25
click at [536, 371] on li "12 - Jewelry - S.C. Code Ann. § 15-41-30 (A)(4)" at bounding box center [553, 379] width 268 height 24
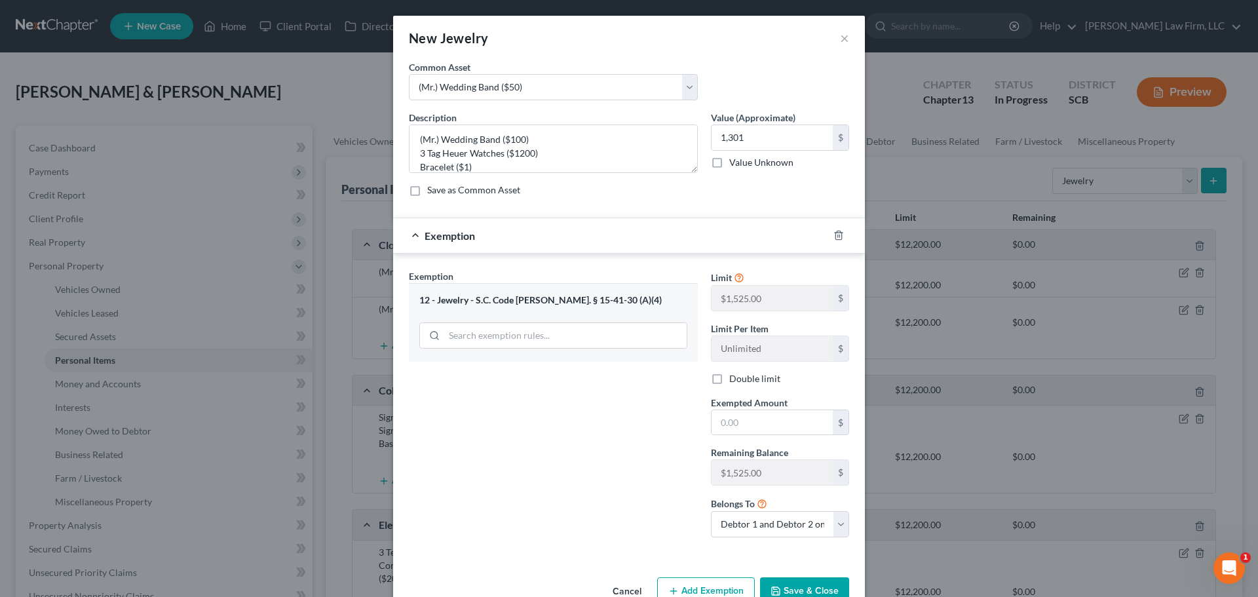
click at [743, 378] on label "Double limit" at bounding box center [754, 378] width 51 height 13
click at [743, 378] on input "Double limit" at bounding box center [738, 376] width 9 height 9
click at [757, 425] on input "text" at bounding box center [771, 422] width 121 height 25
click at [813, 589] on button "Save & Close" at bounding box center [804, 591] width 89 height 28
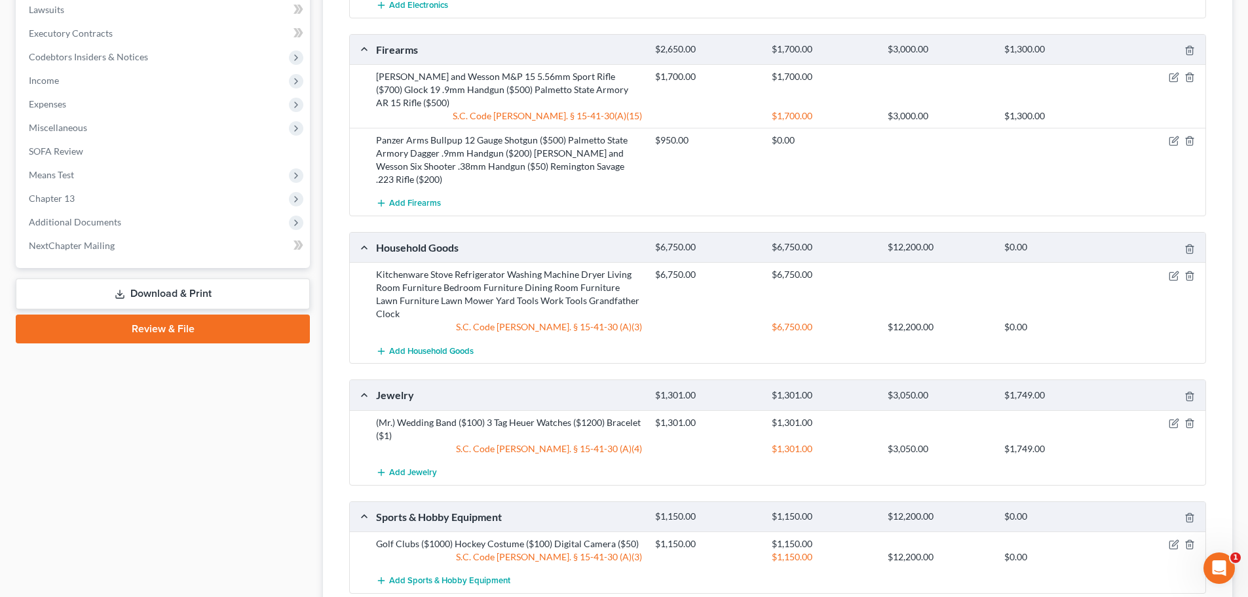
scroll to position [655, 0]
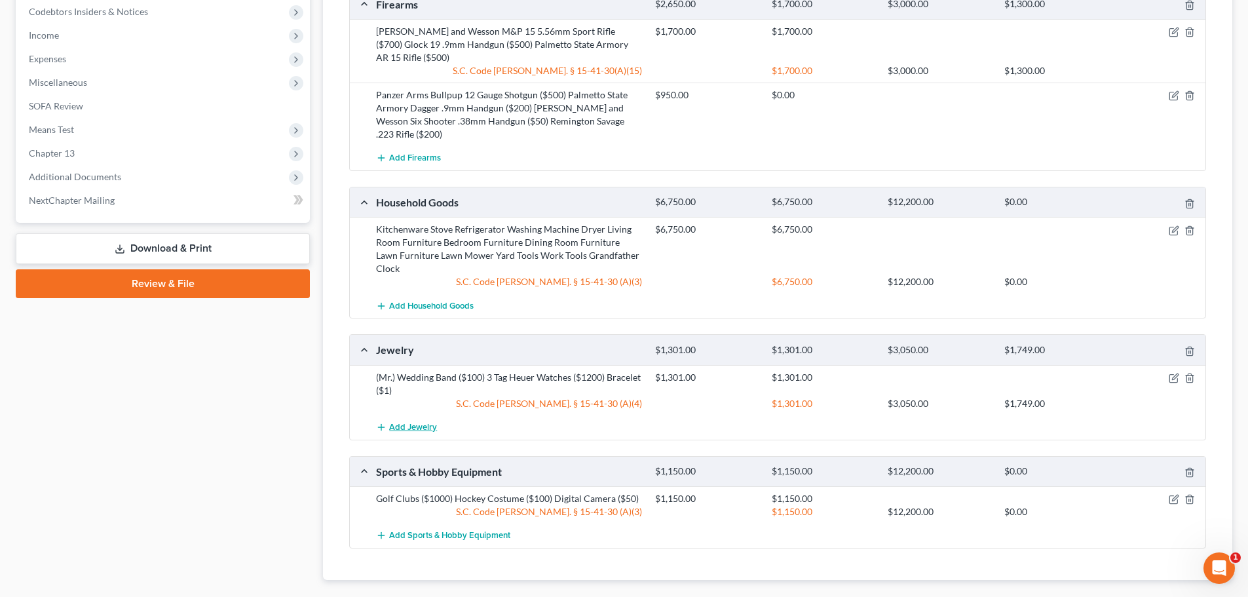
click at [400, 422] on span "Add Jewelry" at bounding box center [413, 427] width 48 height 10
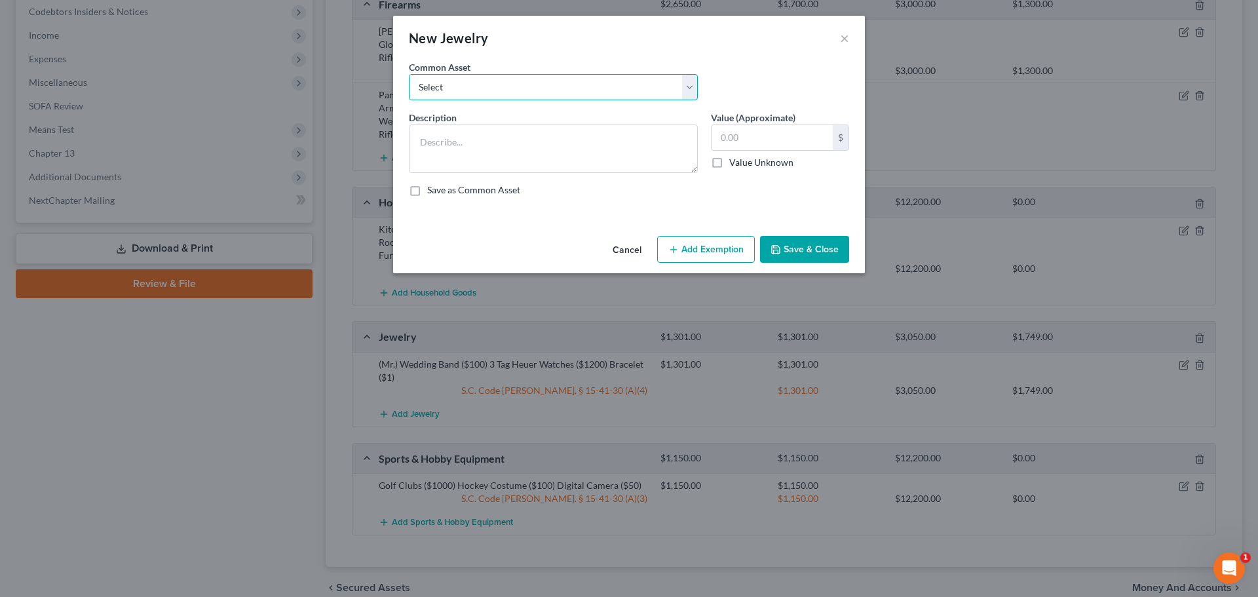
click at [504, 80] on select "Select Costume Jewelry The debtor does not own any jewelry. (Mr.) Wedding Band …" at bounding box center [553, 87] width 289 height 26
click at [409, 74] on select "Select Costume Jewelry The debtor does not own any jewelry. (Mr.) Wedding Band …" at bounding box center [553, 87] width 289 height 26
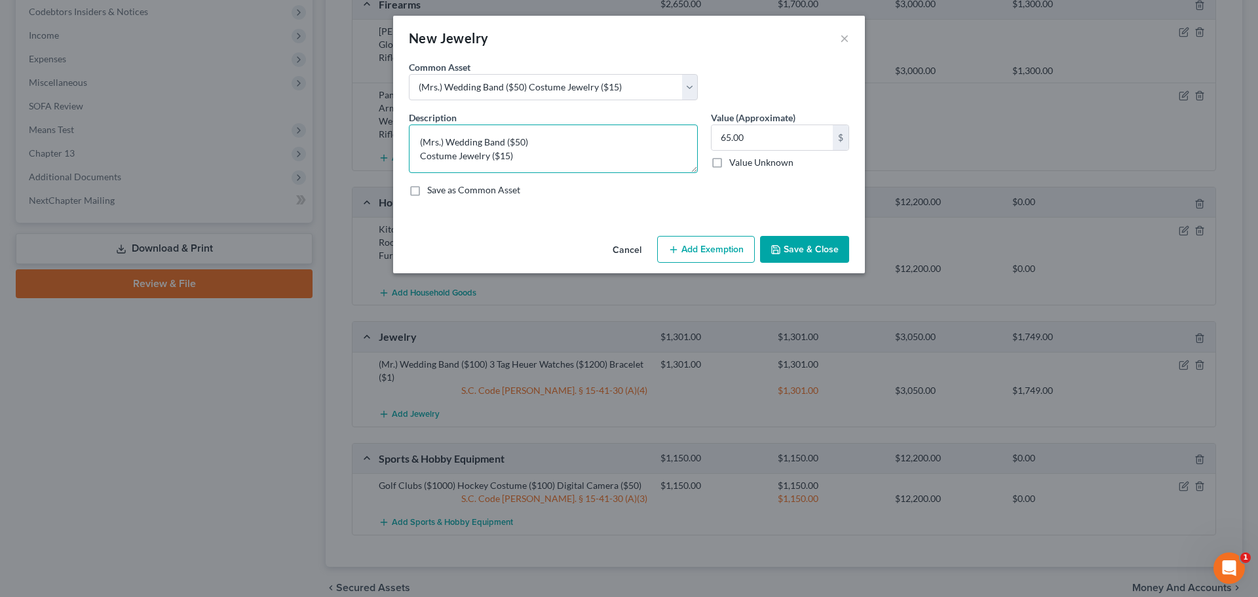
click at [551, 138] on textarea "(Mrs.) Wedding Band ($50) Costume Jewelry ($15)" at bounding box center [553, 148] width 289 height 48
drag, startPoint x: 513, startPoint y: 146, endPoint x: 519, endPoint y: 143, distance: 7.3
click at [516, 145] on textarea "(Mrs.) Wedding Set ($ Costume Jewelry ($15)" at bounding box center [553, 148] width 289 height 48
click at [613, 151] on textarea "(Mrs.) Wedding Set ($4224.5) Appraised Costume Jewelry ($15)" at bounding box center [553, 148] width 289 height 48
click at [514, 143] on textarea "(Mrs.) Wedding Set ($4224.5) Appraised Costume Jewelry ($15)" at bounding box center [553, 148] width 289 height 48
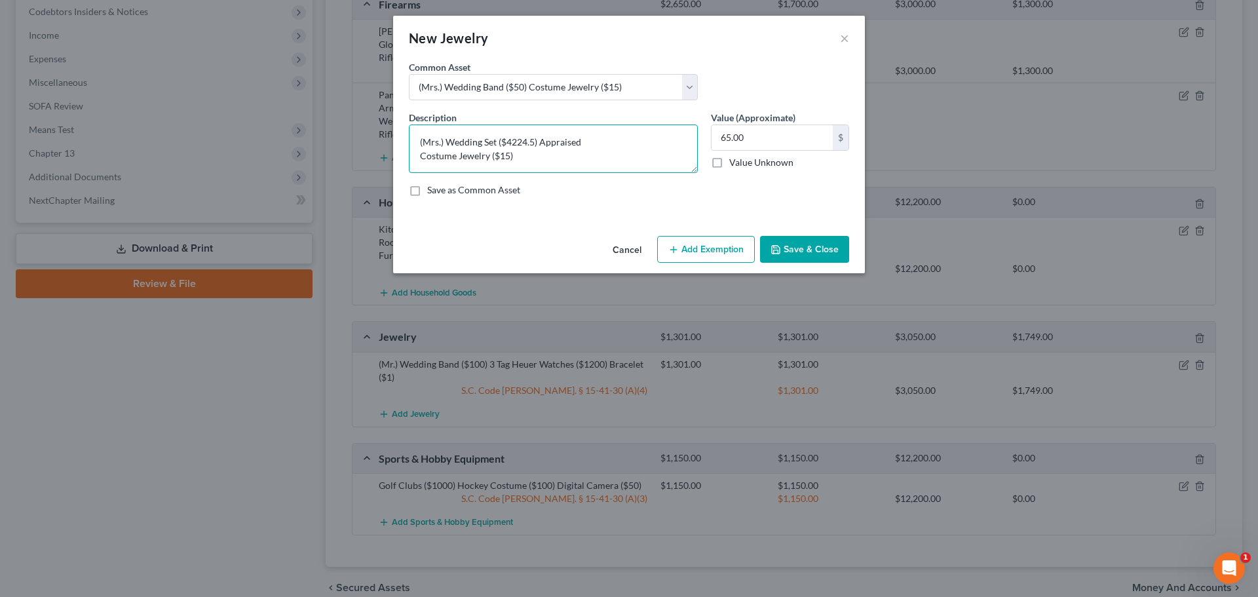
click at [514, 143] on textarea "(Mrs.) Wedding Set ($4224.5) Appraised Costume Jewelry ($15)" at bounding box center [553, 148] width 289 height 48
click at [566, 140] on textarea "(Mrs.) Wedding Set ($2000) Appraised Costume Jewelry ($15)" at bounding box center [553, 148] width 289 height 48
click at [510, 139] on textarea "(Mrs.) Wedding Set ($2000) Costume Jewelry ($15)" at bounding box center [553, 148] width 289 height 48
click at [802, 241] on button "Save & Close" at bounding box center [804, 250] width 89 height 28
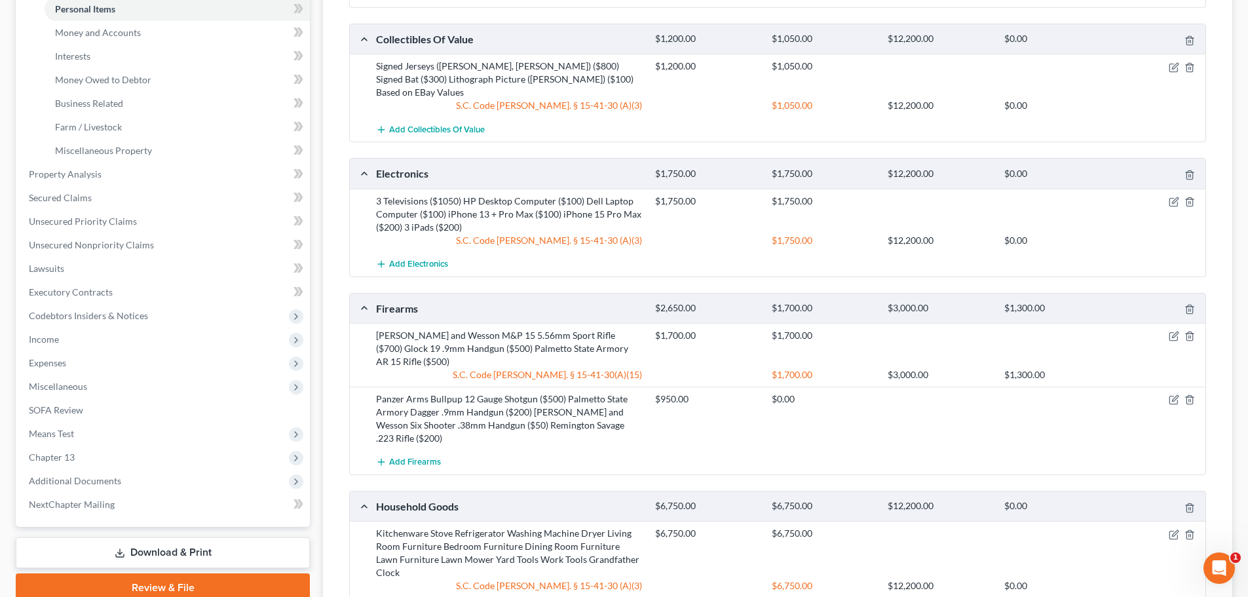
scroll to position [0, 0]
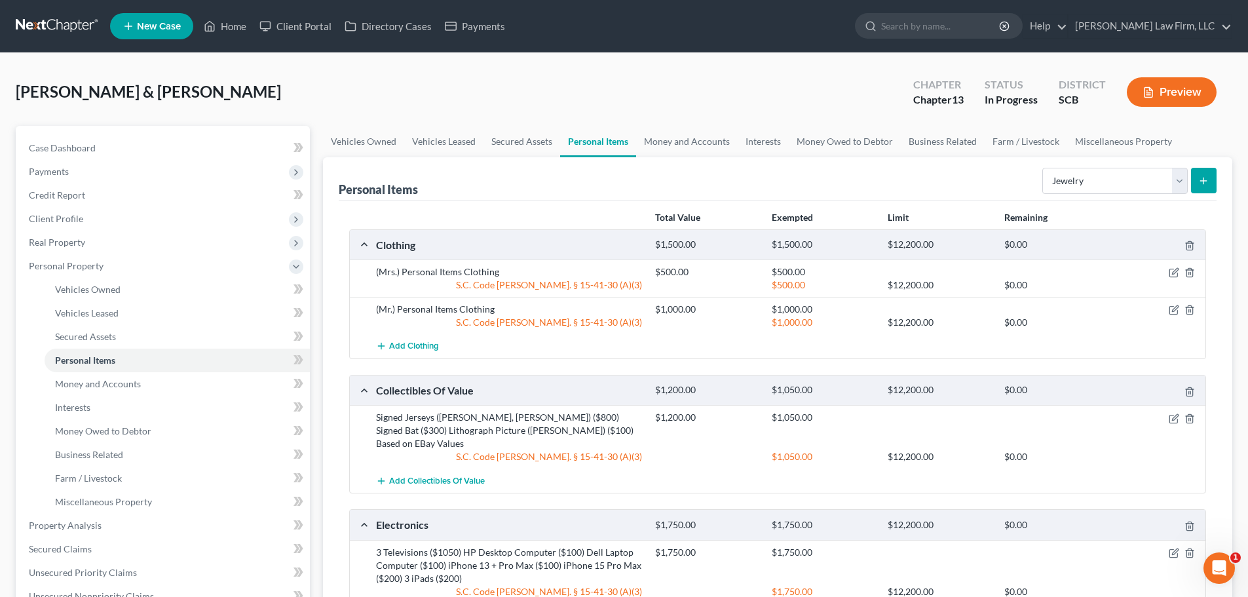
click at [462, 83] on div "Price, Shawn & Lori Upgraded Chapter Chapter 13 Status In Progress District SCB…" at bounding box center [624, 97] width 1216 height 57
click at [50, 23] on link at bounding box center [58, 26] width 84 height 24
